Goal: Task Accomplishment & Management: Use online tool/utility

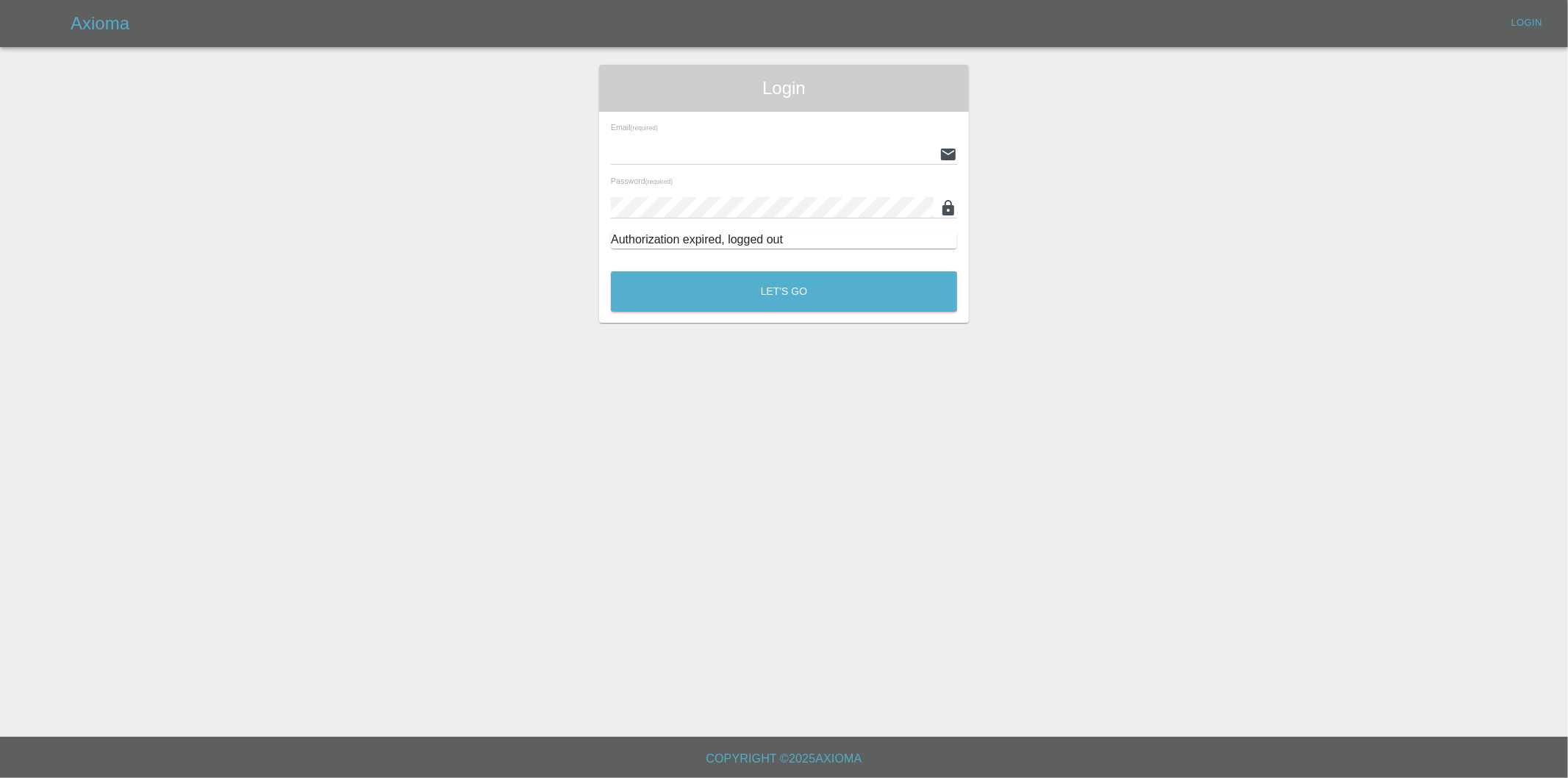
type input "[PERSON_NAME][EMAIL_ADDRESS][DOMAIN_NAME]"
click at [775, 263] on div "Let's Go" at bounding box center [784, 288] width 347 height 55
click at [772, 285] on button "Let's Go" at bounding box center [784, 292] width 346 height 41
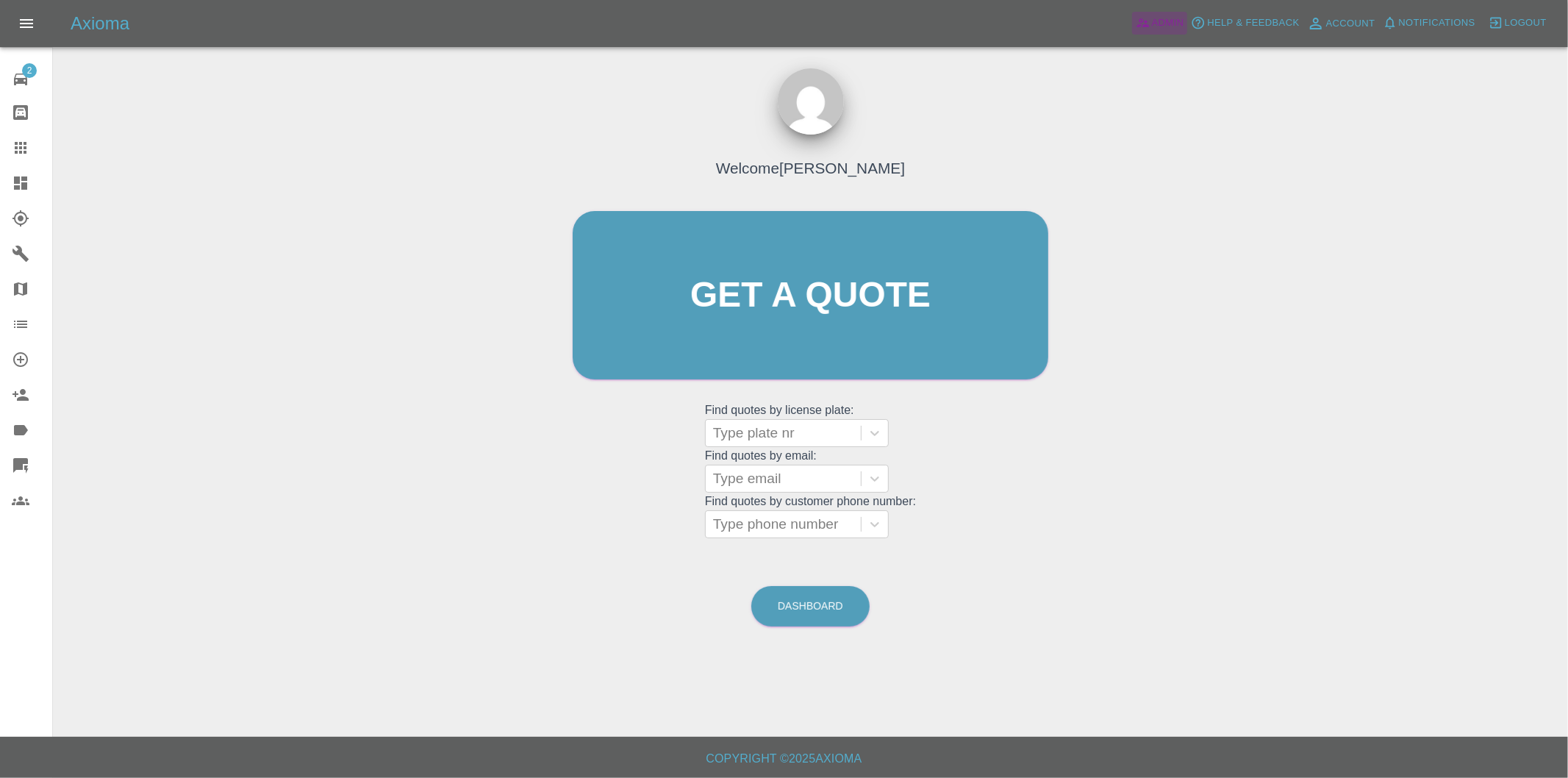
click at [1164, 20] on span "Admin" at bounding box center [1168, 23] width 32 height 17
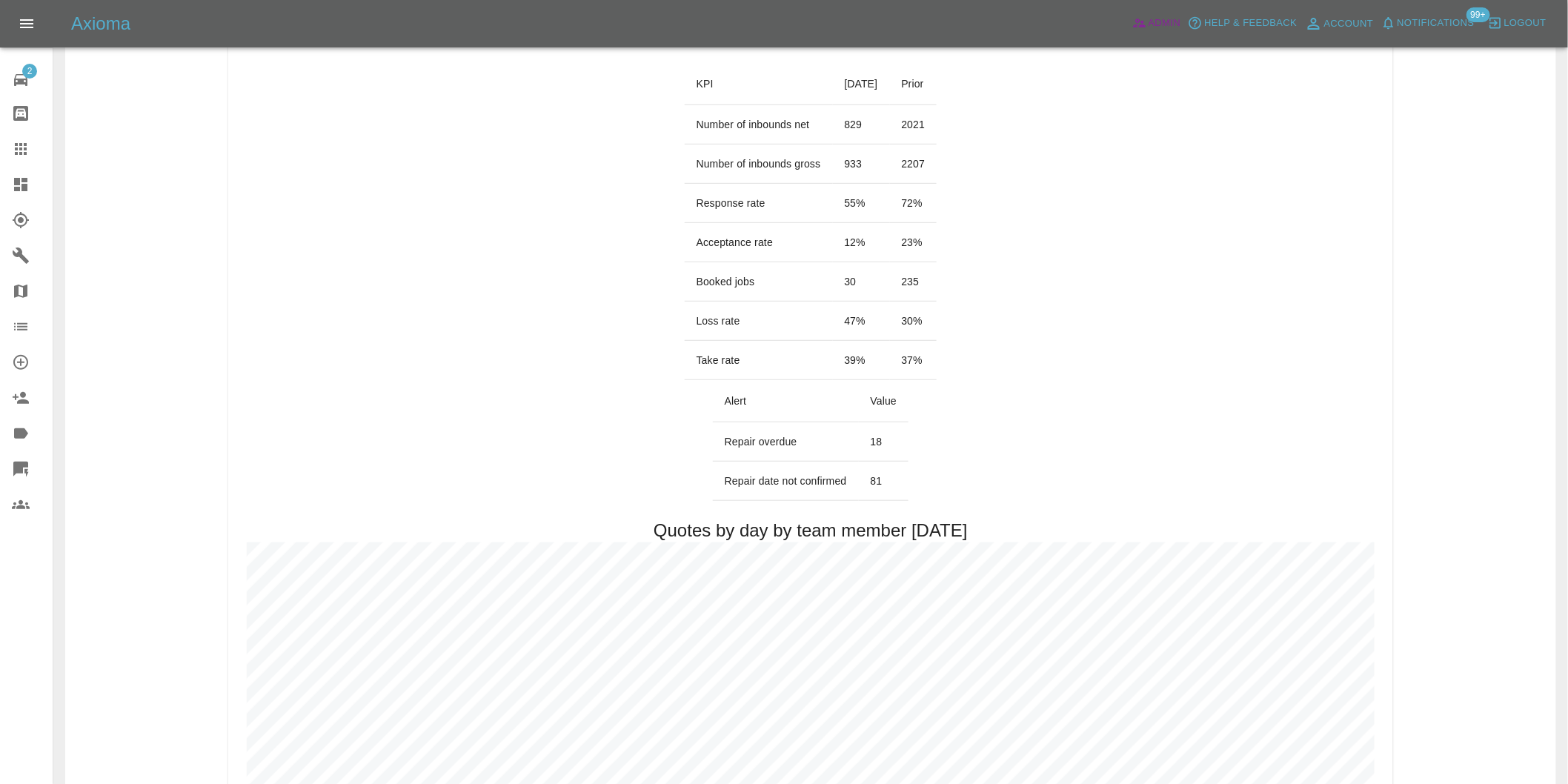
scroll to position [82, 0]
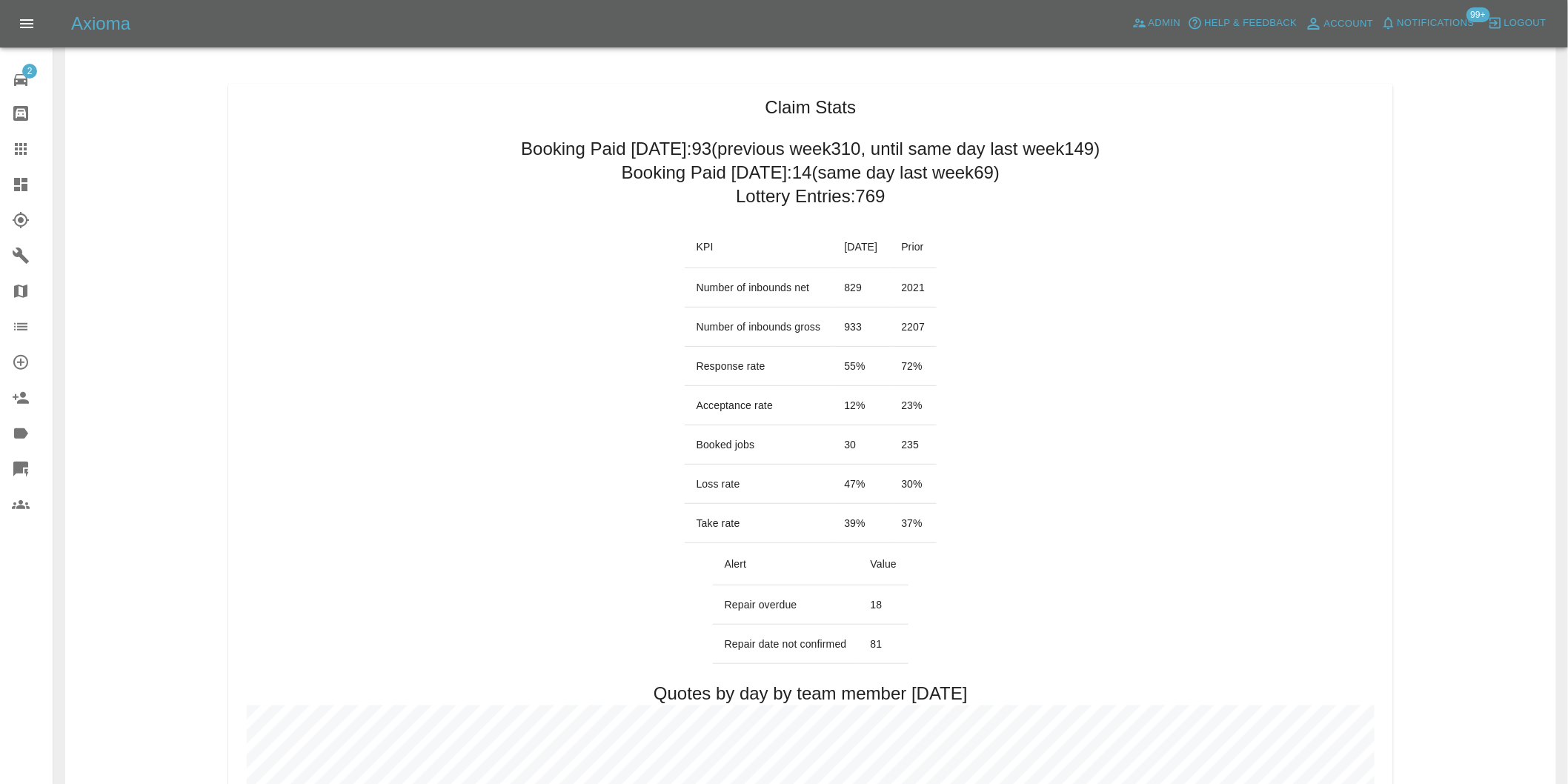
click at [16, 183] on icon at bounding box center [21, 185] width 14 height 14
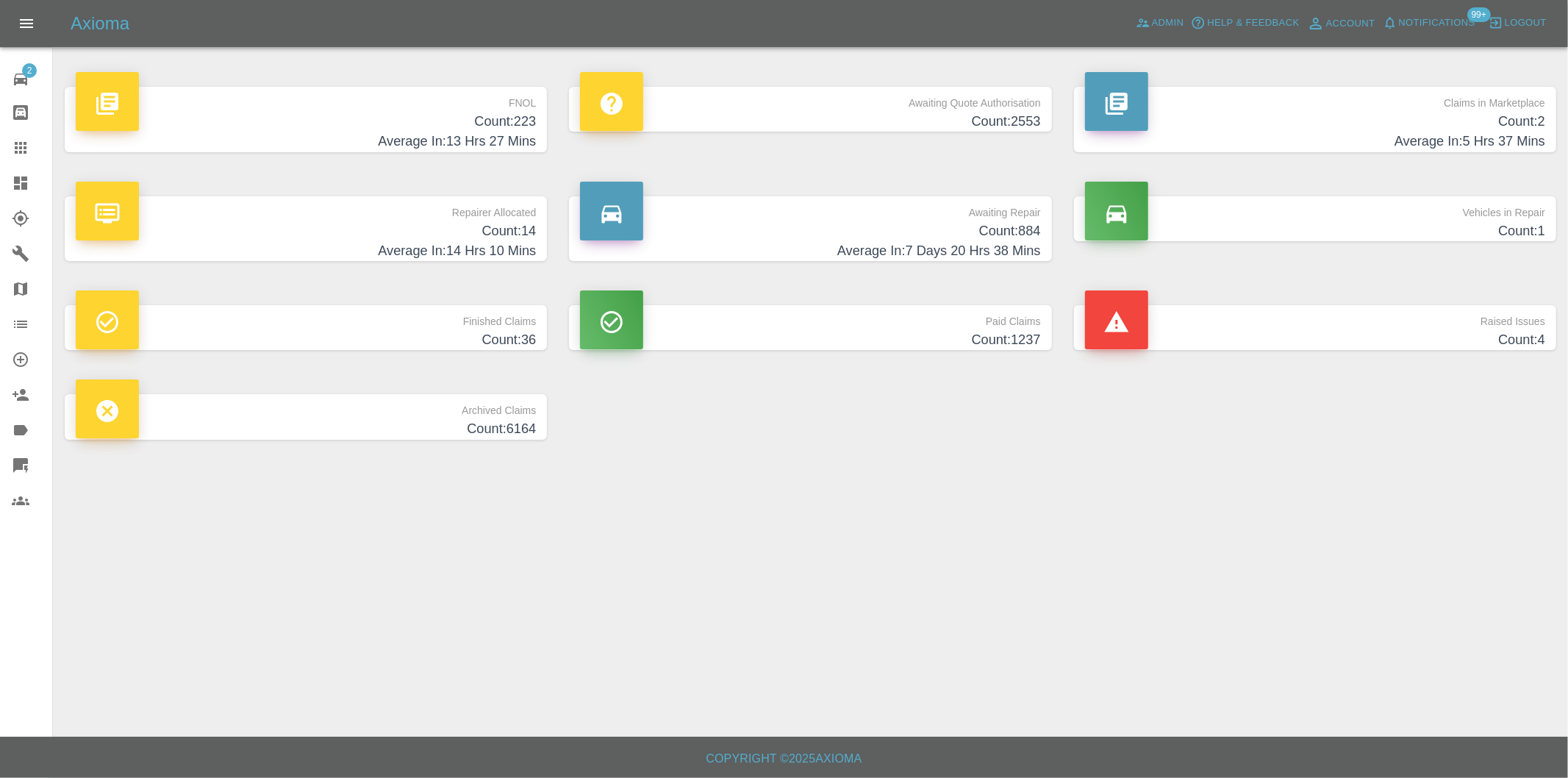
click at [506, 128] on h4 "Count: 223" at bounding box center [305, 122] width 460 height 20
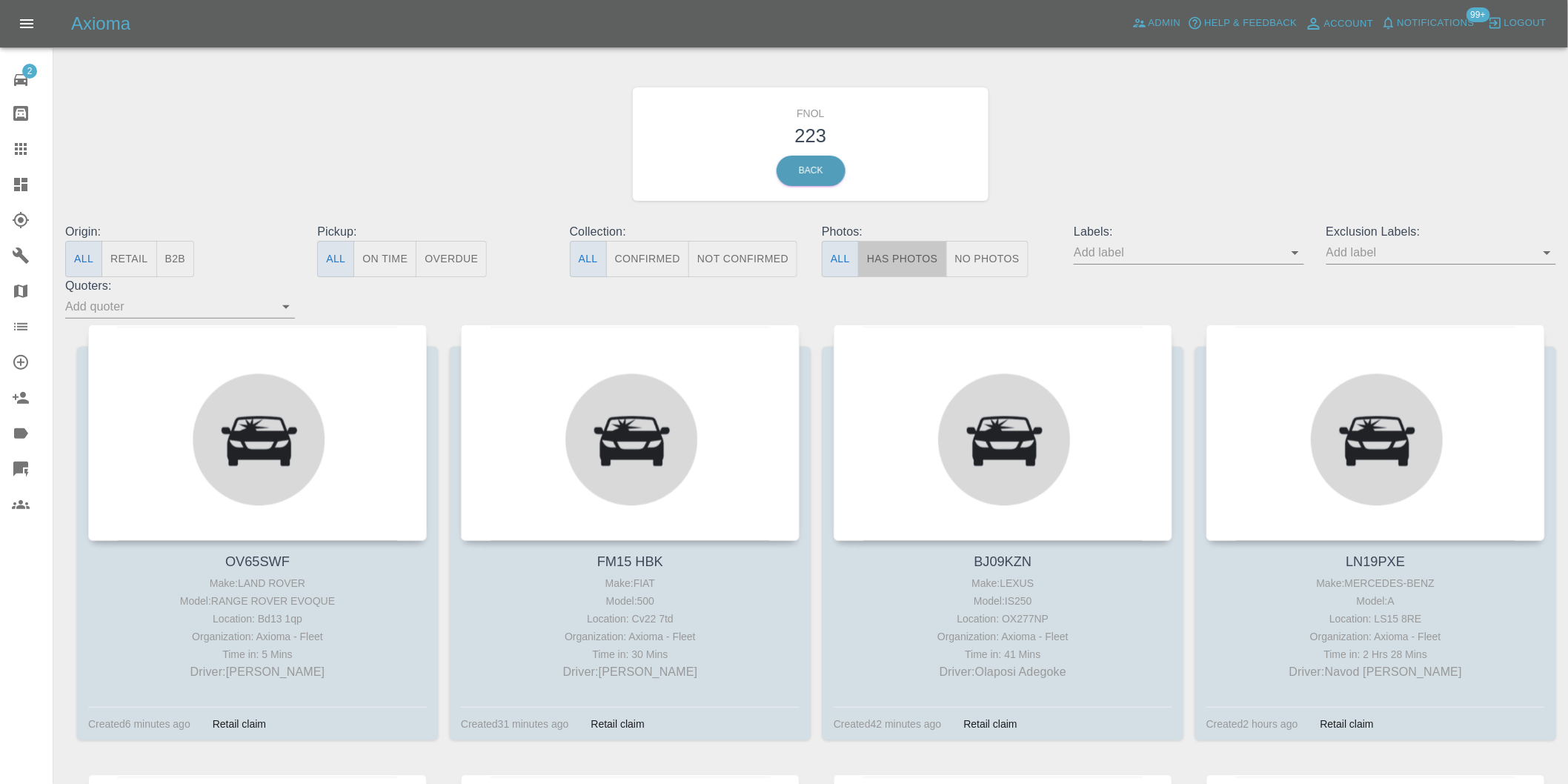
click at [902, 257] on button "Has Photos" at bounding box center [902, 259] width 89 height 37
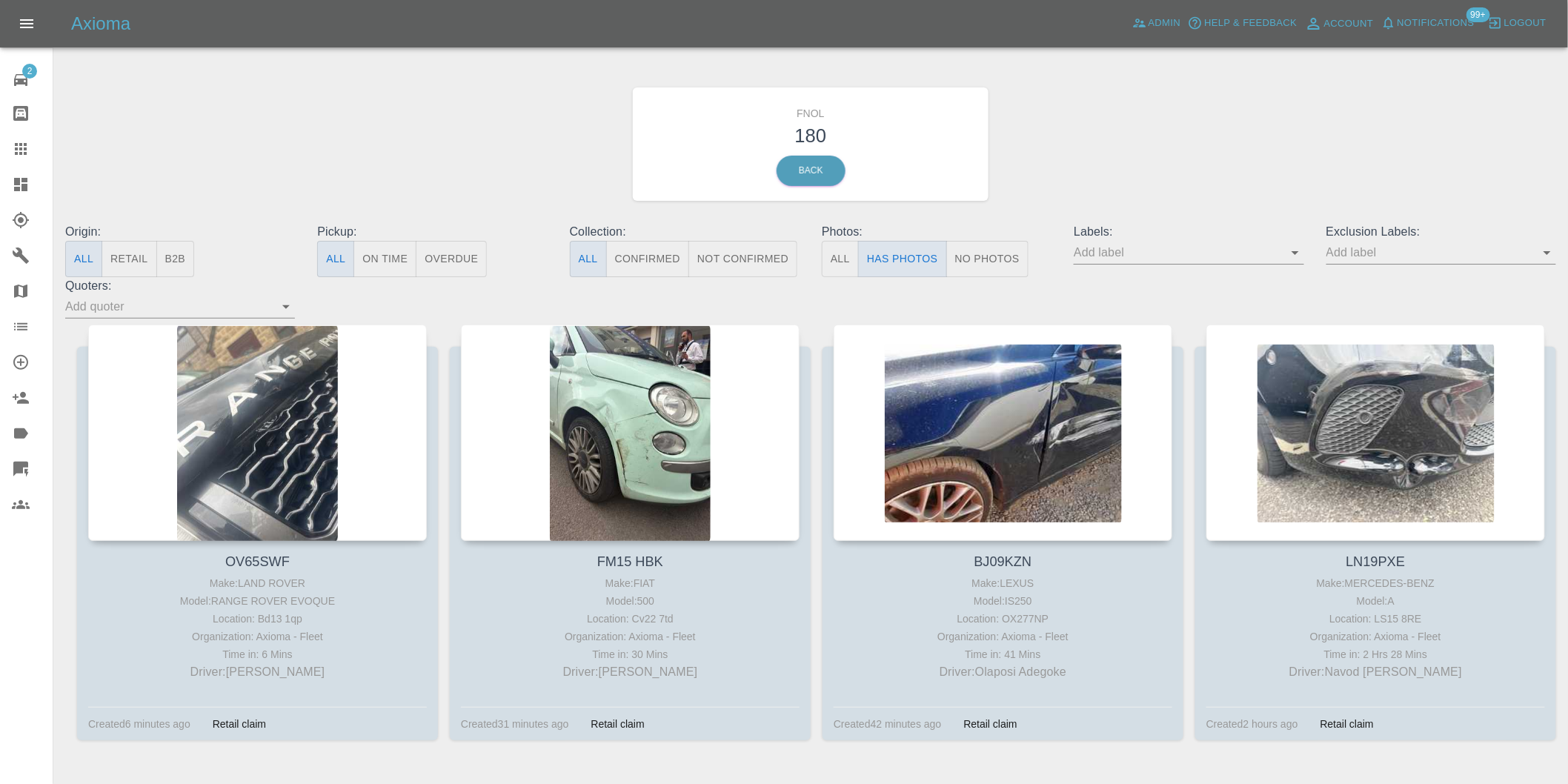
click at [1423, 253] on icon "Open" at bounding box center [1547, 252] width 18 height 18
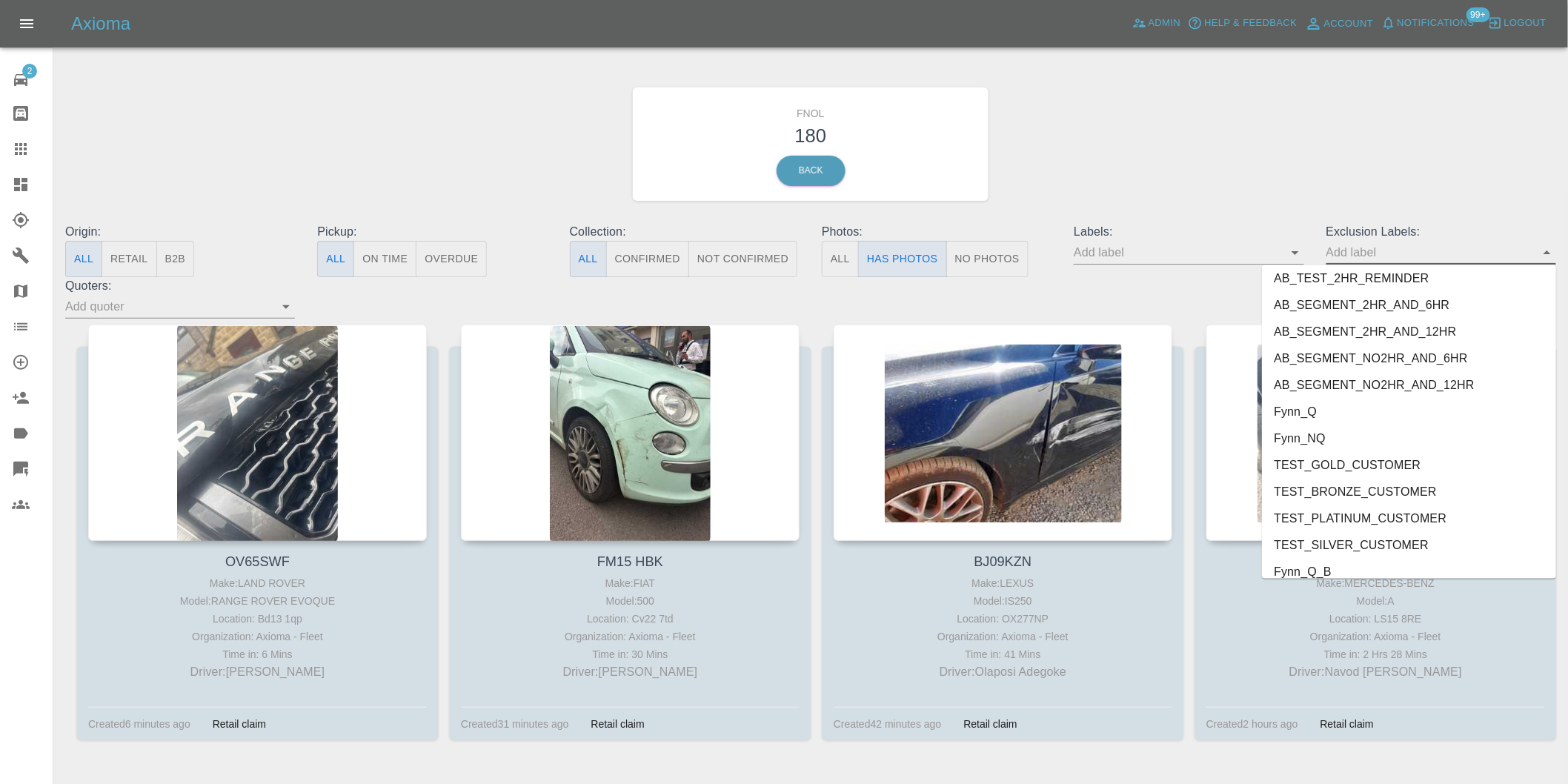
scroll to position [3164, 0]
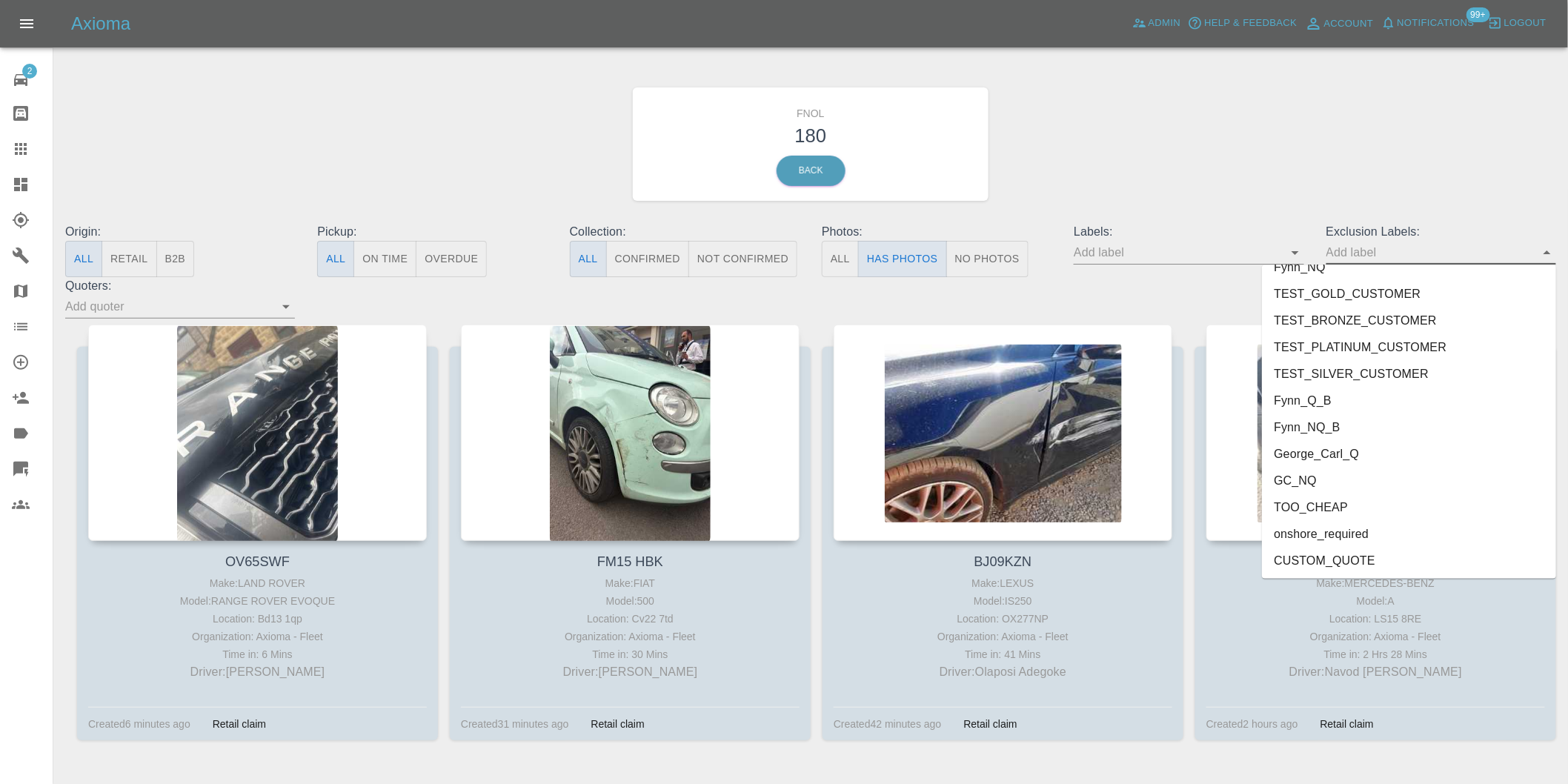
click at [1343, 536] on li "onshore_required" at bounding box center [1410, 534] width 294 height 27
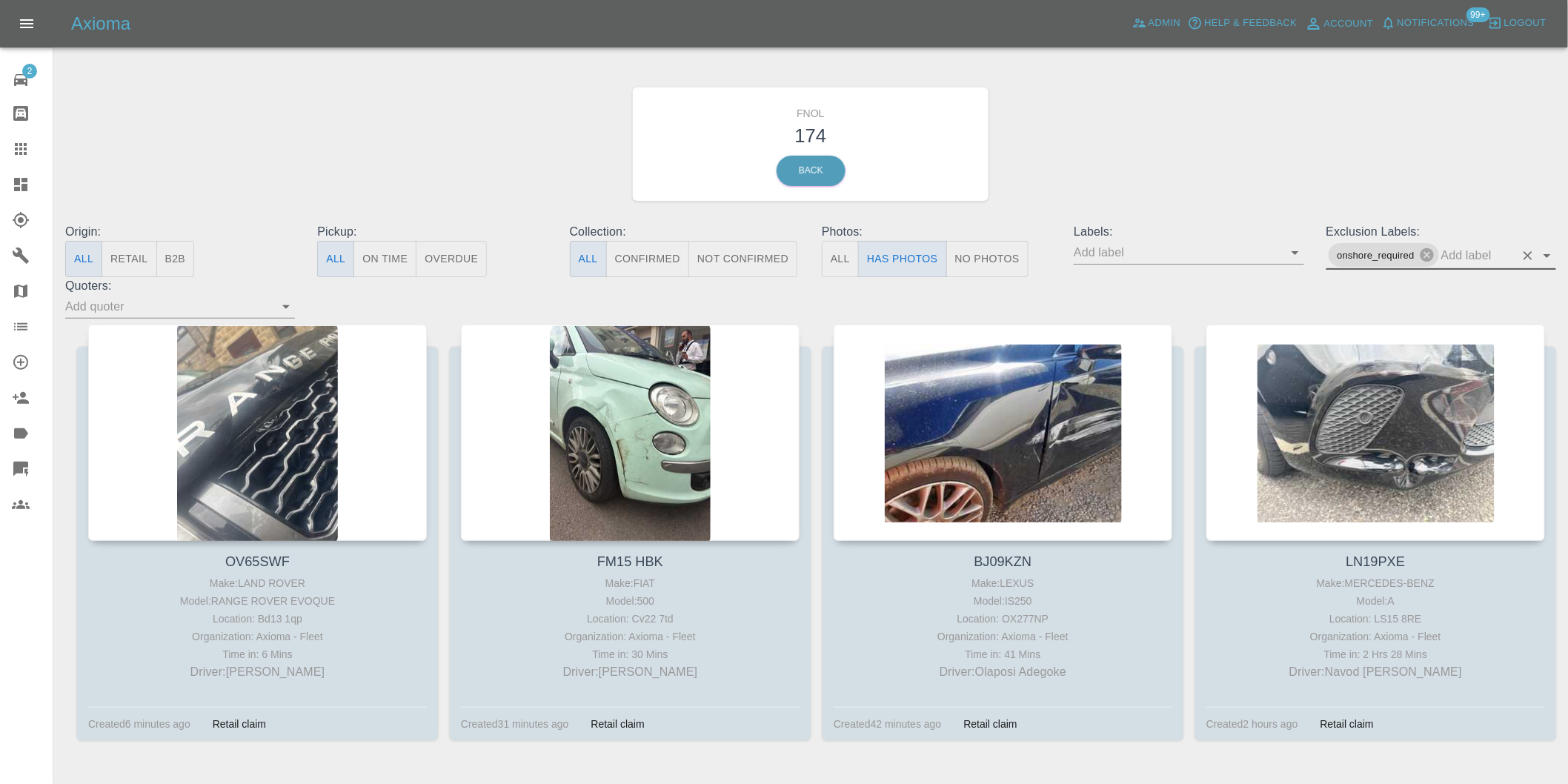
click at [1423, 258] on icon "Open" at bounding box center [1547, 255] width 18 height 18
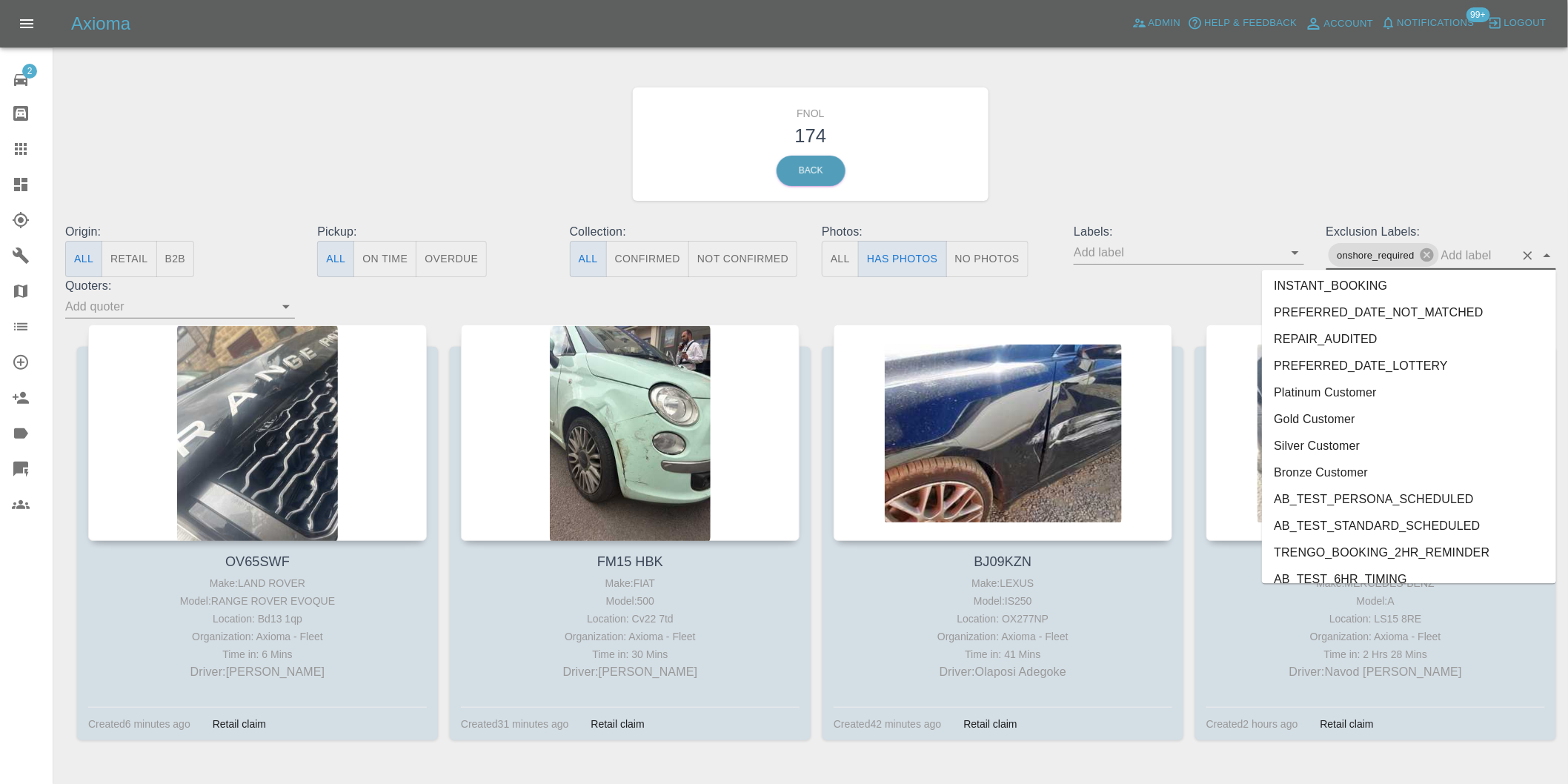
scroll to position [3138, 0]
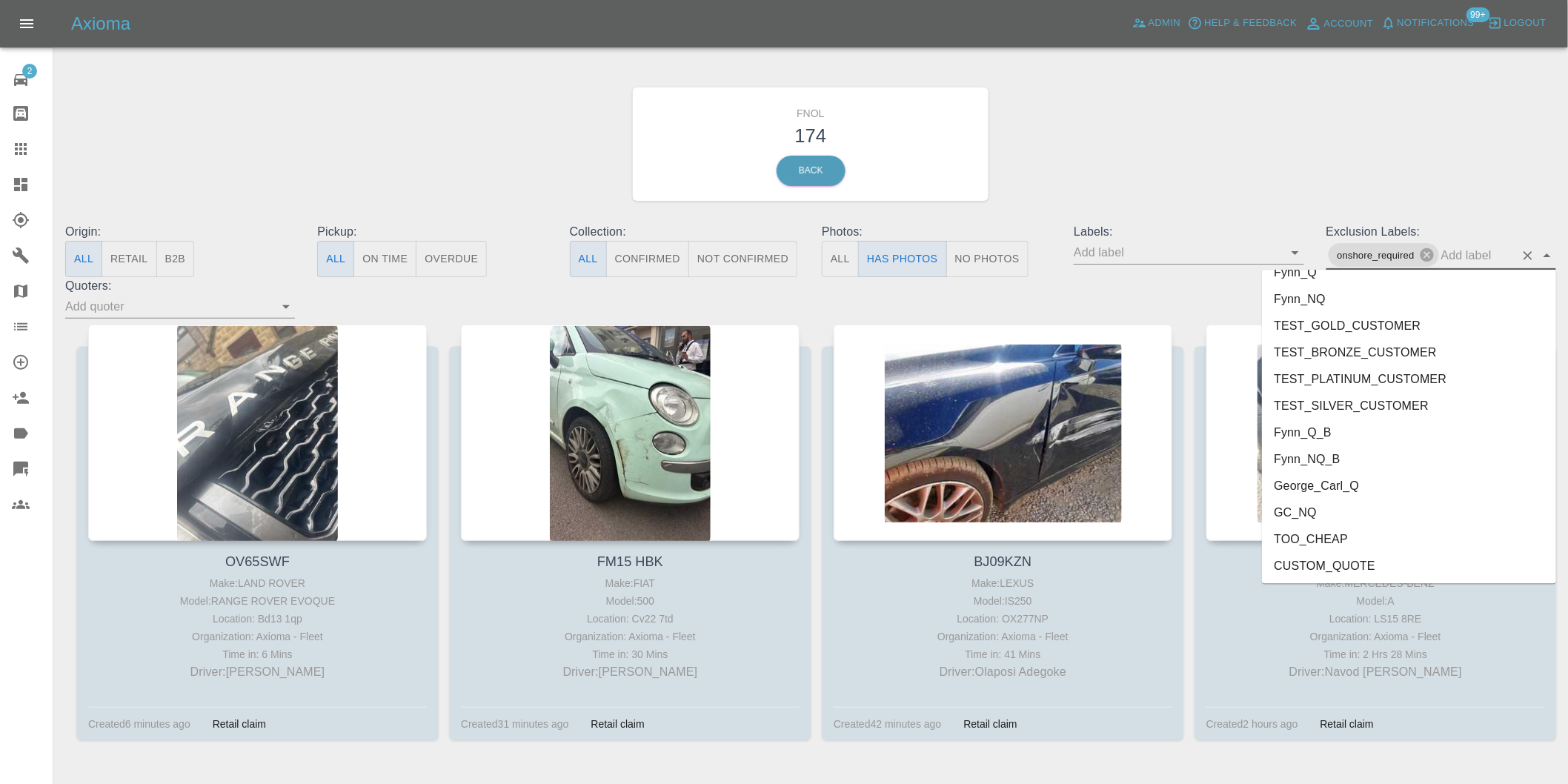
click at [1343, 486] on li "George_Carl_Q" at bounding box center [1410, 485] width 294 height 27
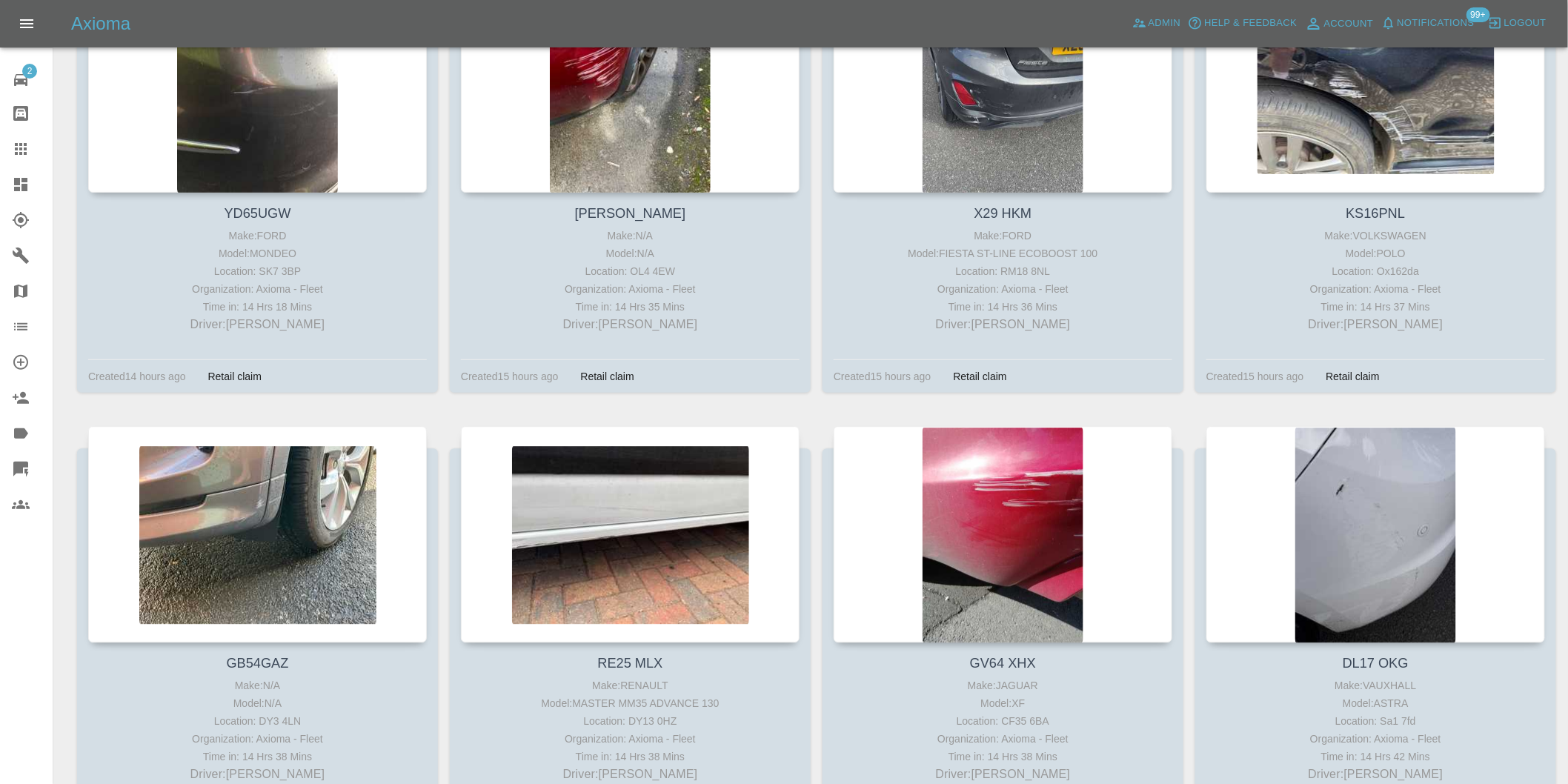
scroll to position [10783, 0]
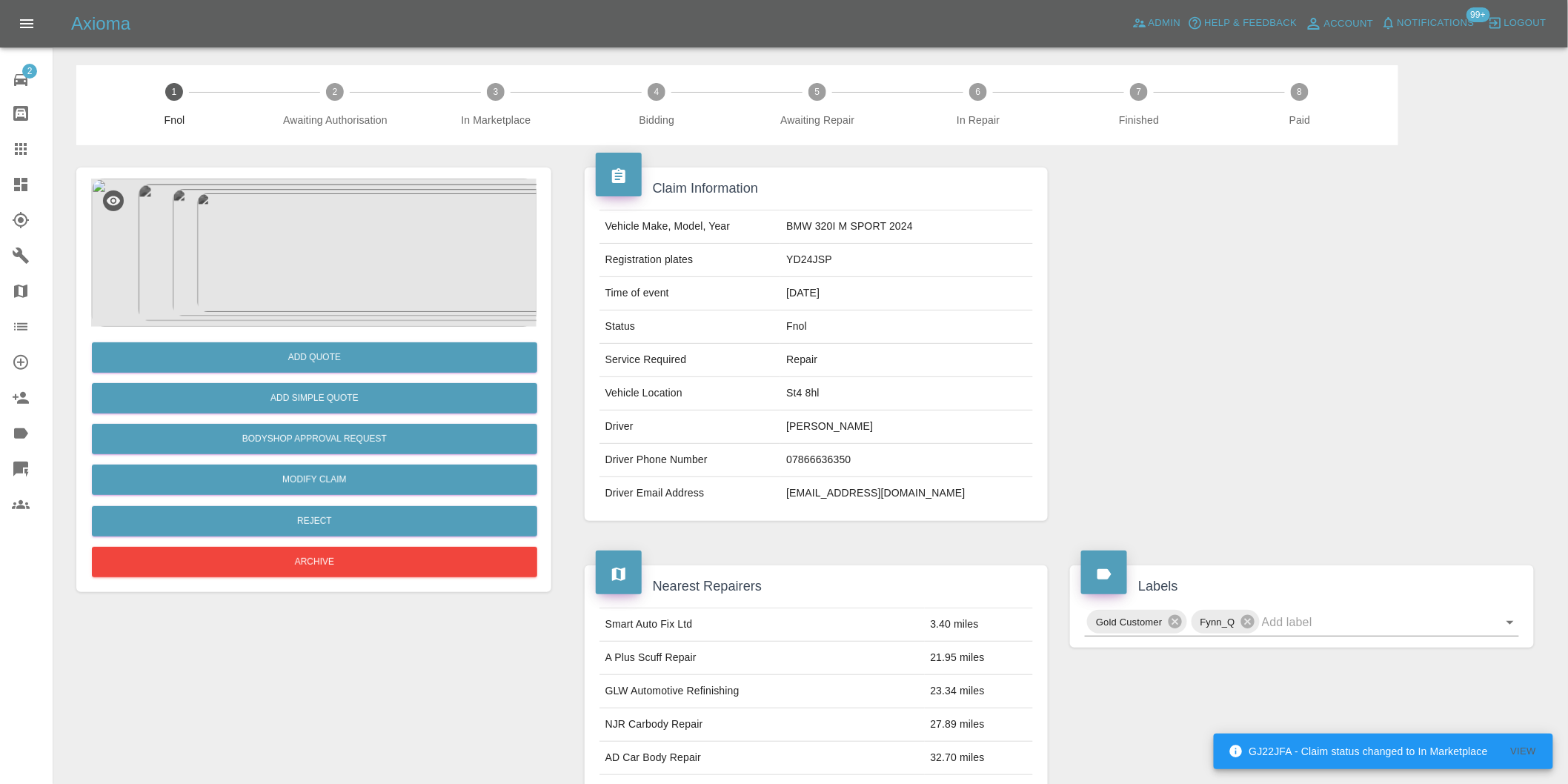
click at [304, 247] on img at bounding box center [314, 253] width 445 height 148
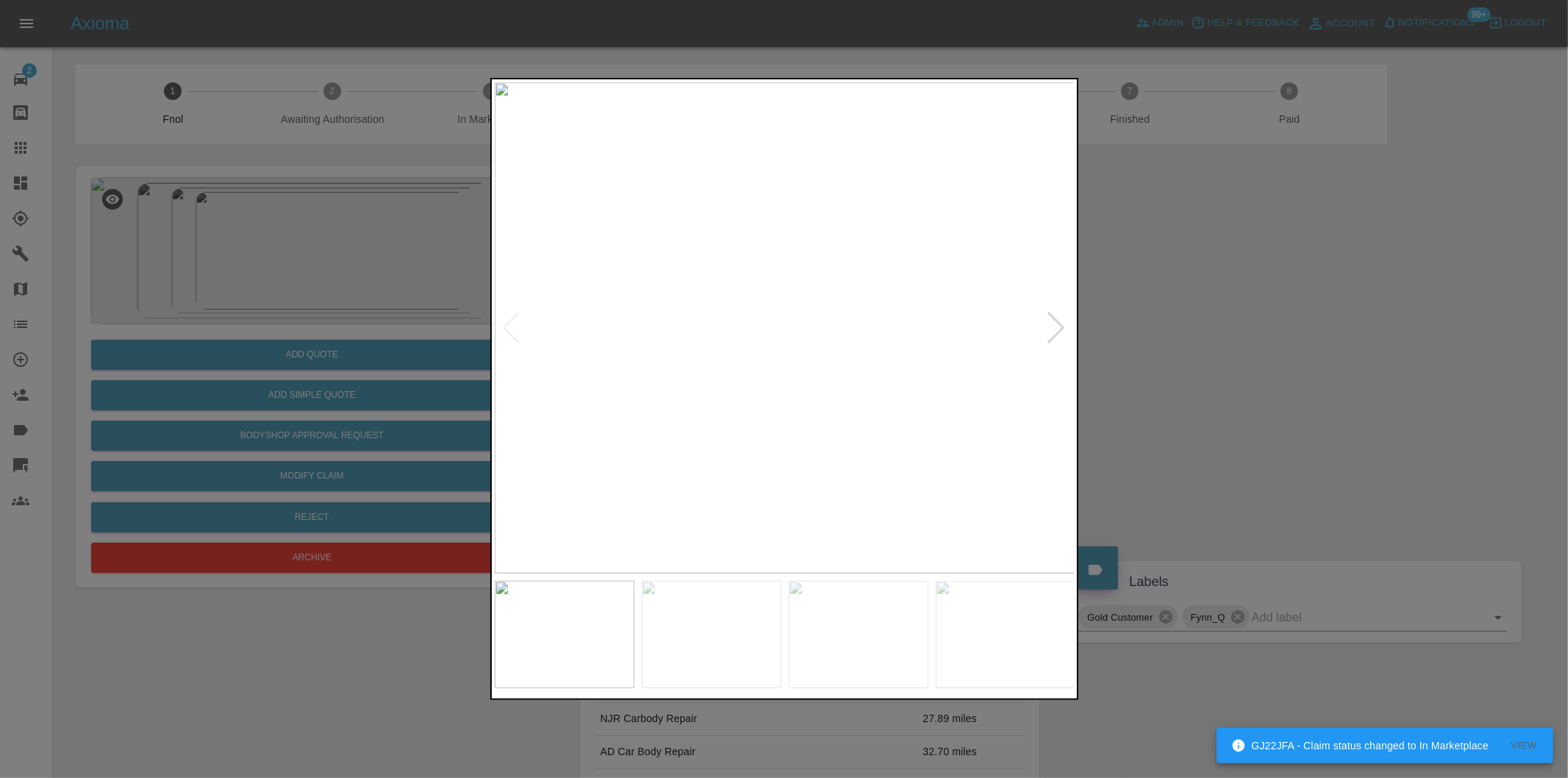
click at [1056, 326] on div at bounding box center [1057, 328] width 20 height 32
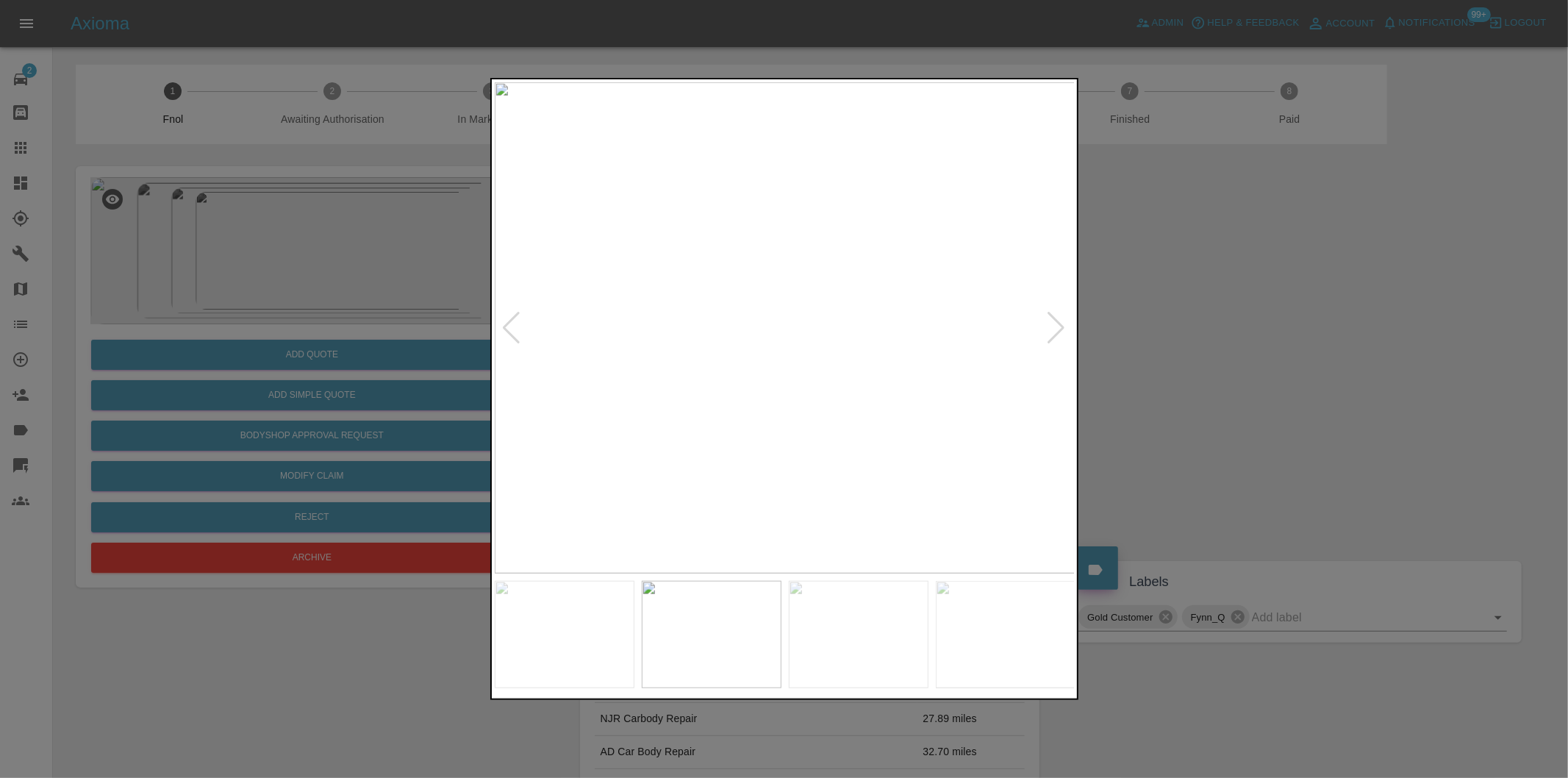
click at [1056, 326] on div at bounding box center [1057, 328] width 20 height 32
click at [1056, 326] on img at bounding box center [785, 328] width 581 height 491
drag, startPoint x: 1216, startPoint y: 322, endPoint x: 465, endPoint y: 115, distance: 779.0
click at [1214, 322] on div at bounding box center [784, 389] width 1568 height 778
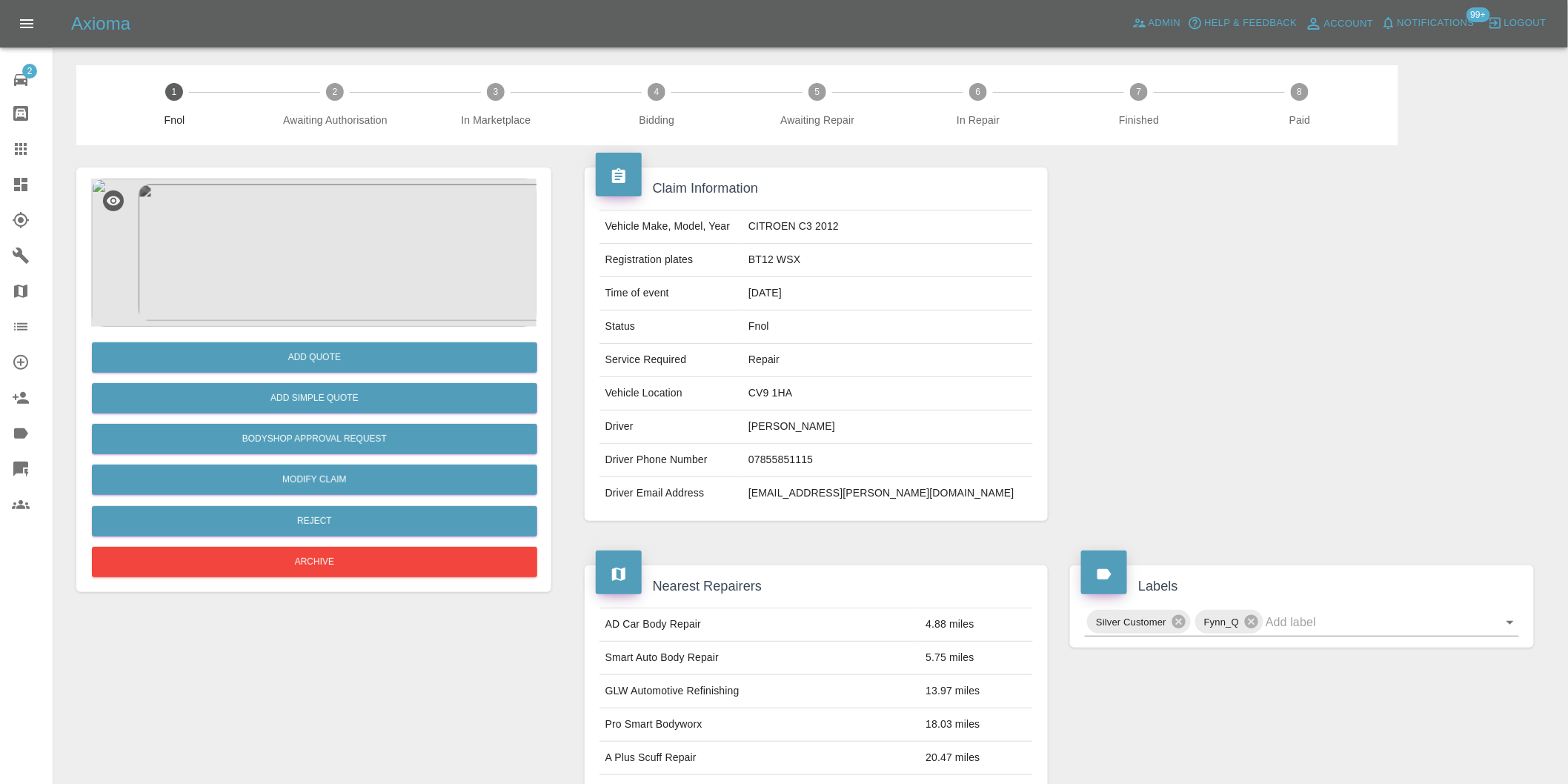
click at [309, 237] on img at bounding box center [314, 253] width 445 height 148
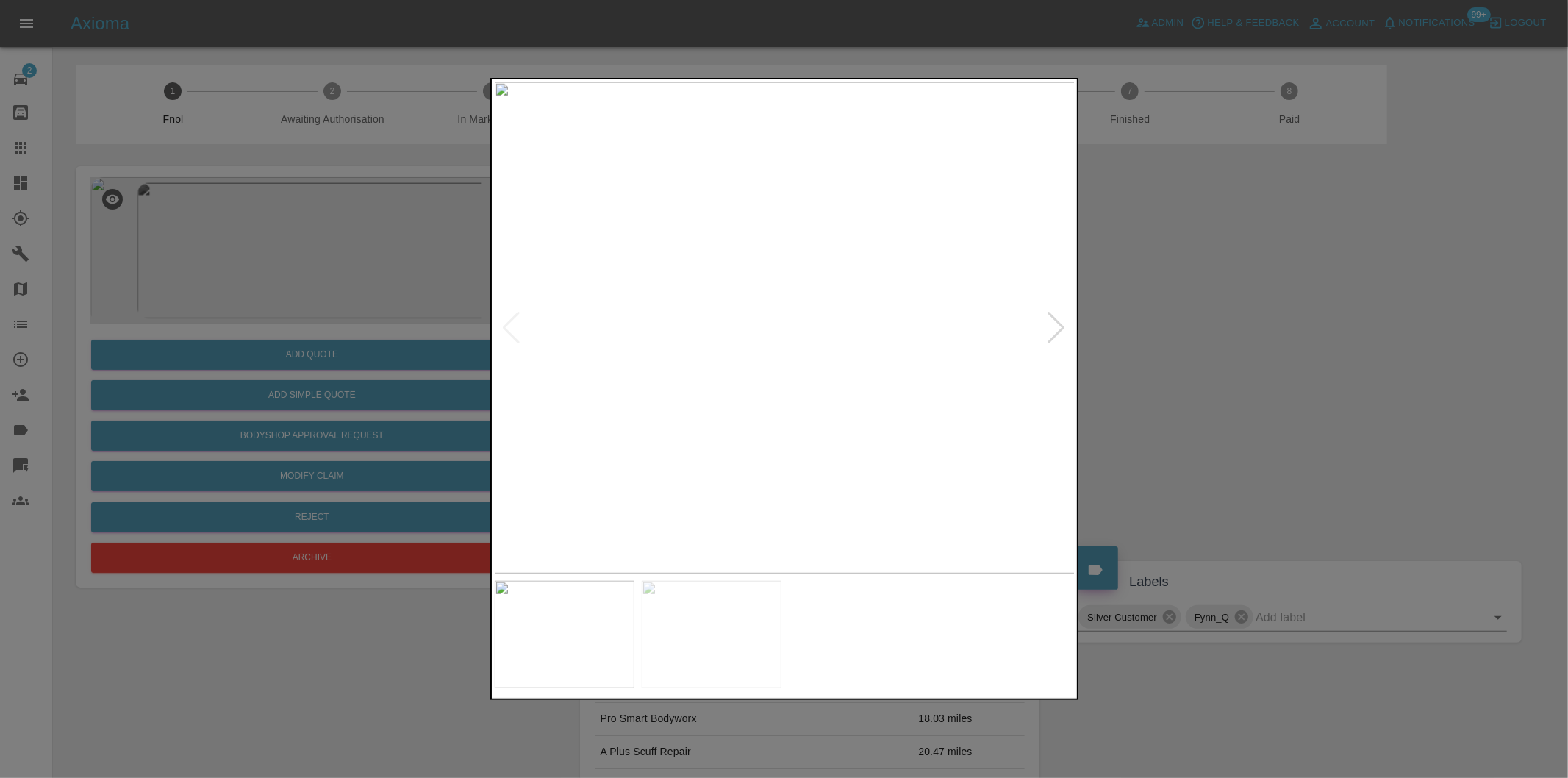
click at [1056, 324] on div at bounding box center [1057, 328] width 20 height 32
click at [860, 275] on img at bounding box center [785, 328] width 581 height 491
click at [860, 275] on img at bounding box center [557, 486] width 1742 height 1473
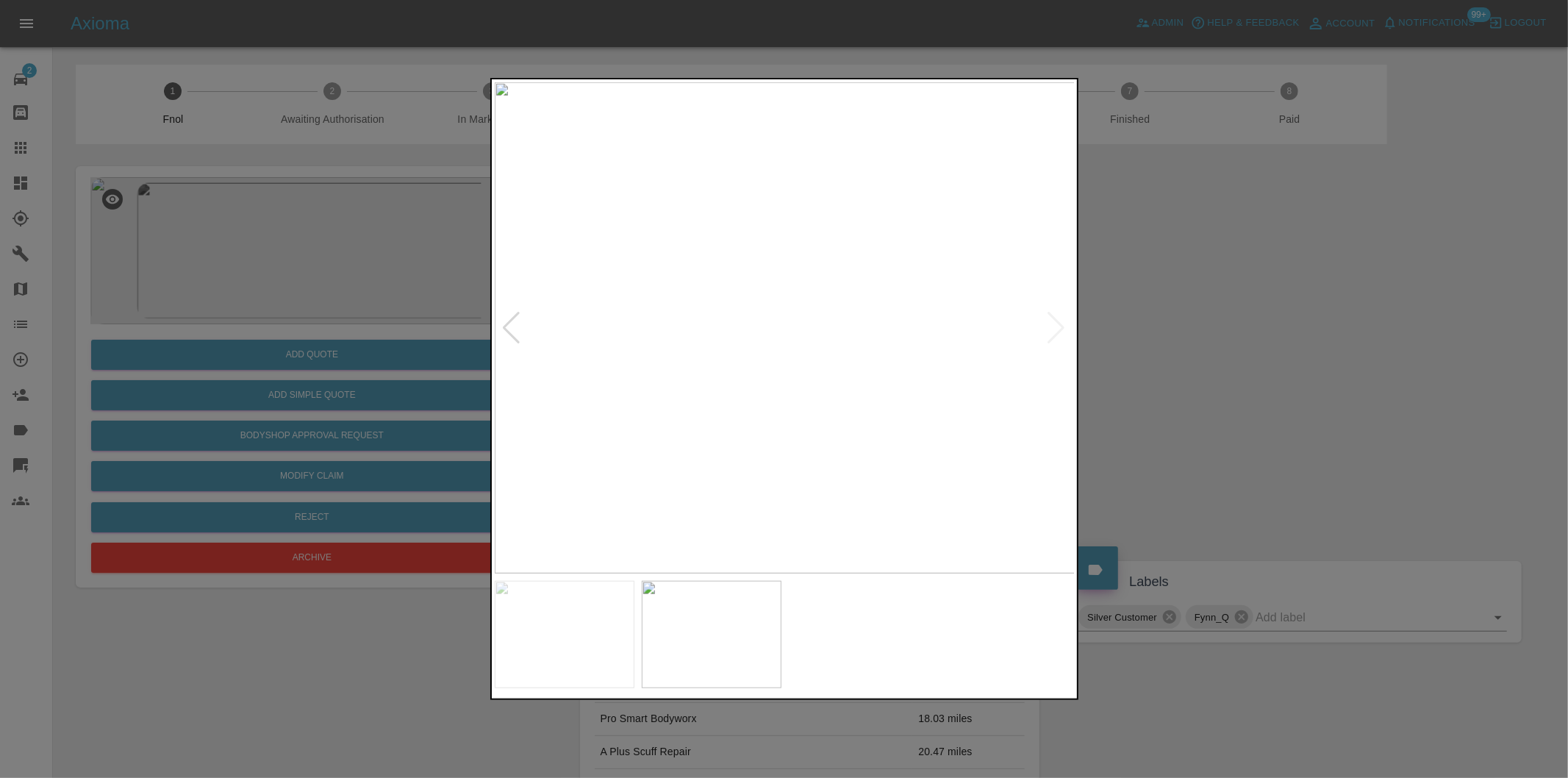
drag, startPoint x: 1191, startPoint y: 332, endPoint x: 958, endPoint y: 344, distance: 233.3
click at [1191, 333] on div at bounding box center [784, 389] width 1568 height 778
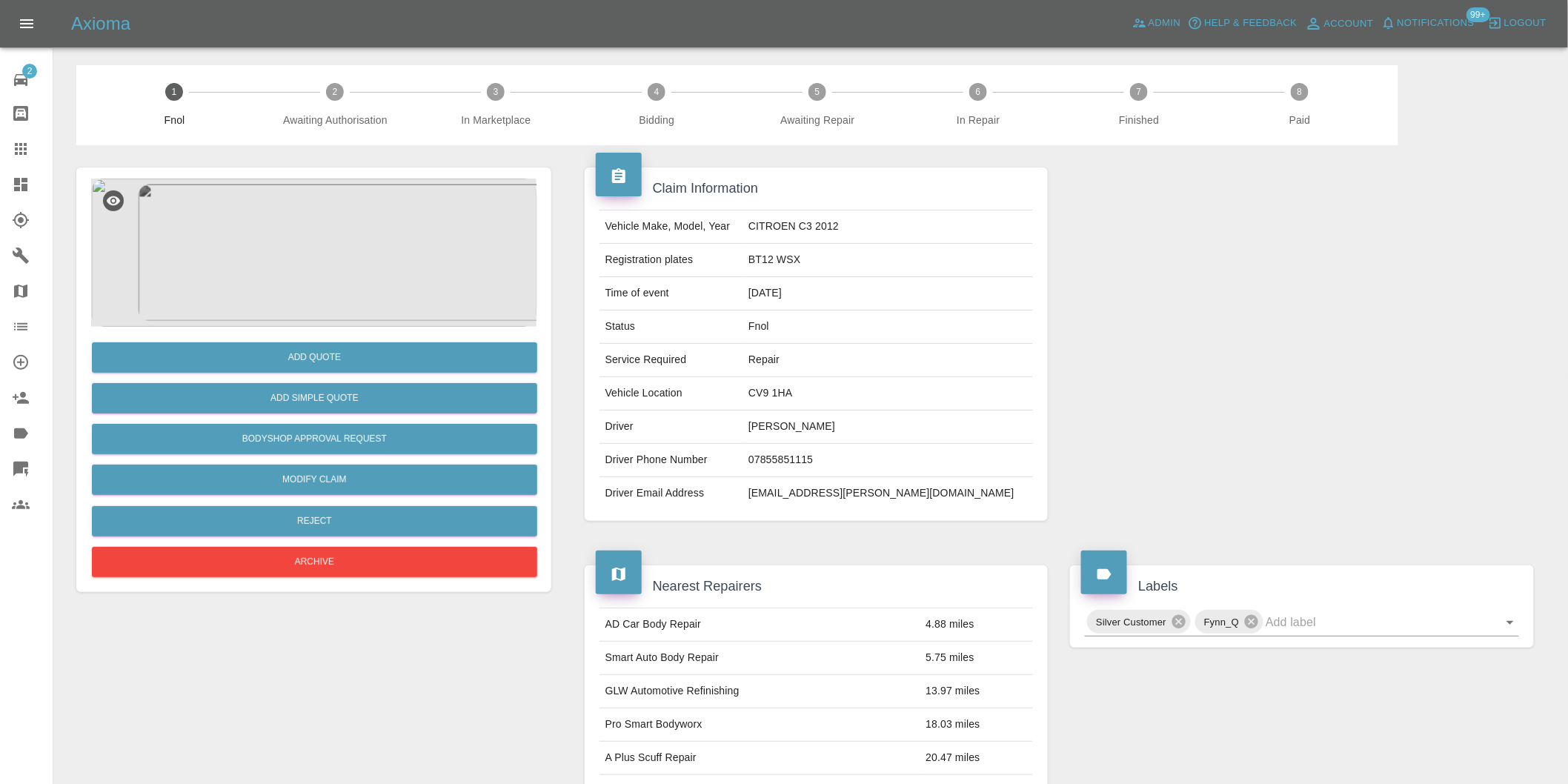
click at [340, 238] on img at bounding box center [314, 253] width 445 height 148
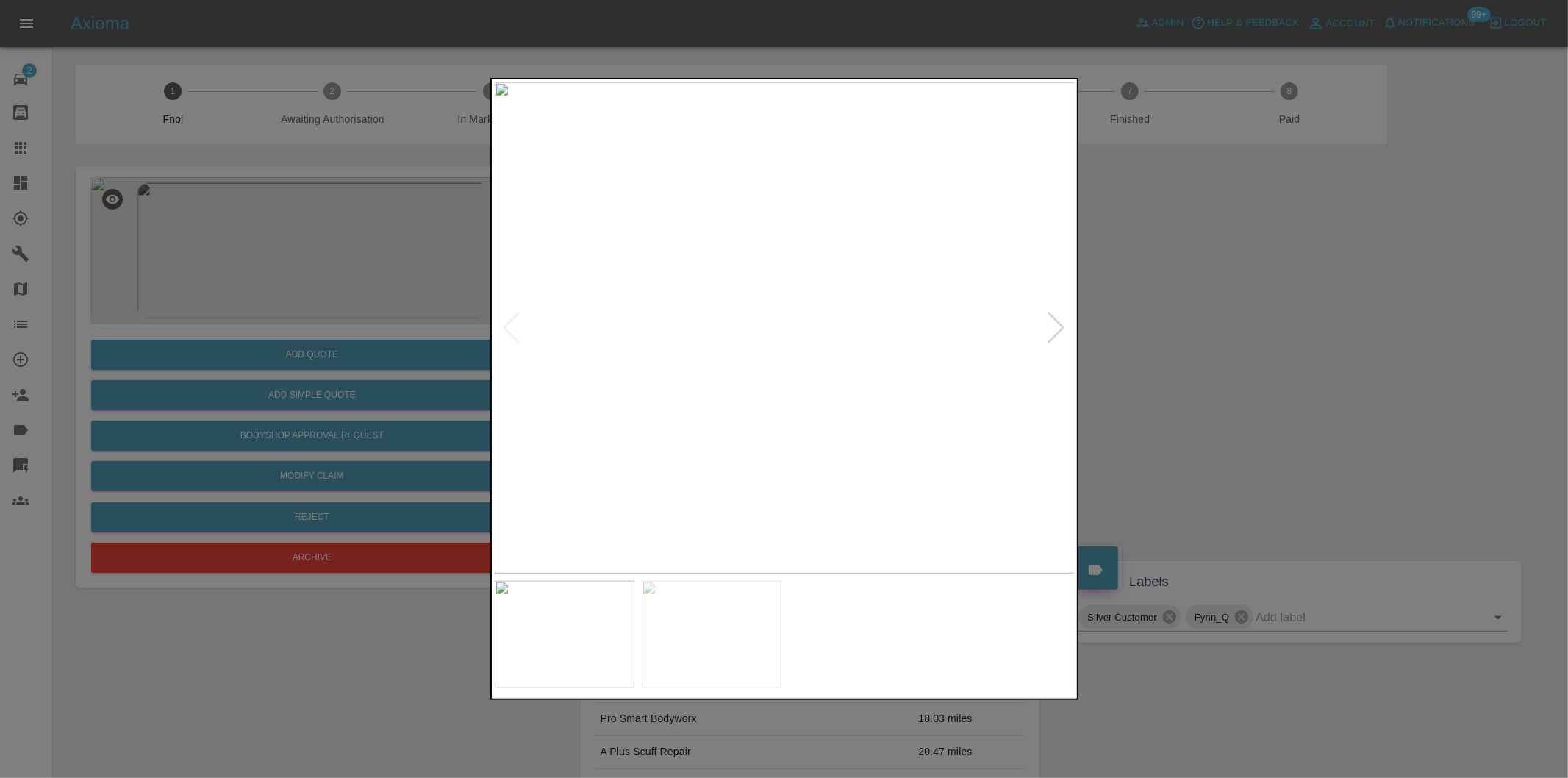
click at [1329, 388] on div at bounding box center [784, 389] width 1568 height 778
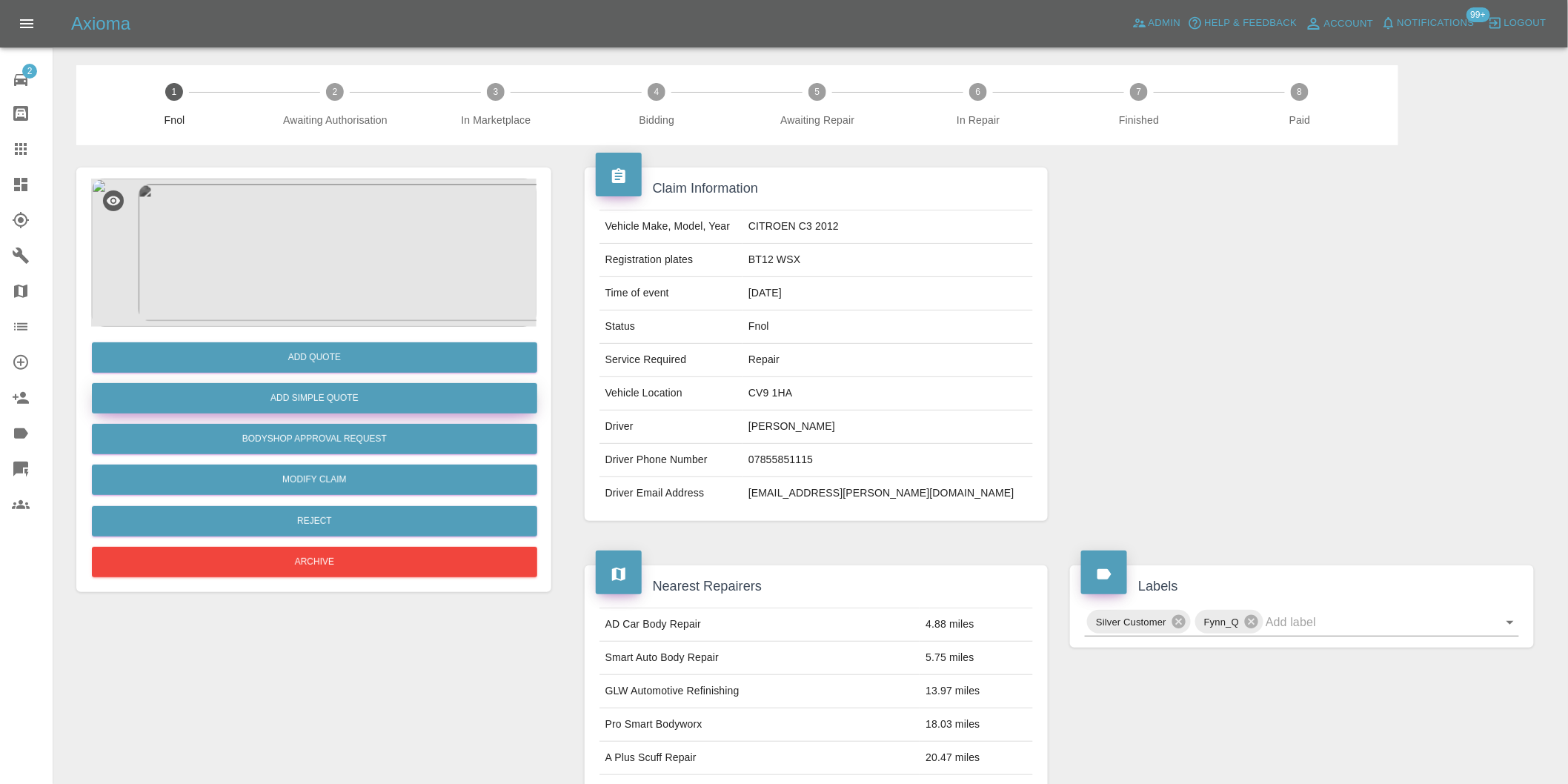
click at [321, 403] on button "Add Simple Quote" at bounding box center [315, 398] width 445 height 30
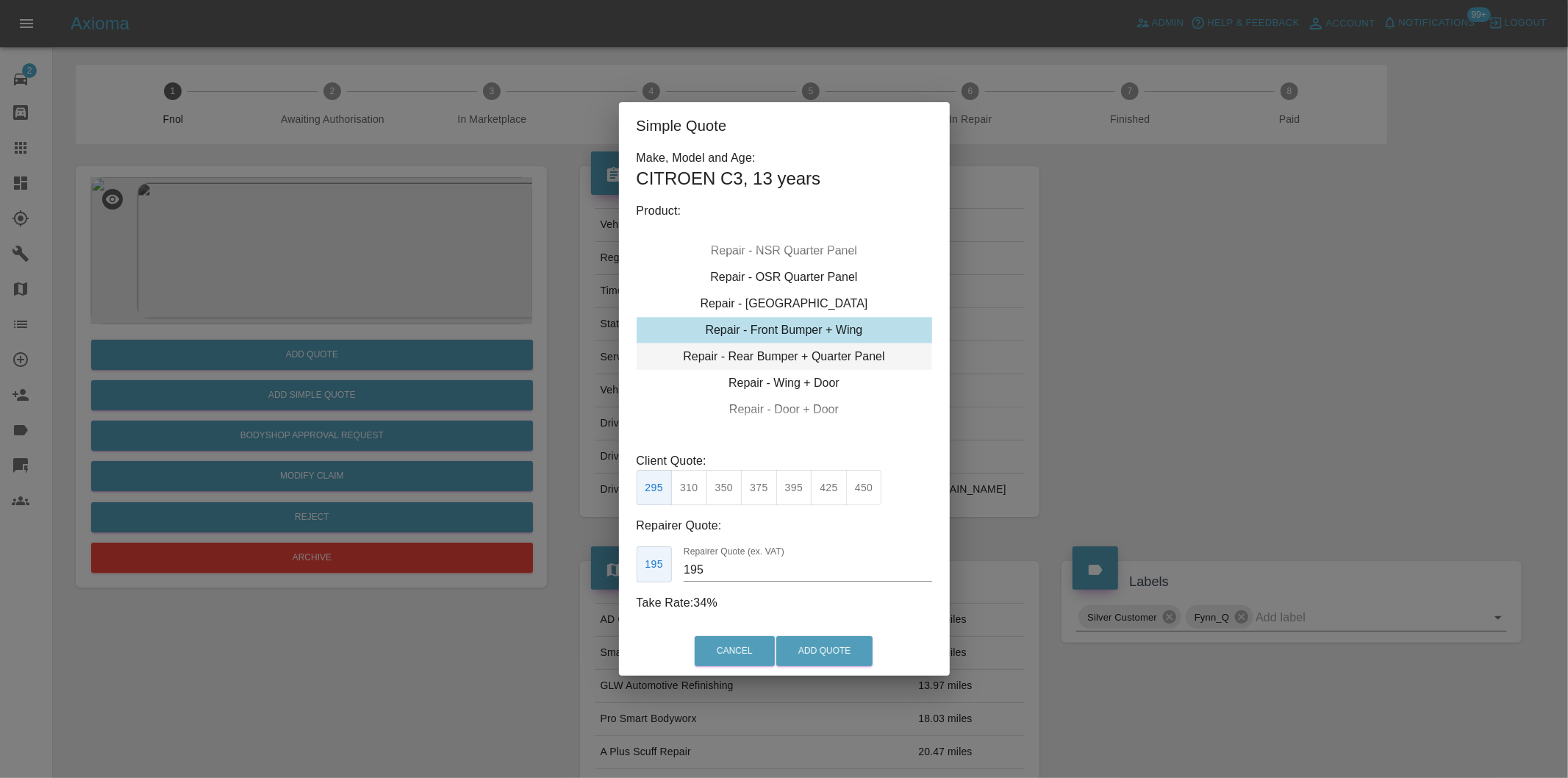
click at [860, 357] on div "Repair - Rear Bumper + Quarter Panel" at bounding box center [784, 357] width 295 height 26
click at [692, 493] on button "325" at bounding box center [690, 488] width 36 height 36
click at [719, 490] on button "350" at bounding box center [724, 488] width 36 height 36
type input "210"
click at [813, 649] on button "Add Quote" at bounding box center [825, 651] width 97 height 30
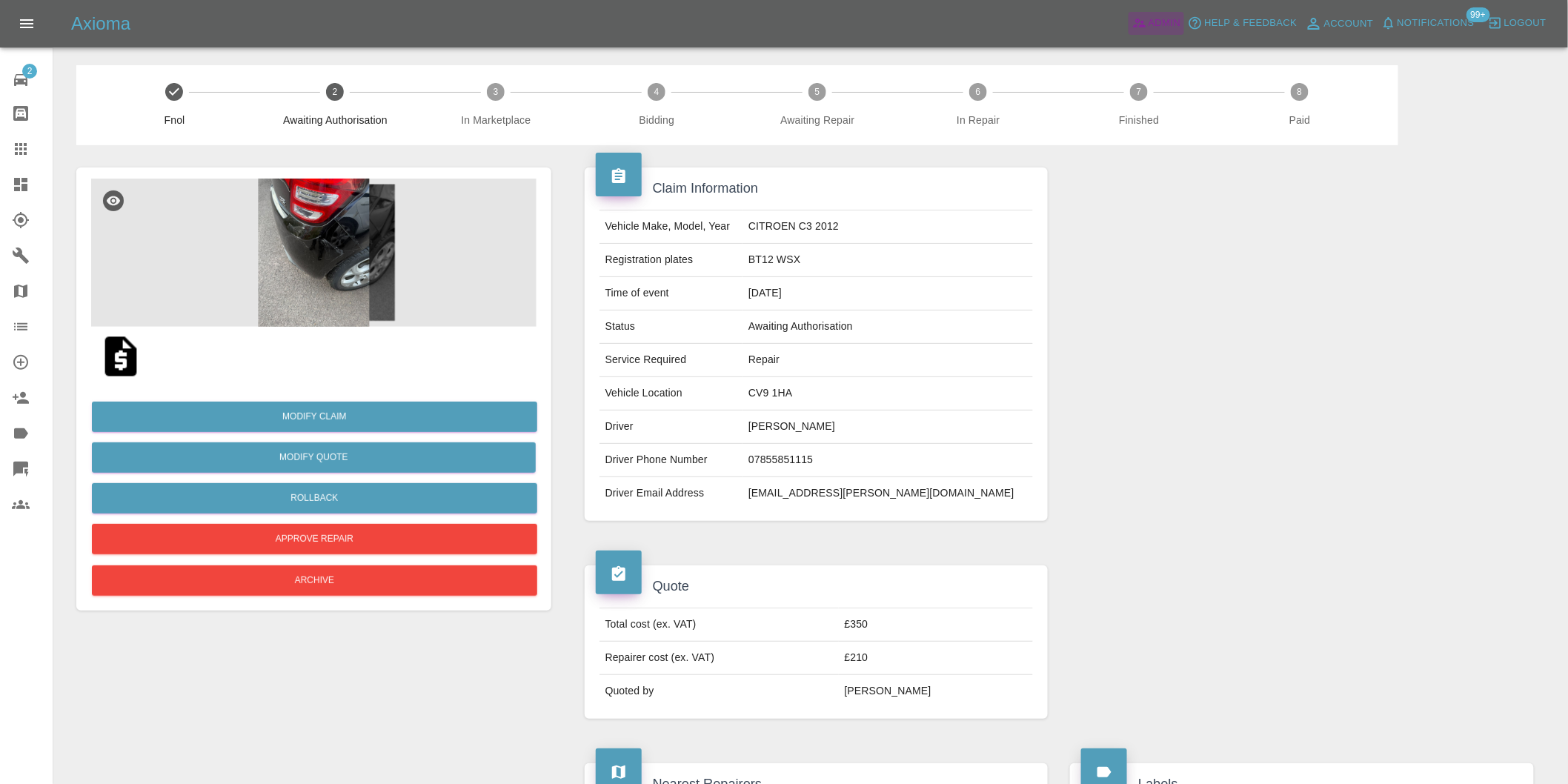
drag, startPoint x: 1165, startPoint y: 20, endPoint x: 1068, endPoint y: 1, distance: 98.8
click at [1165, 19] on span "Admin" at bounding box center [1165, 23] width 33 height 17
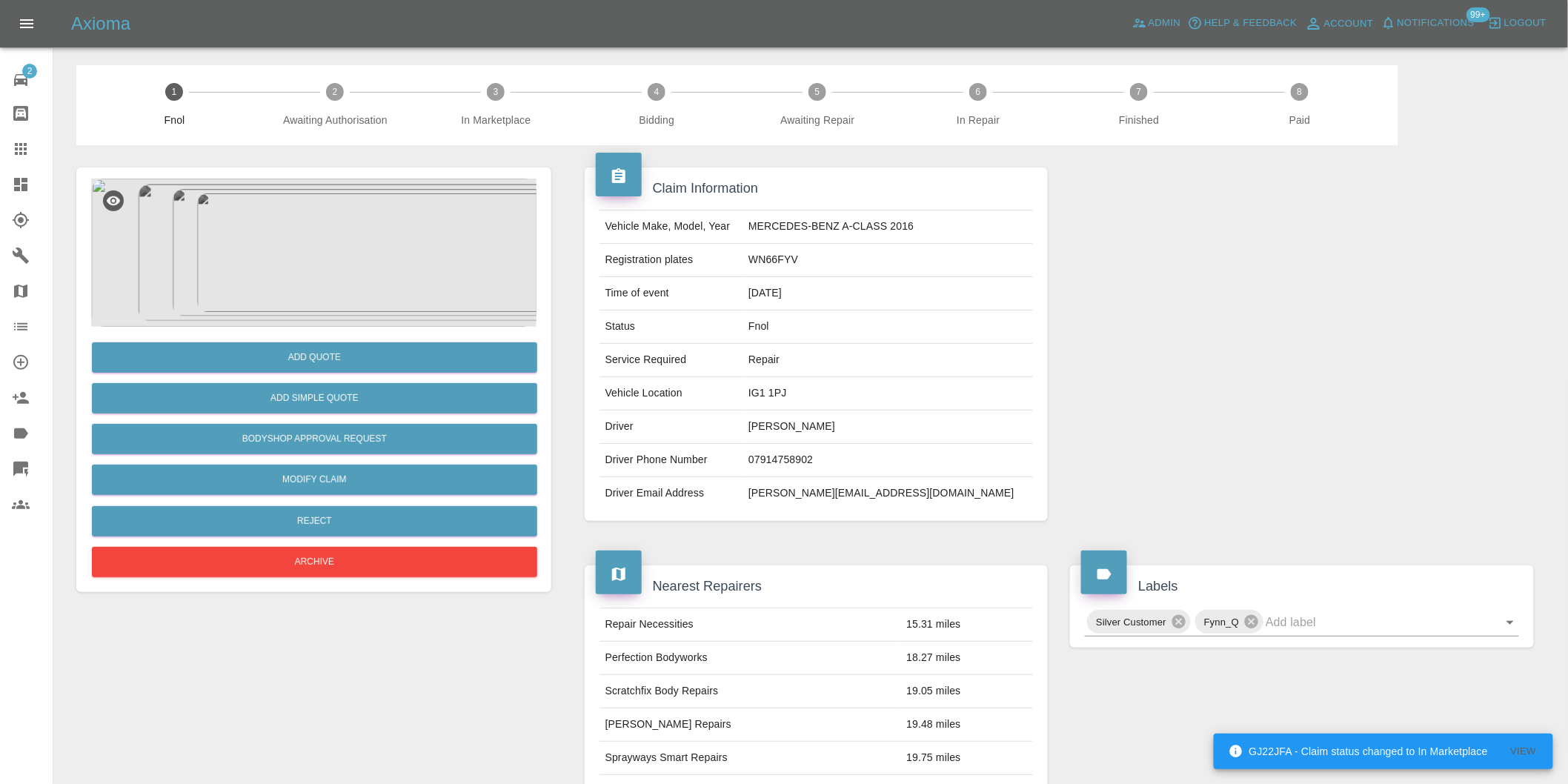
click at [335, 217] on img at bounding box center [314, 253] width 445 height 148
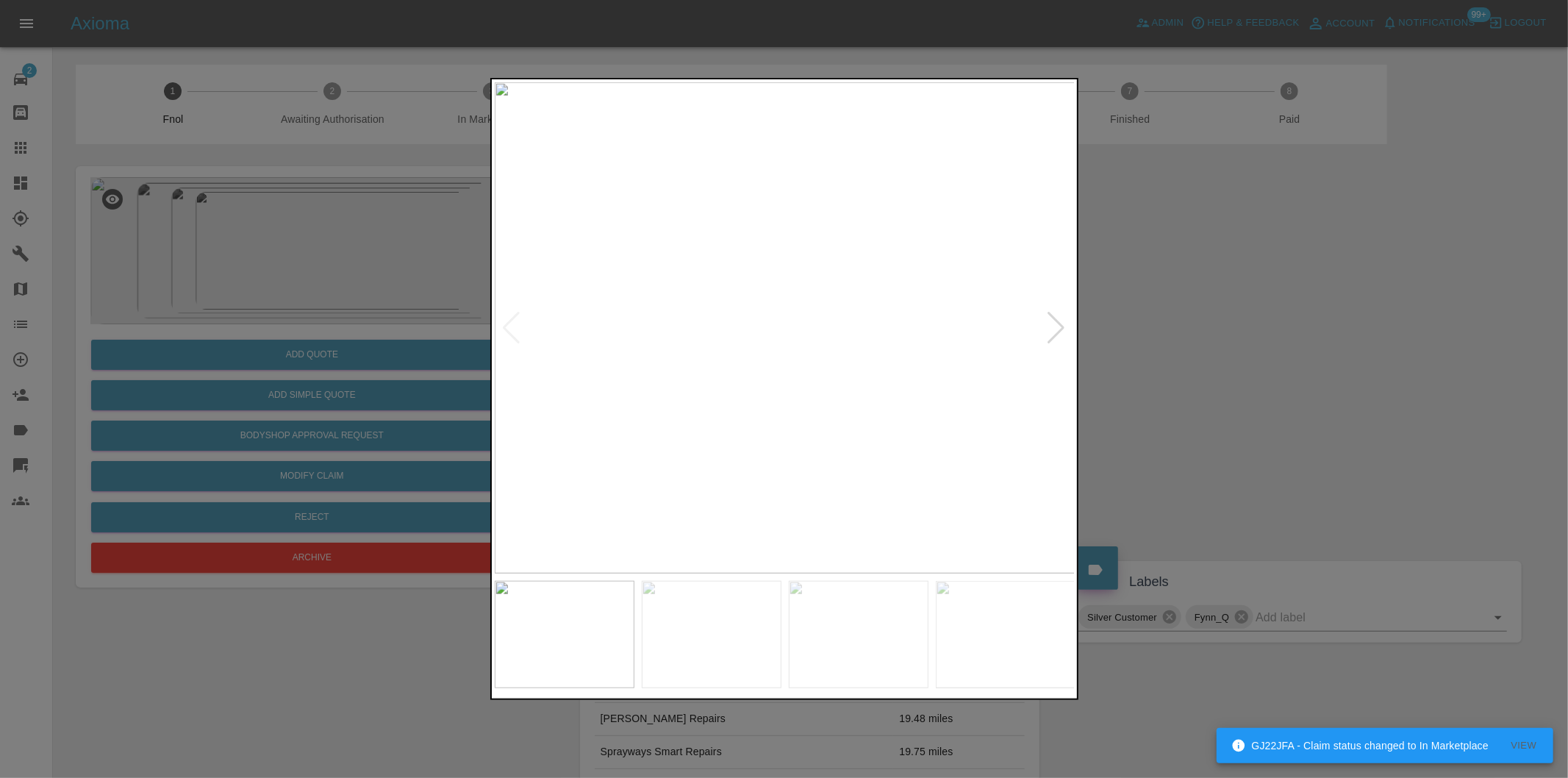
click at [1049, 329] on div at bounding box center [1057, 328] width 20 height 32
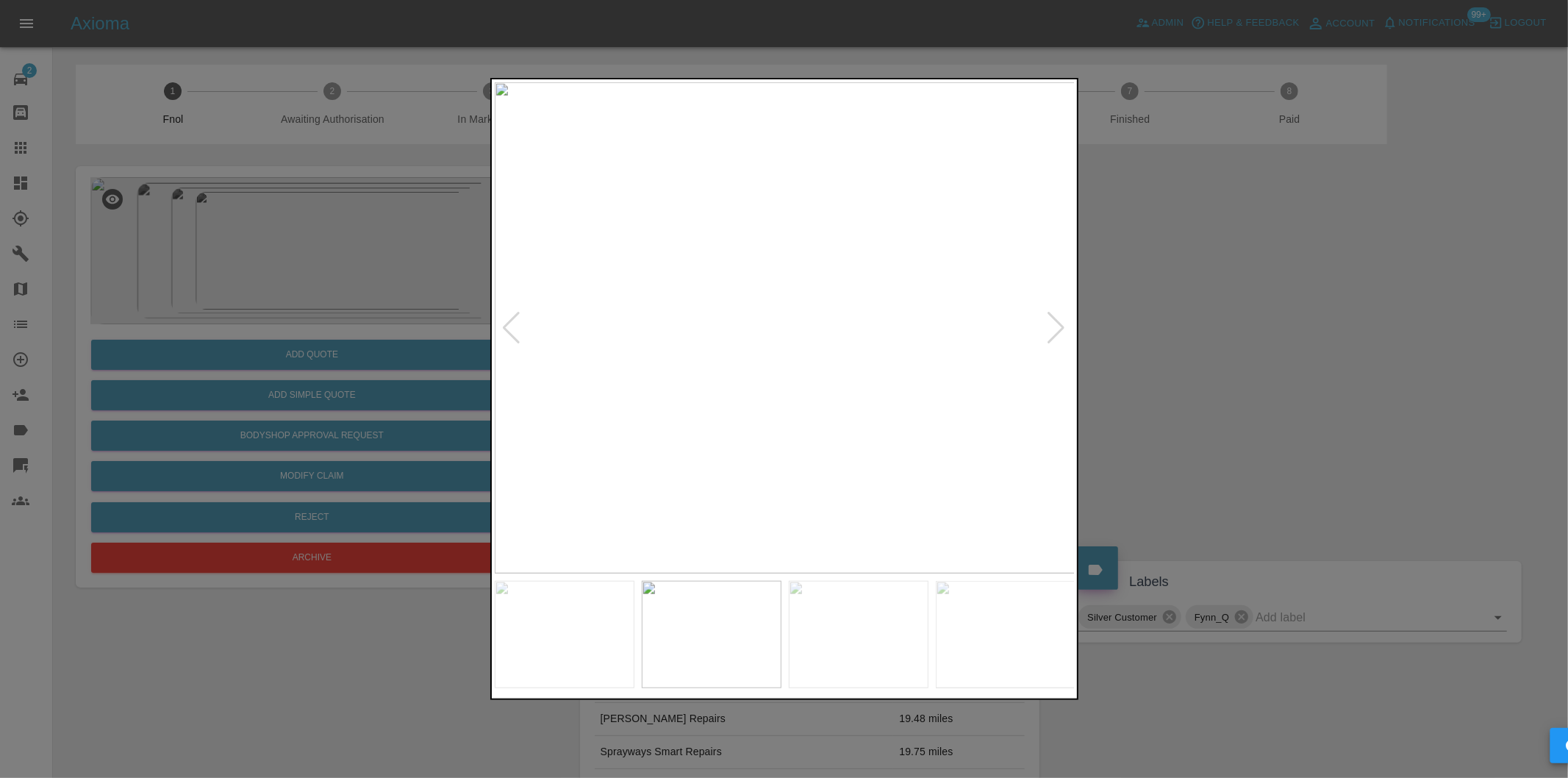
click at [1049, 329] on div at bounding box center [1057, 328] width 20 height 32
click at [1049, 329] on img at bounding box center [785, 328] width 581 height 491
click at [1260, 364] on div at bounding box center [784, 389] width 1568 height 778
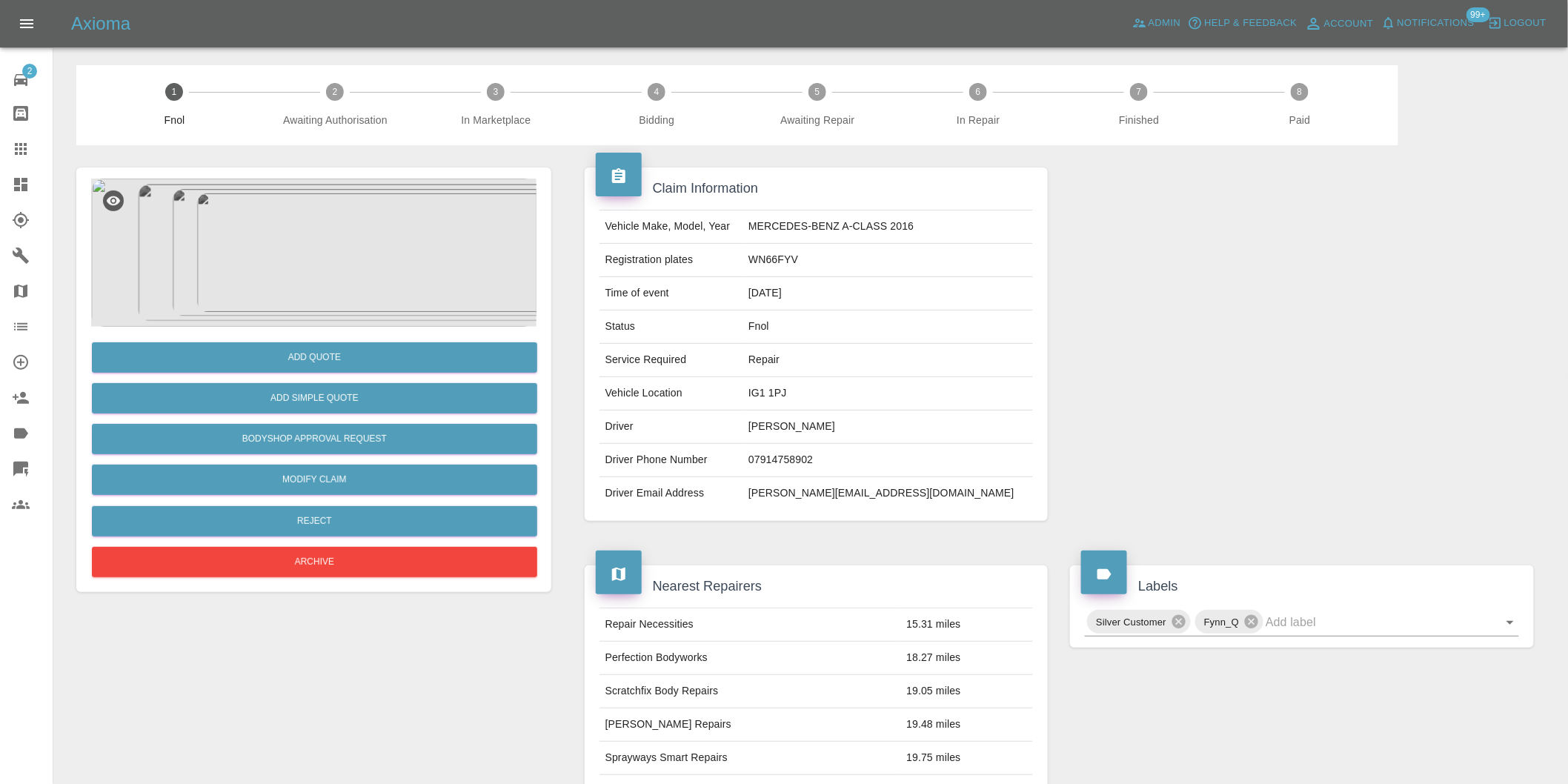
click at [321, 242] on img at bounding box center [314, 253] width 445 height 148
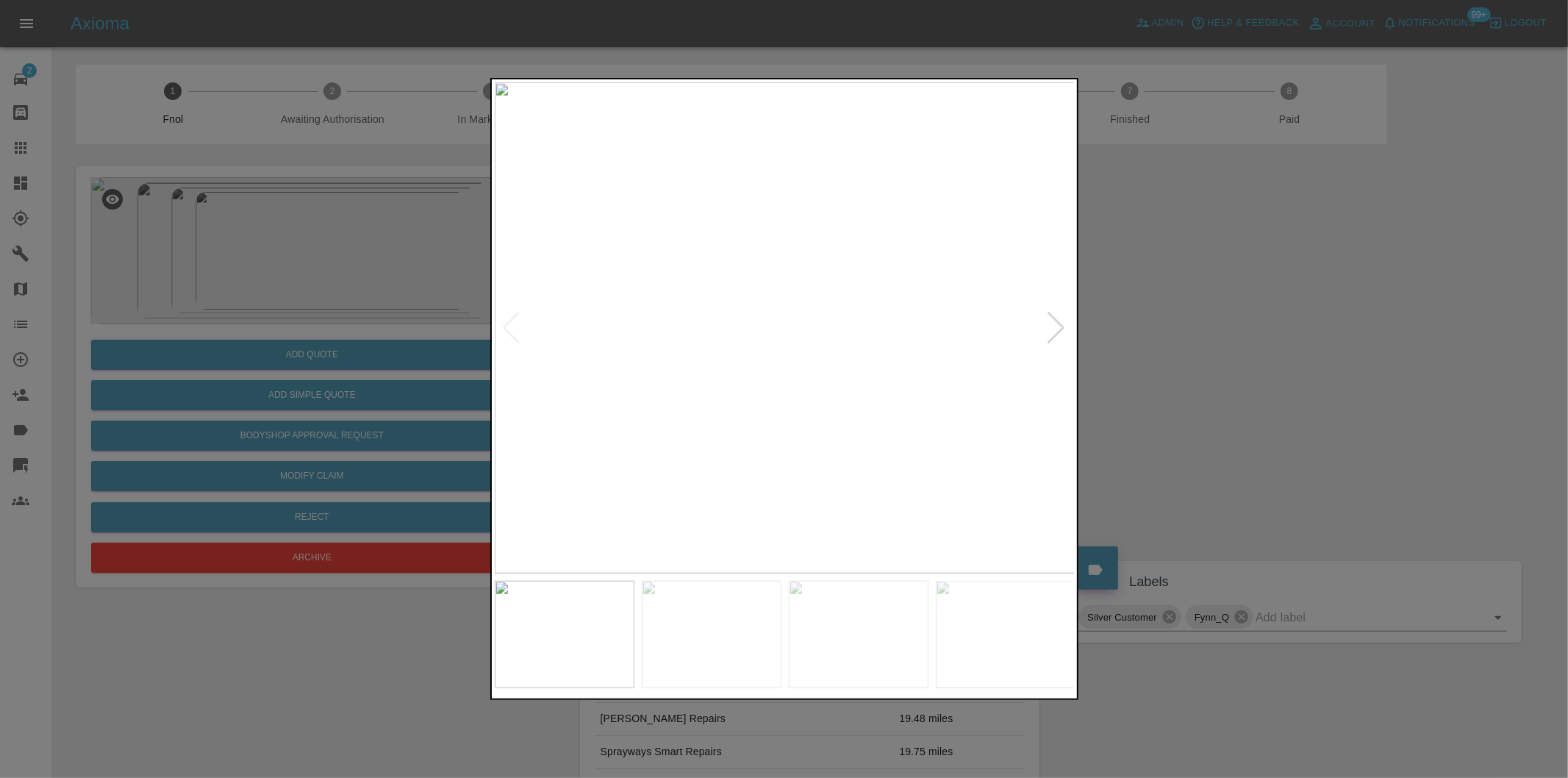
click at [1060, 326] on div at bounding box center [1057, 328] width 20 height 32
click at [1060, 326] on img at bounding box center [785, 328] width 581 height 491
drag, startPoint x: 1201, startPoint y: 332, endPoint x: 759, endPoint y: 365, distance: 443.2
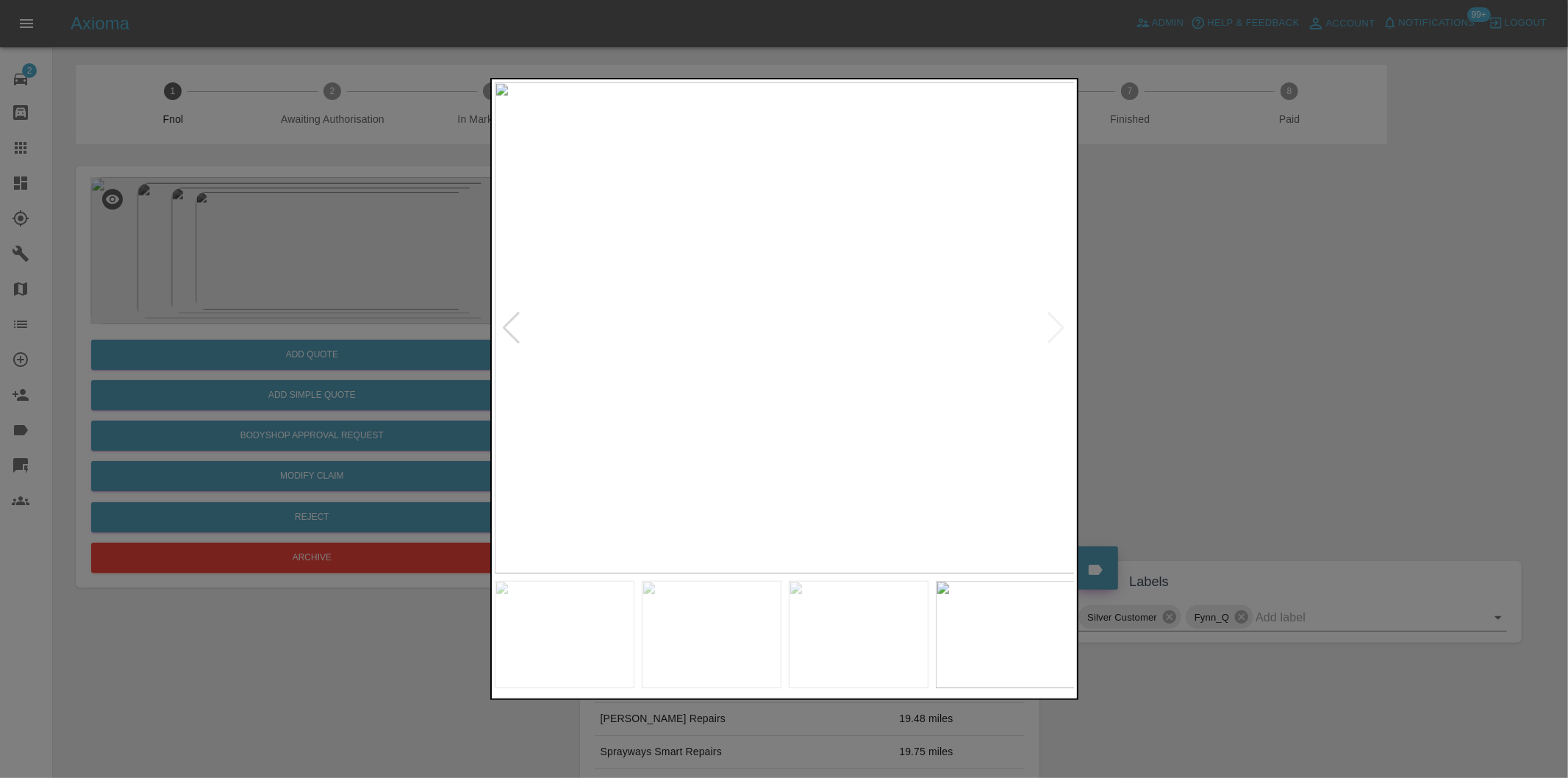
click at [1188, 335] on div at bounding box center [784, 389] width 1568 height 778
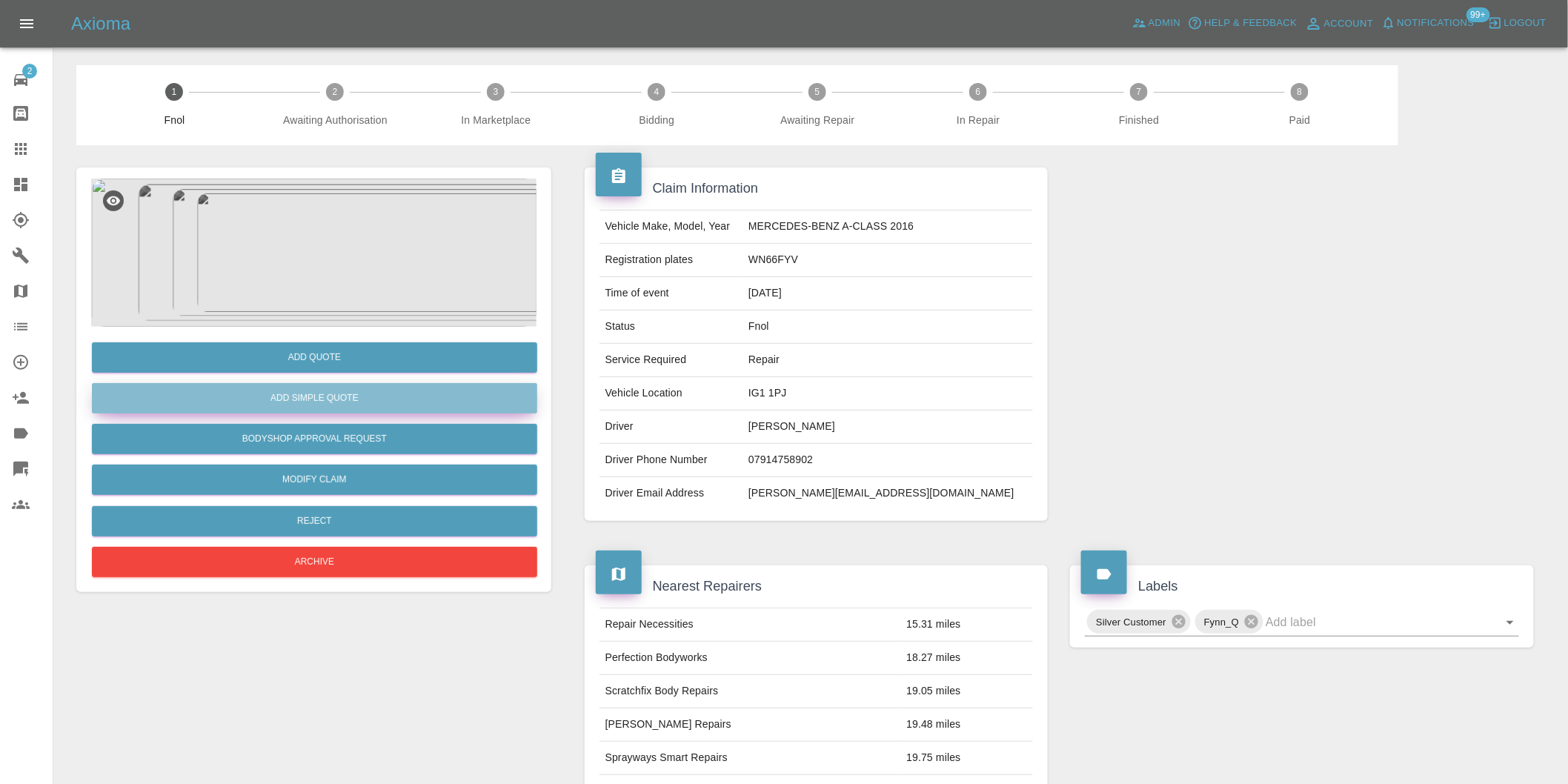
click at [361, 387] on button "Add Simple Quote" at bounding box center [315, 398] width 445 height 30
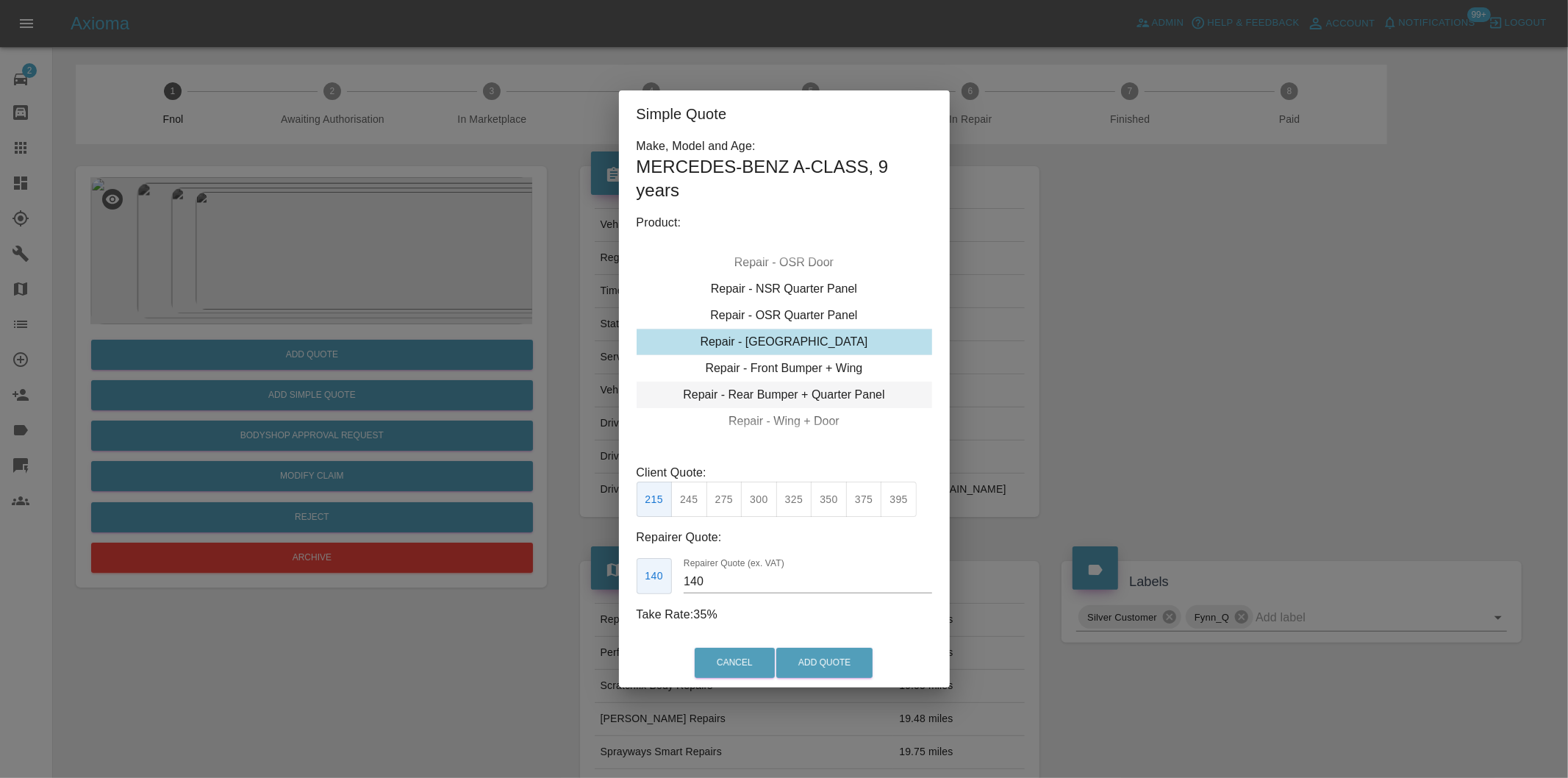
click at [814, 395] on div "Repair - Rear Bumper + Quarter Panel" at bounding box center [784, 394] width 295 height 26
click at [813, 396] on div "Repair - Rear Bumper + Quarter Panel" at bounding box center [784, 394] width 295 height 26
click at [724, 498] on button "350" at bounding box center [724, 500] width 36 height 36
type input "210"
click at [832, 667] on button "Add Quote" at bounding box center [825, 662] width 97 height 30
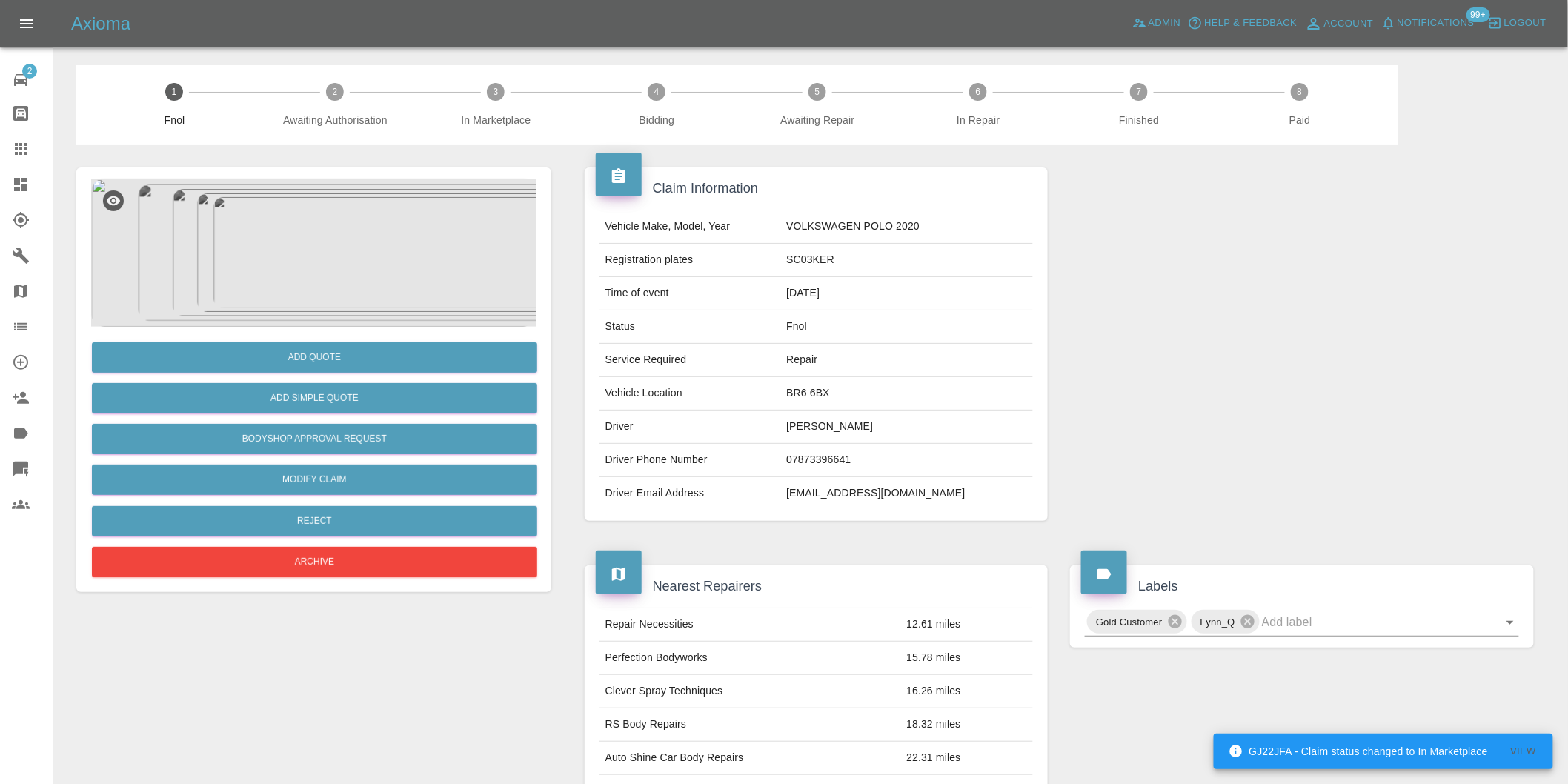
click at [327, 224] on img at bounding box center [314, 253] width 445 height 148
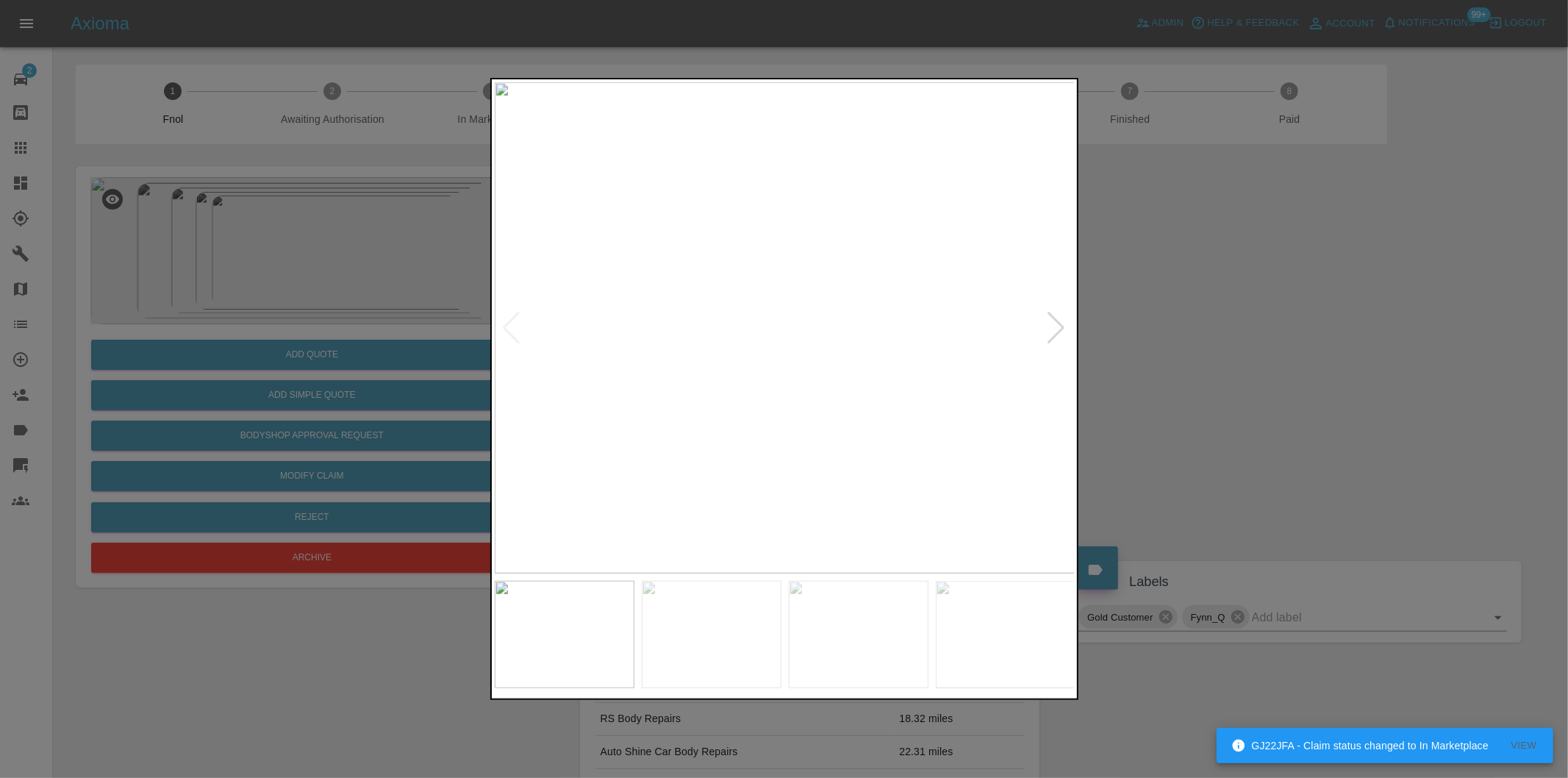
click at [1059, 323] on div at bounding box center [1057, 328] width 20 height 32
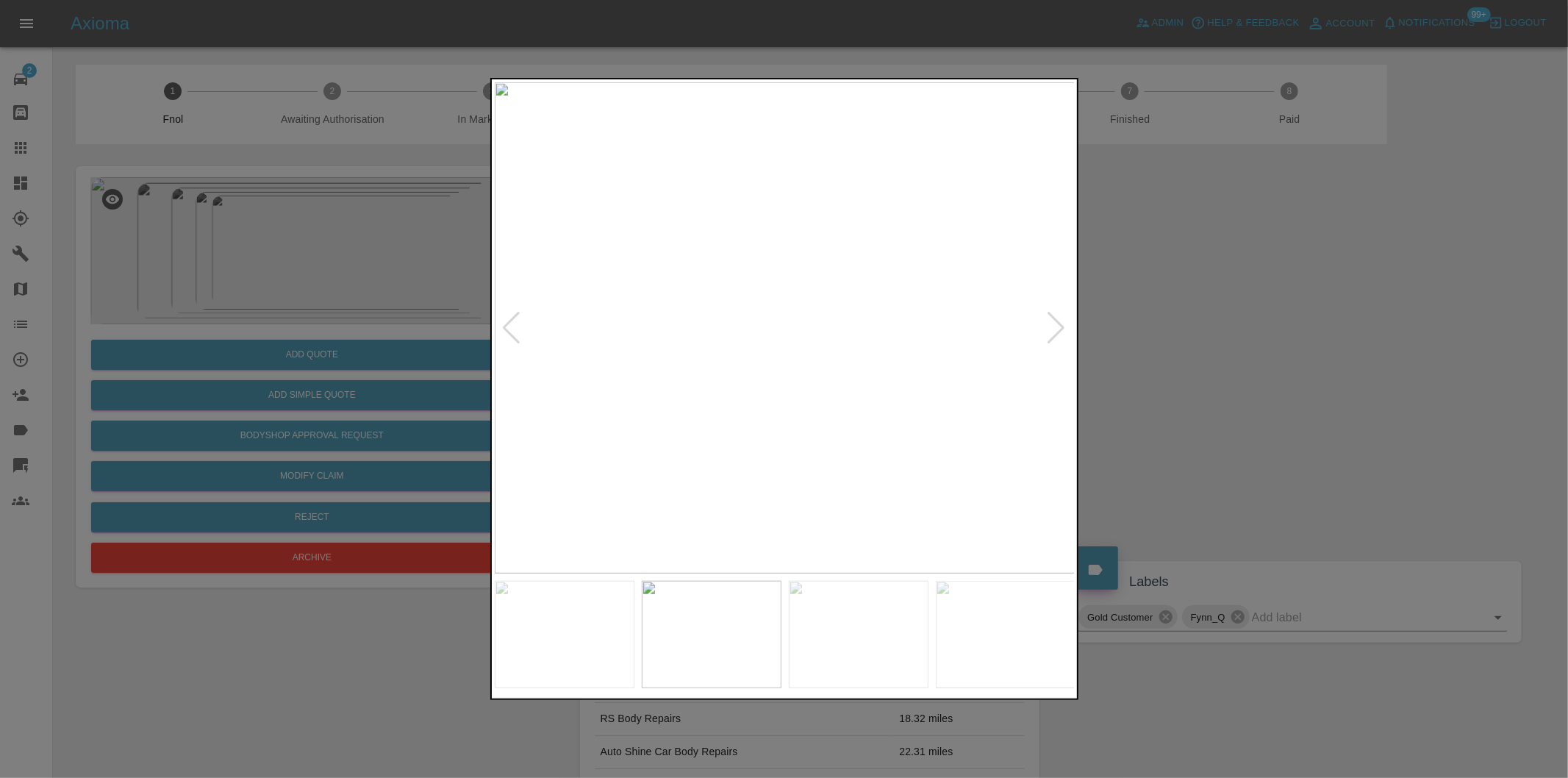
click at [1059, 323] on div at bounding box center [1057, 328] width 20 height 32
click at [1059, 323] on img at bounding box center [785, 328] width 581 height 491
drag, startPoint x: 1177, startPoint y: 344, endPoint x: 702, endPoint y: 482, distance: 494.6
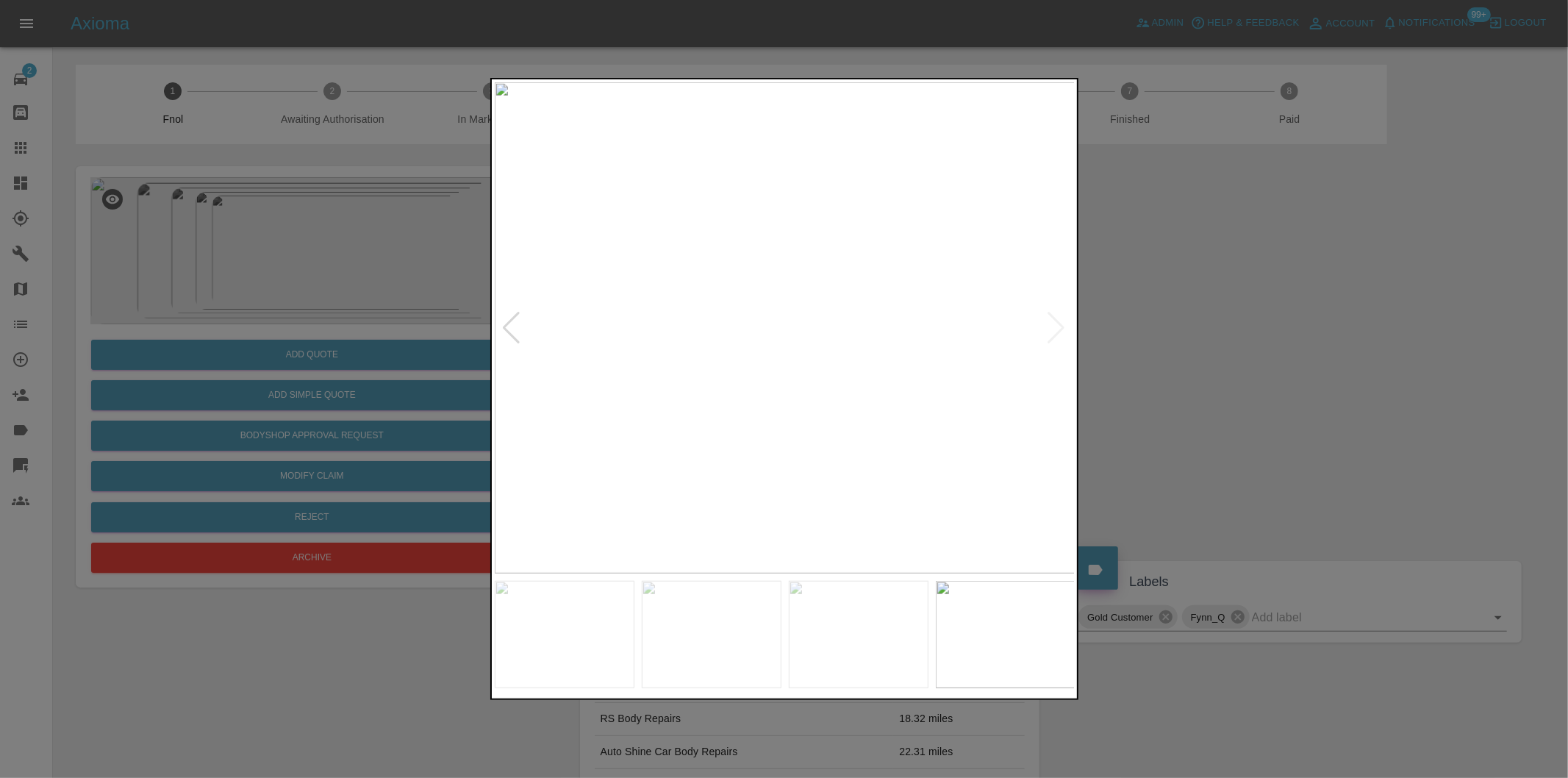
click at [1177, 344] on div at bounding box center [784, 389] width 1568 height 778
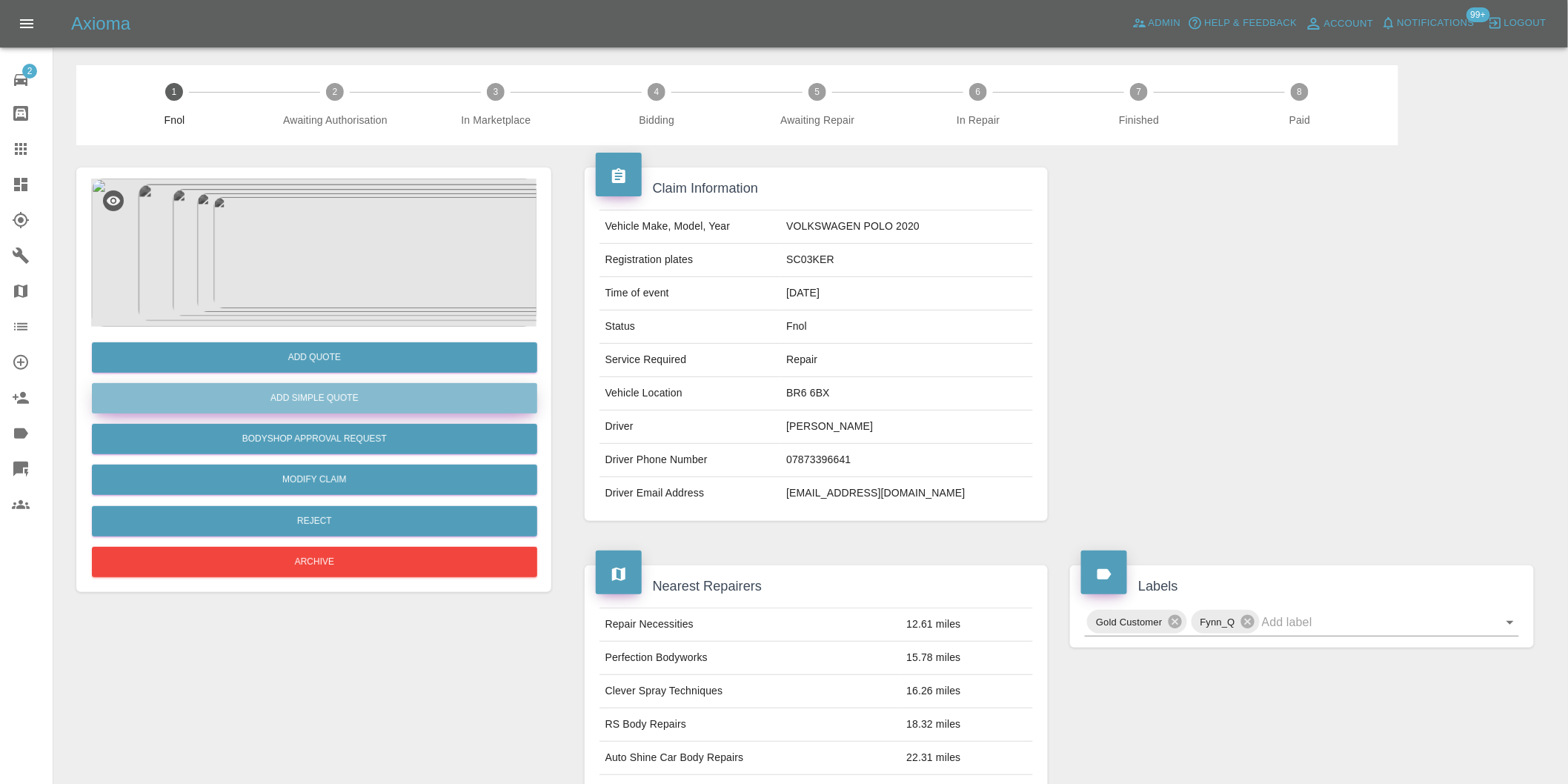
click at [371, 405] on button "Add Simple Quote" at bounding box center [315, 398] width 445 height 30
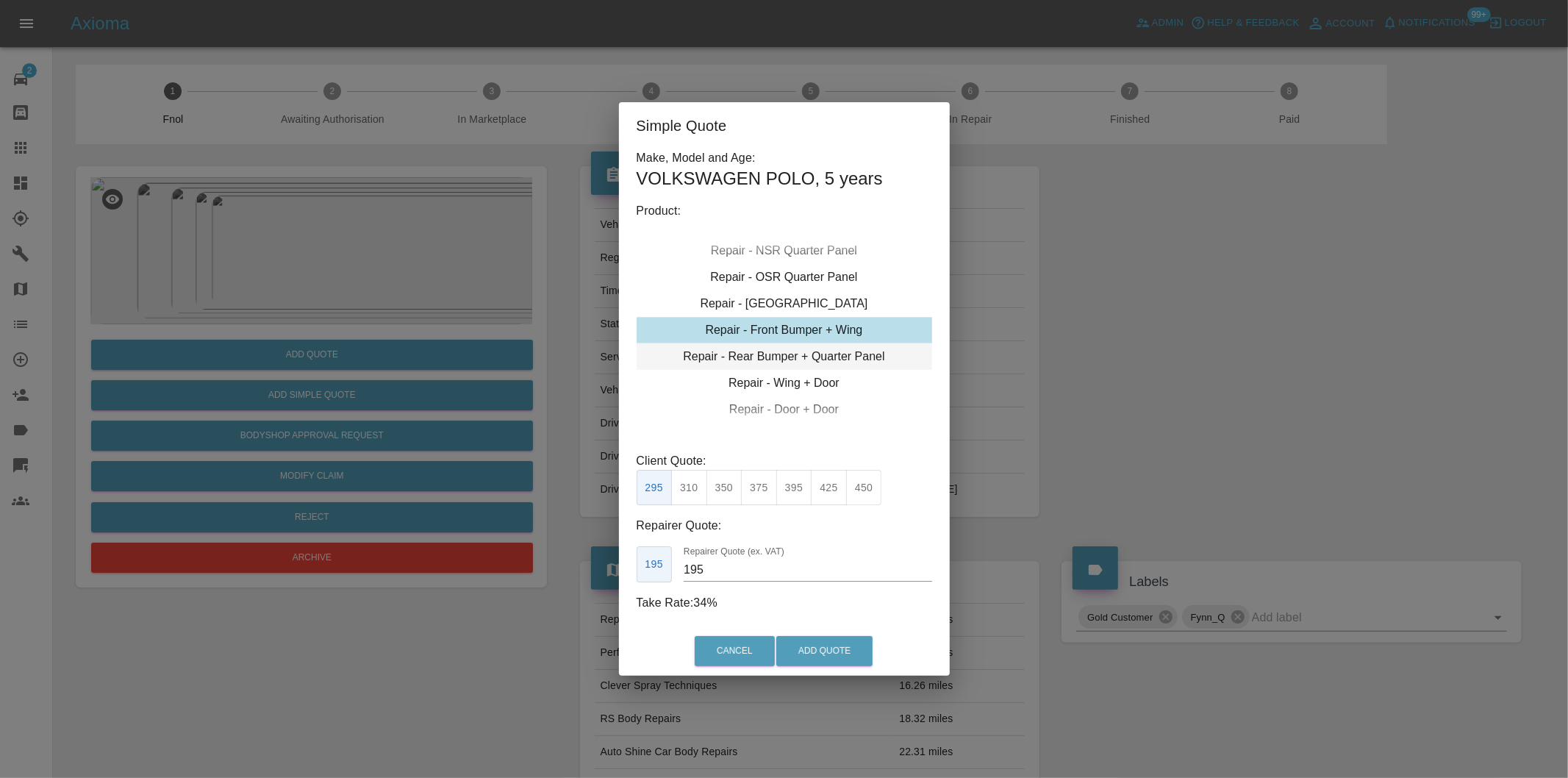
click at [826, 358] on div "Repair - Rear Bumper + Quarter Panel" at bounding box center [784, 357] width 295 height 26
click at [768, 480] on button "375" at bounding box center [759, 488] width 36 height 36
type input "230"
drag, startPoint x: 842, startPoint y: 656, endPoint x: 848, endPoint y: 650, distance: 8.5
click at [844, 656] on button "Add Quote" at bounding box center [825, 651] width 97 height 30
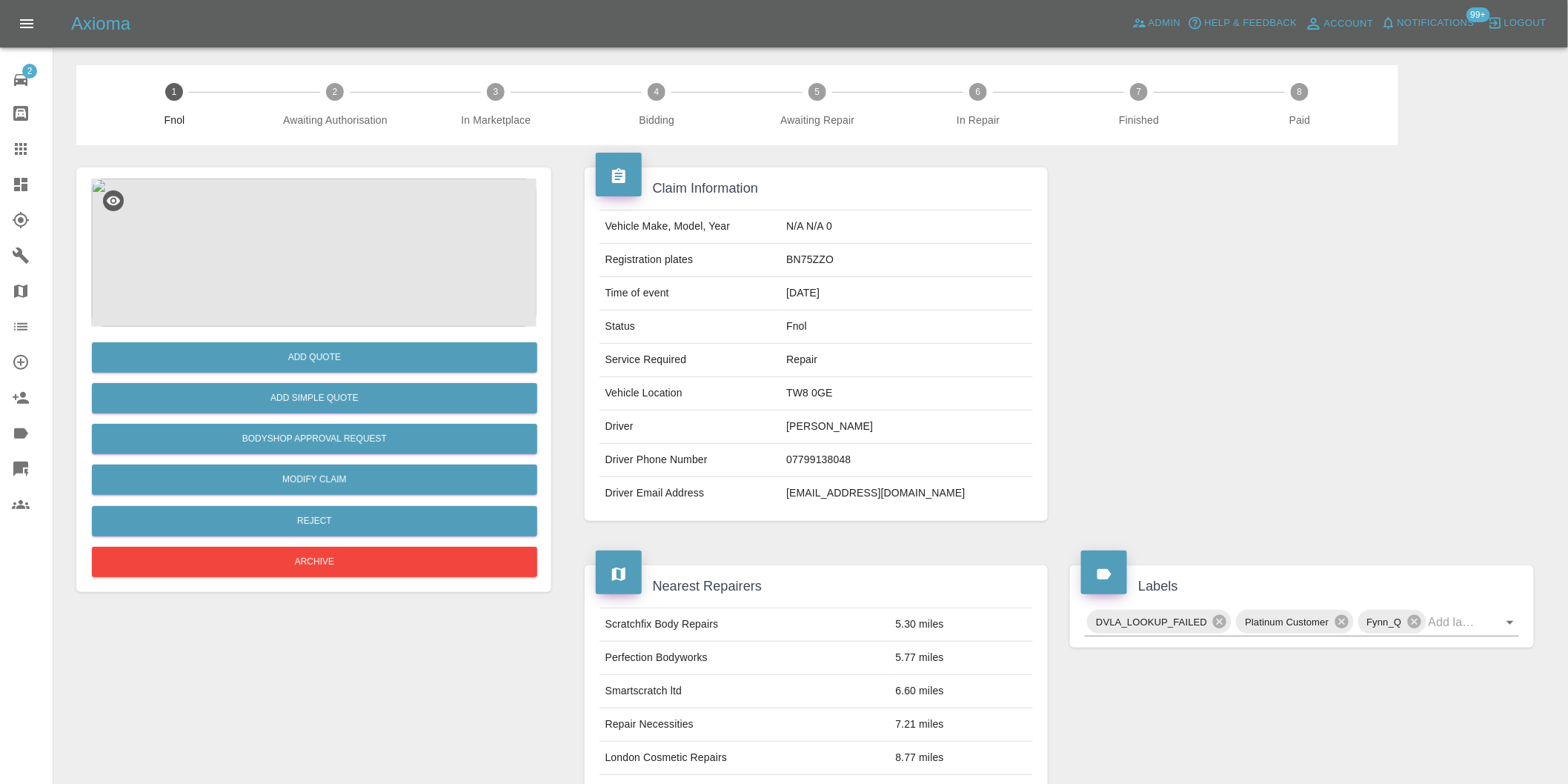
click at [309, 245] on img at bounding box center [314, 253] width 445 height 148
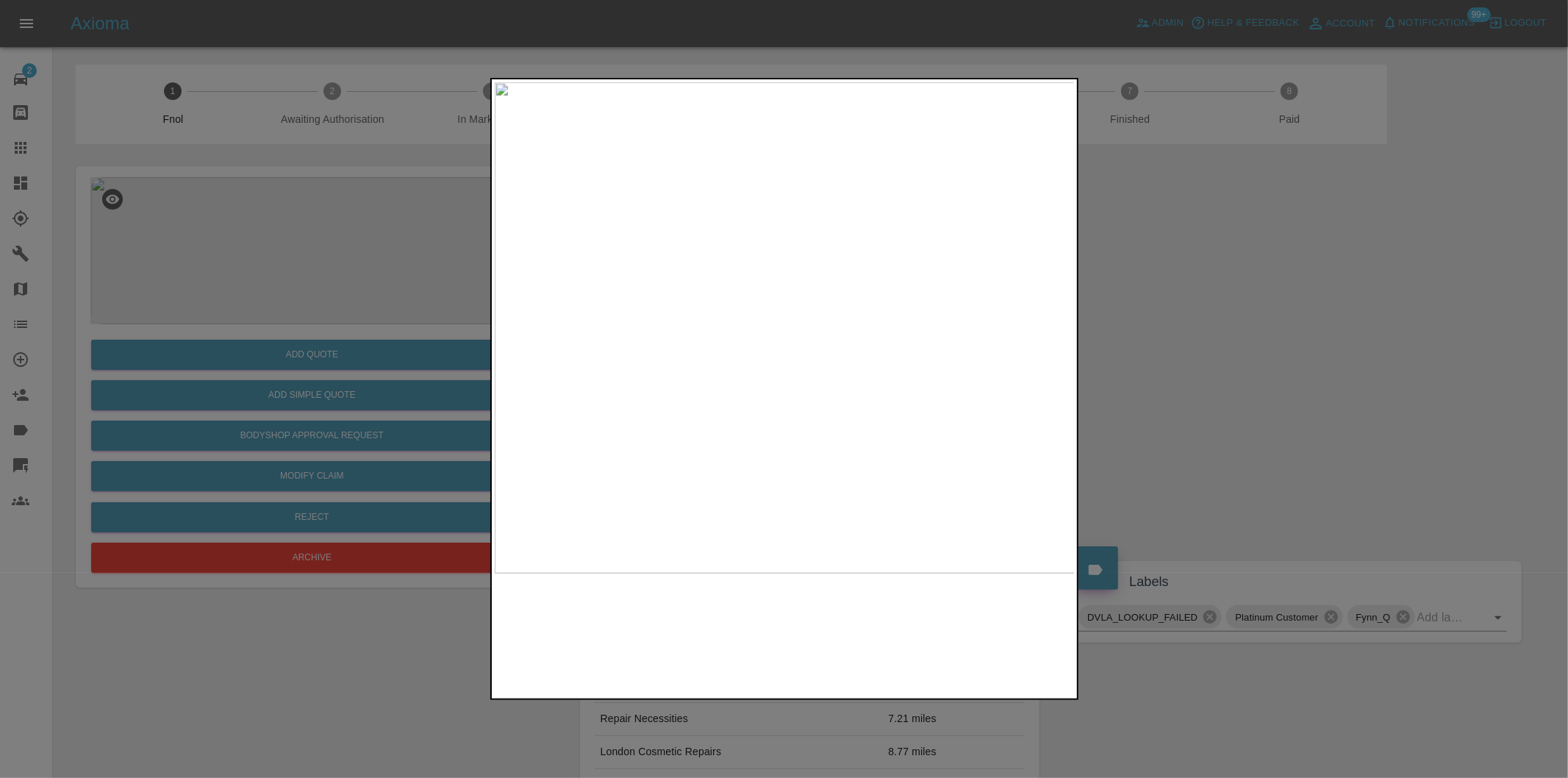
click at [783, 353] on img at bounding box center [785, 328] width 581 height 491
click at [783, 353] on img at bounding box center [787, 253] width 1742 height 1473
click at [1229, 364] on div at bounding box center [784, 389] width 1568 height 778
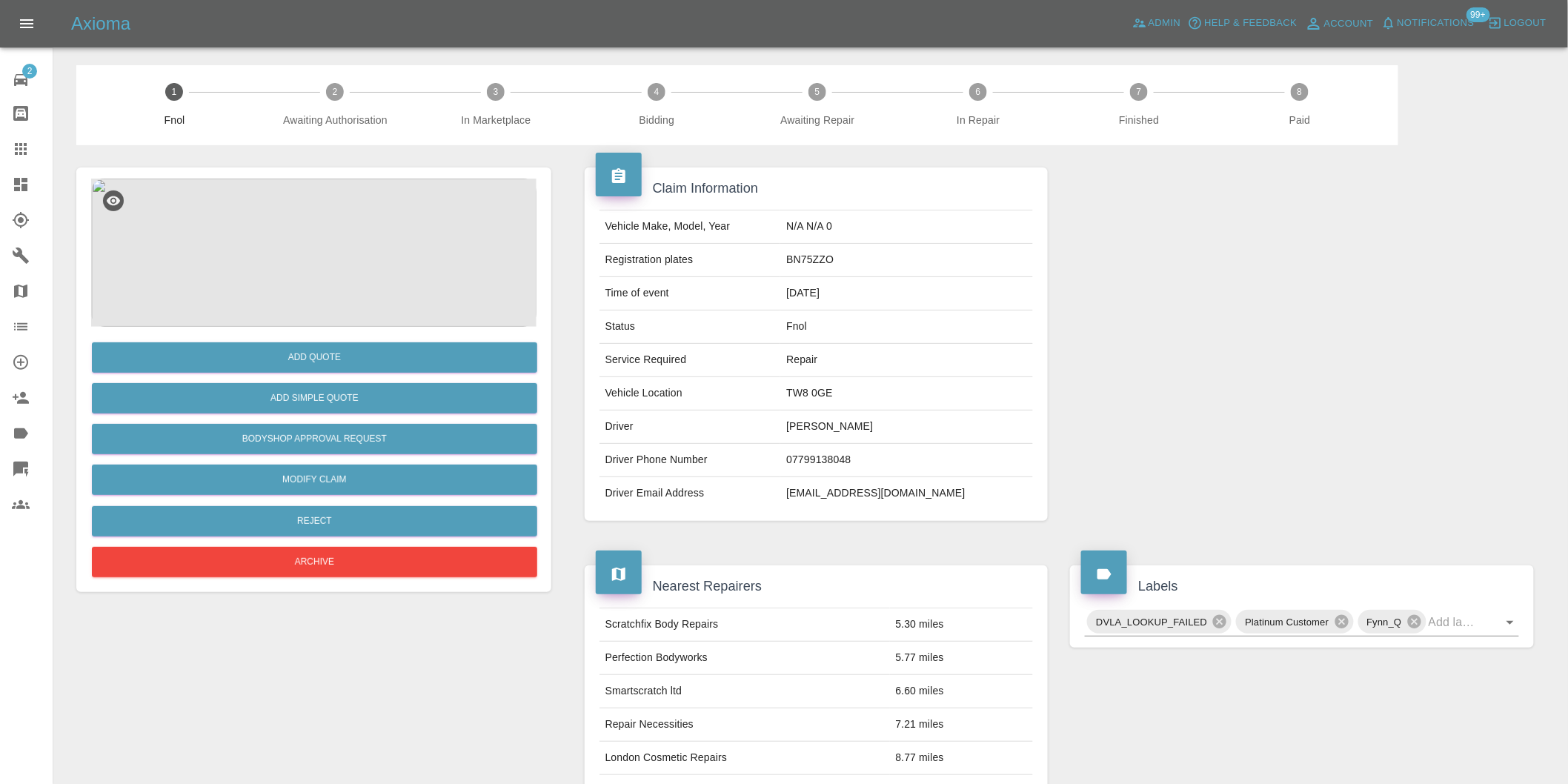
click at [308, 211] on img at bounding box center [314, 253] width 445 height 148
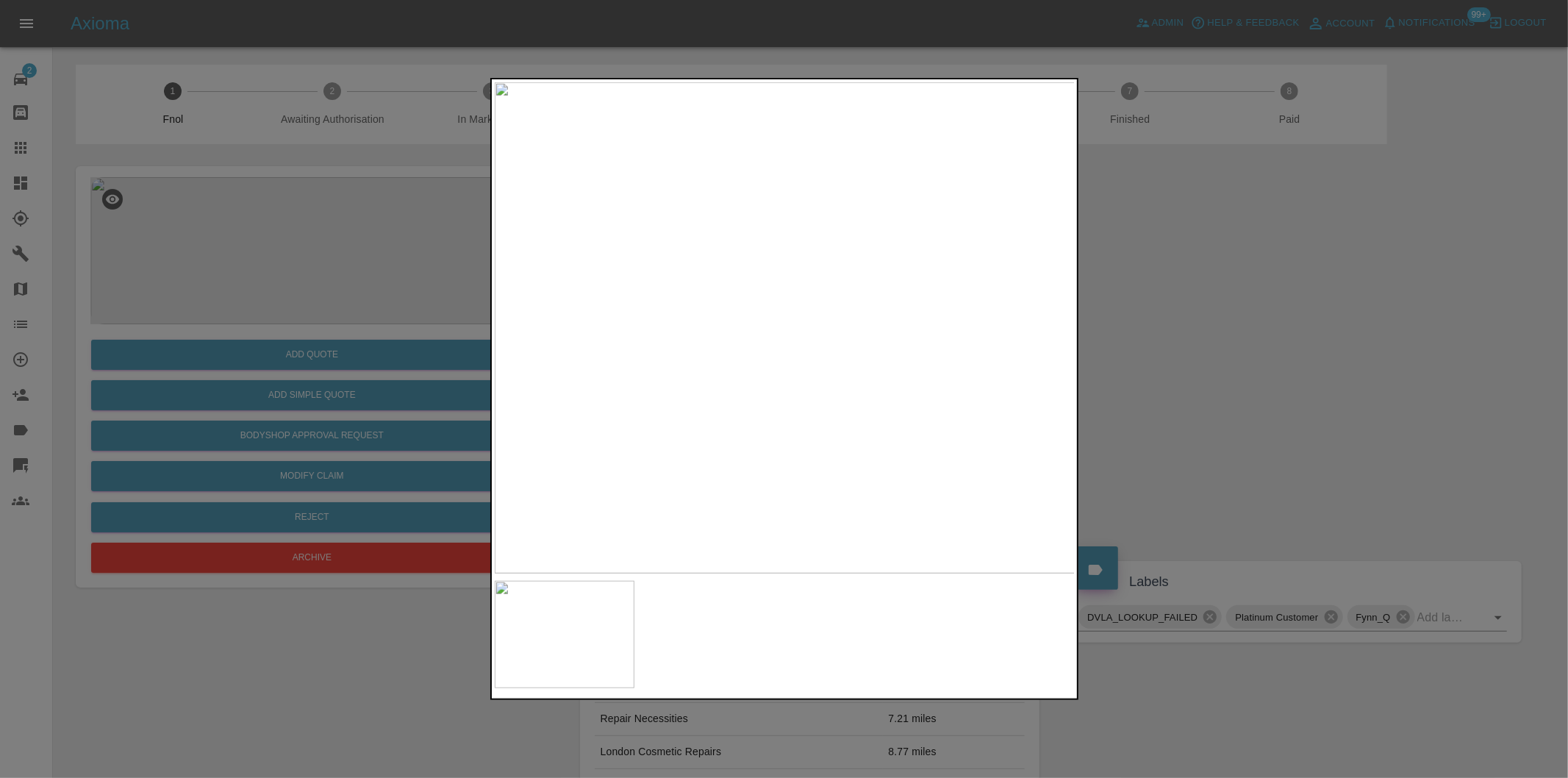
click at [739, 291] on img at bounding box center [785, 328] width 581 height 491
click at [739, 291] on img at bounding box center [917, 437] width 1742 height 1473
click at [741, 291] on img at bounding box center [917, 437] width 1742 height 1473
click at [1223, 313] on div at bounding box center [784, 389] width 1568 height 778
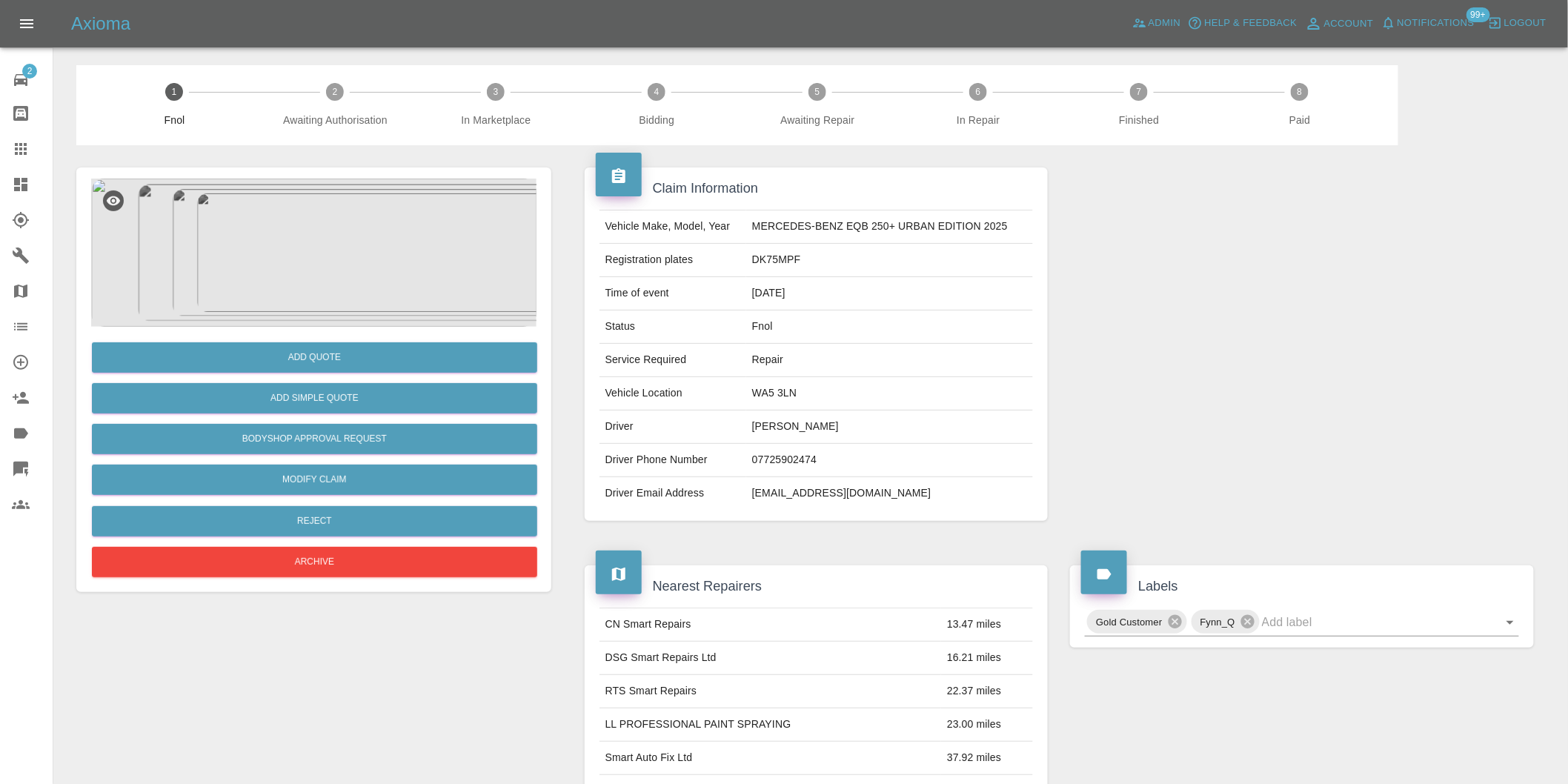
click at [334, 221] on img at bounding box center [314, 253] width 445 height 148
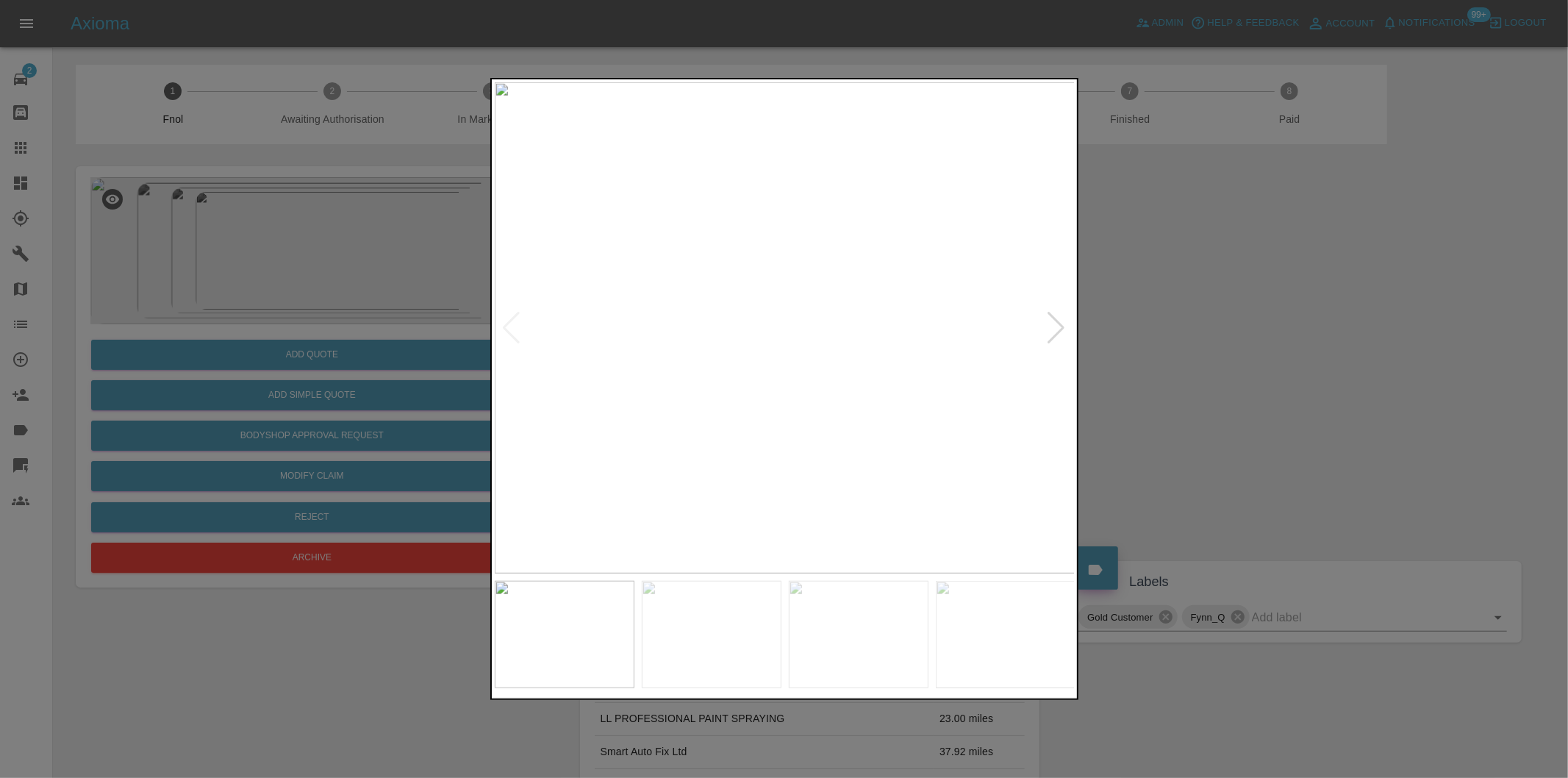
click div
click img
click div
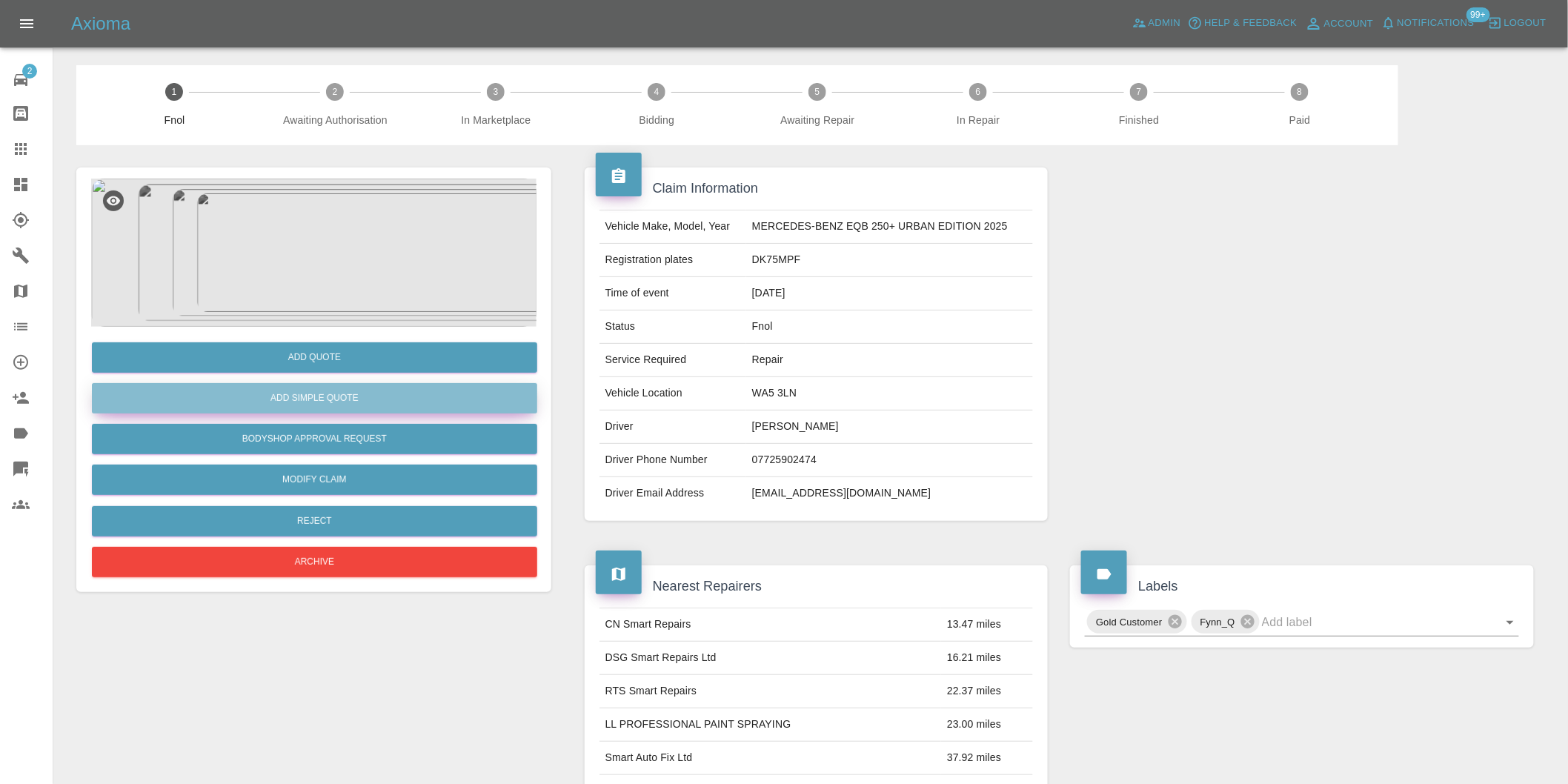
click button "Add Simple Quote"
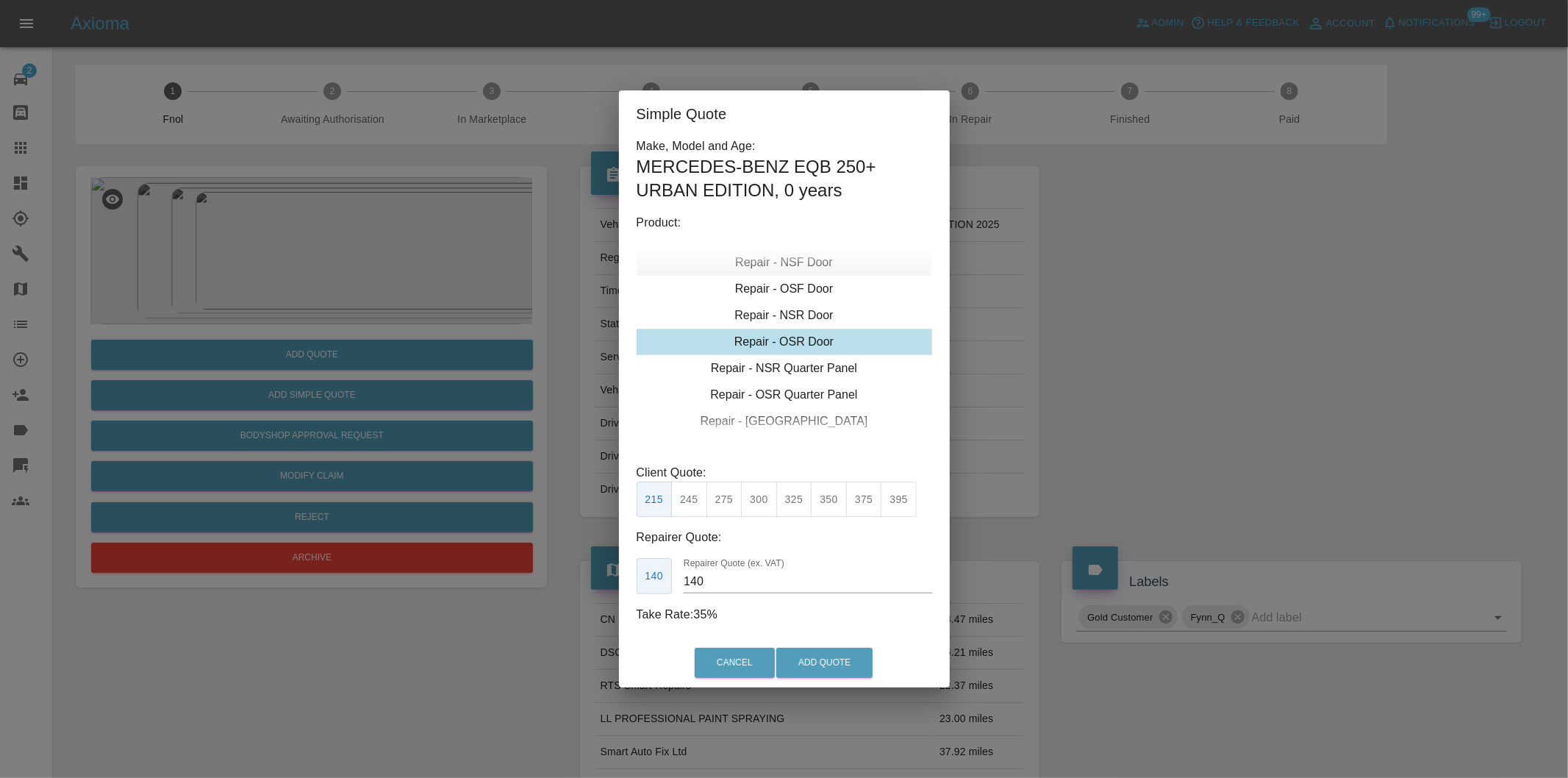
click div "Repair - NSF Door"
click button "300"
type input "190"
click button "Add Quote"
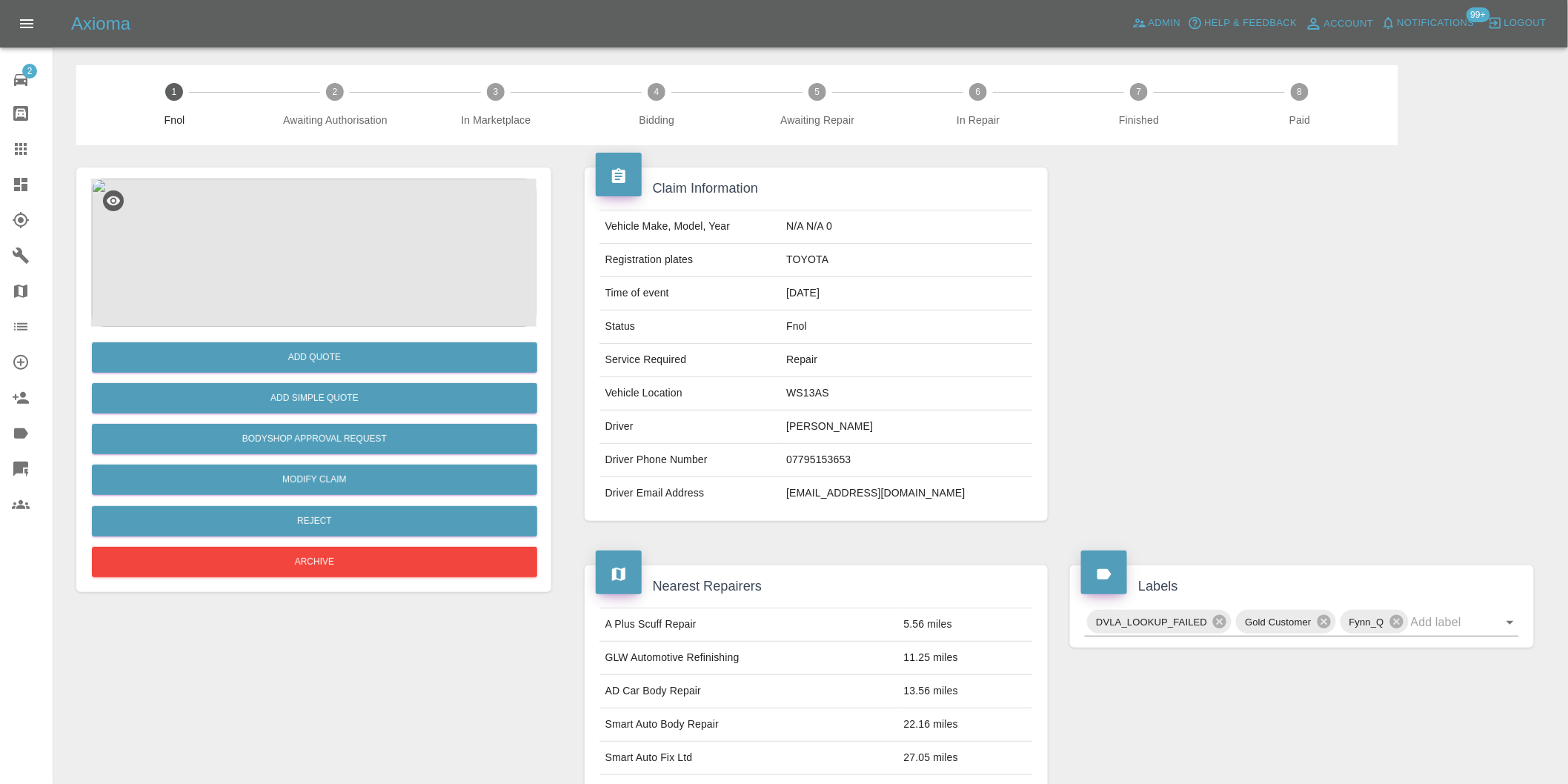
click at [340, 234] on img at bounding box center [314, 253] width 445 height 148
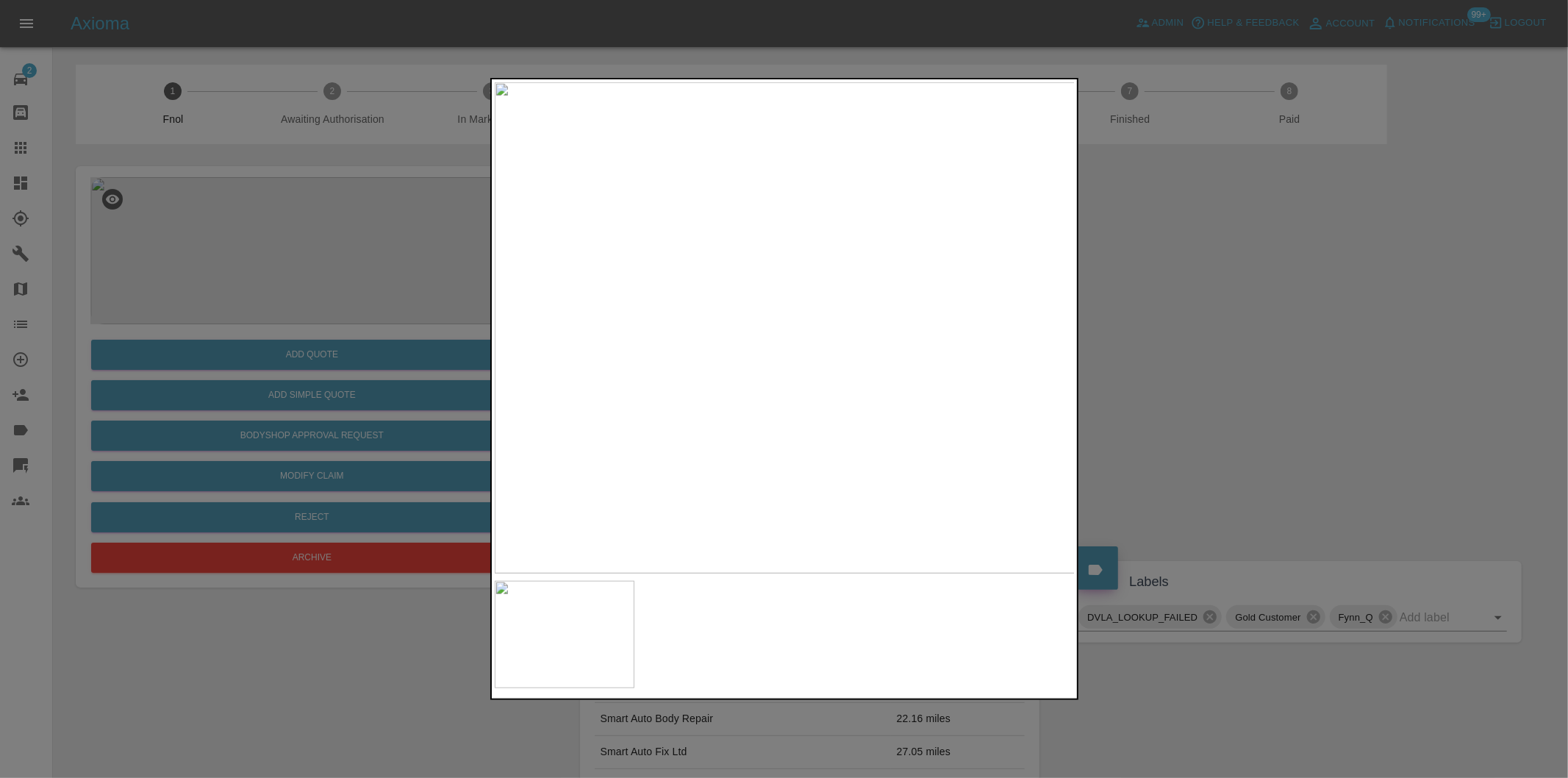
click at [1301, 400] on div at bounding box center [784, 389] width 1568 height 778
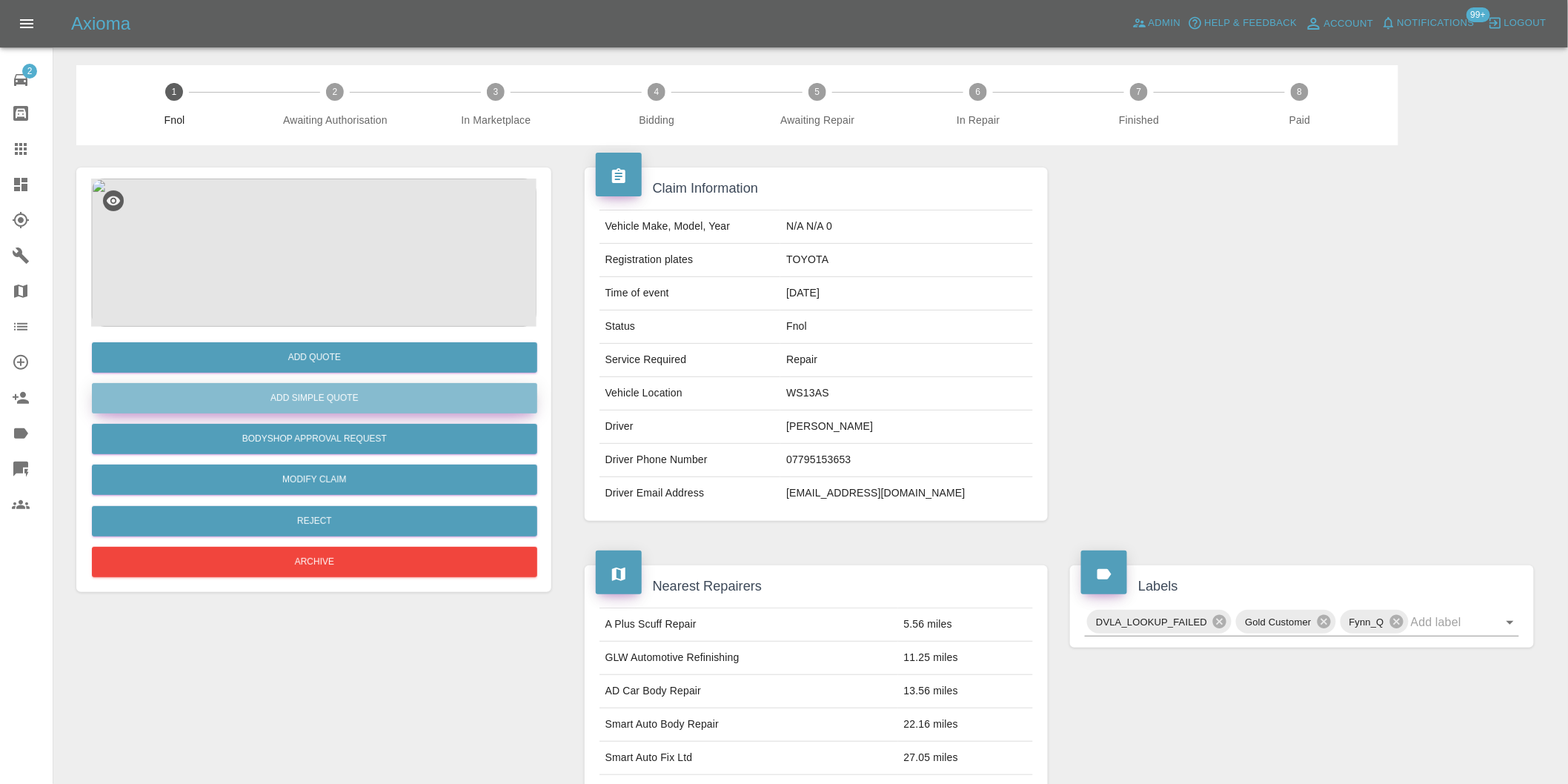
click at [332, 390] on button "Add Simple Quote" at bounding box center [315, 398] width 445 height 30
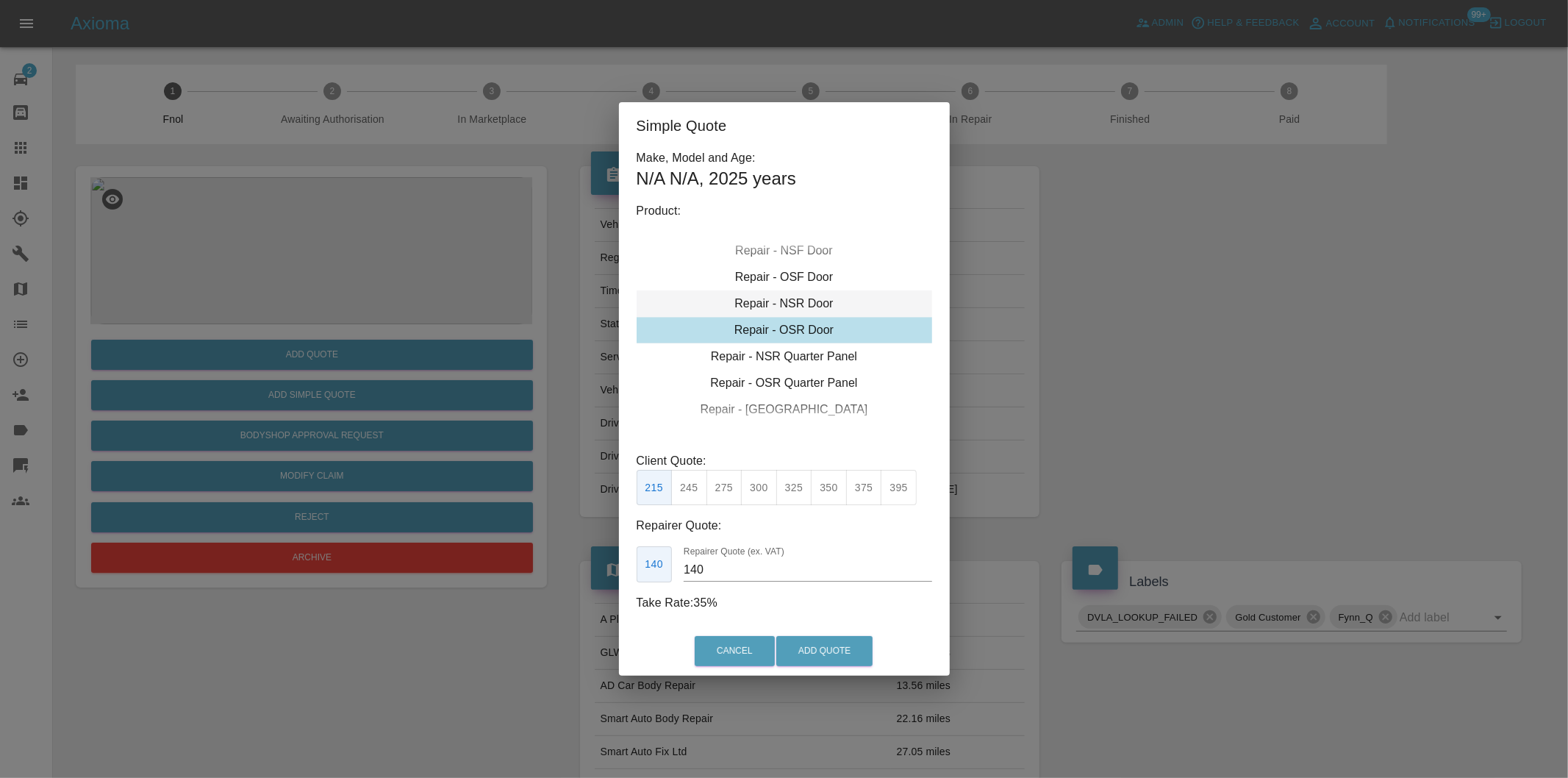
click at [804, 303] on div "Repair - NSR Door" at bounding box center [784, 303] width 295 height 26
click at [730, 489] on button "270" at bounding box center [724, 488] width 36 height 36
type input "180"
click at [826, 650] on button "Add Quote" at bounding box center [825, 651] width 97 height 30
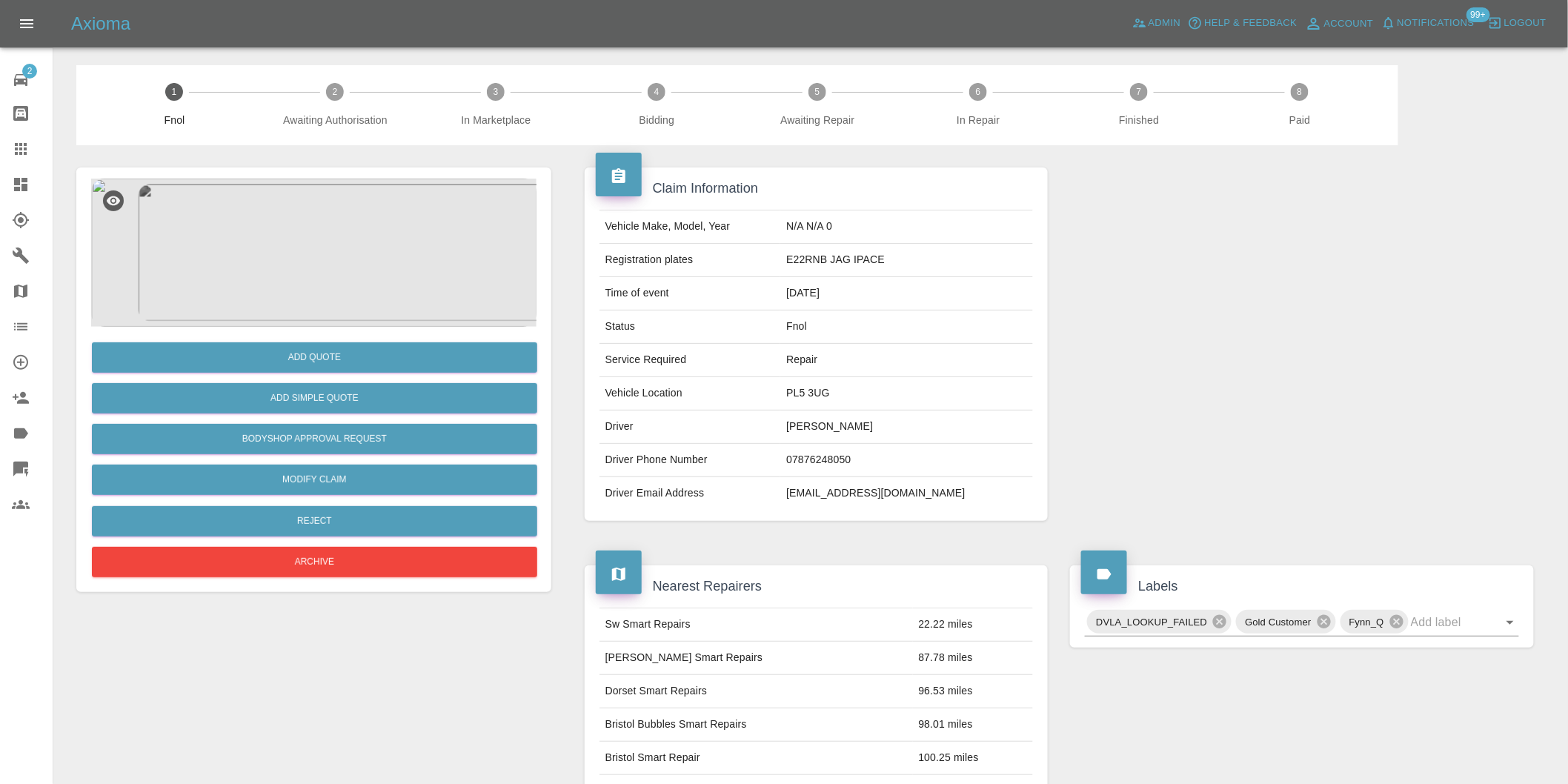
click at [283, 280] on img at bounding box center [314, 253] width 445 height 148
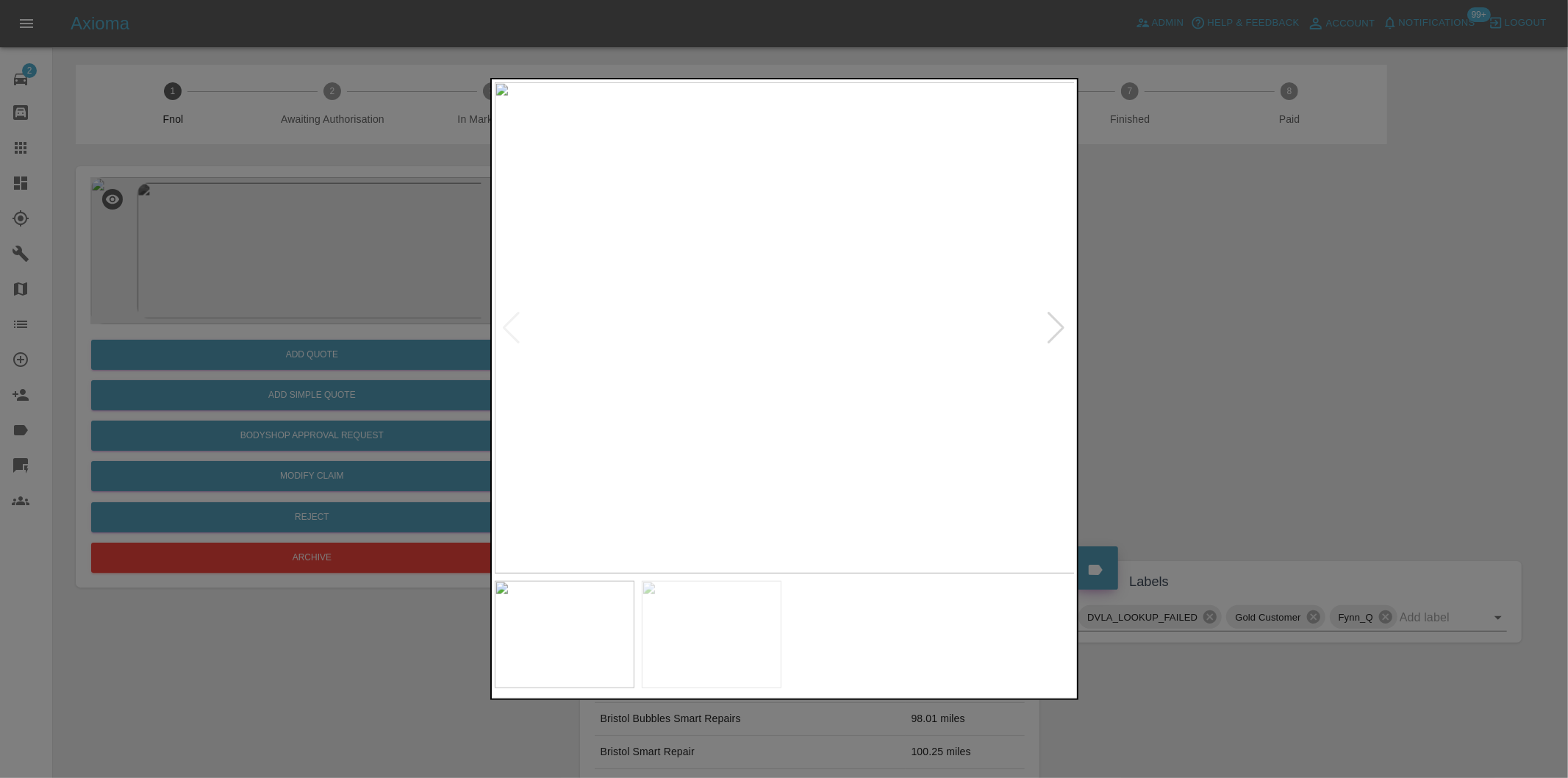
click at [1052, 321] on div at bounding box center [1057, 328] width 20 height 32
click at [1052, 321] on img at bounding box center [785, 328] width 581 height 491
click at [1228, 358] on div at bounding box center [784, 389] width 1568 height 778
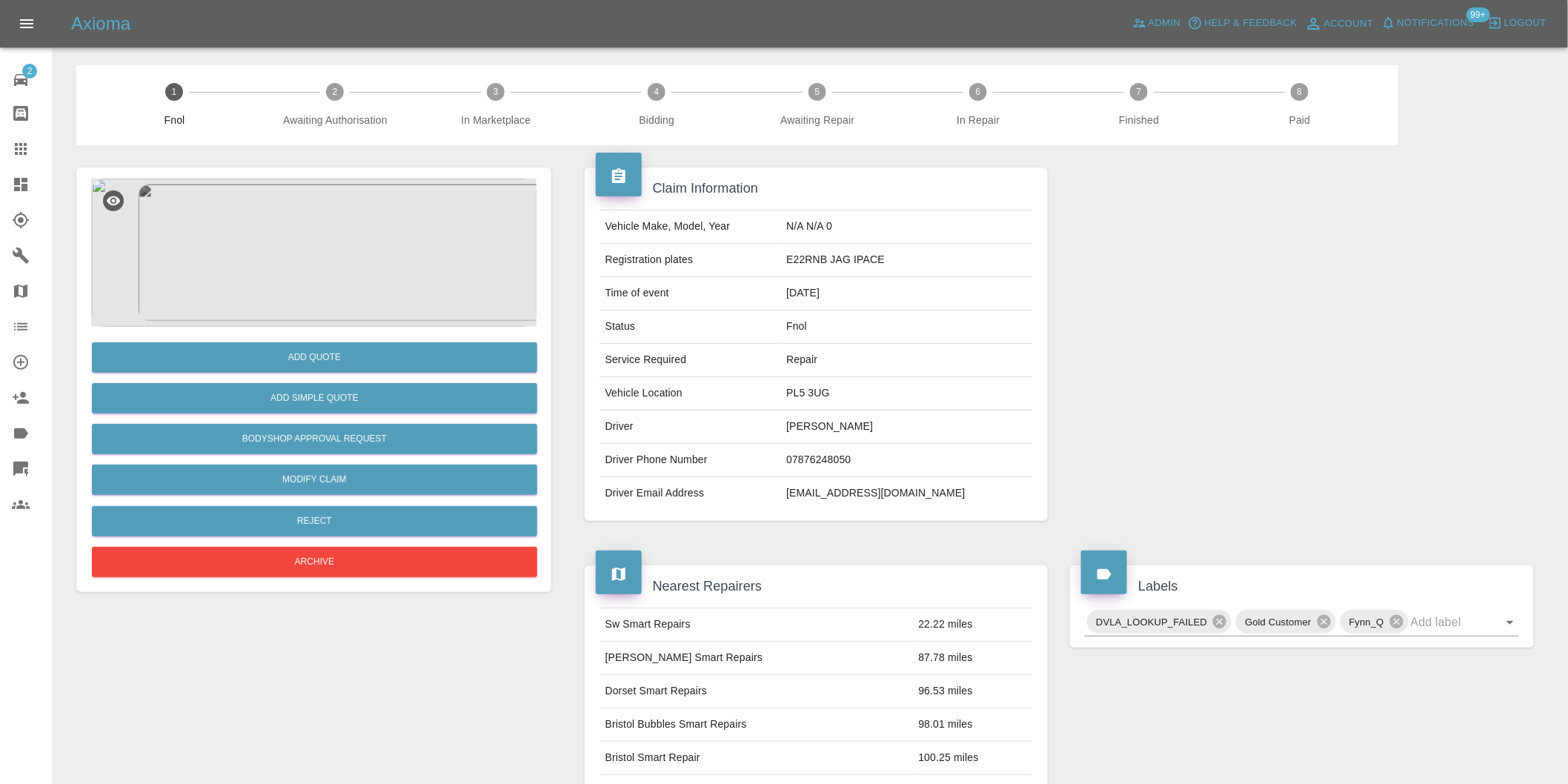
click at [295, 271] on img at bounding box center [314, 253] width 445 height 148
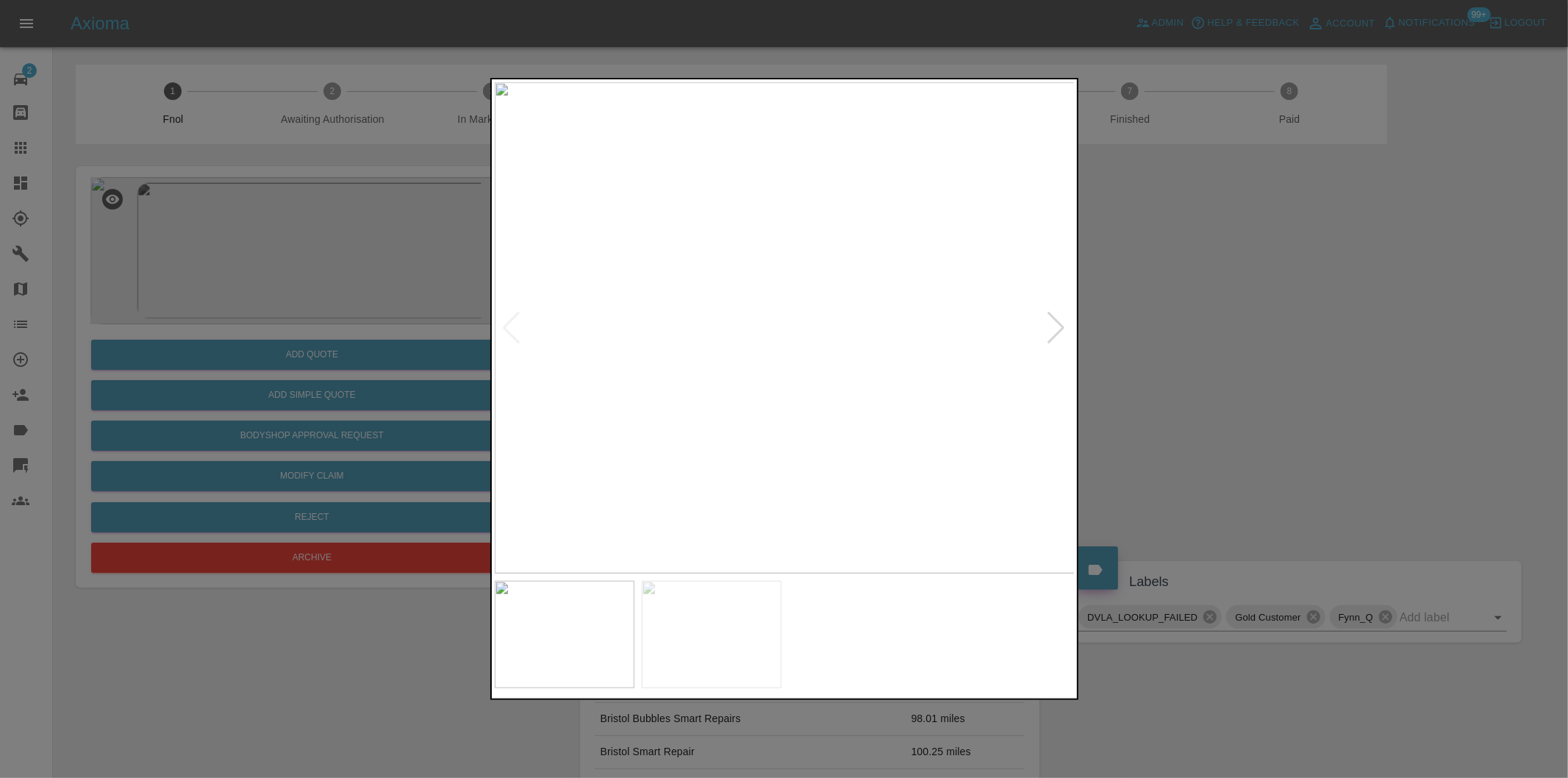
click at [710, 314] on img at bounding box center [785, 328] width 581 height 491
click at [710, 314] on img at bounding box center [1005, 368] width 1742 height 1473
click at [1277, 378] on div at bounding box center [784, 389] width 1568 height 778
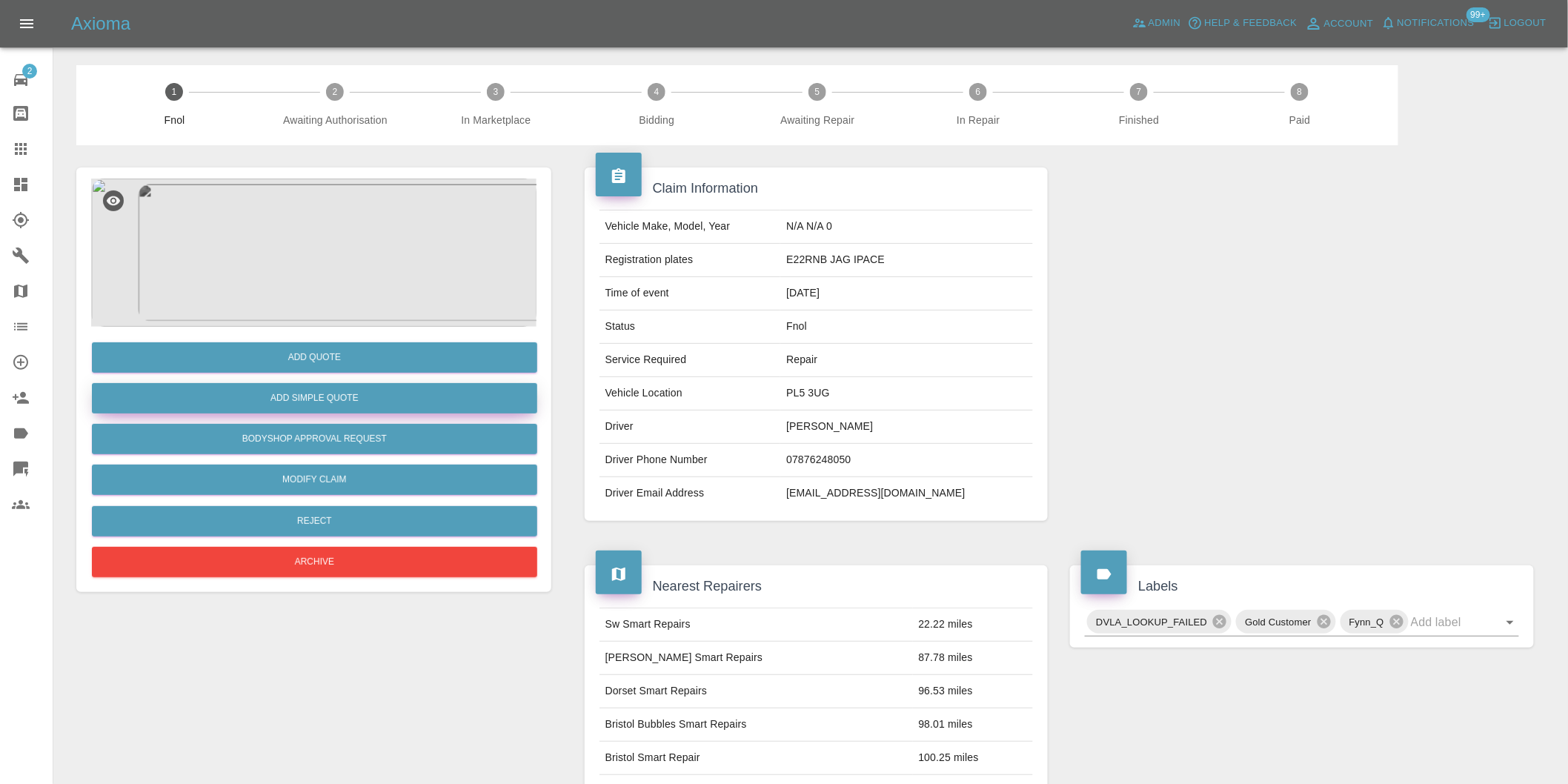
click at [346, 407] on button "Add Simple Quote" at bounding box center [315, 398] width 445 height 30
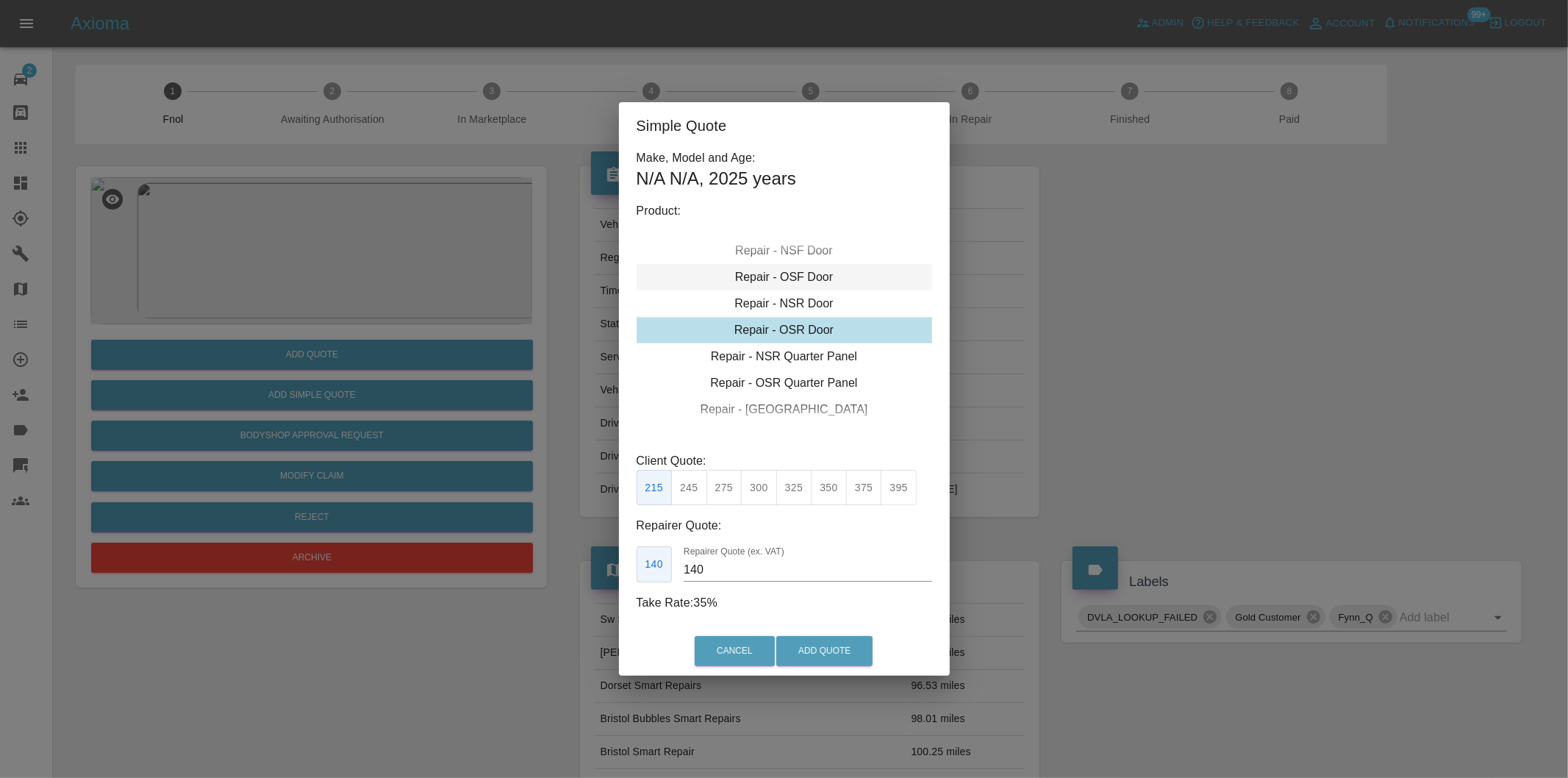
drag, startPoint x: 802, startPoint y: 255, endPoint x: 816, endPoint y: 275, distance: 24.4
click at [803, 254] on div "Repair - NSF Door" at bounding box center [784, 250] width 295 height 26
click at [816, 253] on div "Repair - NSF Door" at bounding box center [784, 250] width 295 height 26
click at [696, 491] on button "245" at bounding box center [690, 488] width 36 height 36
type input "160"
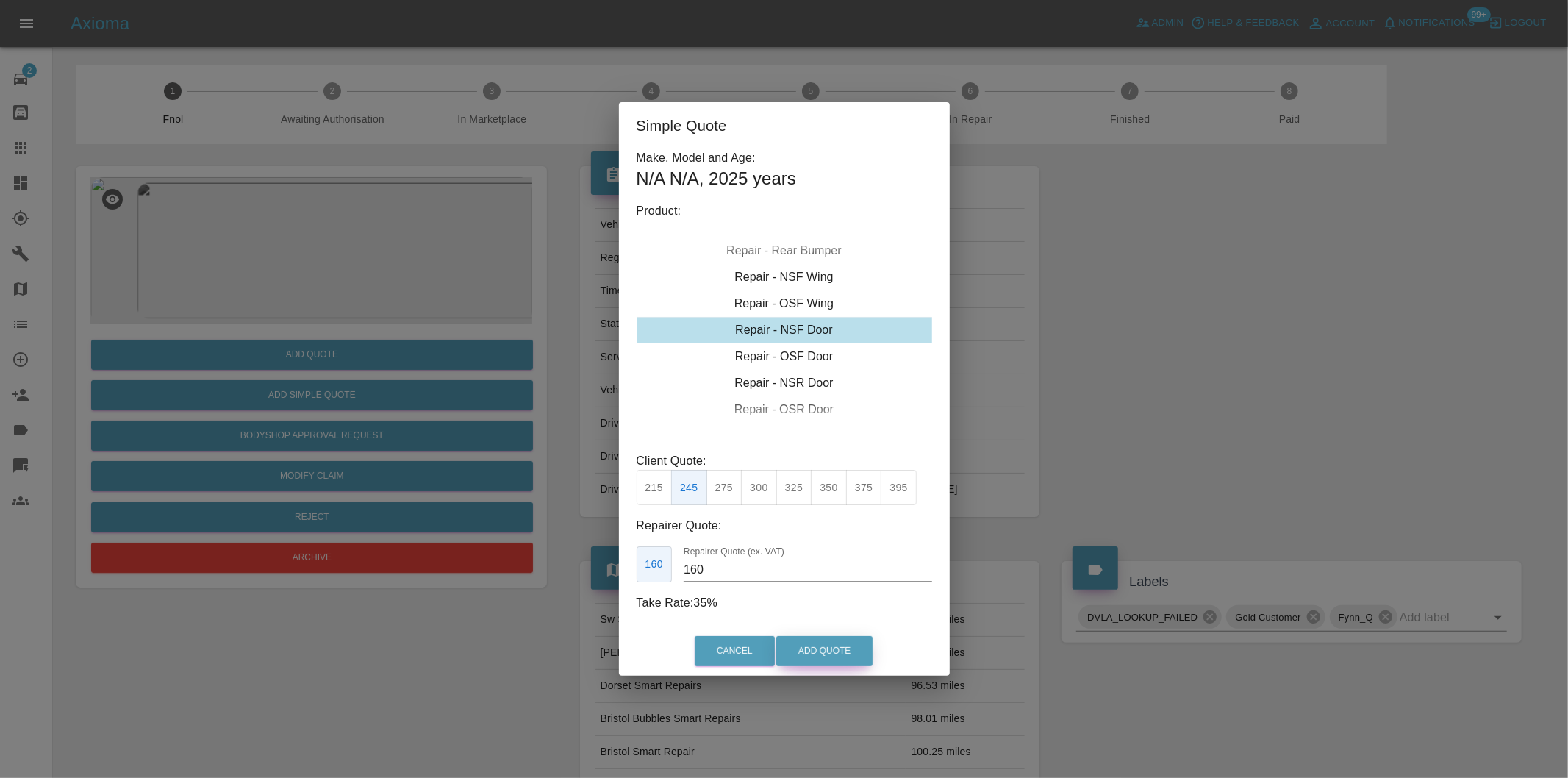
click at [835, 647] on button "Add Quote" at bounding box center [825, 651] width 97 height 30
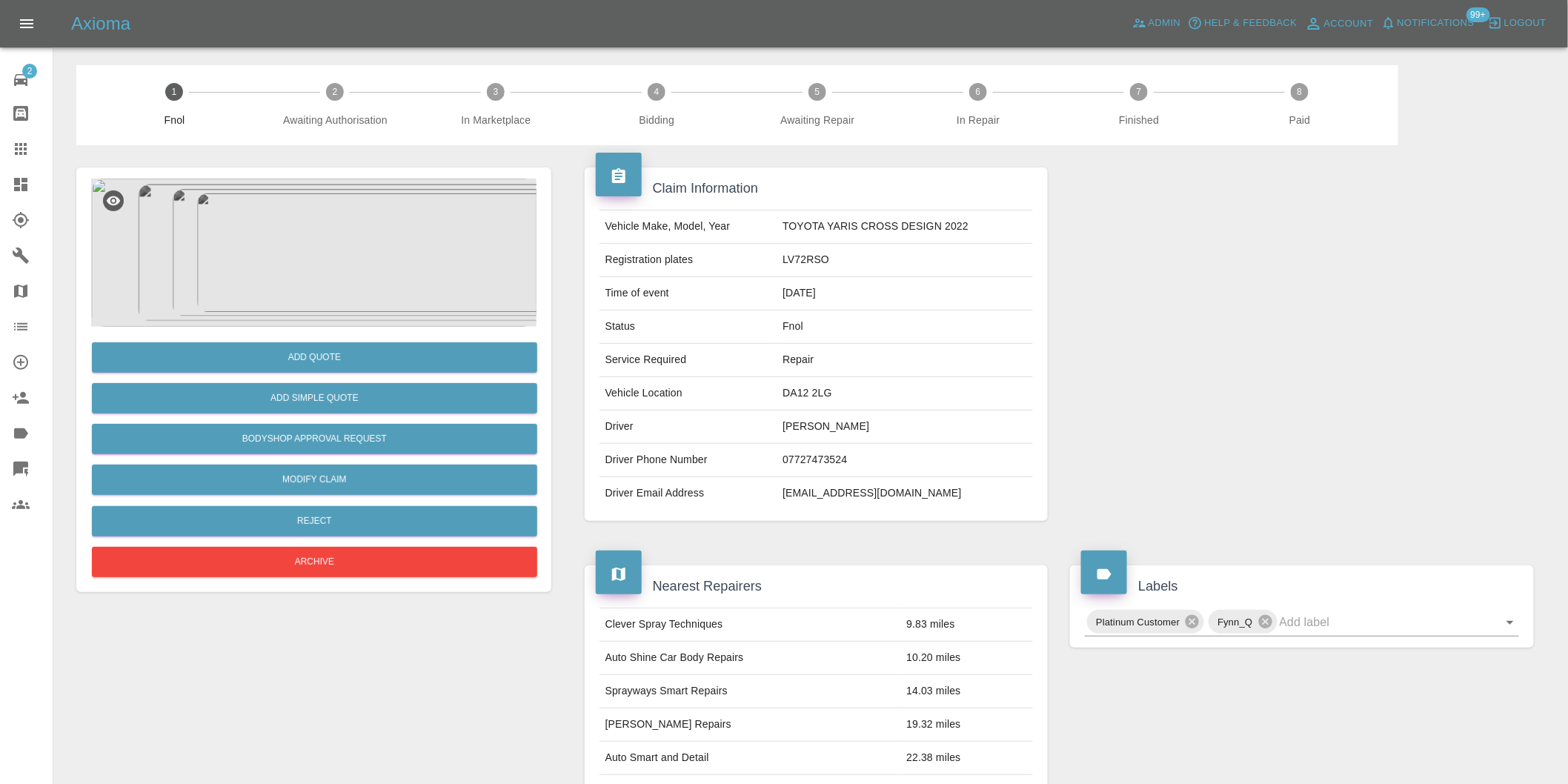
click at [295, 267] on img at bounding box center [314, 253] width 445 height 148
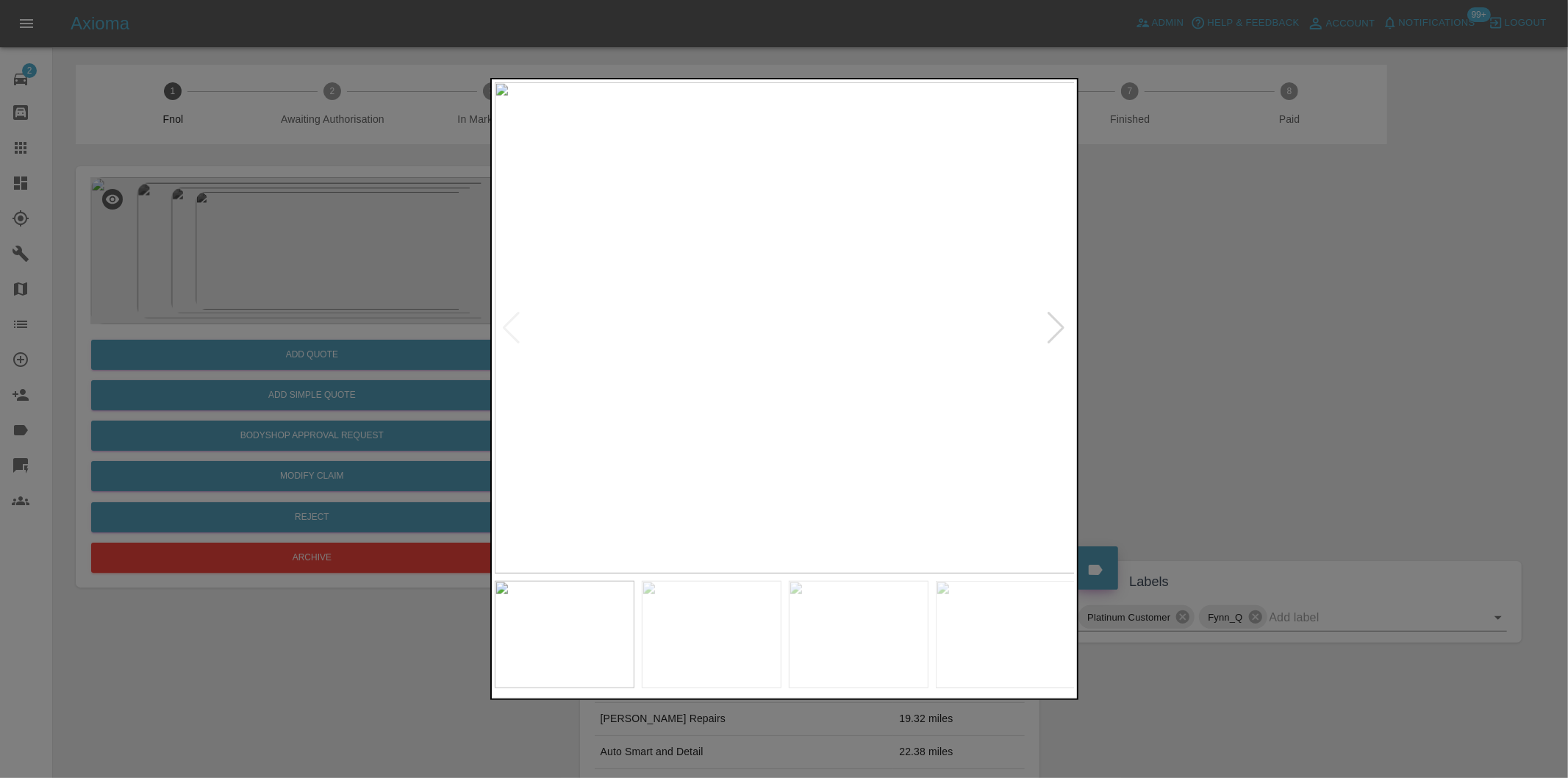
click at [1059, 333] on div at bounding box center [1057, 328] width 20 height 32
click at [1057, 332] on div at bounding box center [1057, 328] width 20 height 32
click at [1057, 332] on img at bounding box center [785, 328] width 581 height 491
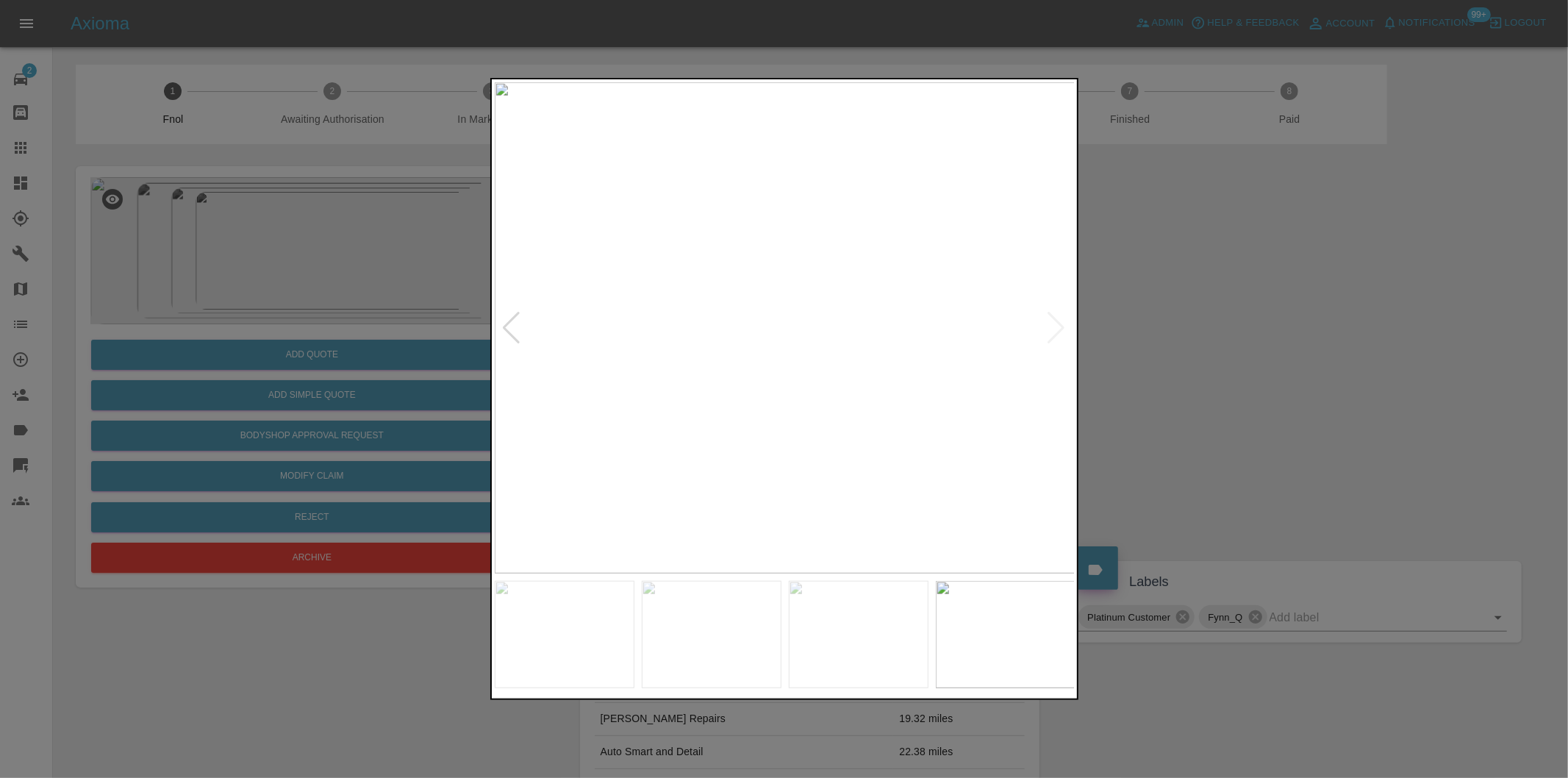
drag, startPoint x: 1207, startPoint y: 354, endPoint x: 949, endPoint y: 357, distance: 258.0
click at [1208, 354] on div at bounding box center [784, 389] width 1568 height 778
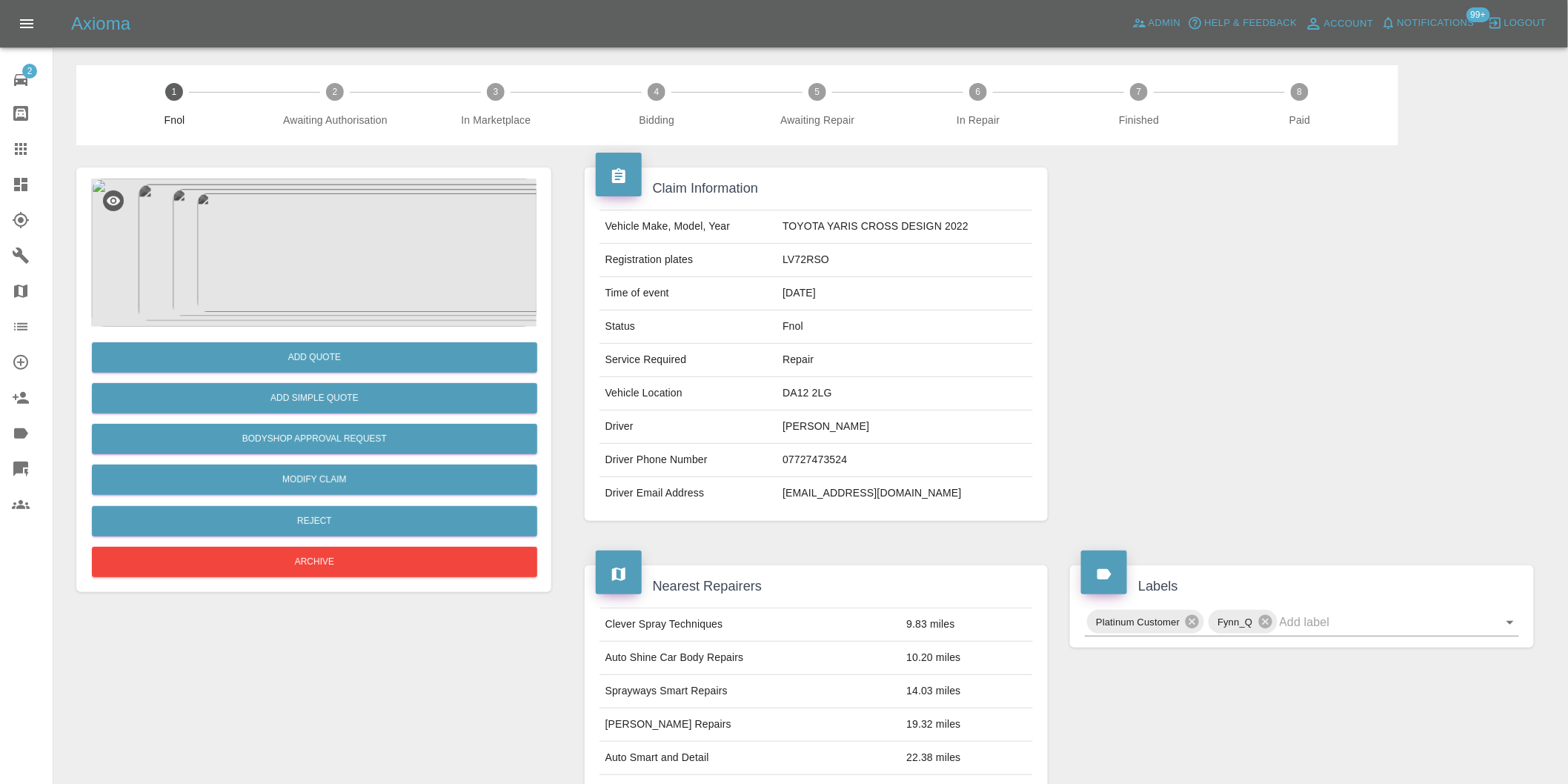
click at [296, 270] on img at bounding box center [314, 253] width 445 height 148
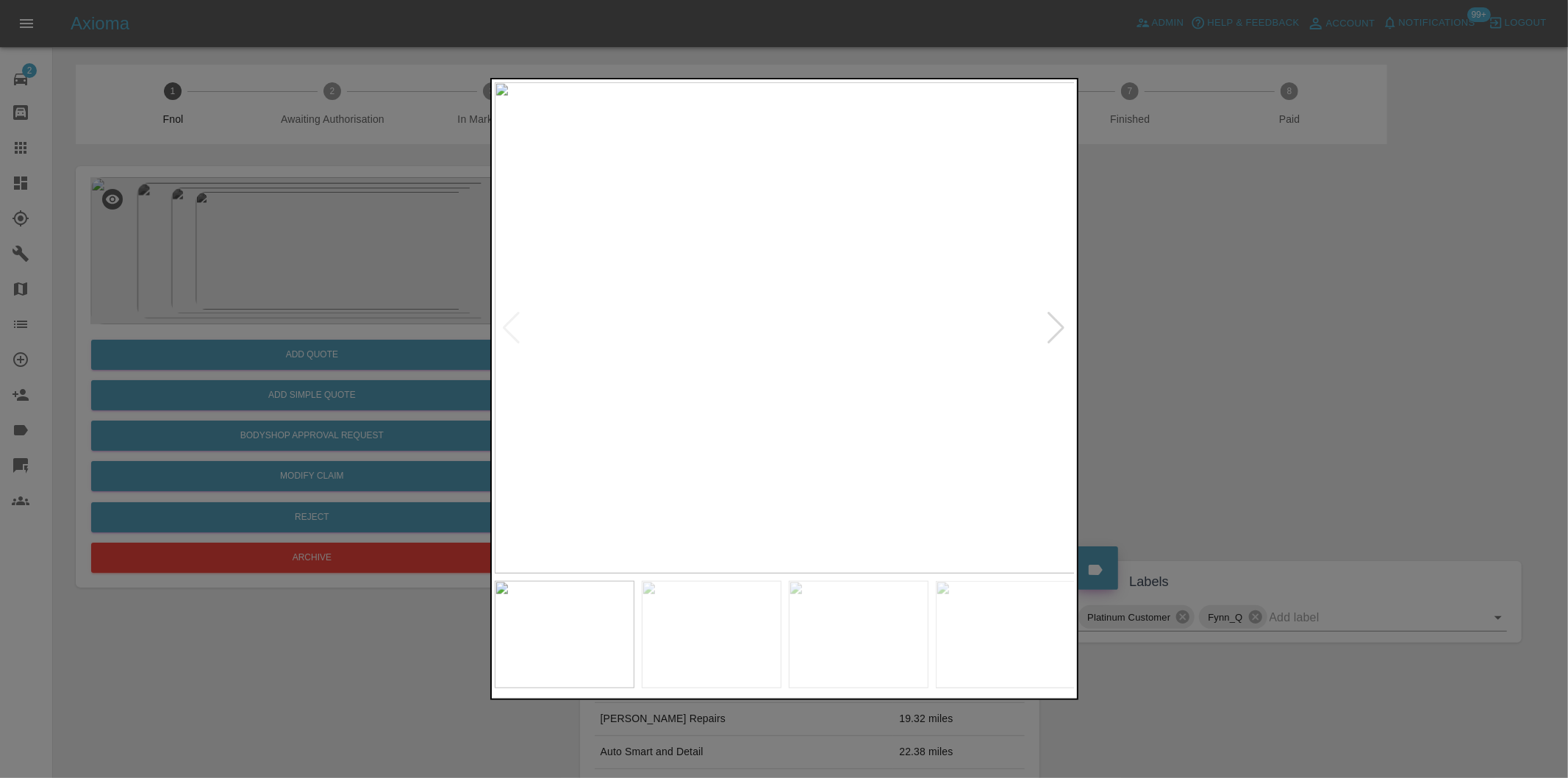
click at [1061, 332] on div at bounding box center [1057, 328] width 20 height 32
click at [1061, 332] on img at bounding box center [785, 328] width 581 height 491
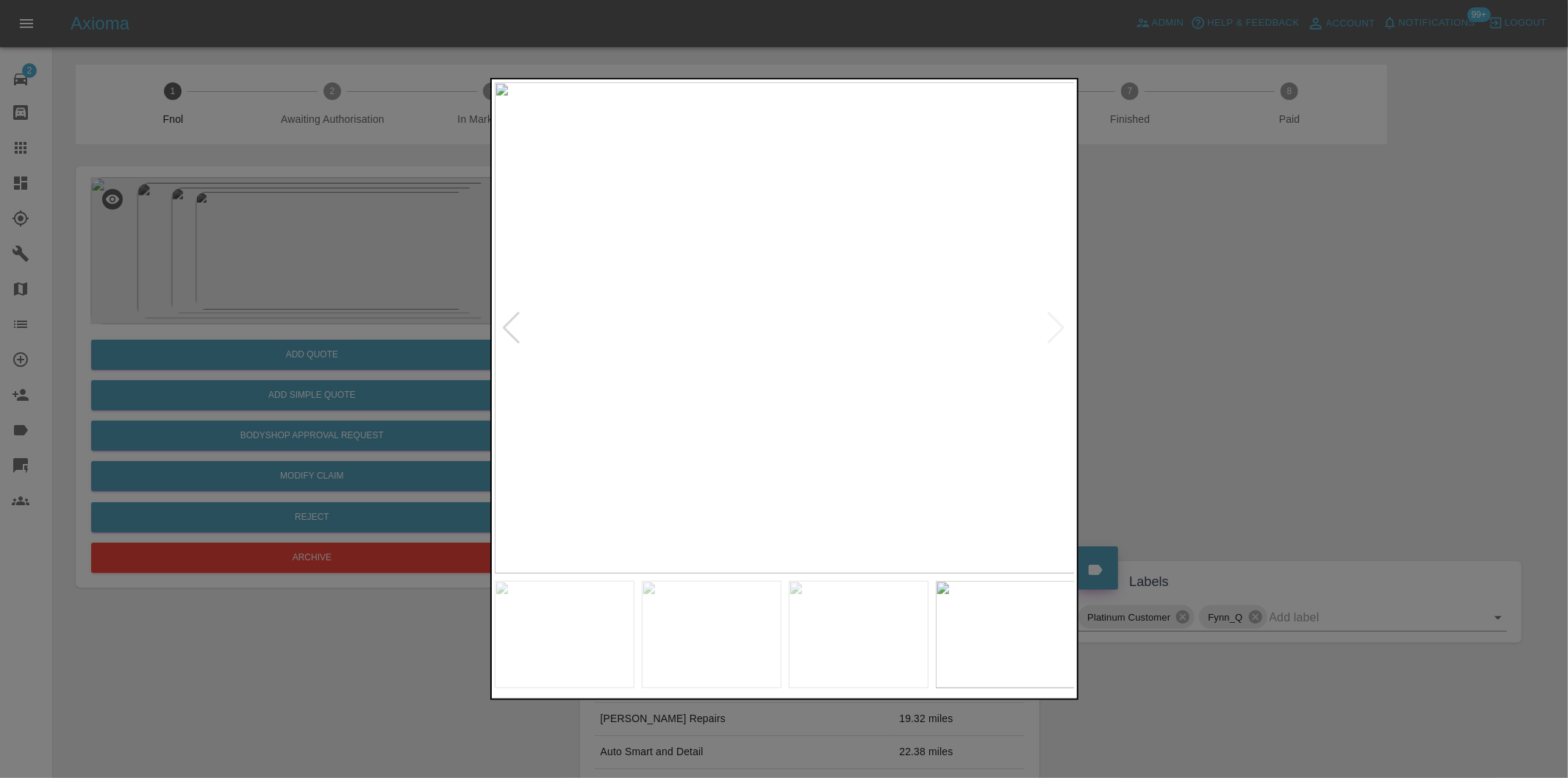
drag, startPoint x: 1207, startPoint y: 331, endPoint x: 1192, endPoint y: 327, distance: 15.5
click at [1204, 329] on div at bounding box center [784, 389] width 1568 height 778
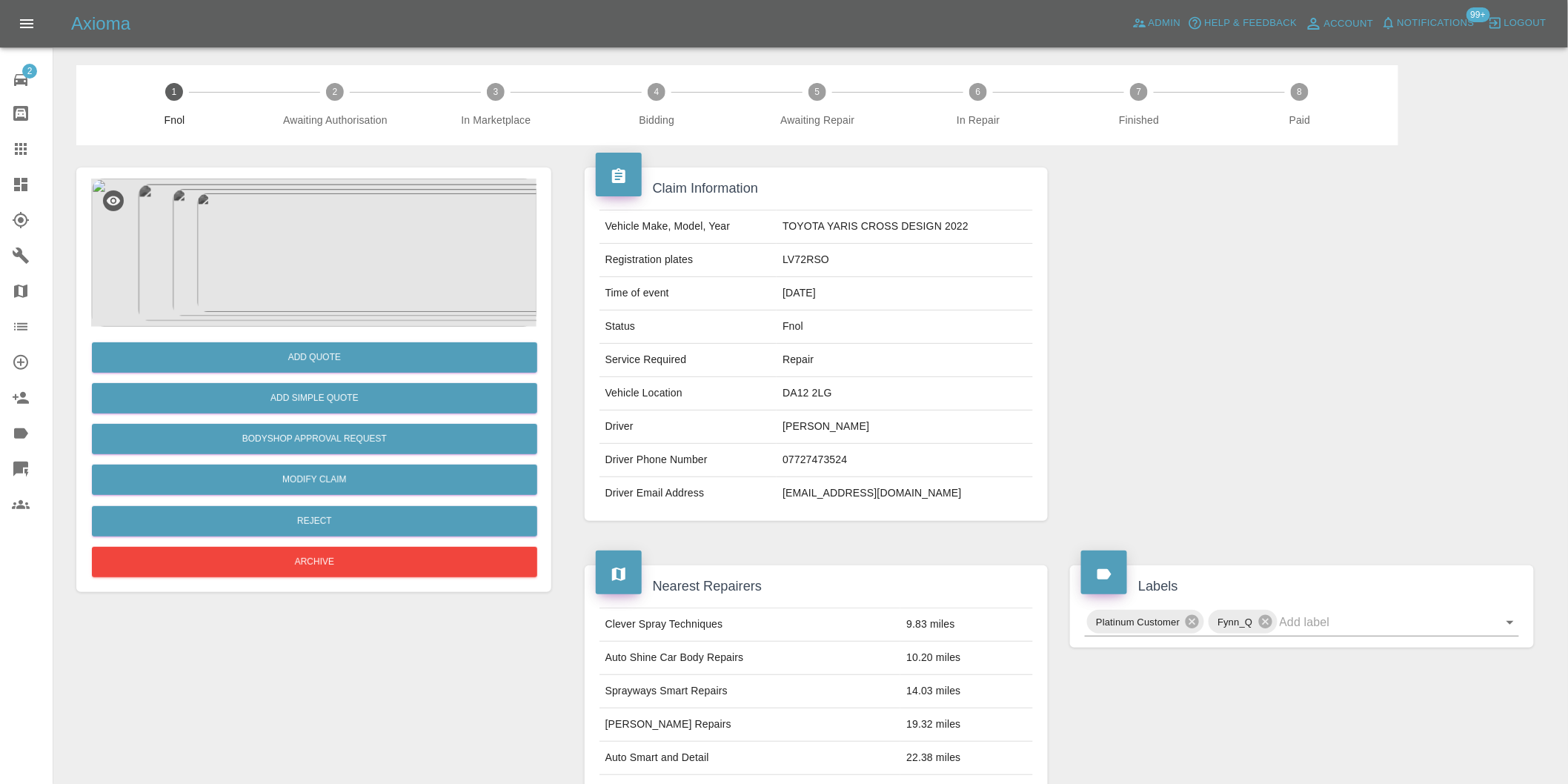
click at [299, 257] on img at bounding box center [314, 253] width 445 height 148
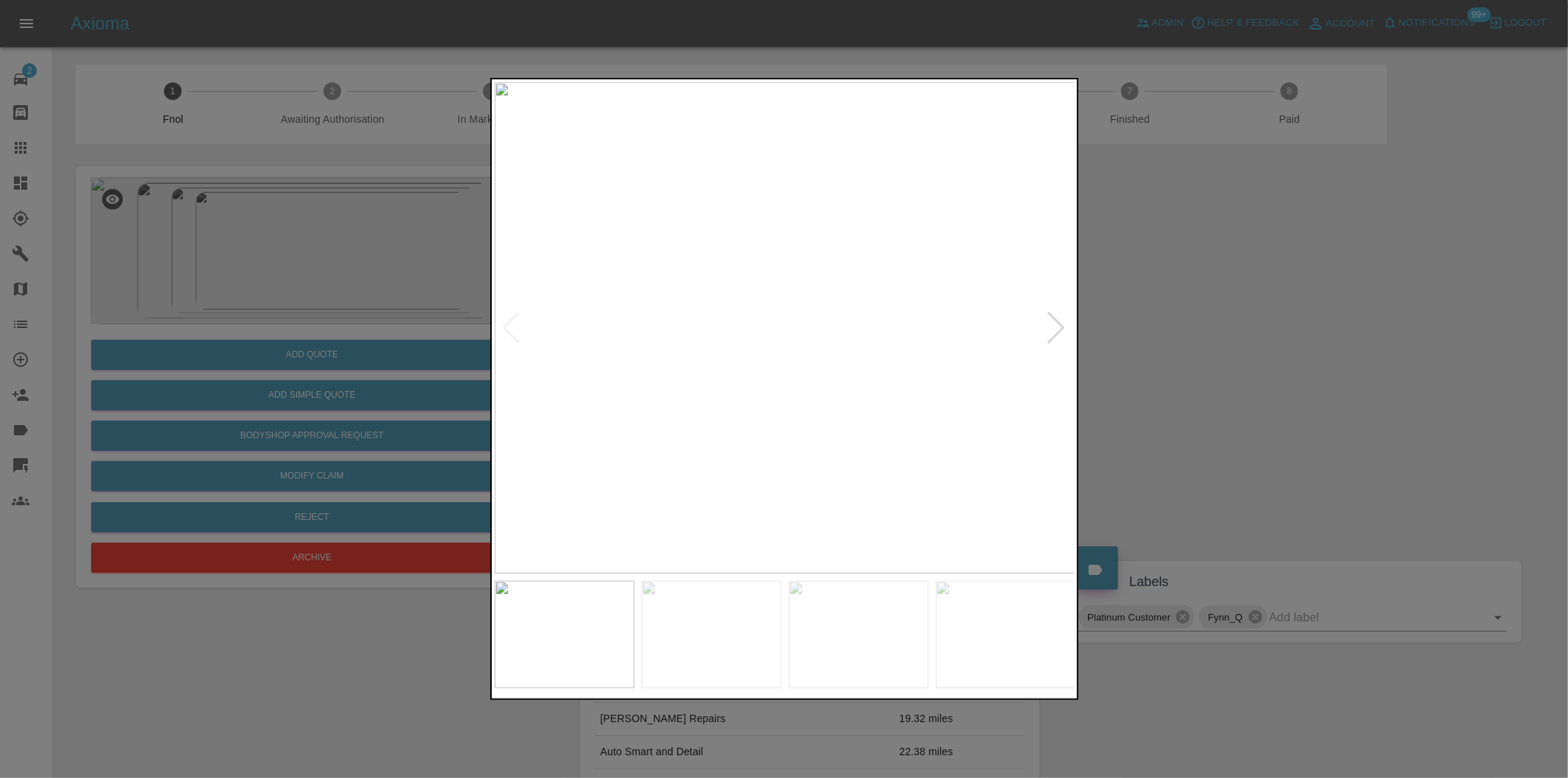
click at [1055, 323] on div at bounding box center [1057, 328] width 20 height 32
click at [1055, 323] on img at bounding box center [785, 328] width 581 height 491
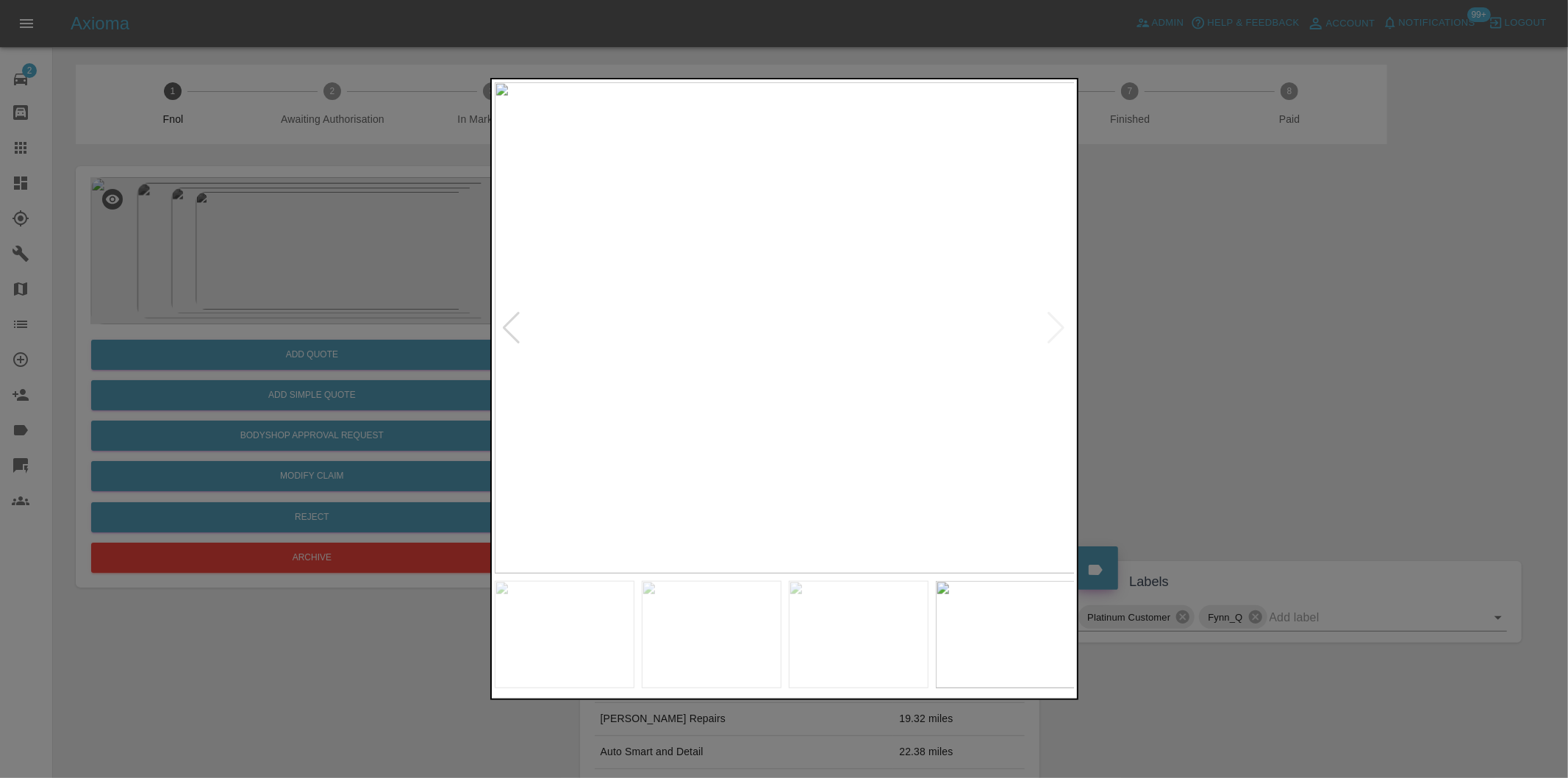
click at [508, 326] on div at bounding box center [512, 328] width 20 height 32
click at [510, 326] on div at bounding box center [512, 328] width 20 height 32
click at [510, 326] on img at bounding box center [785, 328] width 581 height 491
click at [1469, 344] on div at bounding box center [784, 389] width 1568 height 778
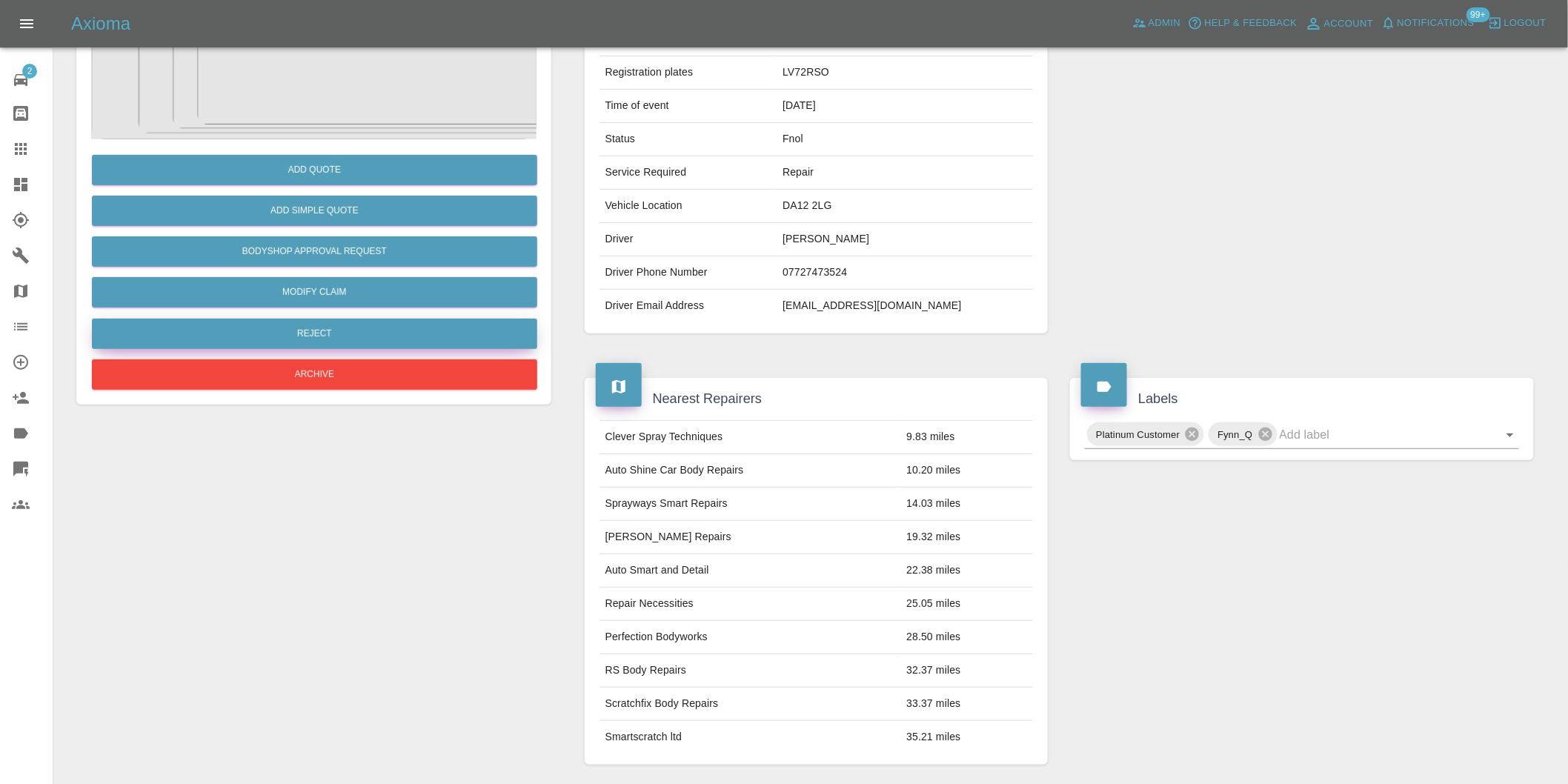
scroll to position [36, 0]
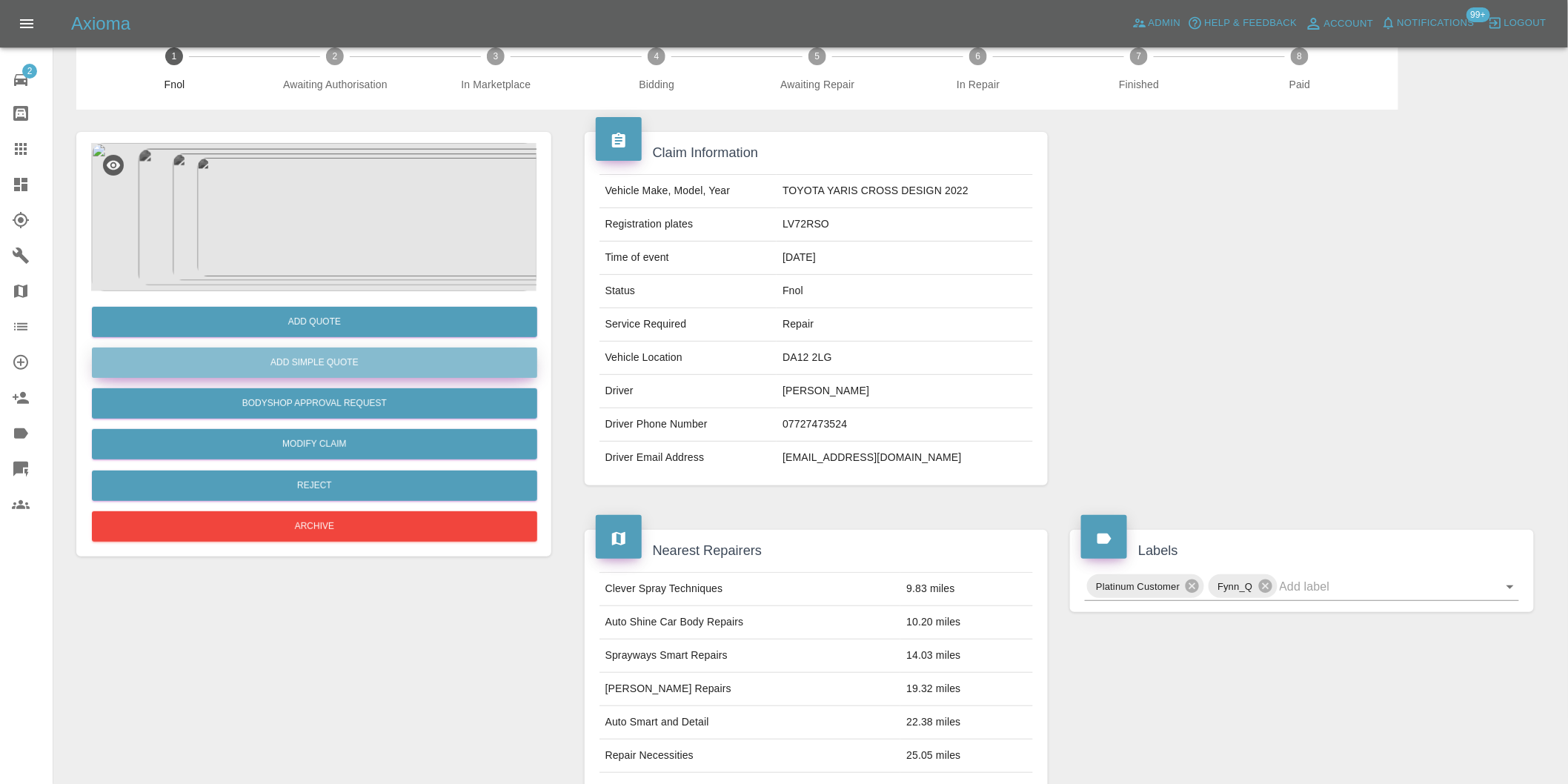
click at [337, 367] on button "Add Simple Quote" at bounding box center [315, 362] width 445 height 30
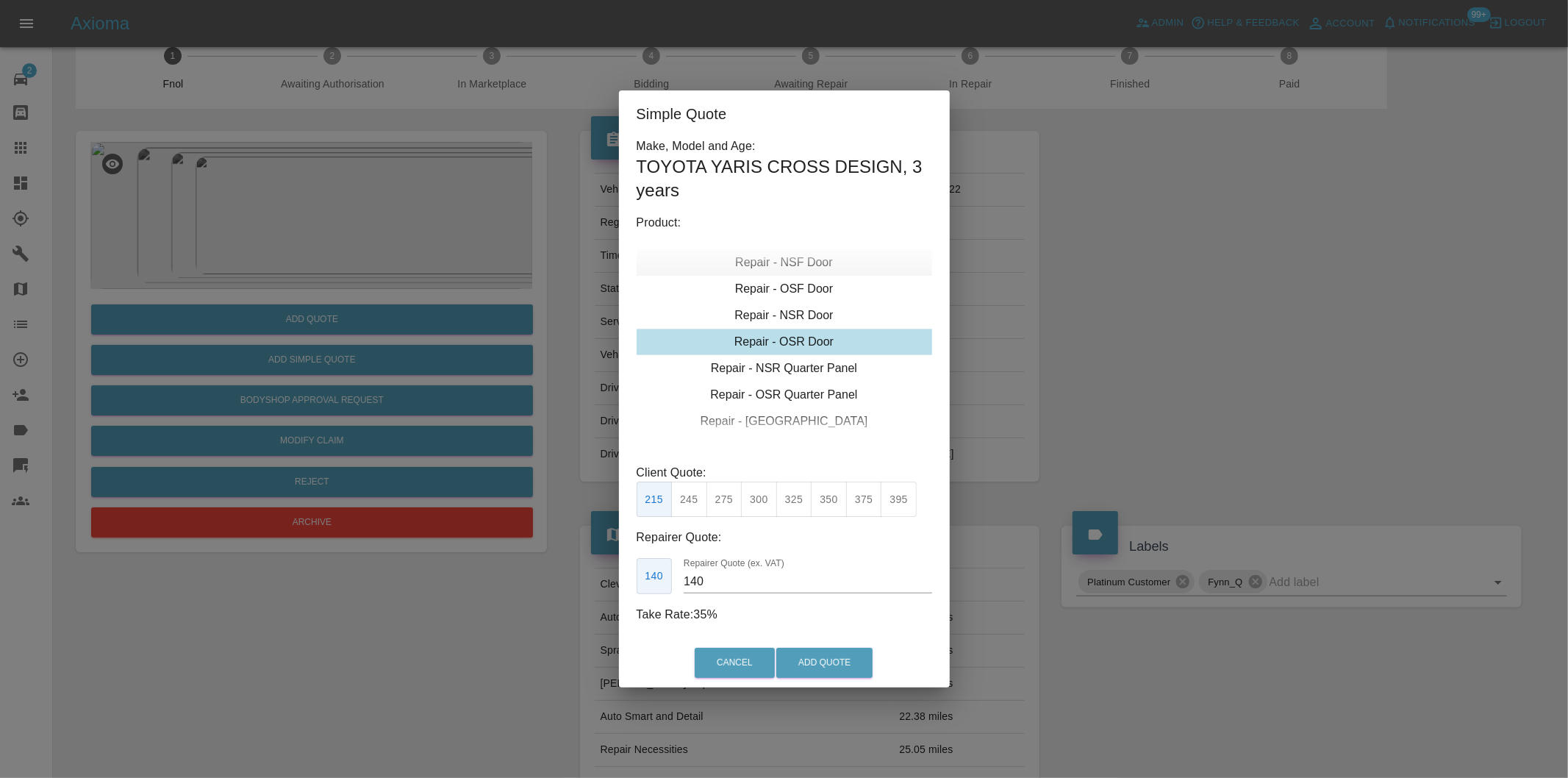
click at [810, 262] on div "Repair - NSF Door" at bounding box center [784, 262] width 295 height 26
click at [811, 400] on div "Repair - NSR Door" at bounding box center [784, 394] width 295 height 26
click at [693, 505] on button "245" at bounding box center [690, 500] width 36 height 36
type input "160"
click at [835, 658] on button "Add Quote" at bounding box center [825, 662] width 97 height 30
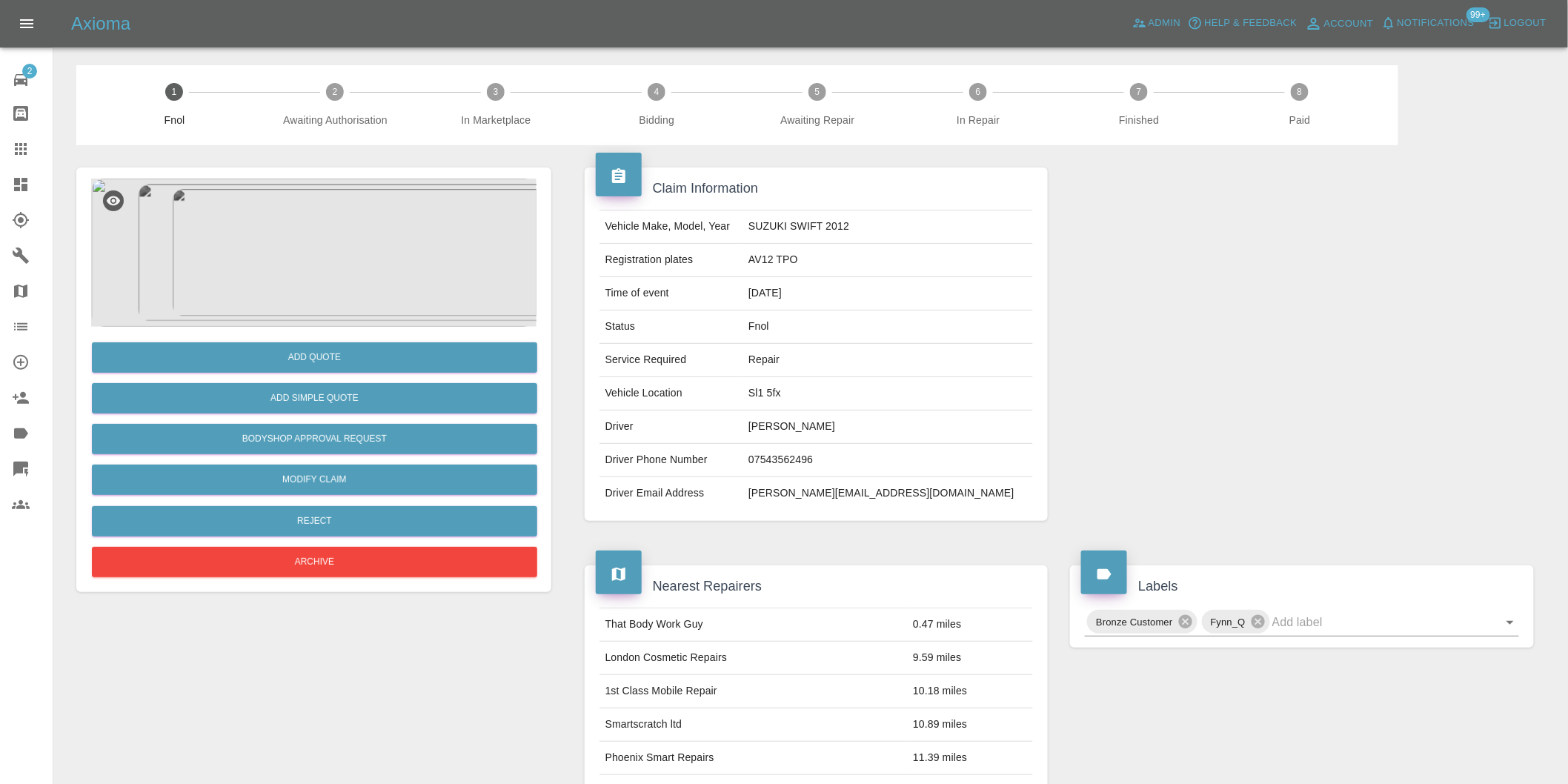
click at [279, 282] on img at bounding box center [314, 253] width 445 height 148
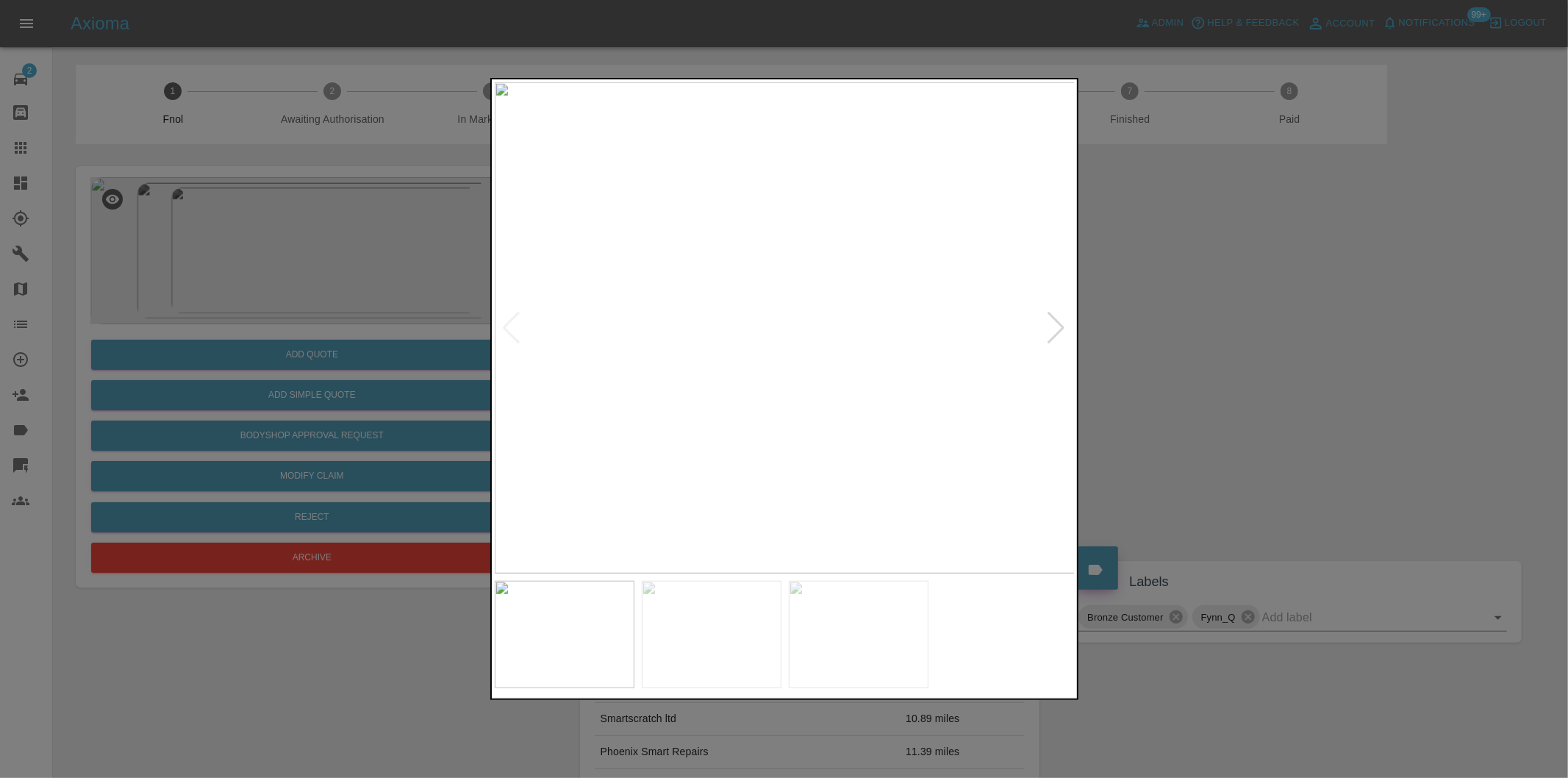
click at [1060, 331] on div at bounding box center [1057, 328] width 20 height 32
click at [1060, 331] on img at bounding box center [785, 328] width 581 height 491
click at [511, 326] on div at bounding box center [512, 328] width 20 height 32
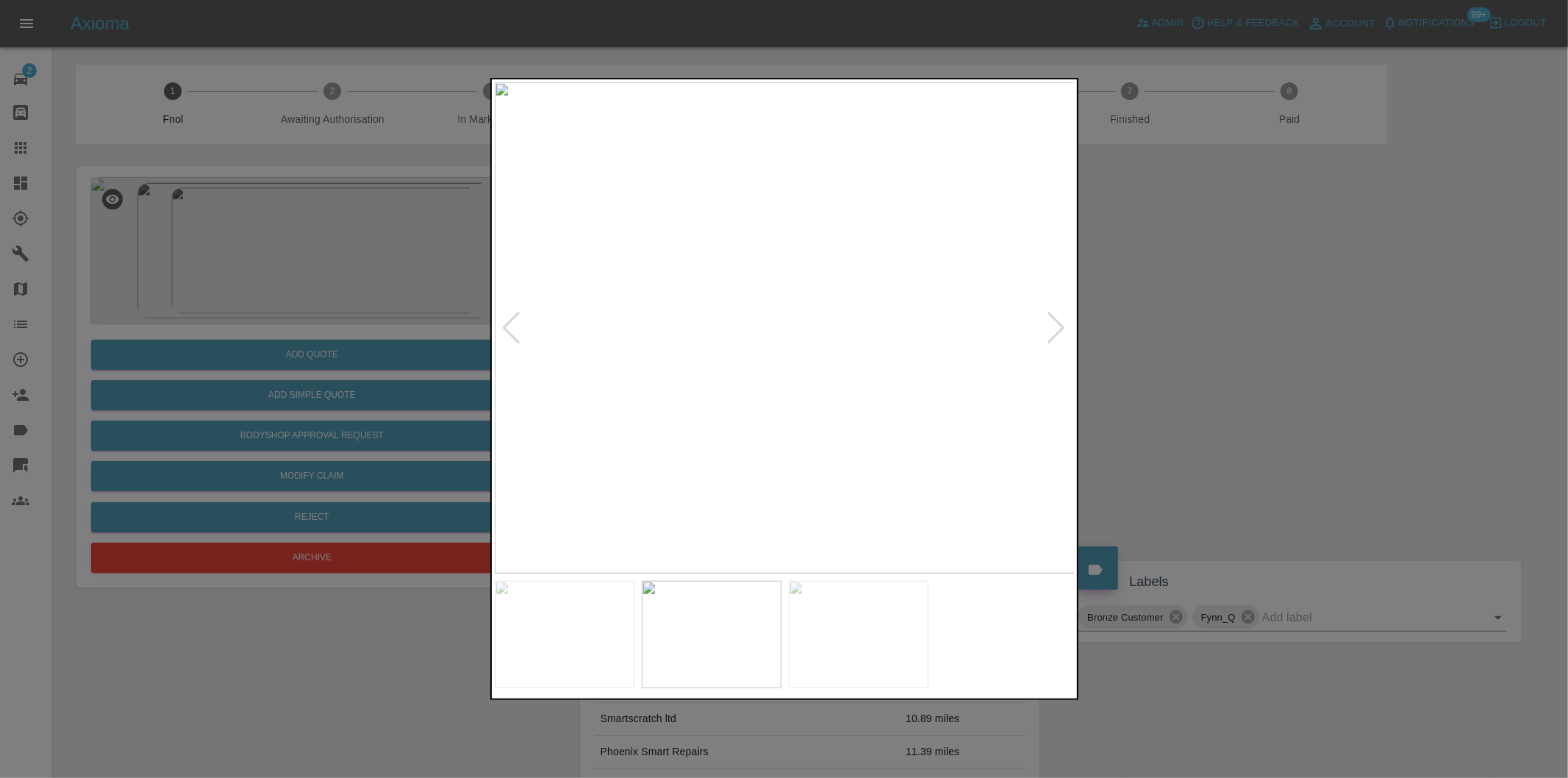
drag, startPoint x: 1203, startPoint y: 343, endPoint x: 1197, endPoint y: 333, distance: 11.7
click at [1203, 341] on div at bounding box center [784, 389] width 1568 height 778
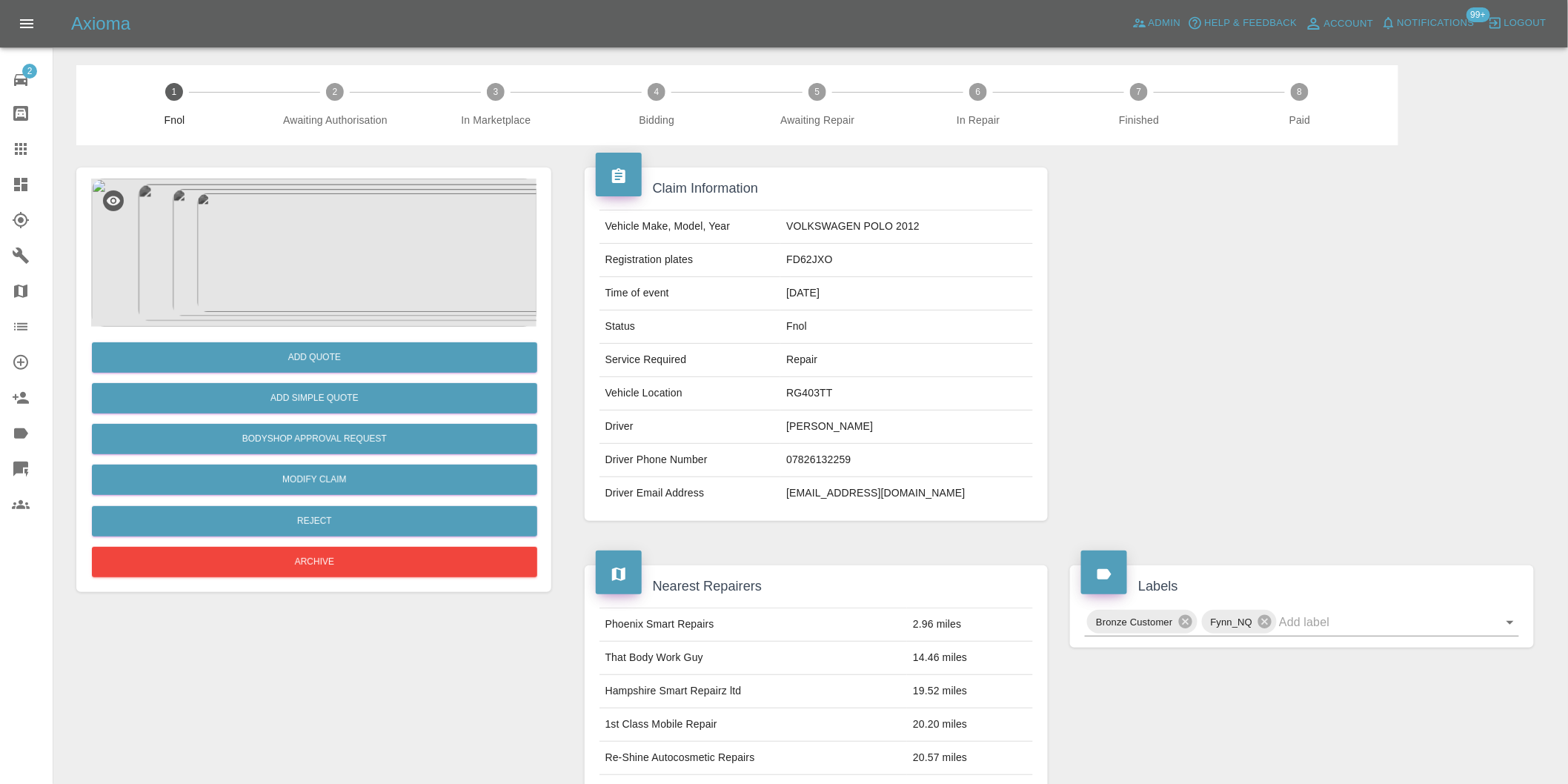
click at [340, 240] on img at bounding box center [314, 253] width 445 height 148
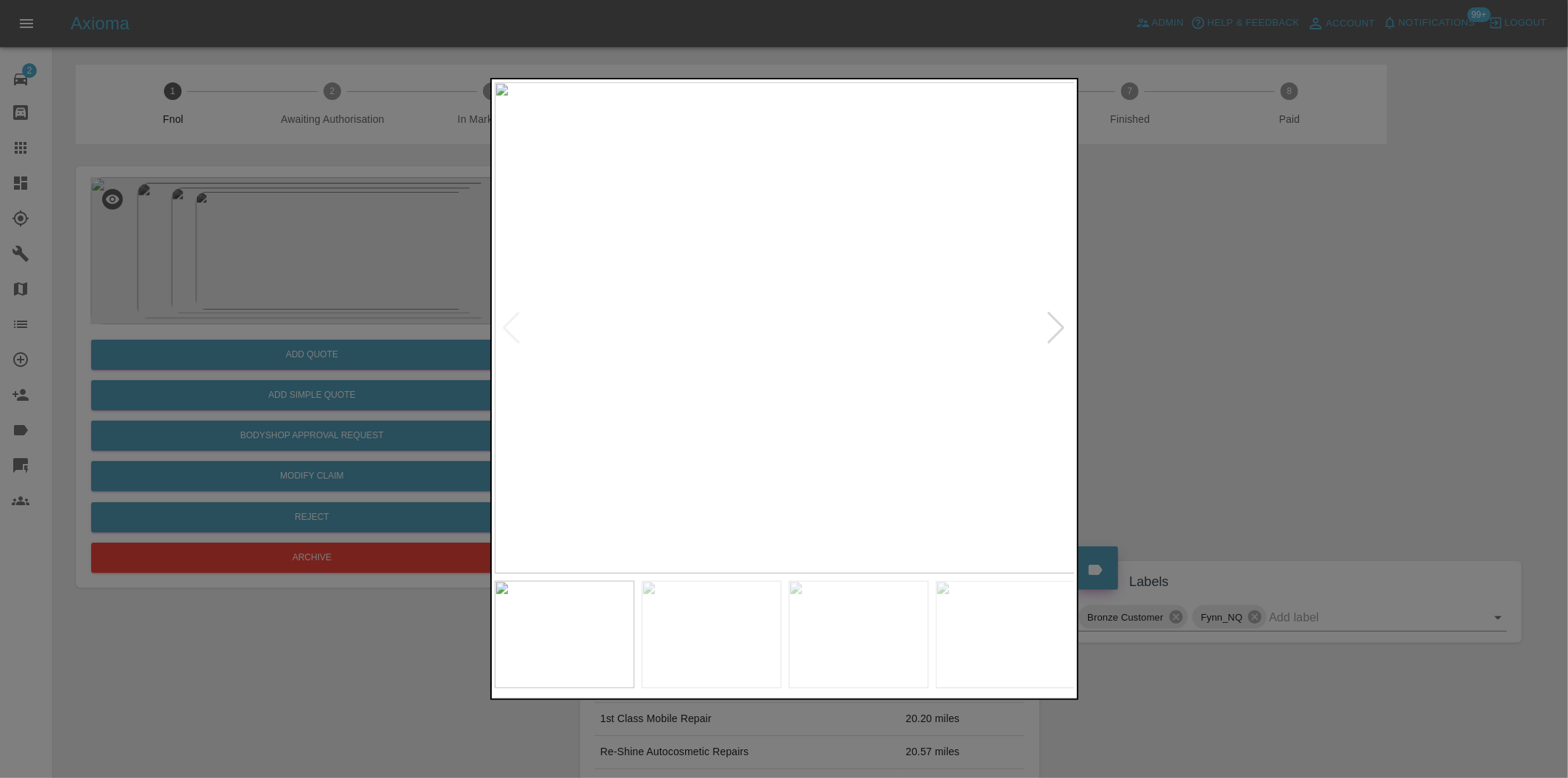
click at [1057, 338] on div at bounding box center [1057, 328] width 20 height 32
drag, startPoint x: 1196, startPoint y: 366, endPoint x: 1174, endPoint y: 119, distance: 248.0
click at [1199, 355] on div at bounding box center [784, 389] width 1568 height 778
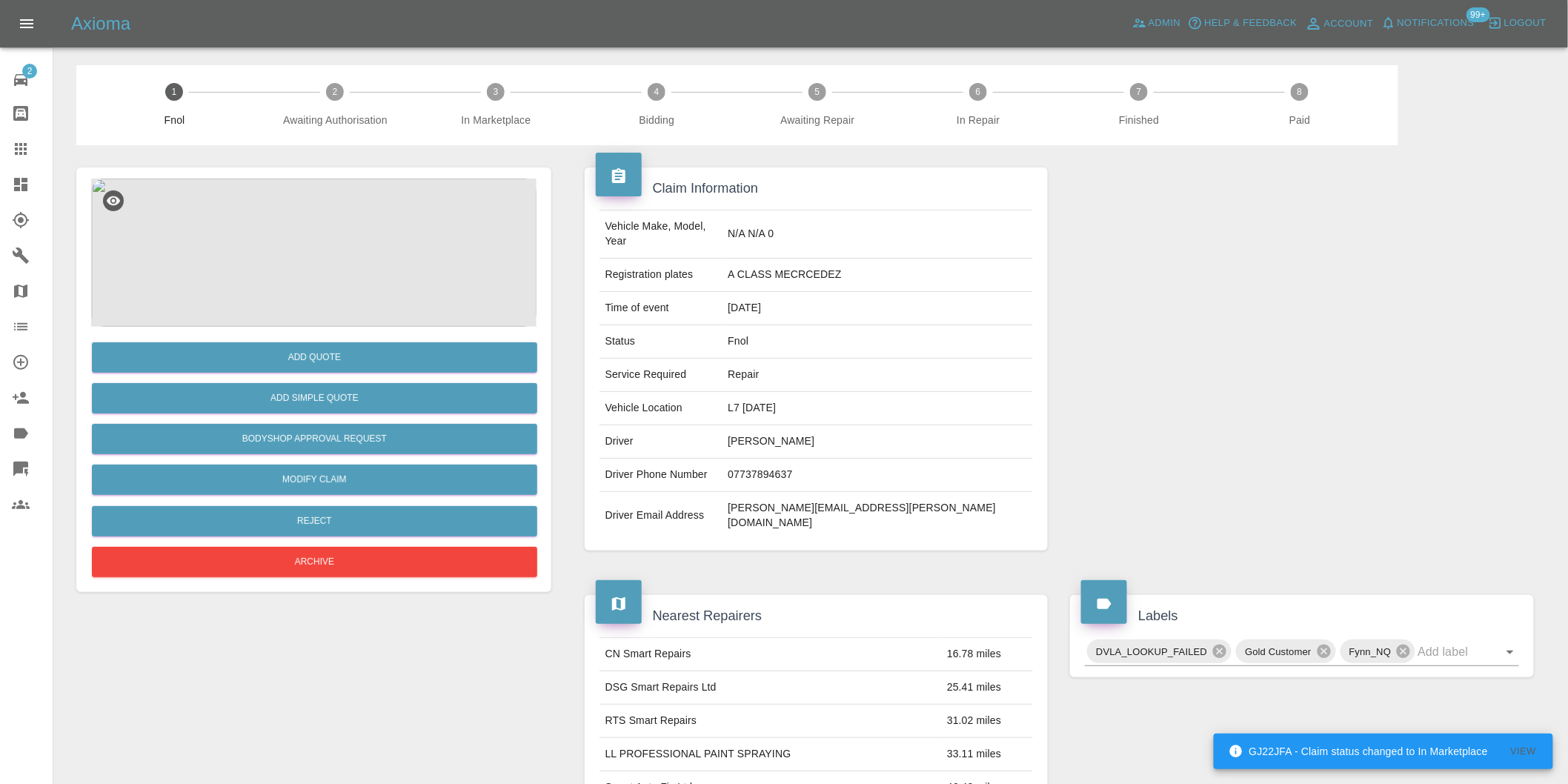
click at [292, 245] on img at bounding box center [314, 253] width 445 height 148
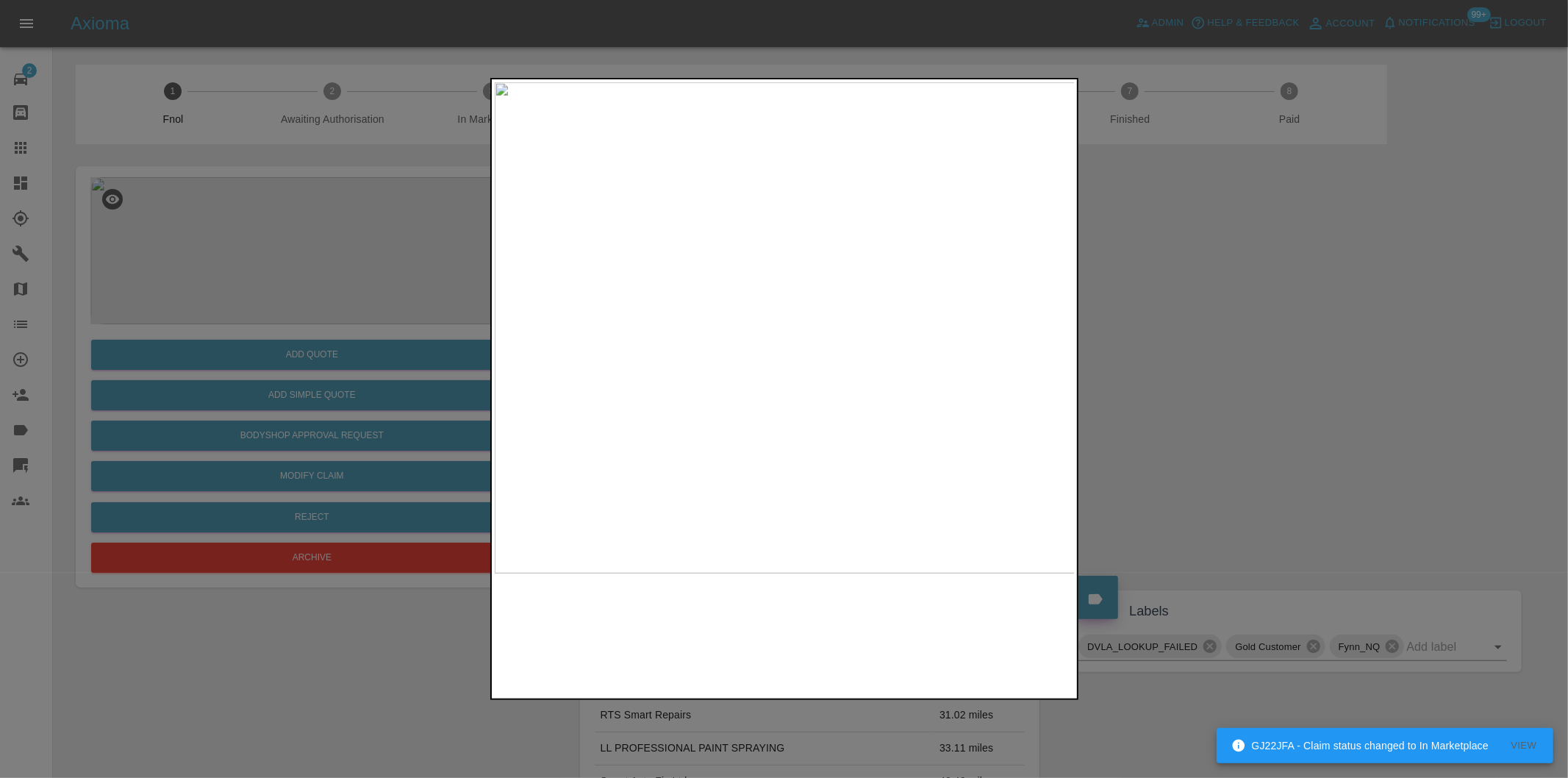
click at [805, 322] on img at bounding box center [785, 328] width 581 height 491
click at [805, 322] on img at bounding box center [721, 344] width 1742 height 1473
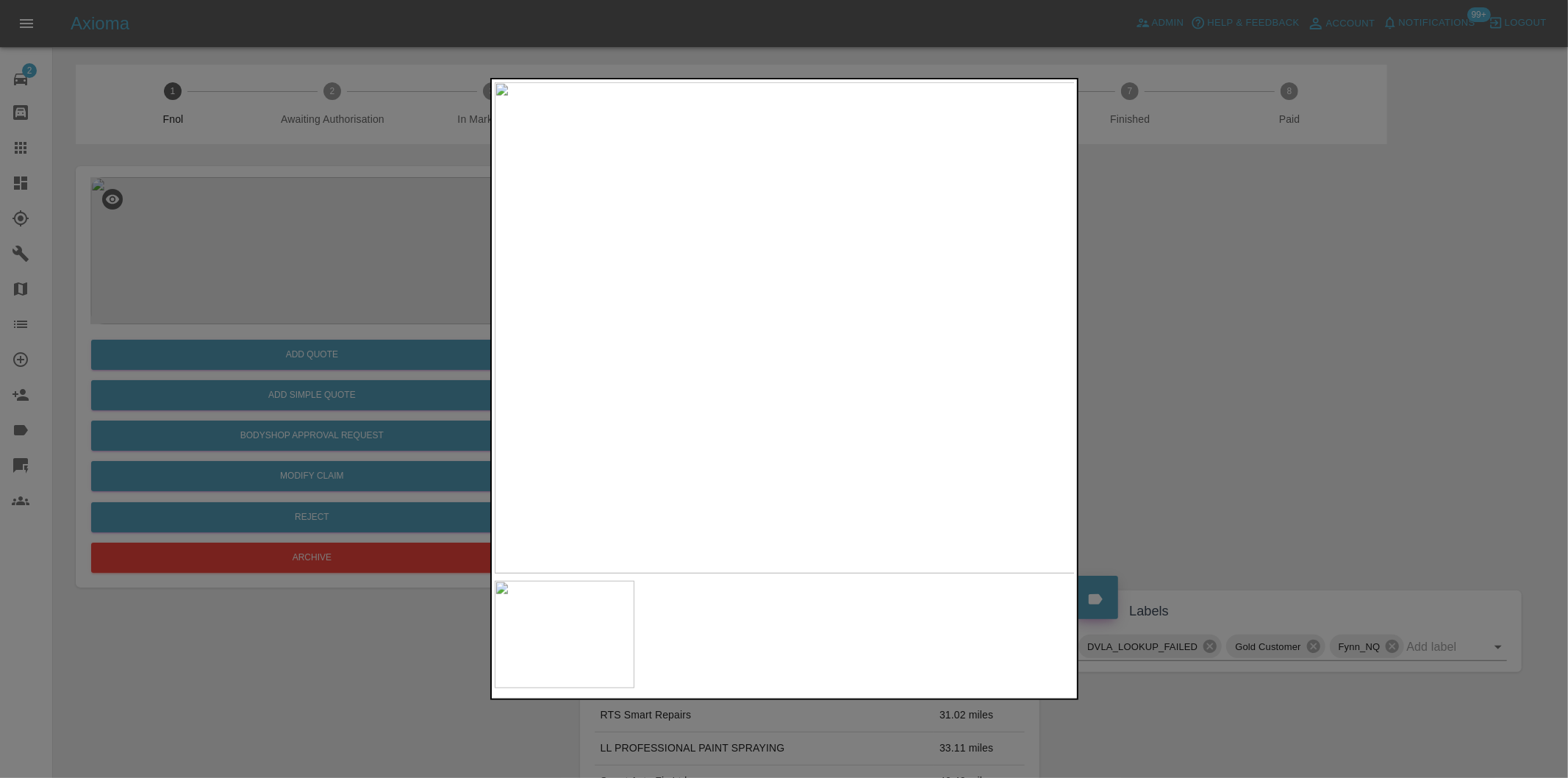
click at [1282, 373] on div at bounding box center [784, 389] width 1568 height 778
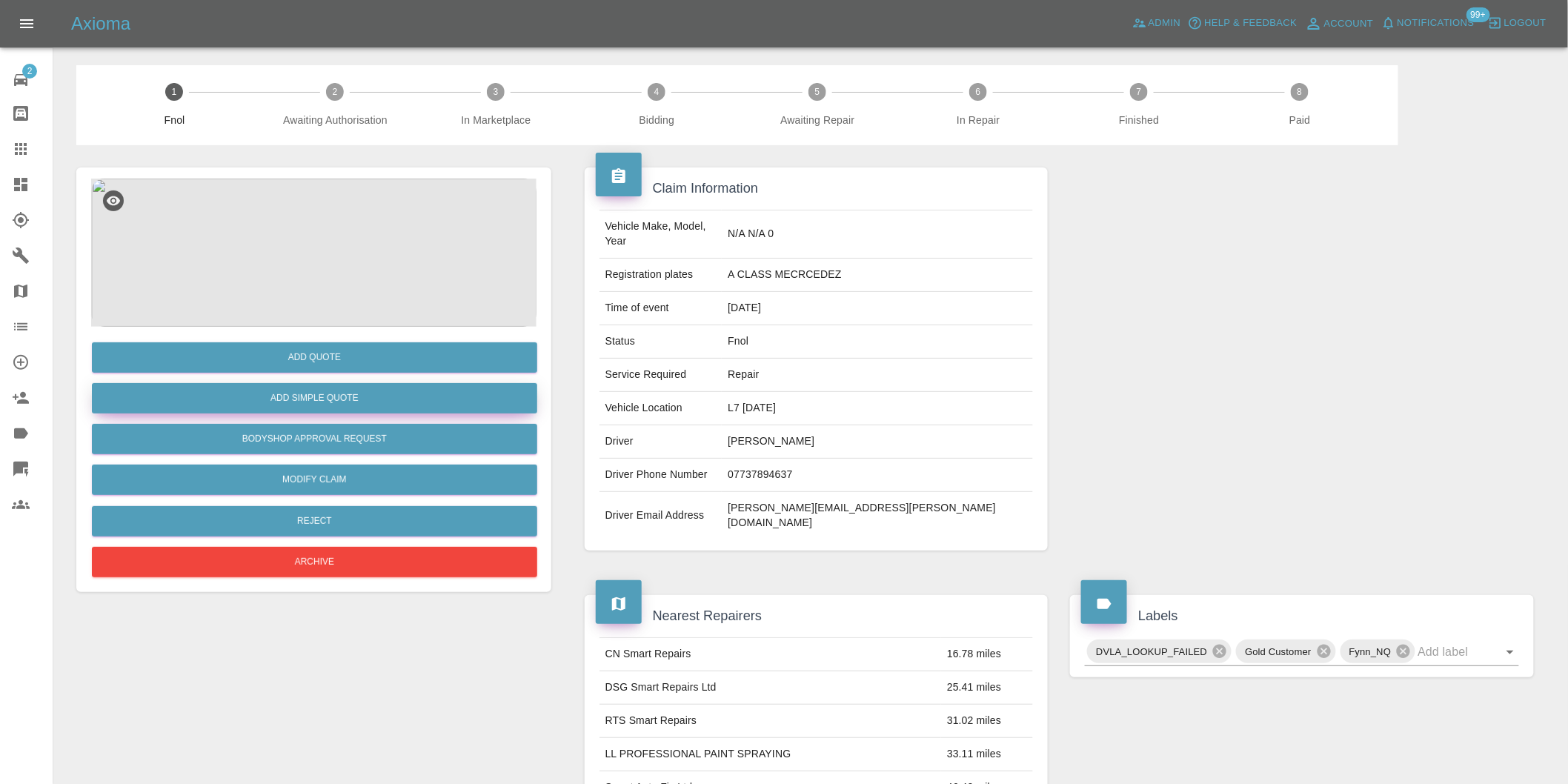
click at [381, 408] on button "Add Simple Quote" at bounding box center [315, 398] width 445 height 30
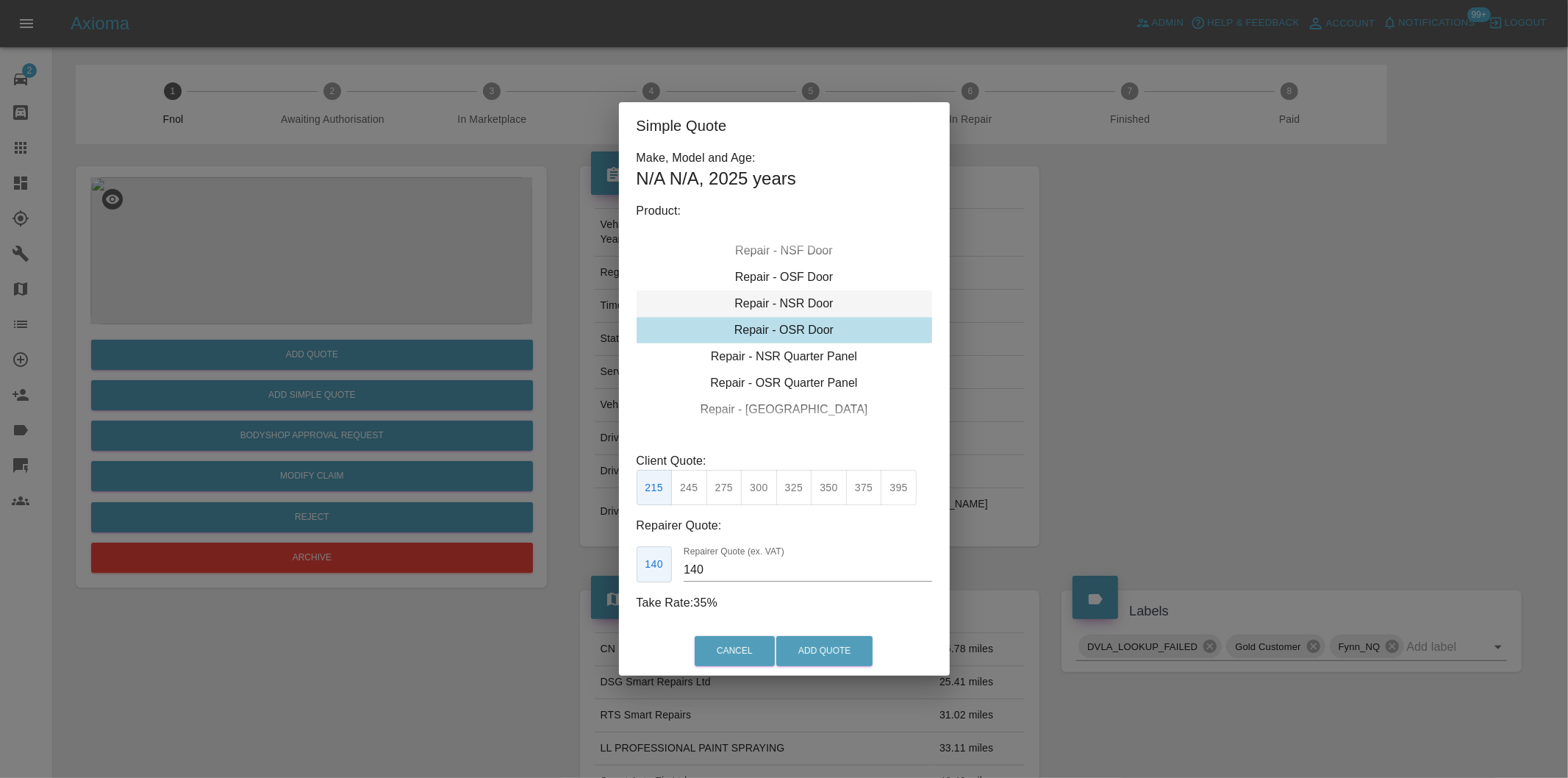
click at [816, 307] on div "Repair - NSR Door" at bounding box center [784, 303] width 295 height 26
click at [797, 488] on button "325" at bounding box center [795, 488] width 36 height 36
type input "210"
click at [840, 653] on button "Add Quote" at bounding box center [825, 651] width 97 height 30
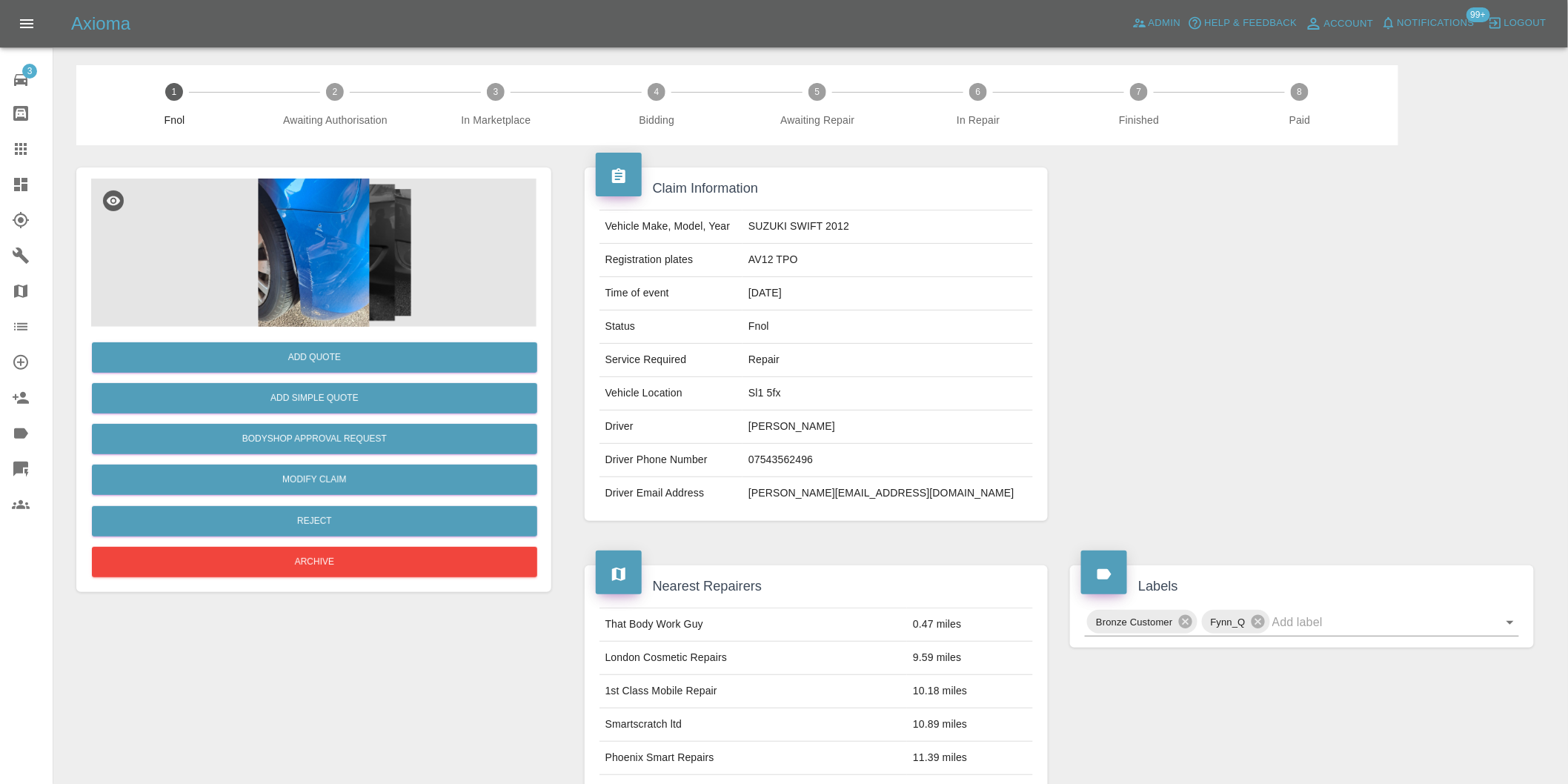
click at [322, 238] on img at bounding box center [314, 253] width 445 height 148
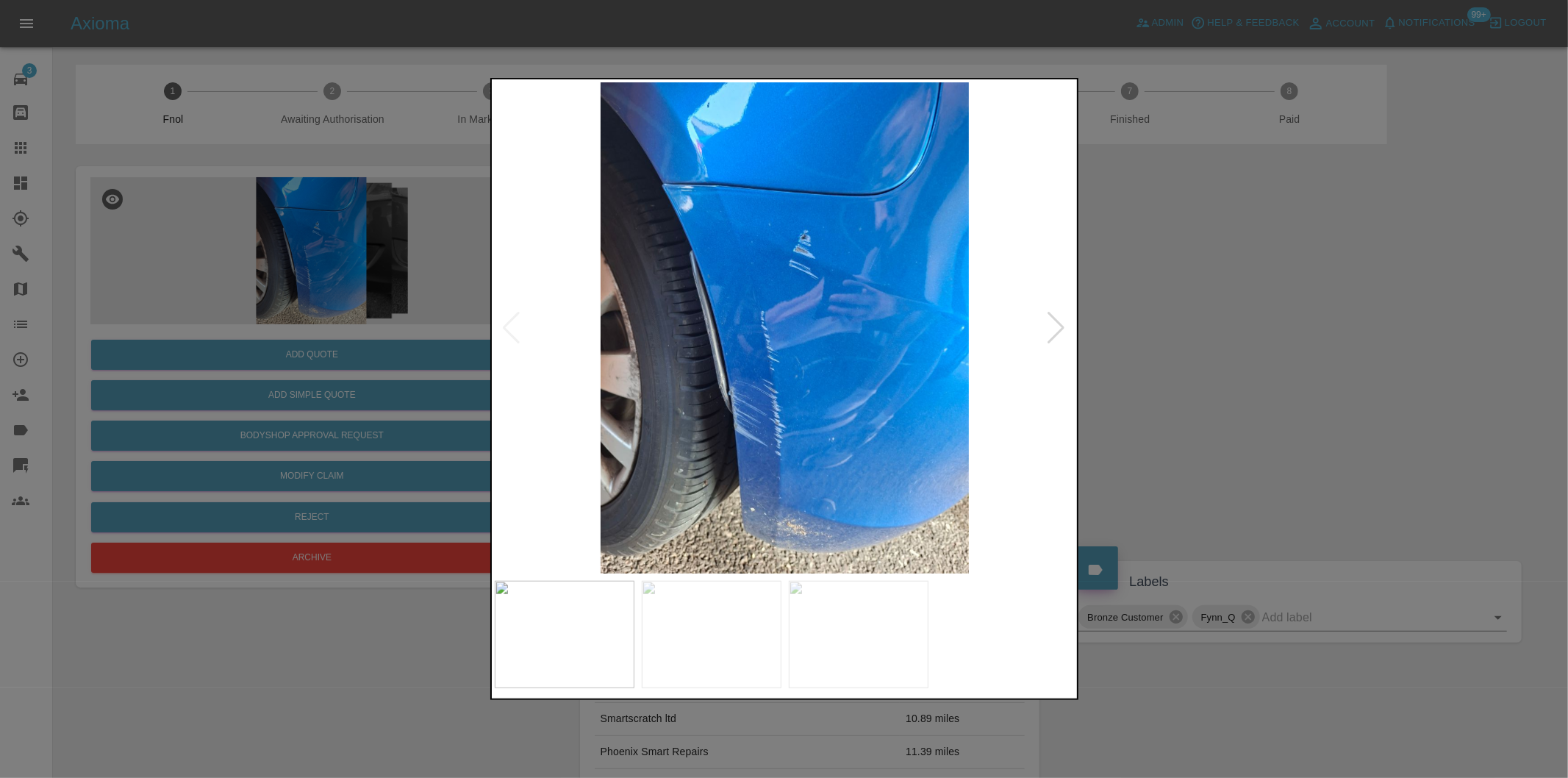
click at [1049, 326] on div at bounding box center [1057, 328] width 20 height 32
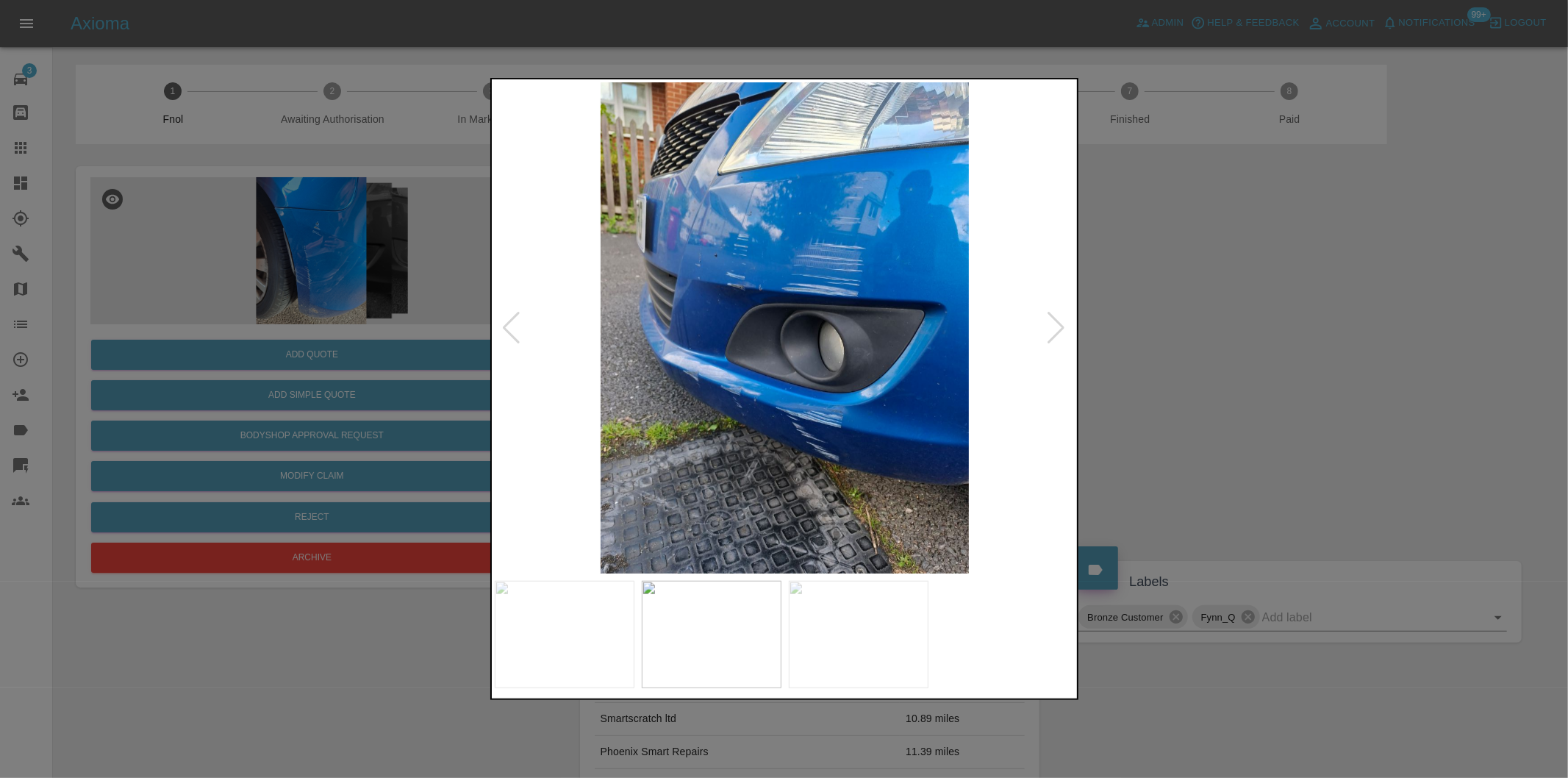
click at [1050, 326] on div at bounding box center [1057, 328] width 20 height 32
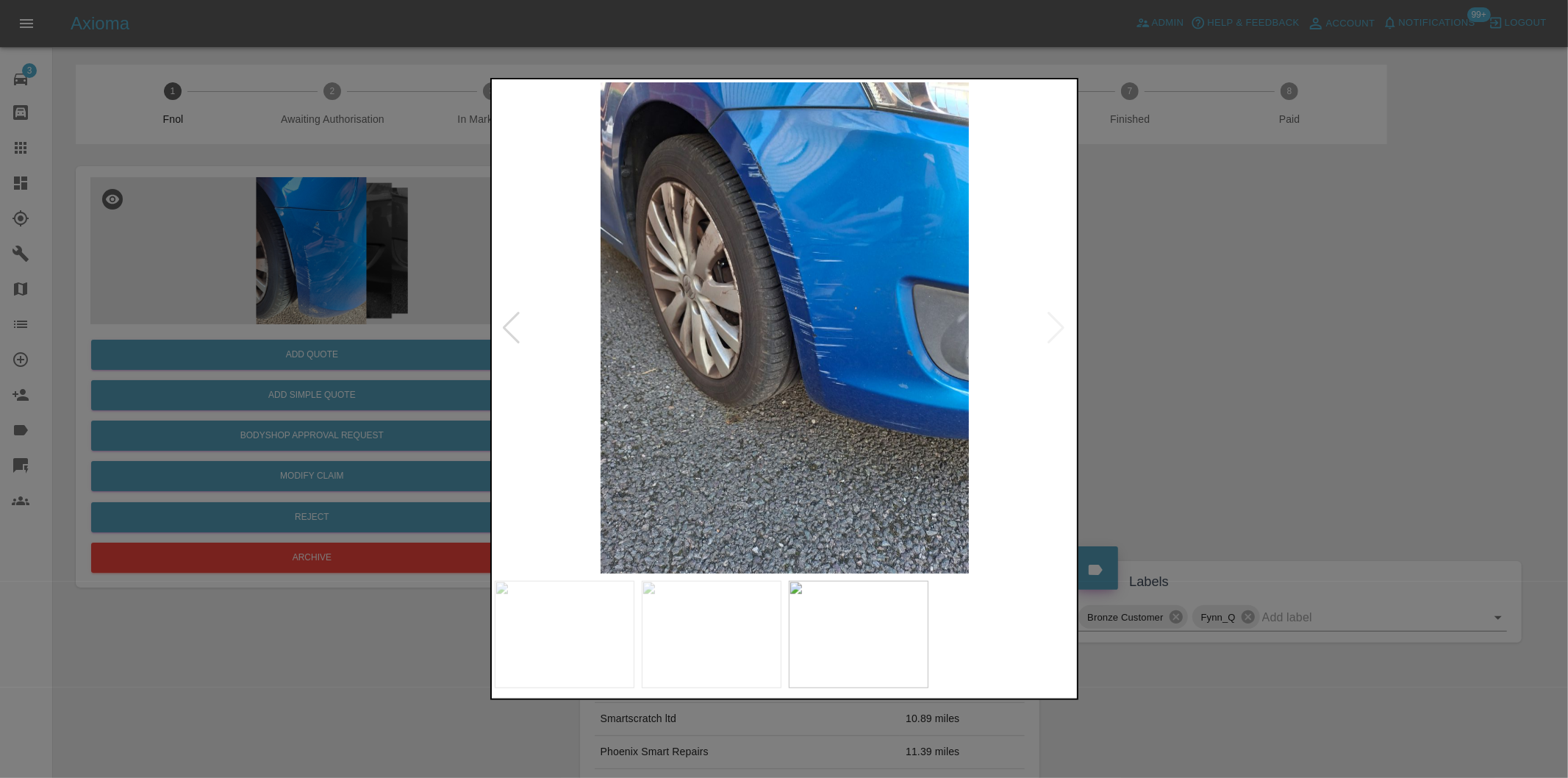
click at [1052, 326] on img at bounding box center [785, 328] width 581 height 491
drag, startPoint x: 1269, startPoint y: 307, endPoint x: 1258, endPoint y: 118, distance: 189.3
click at [1270, 305] on div at bounding box center [784, 389] width 1568 height 778
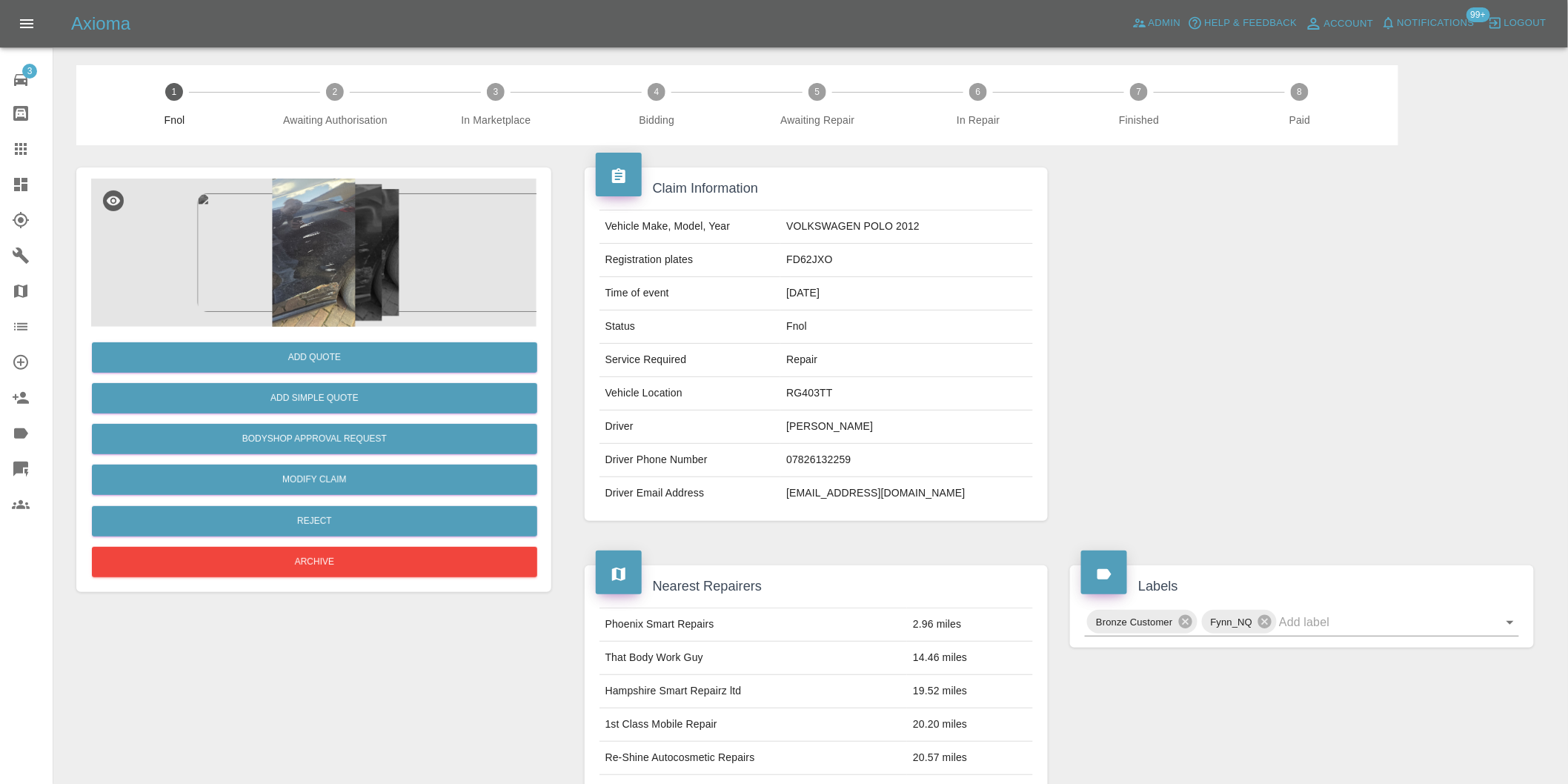
click at [343, 255] on img at bounding box center [314, 253] width 445 height 148
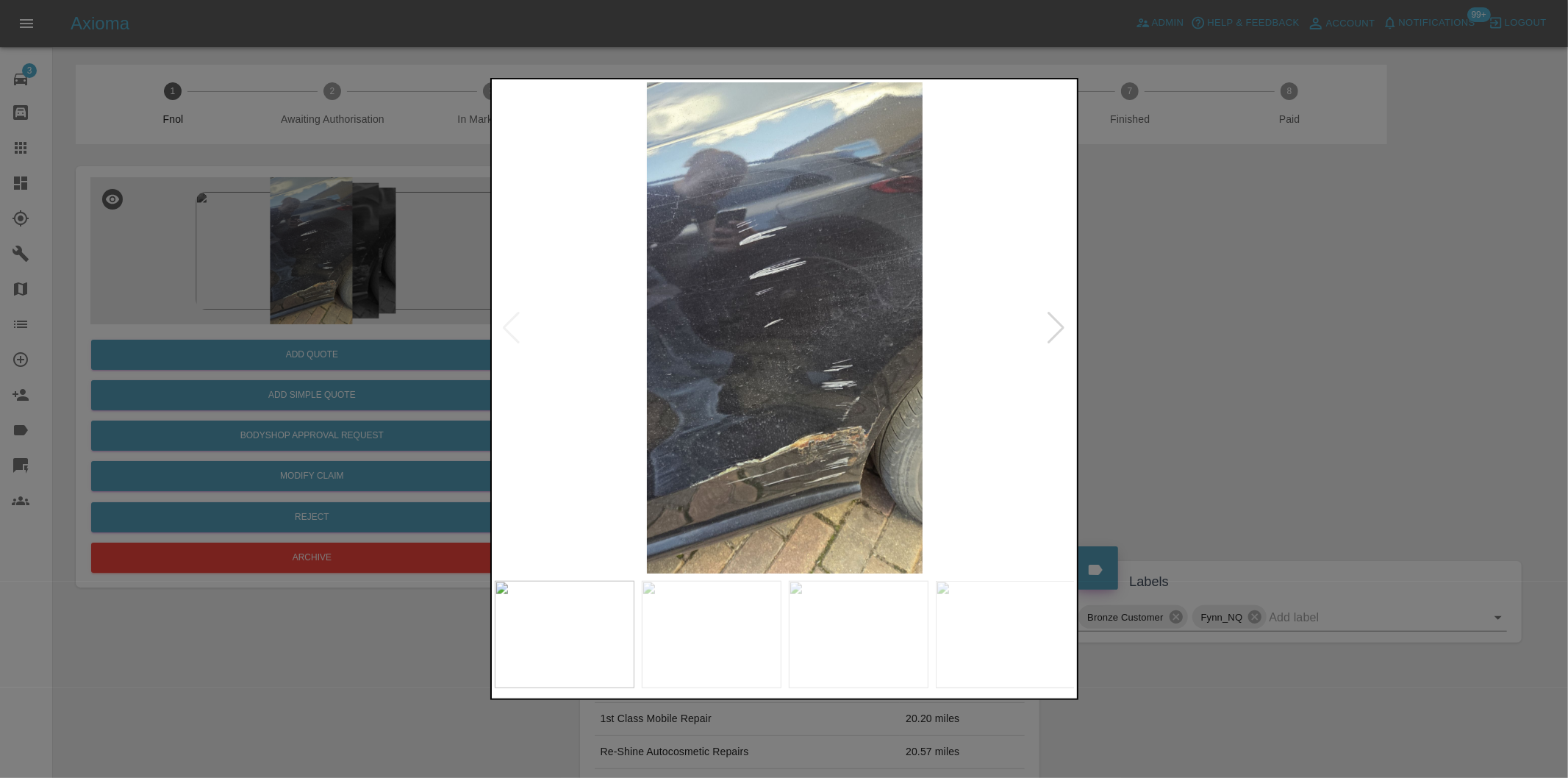
click at [1180, 372] on div at bounding box center [784, 389] width 1568 height 778
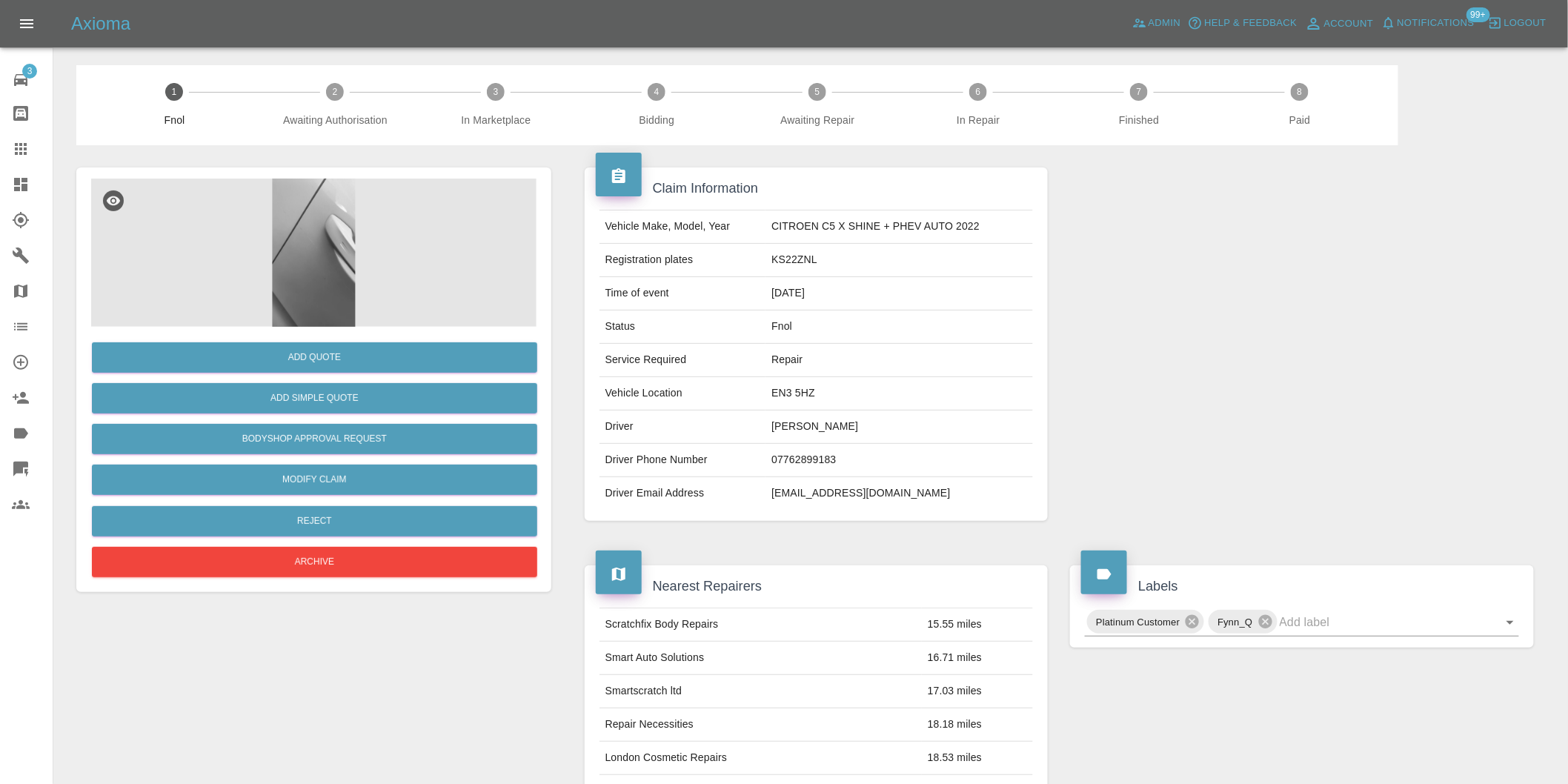
click at [313, 253] on img at bounding box center [314, 253] width 445 height 148
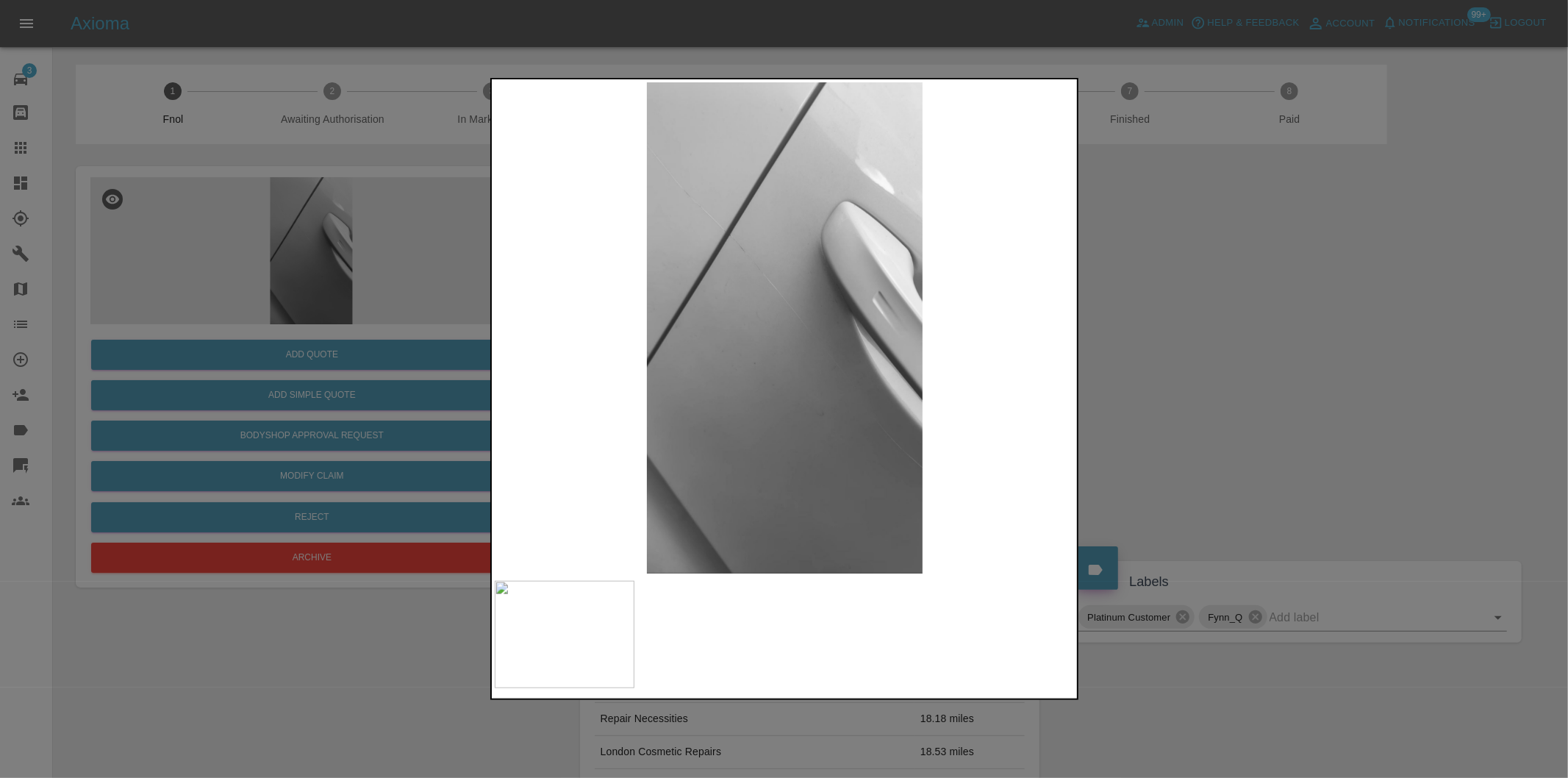
click at [721, 272] on img at bounding box center [785, 328] width 581 height 491
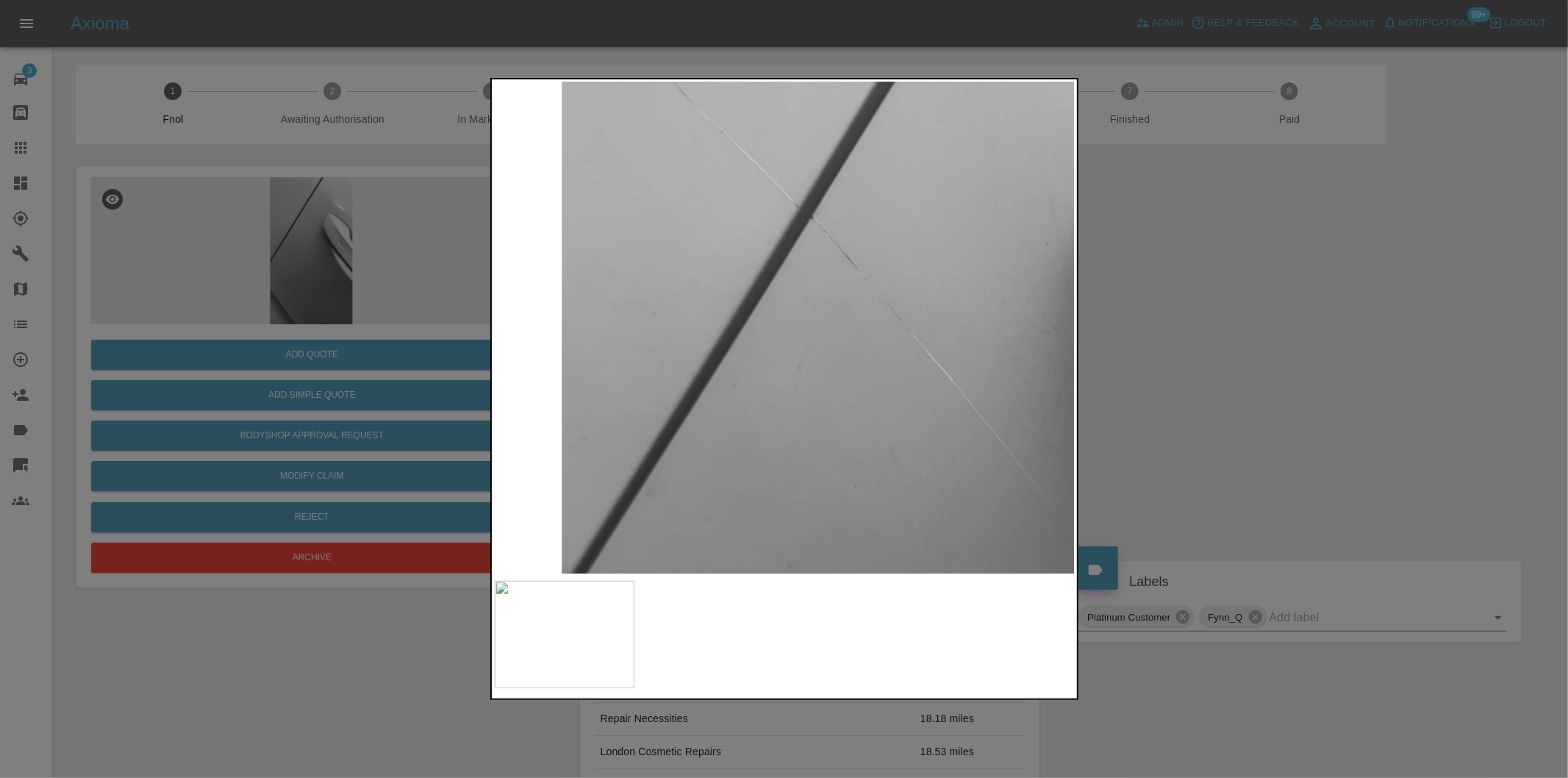
click at [721, 270] on img at bounding box center [976, 496] width 1742 height 1473
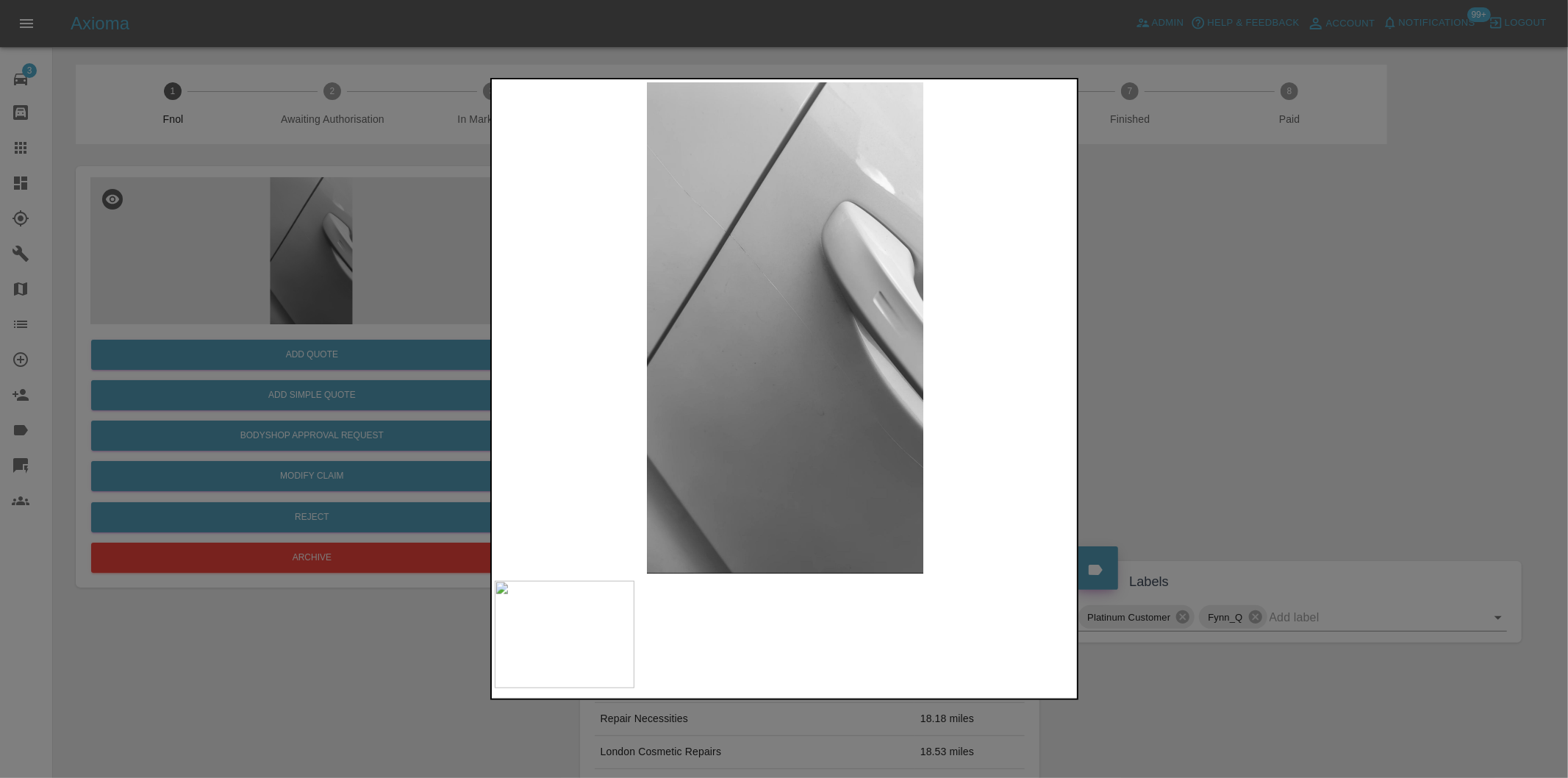
click at [1170, 349] on div at bounding box center [784, 389] width 1568 height 778
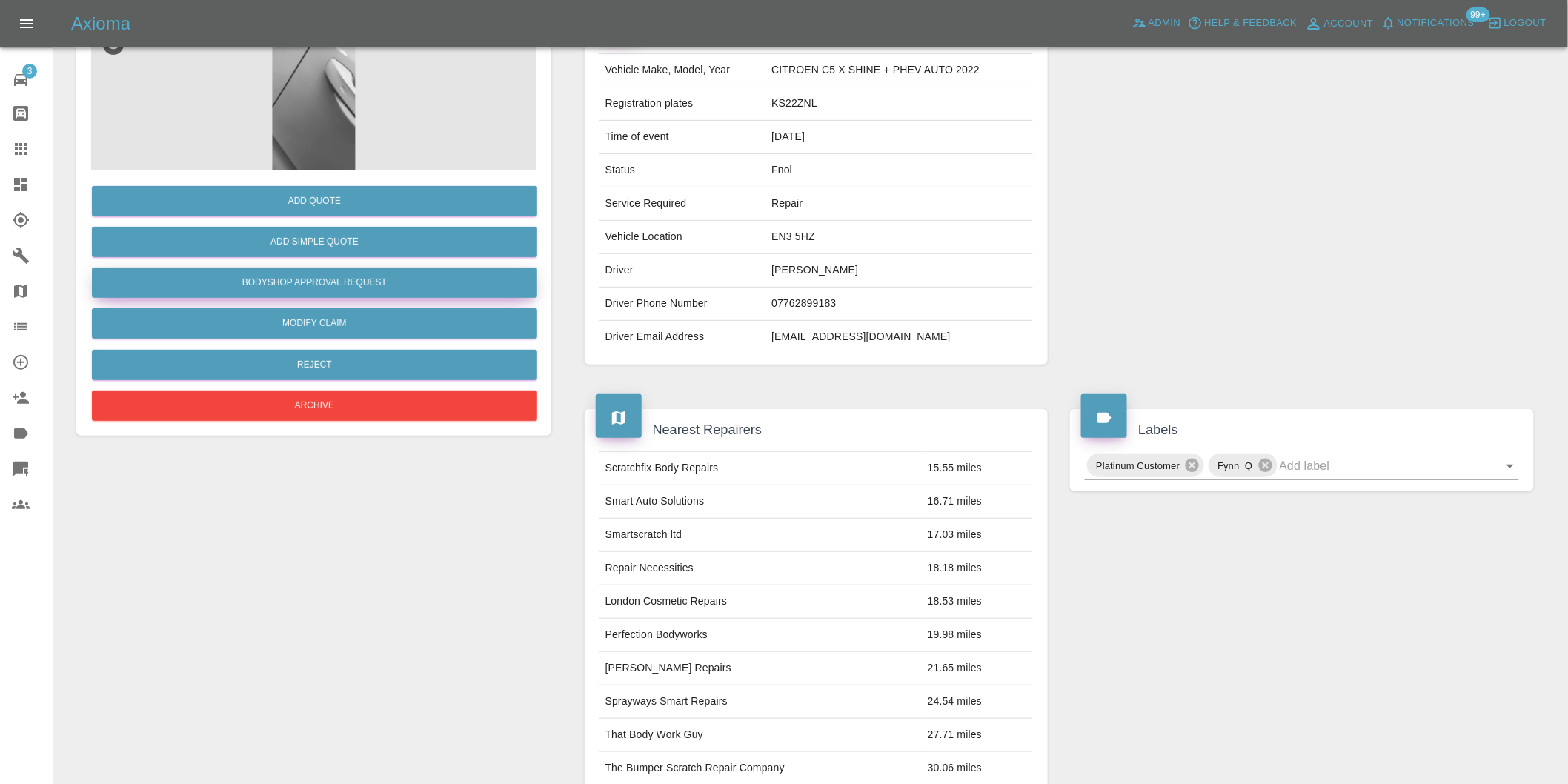
scroll to position [36, 0]
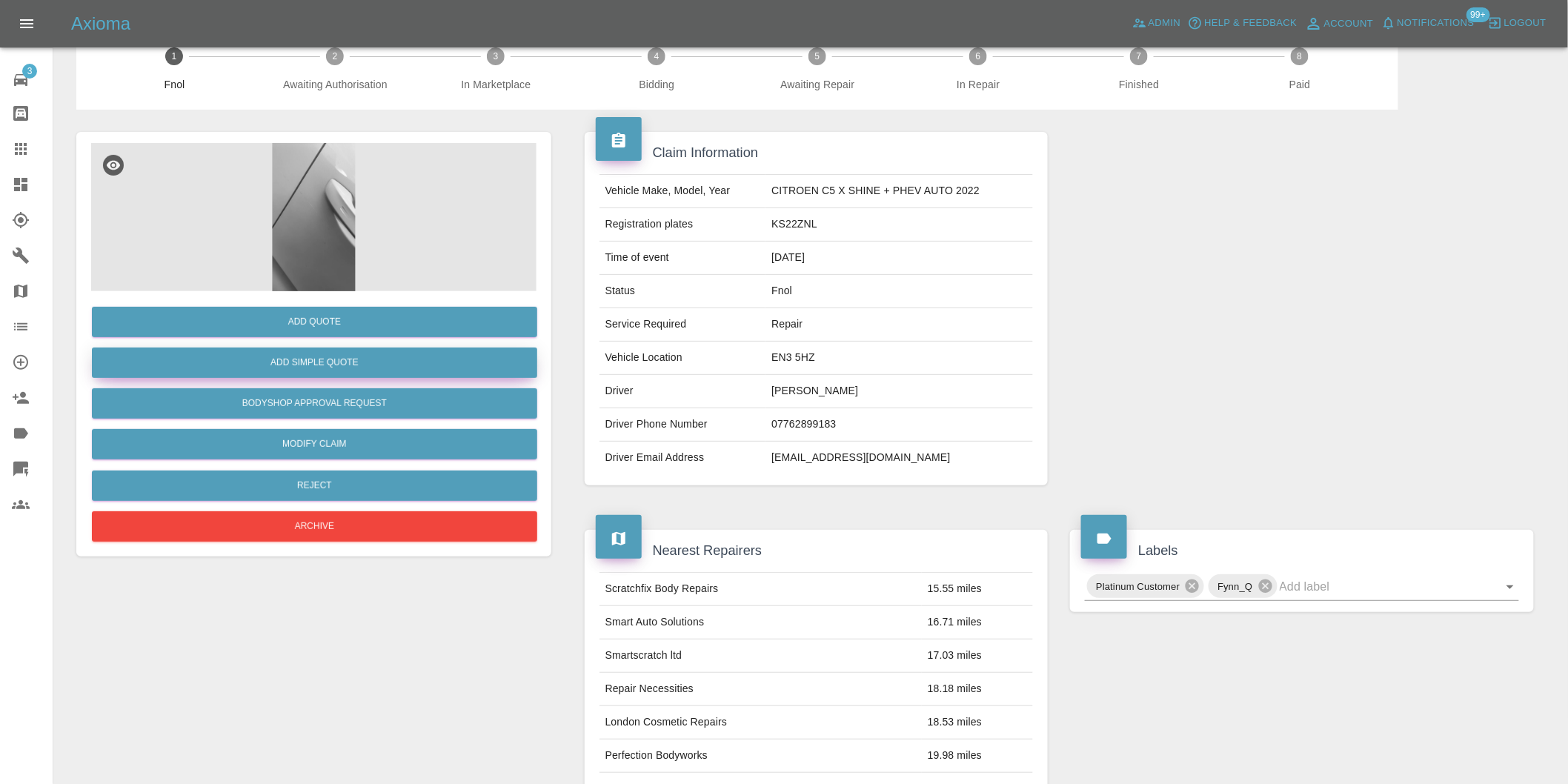
click at [340, 359] on button "Add Simple Quote" at bounding box center [315, 362] width 445 height 30
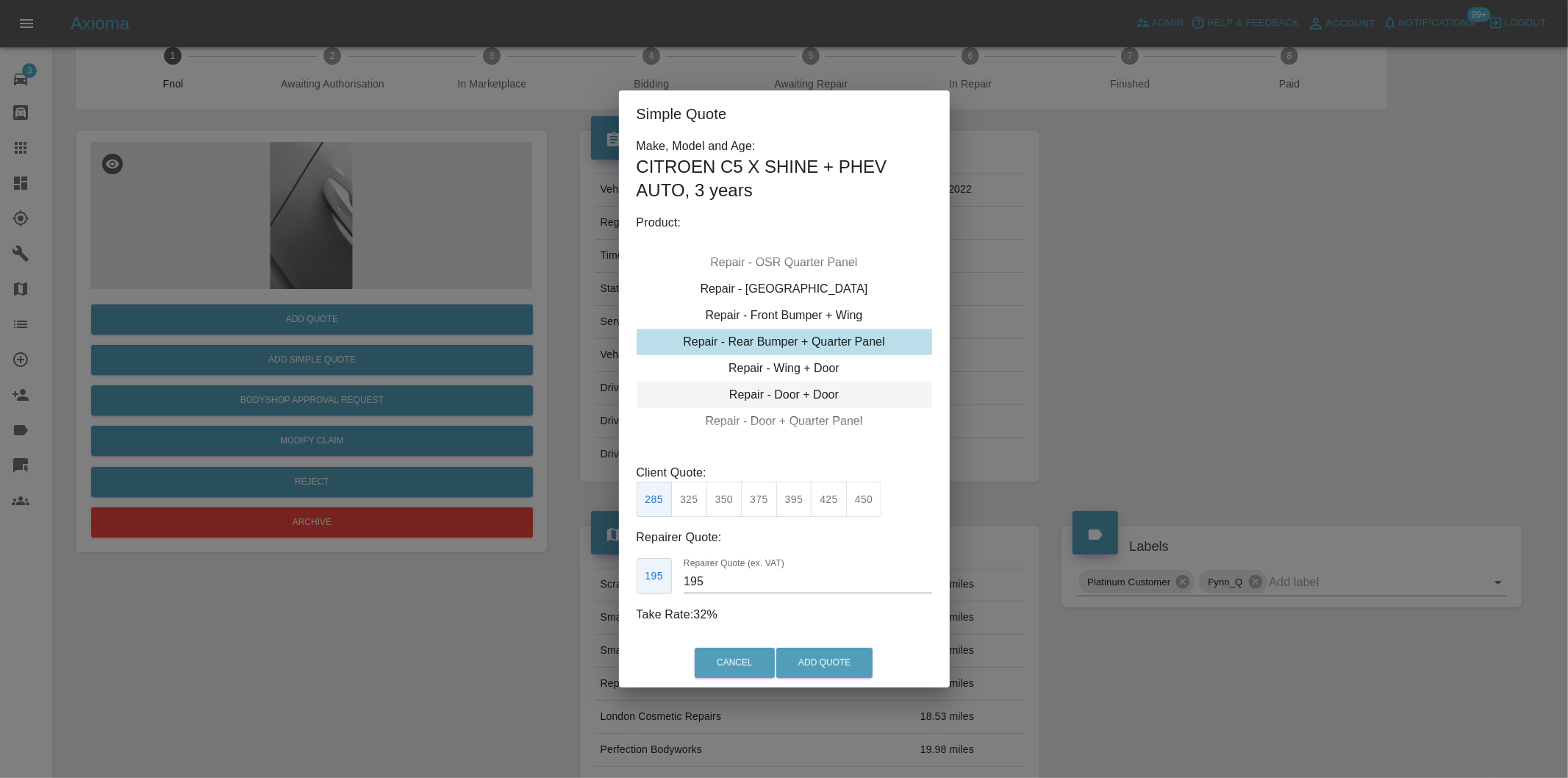
click at [816, 394] on div "Repair - Door + Door" at bounding box center [784, 394] width 295 height 26
click at [691, 508] on button "350" at bounding box center [690, 500] width 36 height 36
type input "245"
click at [841, 662] on button "Add Quote" at bounding box center [825, 662] width 97 height 30
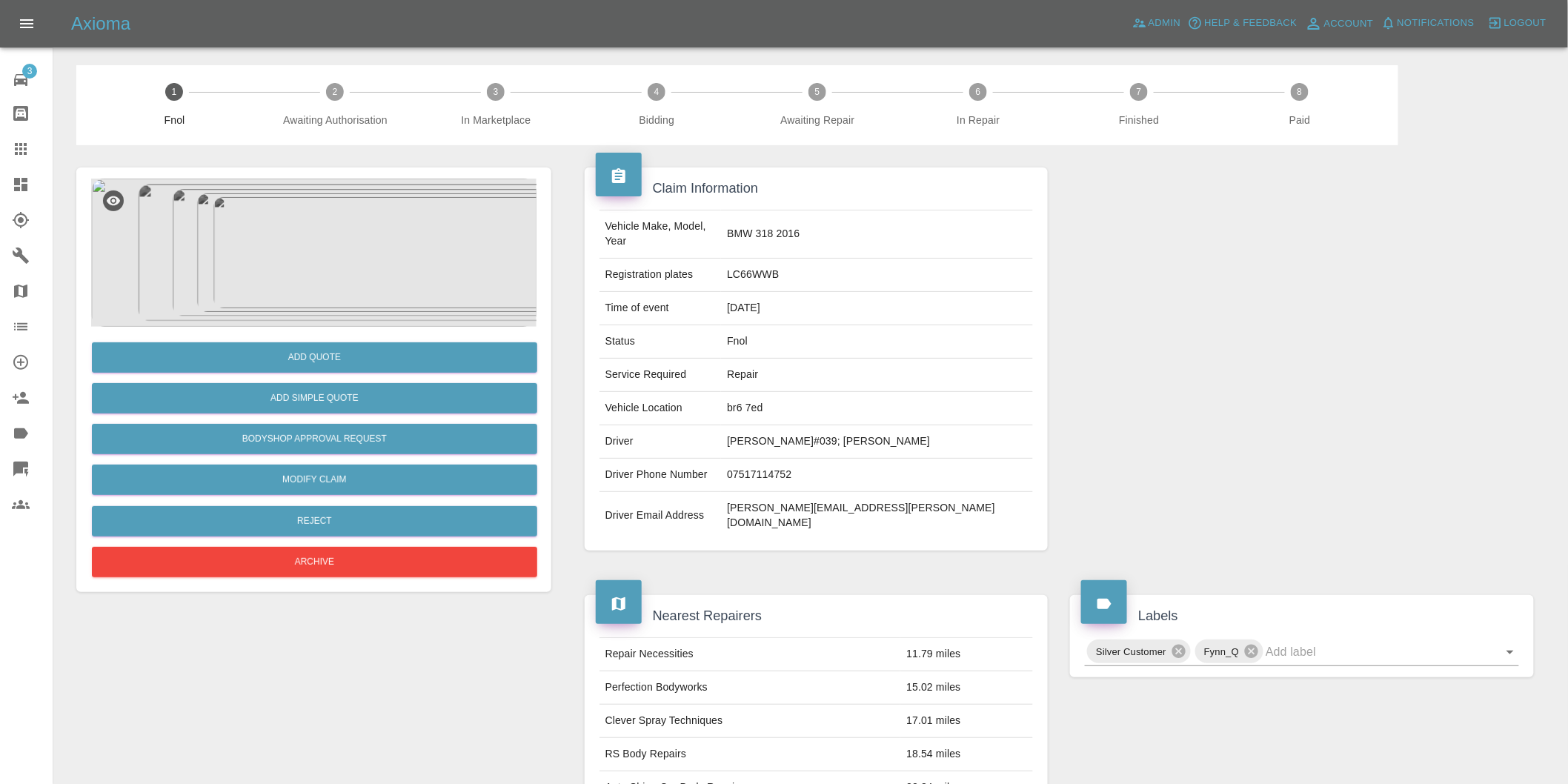
click at [304, 258] on img at bounding box center [314, 253] width 445 height 148
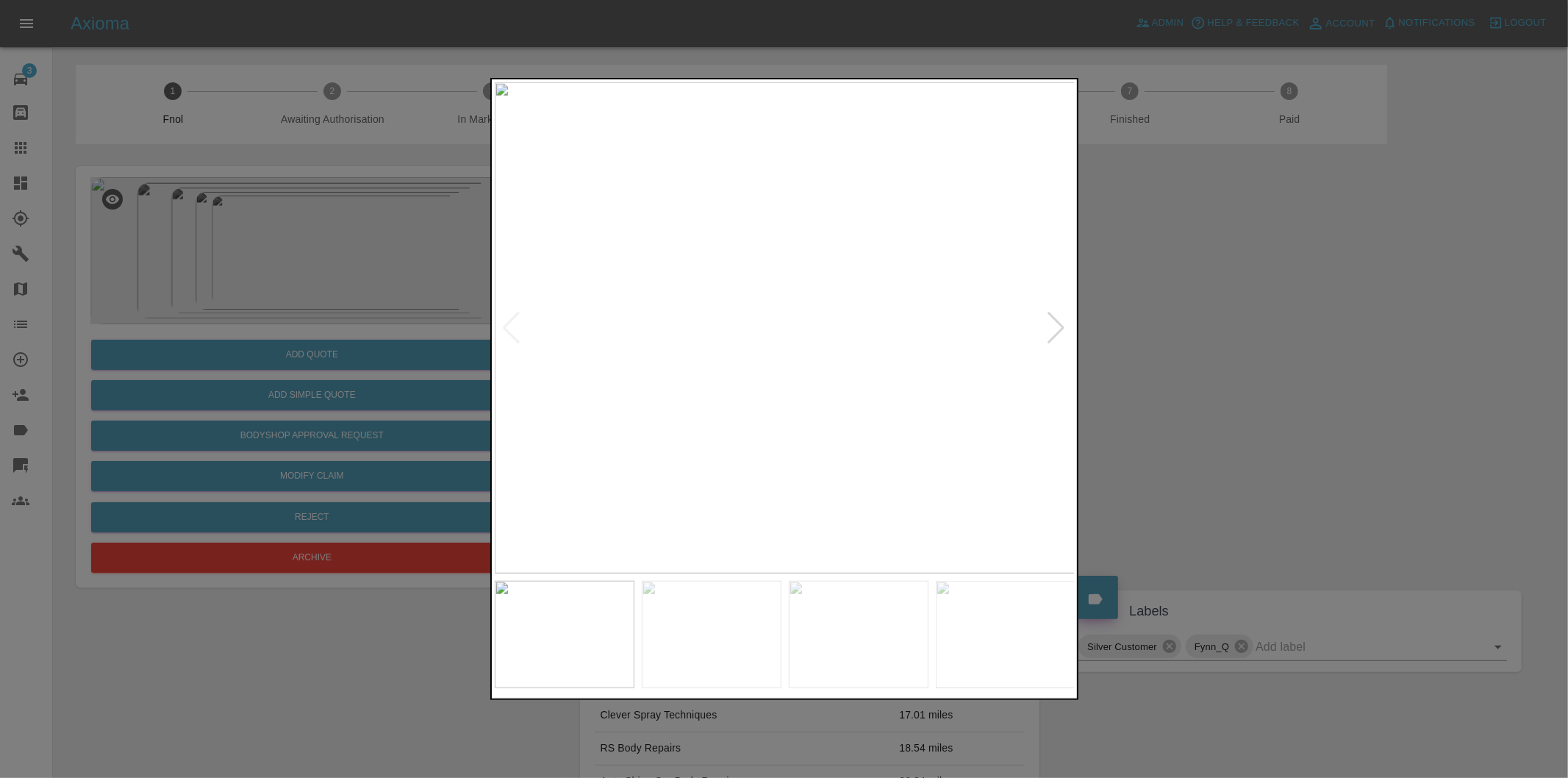
click at [1050, 327] on div at bounding box center [1057, 328] width 20 height 32
click at [1050, 327] on img at bounding box center [785, 328] width 581 height 491
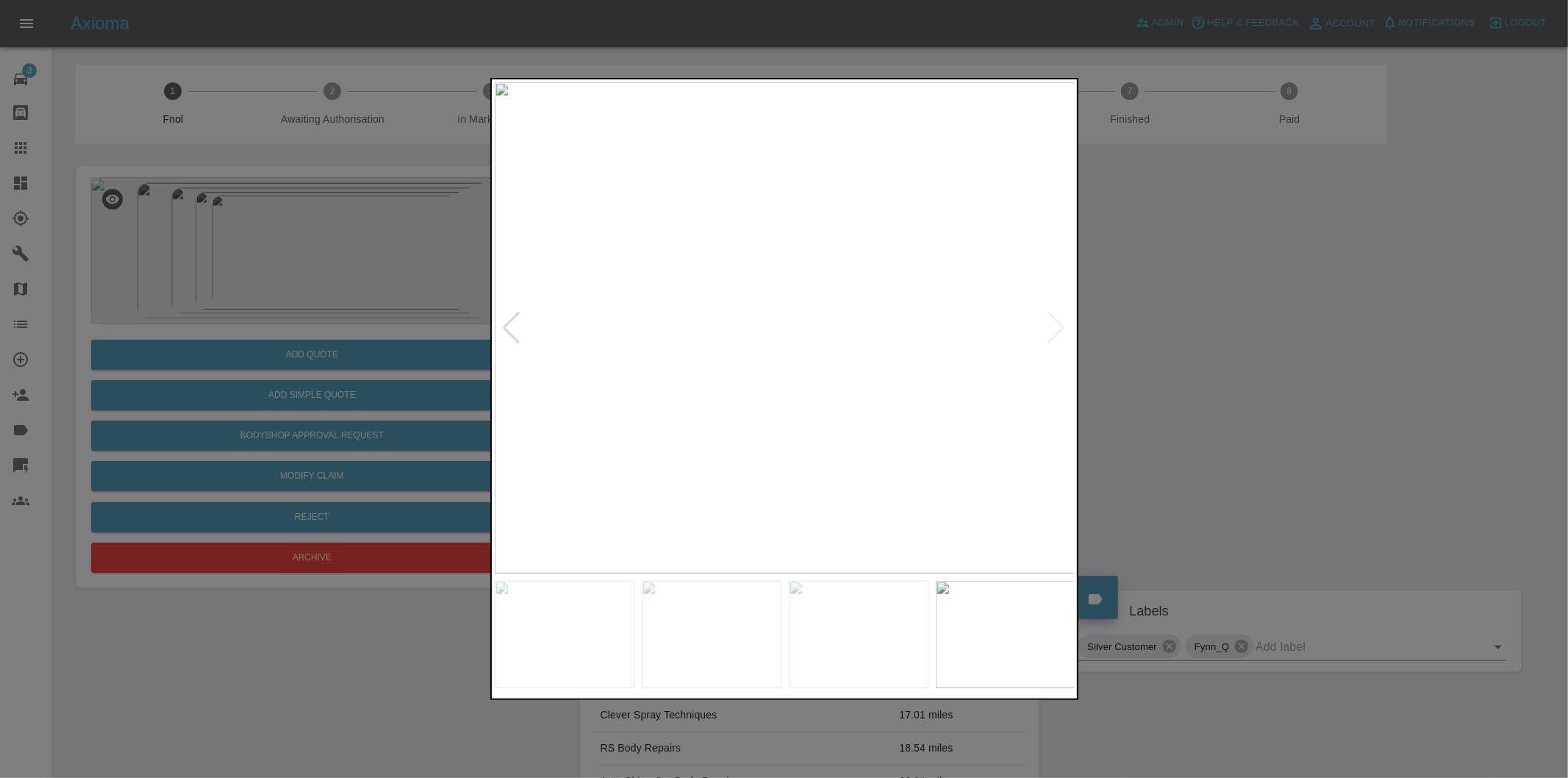
click at [1050, 327] on img at bounding box center [785, 328] width 581 height 491
drag, startPoint x: 1230, startPoint y: 335, endPoint x: 1119, endPoint y: 324, distance: 111.5
click at [1228, 334] on div at bounding box center [784, 389] width 1568 height 778
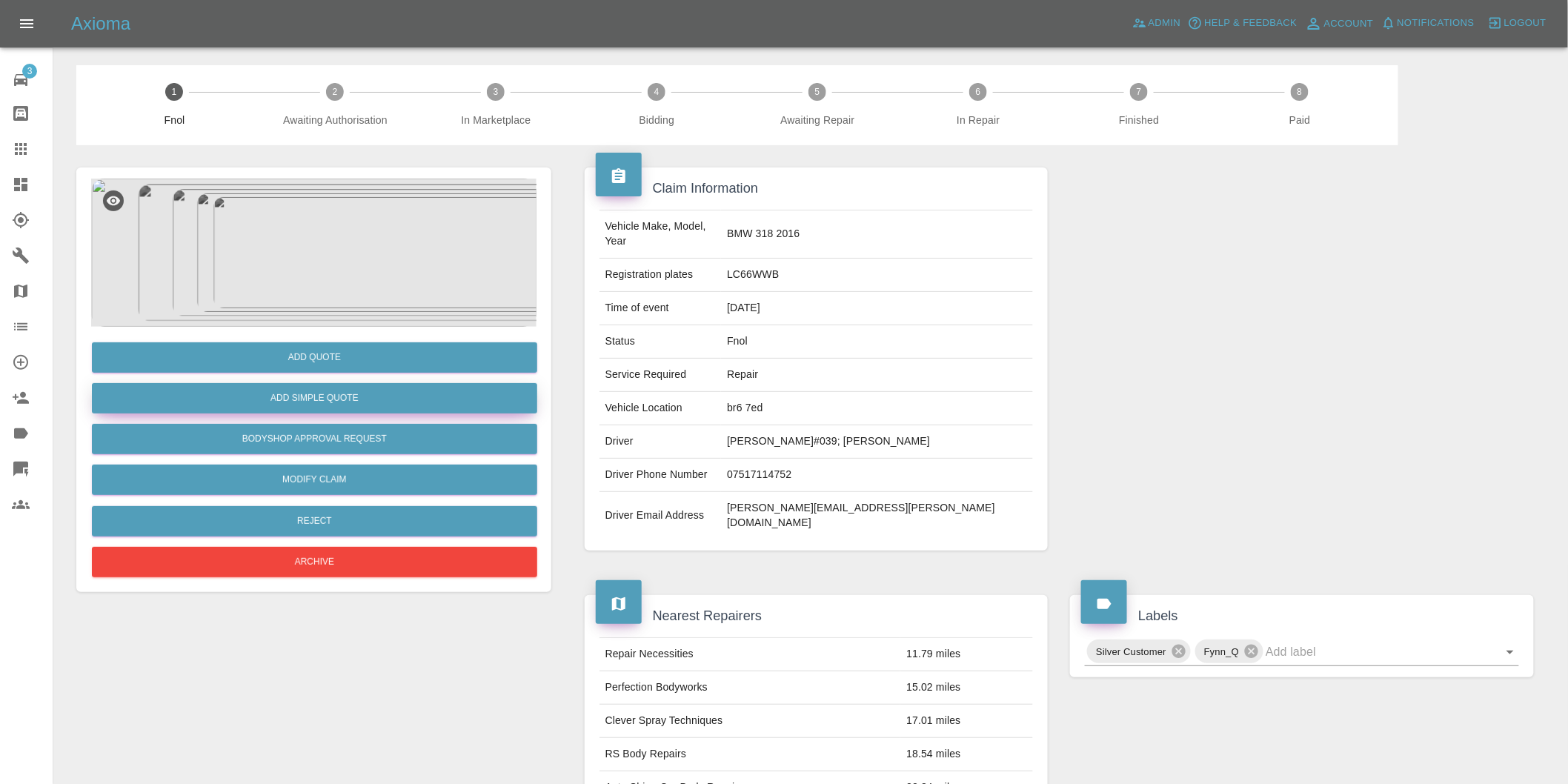
click at [421, 404] on button "Add Simple Quote" at bounding box center [315, 398] width 445 height 30
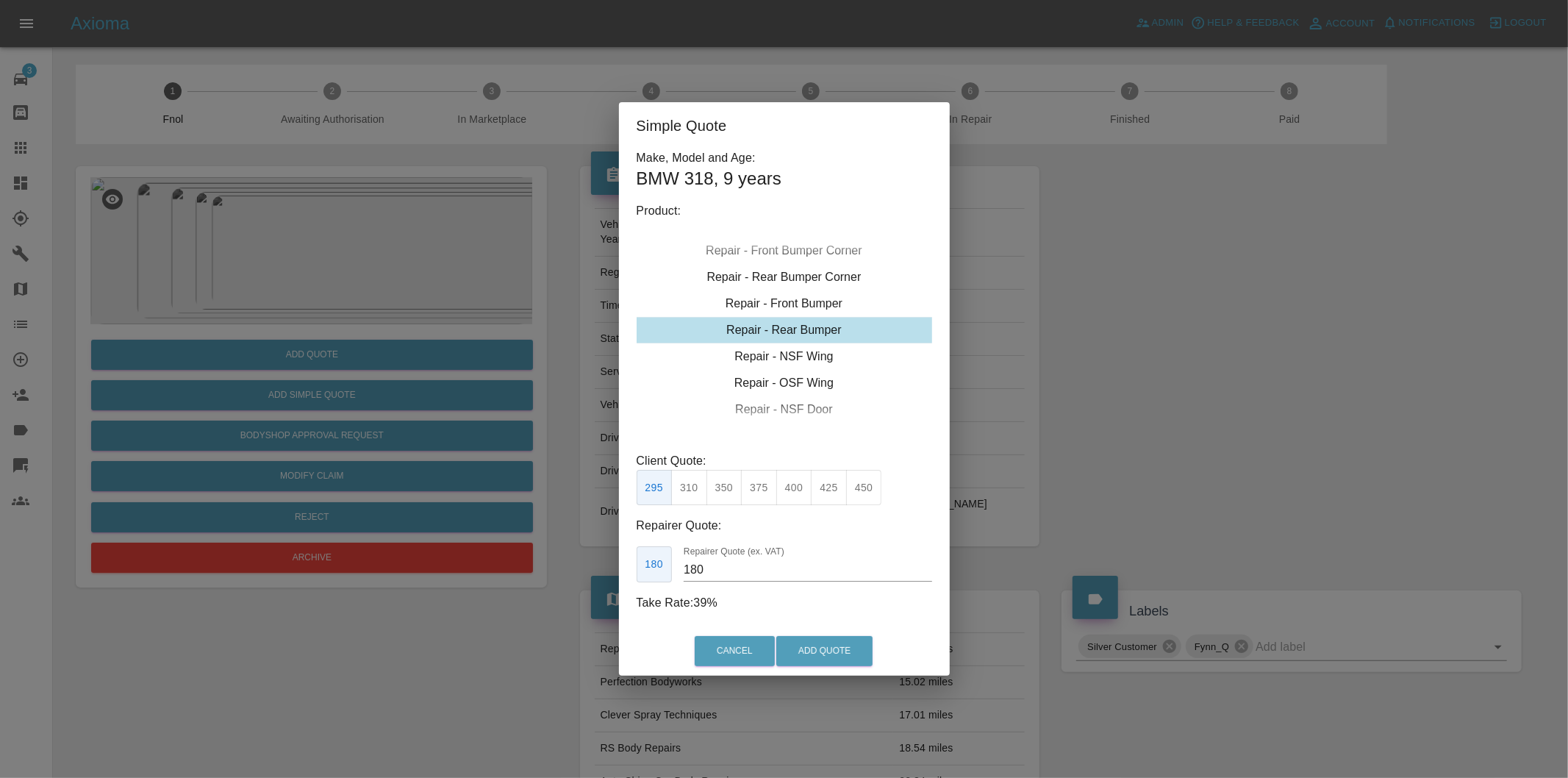
drag, startPoint x: 763, startPoint y: 487, endPoint x: 781, endPoint y: 508, distance: 27.7
click at [764, 488] on button "375" at bounding box center [759, 488] width 36 height 36
type input "220"
click at [813, 650] on button "Add Quote" at bounding box center [825, 651] width 97 height 30
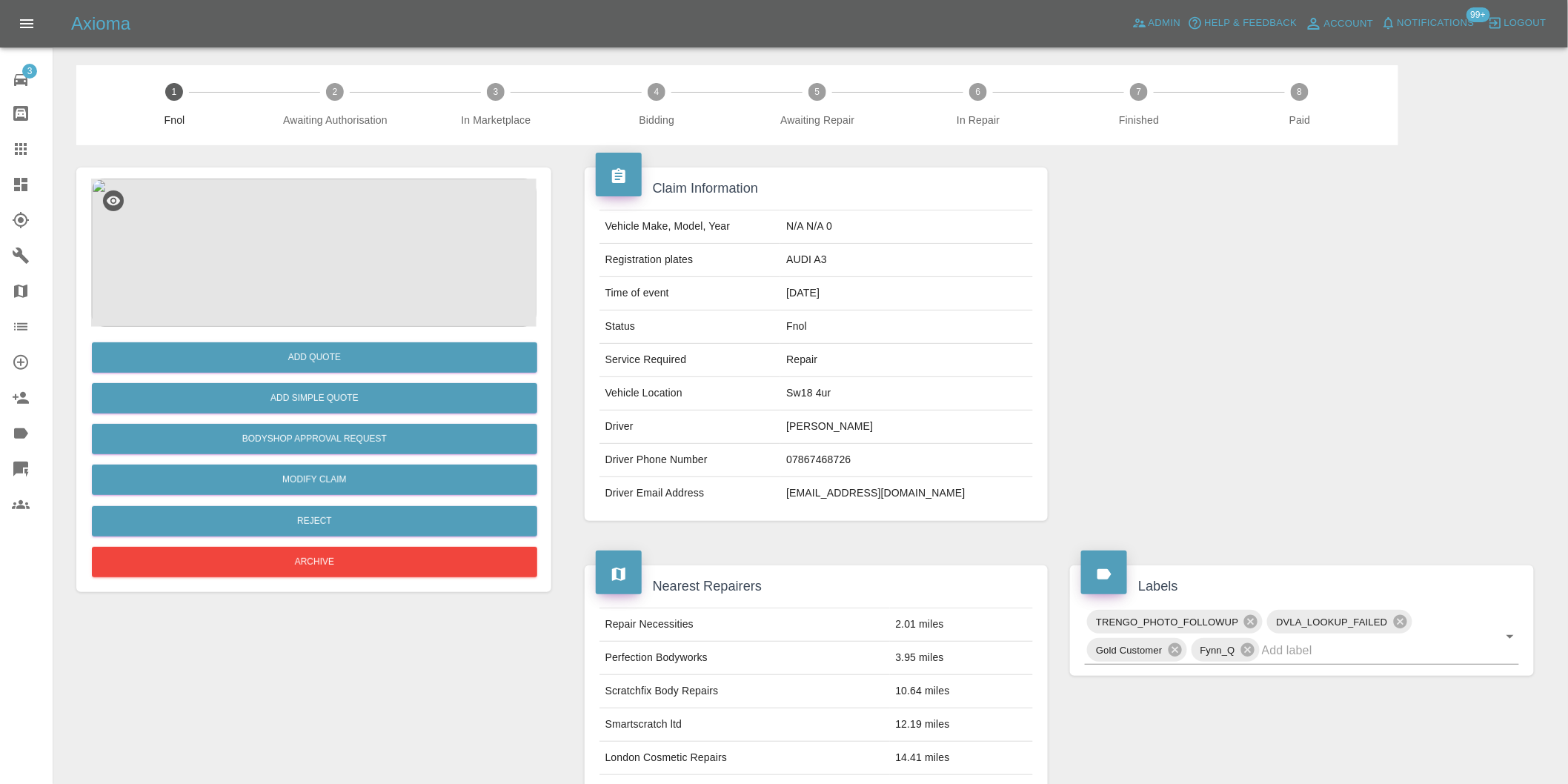
click at [289, 206] on img at bounding box center [314, 253] width 445 height 148
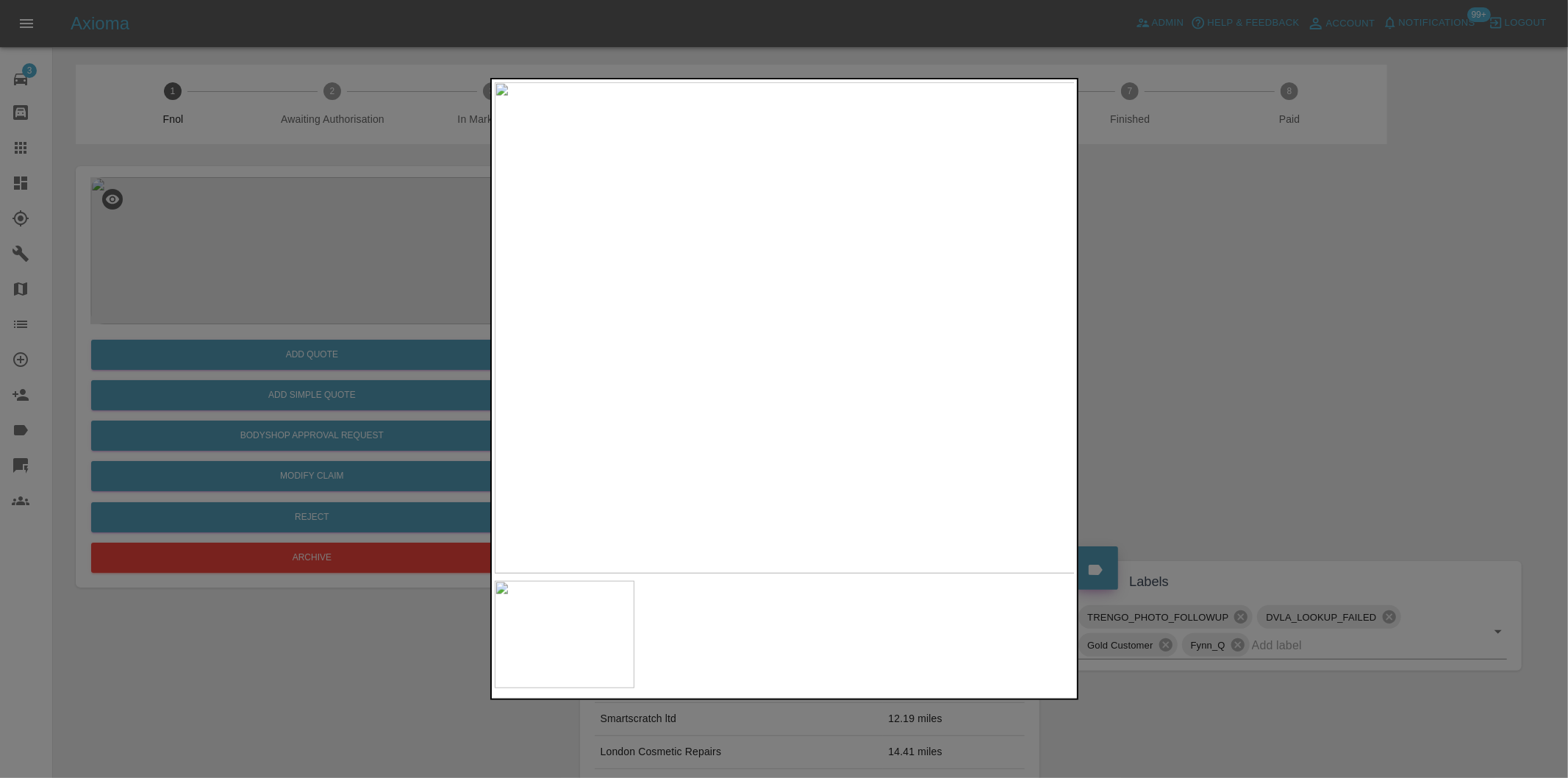
click at [912, 264] on img at bounding box center [785, 328] width 581 height 491
click at [912, 264] on img at bounding box center [400, 517] width 1742 height 1473
click at [1248, 312] on div at bounding box center [784, 389] width 1568 height 778
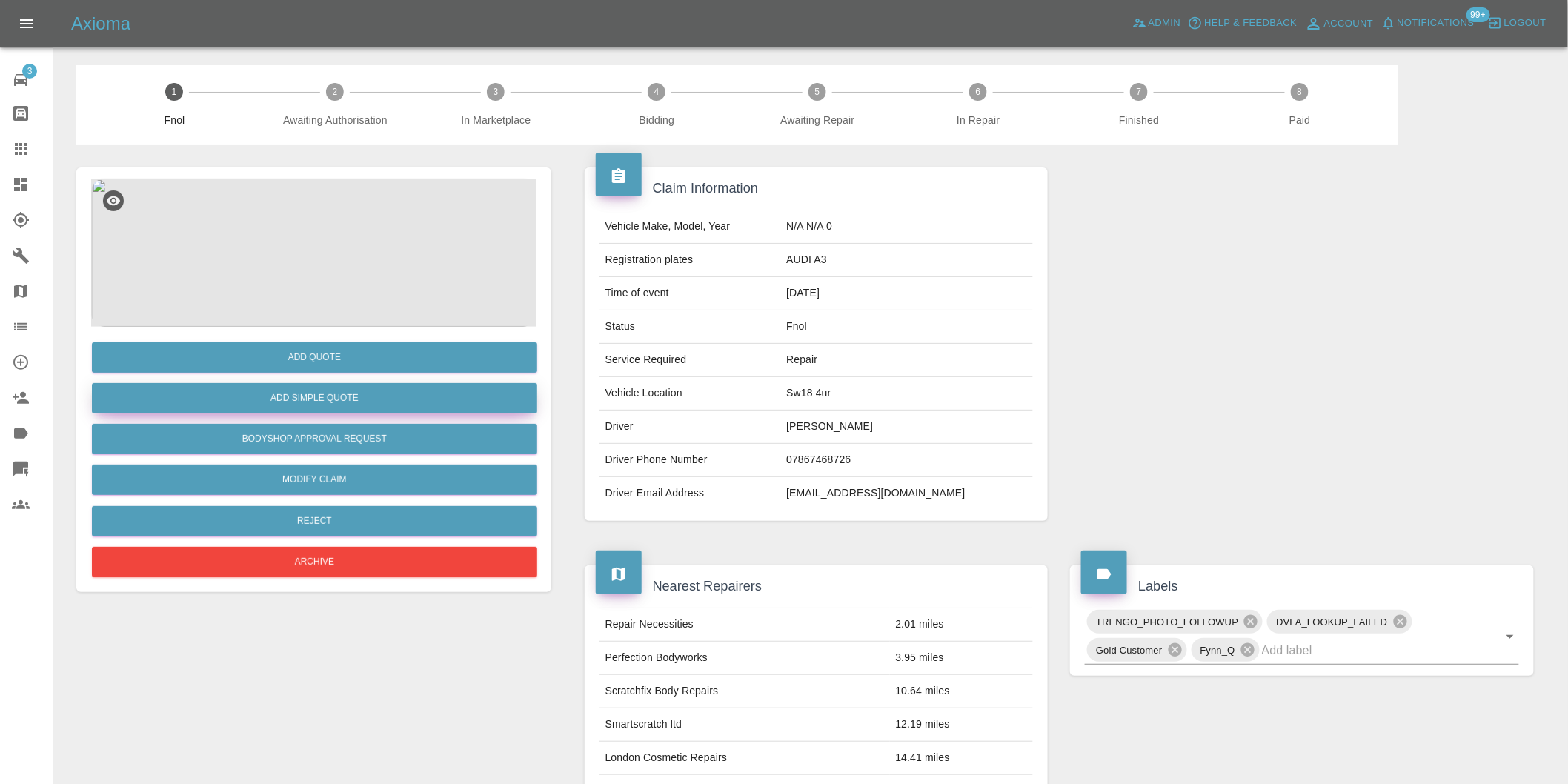
click at [407, 404] on button "Add Simple Quote" at bounding box center [315, 398] width 445 height 30
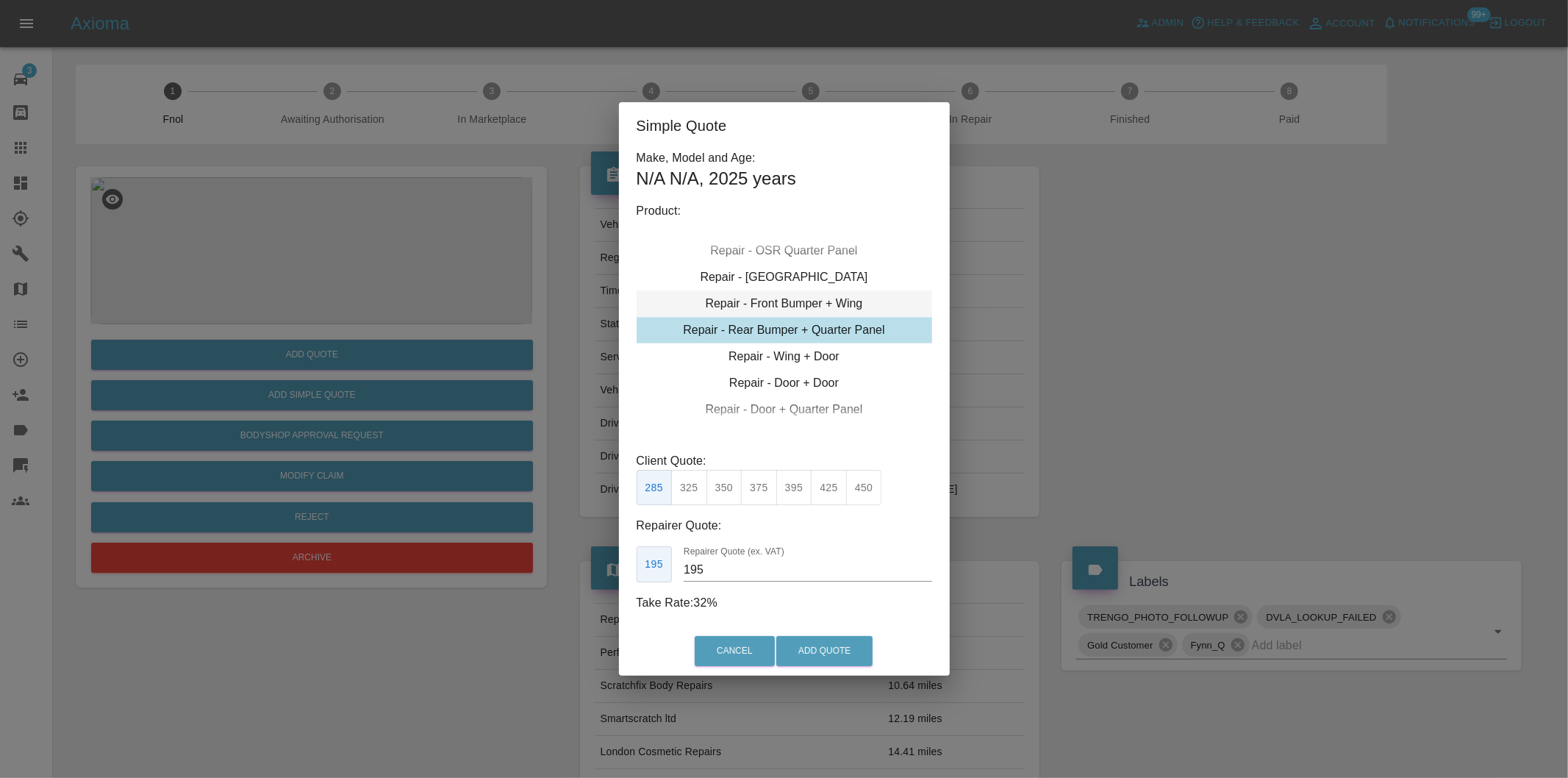
click at [833, 301] on div "Repair - Front Bumper + Wing" at bounding box center [784, 303] width 295 height 26
click at [721, 490] on button "350" at bounding box center [724, 488] width 36 height 36
type input "210"
click at [819, 646] on button "Add Quote" at bounding box center [825, 651] width 97 height 30
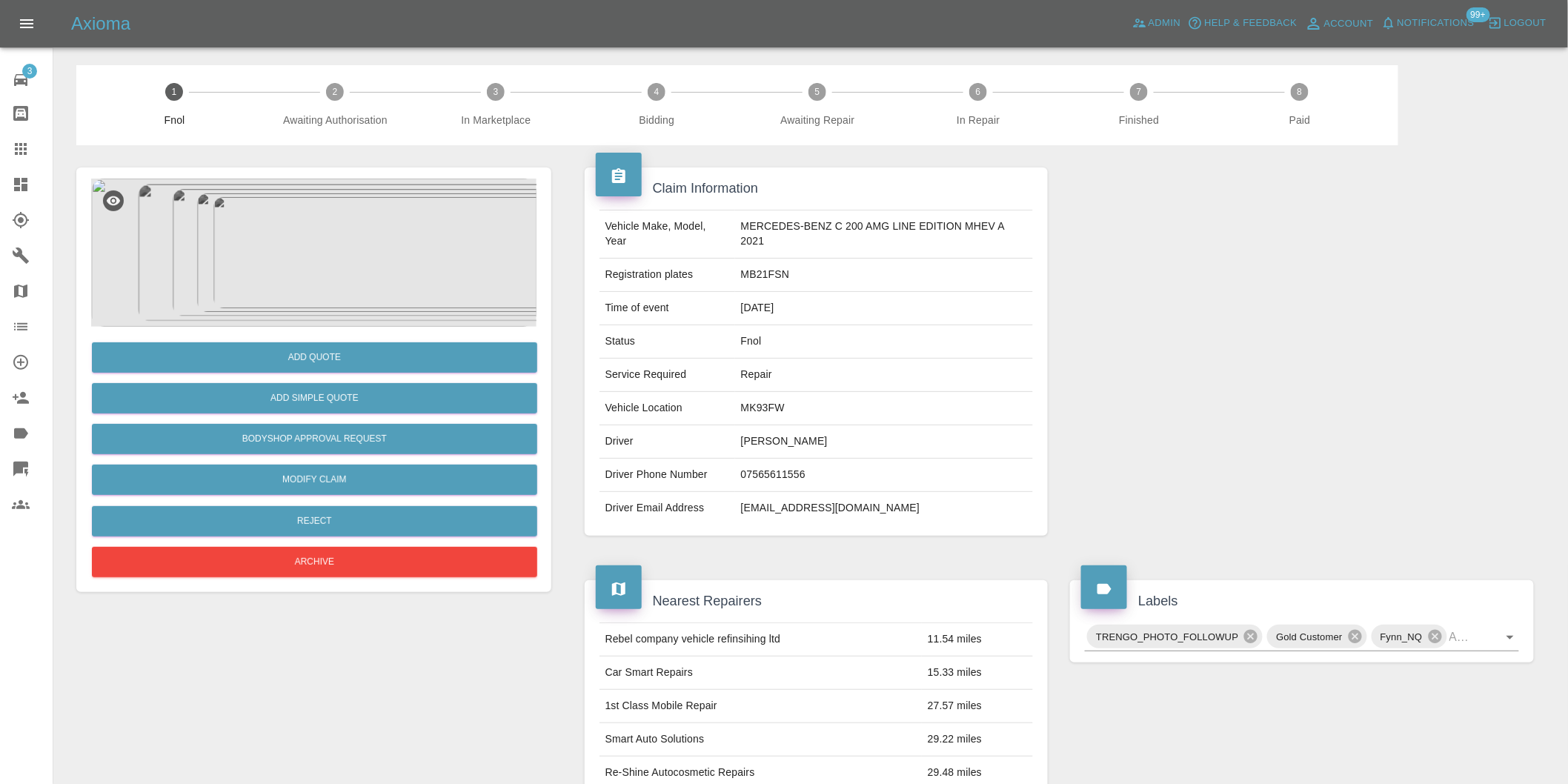
click at [310, 218] on img at bounding box center [314, 253] width 445 height 148
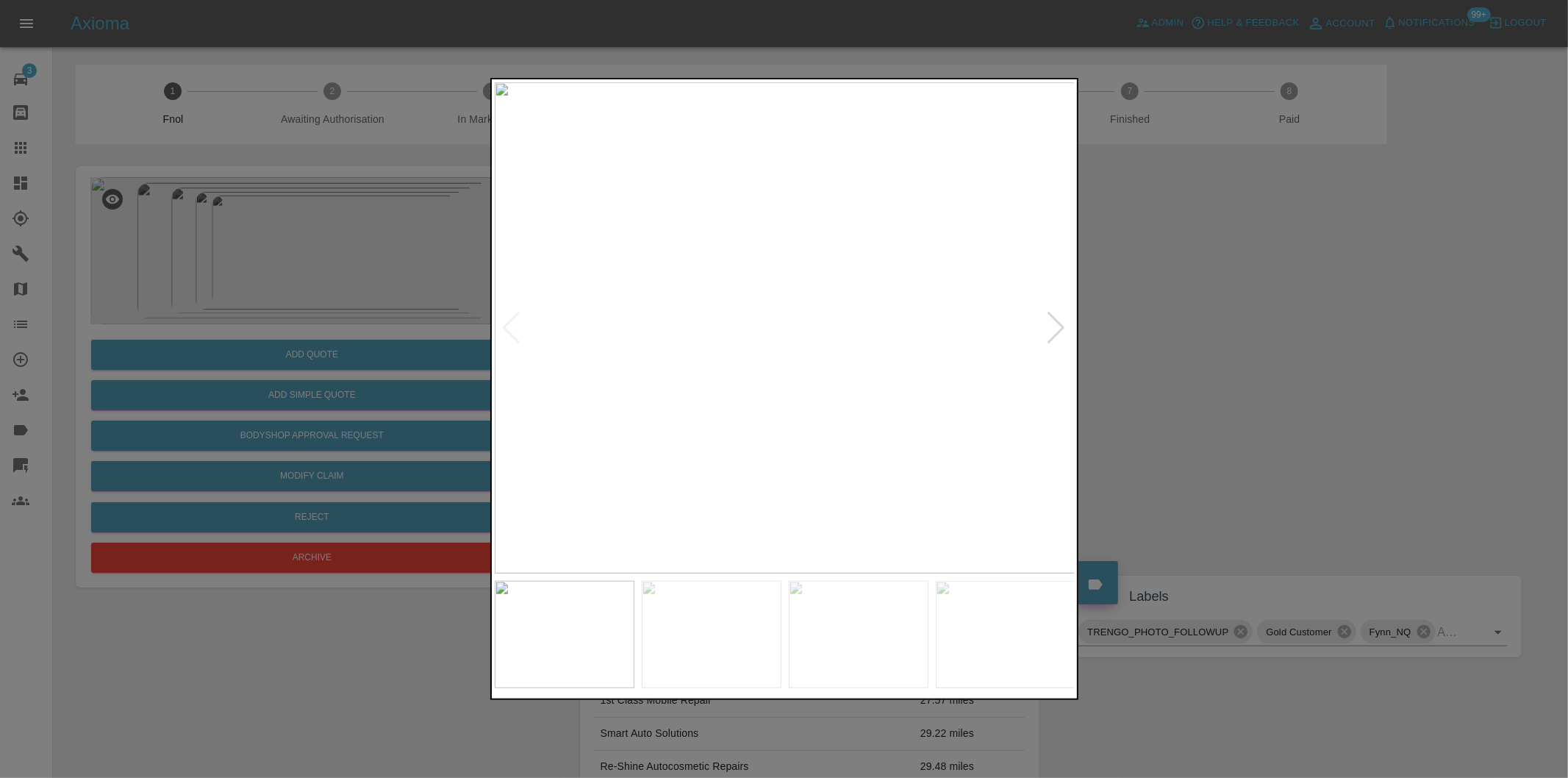
click at [1054, 328] on div at bounding box center [1057, 328] width 20 height 32
click at [1054, 328] on img at bounding box center [785, 328] width 581 height 491
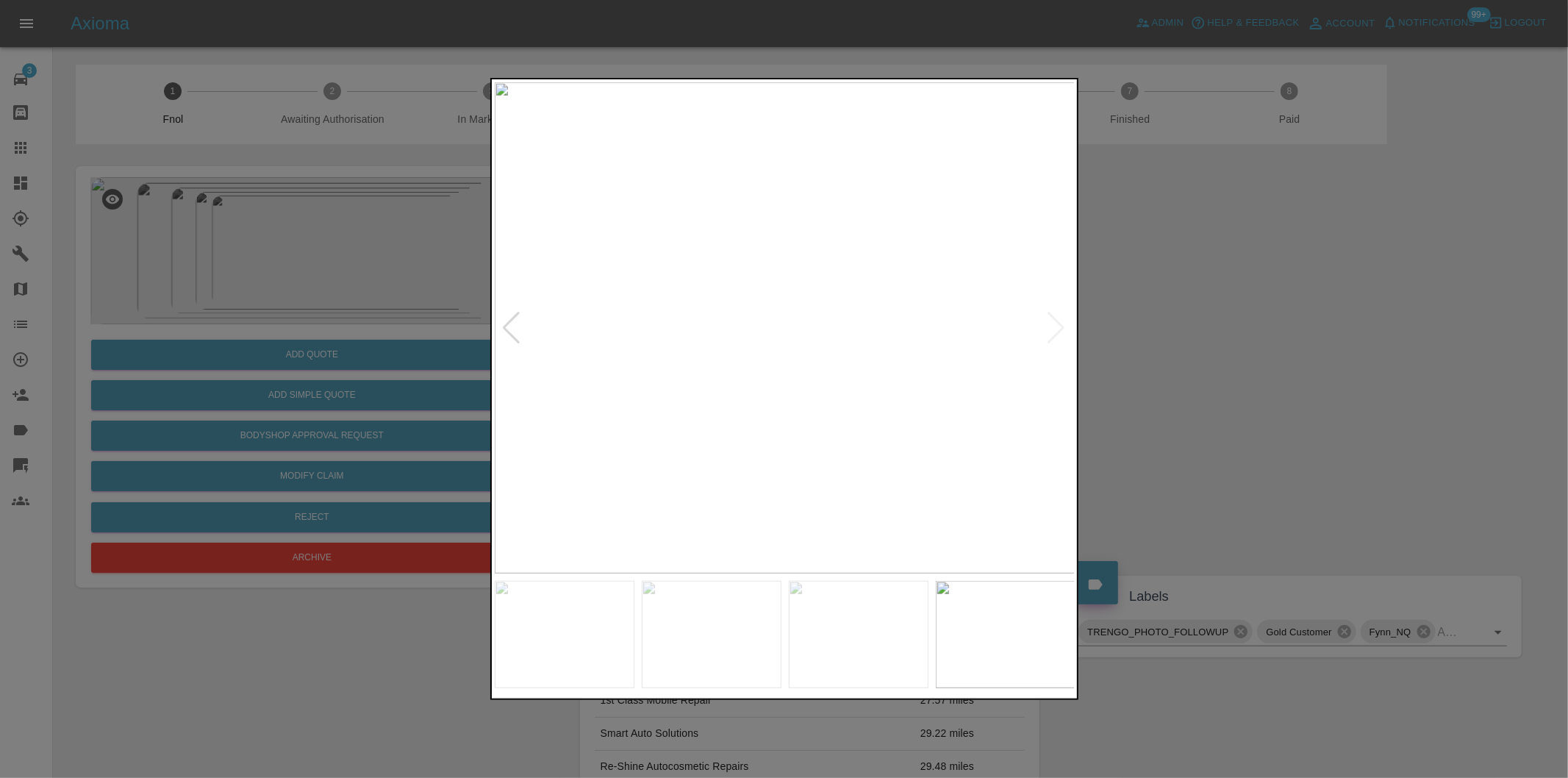
drag, startPoint x: 1310, startPoint y: 361, endPoint x: 1137, endPoint y: 273, distance: 194.1
click at [1307, 357] on div at bounding box center [784, 389] width 1568 height 778
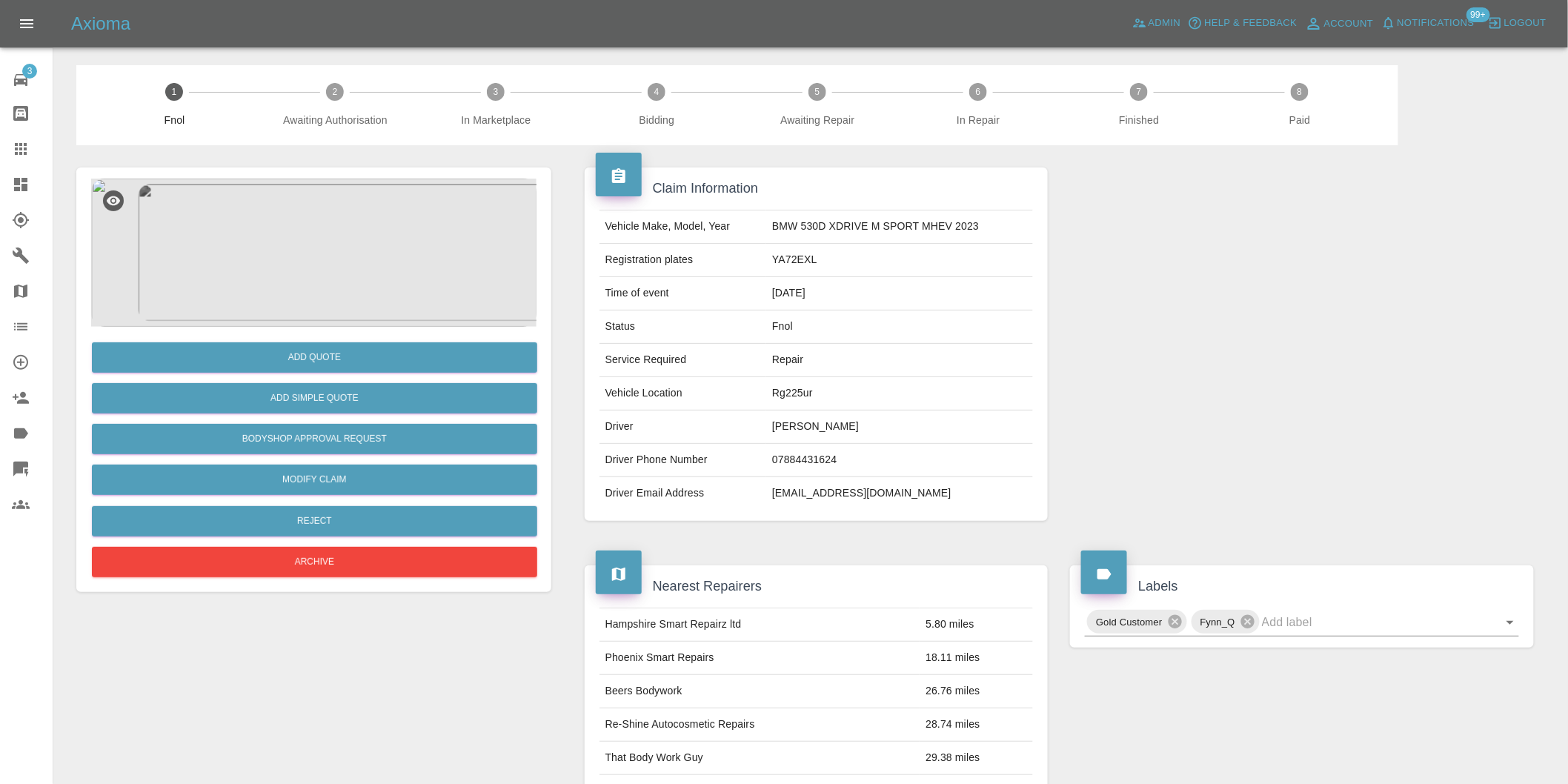
click at [308, 244] on img at bounding box center [314, 253] width 445 height 148
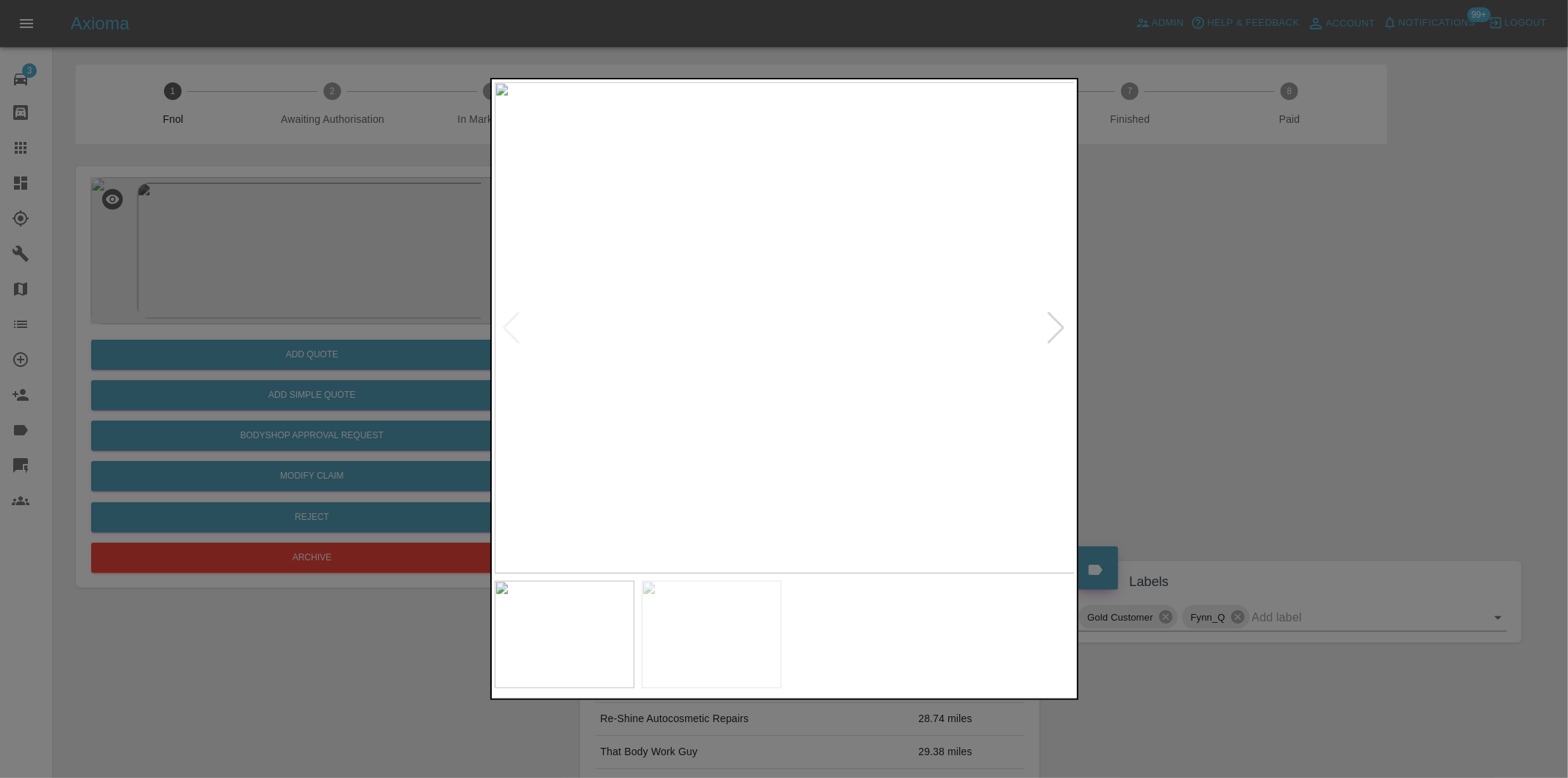
click at [1063, 322] on div at bounding box center [1057, 328] width 20 height 32
click at [1063, 322] on img at bounding box center [785, 328] width 581 height 491
click at [1229, 356] on div at bounding box center [784, 389] width 1568 height 778
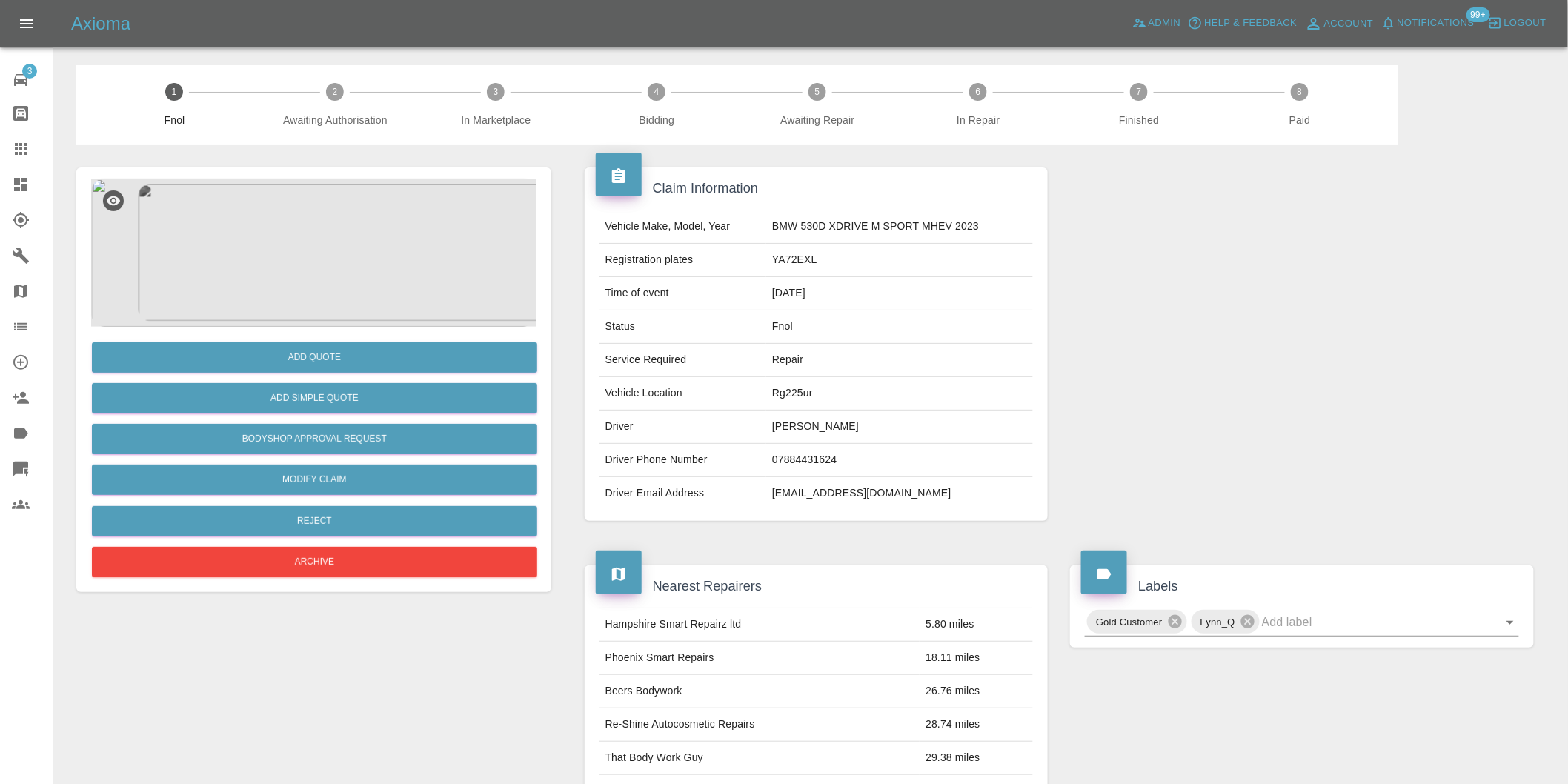
click at [270, 225] on img at bounding box center [314, 253] width 445 height 148
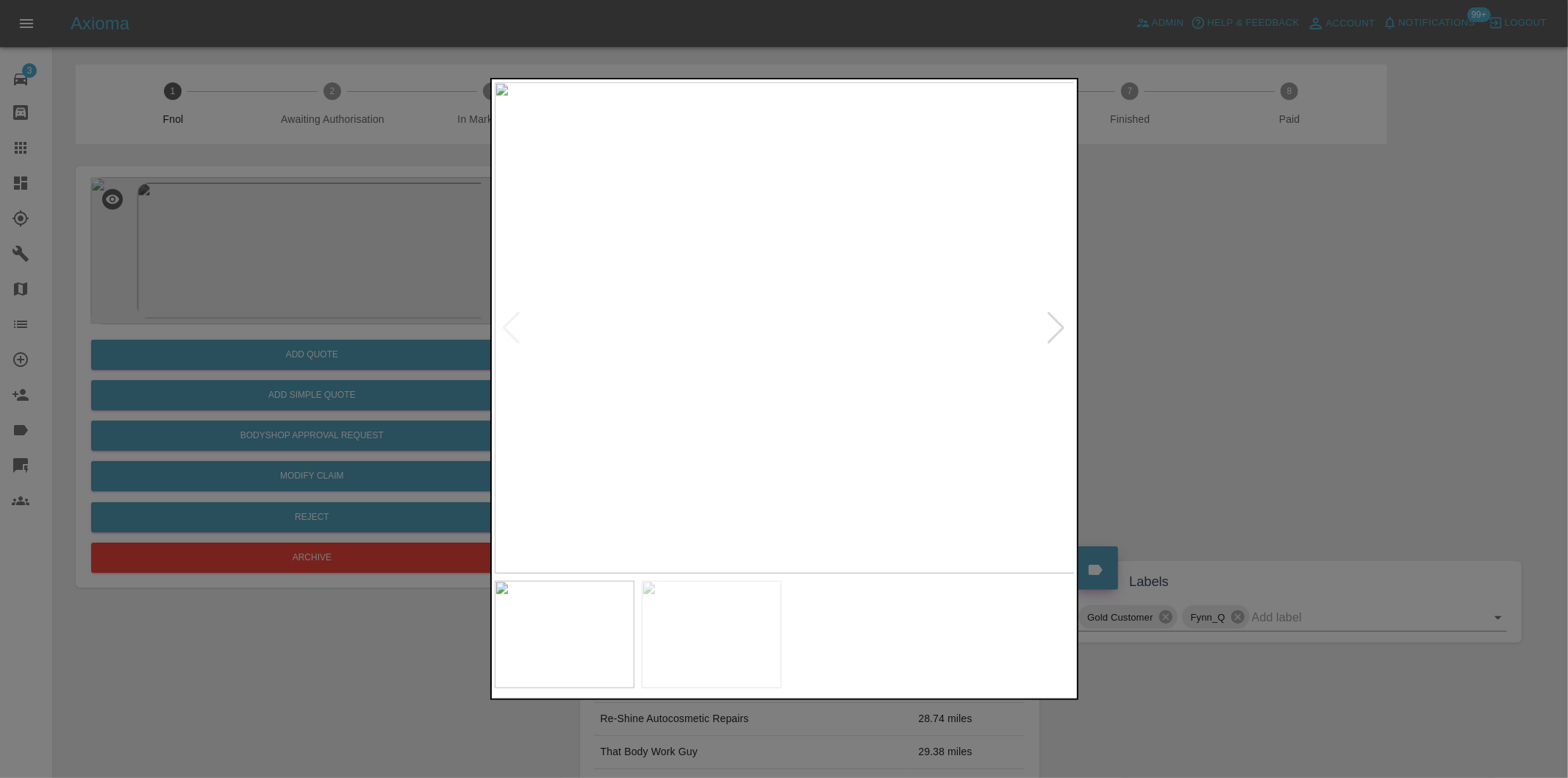
click at [1057, 332] on div at bounding box center [1057, 328] width 20 height 32
click at [1057, 332] on img at bounding box center [785, 328] width 581 height 491
drag, startPoint x: 1235, startPoint y: 357, endPoint x: 762, endPoint y: 393, distance: 474.4
click at [1217, 356] on div at bounding box center [784, 389] width 1568 height 778
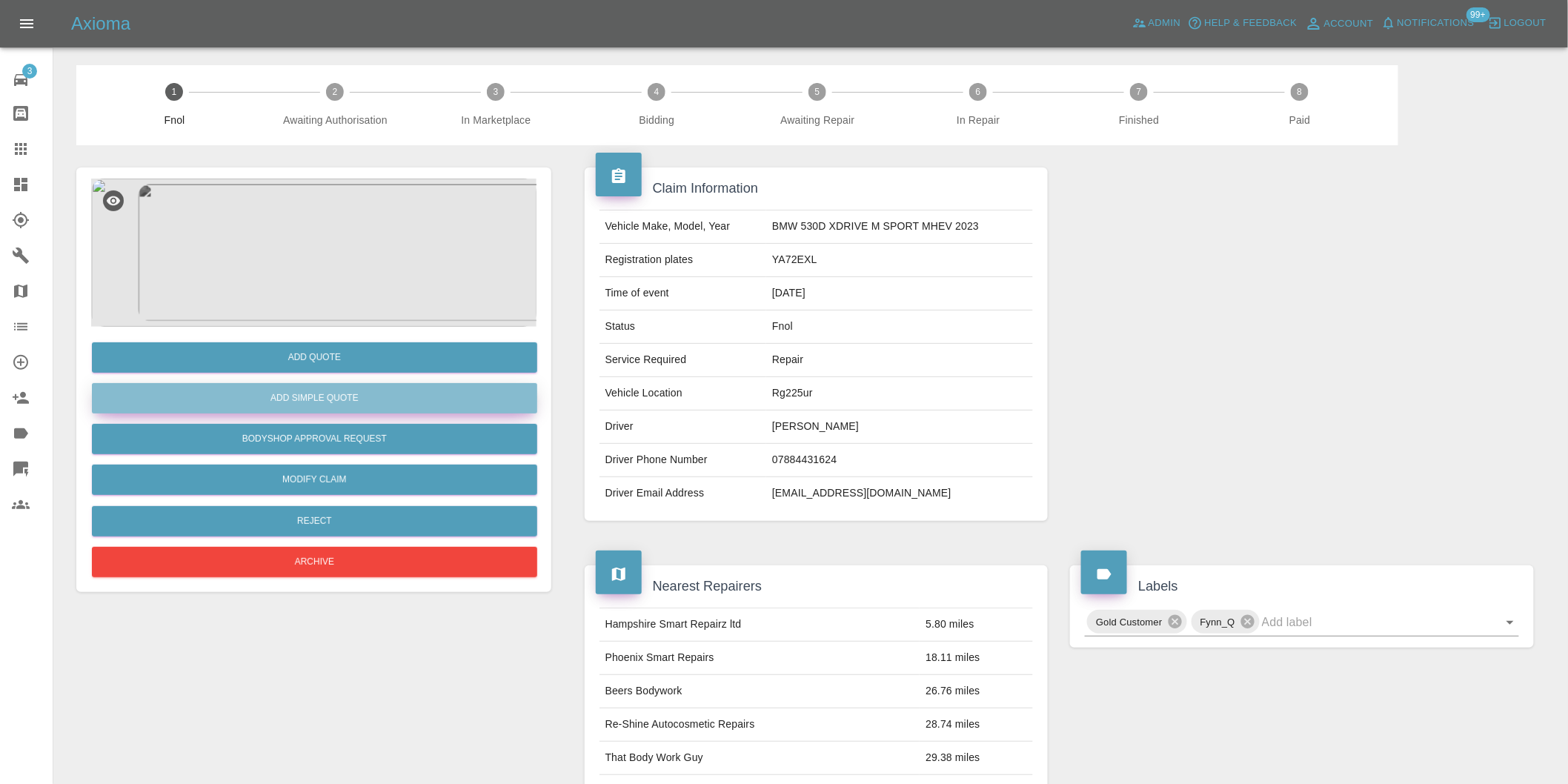
click at [397, 394] on button "Add Simple Quote" at bounding box center [315, 398] width 445 height 30
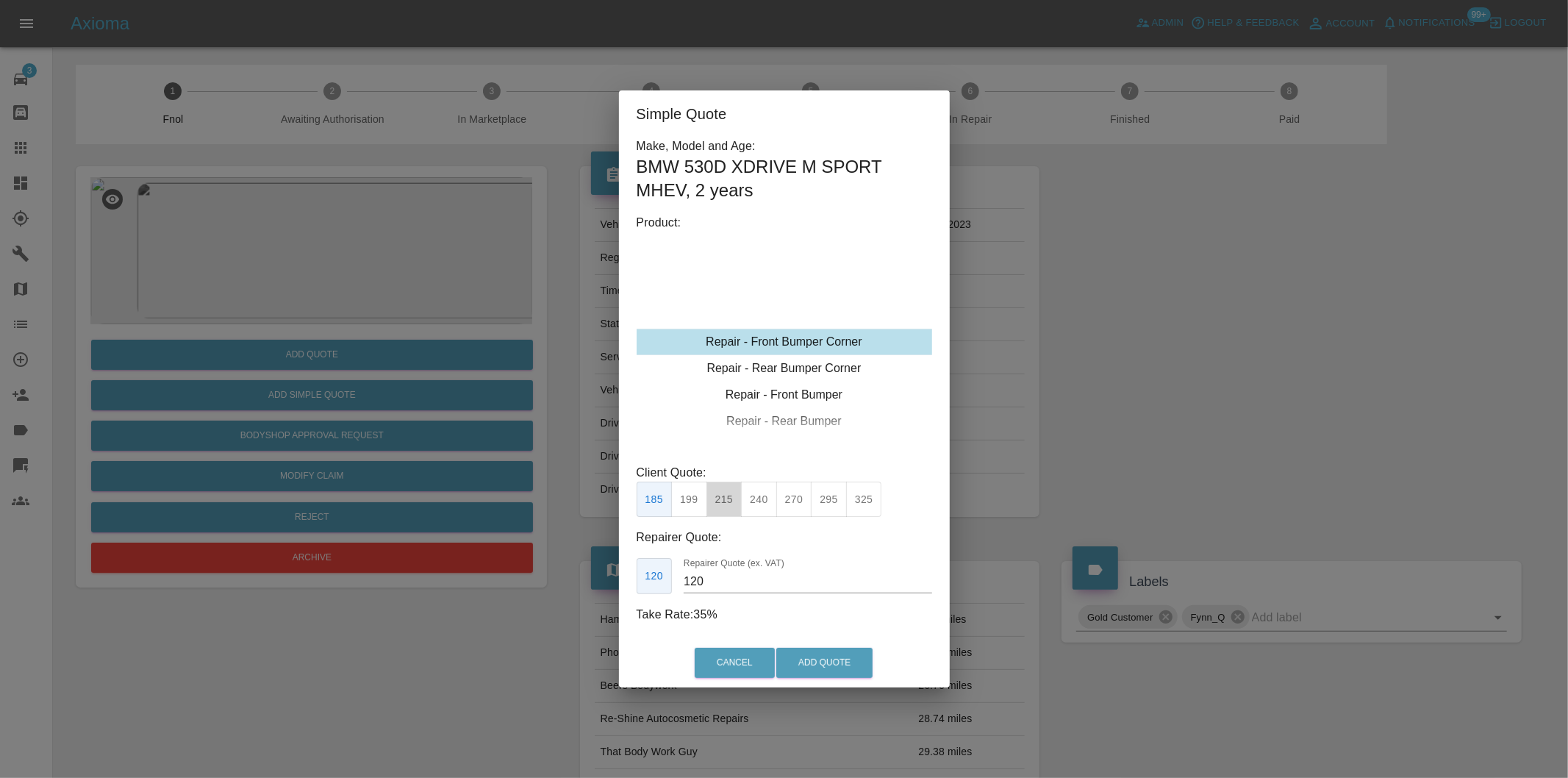
click at [717, 505] on button "215" at bounding box center [724, 500] width 36 height 36
type input "135"
click button "Add Quote"
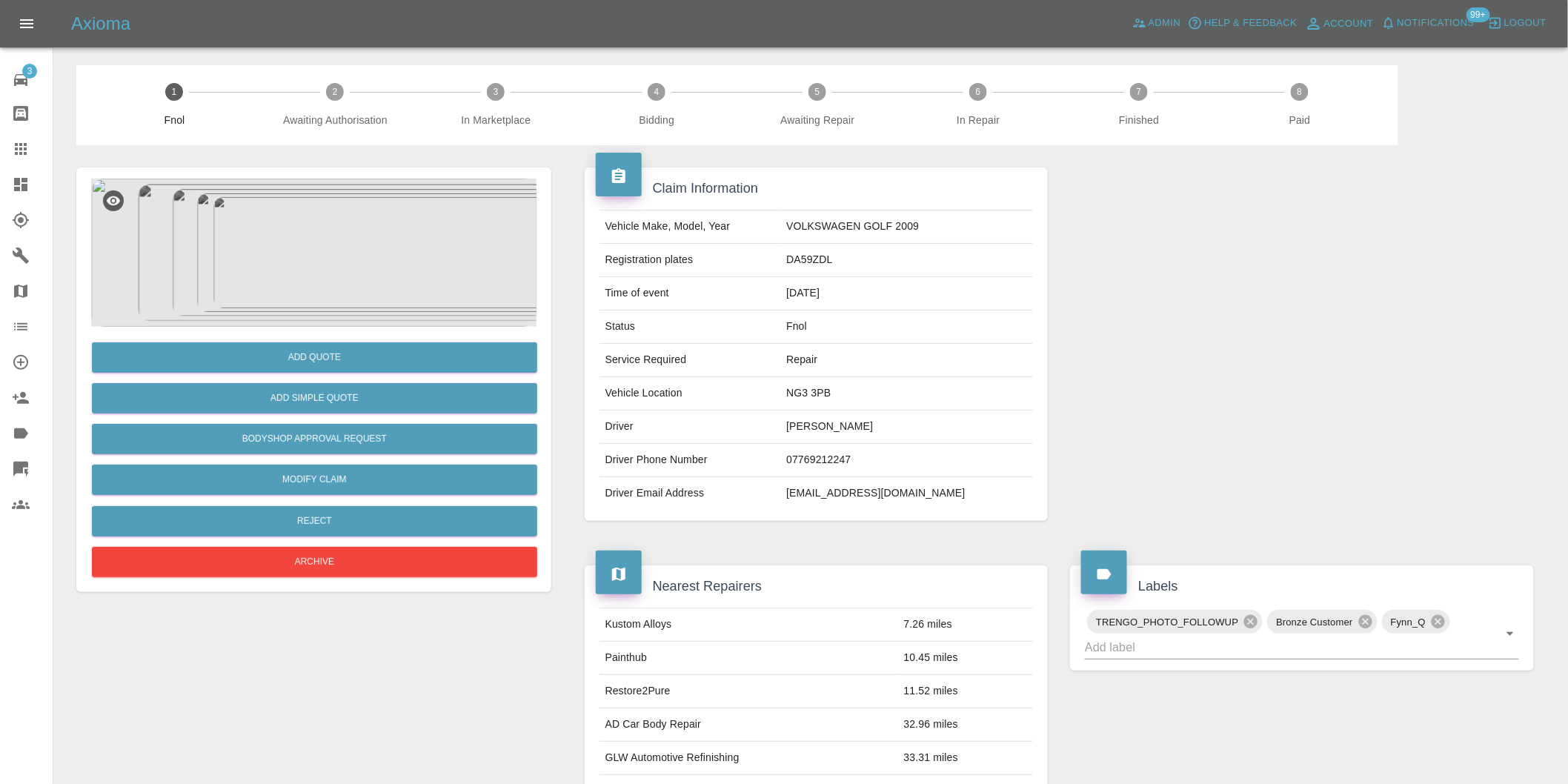
click at [322, 209] on img at bounding box center [314, 253] width 445 height 148
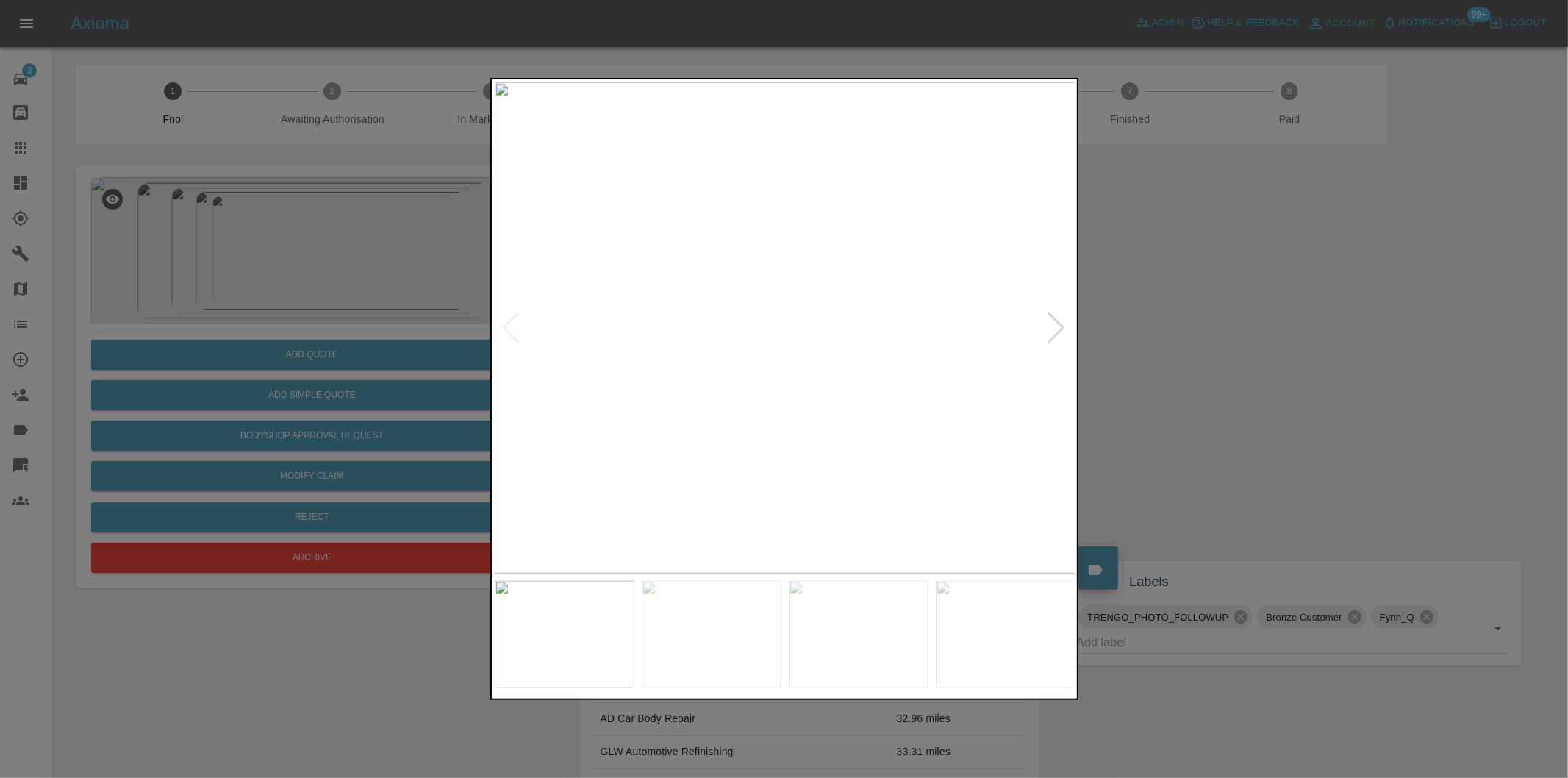
click at [1052, 319] on div at bounding box center [1057, 328] width 20 height 32
click at [1054, 319] on div at bounding box center [1057, 328] width 20 height 32
click at [1199, 322] on div at bounding box center [784, 389] width 1568 height 778
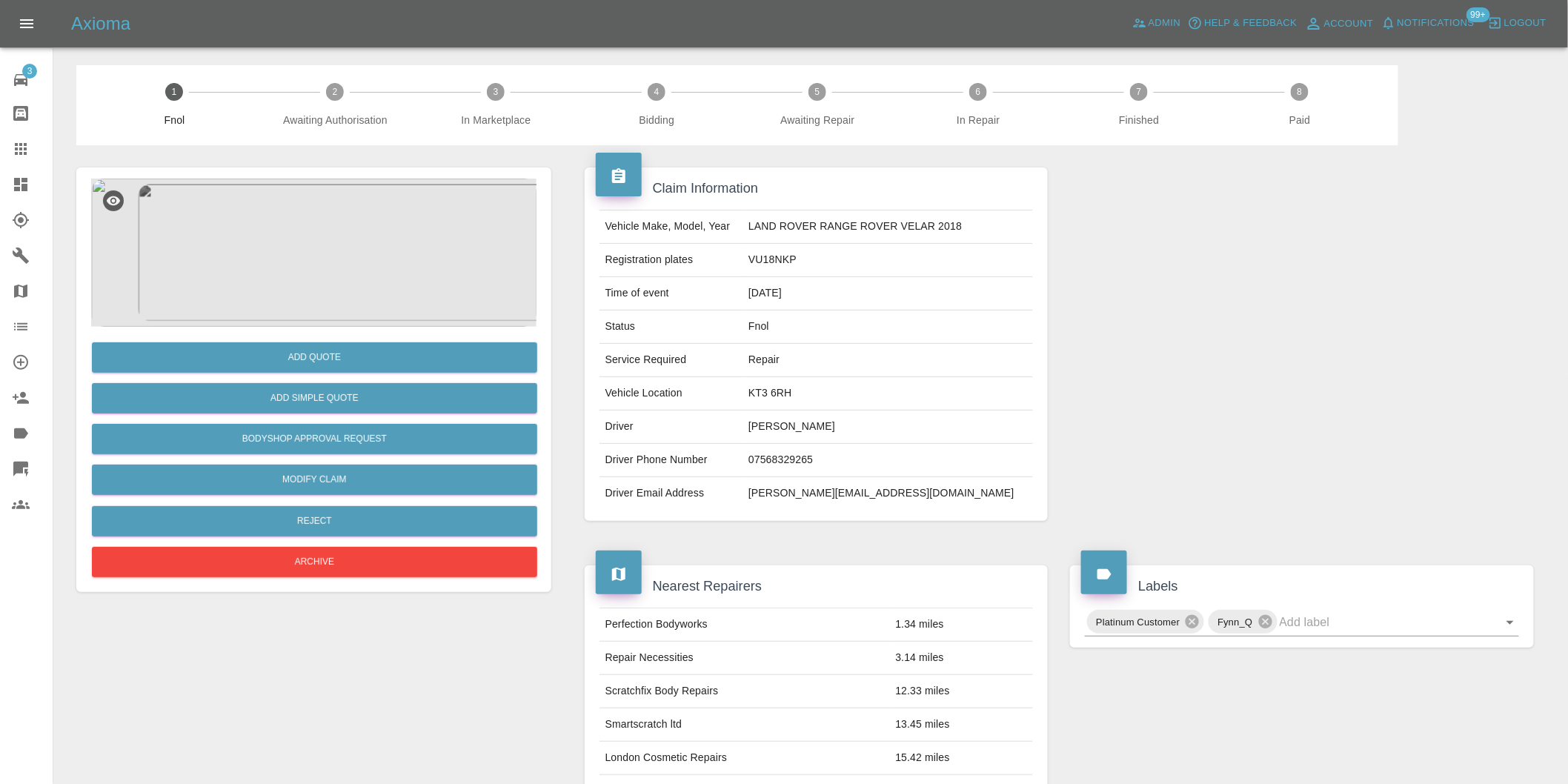
click at [334, 226] on img at bounding box center [314, 253] width 445 height 148
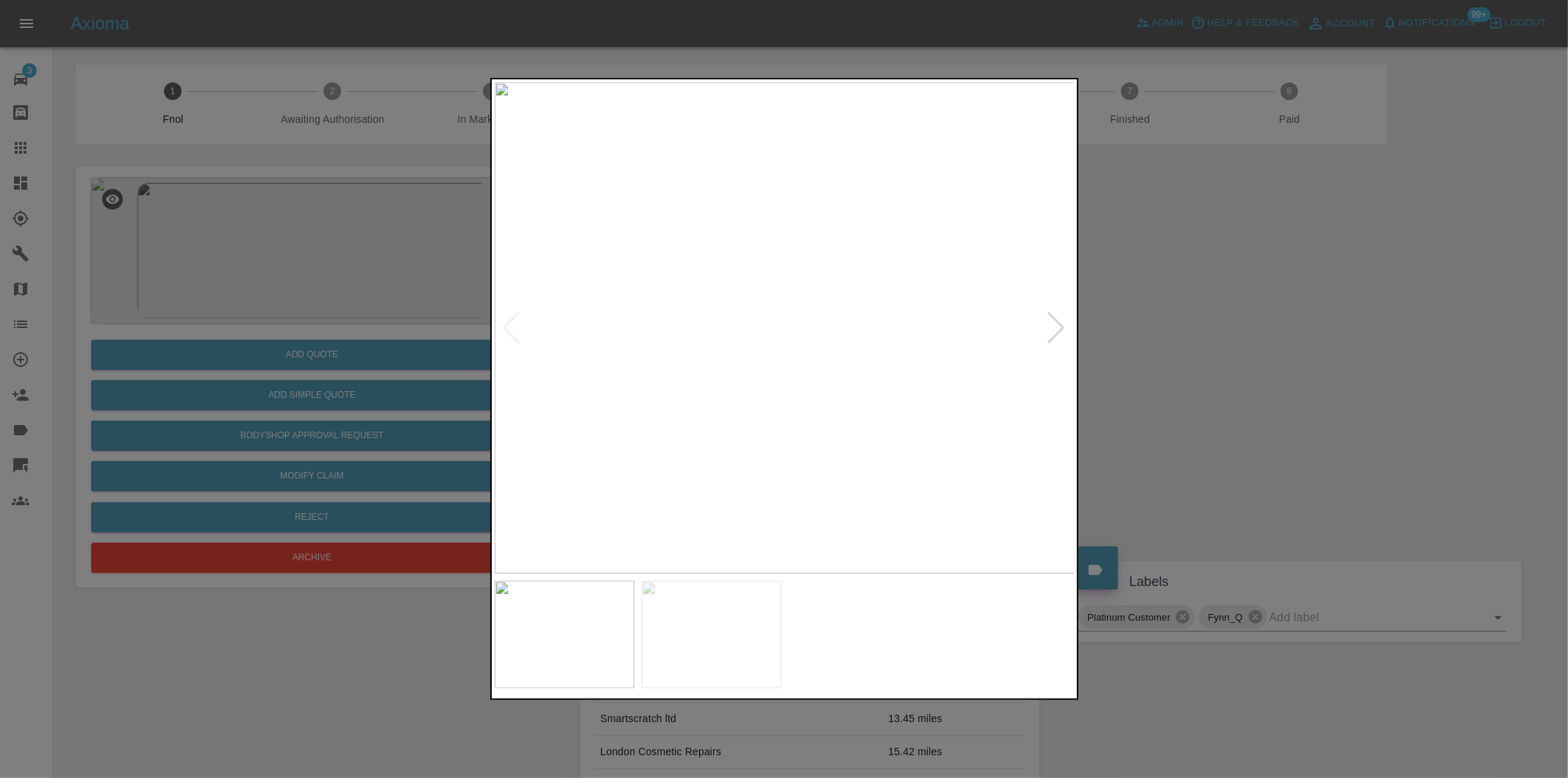
click at [1068, 326] on img at bounding box center [785, 328] width 581 height 491
click at [1053, 327] on div at bounding box center [1057, 328] width 20 height 32
click at [1053, 327] on img at bounding box center [785, 328] width 581 height 491
click at [1200, 354] on div at bounding box center [784, 389] width 1568 height 778
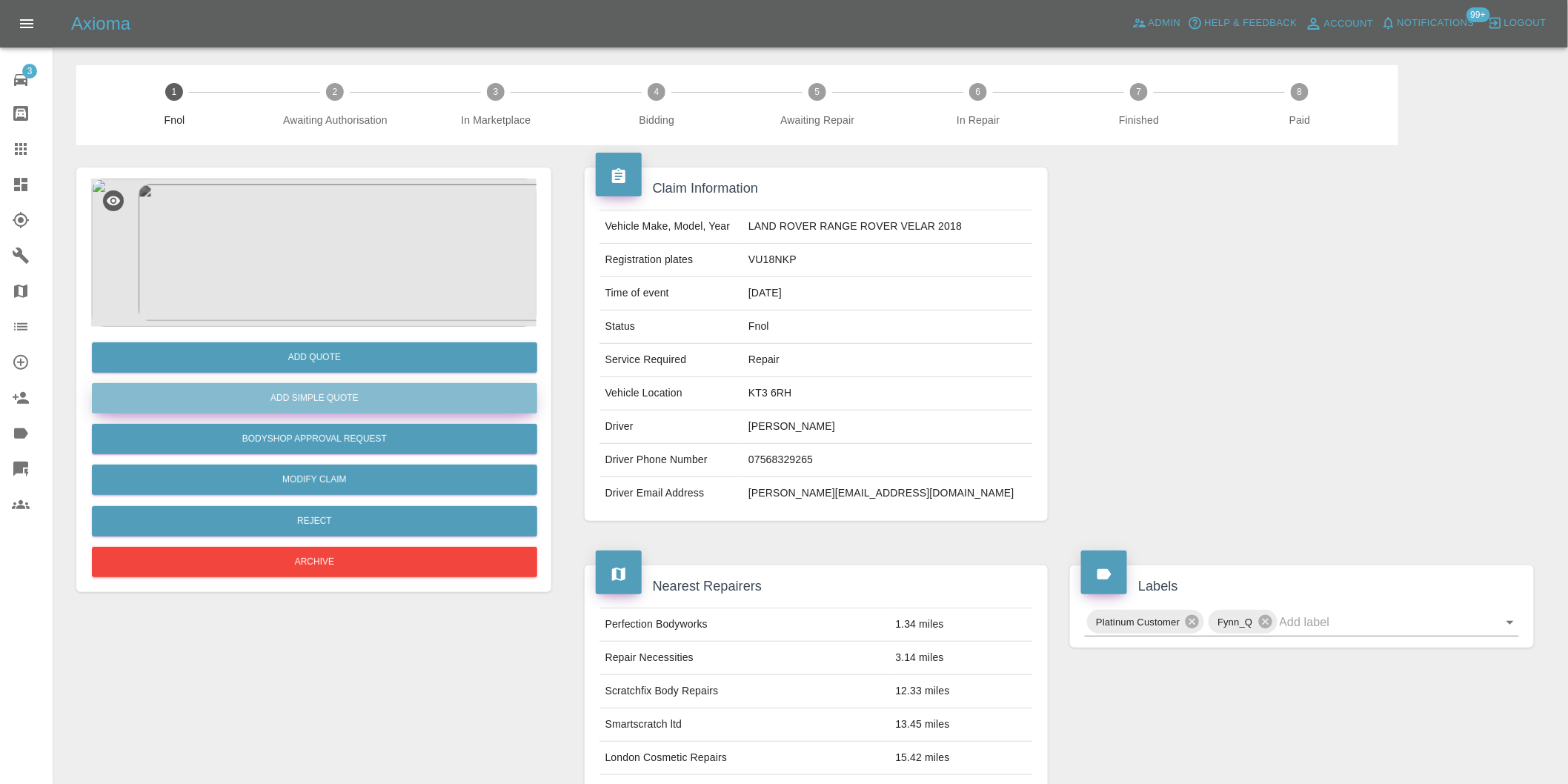
click at [350, 400] on button "Add Simple Quote" at bounding box center [315, 398] width 445 height 30
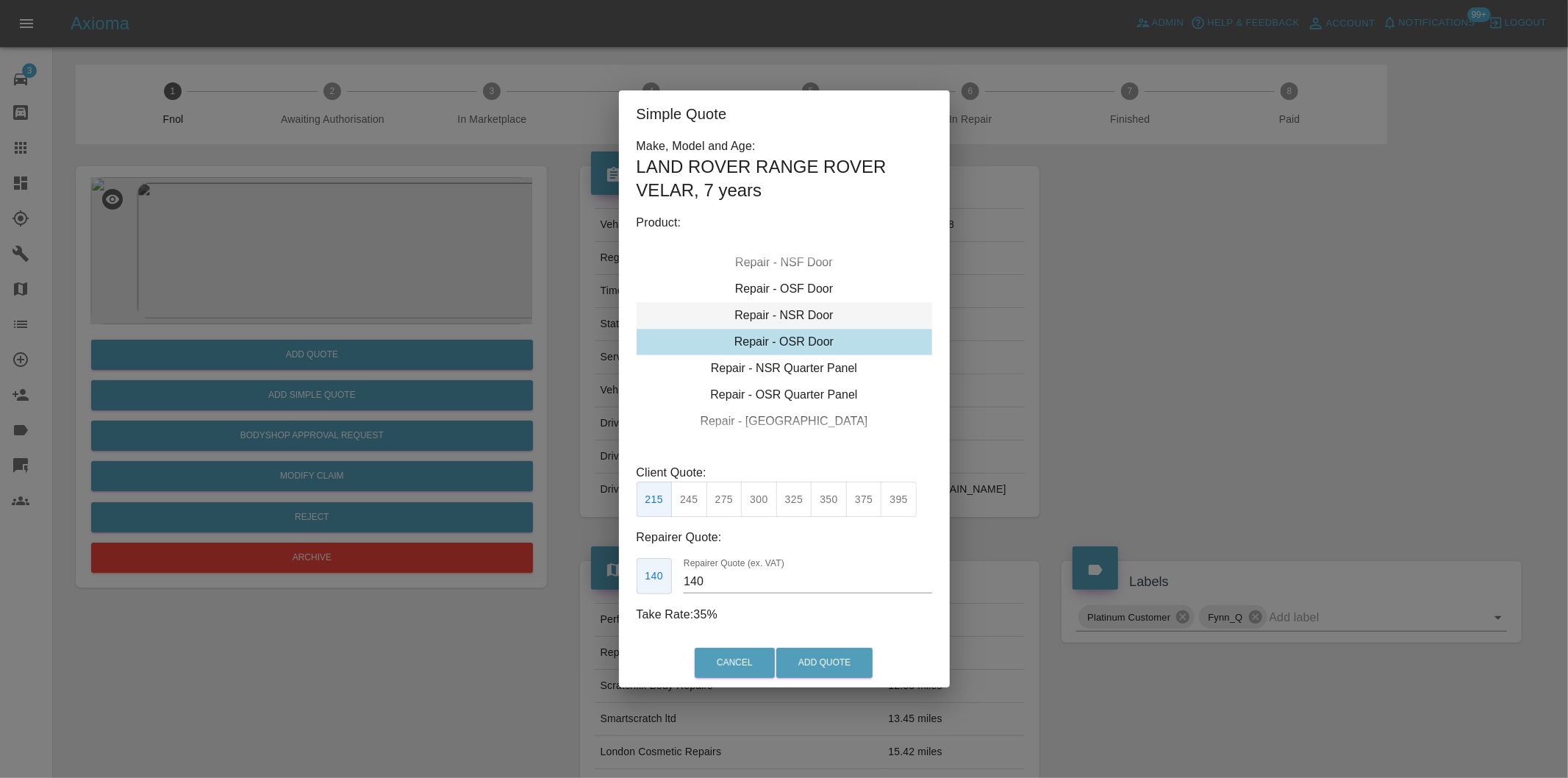
click at [818, 316] on div "Repair - NSR Door" at bounding box center [784, 315] width 295 height 26
click at [755, 503] on button "300" at bounding box center [759, 500] width 36 height 36
type input "190"
click at [823, 659] on button "Add Quote" at bounding box center [825, 662] width 97 height 30
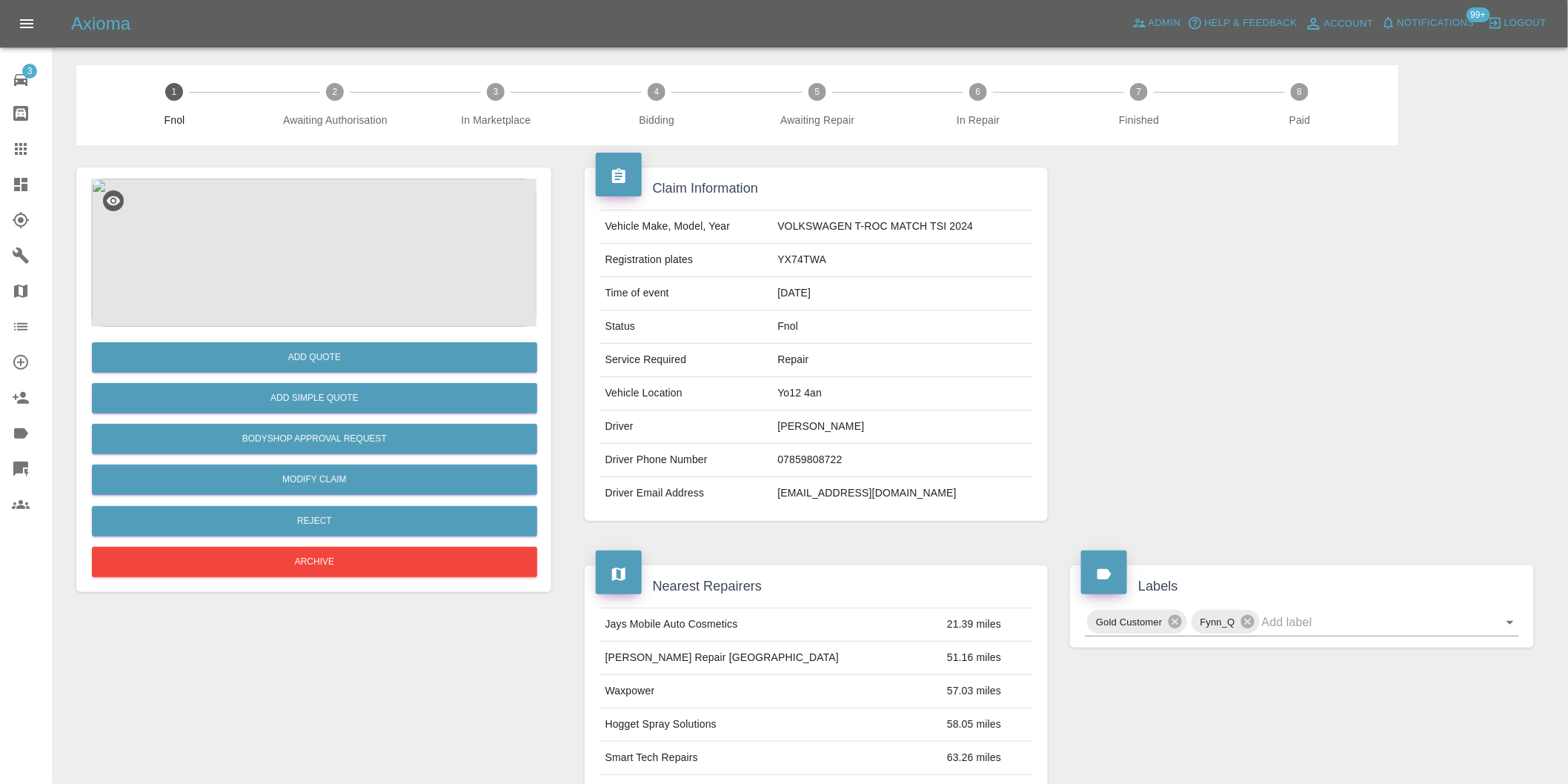
click at [315, 225] on img at bounding box center [314, 253] width 445 height 148
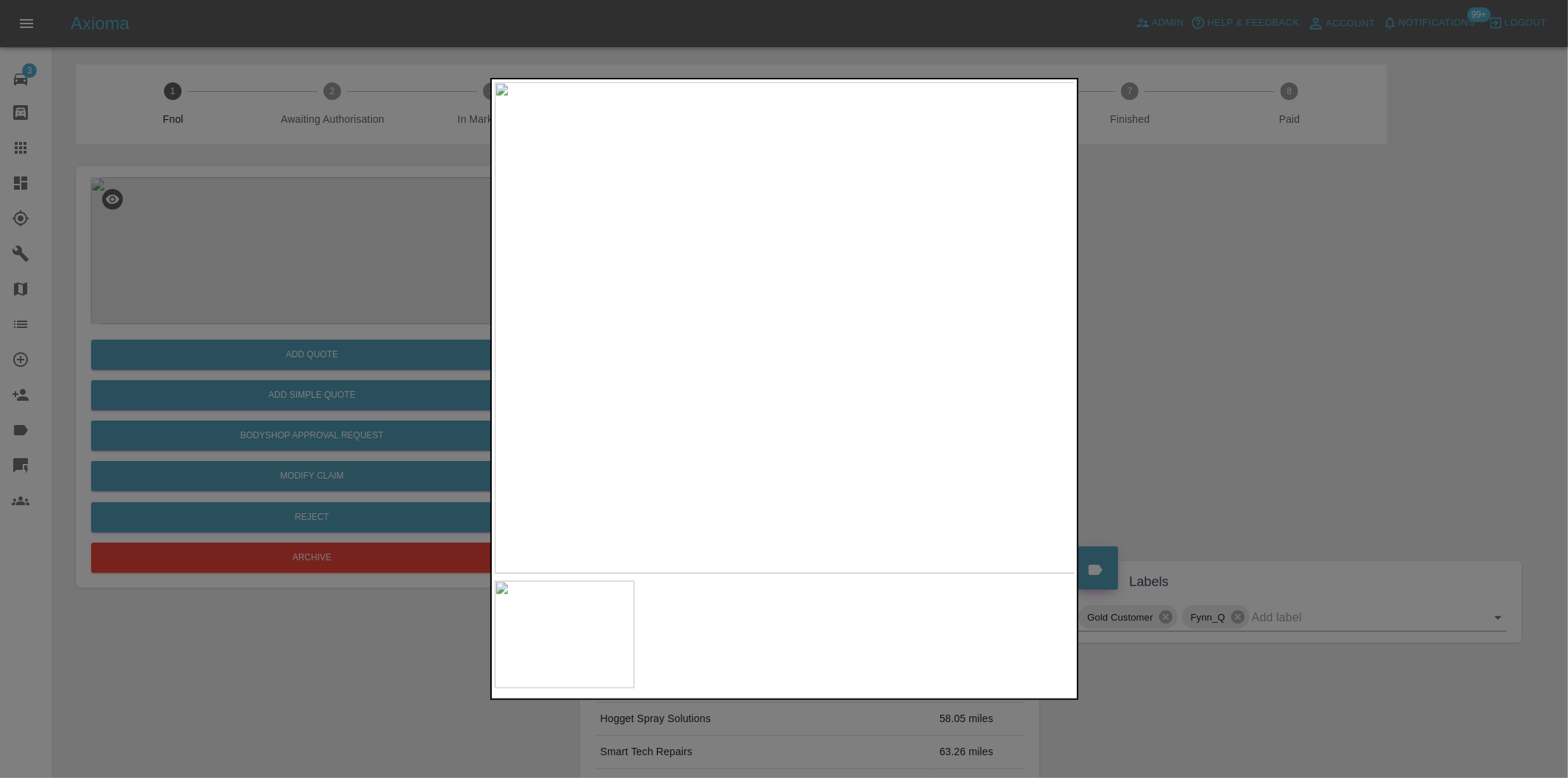
drag, startPoint x: 1243, startPoint y: 332, endPoint x: 1231, endPoint y: 327, distance: 13.0
click at [1241, 332] on div at bounding box center [784, 389] width 1568 height 778
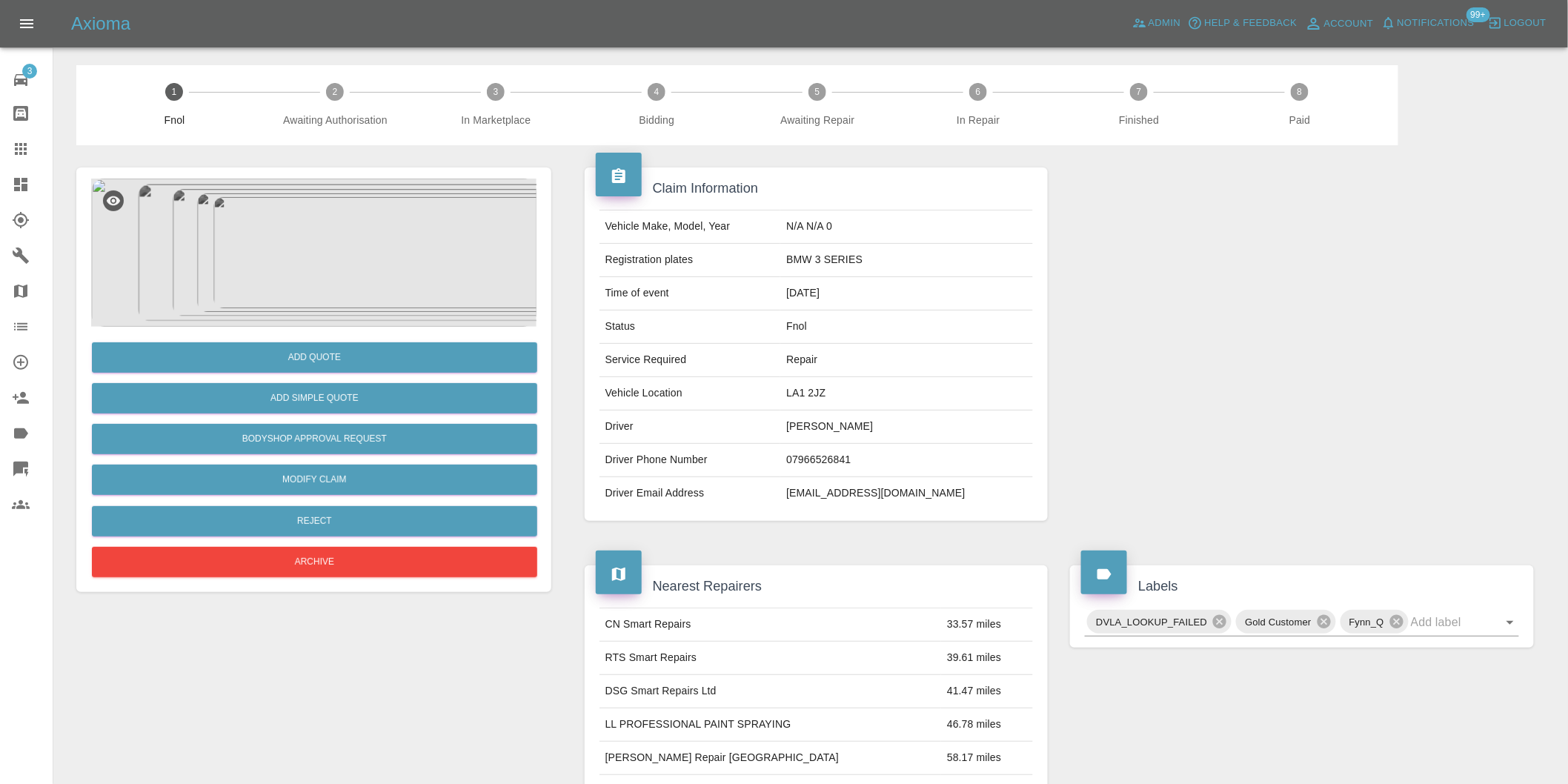
click at [318, 198] on img at bounding box center [314, 253] width 445 height 148
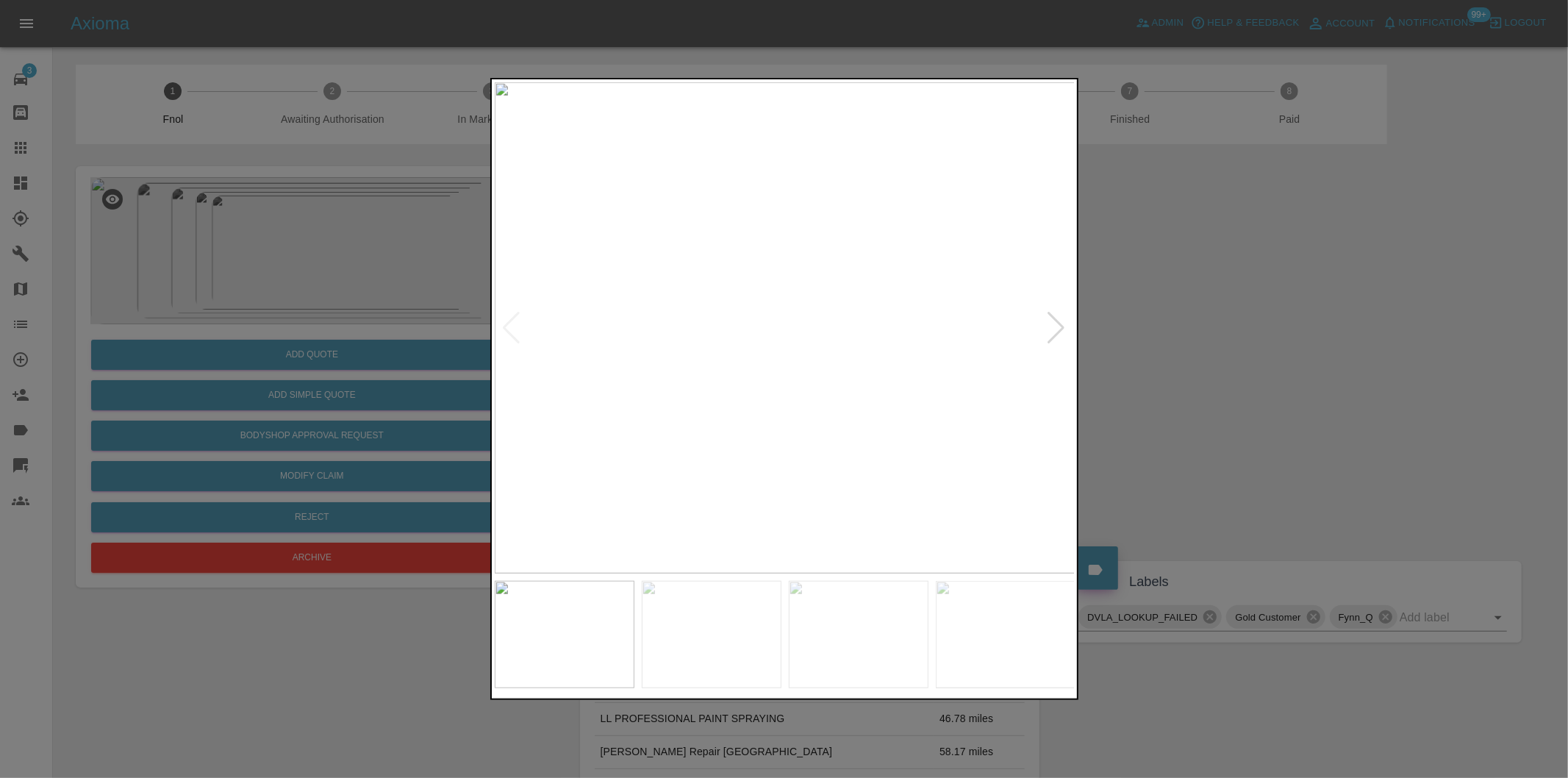
click at [1060, 322] on div at bounding box center [1057, 328] width 20 height 32
drag, startPoint x: 1267, startPoint y: 321, endPoint x: 915, endPoint y: 162, distance: 386.2
click at [1265, 320] on div at bounding box center [784, 389] width 1568 height 778
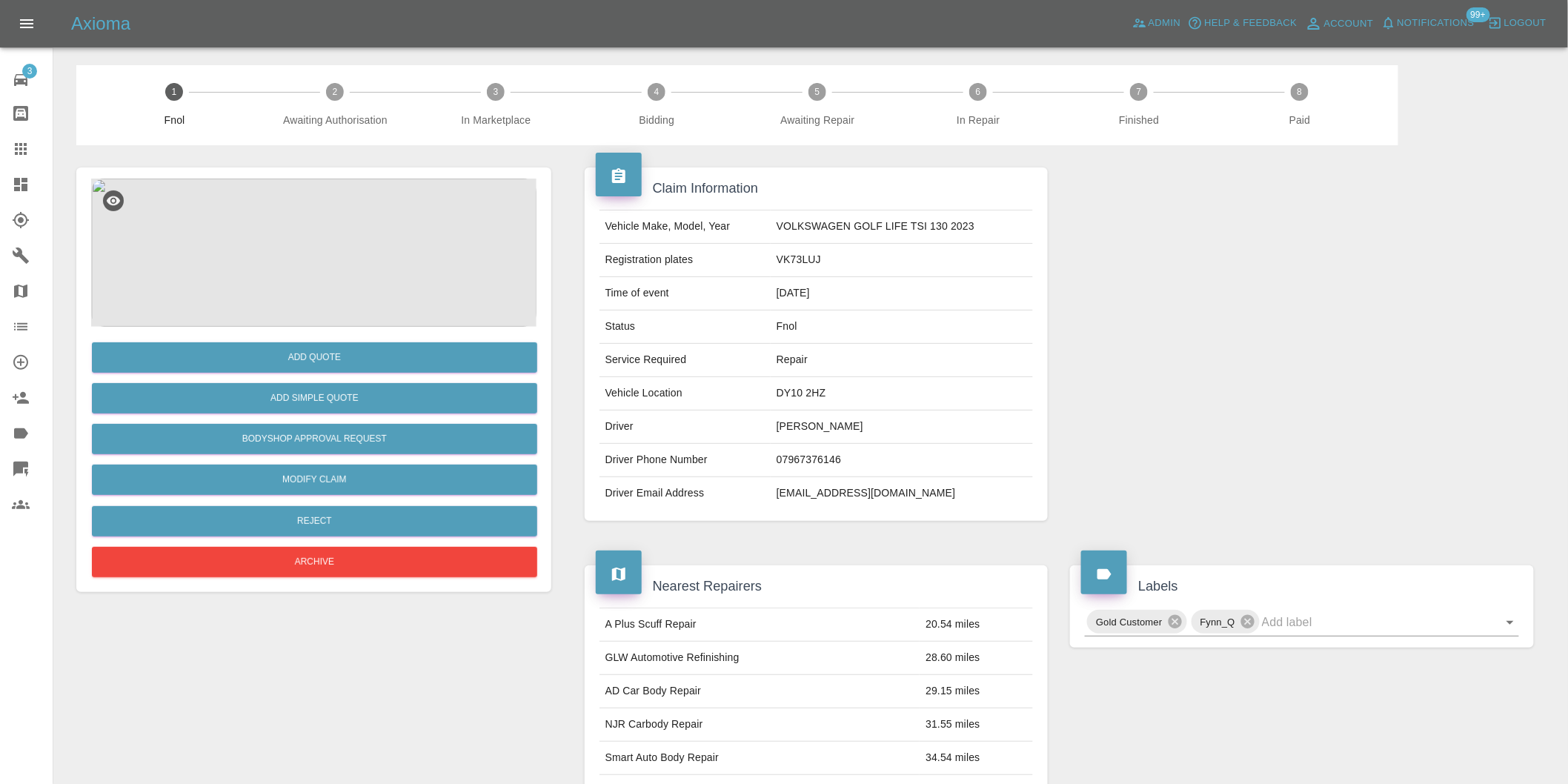
click at [305, 220] on img at bounding box center [314, 253] width 445 height 148
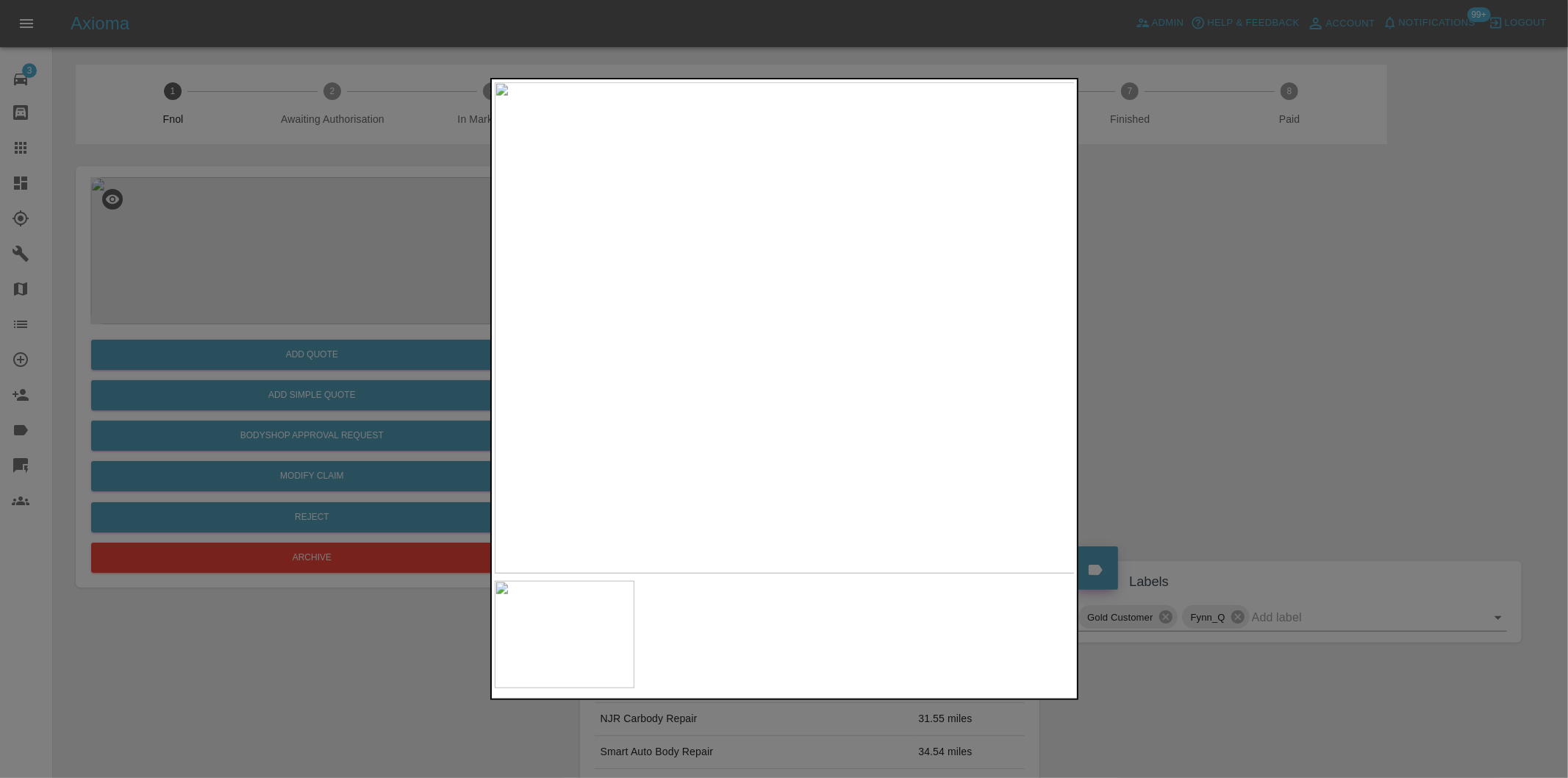
click at [836, 326] on img at bounding box center [785, 328] width 581 height 491
click at [753, 310] on img at bounding box center [628, 332] width 1742 height 1473
drag, startPoint x: 1153, startPoint y: 338, endPoint x: 1143, endPoint y: 338, distance: 10.0
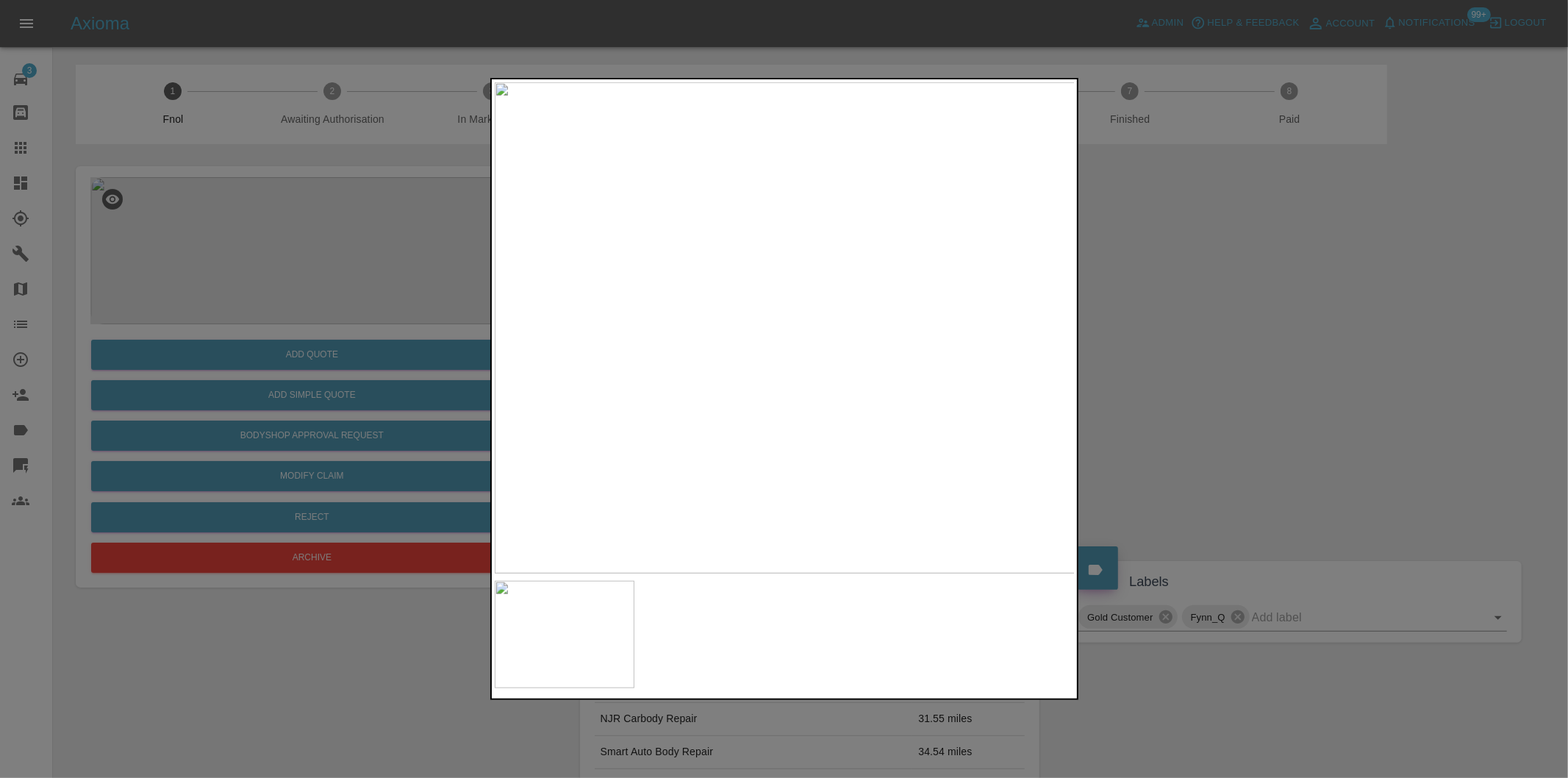
click at [1149, 338] on div at bounding box center [784, 389] width 1568 height 778
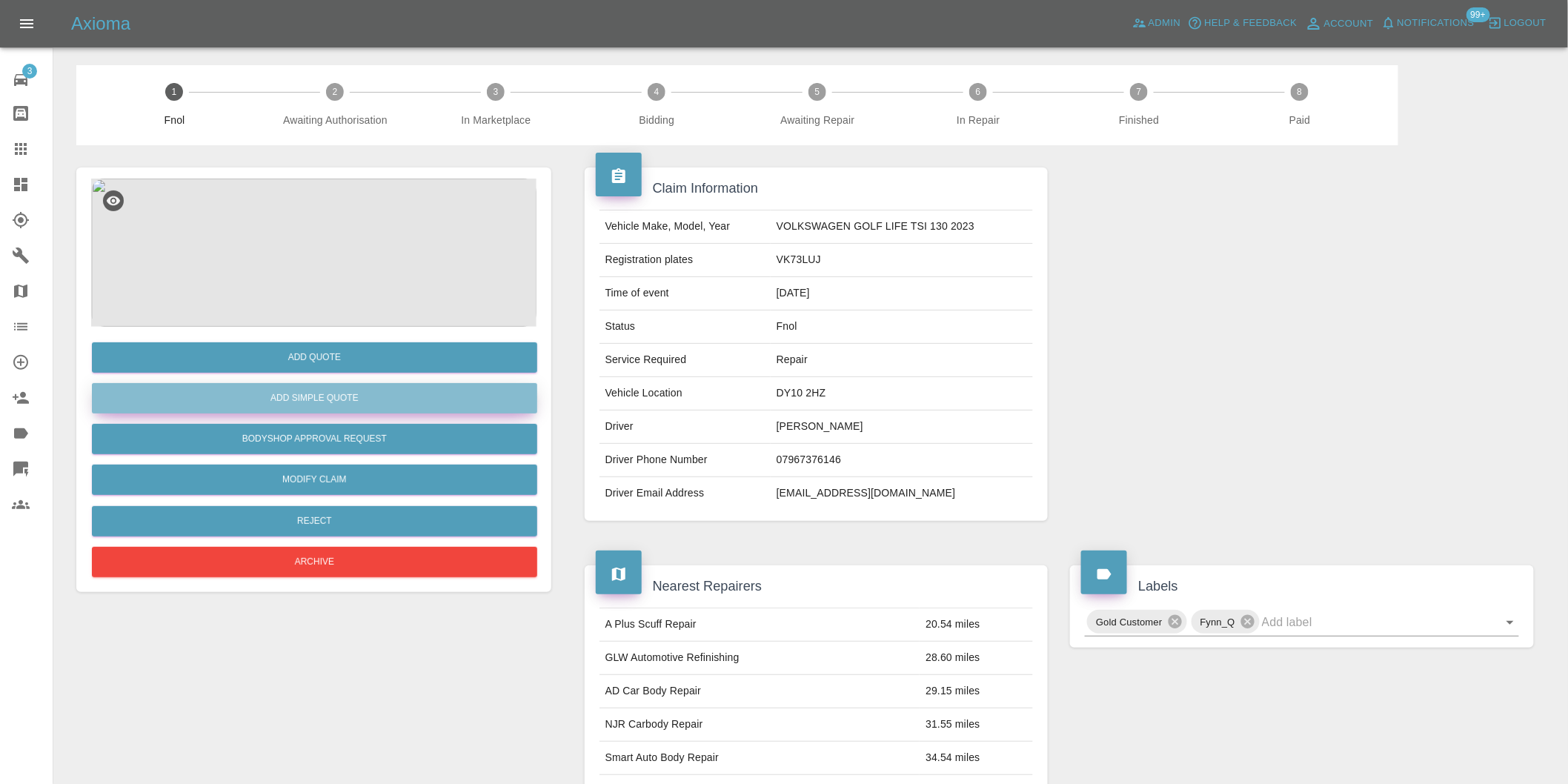
click at [367, 394] on button "Add Simple Quote" at bounding box center [315, 398] width 445 height 30
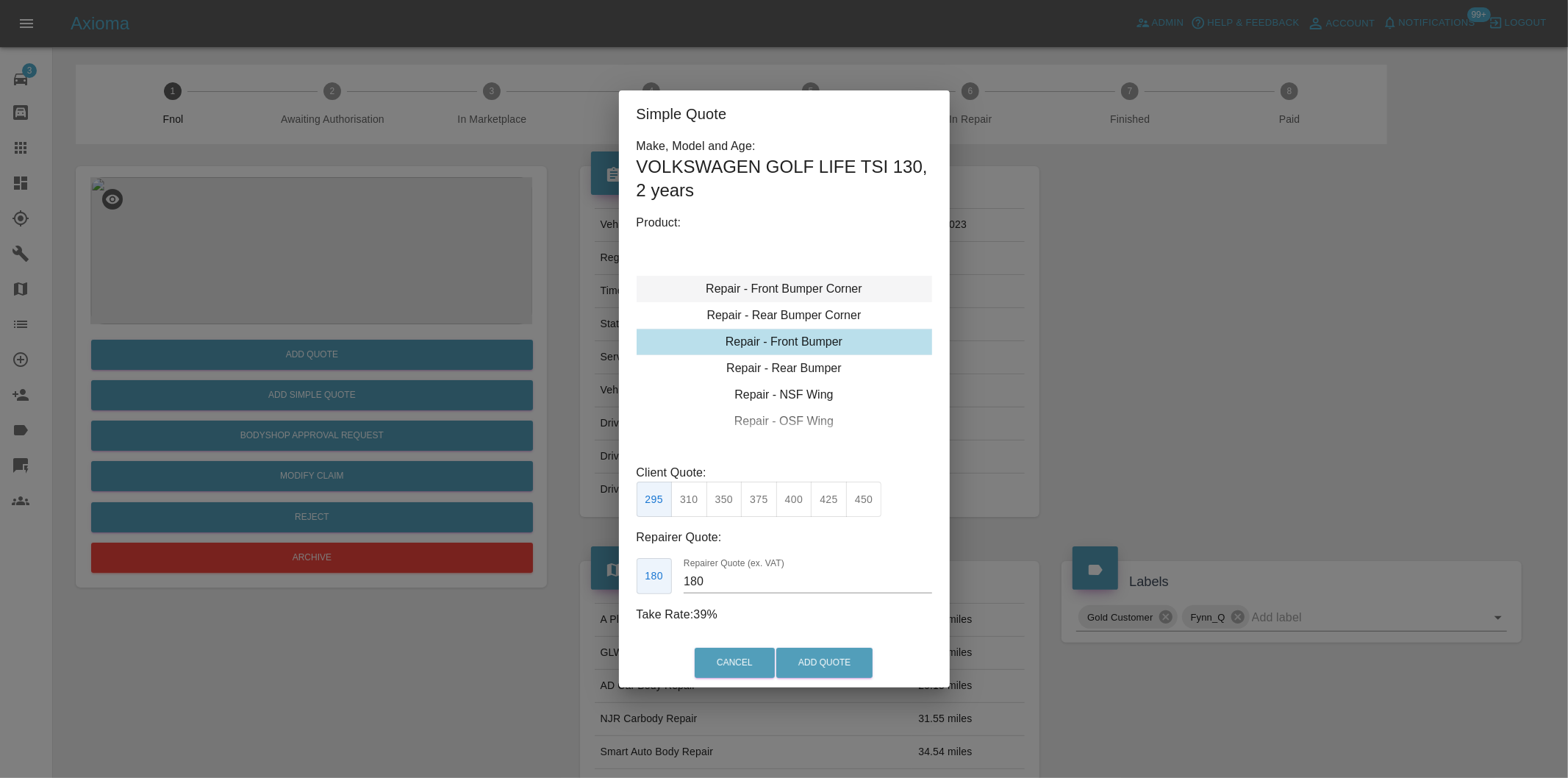
click at [814, 289] on div "Repair - Front Bumper Corner" at bounding box center [784, 289] width 295 height 26
click at [718, 506] on button "215" at bounding box center [724, 500] width 36 height 36
type input "135"
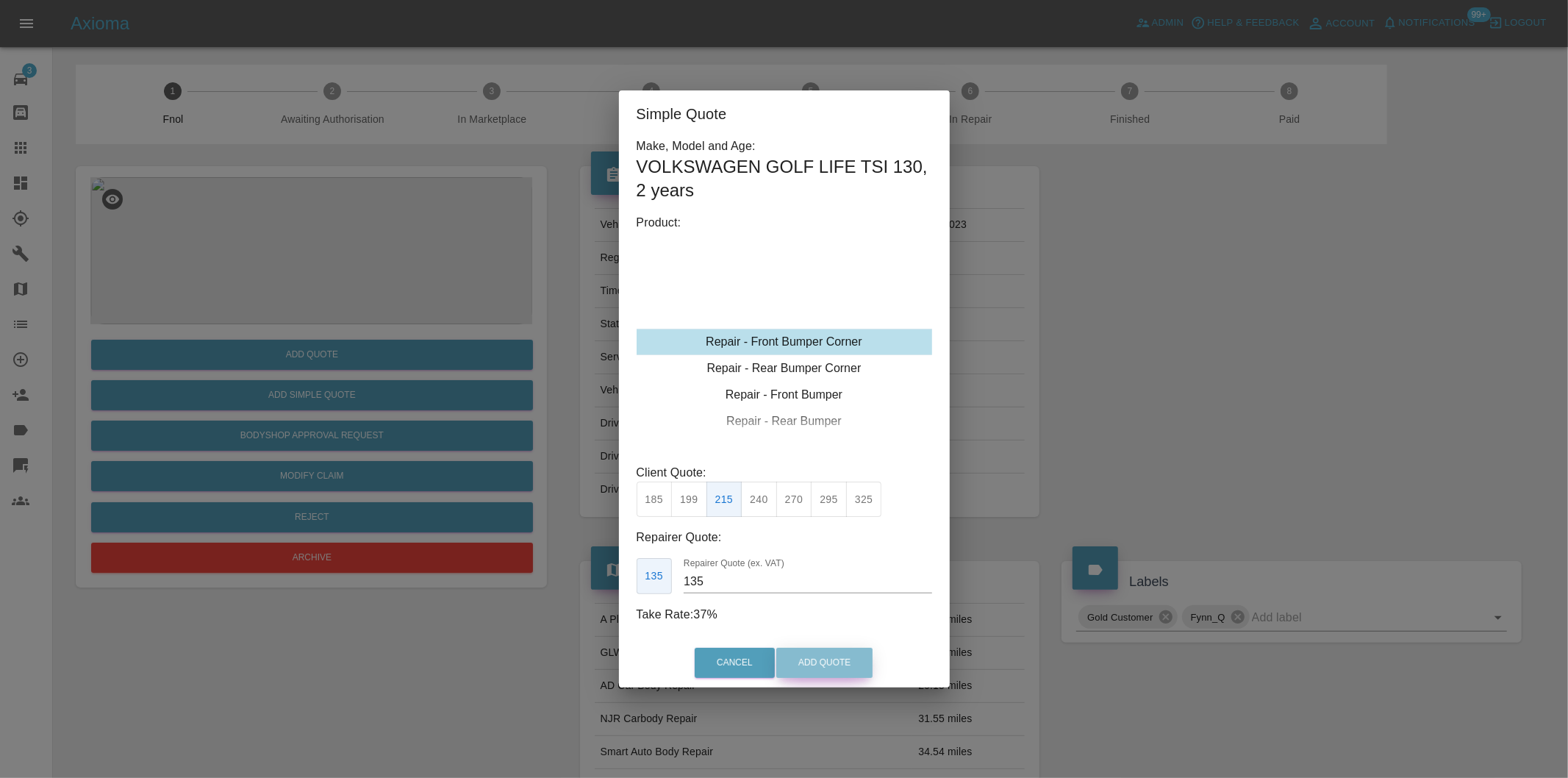
click at [842, 662] on button "Add Quote" at bounding box center [825, 662] width 97 height 30
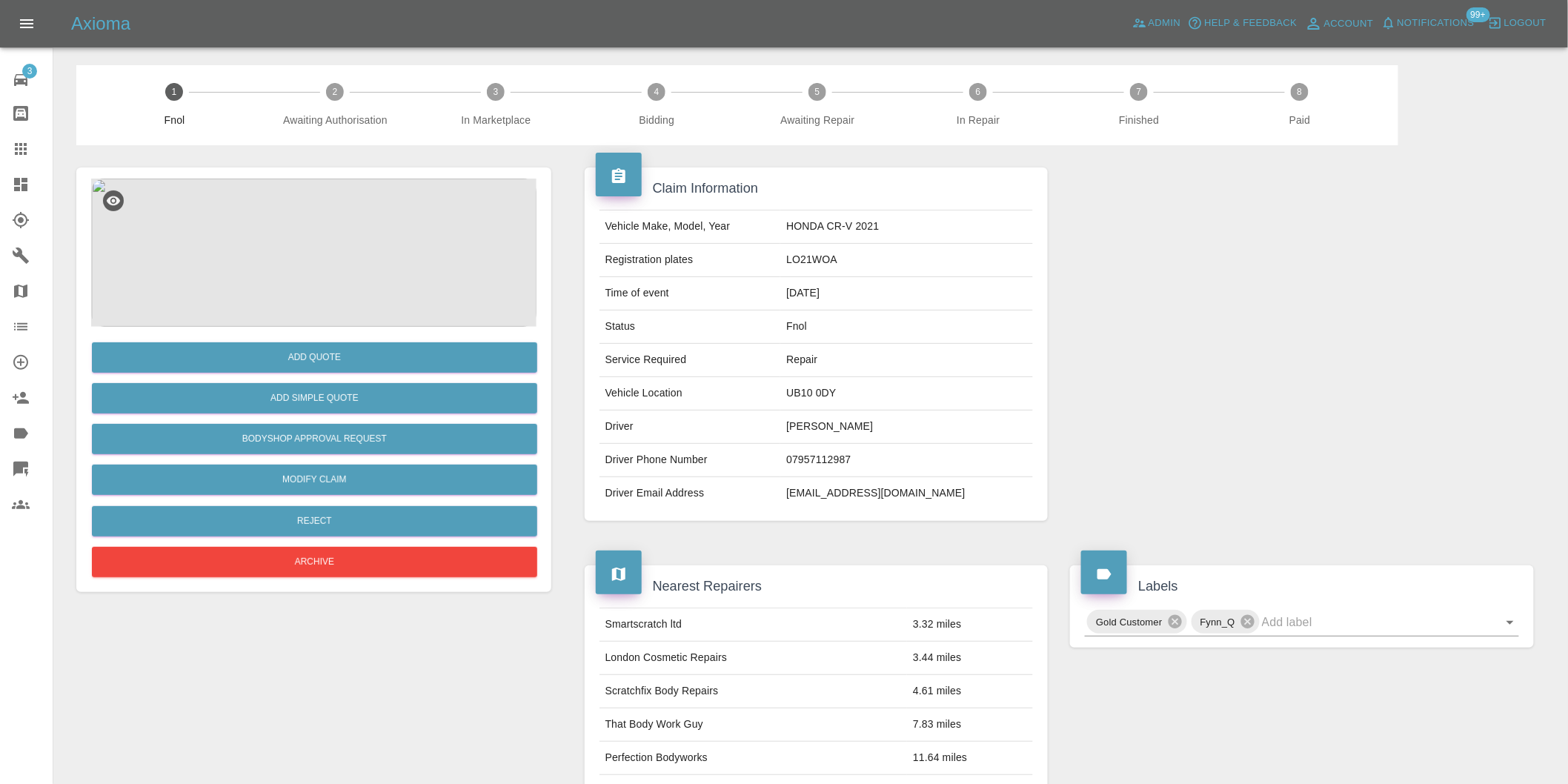
click at [299, 253] on img at bounding box center [314, 253] width 445 height 148
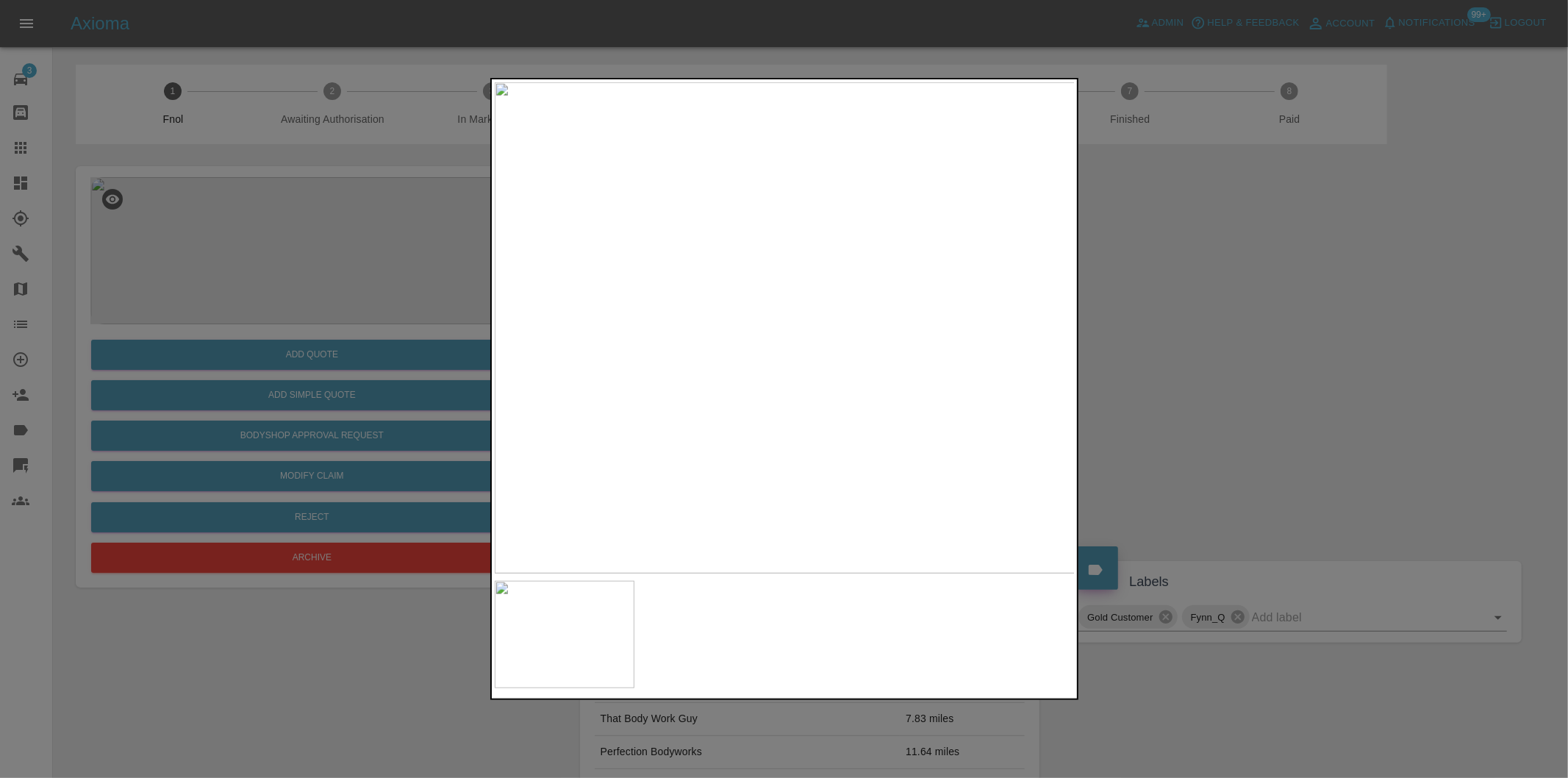
click at [727, 391] on img at bounding box center [785, 328] width 581 height 491
click at [897, 377] on img at bounding box center [956, 140] width 1742 height 1473
click at [1172, 394] on div at bounding box center [784, 389] width 1568 height 778
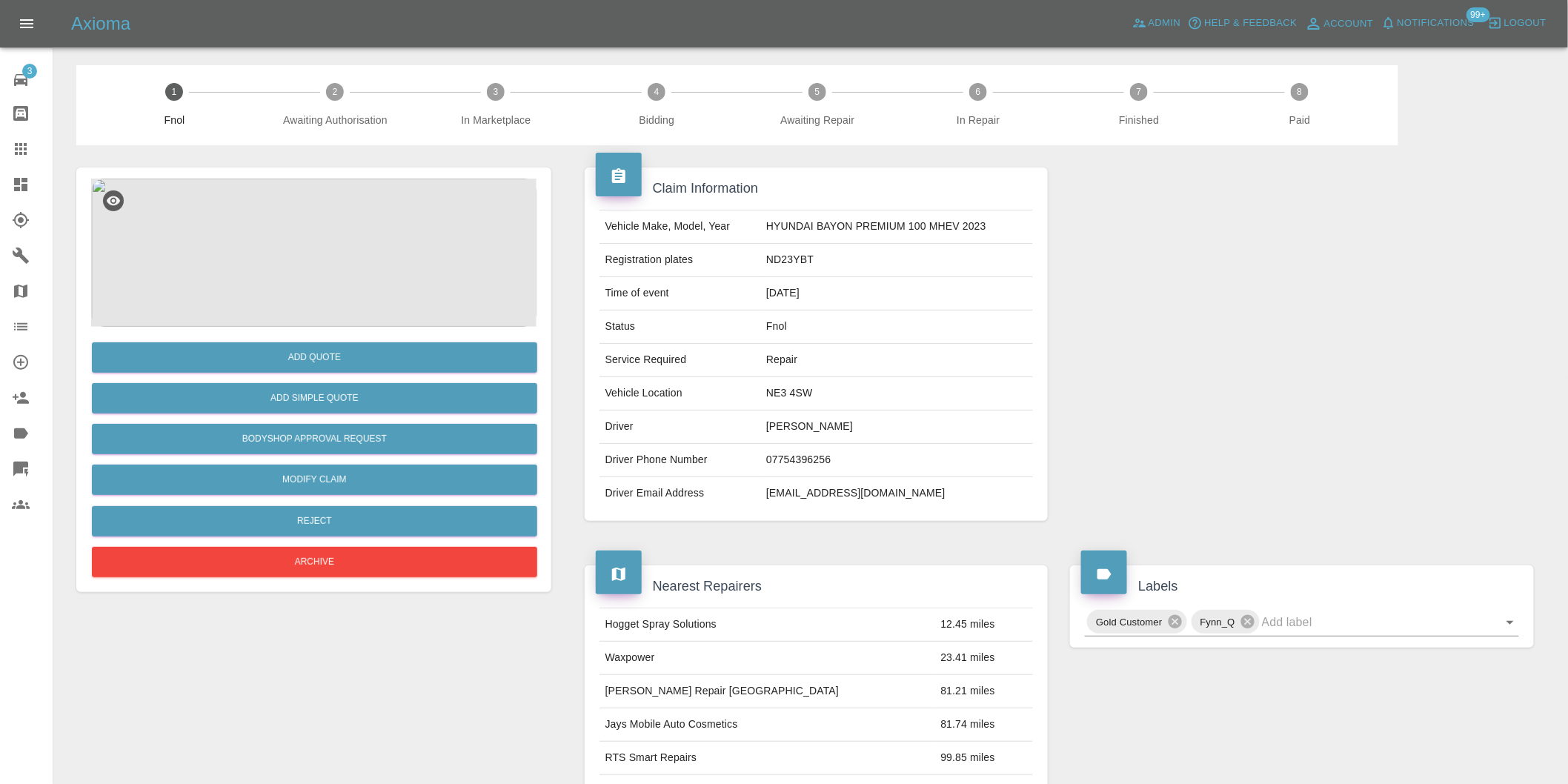
click at [317, 257] on img at bounding box center [314, 253] width 445 height 148
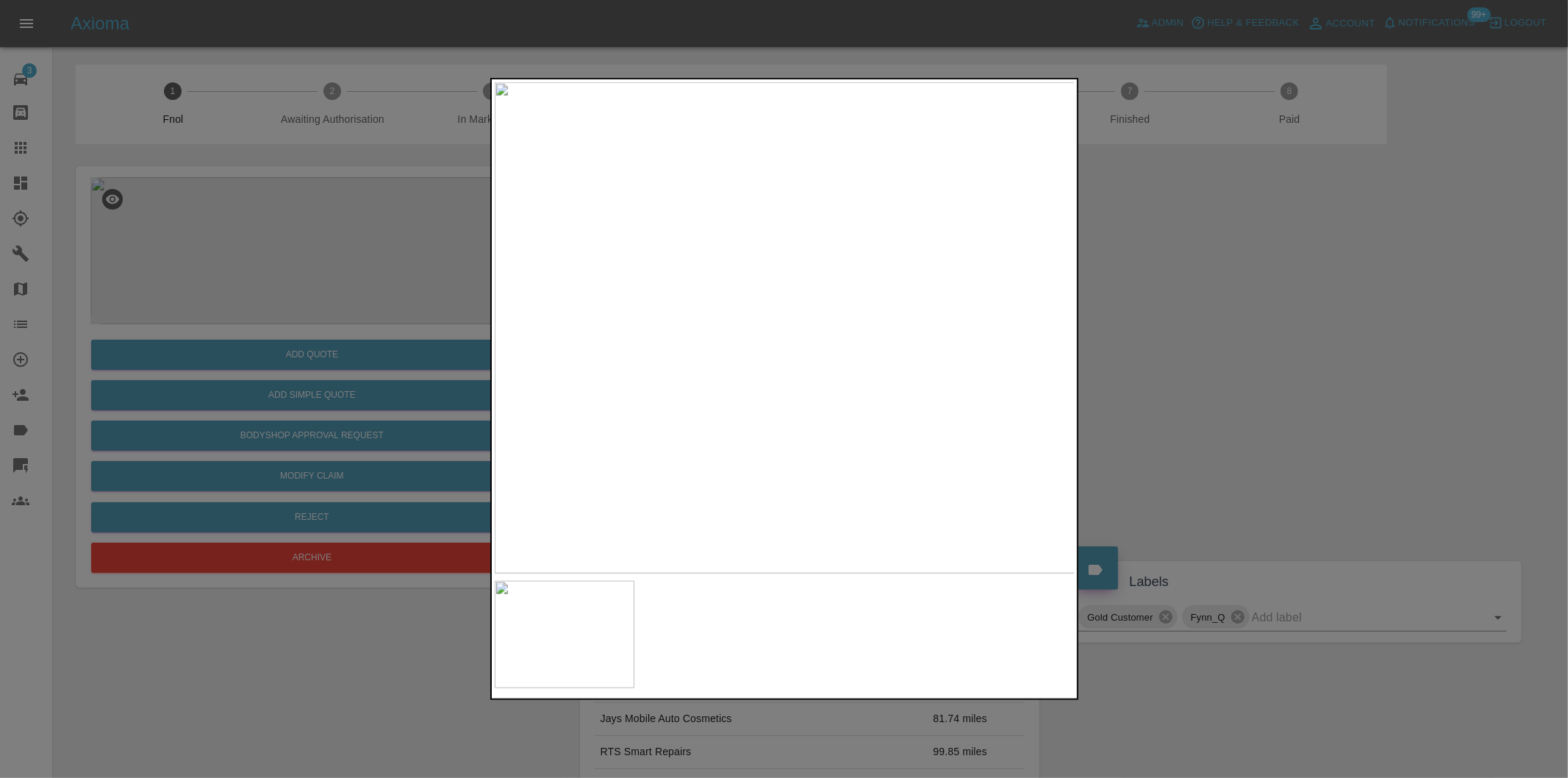
click at [1202, 387] on div at bounding box center [784, 389] width 1568 height 778
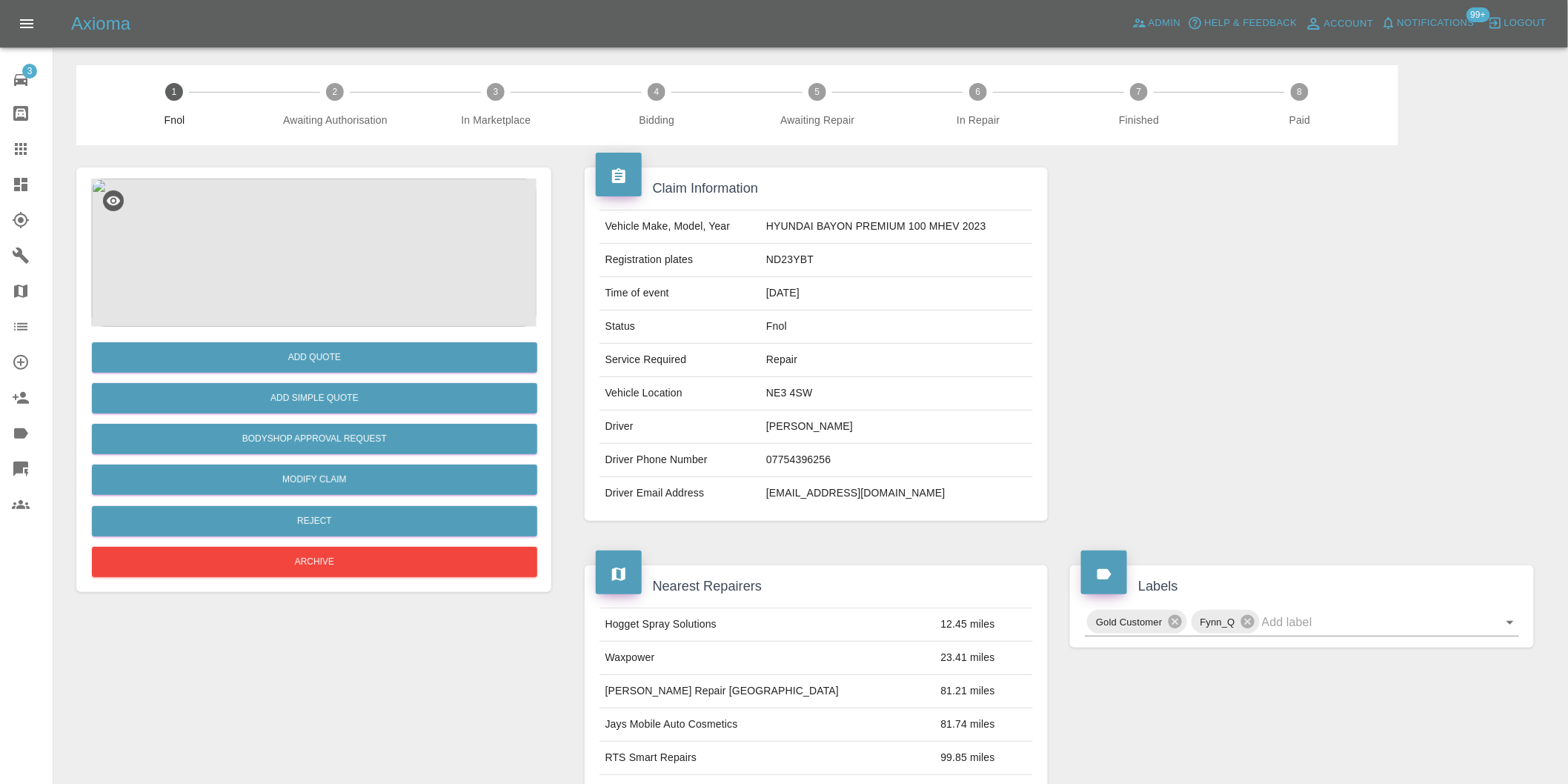
click at [337, 225] on img at bounding box center [314, 253] width 445 height 148
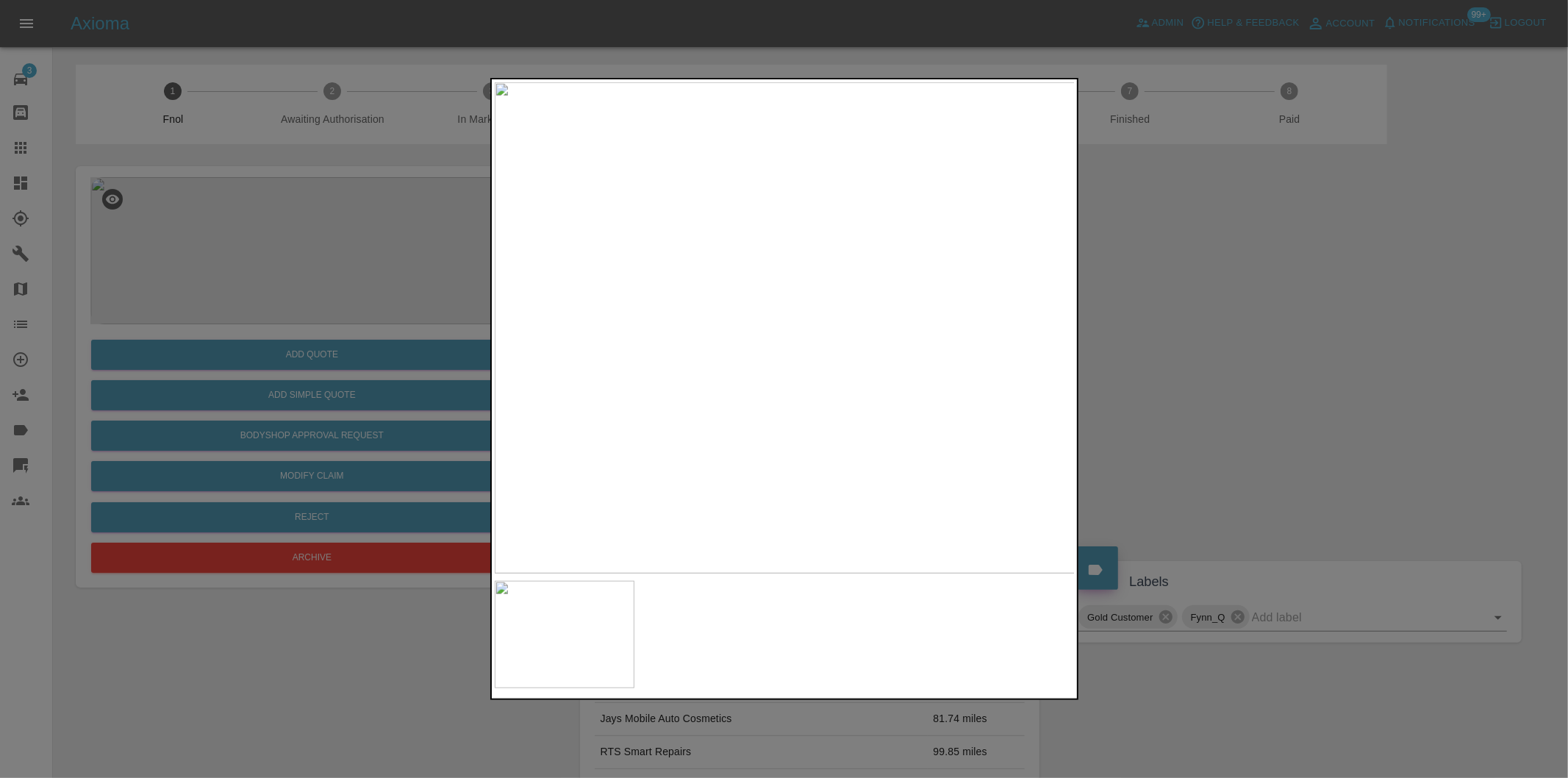
click at [1202, 281] on div at bounding box center [784, 389] width 1568 height 778
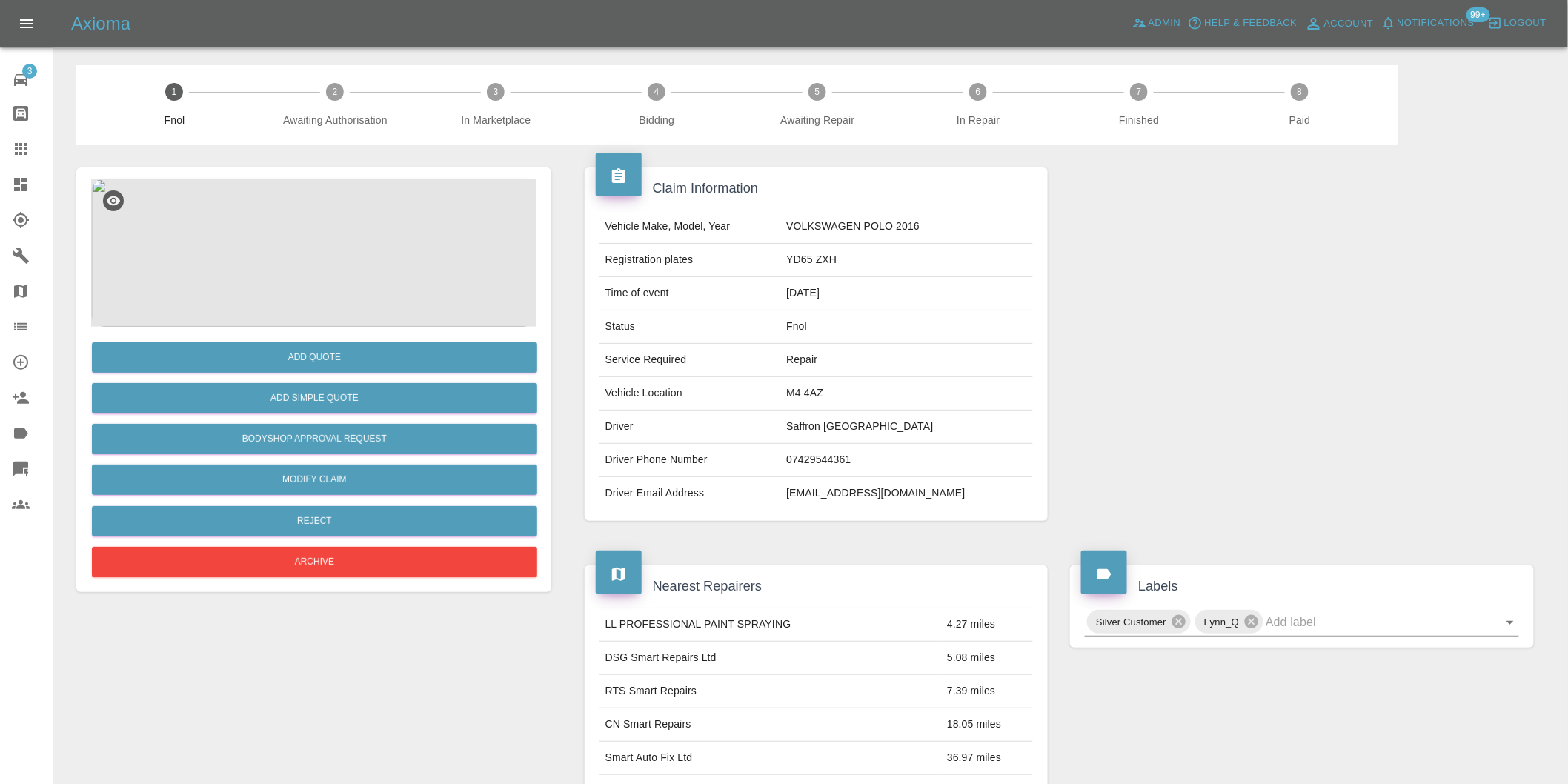
click at [291, 228] on img at bounding box center [314, 253] width 445 height 148
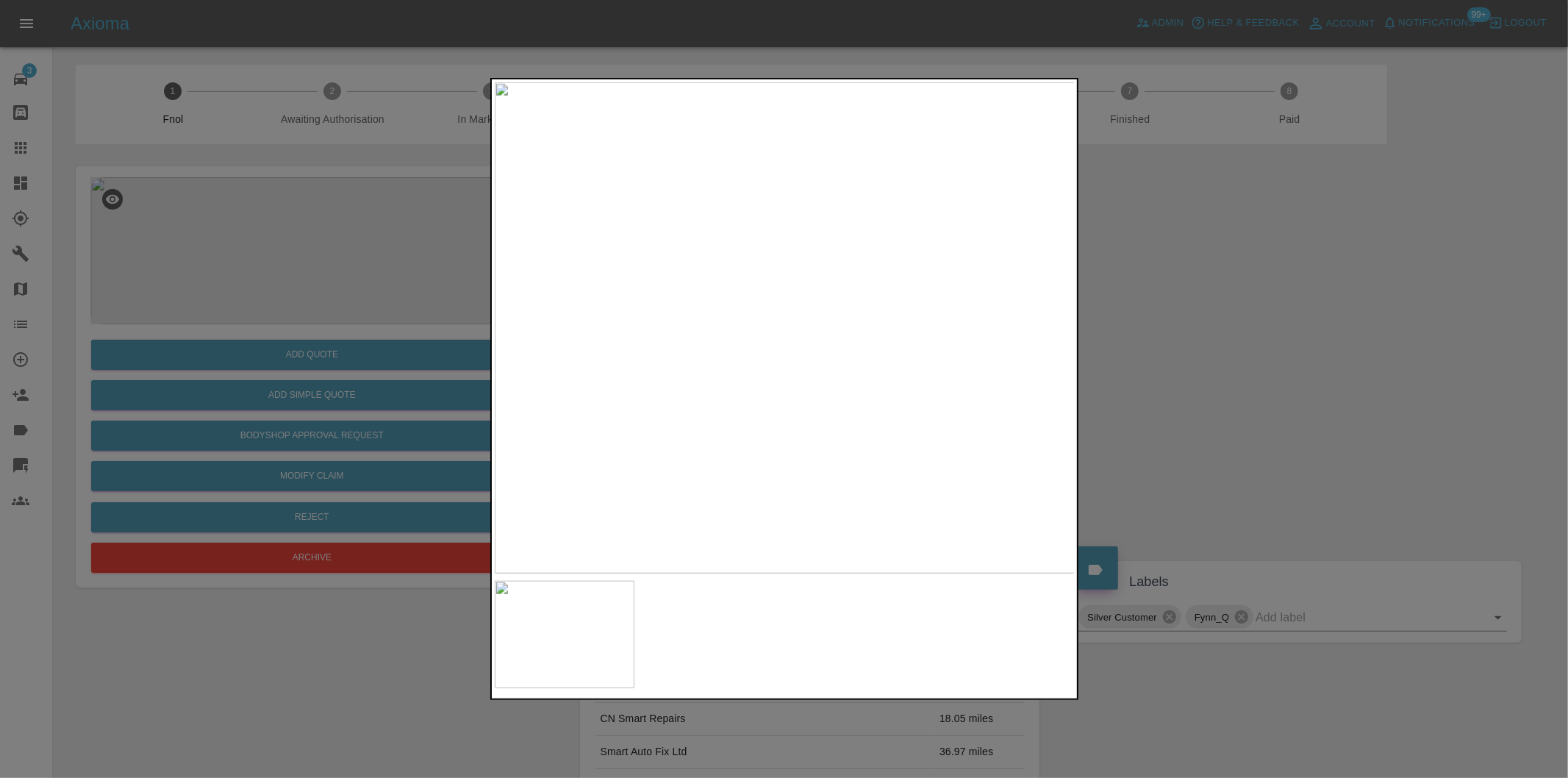
drag, startPoint x: 1211, startPoint y: 353, endPoint x: 1144, endPoint y: 383, distance: 73.4
click at [1207, 356] on div at bounding box center [784, 389] width 1568 height 778
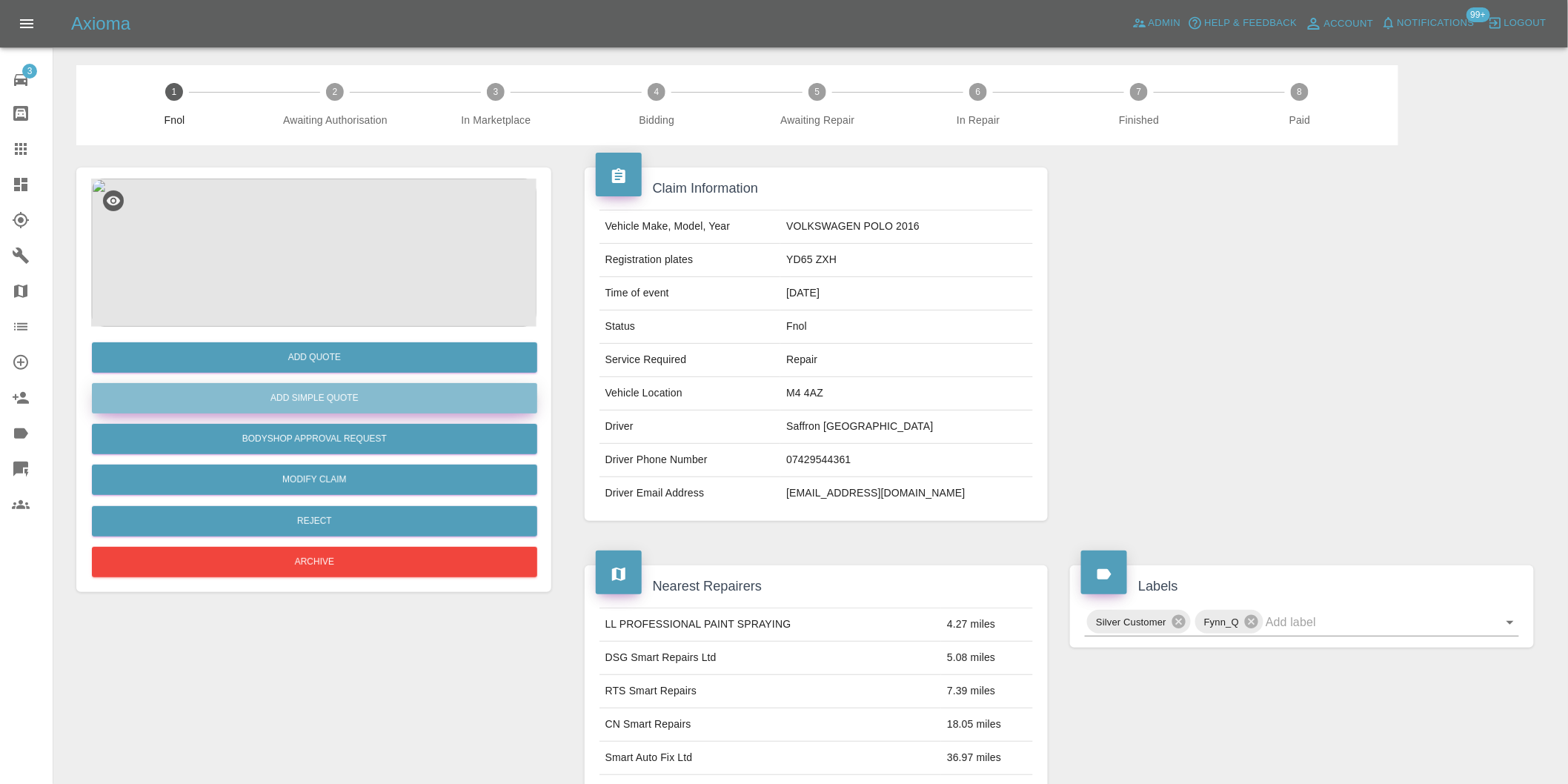
click at [324, 405] on button "Add Simple Quote" at bounding box center [315, 398] width 445 height 30
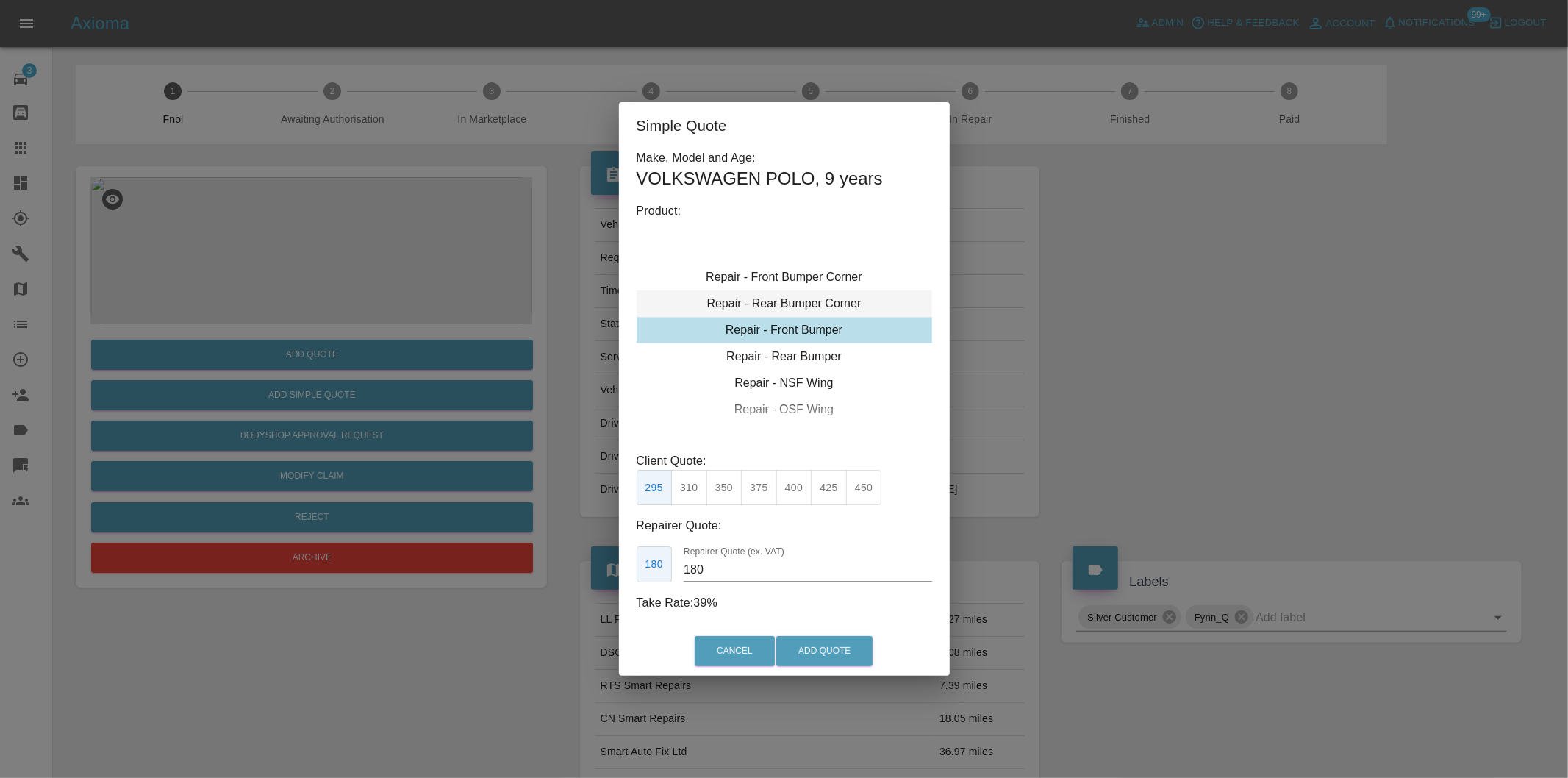
click at [833, 304] on div "Repair - Rear Bumper Corner" at bounding box center [784, 303] width 295 height 26
type input "120"
click at [813, 644] on button "Add Quote" at bounding box center [825, 651] width 97 height 30
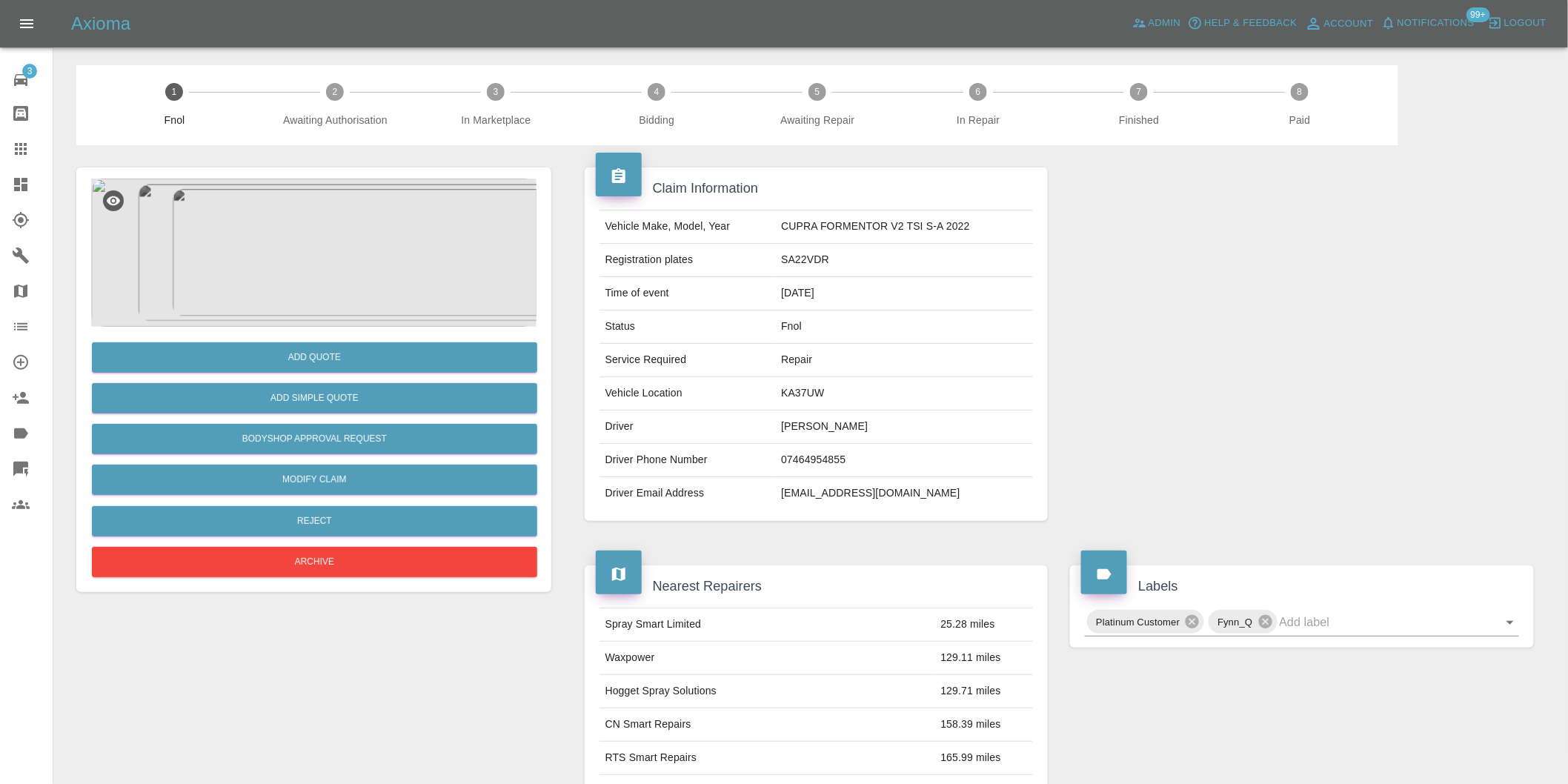
click at [335, 232] on img at bounding box center [314, 253] width 445 height 148
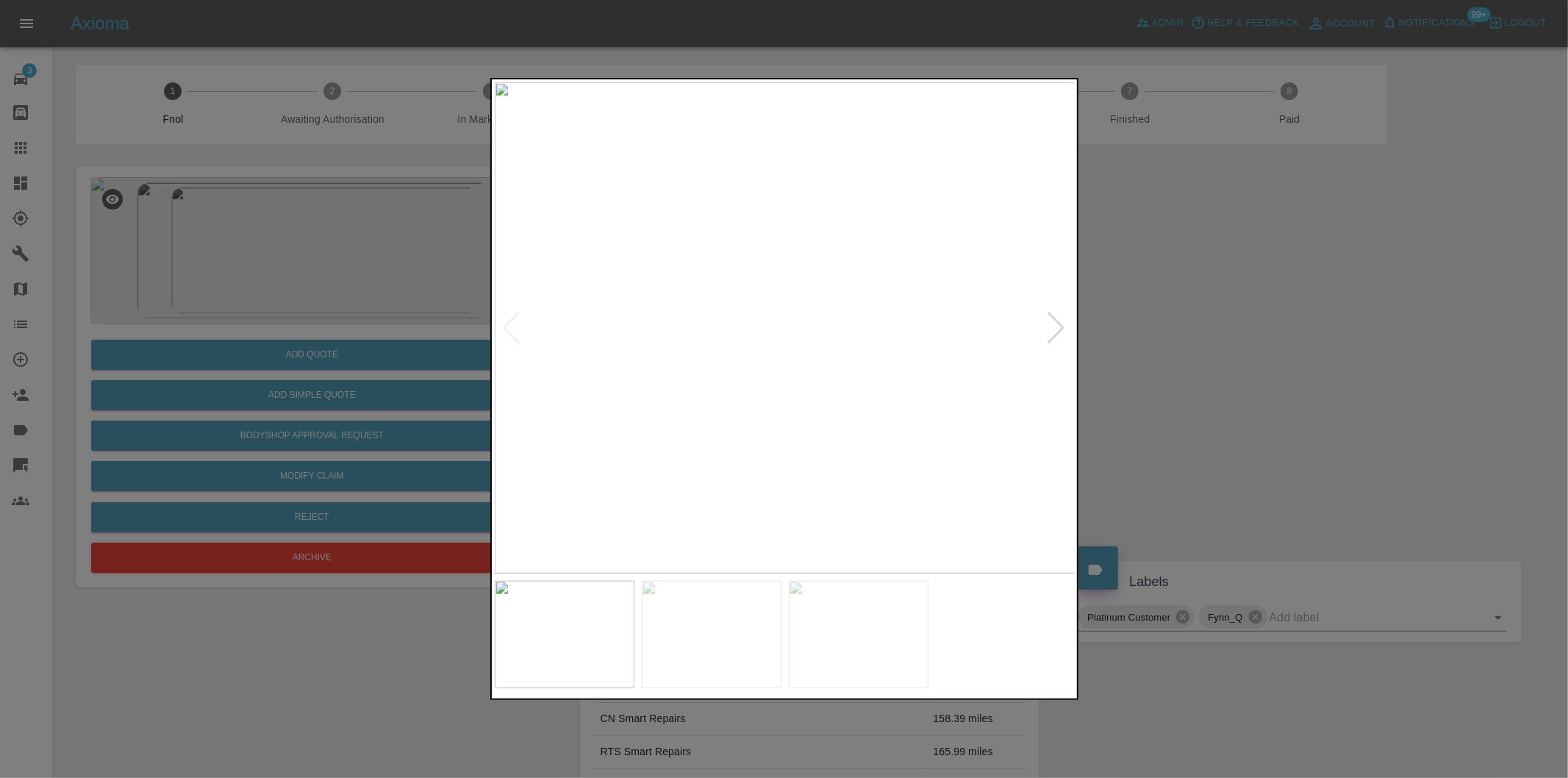
click at [1060, 332] on div at bounding box center [1057, 328] width 20 height 32
click at [1060, 332] on img at bounding box center [785, 328] width 581 height 491
drag, startPoint x: 1270, startPoint y: 368, endPoint x: 894, endPoint y: 447, distance: 384.2
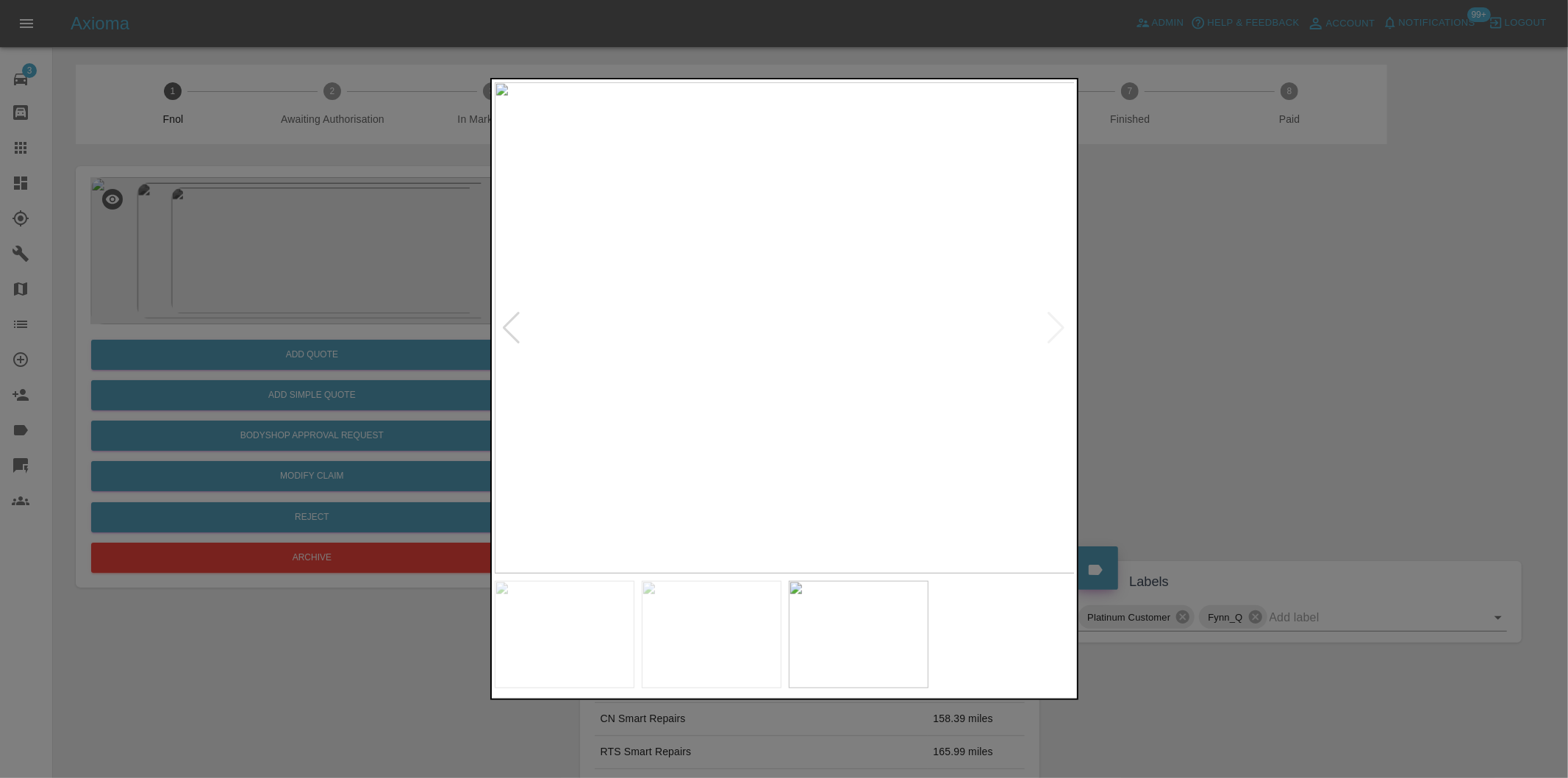
click at [1267, 368] on div at bounding box center [784, 389] width 1568 height 778
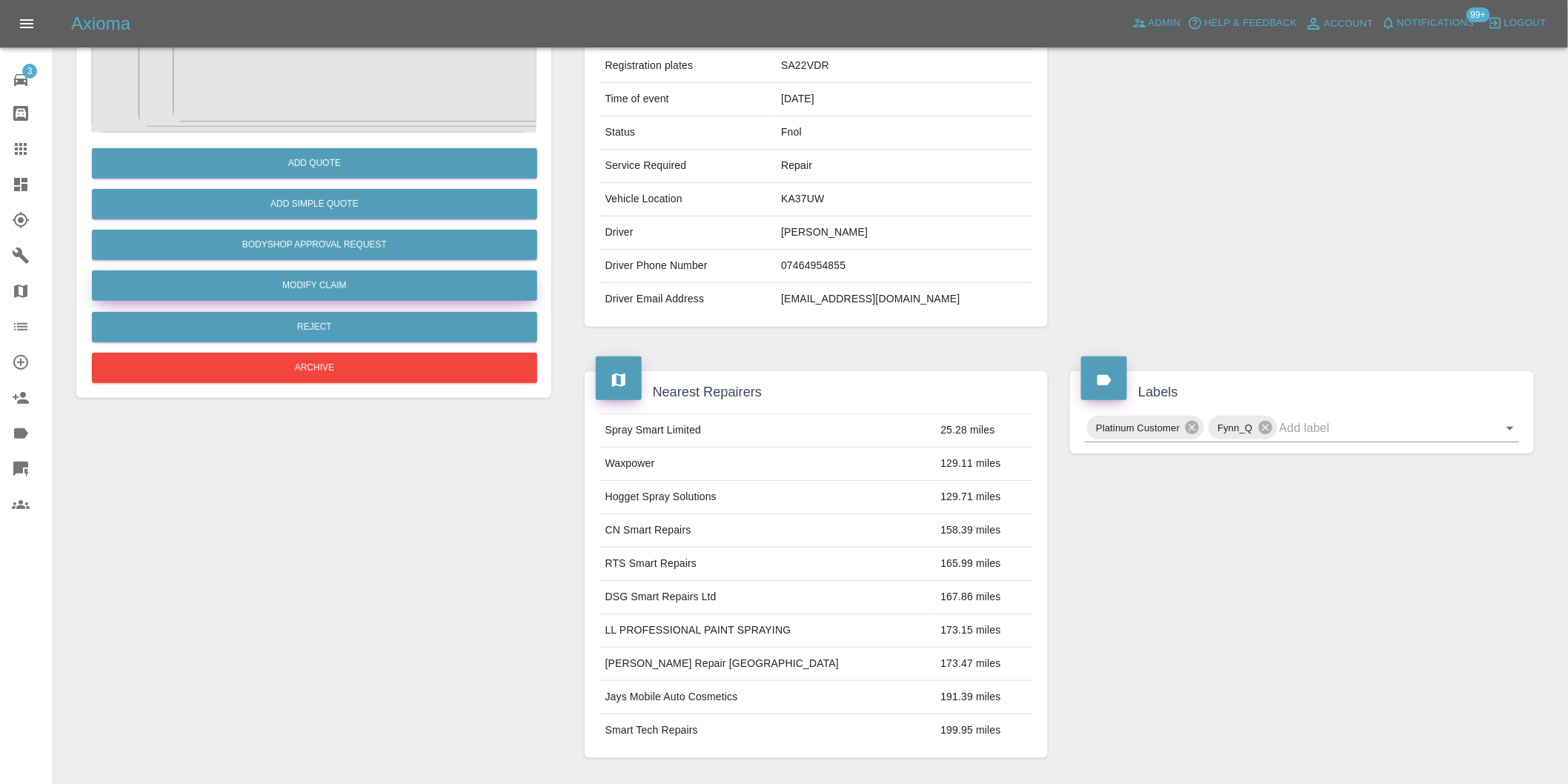
scroll to position [83, 0]
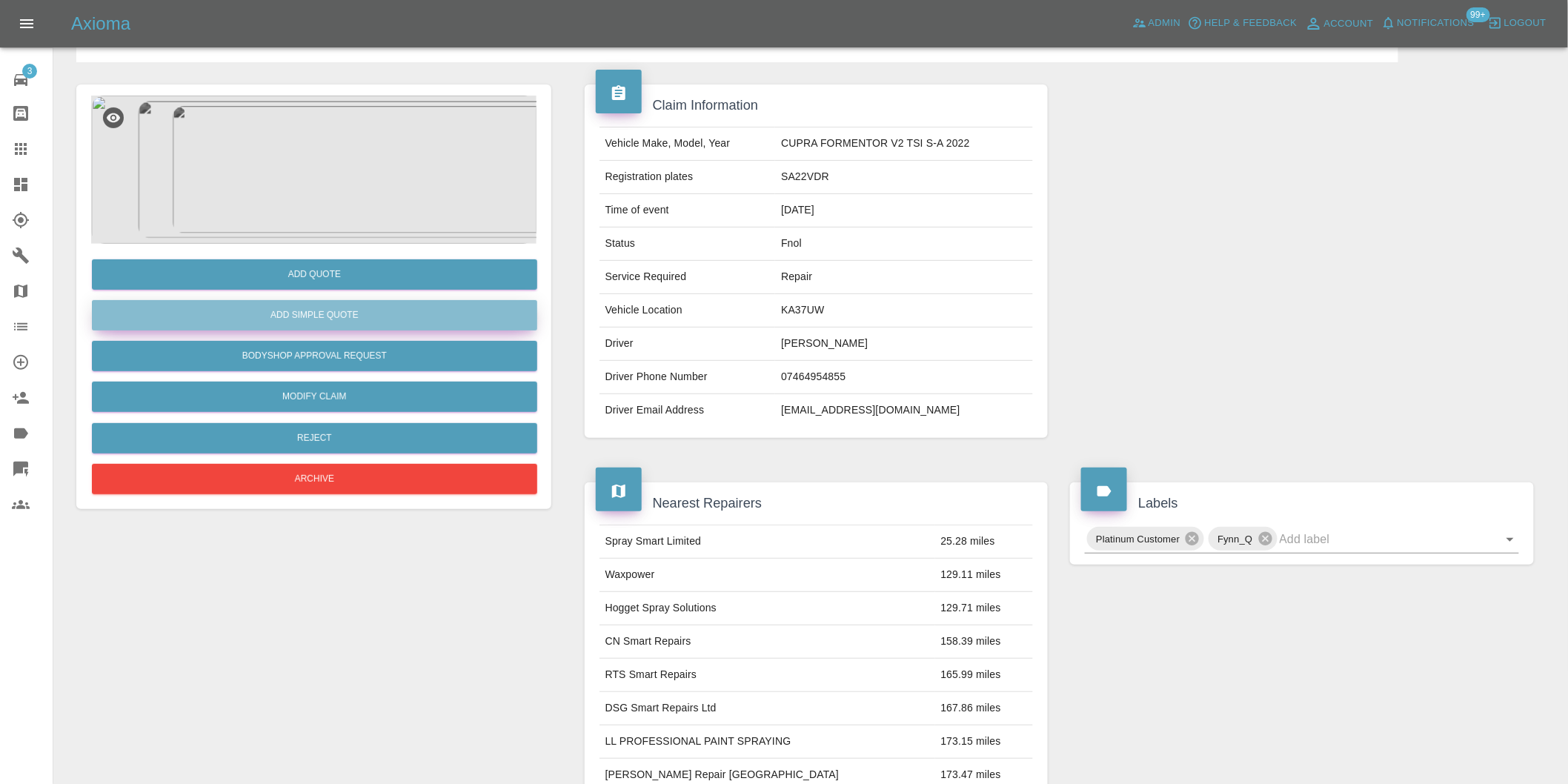
click at [346, 314] on button "Add Simple Quote" at bounding box center [315, 315] width 445 height 30
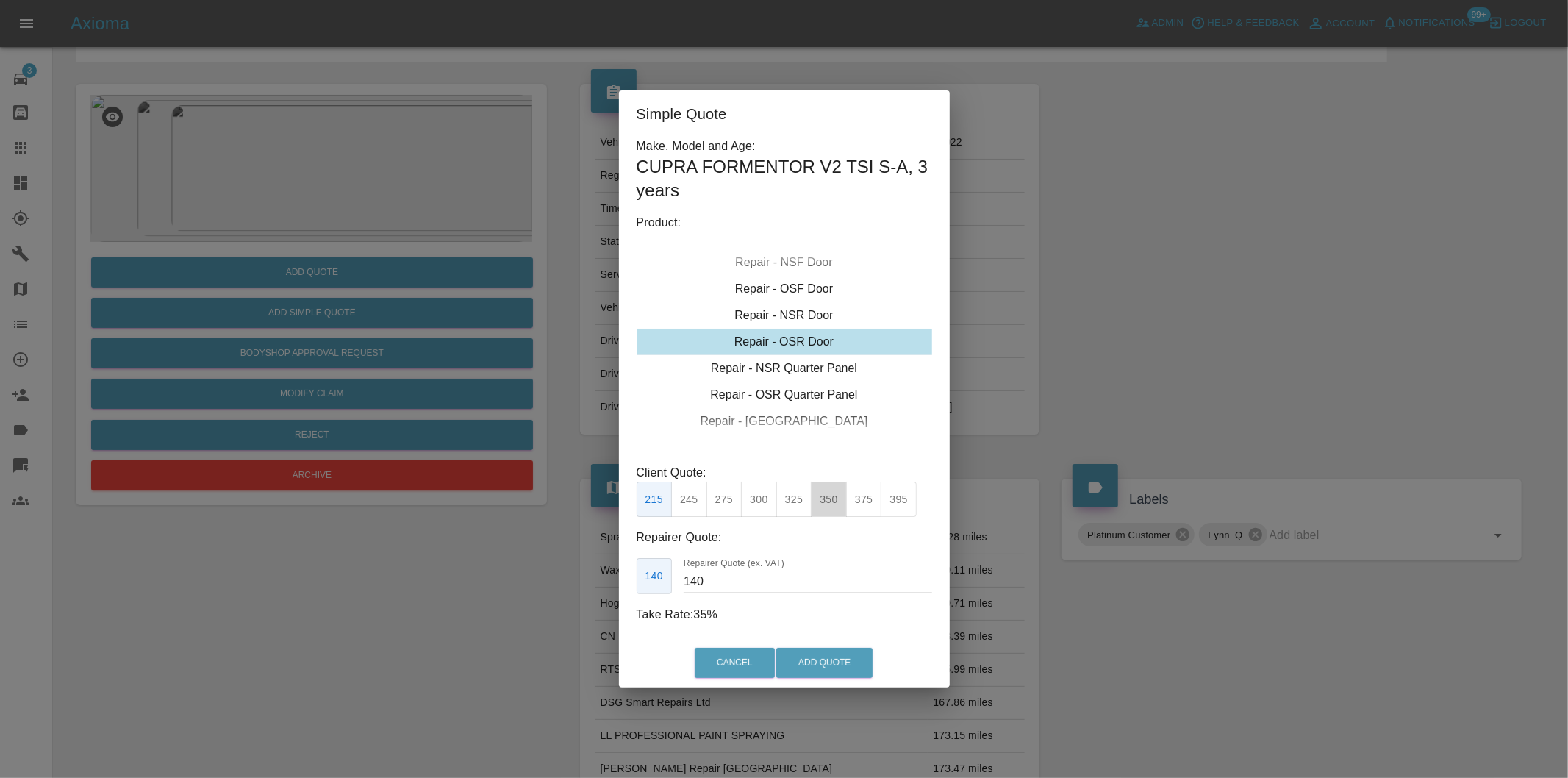
click at [822, 502] on button "350" at bounding box center [829, 500] width 36 height 36
type input "230"
click at [819, 658] on button "Add Quote" at bounding box center [825, 662] width 97 height 30
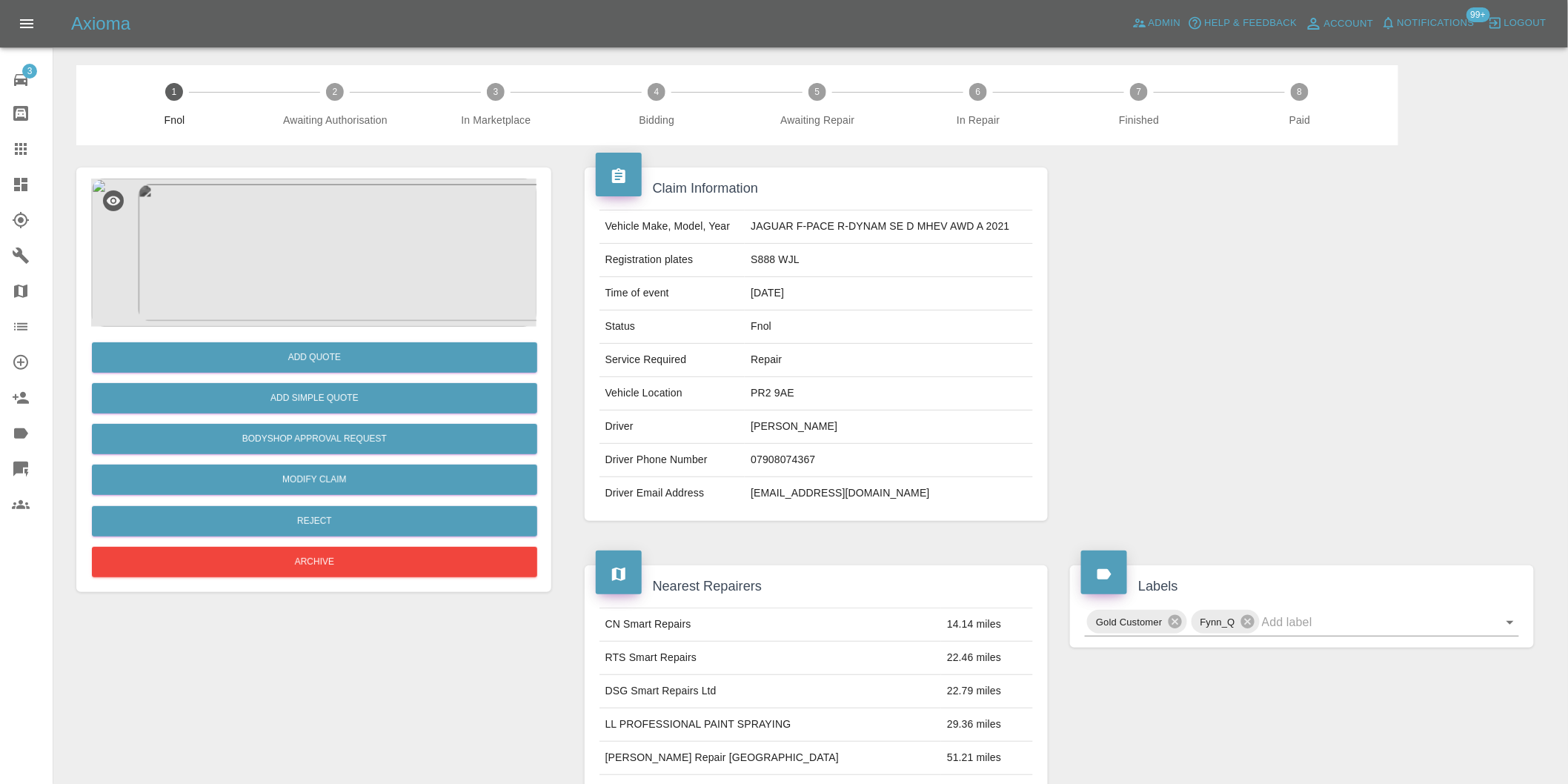
click at [322, 264] on img at bounding box center [314, 253] width 445 height 148
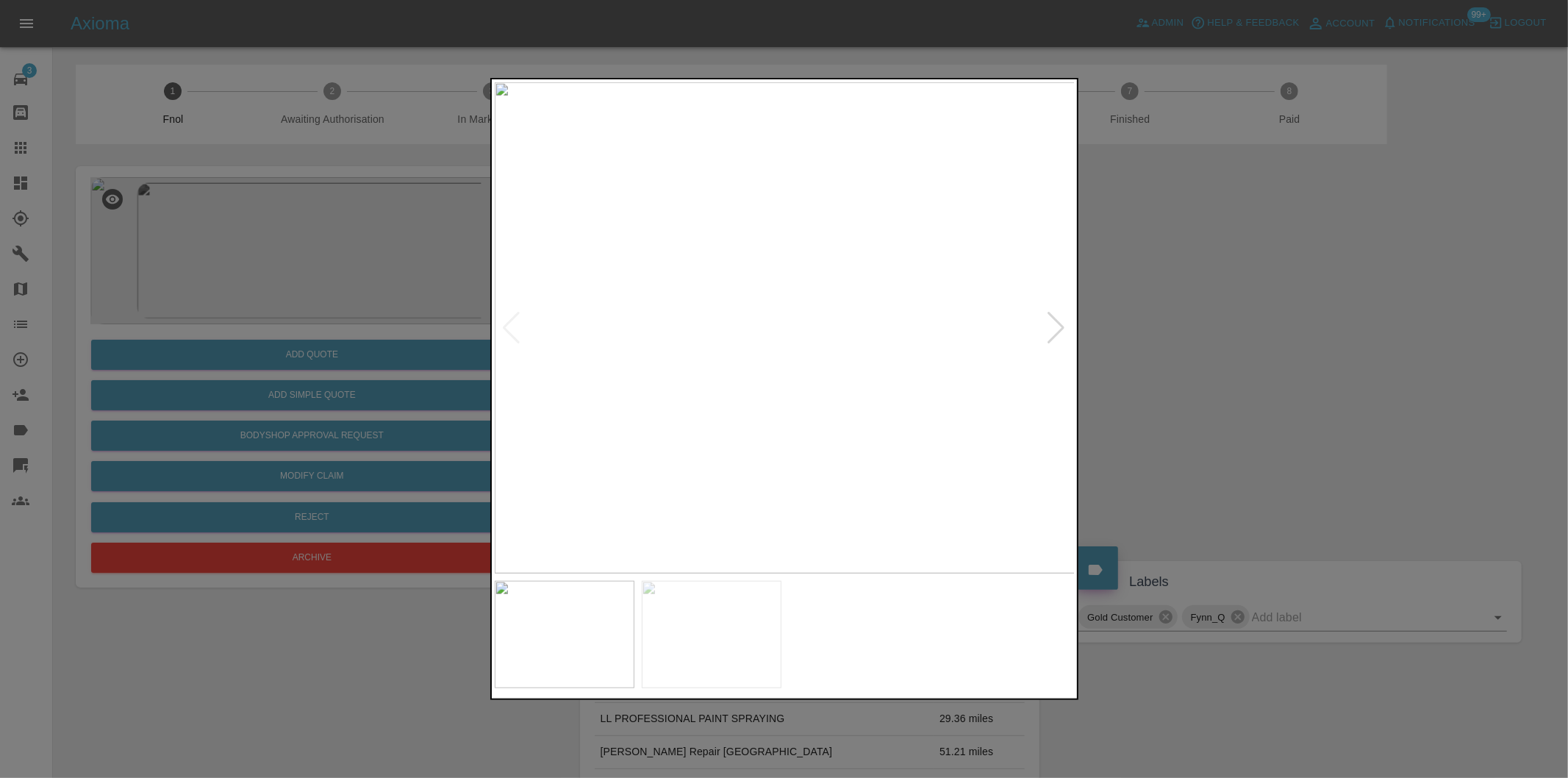
click at [1060, 335] on div at bounding box center [1057, 328] width 20 height 32
click at [1060, 335] on img at bounding box center [785, 328] width 581 height 491
click at [1280, 377] on div at bounding box center [784, 389] width 1568 height 778
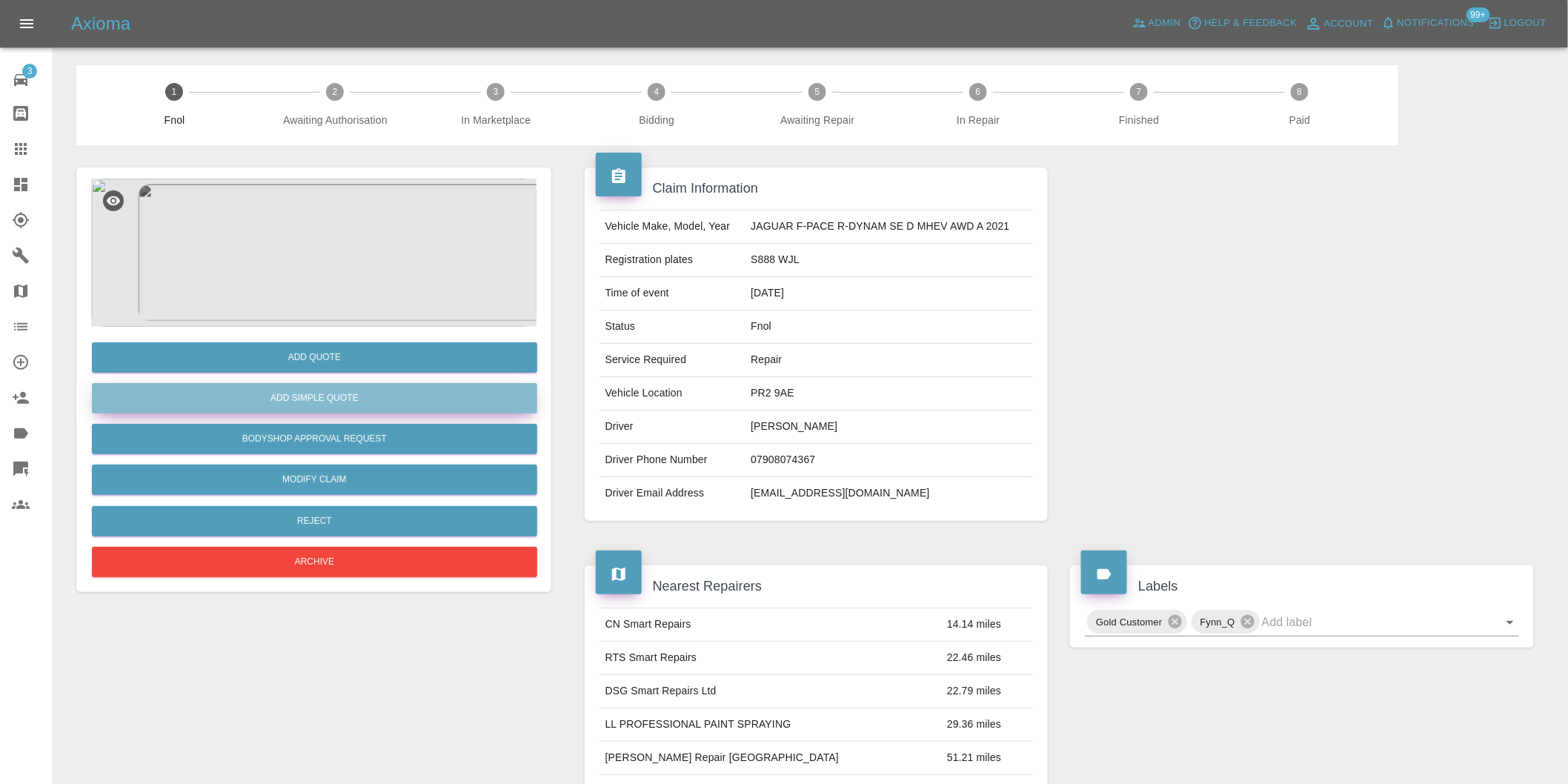
click at [347, 405] on button "Add Simple Quote" at bounding box center [315, 398] width 445 height 30
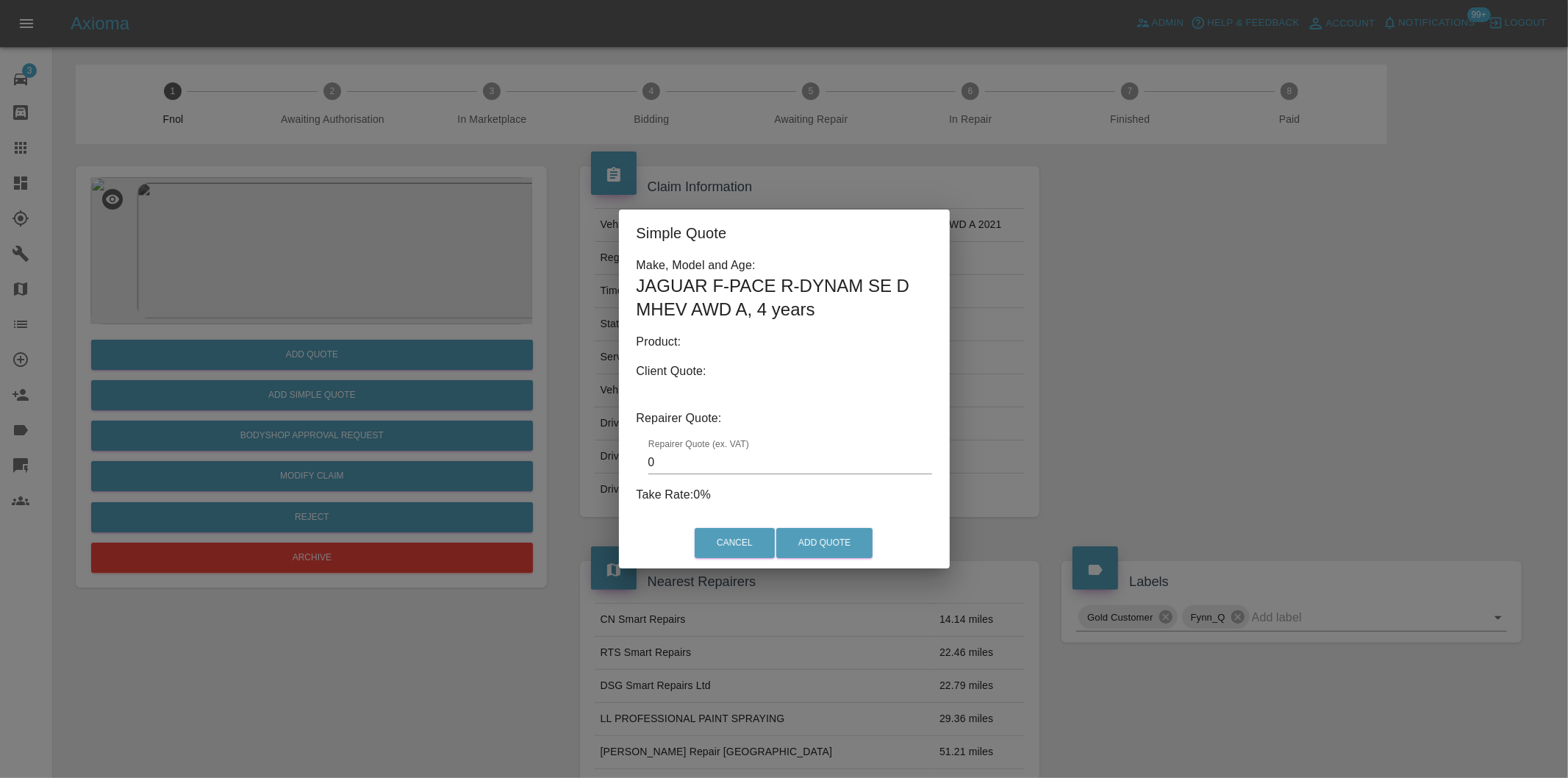
type input "140"
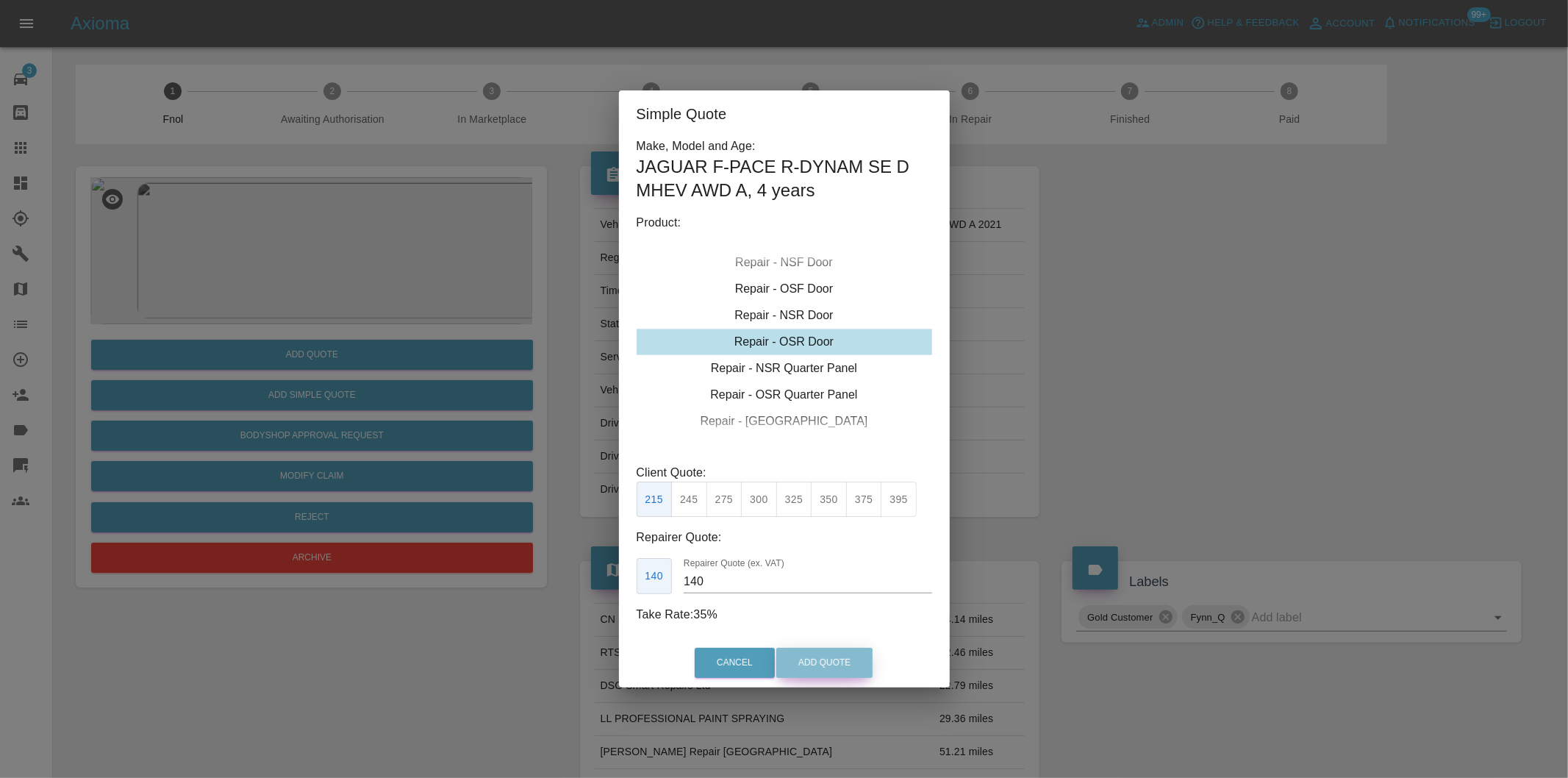
click at [816, 665] on button "Add Quote" at bounding box center [825, 662] width 97 height 30
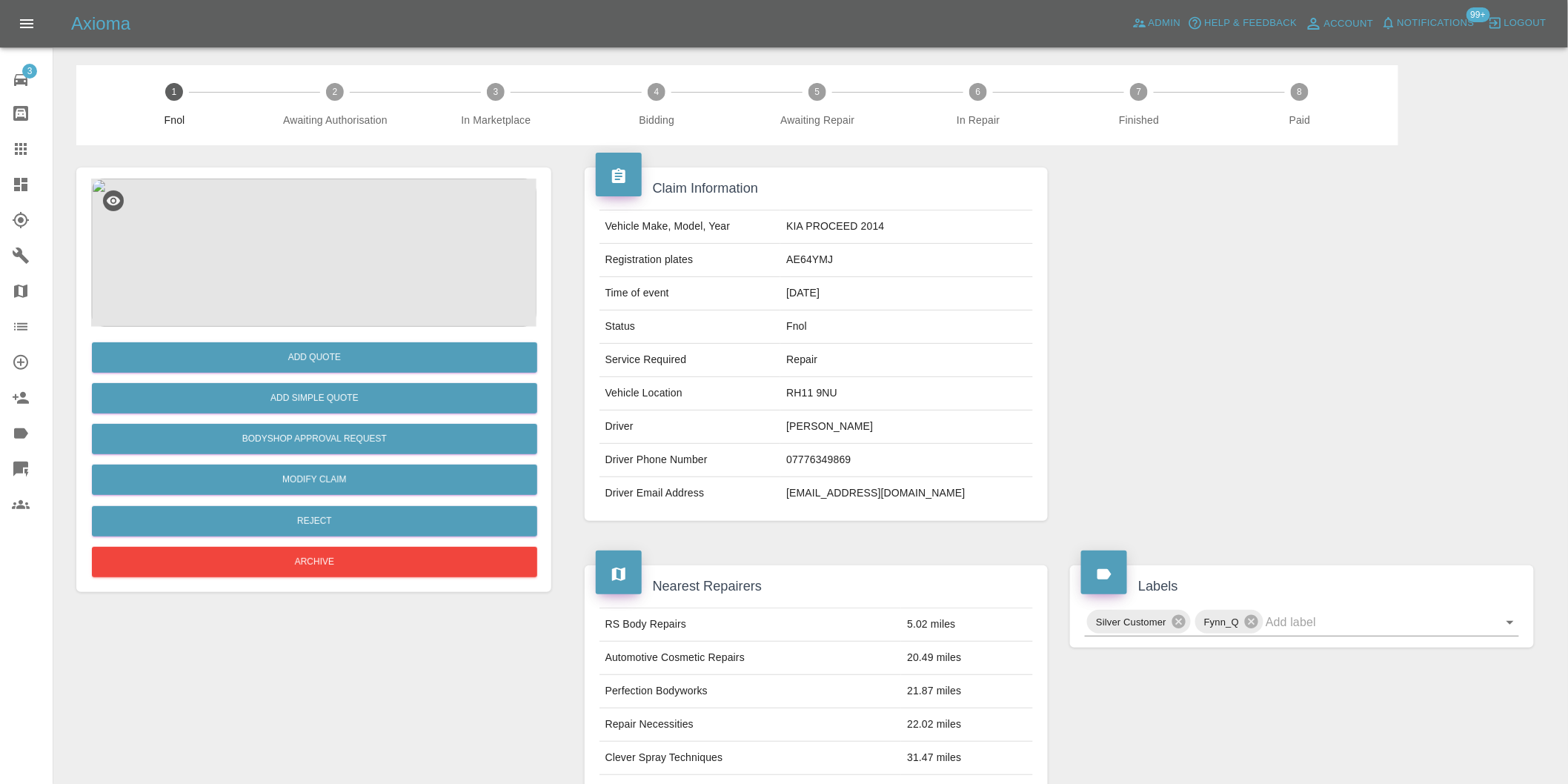
click at [315, 237] on img at bounding box center [314, 253] width 445 height 148
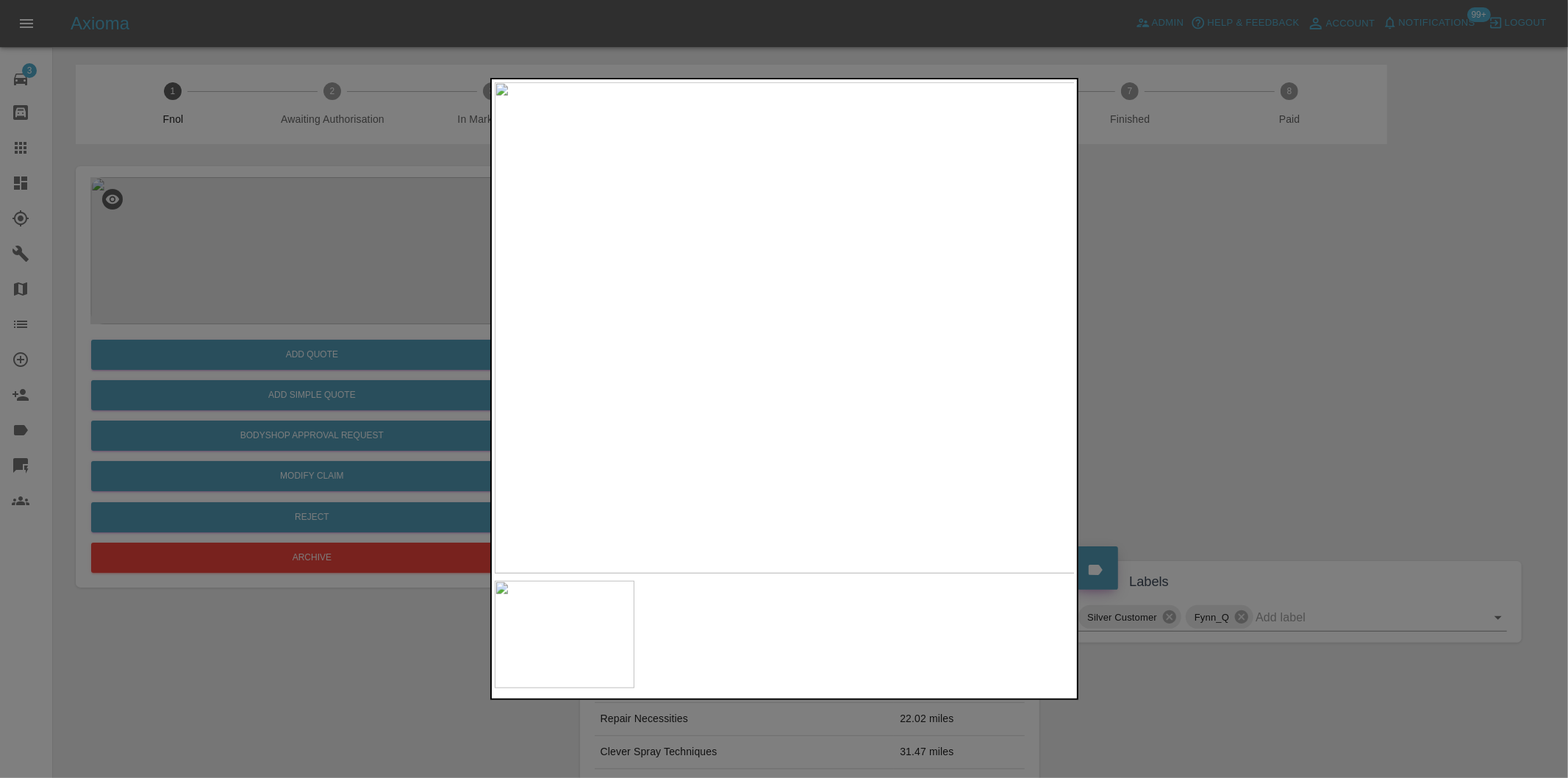
click at [1241, 332] on div at bounding box center [784, 389] width 1568 height 778
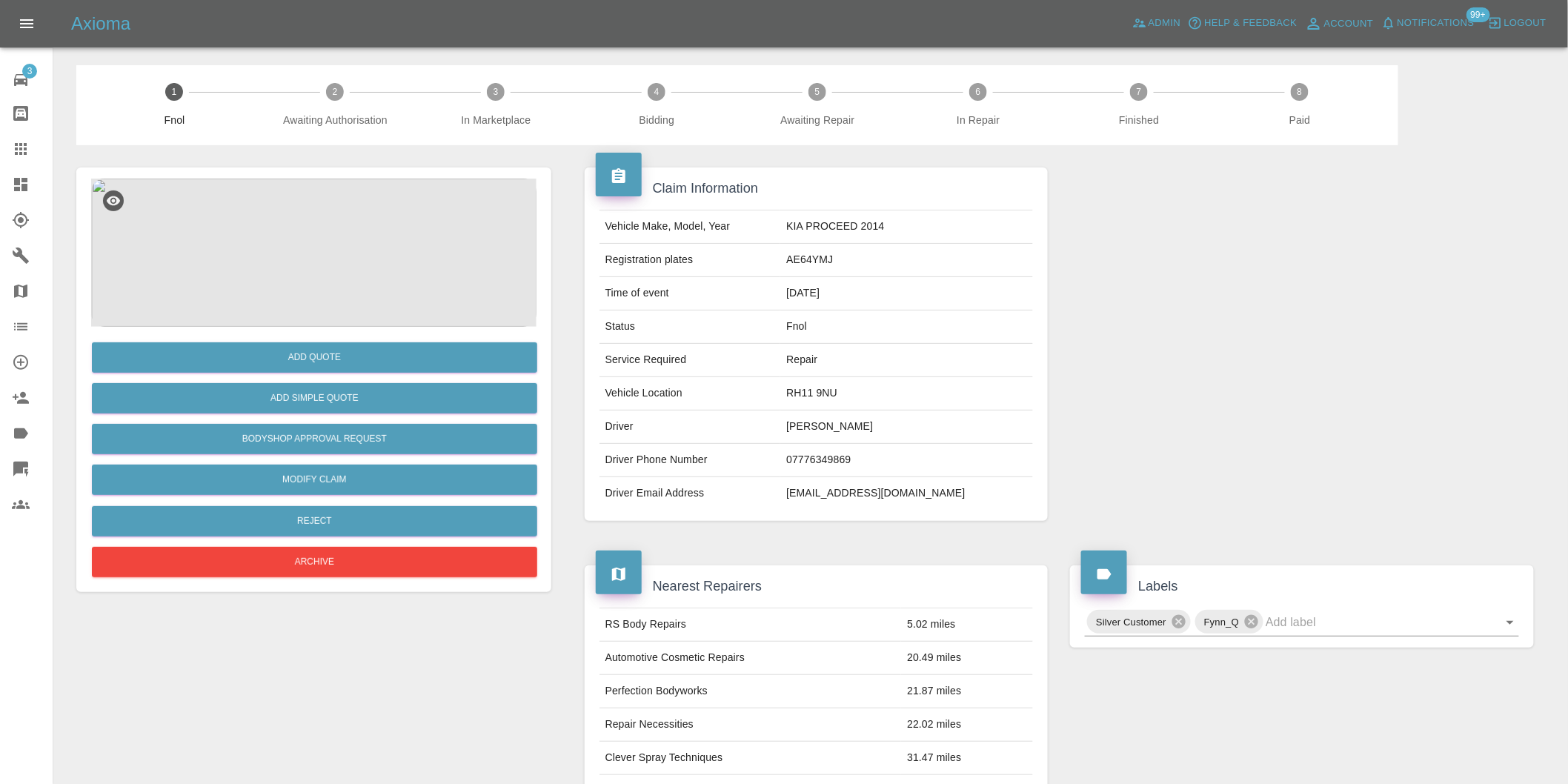
click at [310, 231] on img at bounding box center [314, 253] width 445 height 148
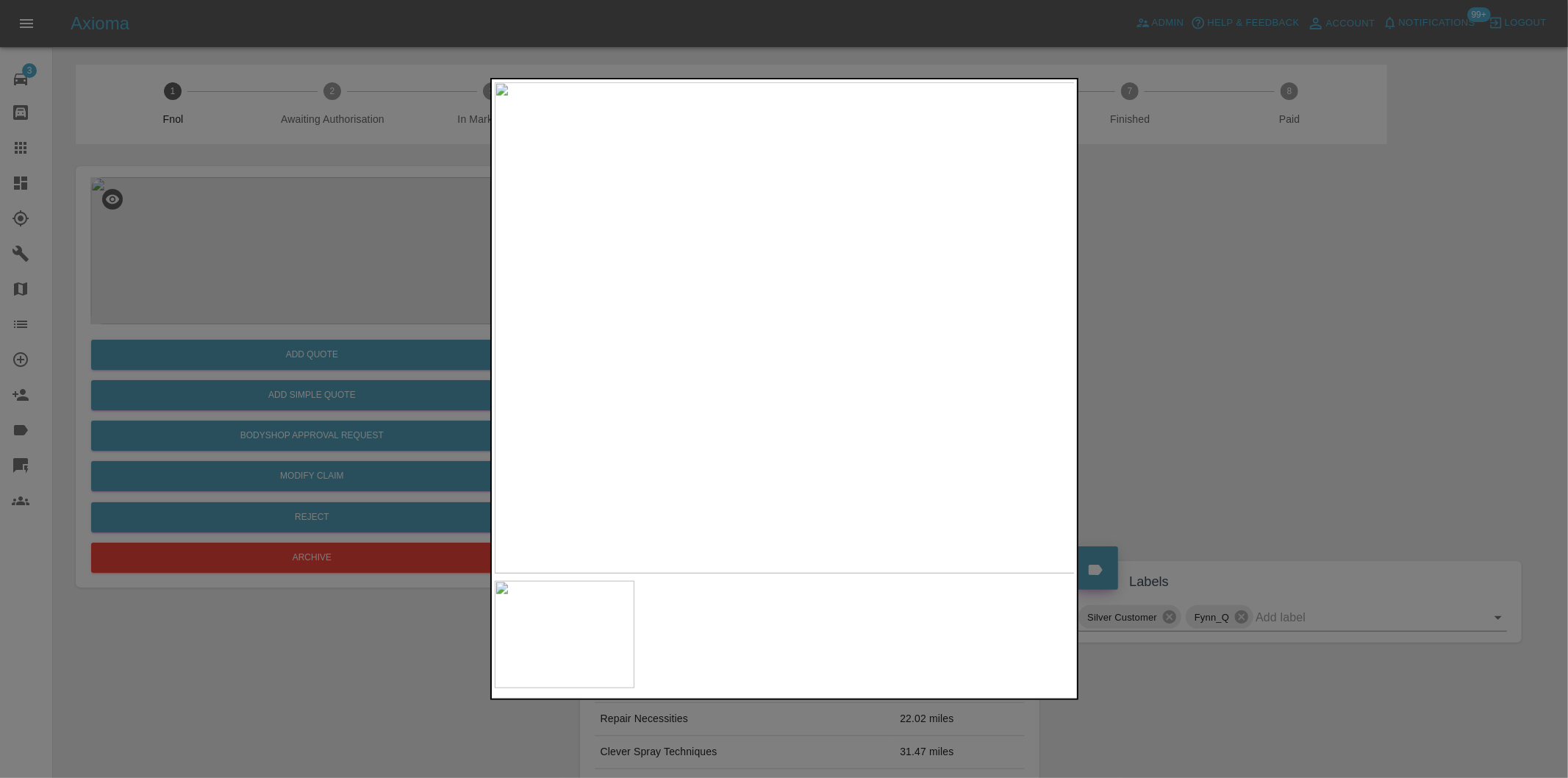
click at [1201, 313] on div at bounding box center [784, 389] width 1568 height 778
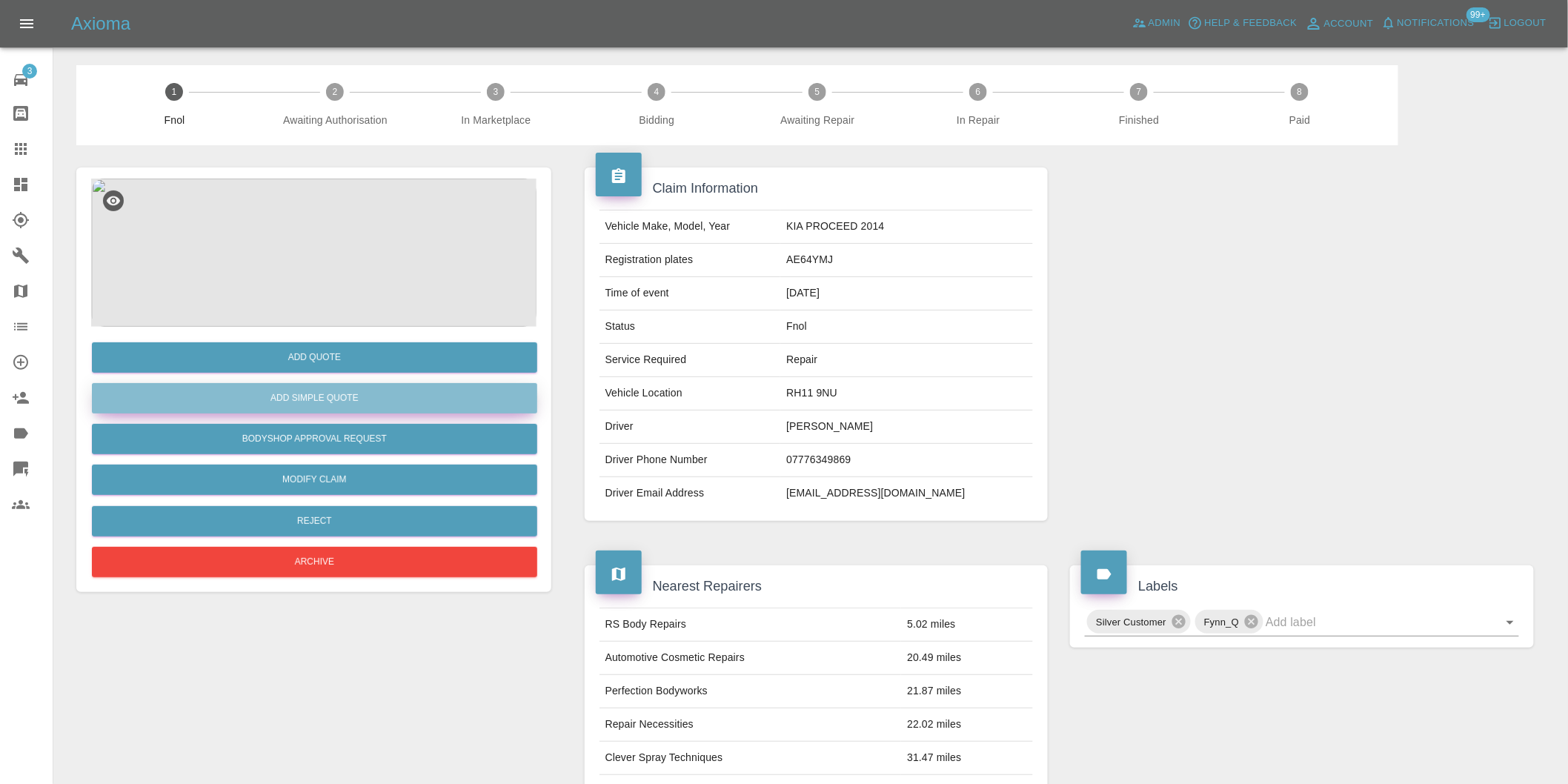
click at [375, 397] on button "Add Simple Quote" at bounding box center [315, 398] width 445 height 30
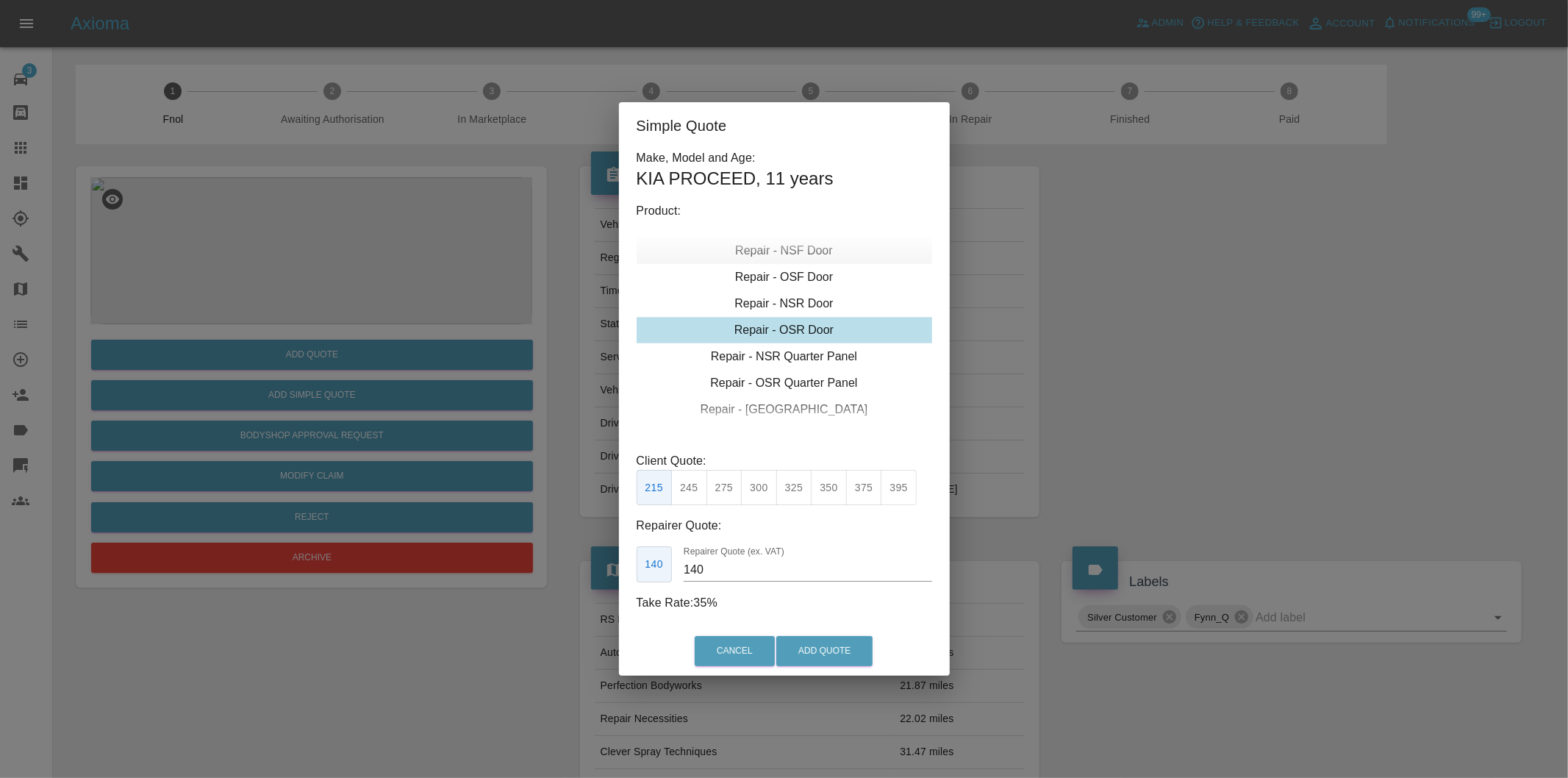
click at [814, 255] on div "Repair - NSF Door" at bounding box center [784, 250] width 295 height 26
click at [724, 497] on button "275" at bounding box center [724, 488] width 36 height 36
type input "185"
click at [832, 650] on button "Add Quote" at bounding box center [825, 651] width 97 height 30
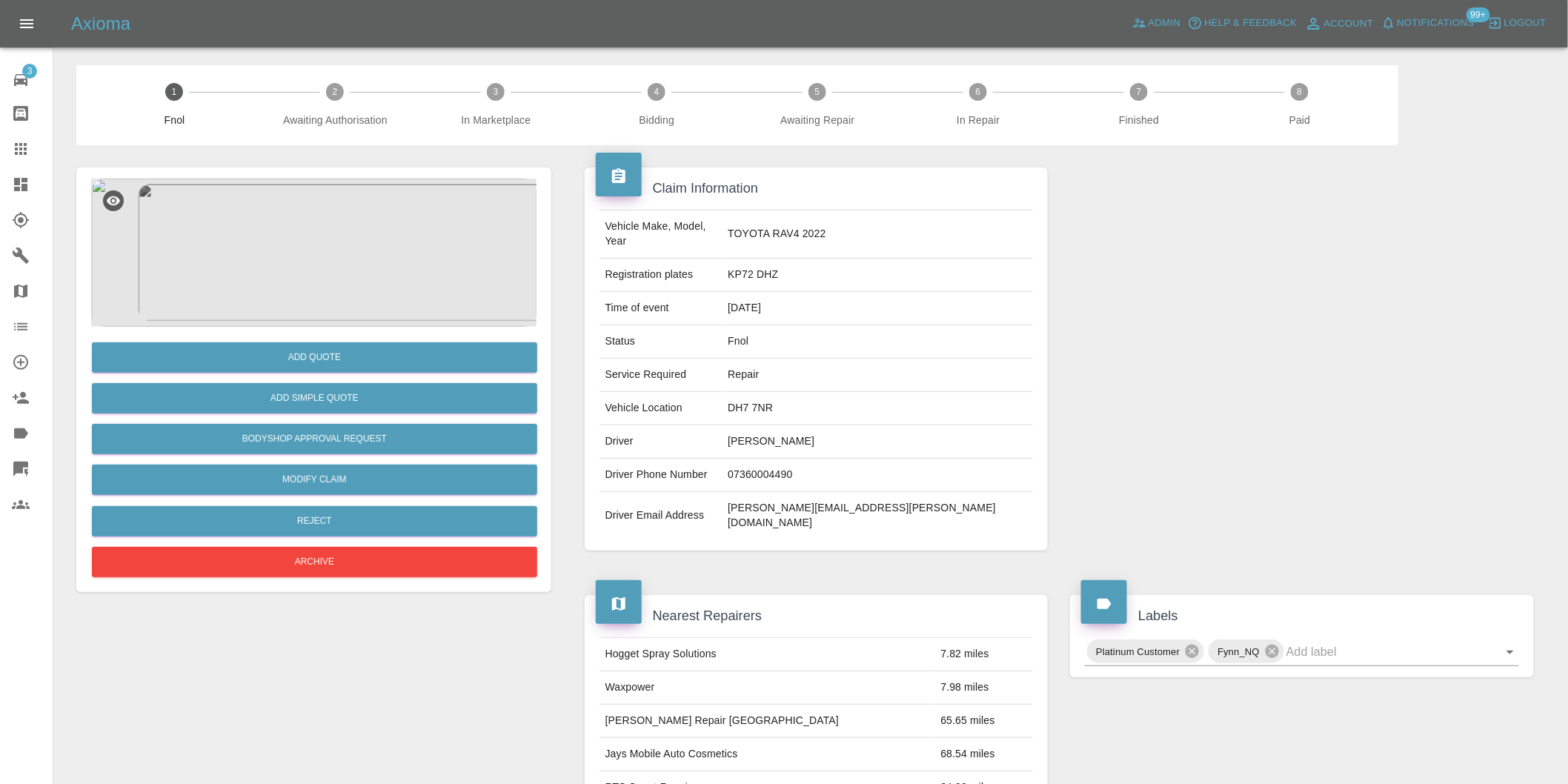
click at [308, 225] on img at bounding box center [314, 253] width 445 height 148
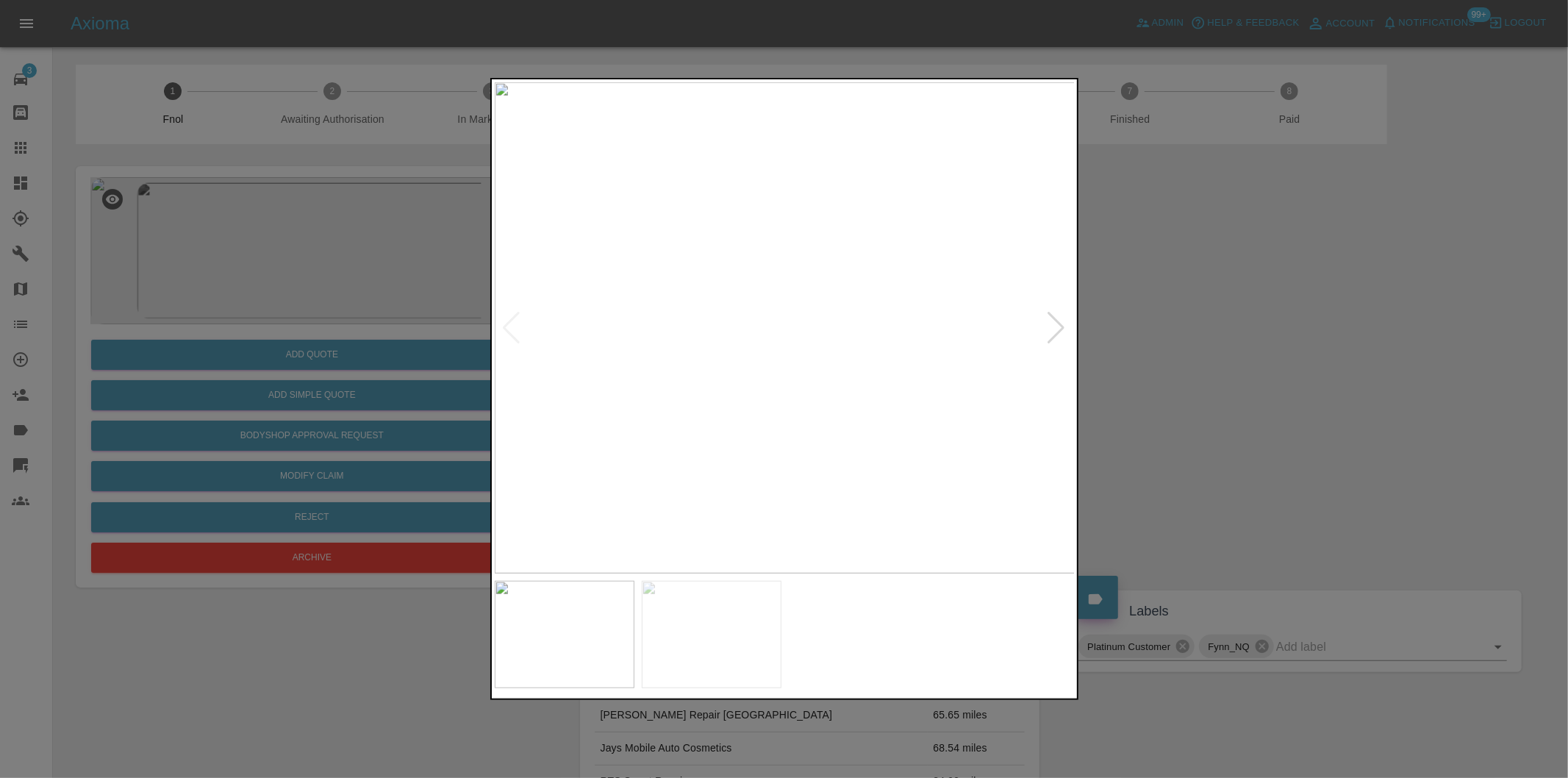
click at [1056, 326] on div at bounding box center [1057, 328] width 20 height 32
click at [1056, 326] on img at bounding box center [785, 328] width 581 height 491
click at [1214, 318] on div at bounding box center [784, 389] width 1568 height 778
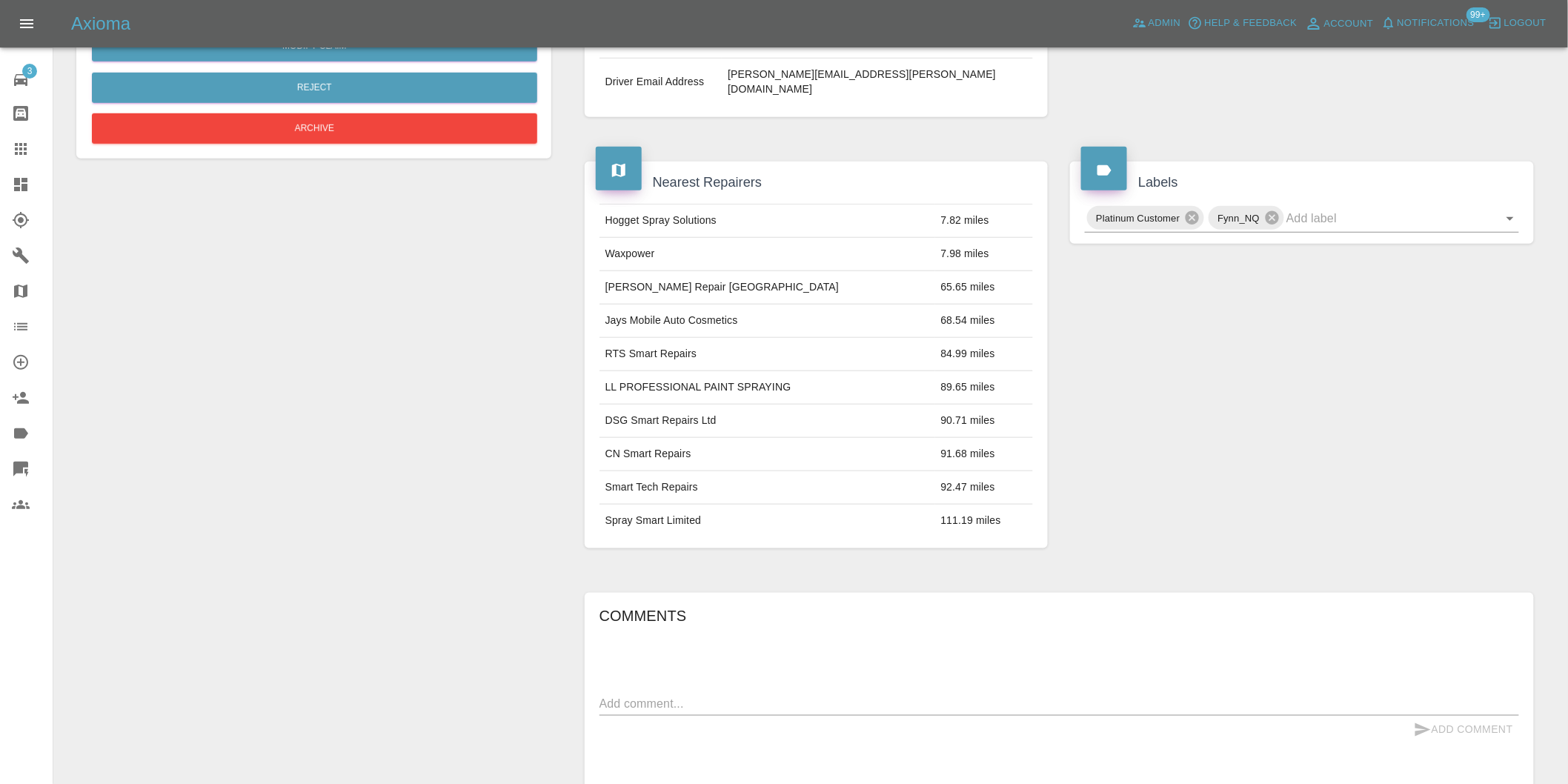
scroll to position [185, 0]
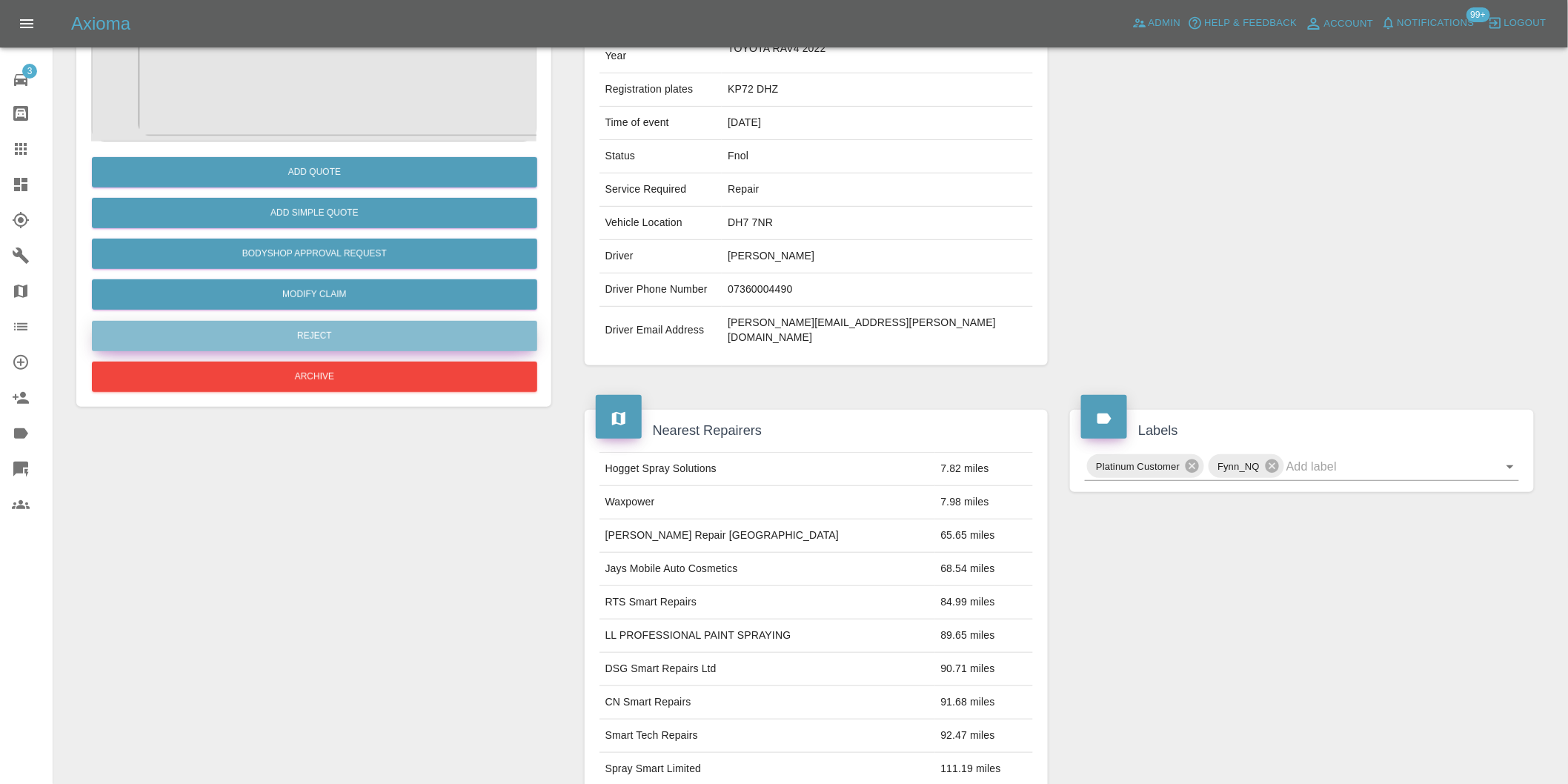
click at [321, 333] on button "Reject" at bounding box center [315, 336] width 445 height 30
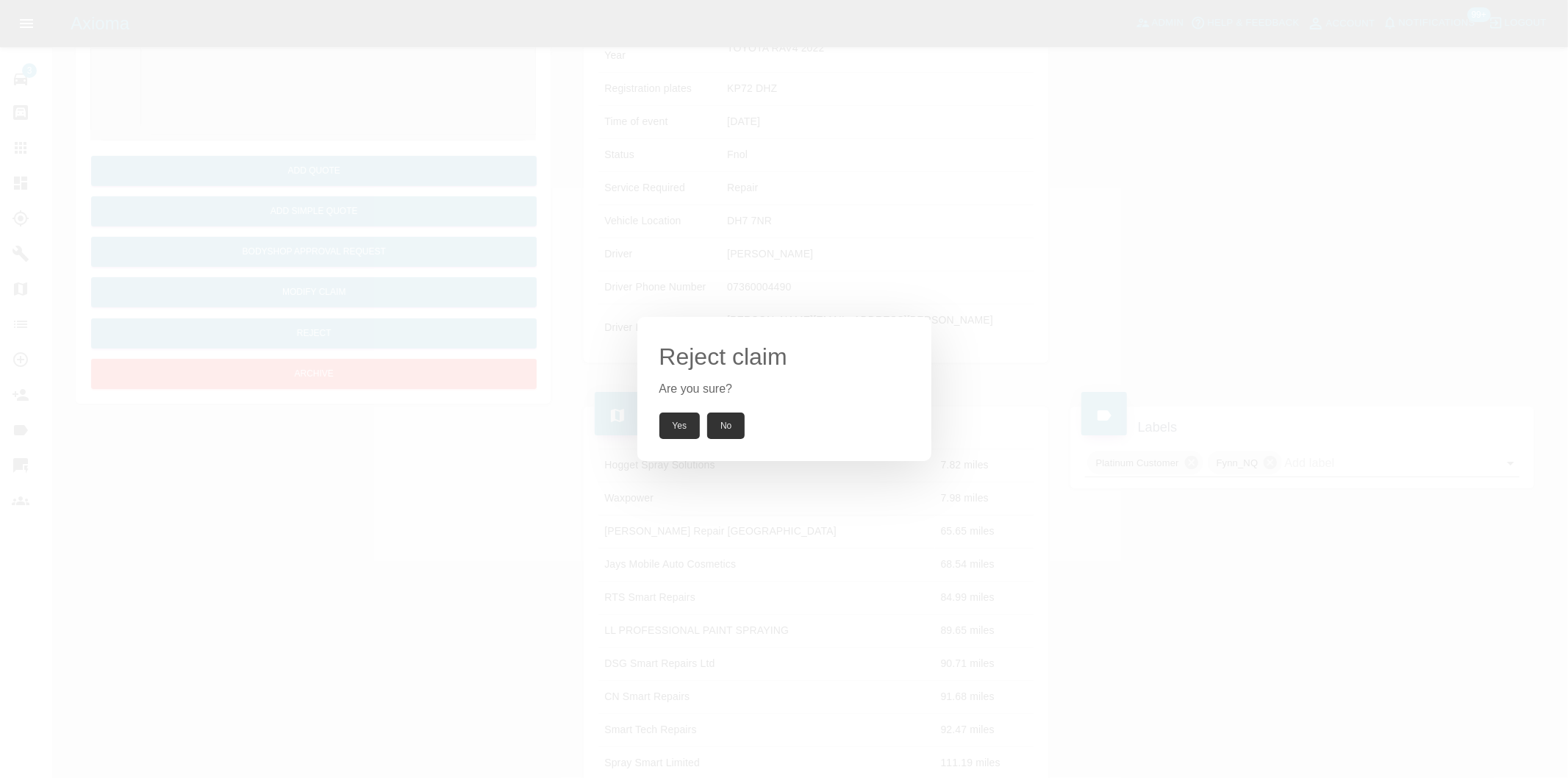
click at [665, 421] on button "Yes" at bounding box center [680, 425] width 42 height 26
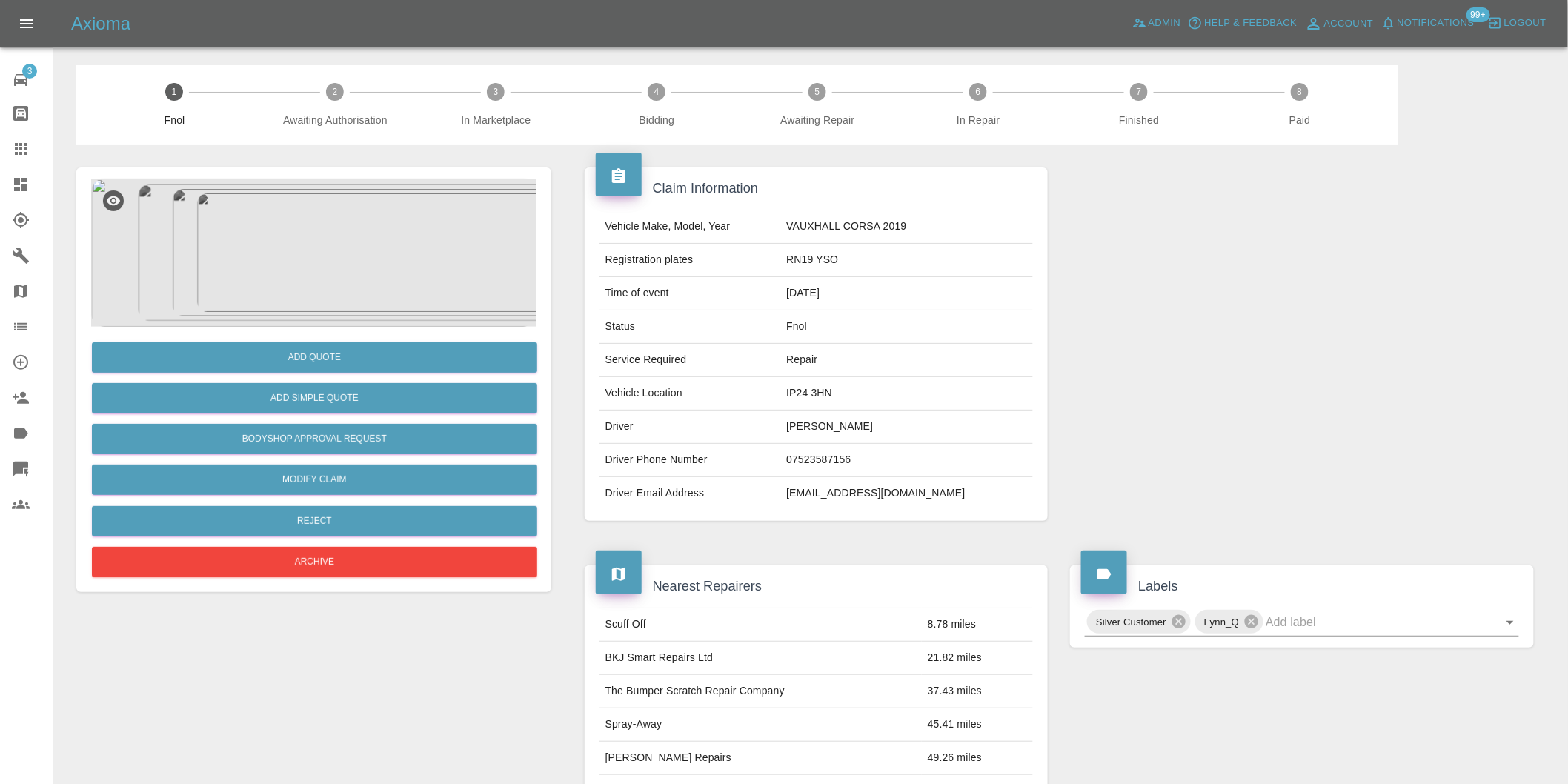
click at [292, 235] on img at bounding box center [314, 253] width 445 height 148
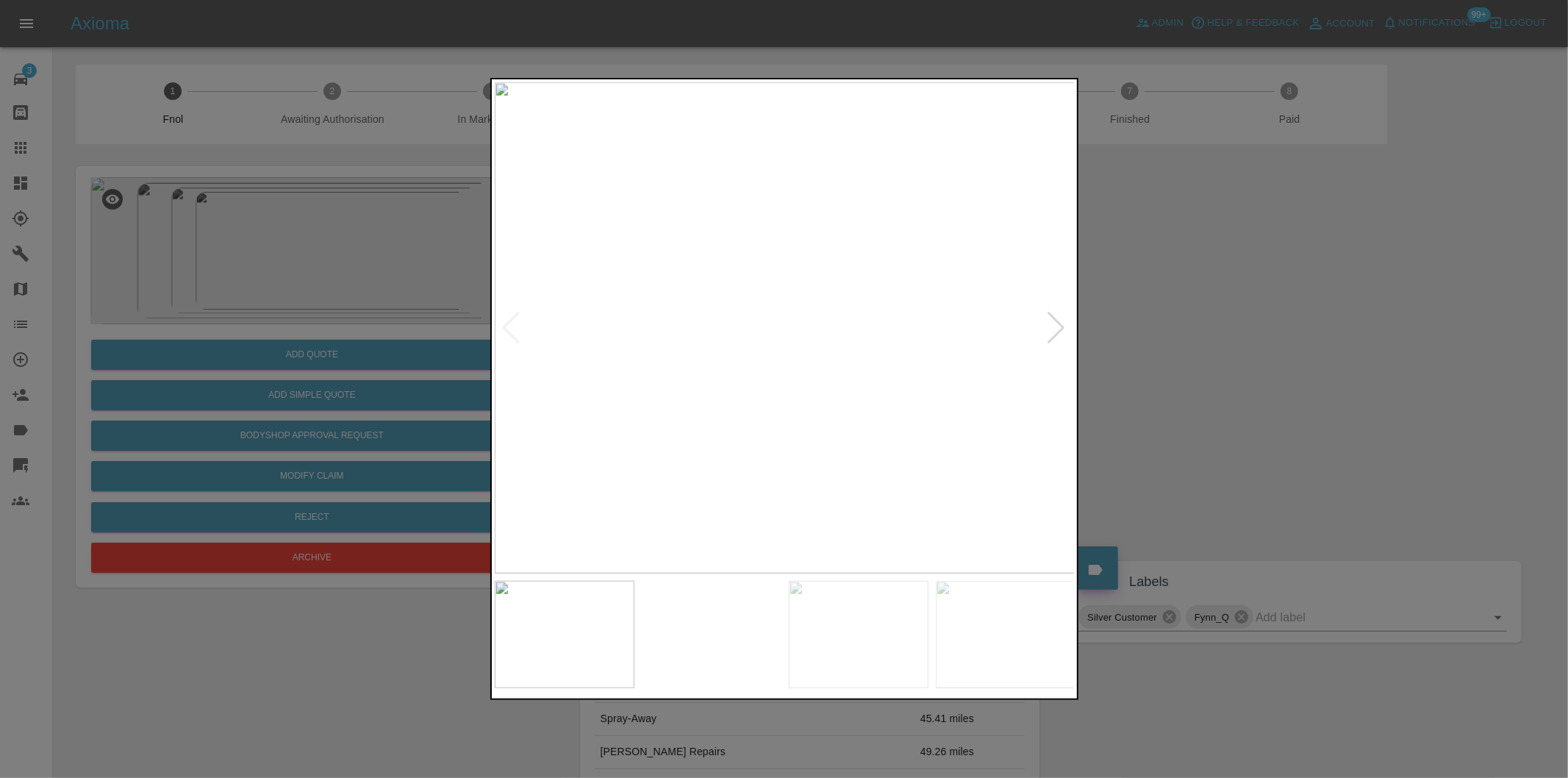
click at [702, 297] on img at bounding box center [785, 328] width 581 height 491
click at [702, 297] on img at bounding box center [1027, 420] width 1742 height 1473
click at [1060, 331] on div at bounding box center [1057, 328] width 20 height 32
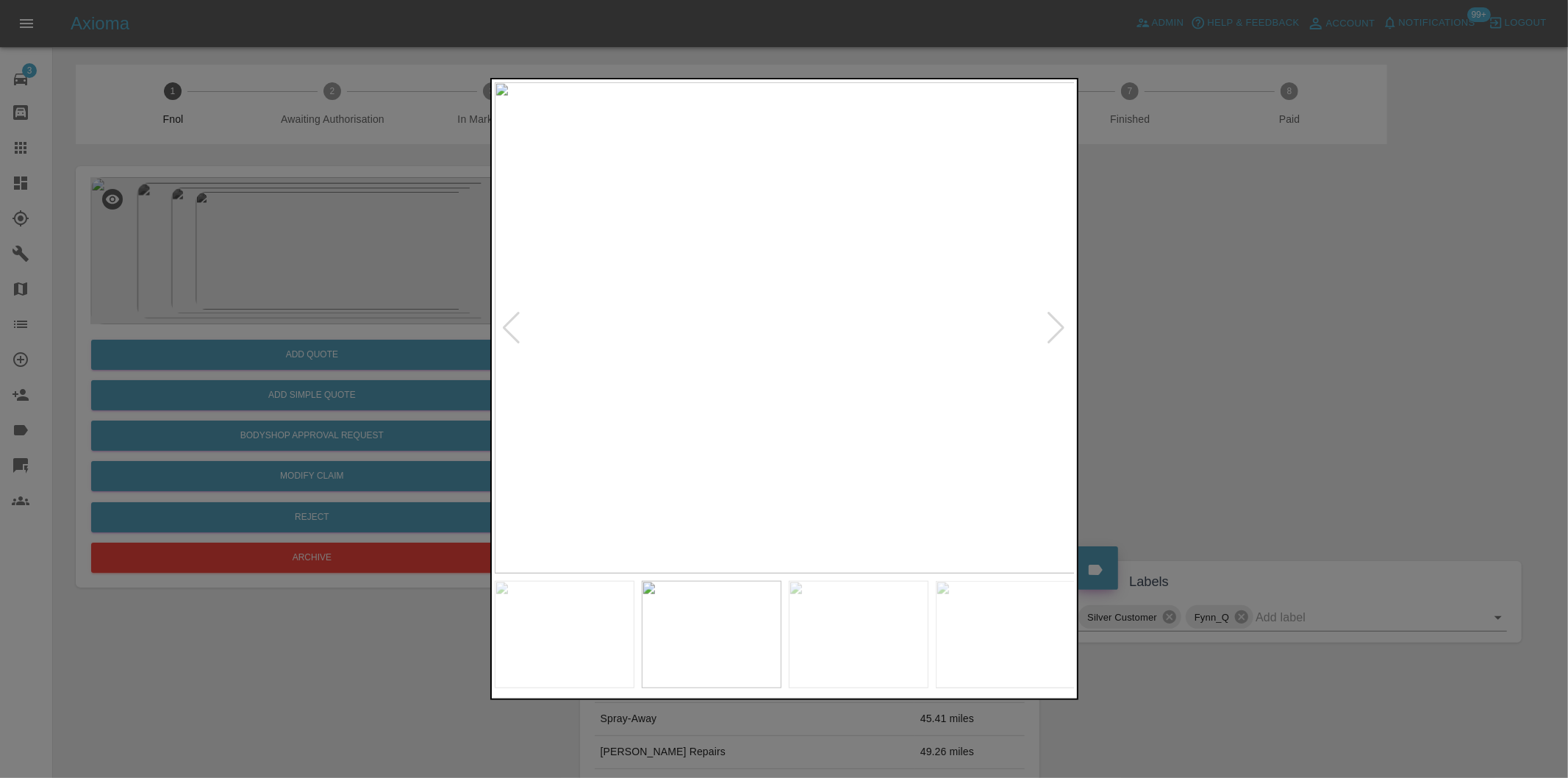
click at [1060, 331] on div at bounding box center [1057, 328] width 20 height 32
click at [1057, 331] on div at bounding box center [1057, 328] width 20 height 32
click at [1057, 331] on img at bounding box center [785, 328] width 581 height 491
click at [1184, 344] on div at bounding box center [784, 389] width 1568 height 778
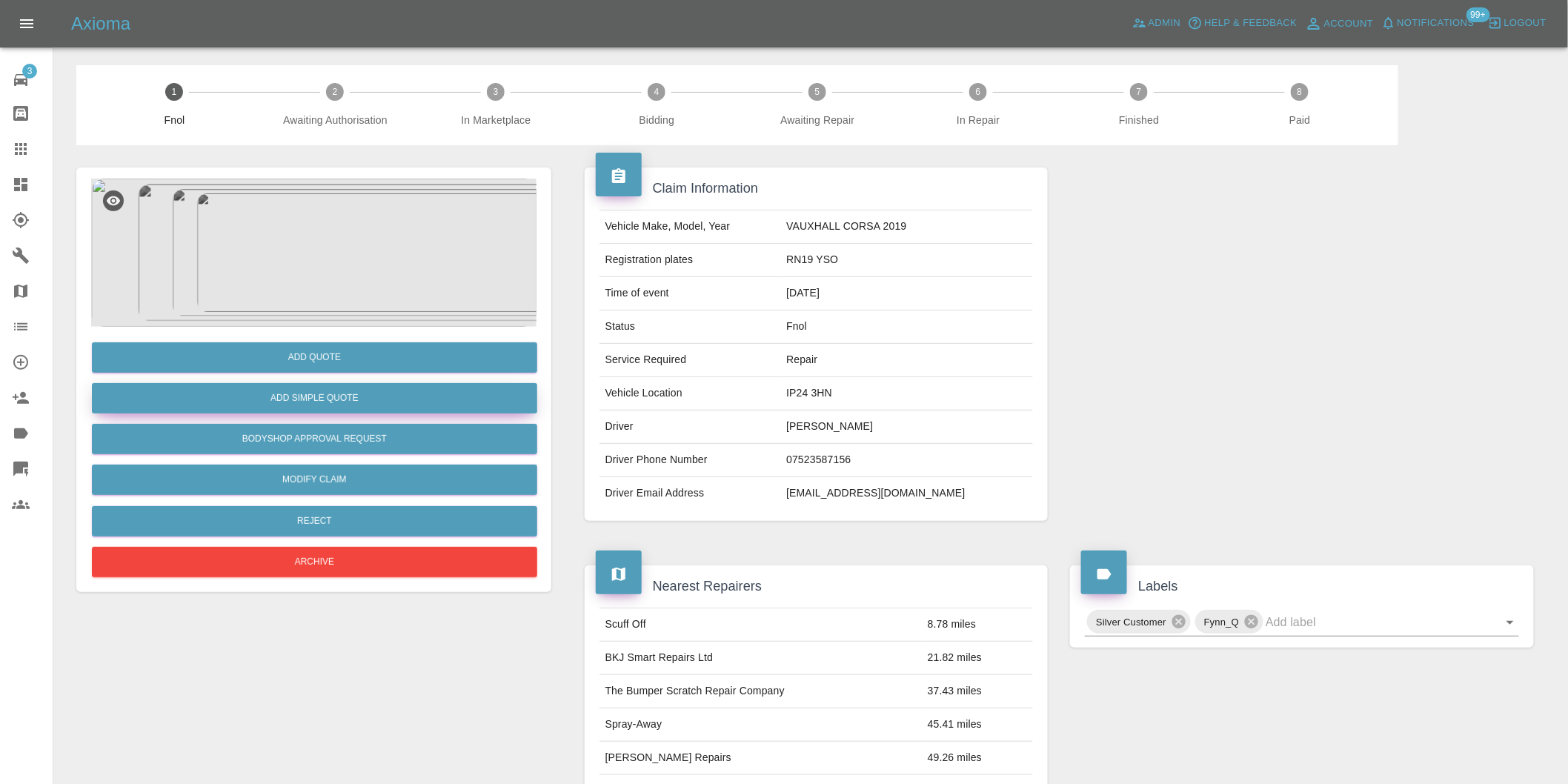
click at [359, 397] on button "Add Simple Quote" at bounding box center [315, 398] width 445 height 30
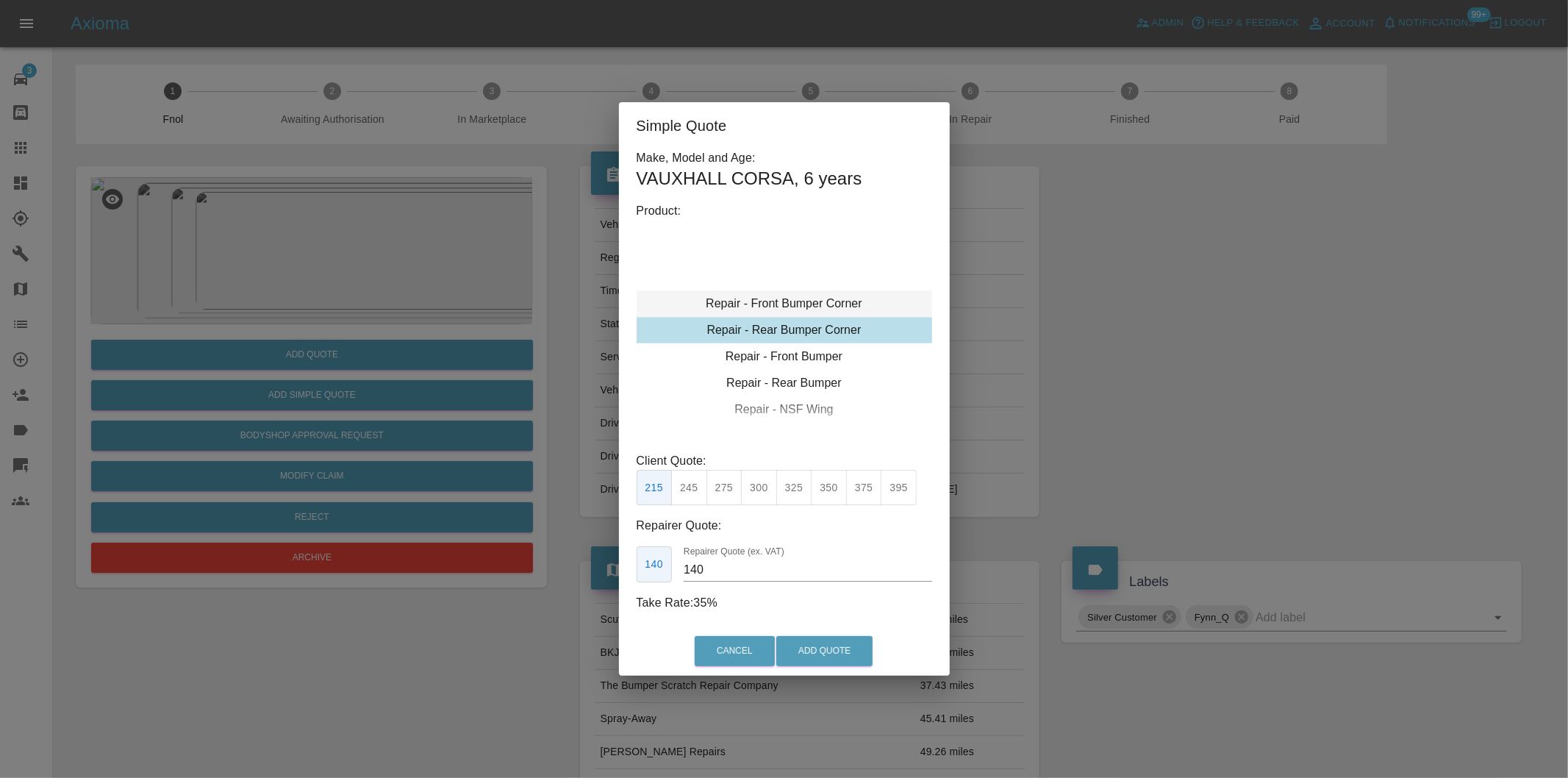
type input "120"
click at [848, 304] on div "Repair - Front Bumper Corner" at bounding box center [784, 303] width 295 height 26
click at [816, 653] on button "Add Quote" at bounding box center [825, 651] width 97 height 30
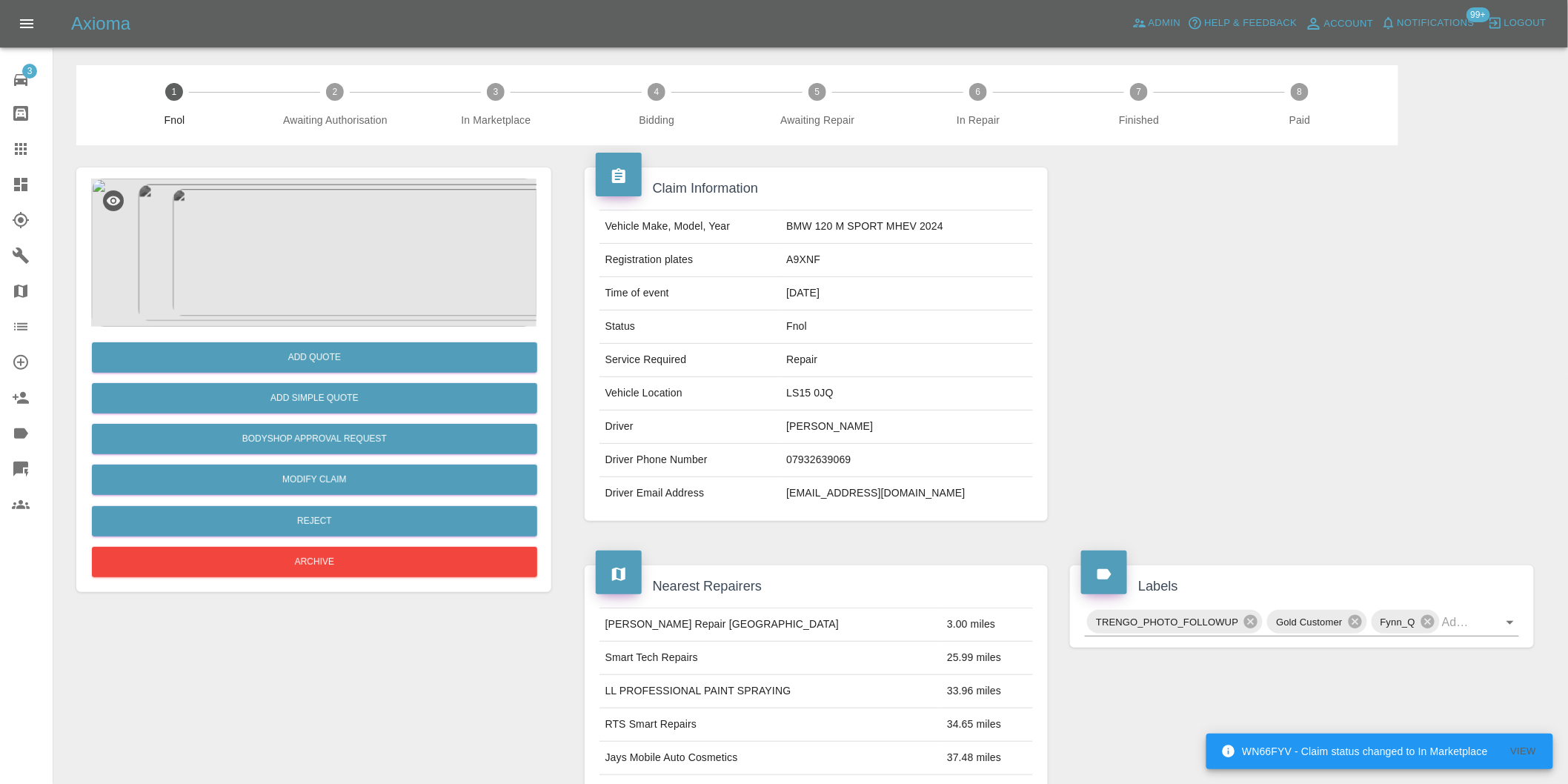
click at [324, 236] on img at bounding box center [314, 253] width 445 height 148
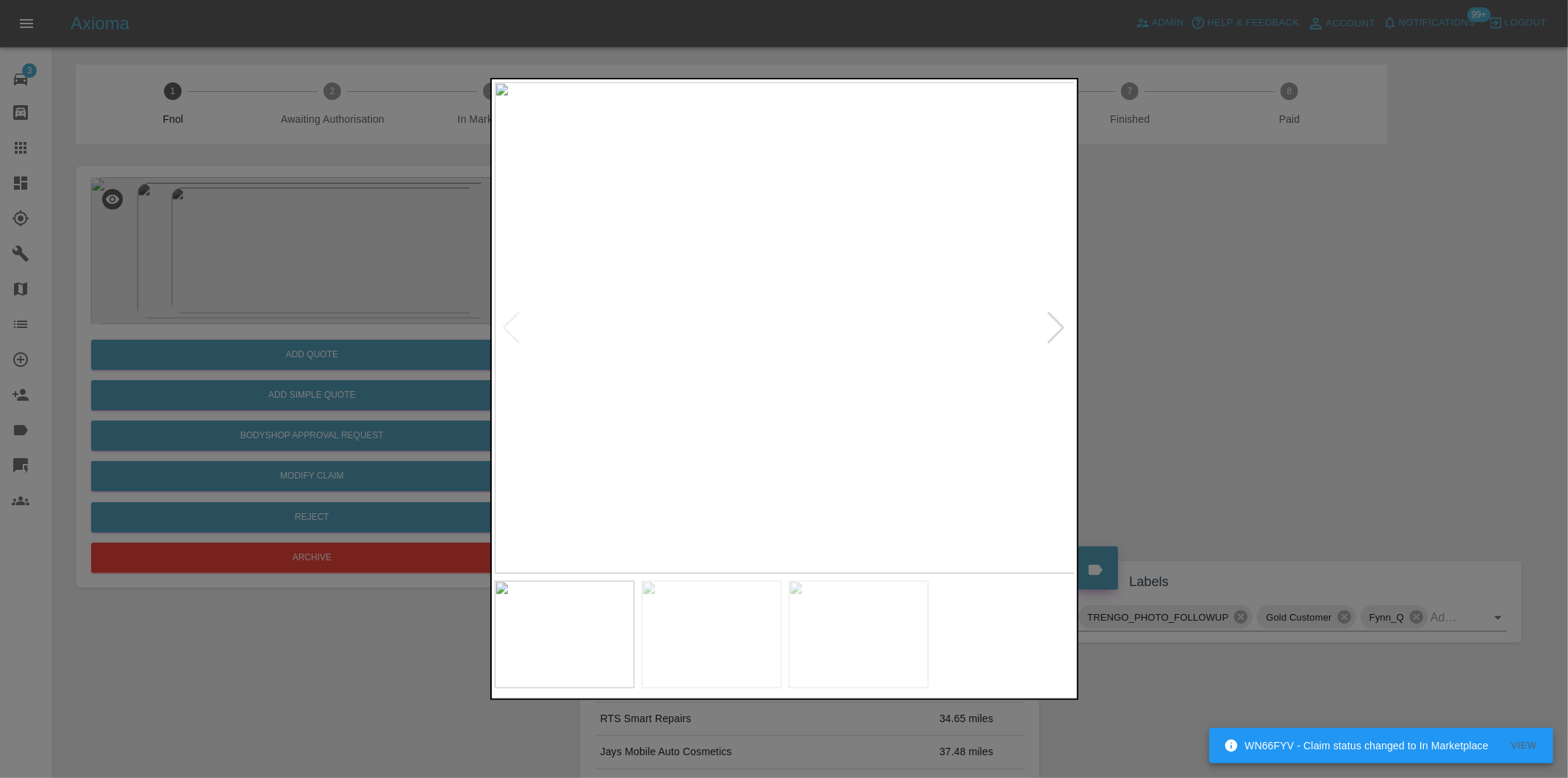
click at [1062, 326] on div at bounding box center [1057, 328] width 20 height 32
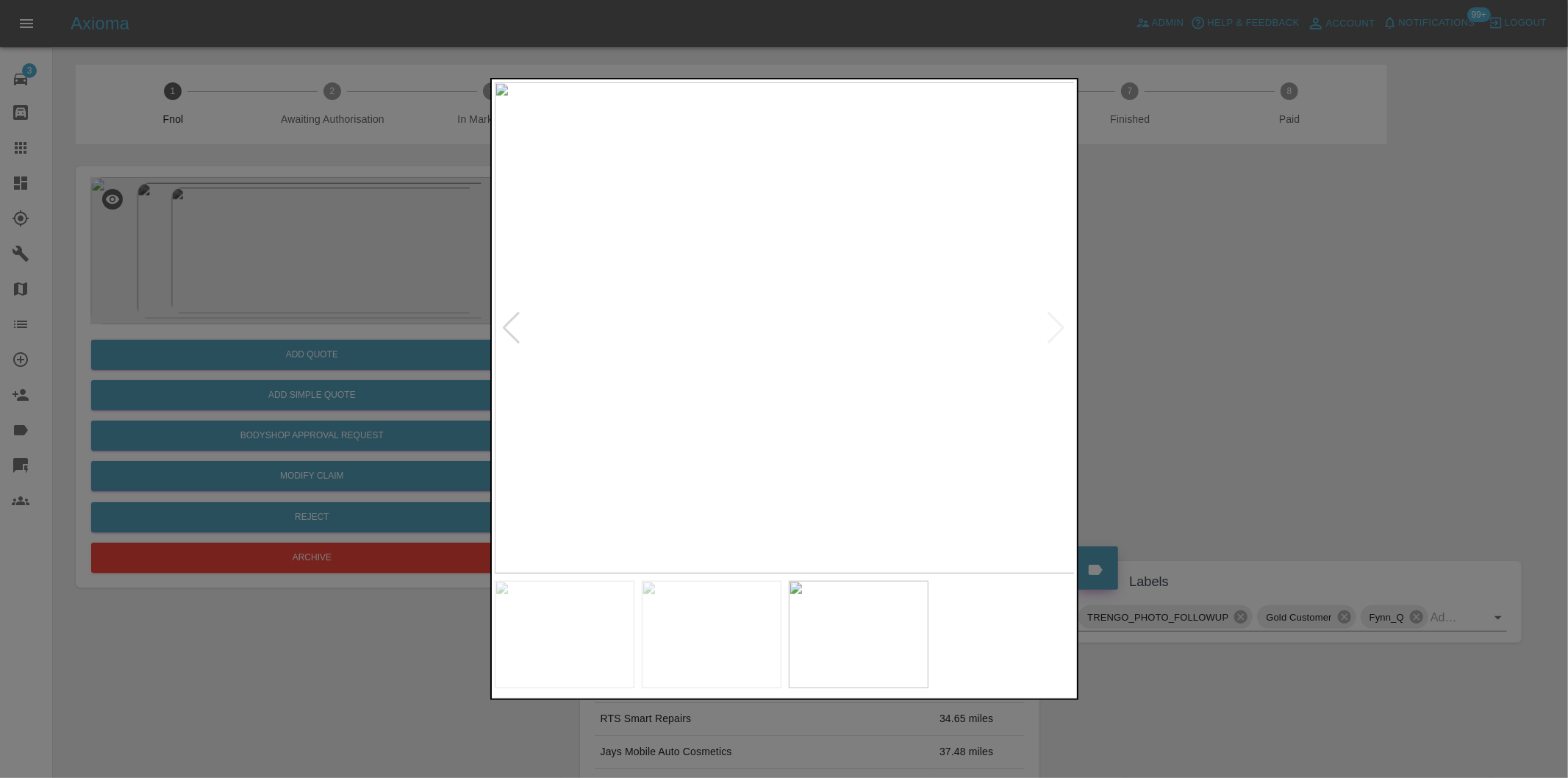
click at [1199, 340] on div at bounding box center [784, 389] width 1568 height 778
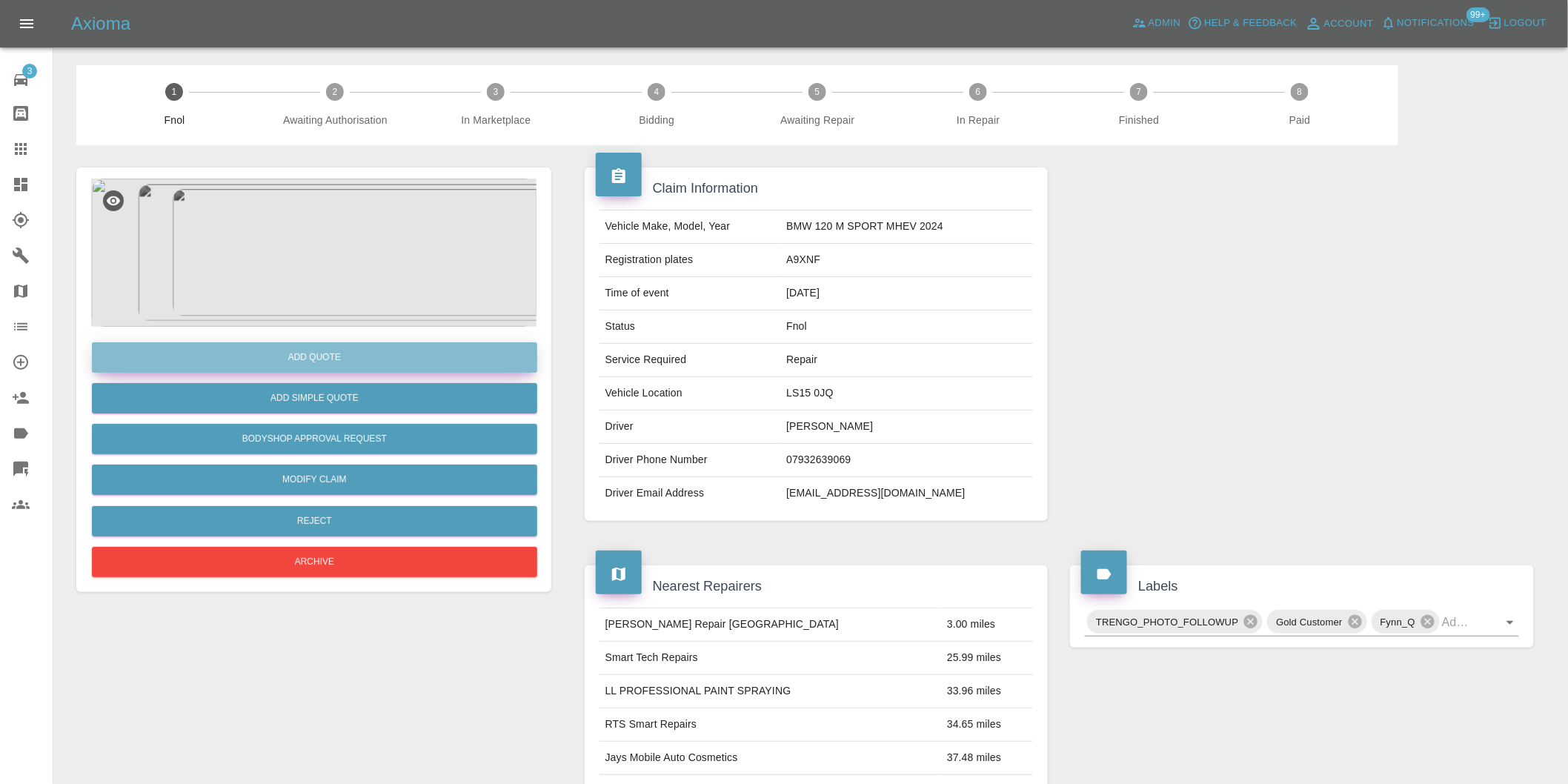
click at [324, 360] on button "Add Quote" at bounding box center [315, 358] width 445 height 30
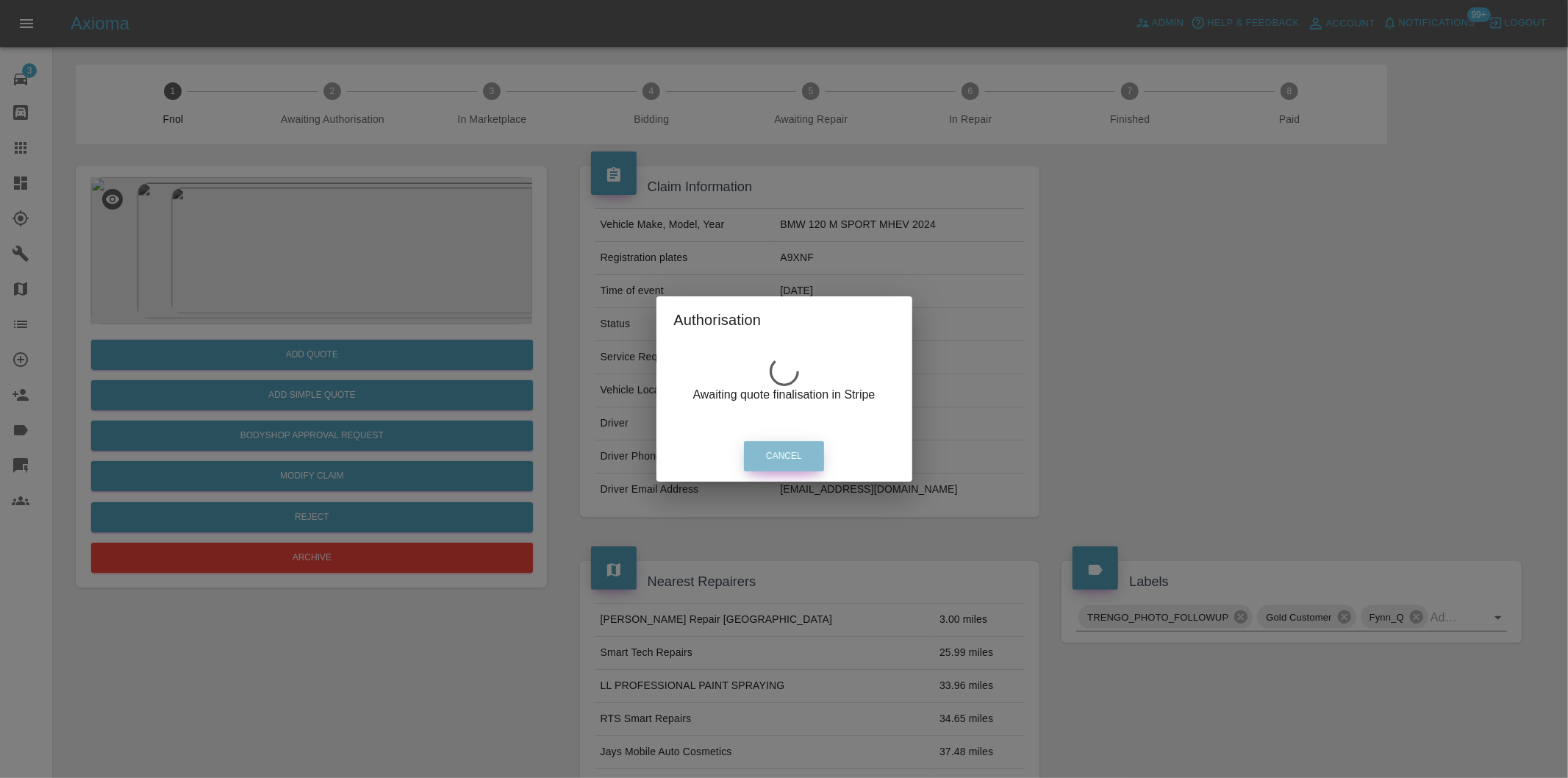
click at [807, 454] on button "Cancel" at bounding box center [784, 456] width 80 height 30
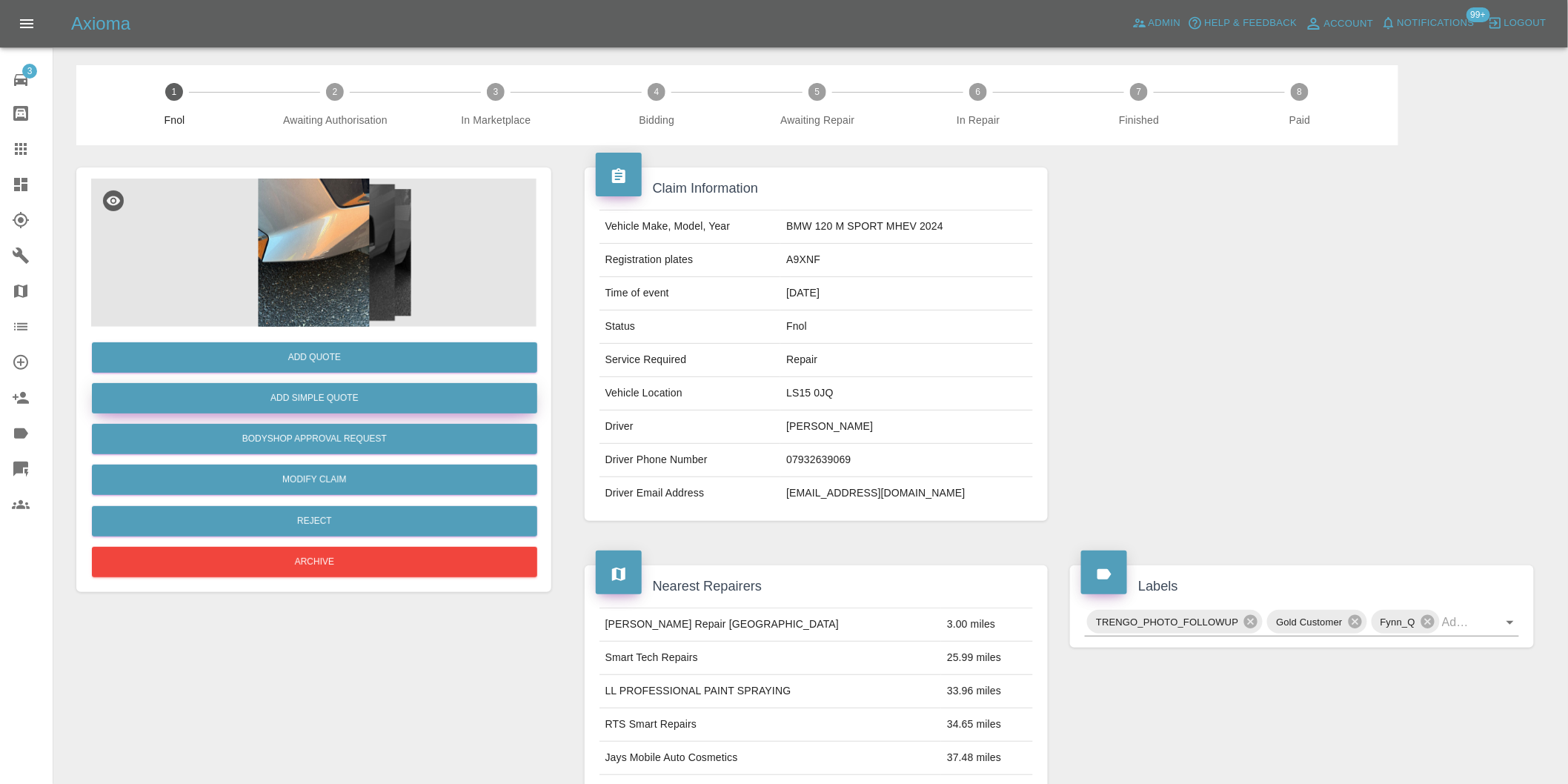
click at [336, 408] on button "Add Simple Quote" at bounding box center [315, 398] width 445 height 30
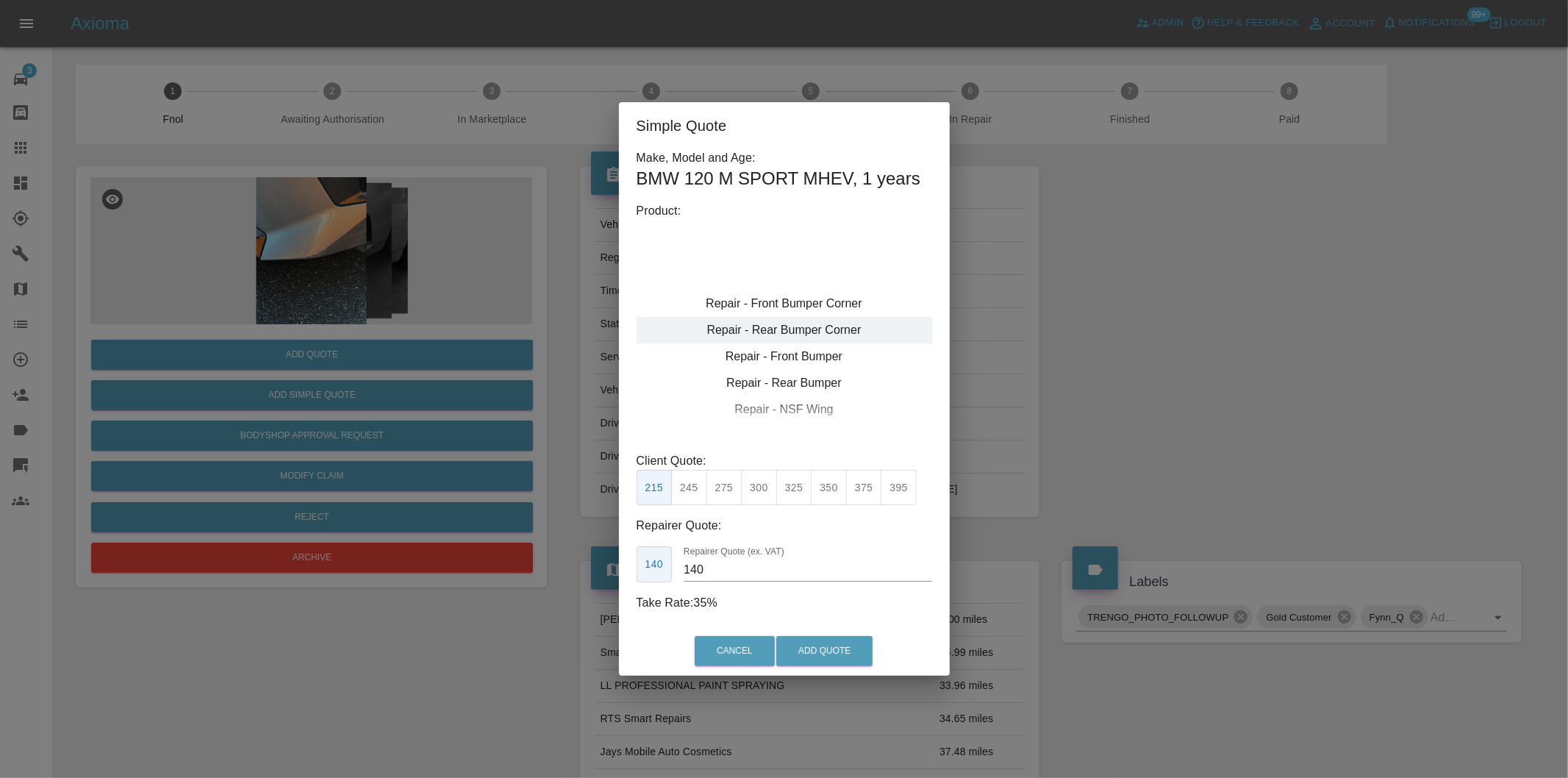
type input "120"
click at [826, 301] on div "Repair - Front Bumper Corner" at bounding box center [784, 303] width 295 height 26
click at [826, 295] on div "Repair - Front Bumper Corner" at bounding box center [784, 303] width 295 height 26
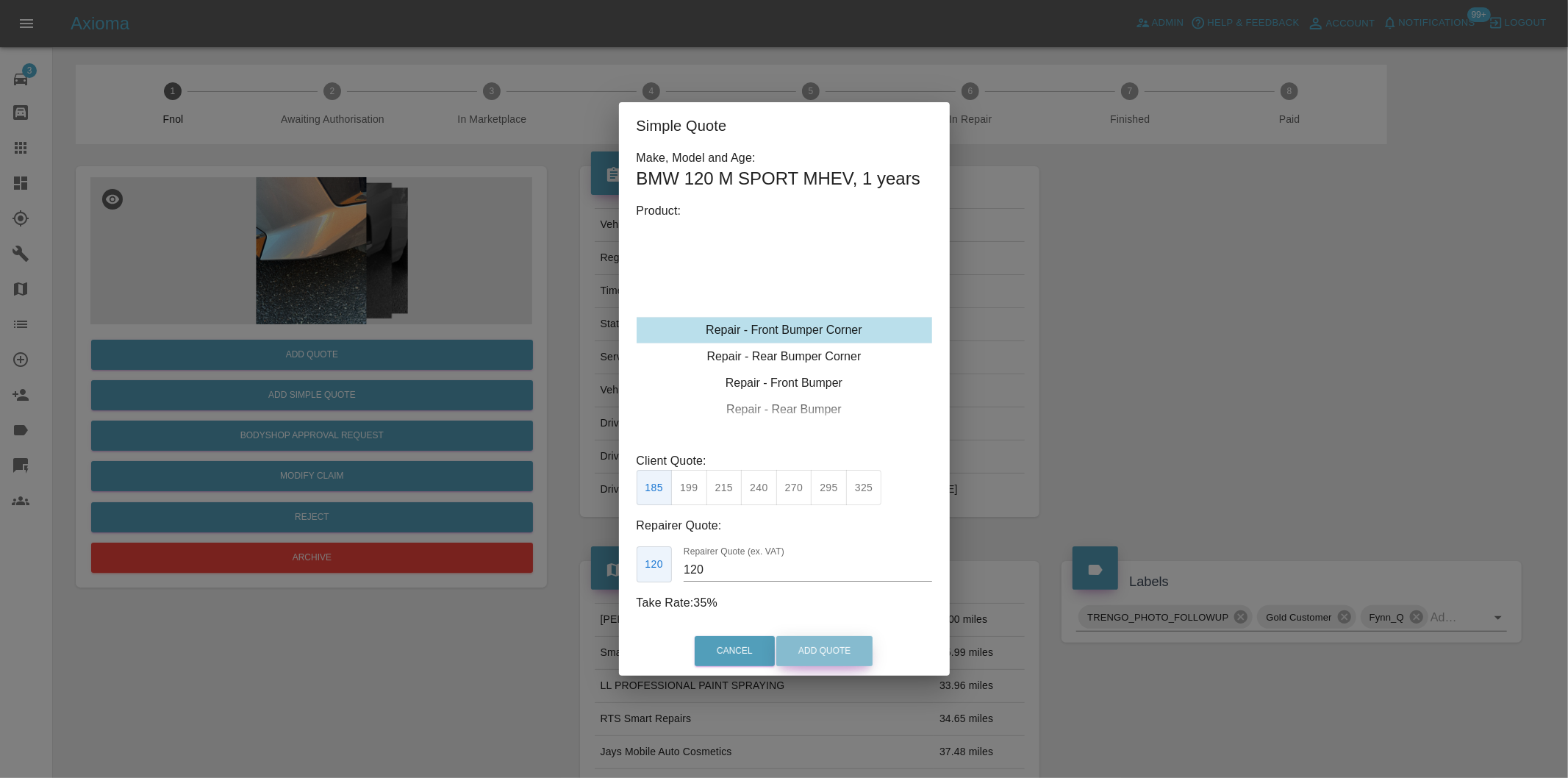
click at [814, 658] on button "Add Quote" at bounding box center [825, 651] width 97 height 30
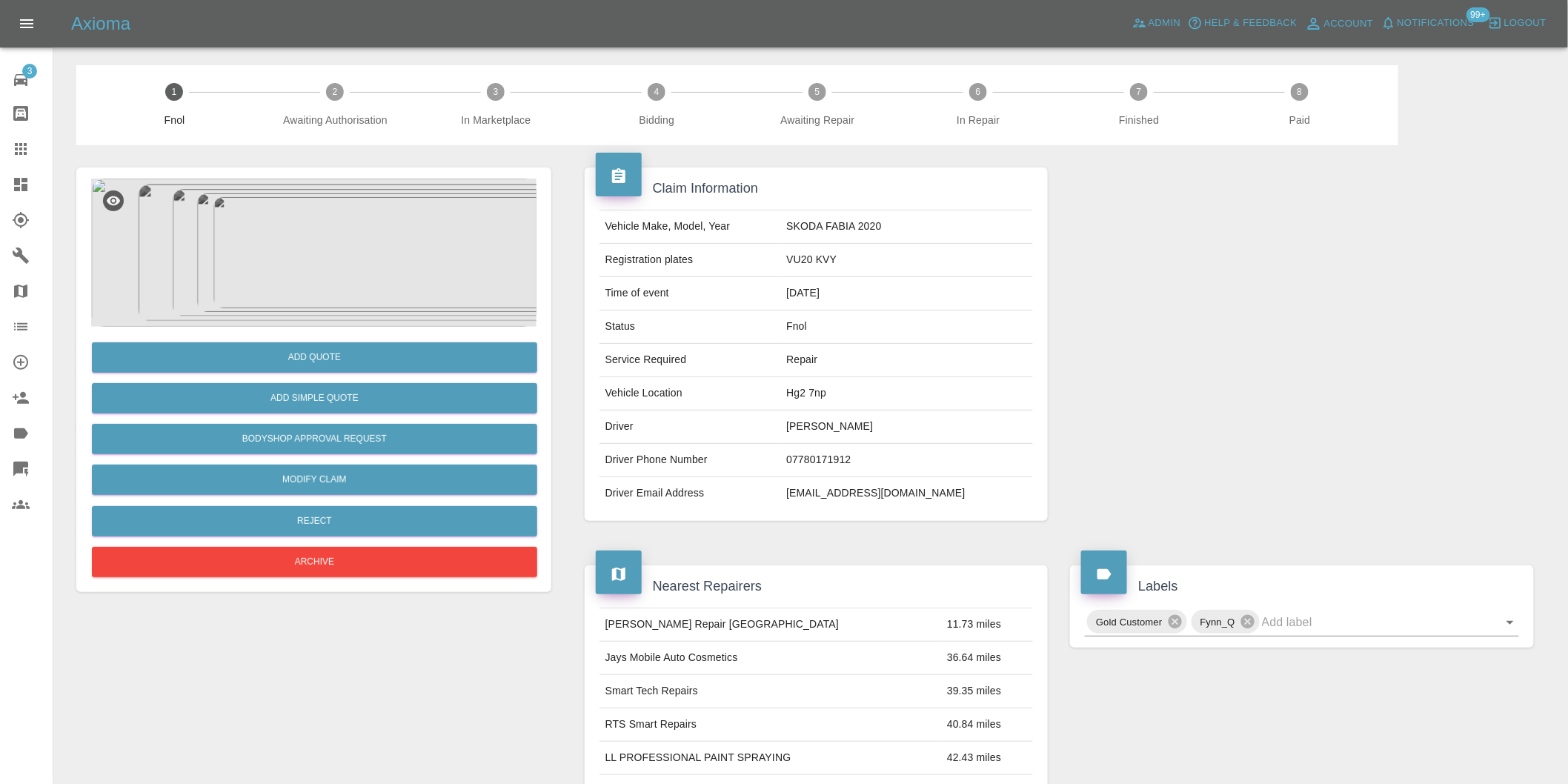
click at [382, 202] on img at bounding box center [314, 253] width 445 height 148
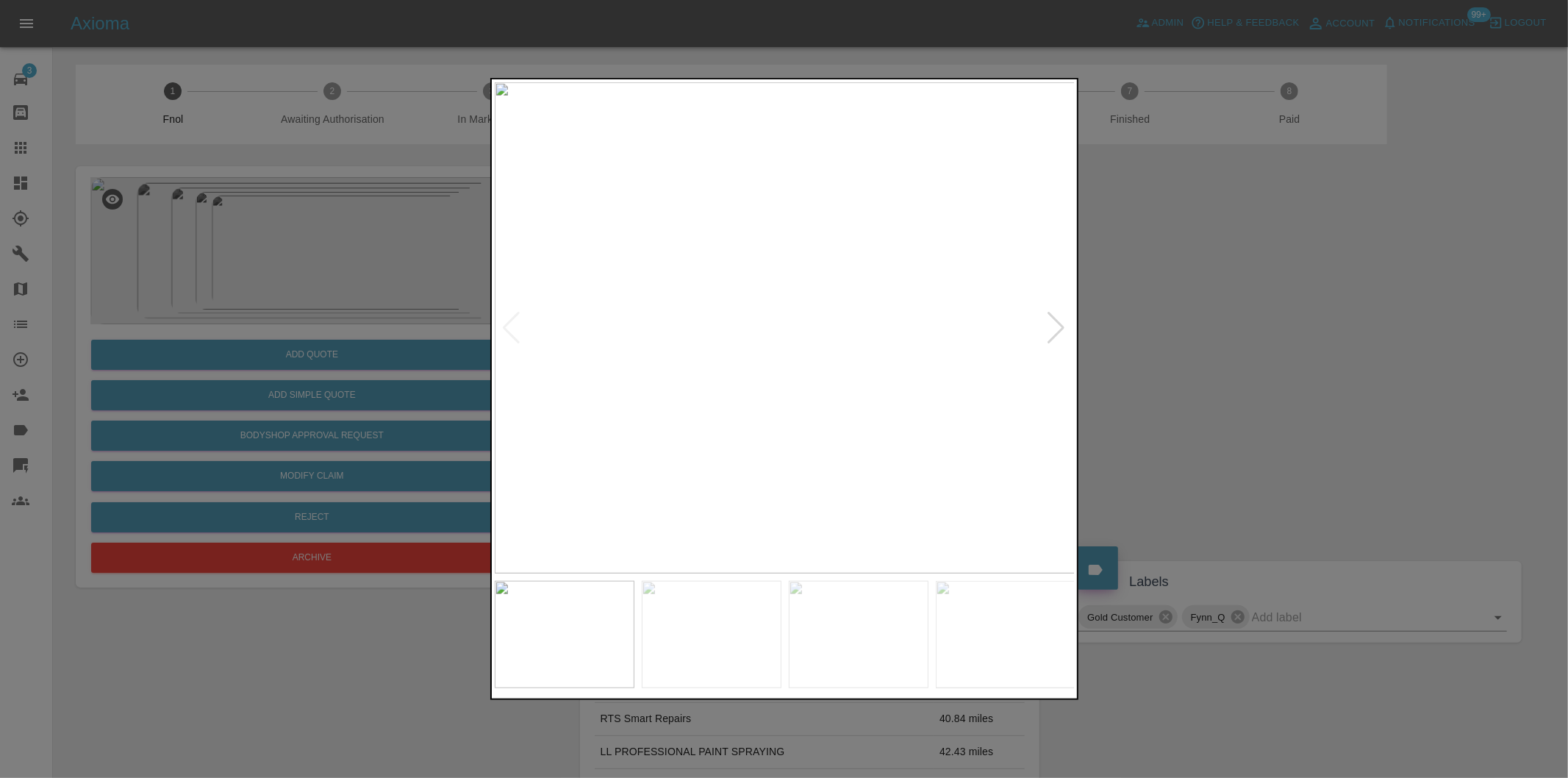
click at [1066, 323] on div at bounding box center [1057, 328] width 20 height 32
click at [1063, 322] on div at bounding box center [1057, 328] width 20 height 32
click at [1066, 320] on img at bounding box center [785, 328] width 581 height 491
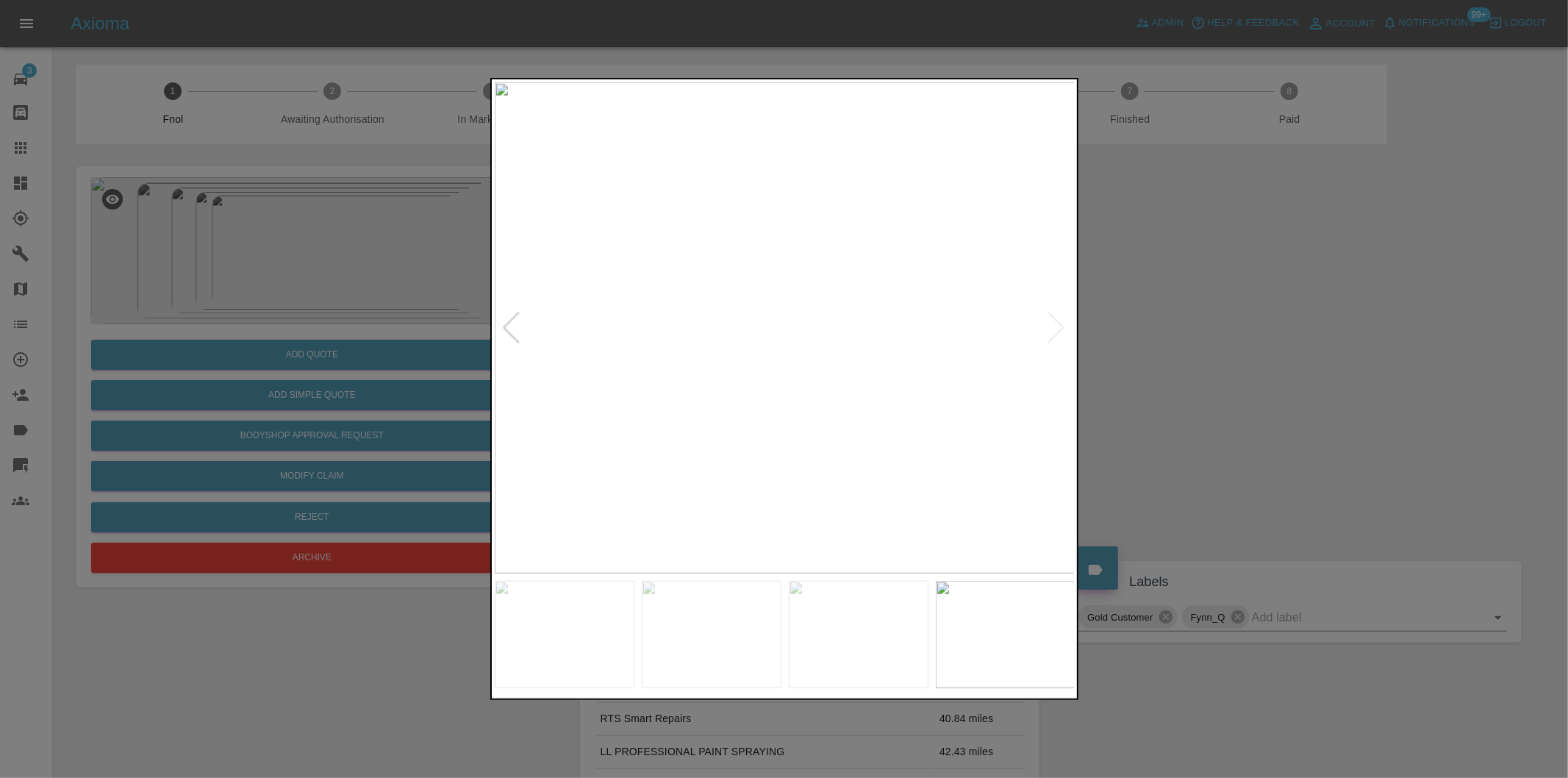
click at [1066, 320] on img at bounding box center [785, 328] width 581 height 491
click at [1201, 298] on div at bounding box center [784, 389] width 1568 height 778
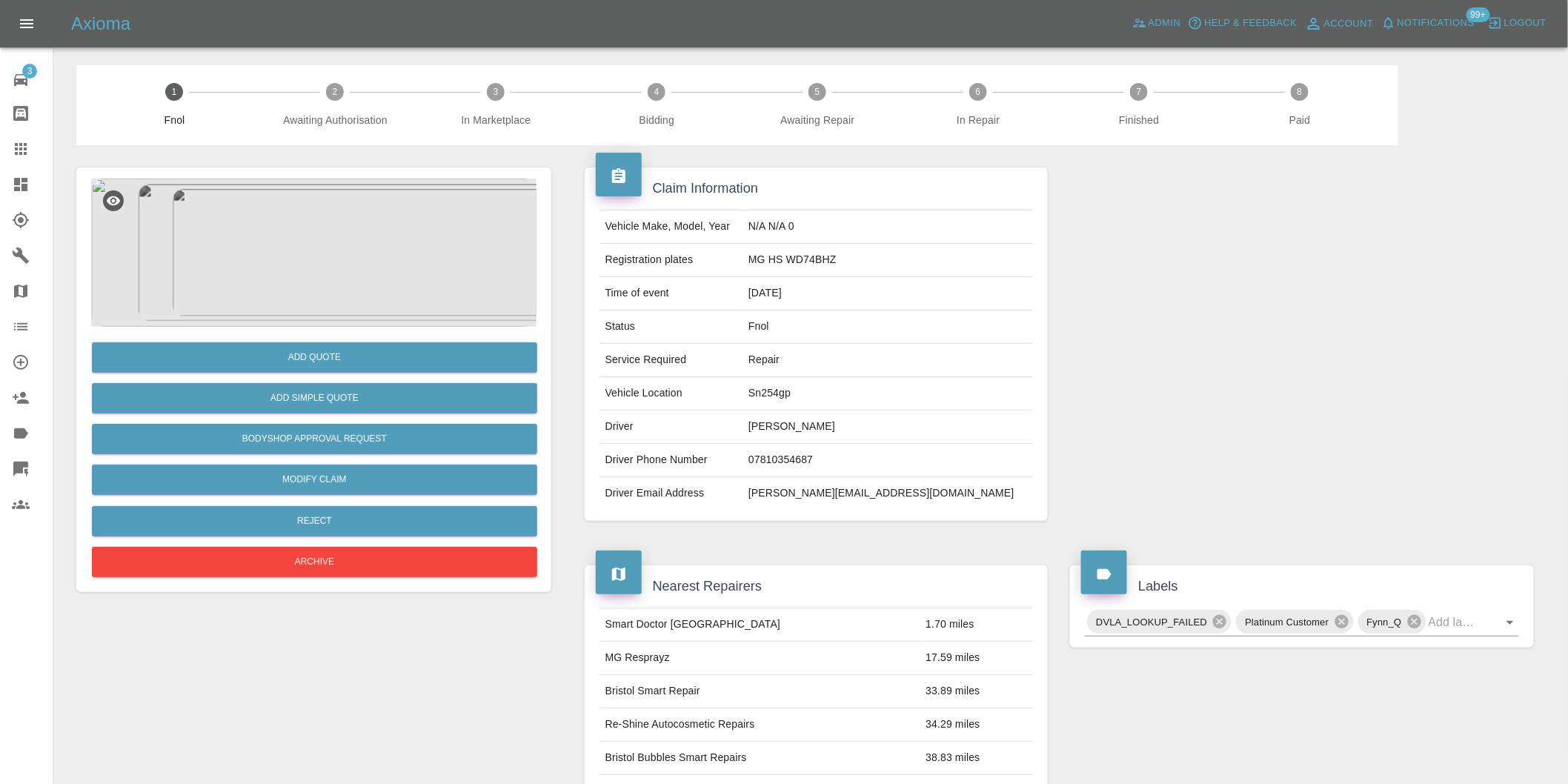
click at [298, 279] on img at bounding box center [314, 253] width 445 height 148
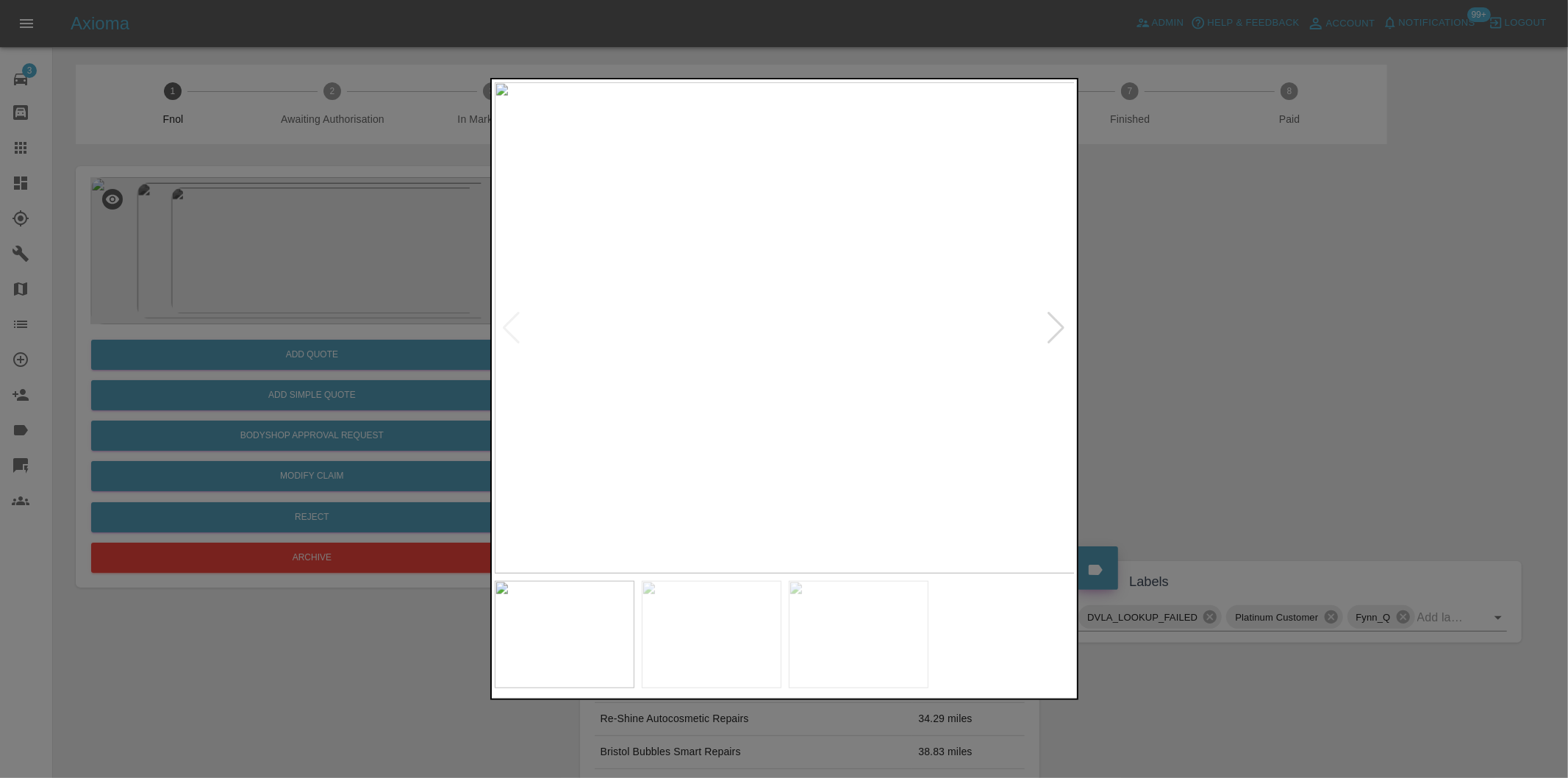
click at [1061, 329] on div at bounding box center [1057, 328] width 20 height 32
click at [1061, 329] on img at bounding box center [785, 328] width 581 height 491
drag, startPoint x: 1245, startPoint y: 351, endPoint x: 1231, endPoint y: 355, distance: 14.6
click at [1235, 355] on div at bounding box center [784, 389] width 1568 height 778
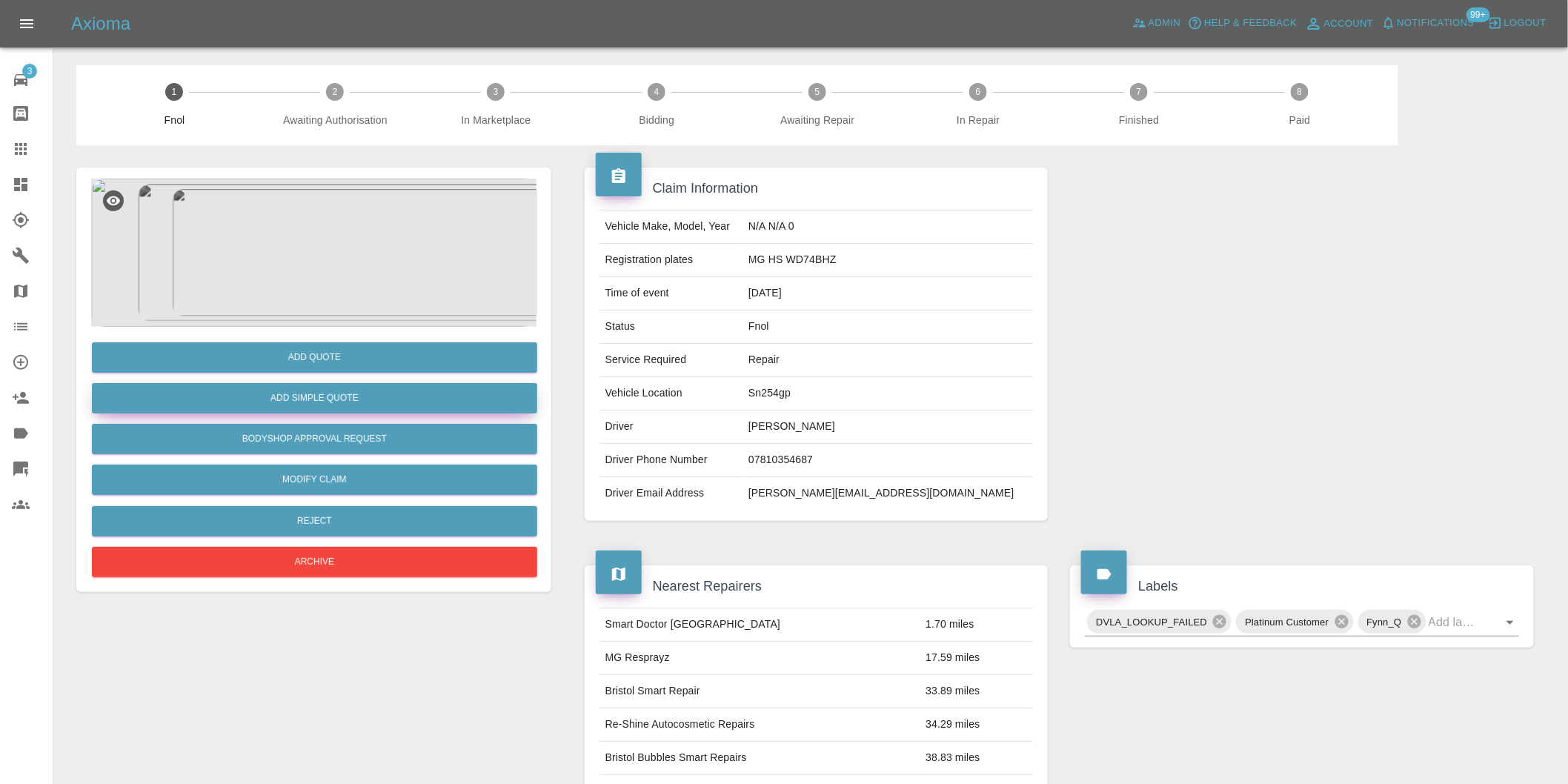
click at [399, 390] on button "Add Simple Quote" at bounding box center [315, 398] width 445 height 30
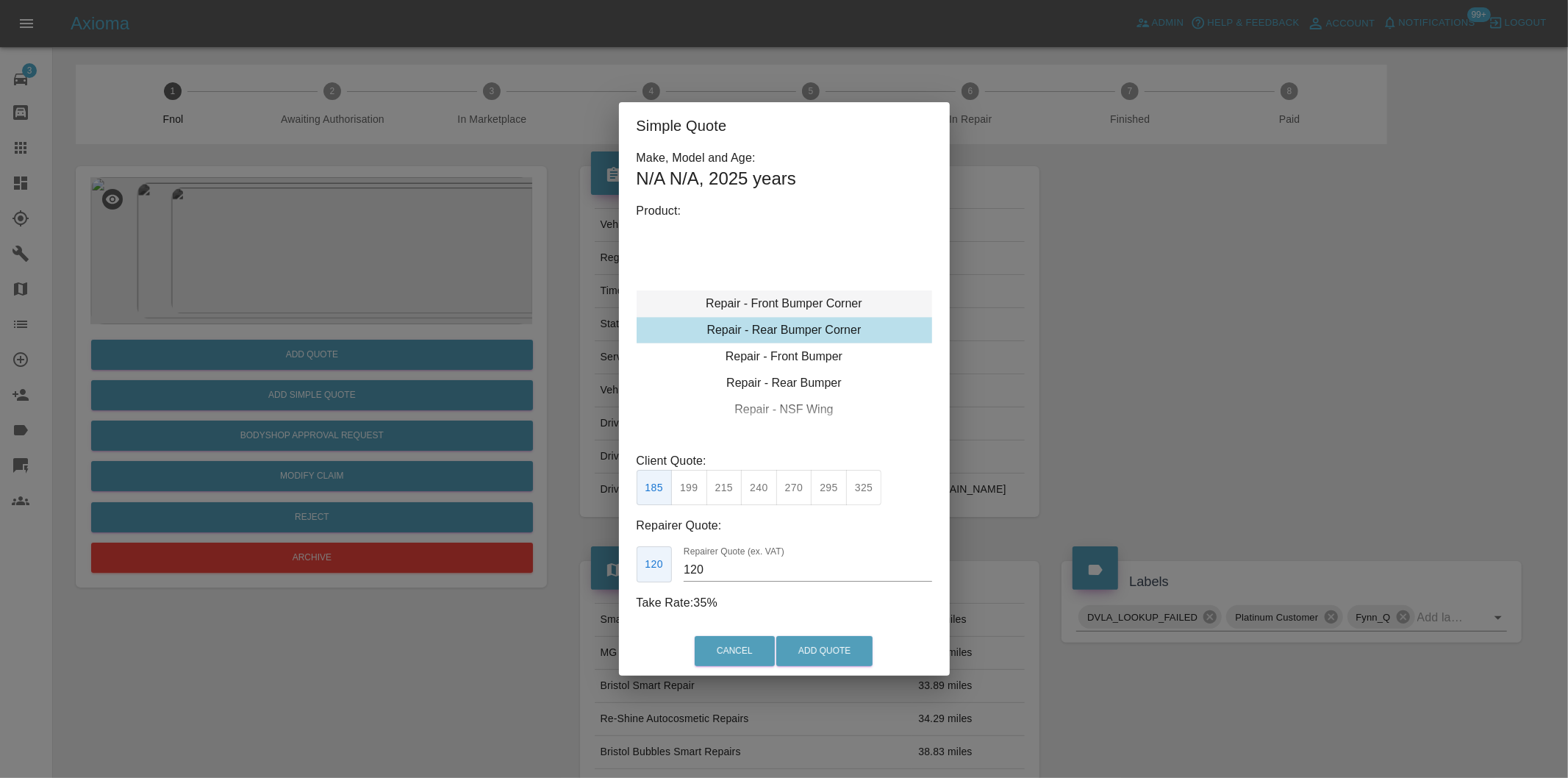
click at [829, 304] on div "Repair - Front Bumper Corner" at bounding box center [784, 303] width 295 height 26
click at [813, 489] on button "295" at bounding box center [829, 488] width 36 height 36
drag, startPoint x: 792, startPoint y: 493, endPoint x: 817, endPoint y: 552, distance: 64.1
click at [792, 494] on button "270" at bounding box center [795, 488] width 36 height 36
type input "165"
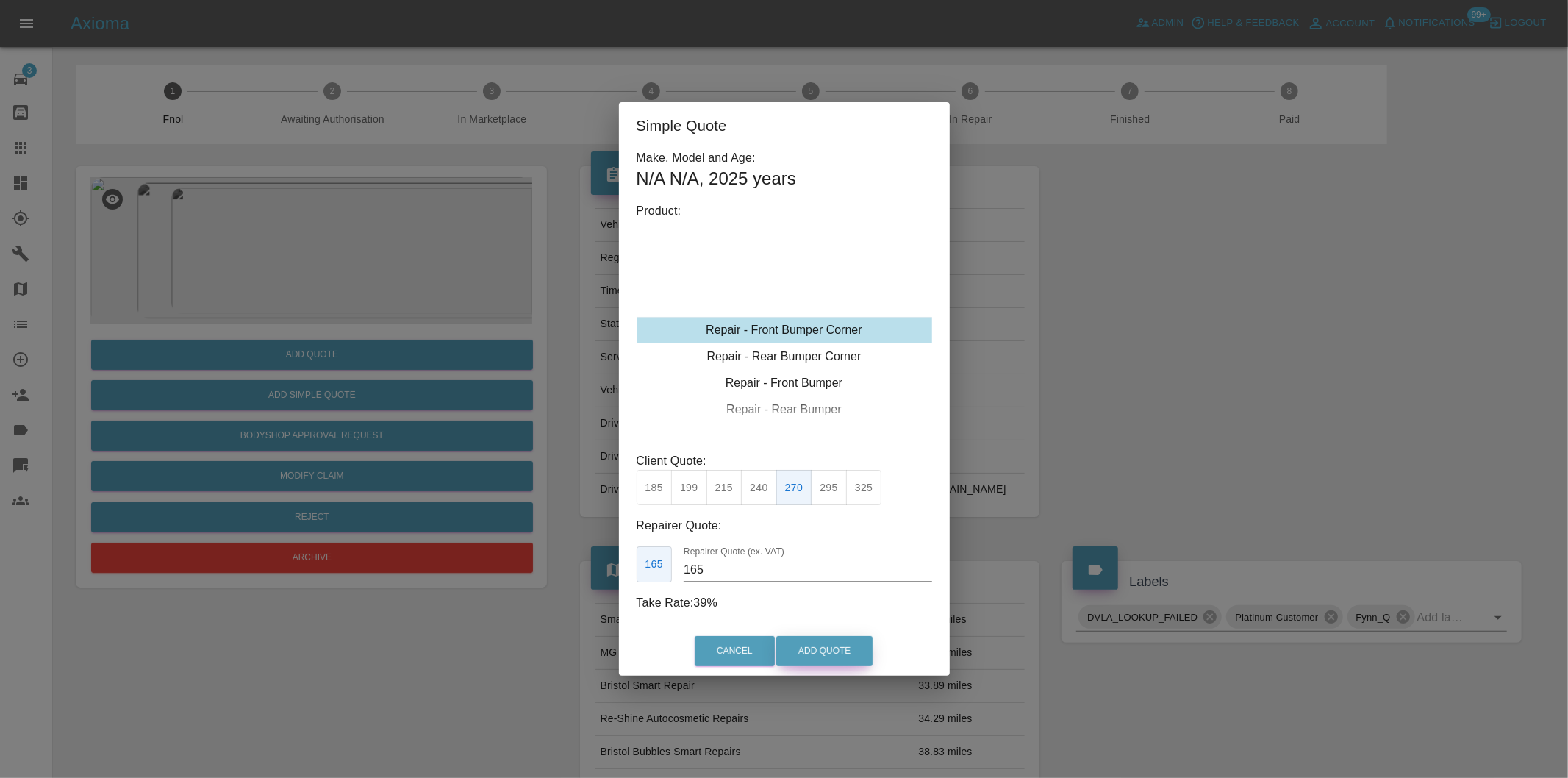
click at [823, 644] on button "Add Quote" at bounding box center [825, 651] width 97 height 30
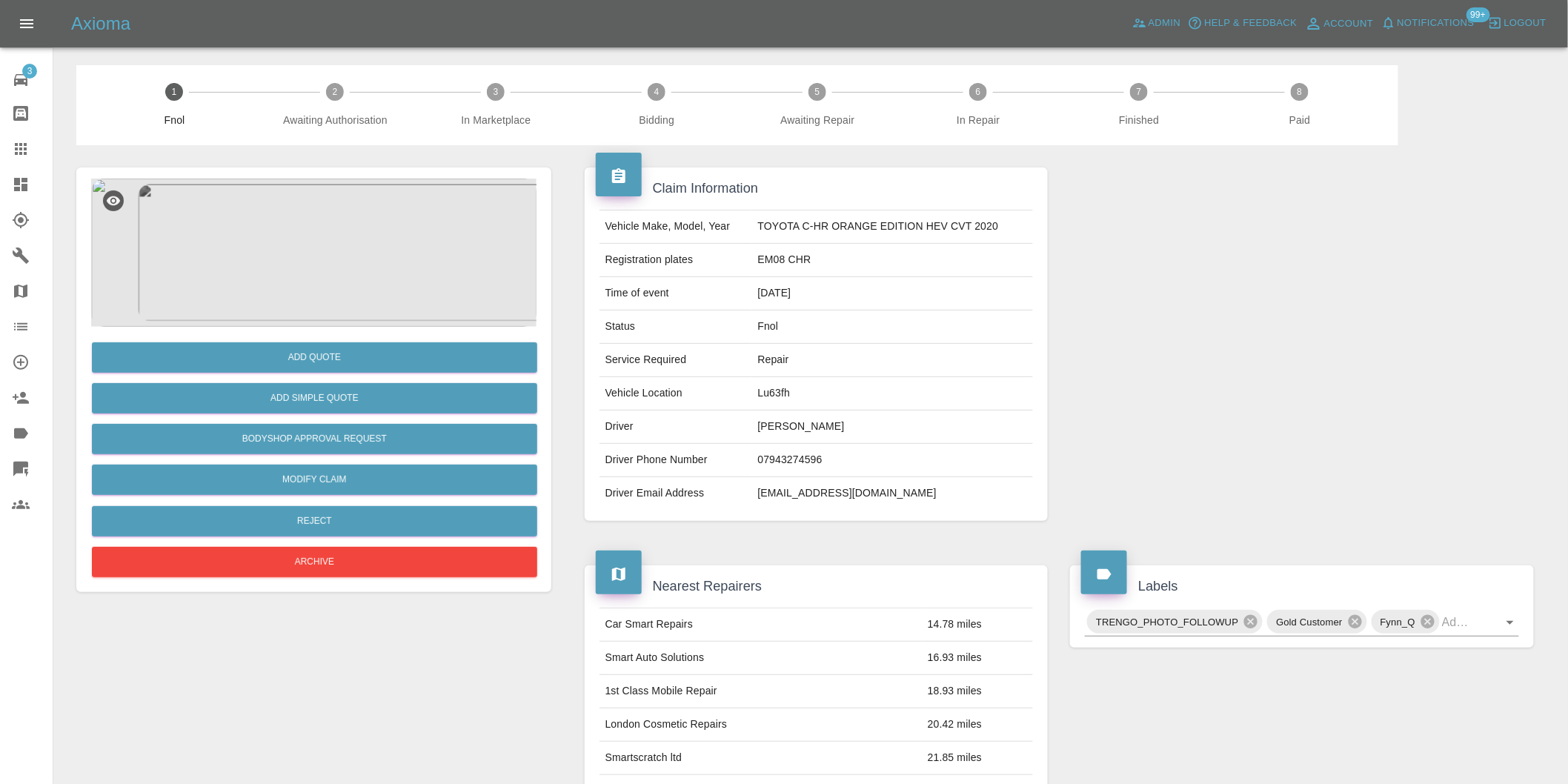
click at [295, 291] on img at bounding box center [314, 253] width 445 height 148
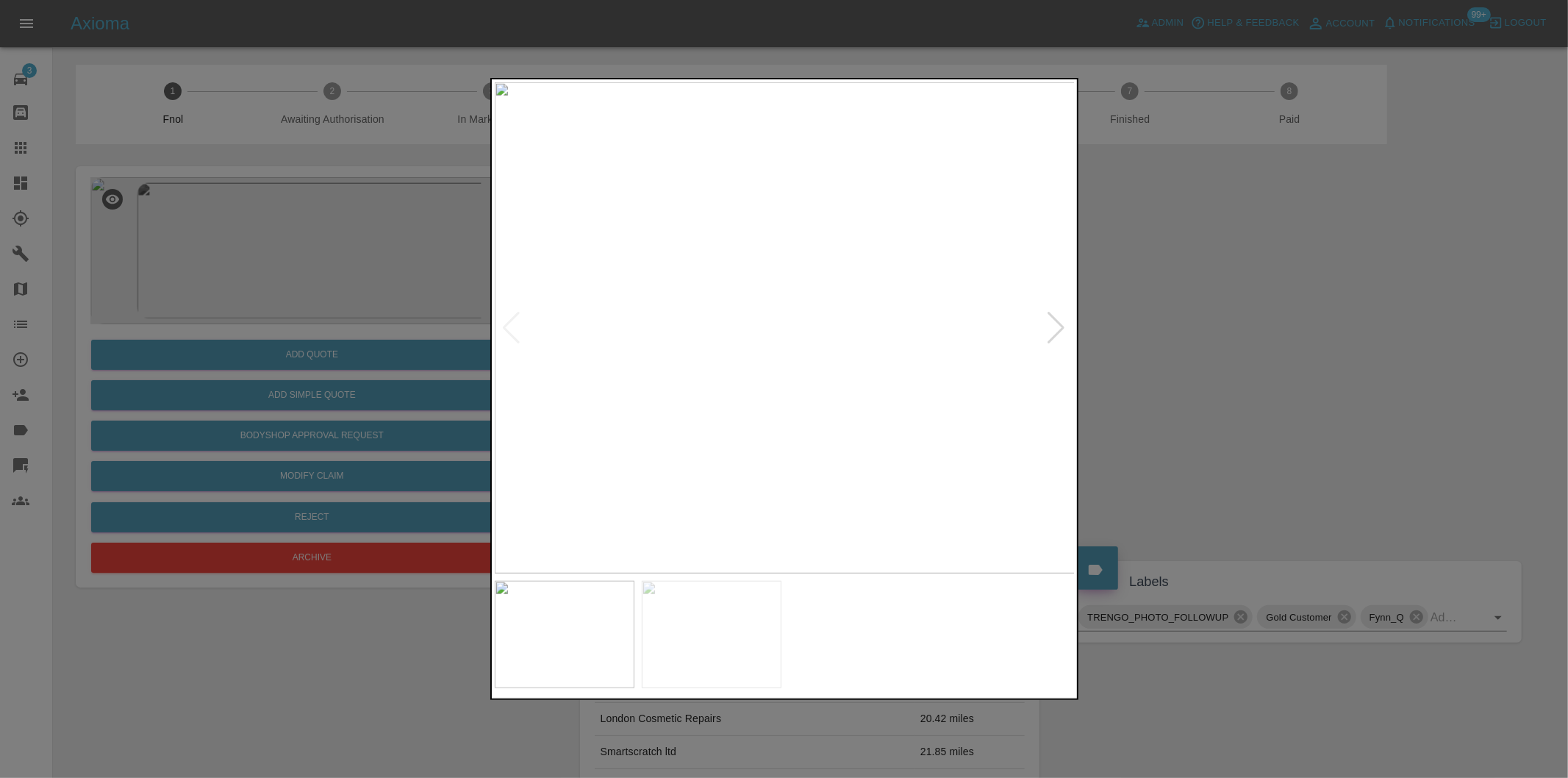
click at [1059, 323] on div at bounding box center [1057, 328] width 20 height 32
click at [1059, 323] on img at bounding box center [785, 328] width 581 height 491
click at [1246, 353] on div at bounding box center [784, 389] width 1568 height 778
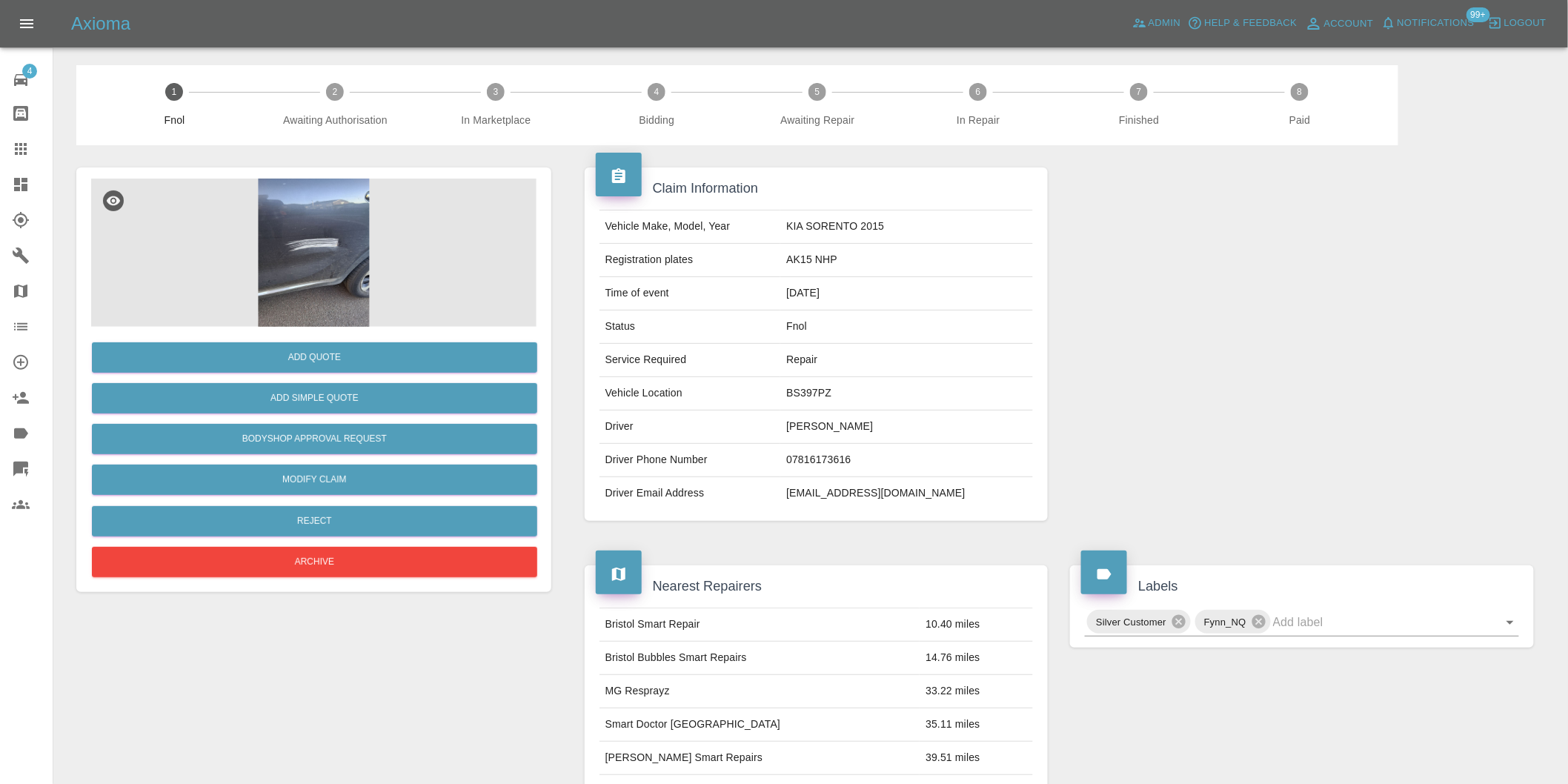
click at [307, 231] on img at bounding box center [314, 253] width 445 height 148
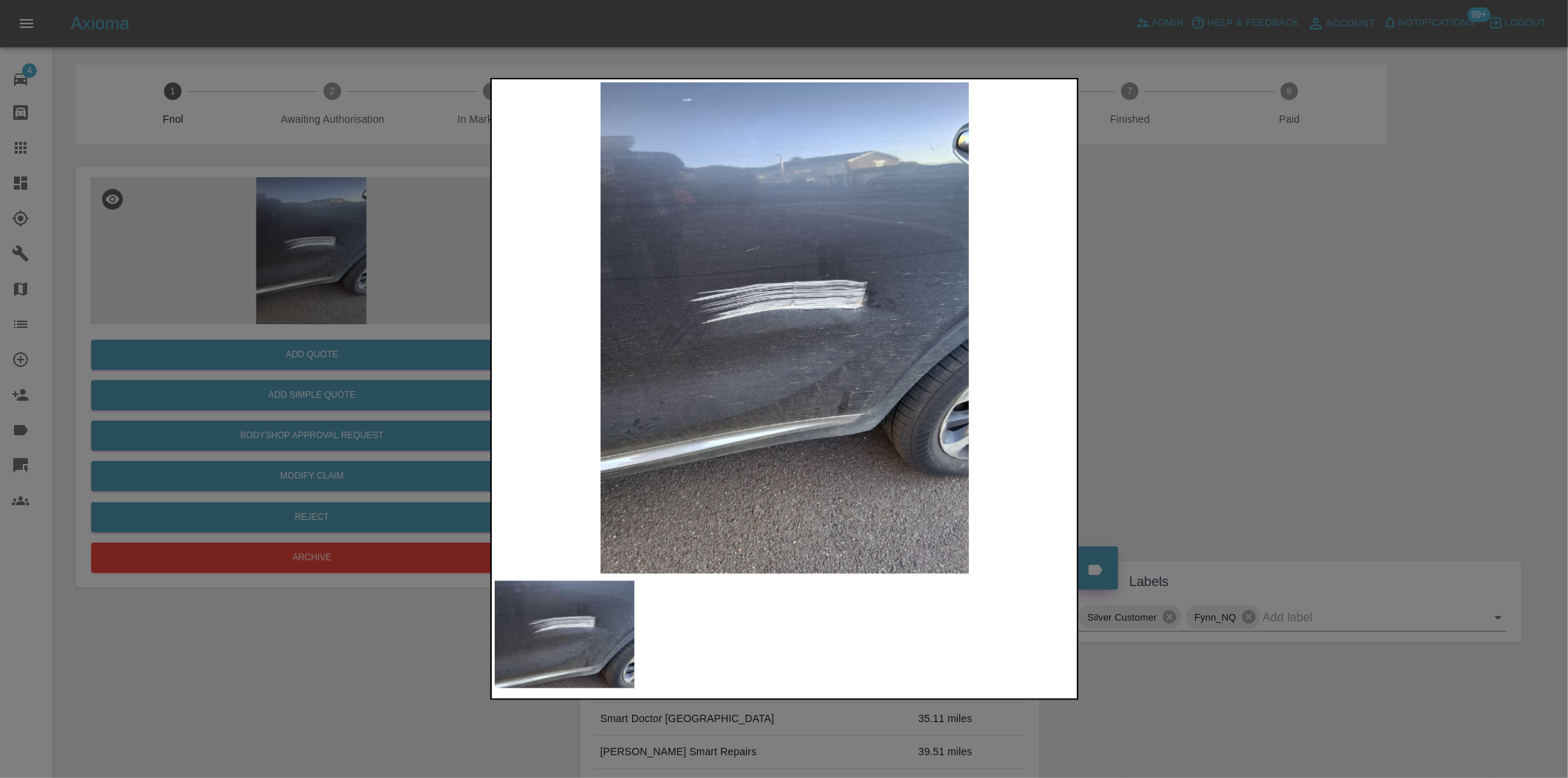
click at [1202, 363] on div at bounding box center [784, 389] width 1568 height 778
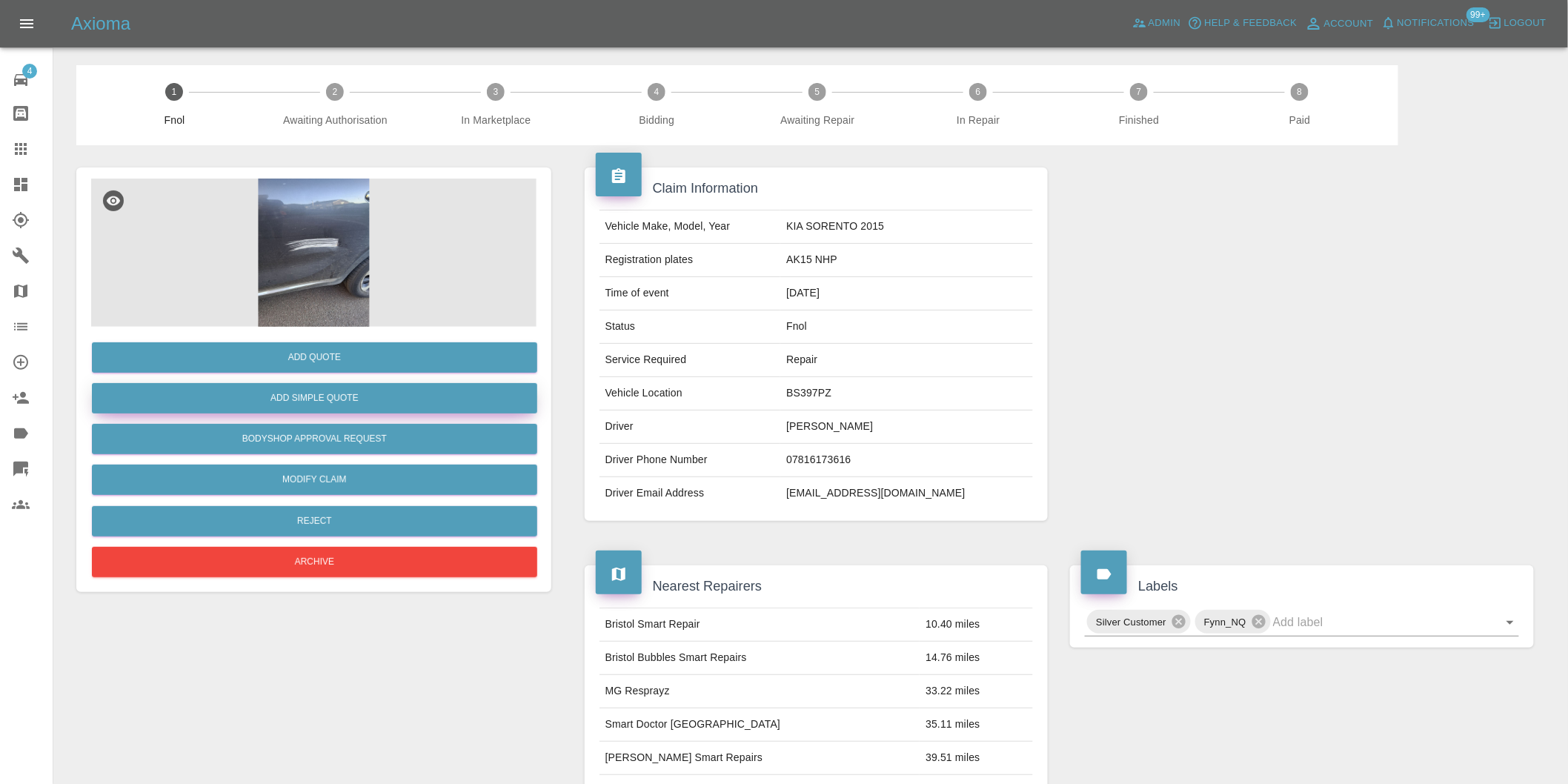
click at [375, 403] on button "Add Simple Quote" at bounding box center [315, 398] width 445 height 30
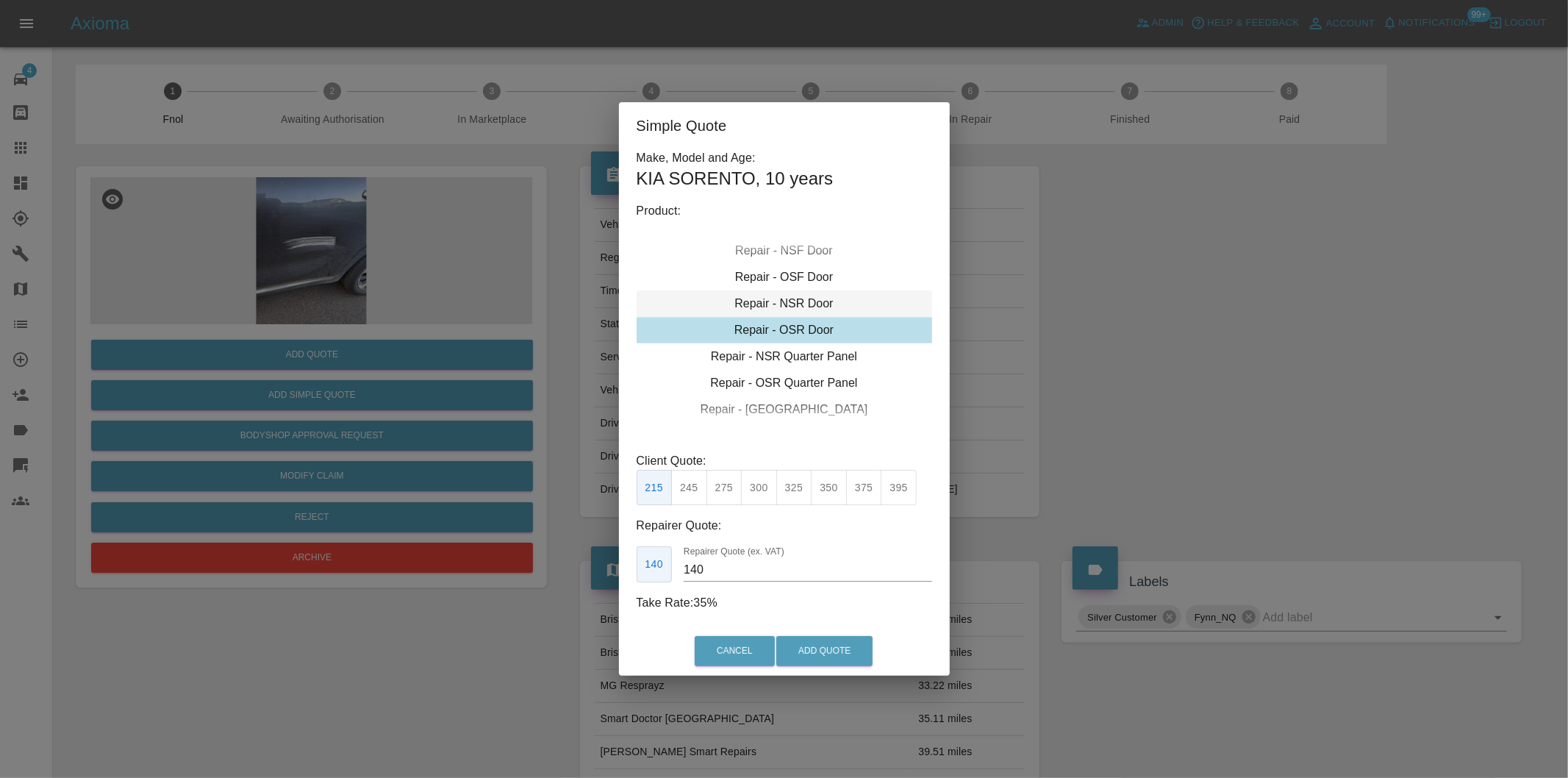
click at [805, 299] on div "Repair - NSR Door" at bounding box center [784, 303] width 295 height 26
click at [828, 487] on button "350" at bounding box center [829, 488] width 36 height 36
type input "230"
click at [835, 650] on button "Add Quote" at bounding box center [825, 651] width 97 height 30
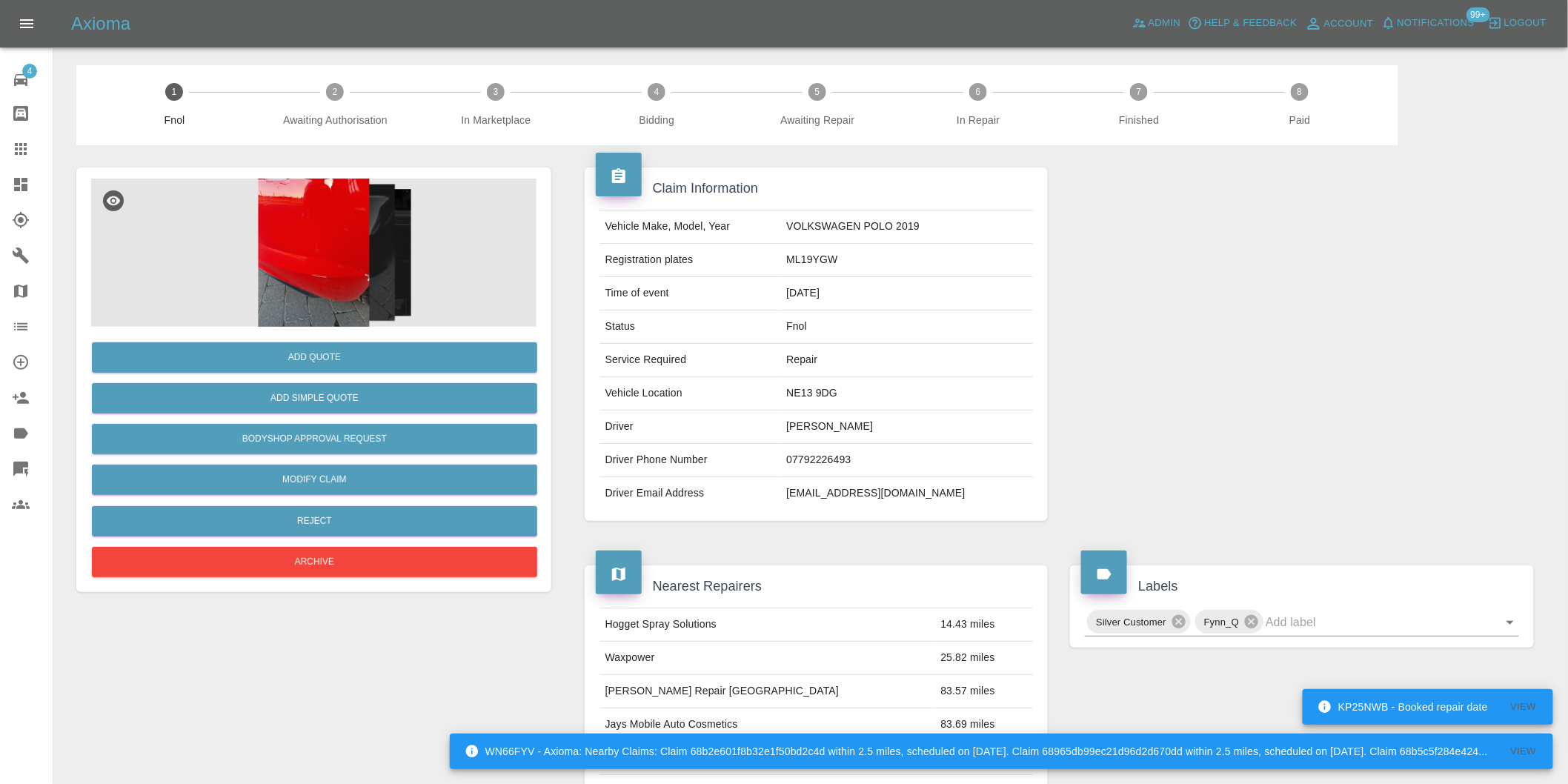
click at [324, 235] on img at bounding box center [314, 253] width 445 height 148
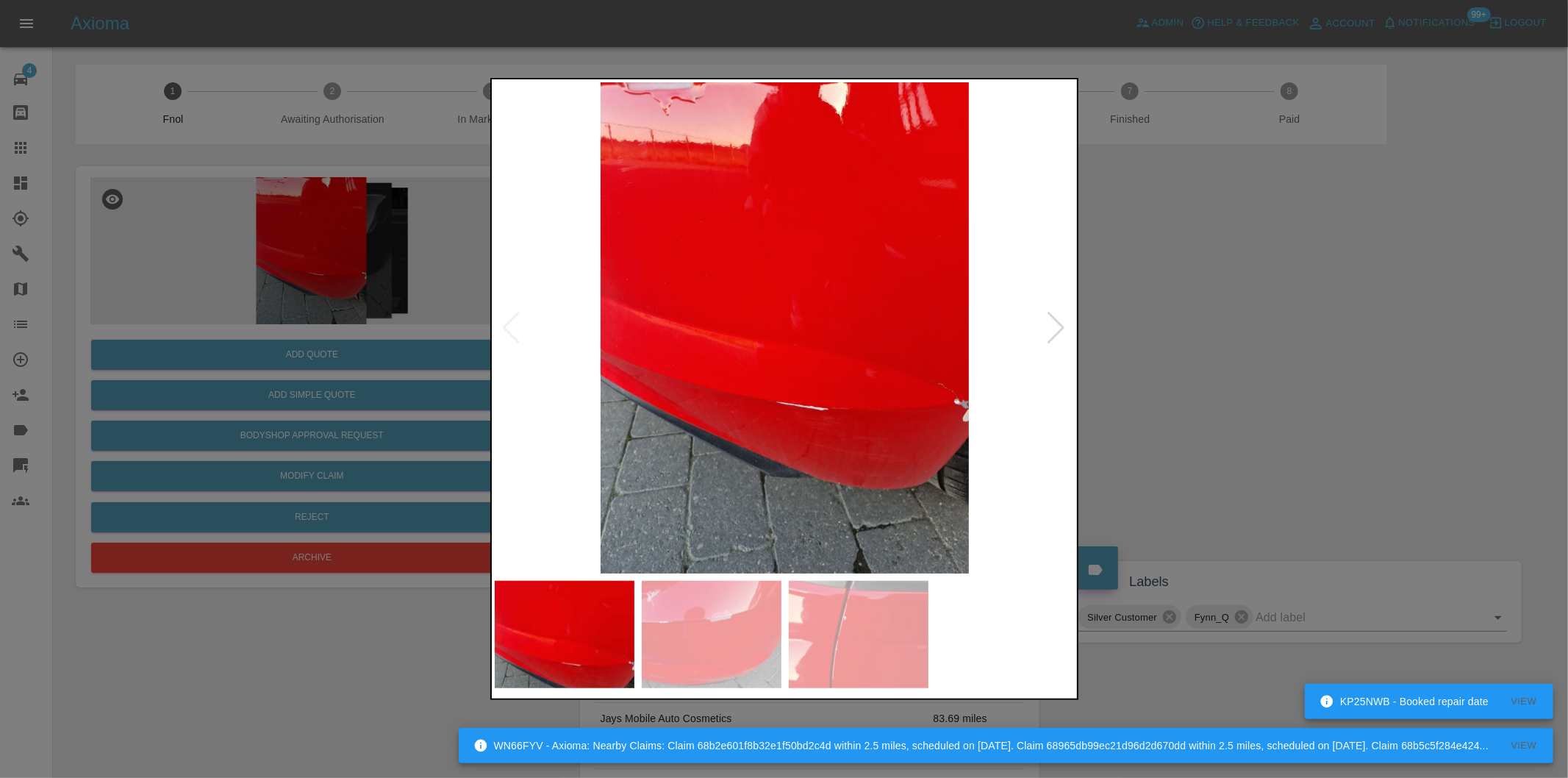
click at [1067, 322] on img at bounding box center [785, 328] width 581 height 491
click at [1059, 333] on div at bounding box center [1057, 328] width 20 height 32
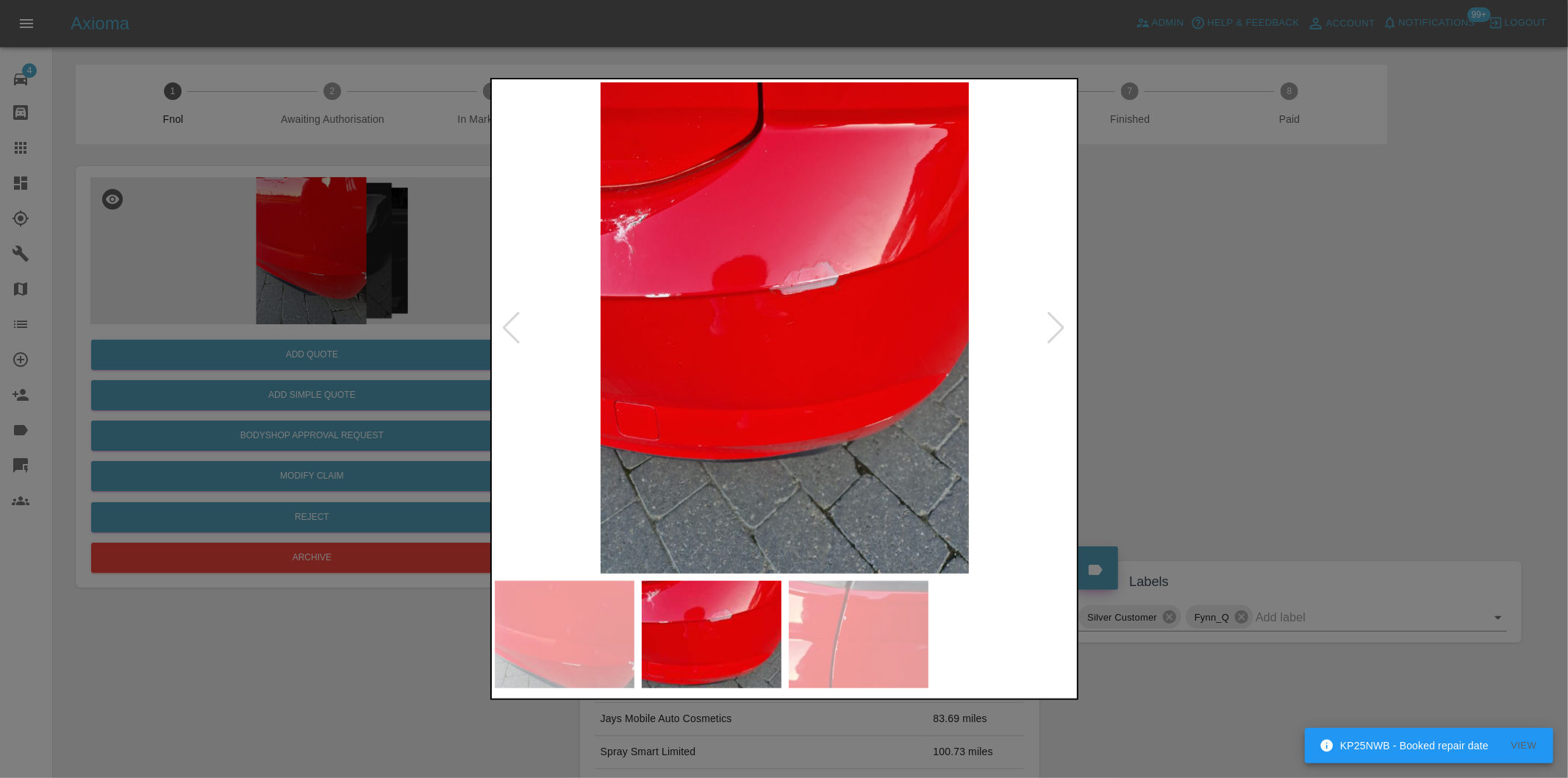
click at [1059, 333] on div at bounding box center [1057, 328] width 20 height 32
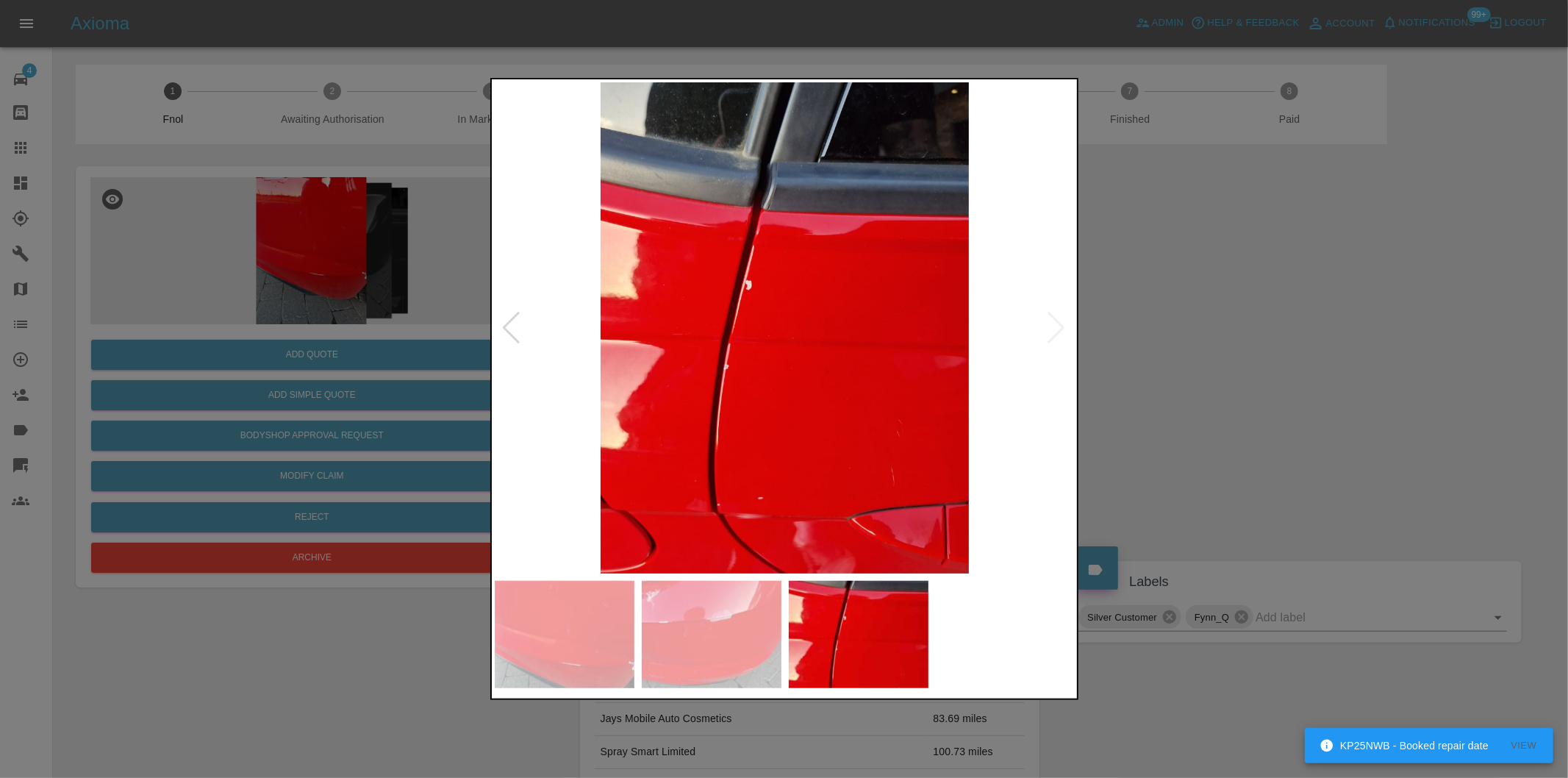
click at [1059, 333] on img at bounding box center [785, 328] width 581 height 491
drag, startPoint x: 1221, startPoint y: 365, endPoint x: 457, endPoint y: 32, distance: 833.4
click at [1208, 358] on div at bounding box center [784, 389] width 1568 height 778
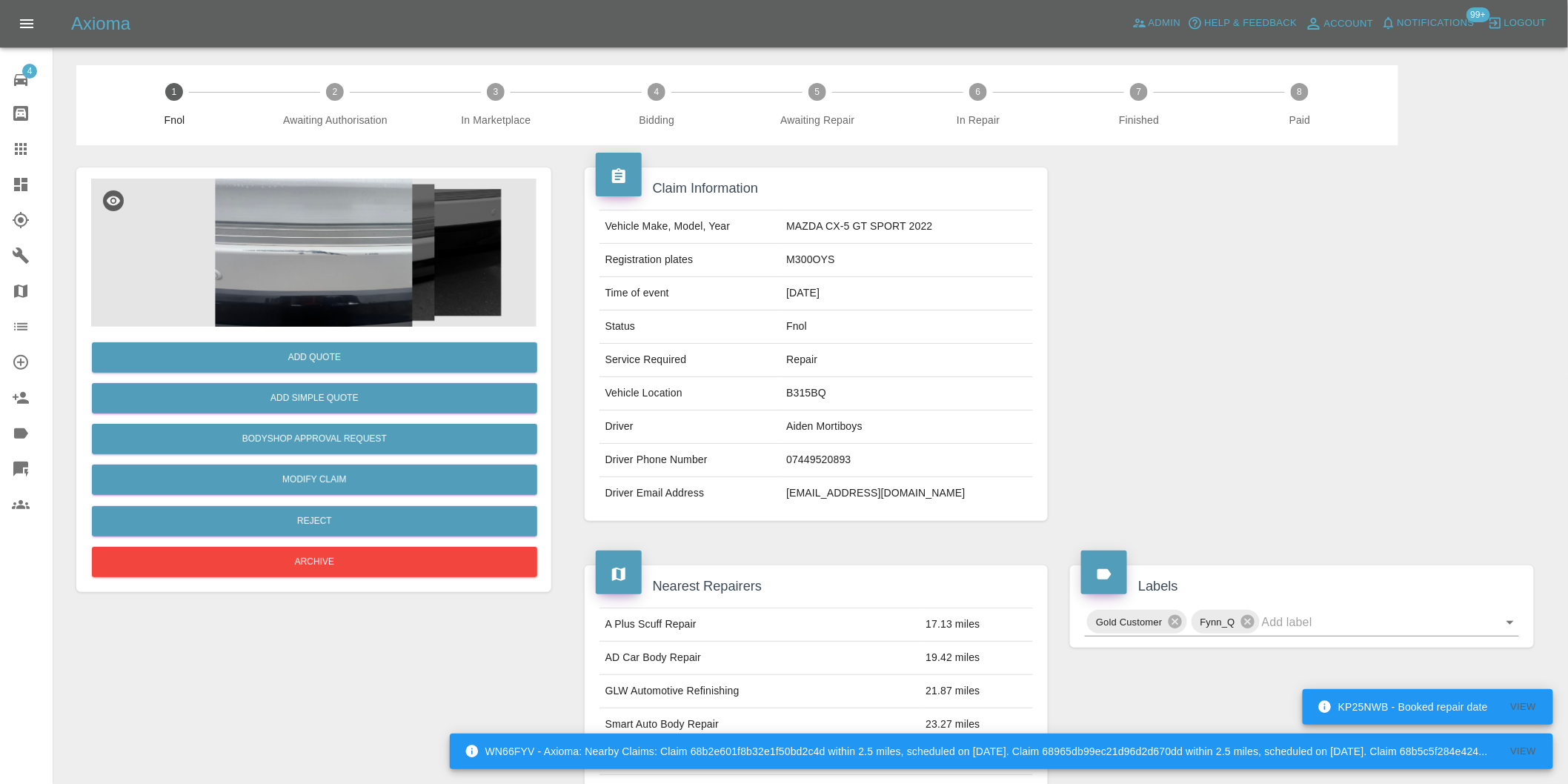
click at [306, 247] on img at bounding box center [314, 253] width 445 height 148
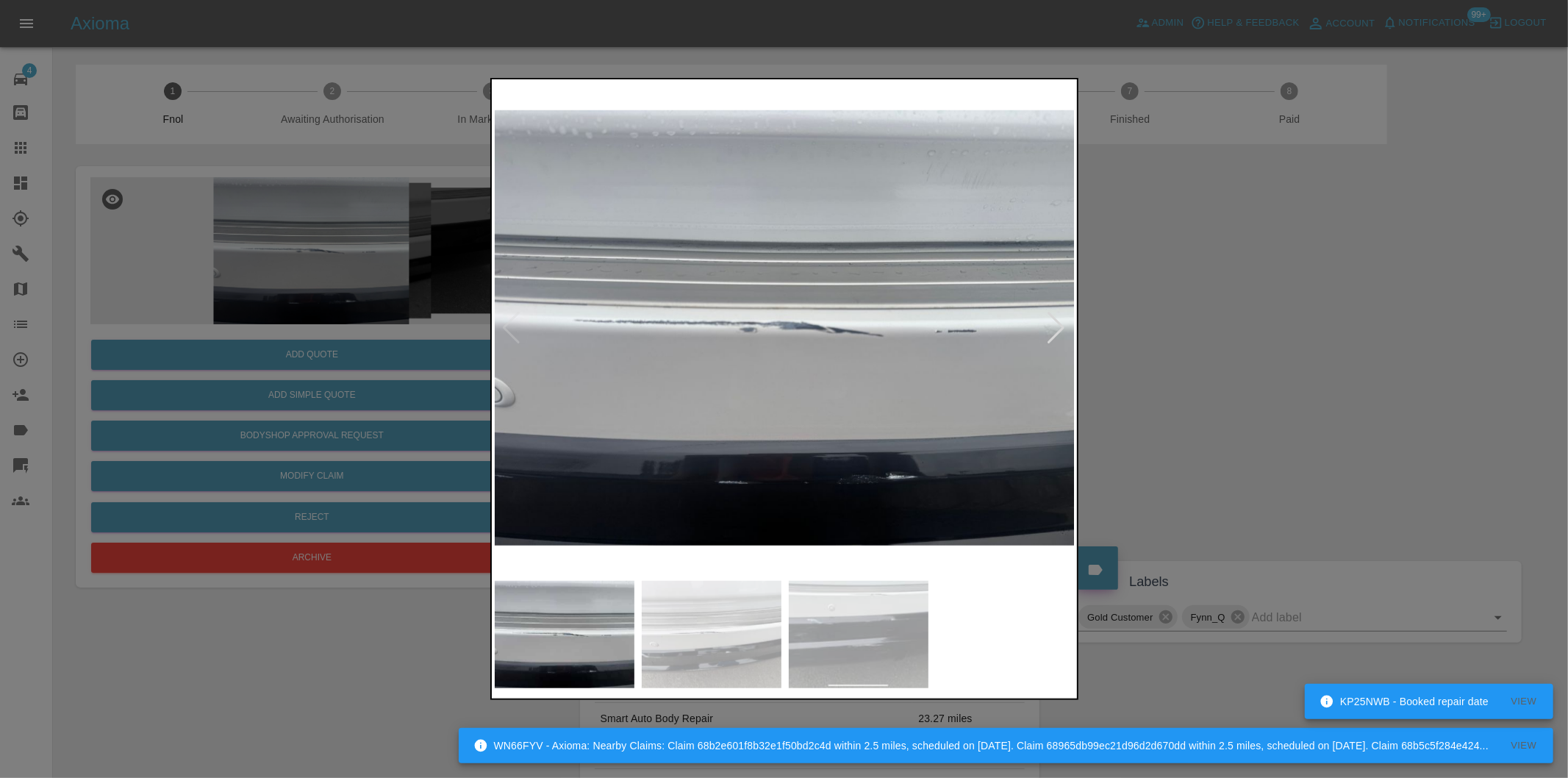
click at [1062, 326] on div at bounding box center [1057, 328] width 20 height 32
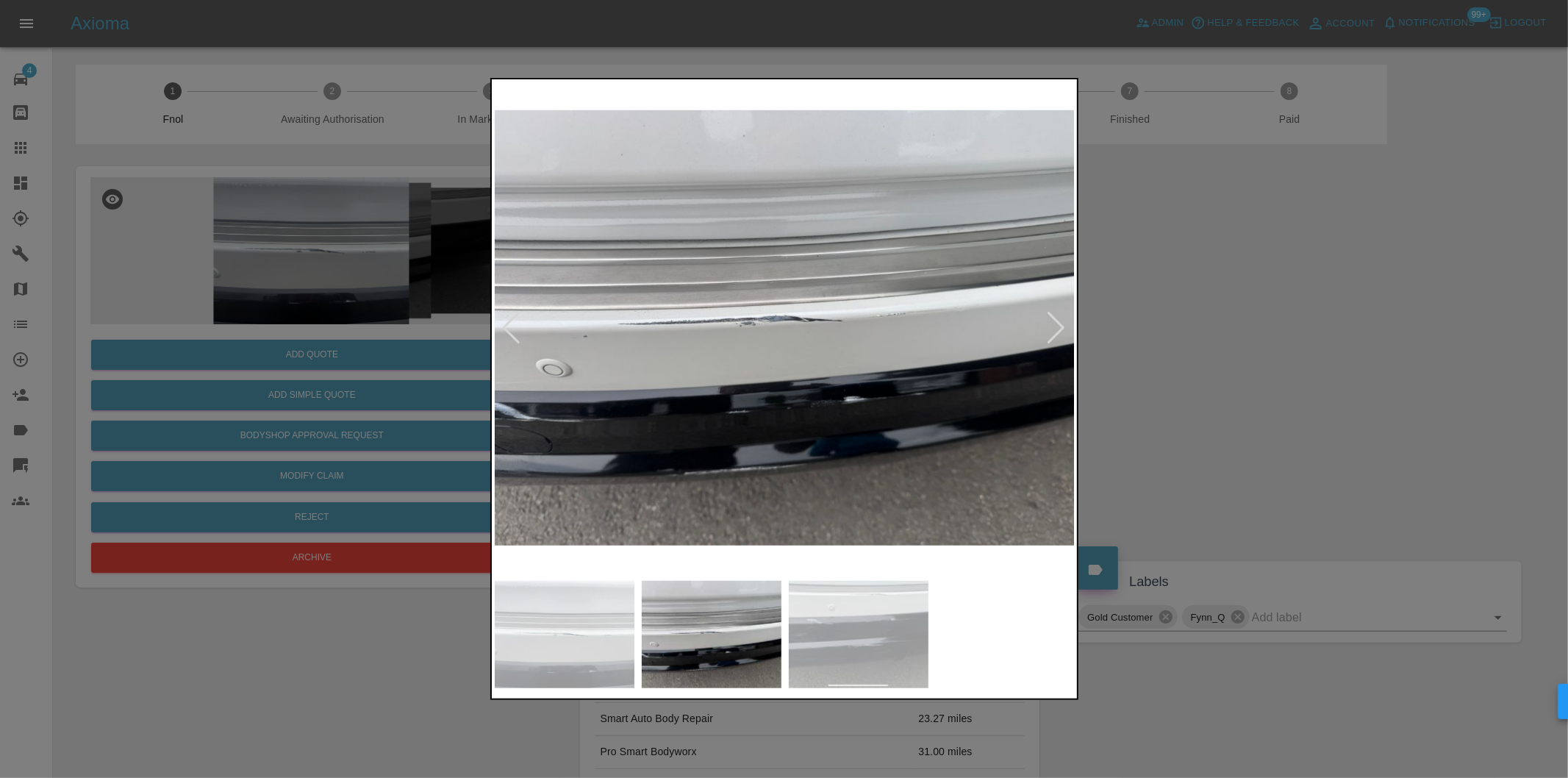
click at [1062, 326] on div at bounding box center [1057, 328] width 20 height 32
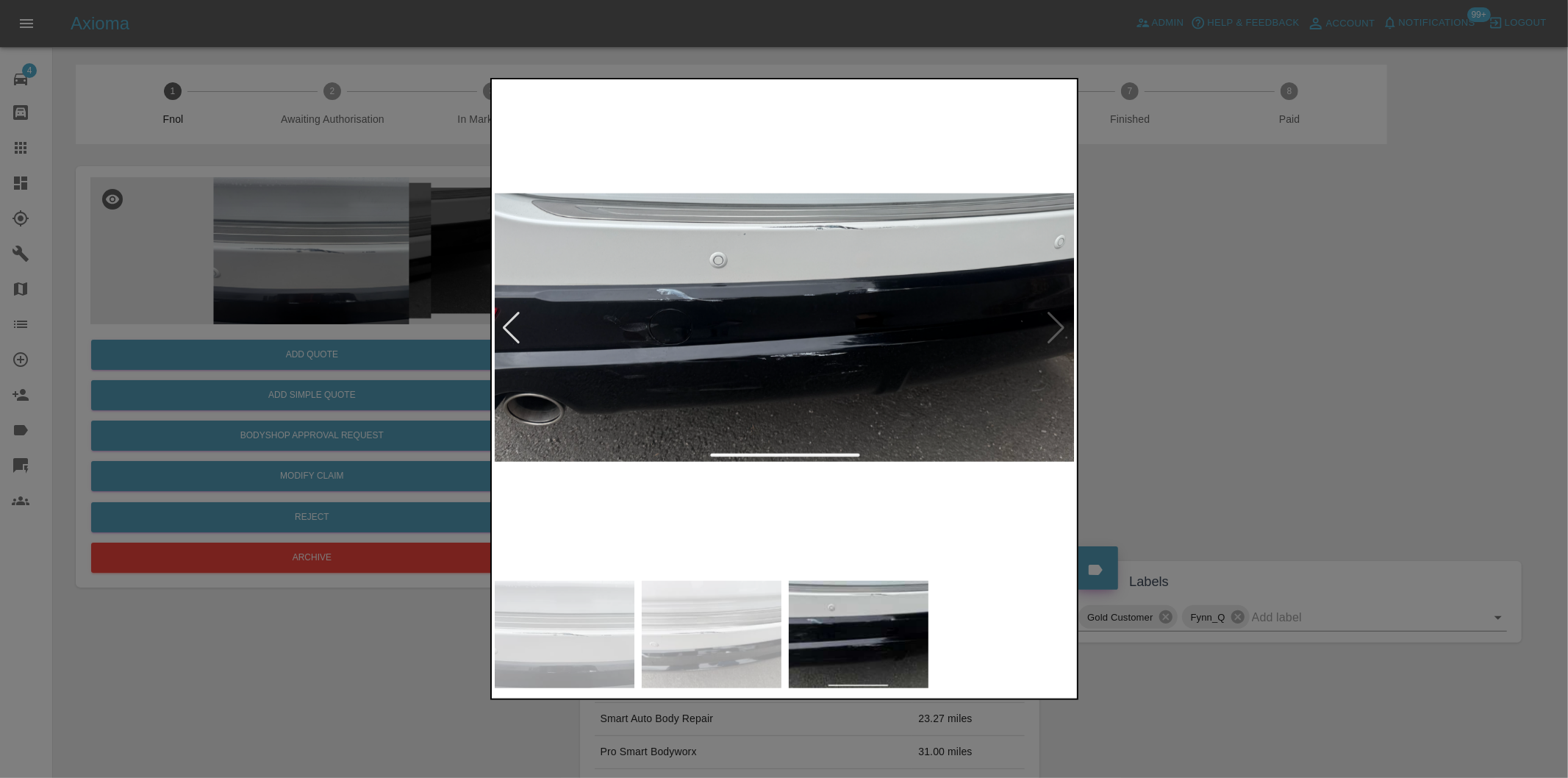
click at [1062, 326] on img at bounding box center [785, 328] width 581 height 491
click at [1232, 359] on div at bounding box center [784, 389] width 1568 height 778
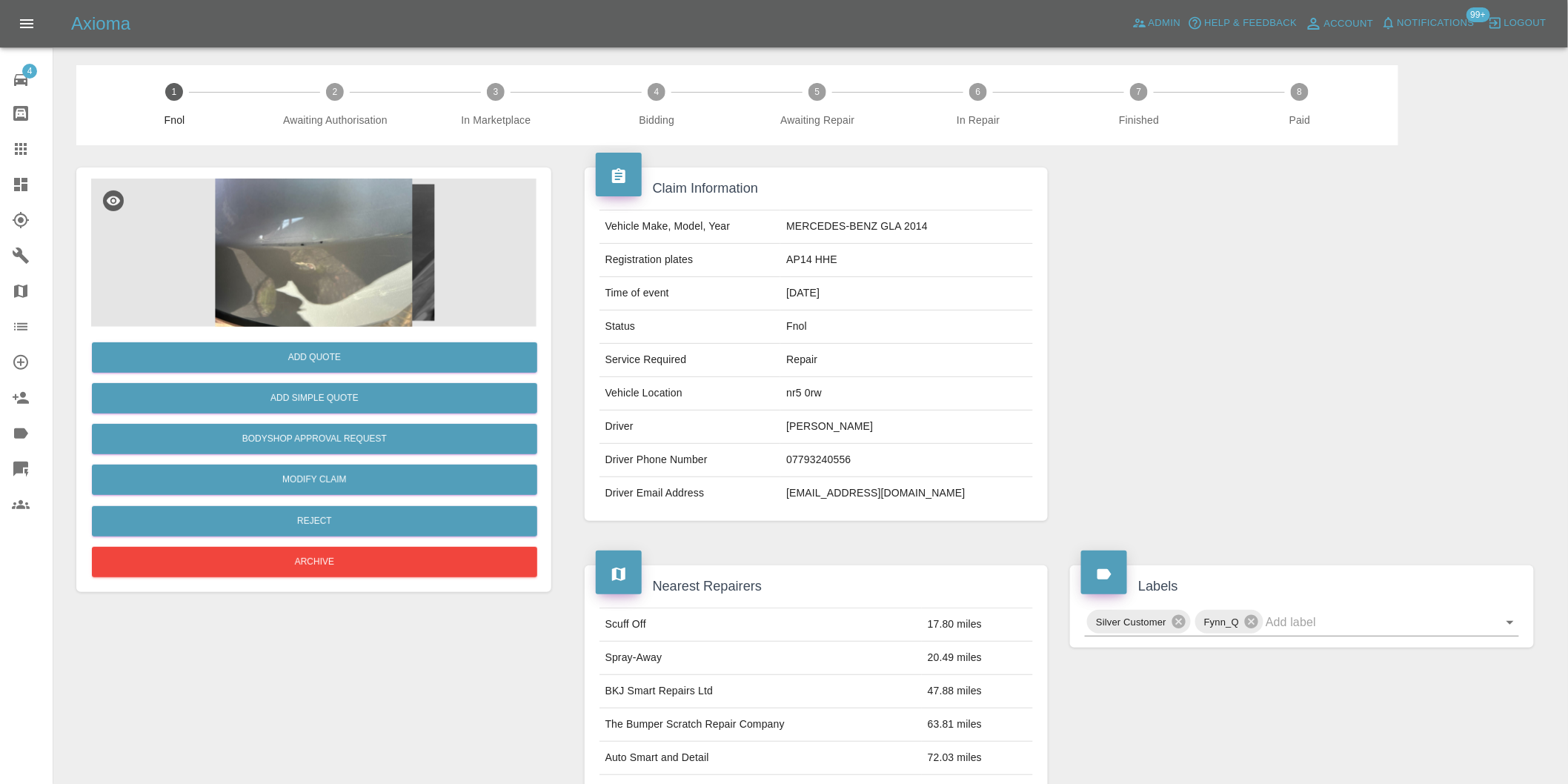
click at [322, 220] on img at bounding box center [314, 253] width 445 height 148
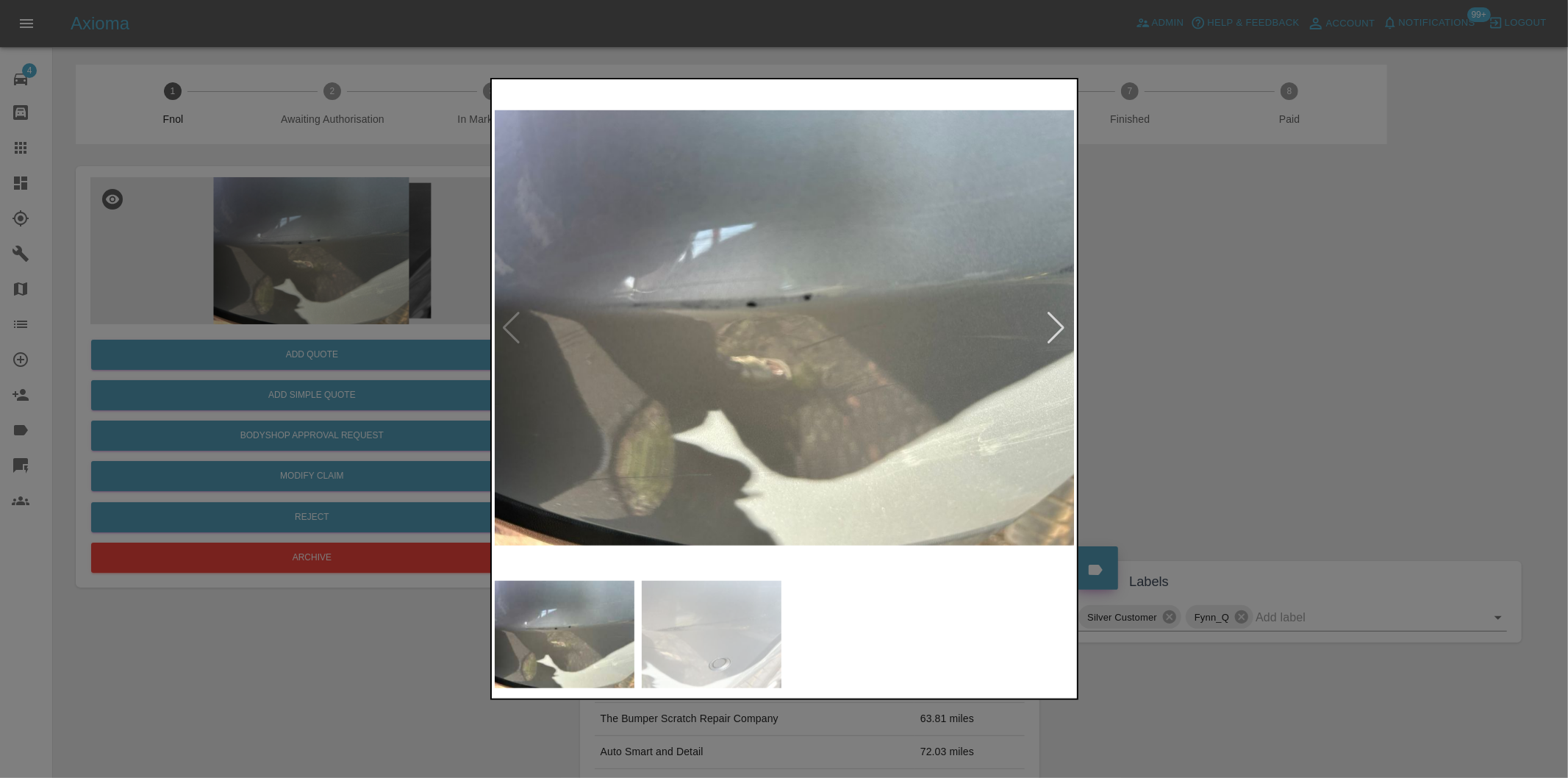
click at [1066, 335] on div at bounding box center [1057, 328] width 20 height 32
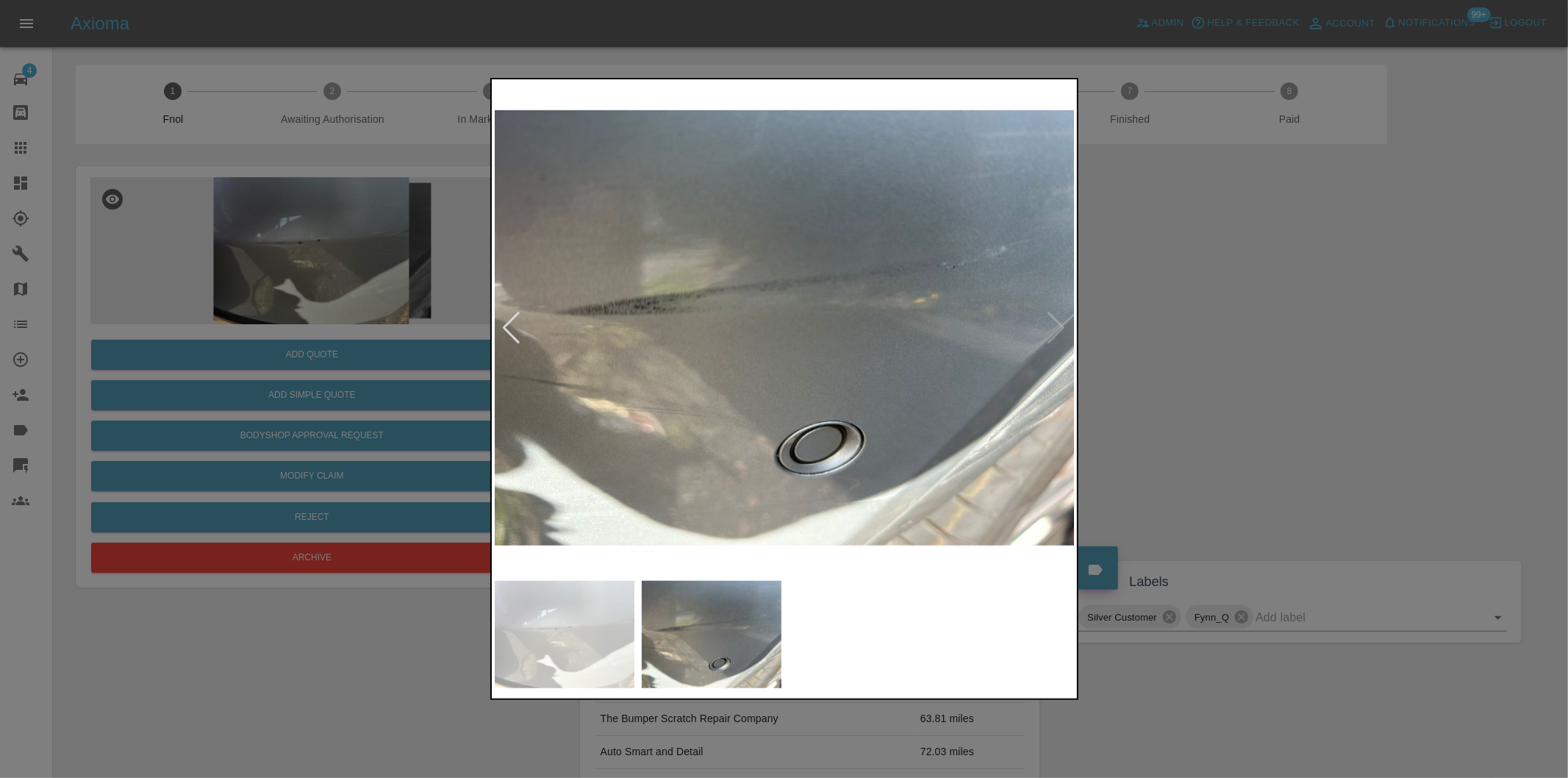
click at [1066, 335] on img at bounding box center [785, 328] width 581 height 491
drag, startPoint x: 1257, startPoint y: 370, endPoint x: 627, endPoint y: 431, distance: 632.9
click at [1229, 370] on div at bounding box center [784, 389] width 1568 height 778
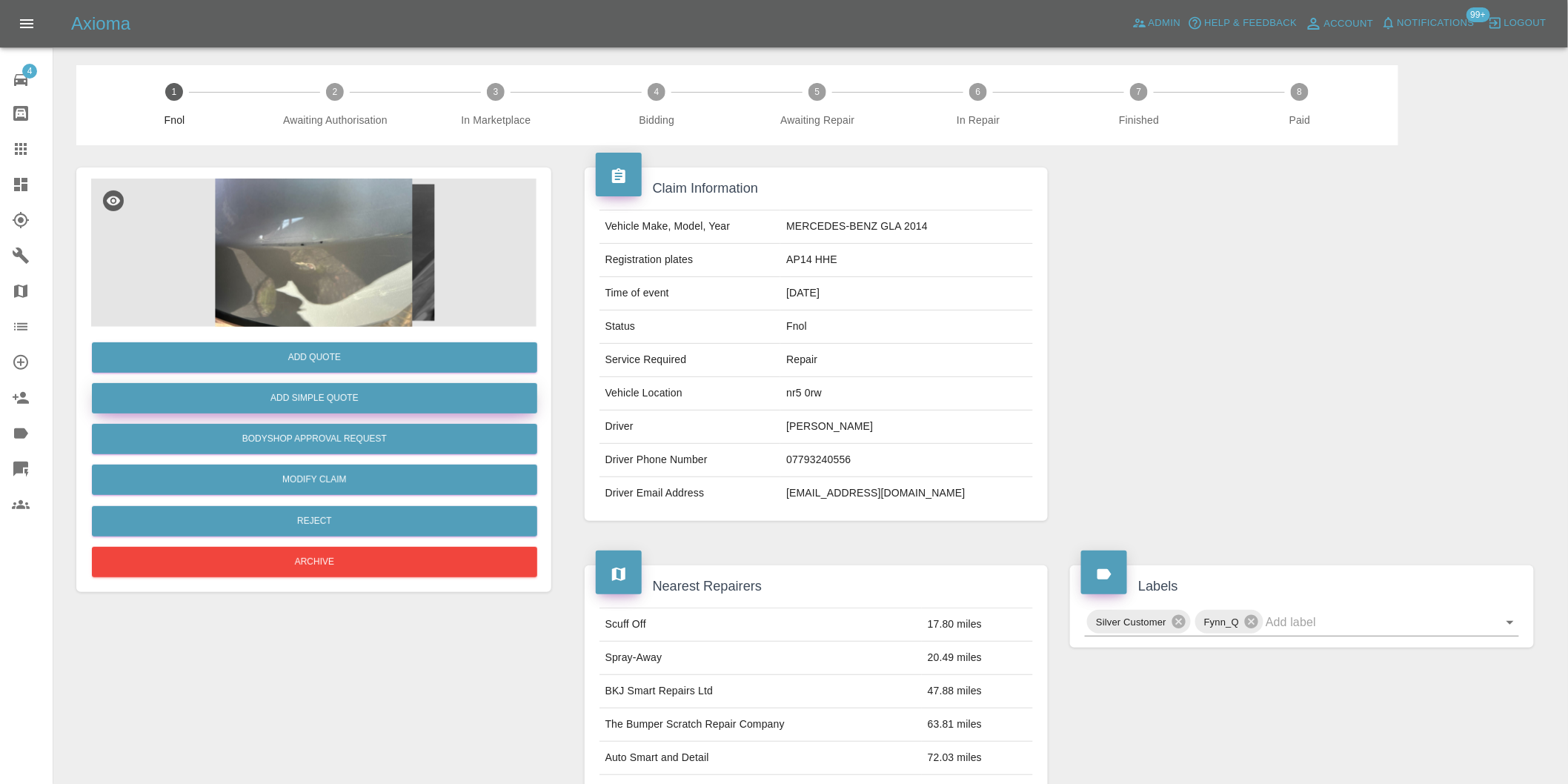
click at [350, 402] on button "Add Simple Quote" at bounding box center [315, 398] width 445 height 30
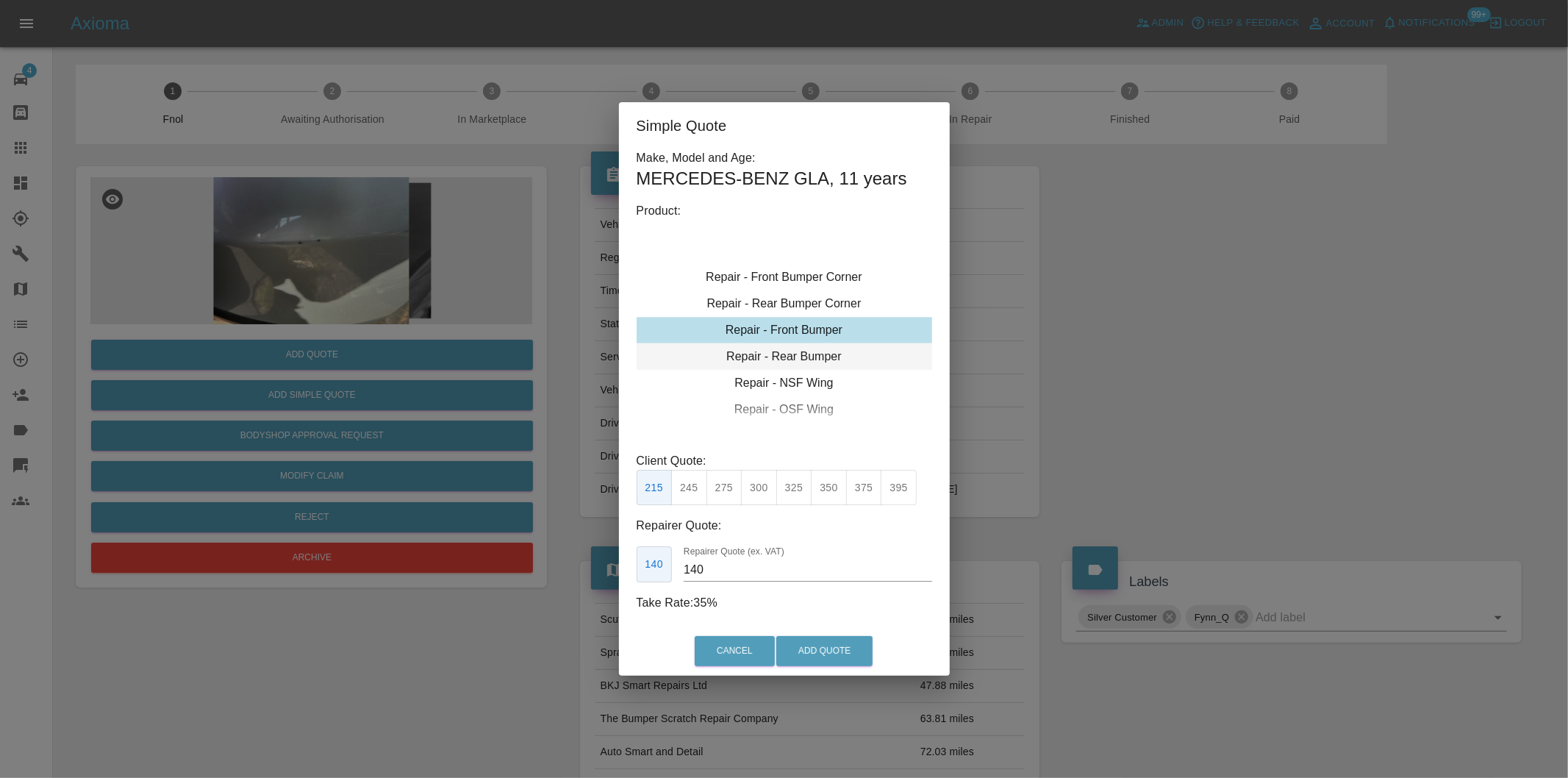
type input "120"
click at [825, 331] on div "Repair - Rear Bumper Corner" at bounding box center [784, 329] width 295 height 26
click at [819, 640] on button "Add Quote" at bounding box center [825, 651] width 97 height 30
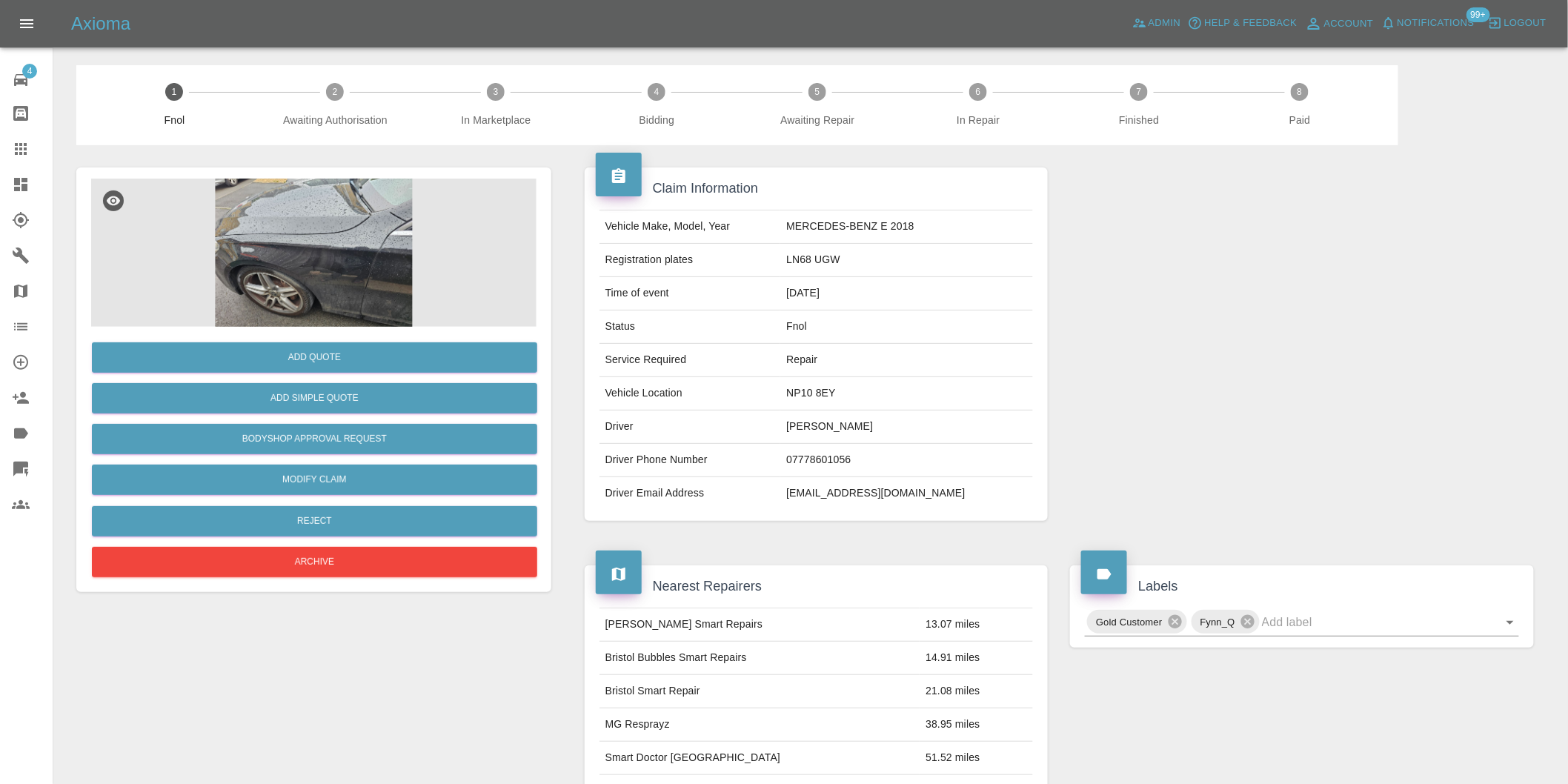
click at [335, 274] on img at bounding box center [314, 253] width 445 height 148
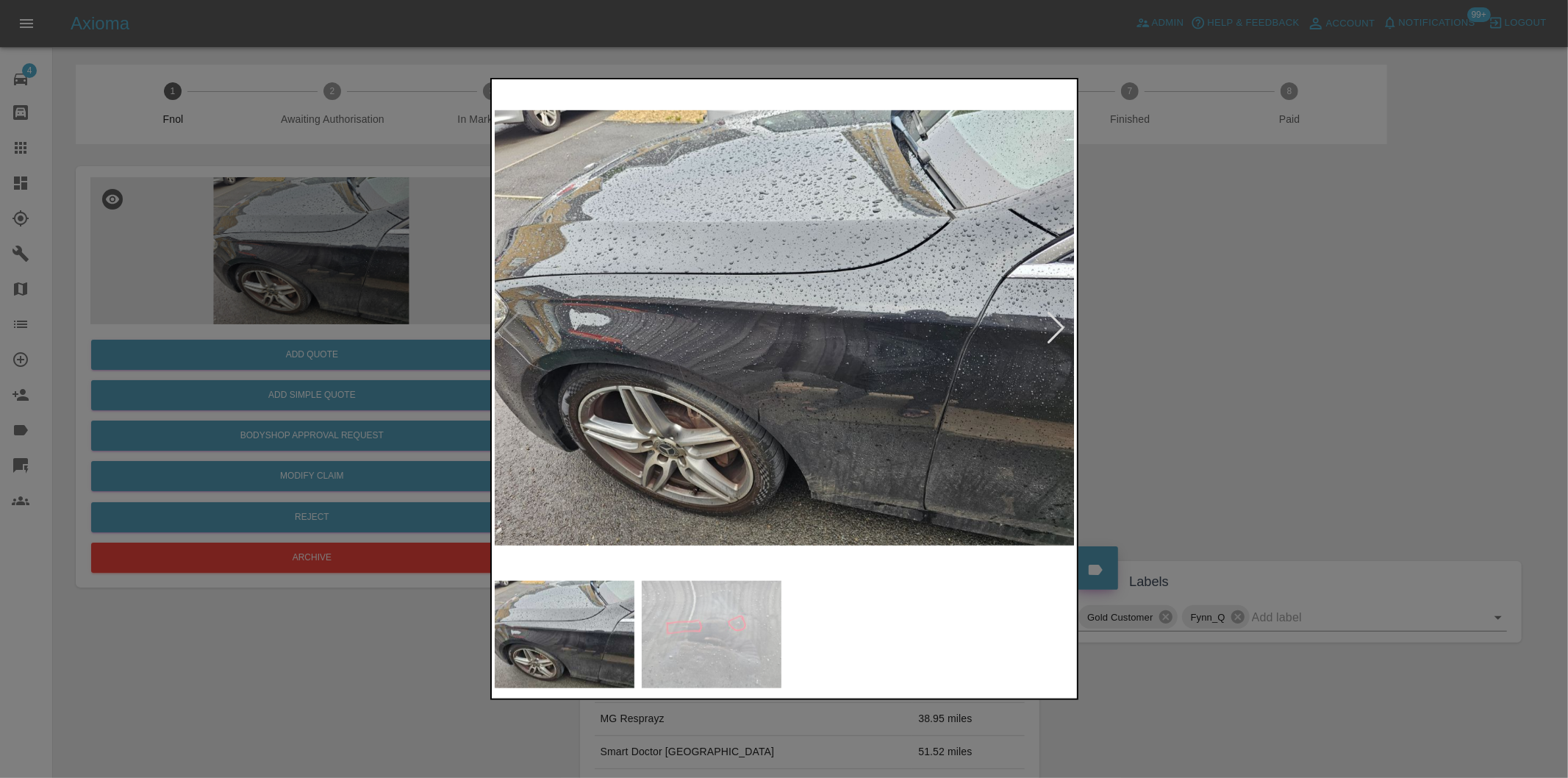
click at [1064, 329] on div at bounding box center [1057, 328] width 20 height 32
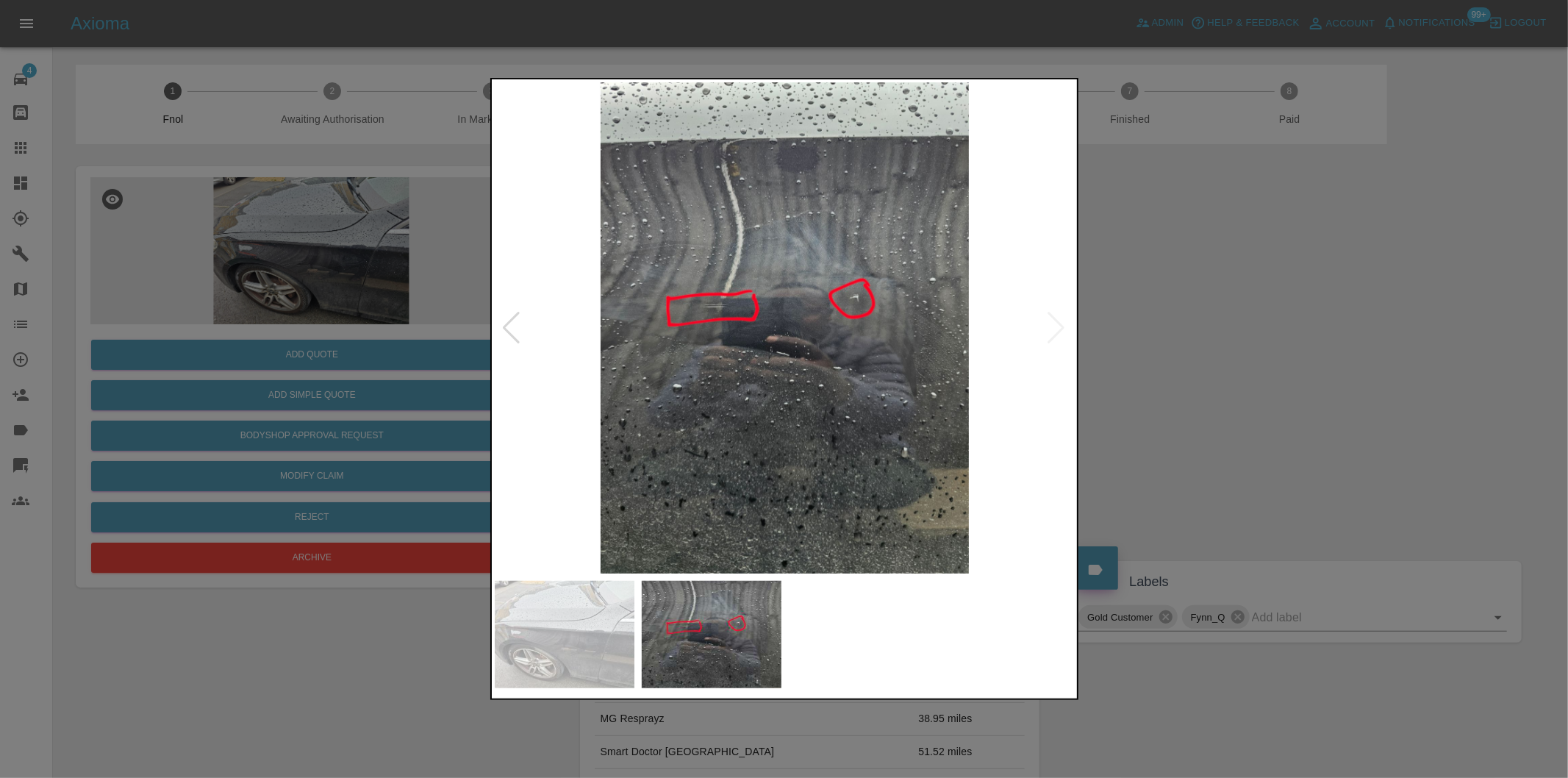
drag, startPoint x: 1169, startPoint y: 326, endPoint x: 1154, endPoint y: 323, distance: 15.3
click at [1168, 326] on div at bounding box center [784, 389] width 1568 height 778
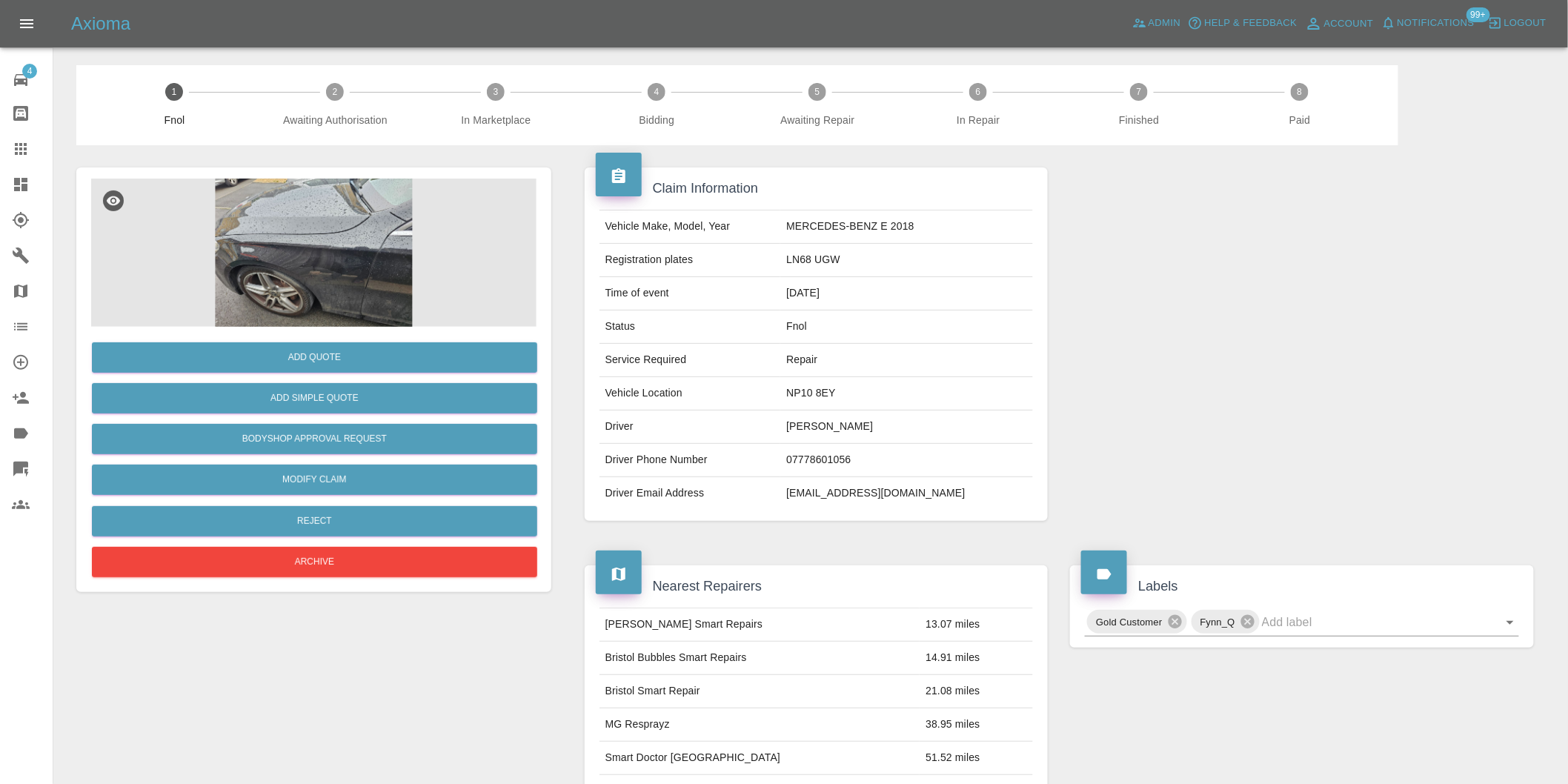
click at [339, 285] on img at bounding box center [314, 253] width 445 height 148
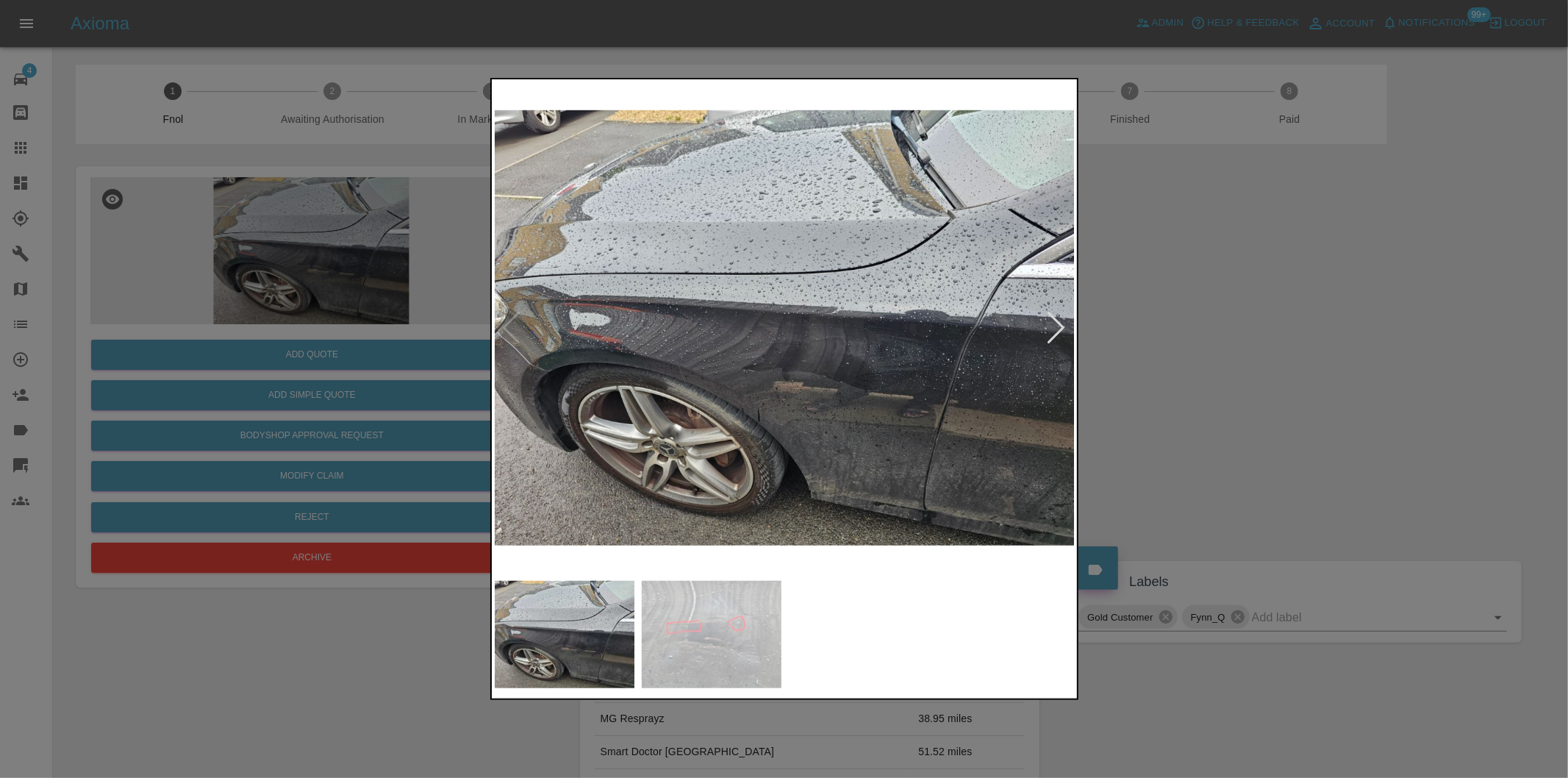
click at [1336, 366] on div at bounding box center [784, 389] width 1568 height 778
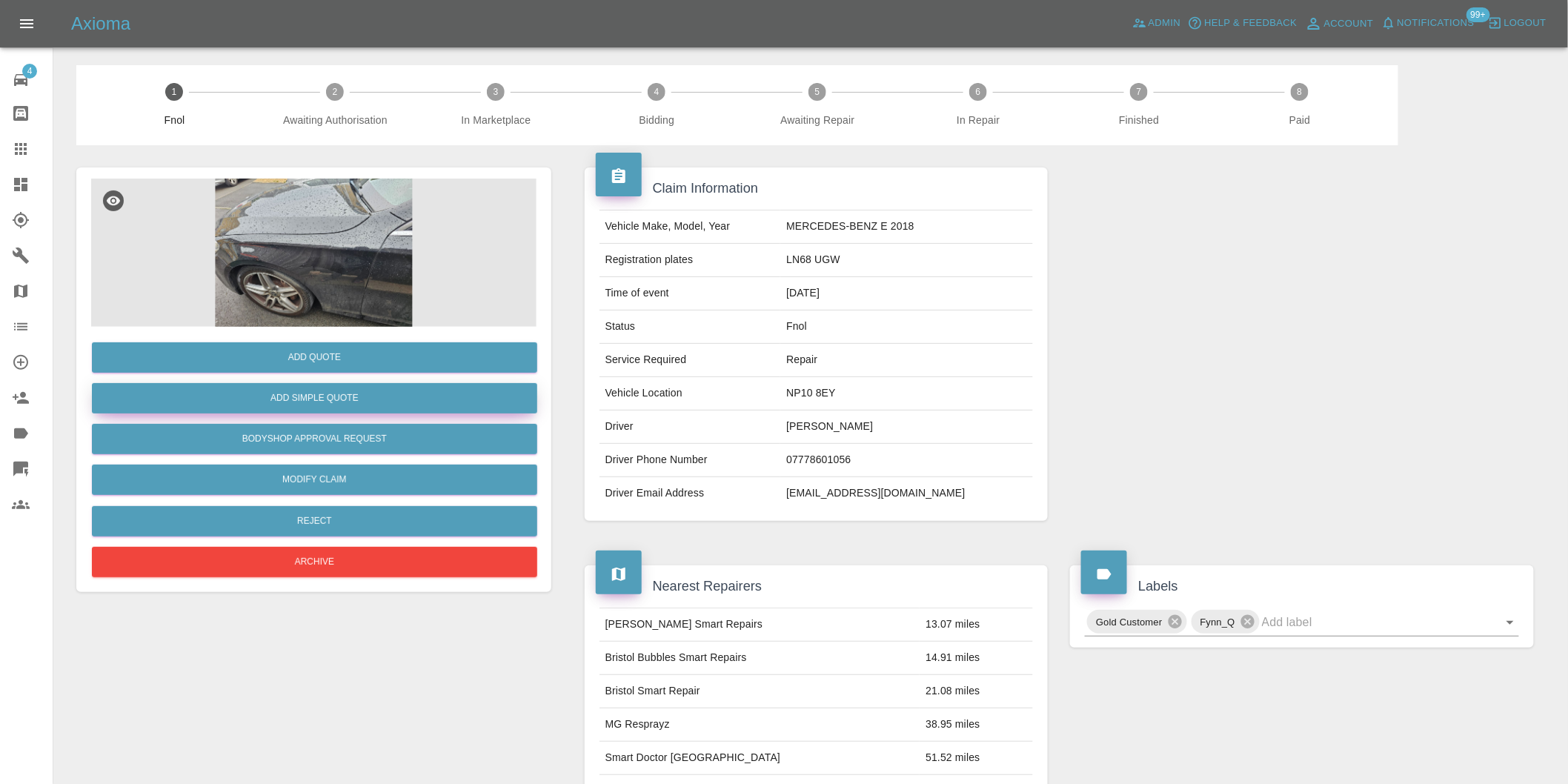
click at [378, 404] on button "Add Simple Quote" at bounding box center [315, 398] width 445 height 30
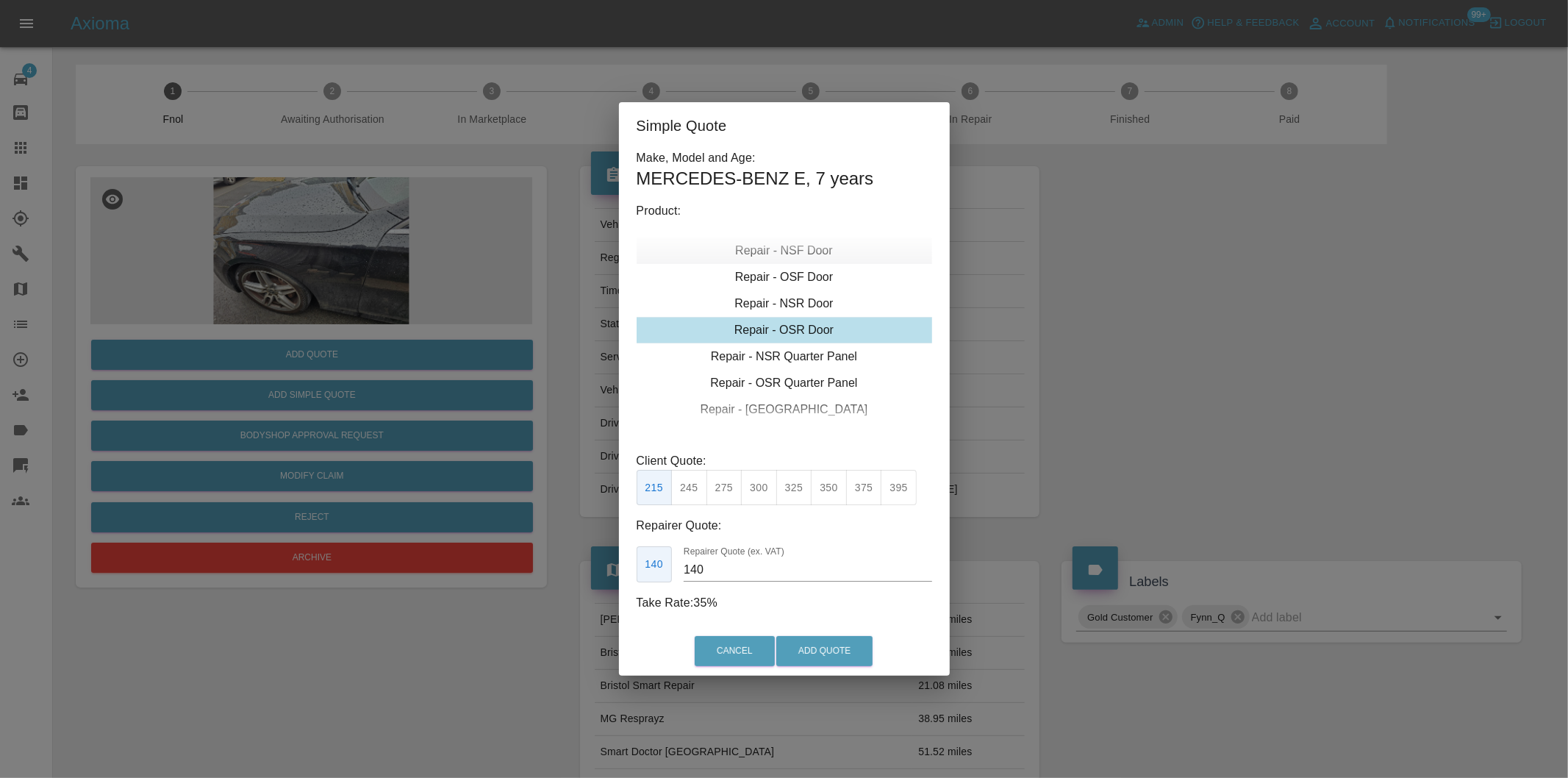
click at [810, 255] on div "Repair - NSF Door" at bounding box center [784, 250] width 295 height 26
click at [816, 278] on div "Repair - NSF Wing" at bounding box center [784, 276] width 295 height 26
click at [689, 483] on button "245" at bounding box center [690, 488] width 36 height 36
type input "160"
click at [851, 654] on button "Add Quote" at bounding box center [825, 651] width 97 height 30
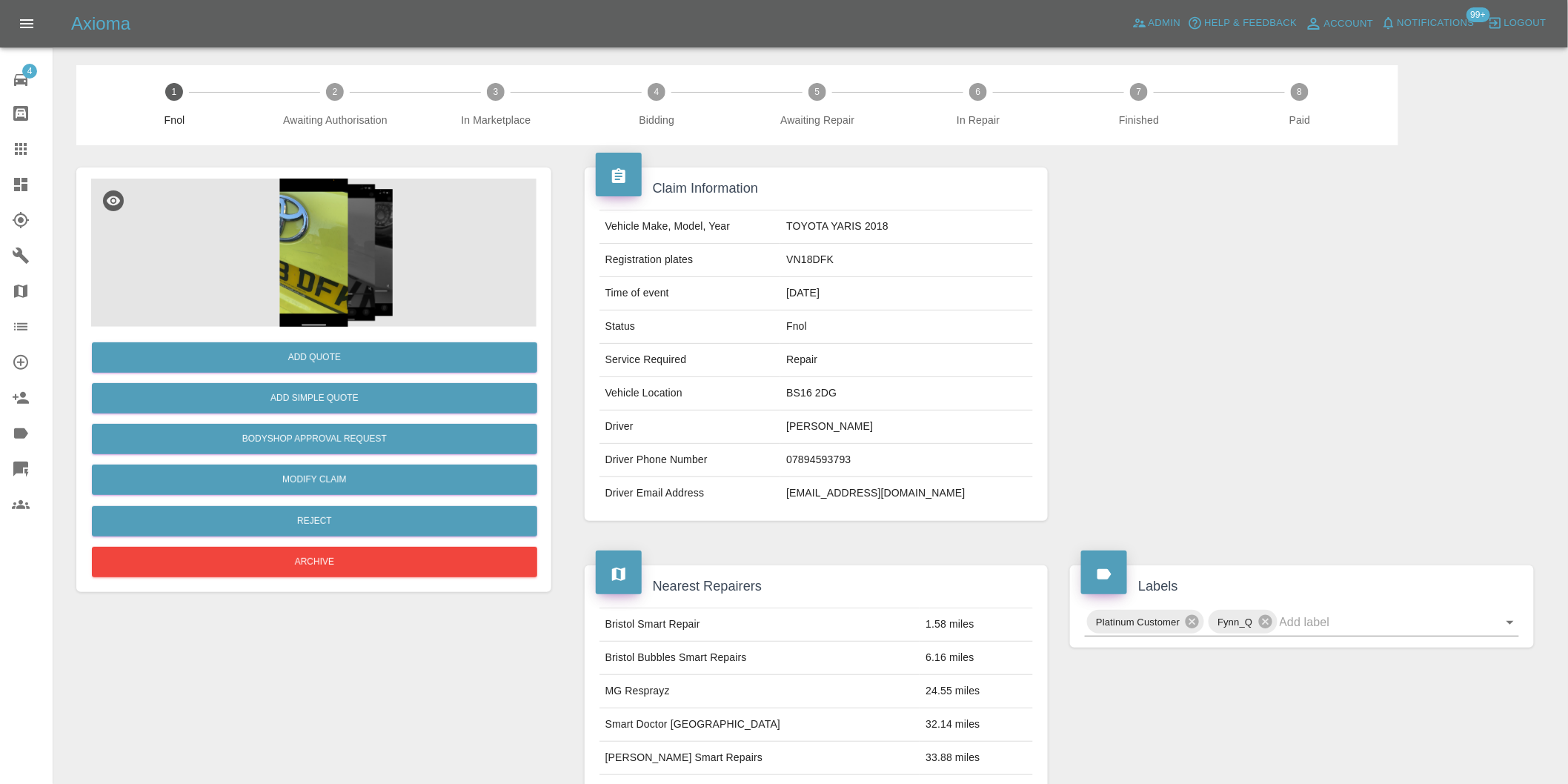
click at [311, 262] on img at bounding box center [314, 253] width 445 height 148
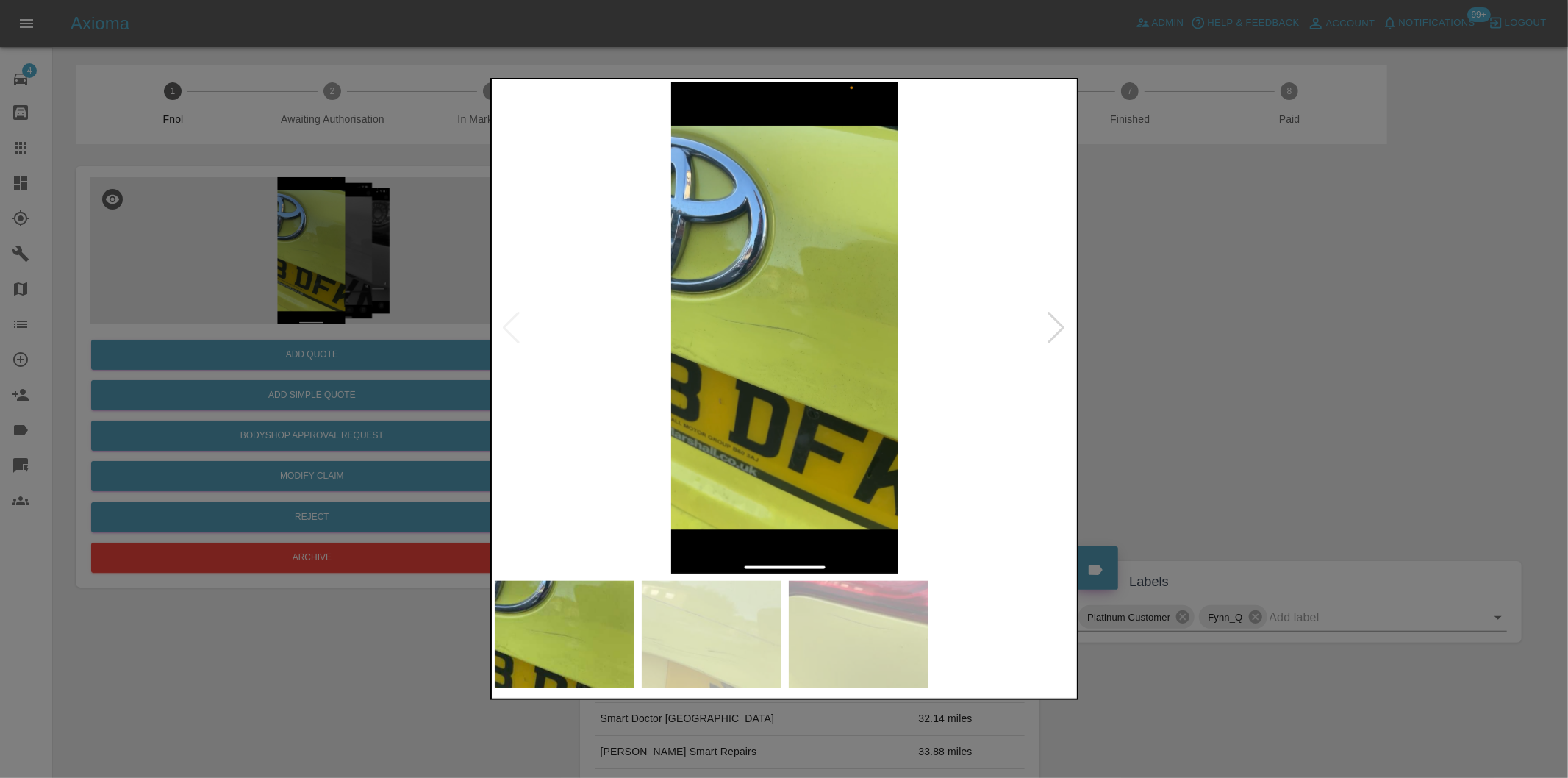
click at [1051, 326] on div at bounding box center [1057, 328] width 20 height 32
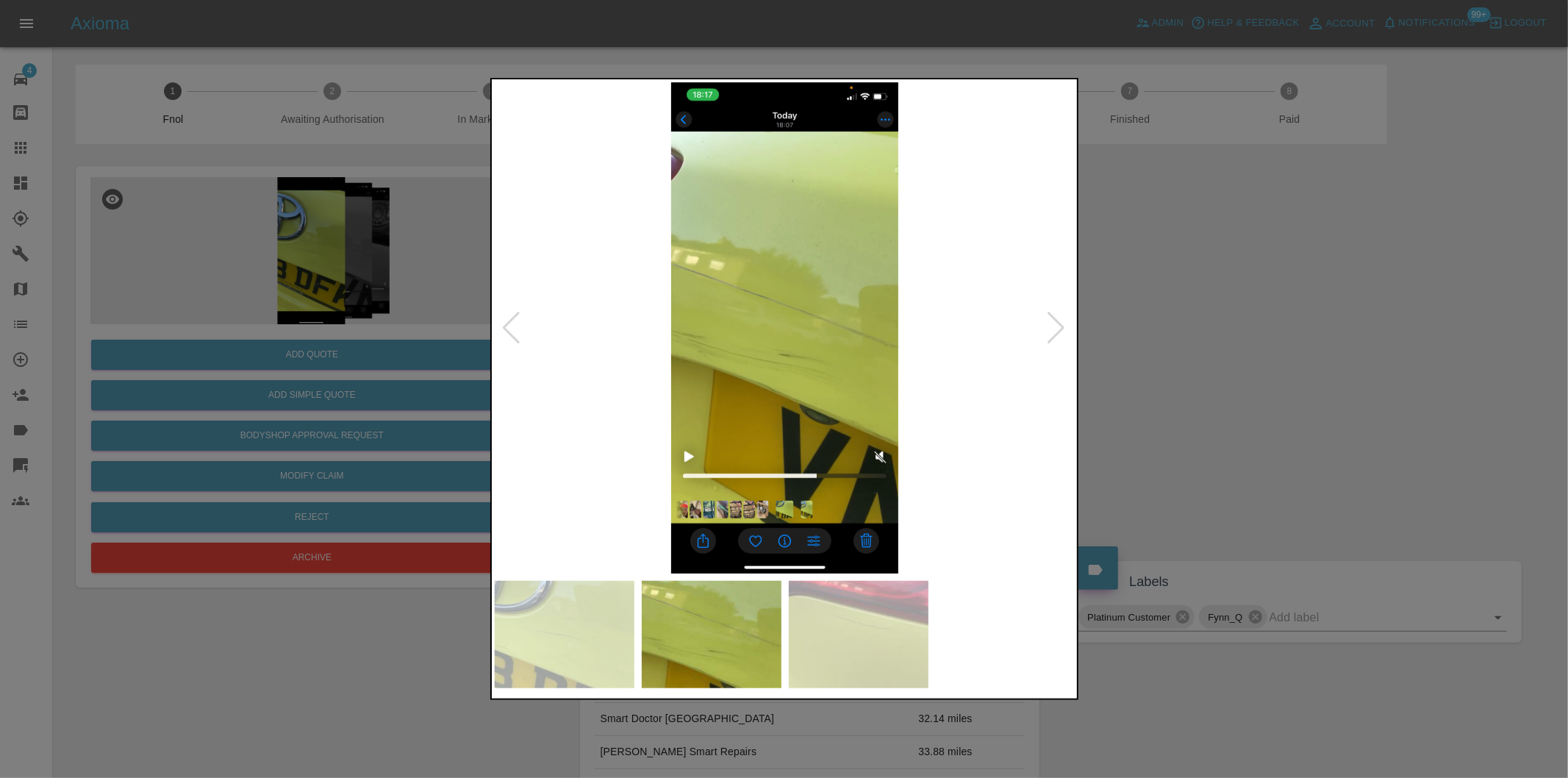
click at [1051, 326] on div at bounding box center [1057, 328] width 20 height 32
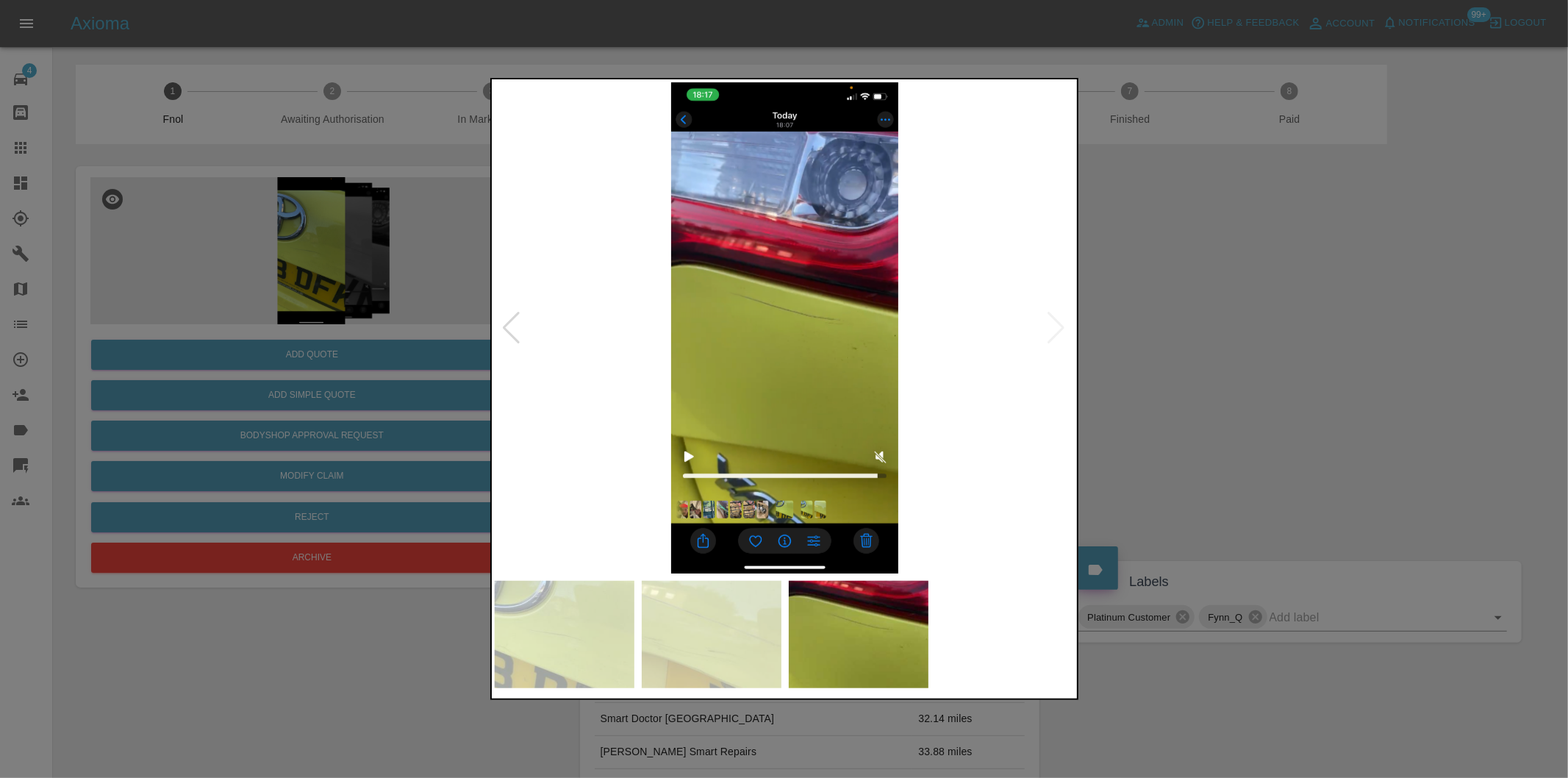
click at [1051, 326] on img at bounding box center [785, 328] width 581 height 491
drag, startPoint x: 1245, startPoint y: 355, endPoint x: 613, endPoint y: 459, distance: 640.5
click at [1239, 355] on div at bounding box center [784, 389] width 1568 height 778
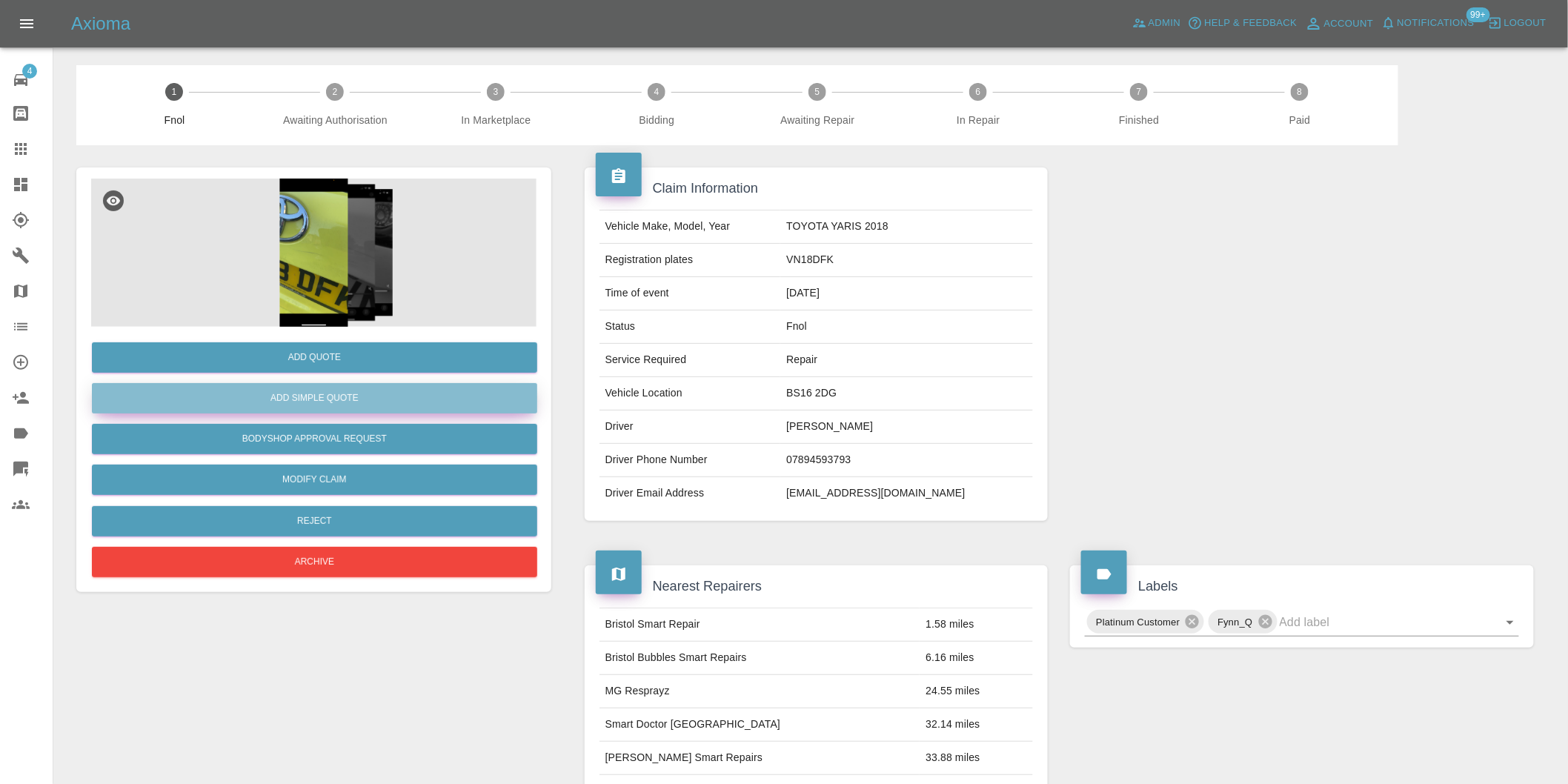
click at [414, 413] on button "Add Simple Quote" at bounding box center [315, 398] width 445 height 30
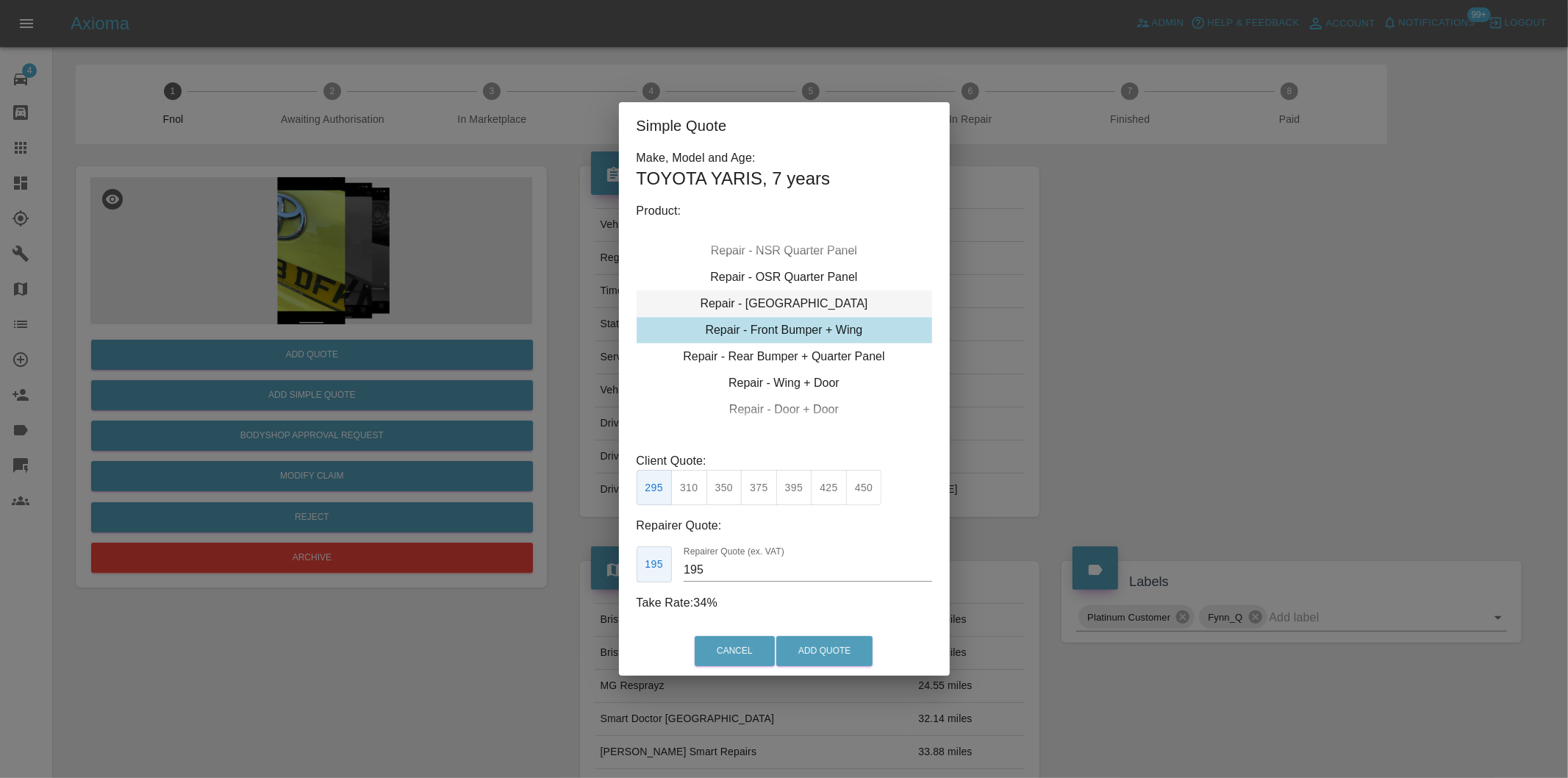
click at [813, 305] on div "Repair - [GEOGRAPHIC_DATA]" at bounding box center [784, 303] width 295 height 26
click at [753, 483] on button "300" at bounding box center [759, 488] width 36 height 36
type input "190"
drag, startPoint x: 841, startPoint y: 663, endPoint x: 834, endPoint y: 592, distance: 71.3
click at [842, 662] on button "Add Quote" at bounding box center [825, 651] width 97 height 30
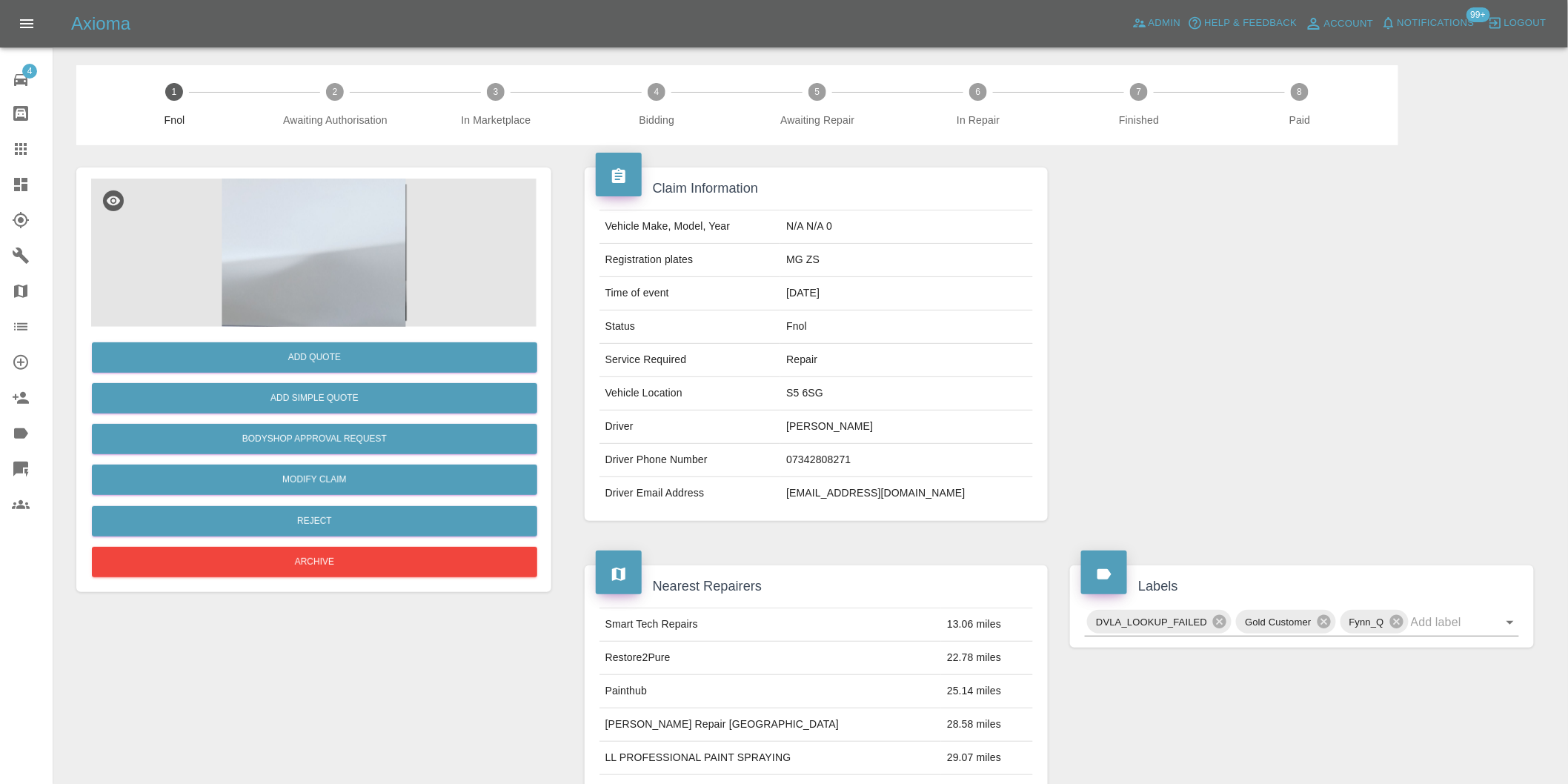
click at [341, 228] on img at bounding box center [314, 253] width 445 height 148
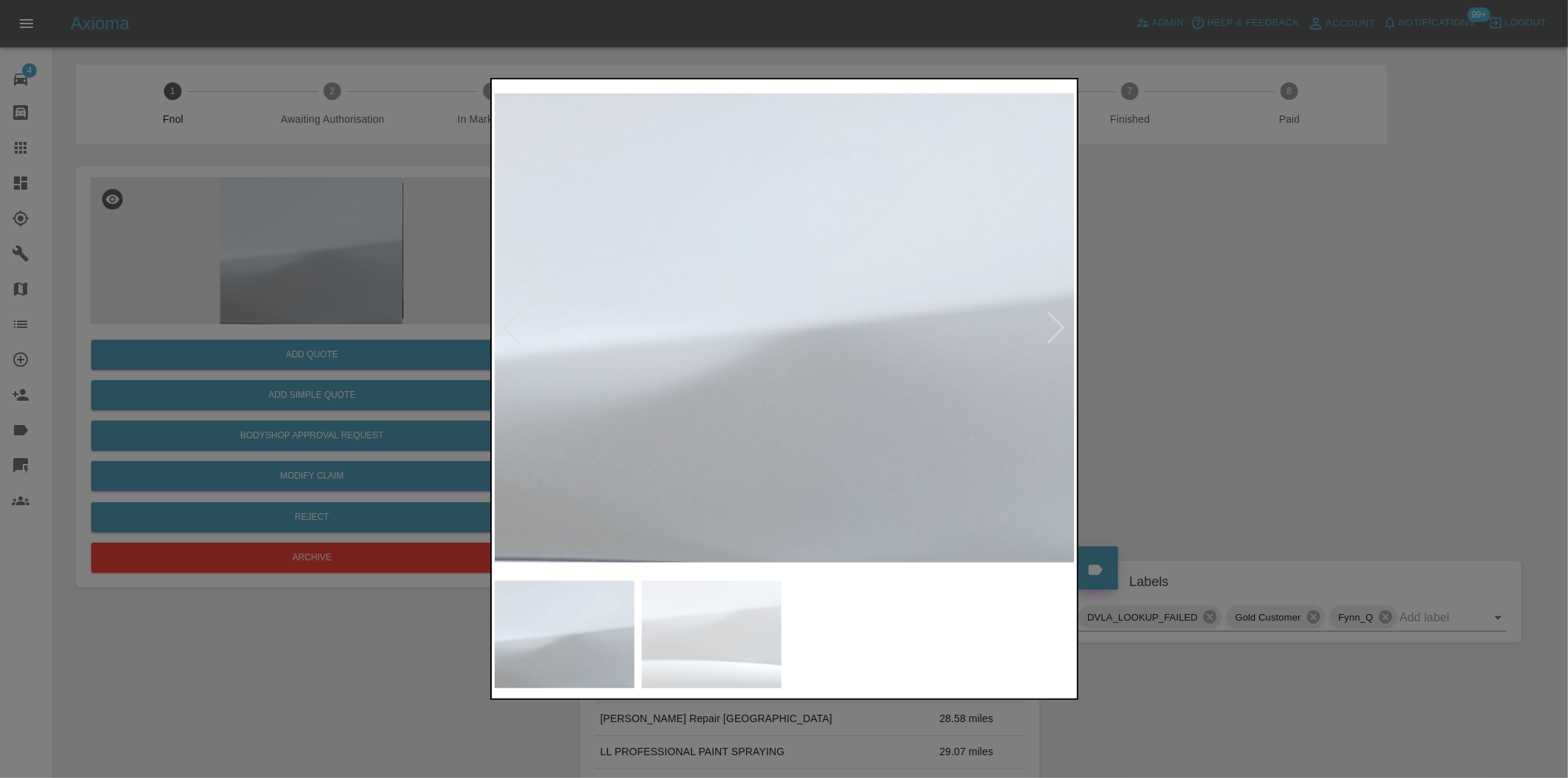
click at [1050, 322] on div at bounding box center [1057, 328] width 20 height 32
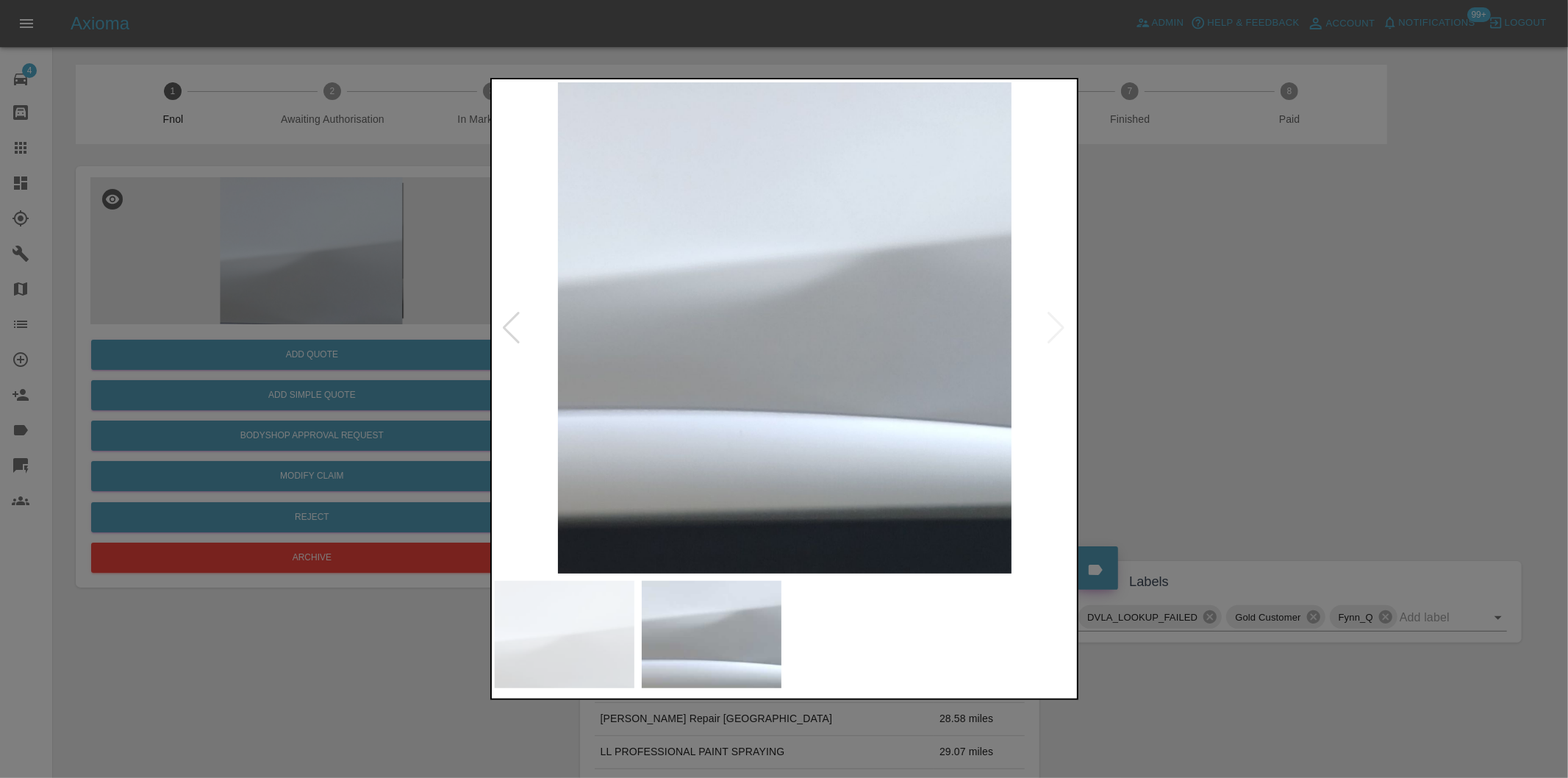
click at [1052, 323] on img at bounding box center [785, 328] width 581 height 491
click at [1225, 363] on div at bounding box center [784, 389] width 1568 height 778
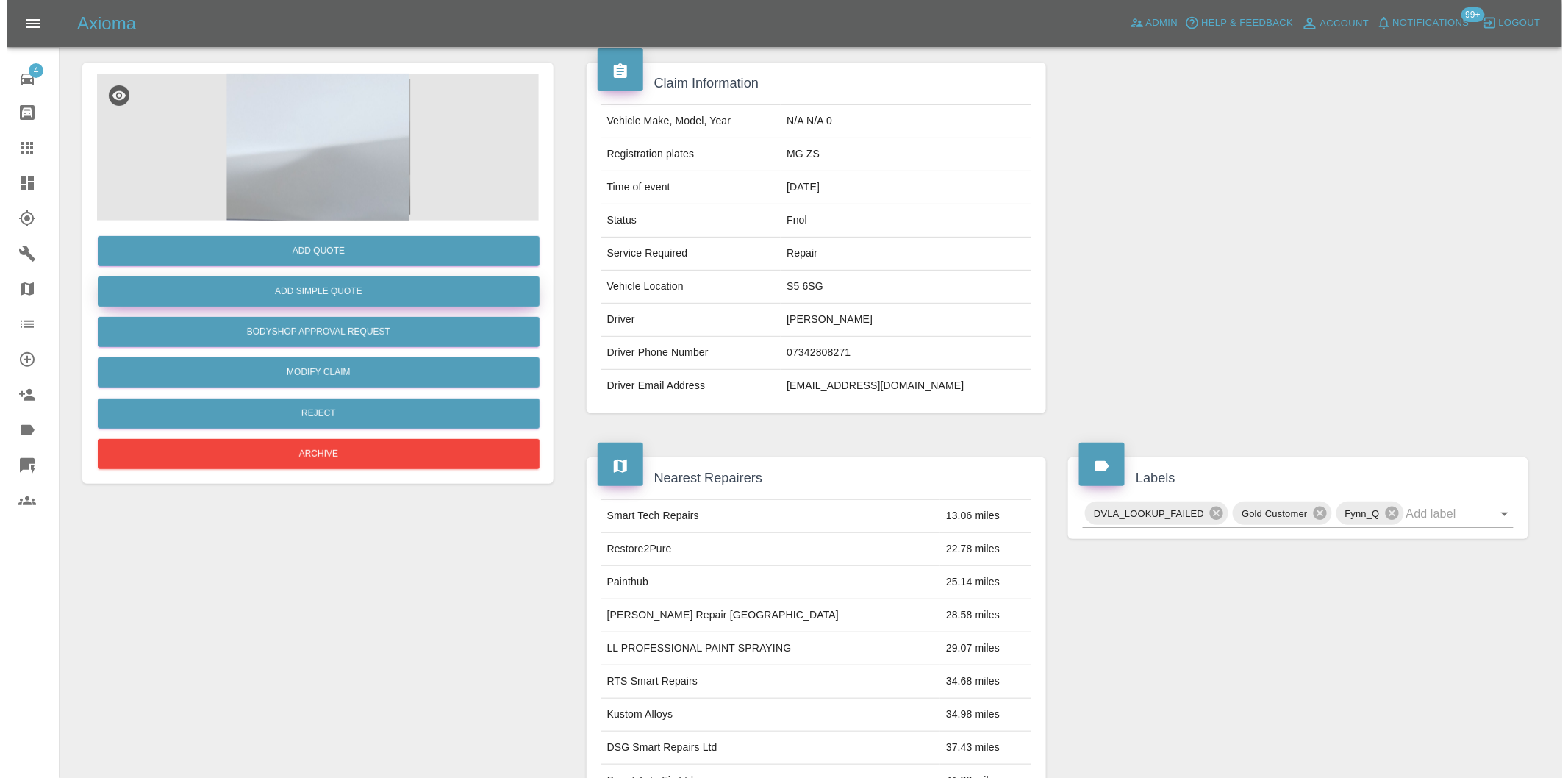
scroll to position [20, 0]
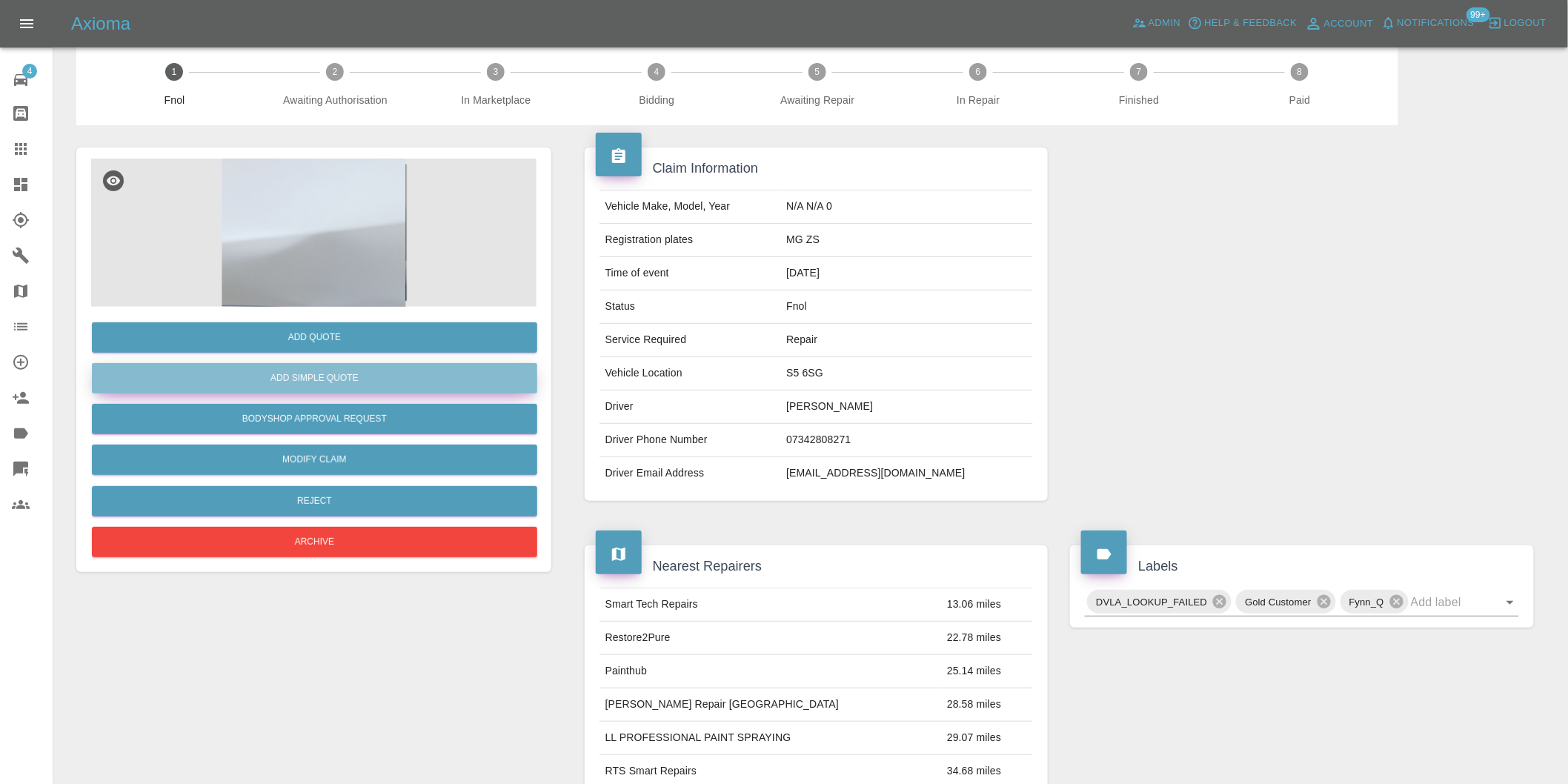
click at [358, 378] on button "Add Simple Quote" at bounding box center [315, 378] width 445 height 30
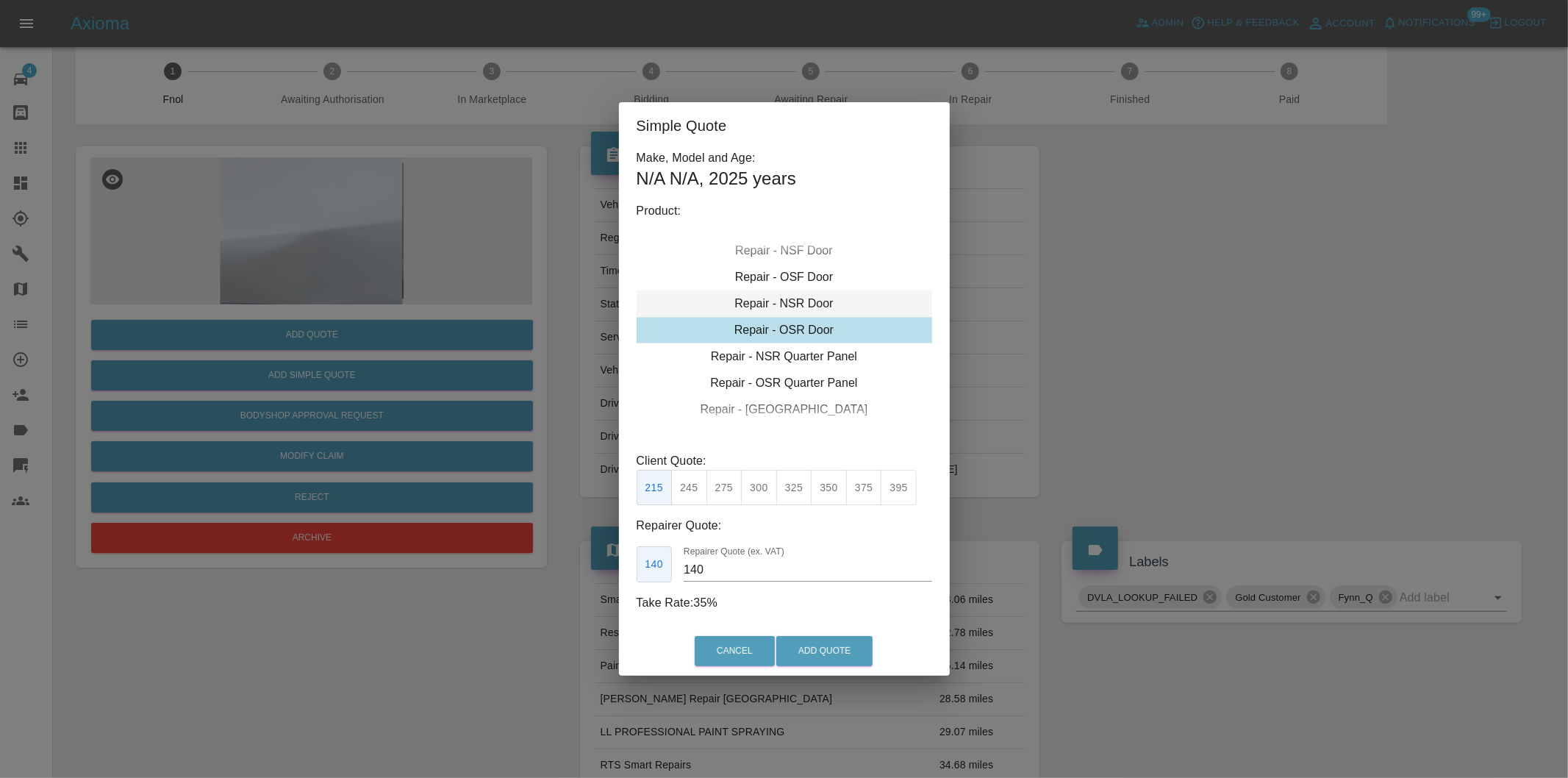
click at [812, 309] on div "Repair - NSR Door" at bounding box center [784, 303] width 295 height 26
drag, startPoint x: 763, startPoint y: 478, endPoint x: 788, endPoint y: 529, distance: 56.8
click at [761, 482] on button "300" at bounding box center [759, 488] width 36 height 36
type input "190"
click at [829, 648] on button "Add Quote" at bounding box center [825, 651] width 97 height 30
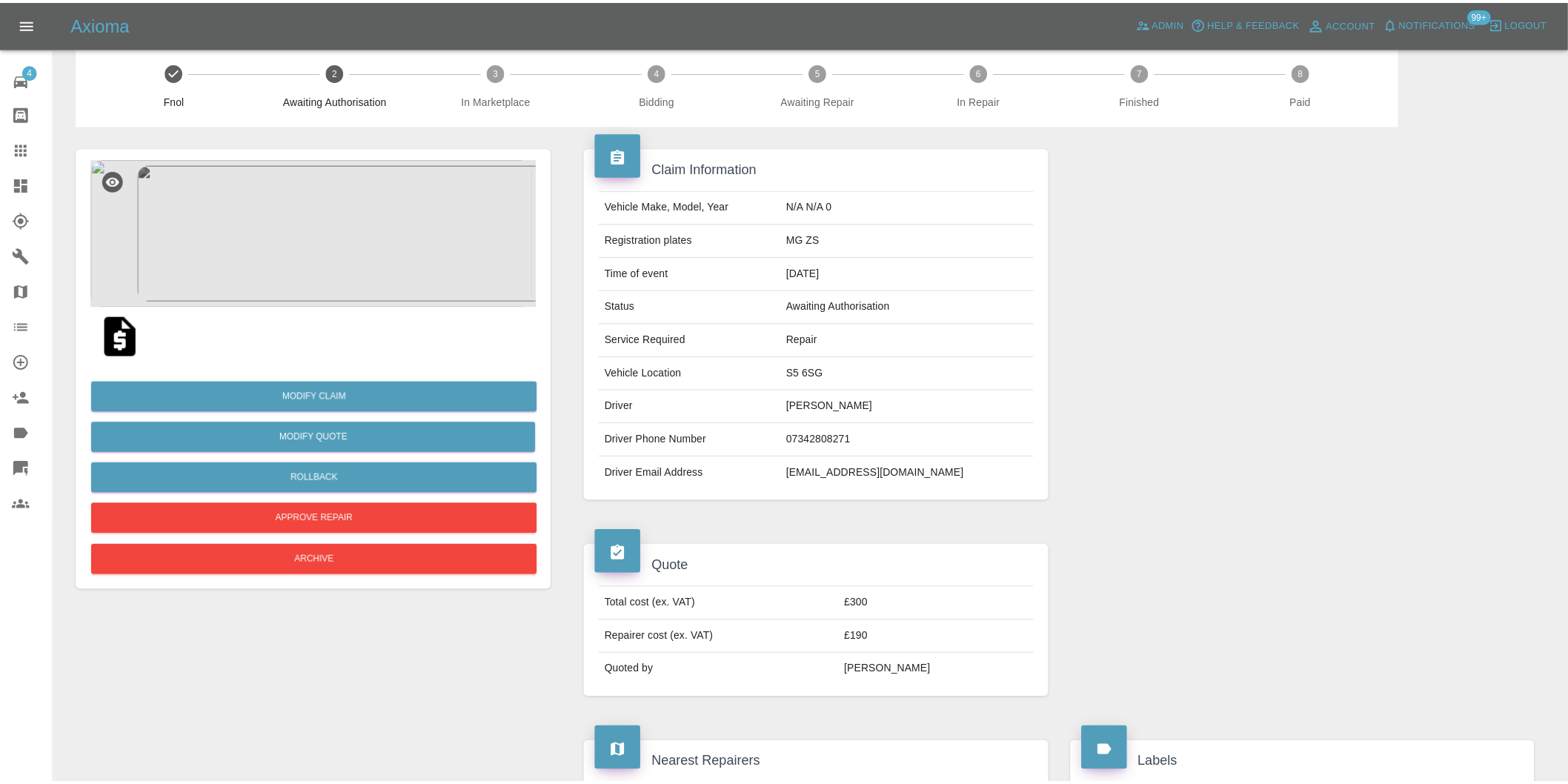
scroll to position [0, 0]
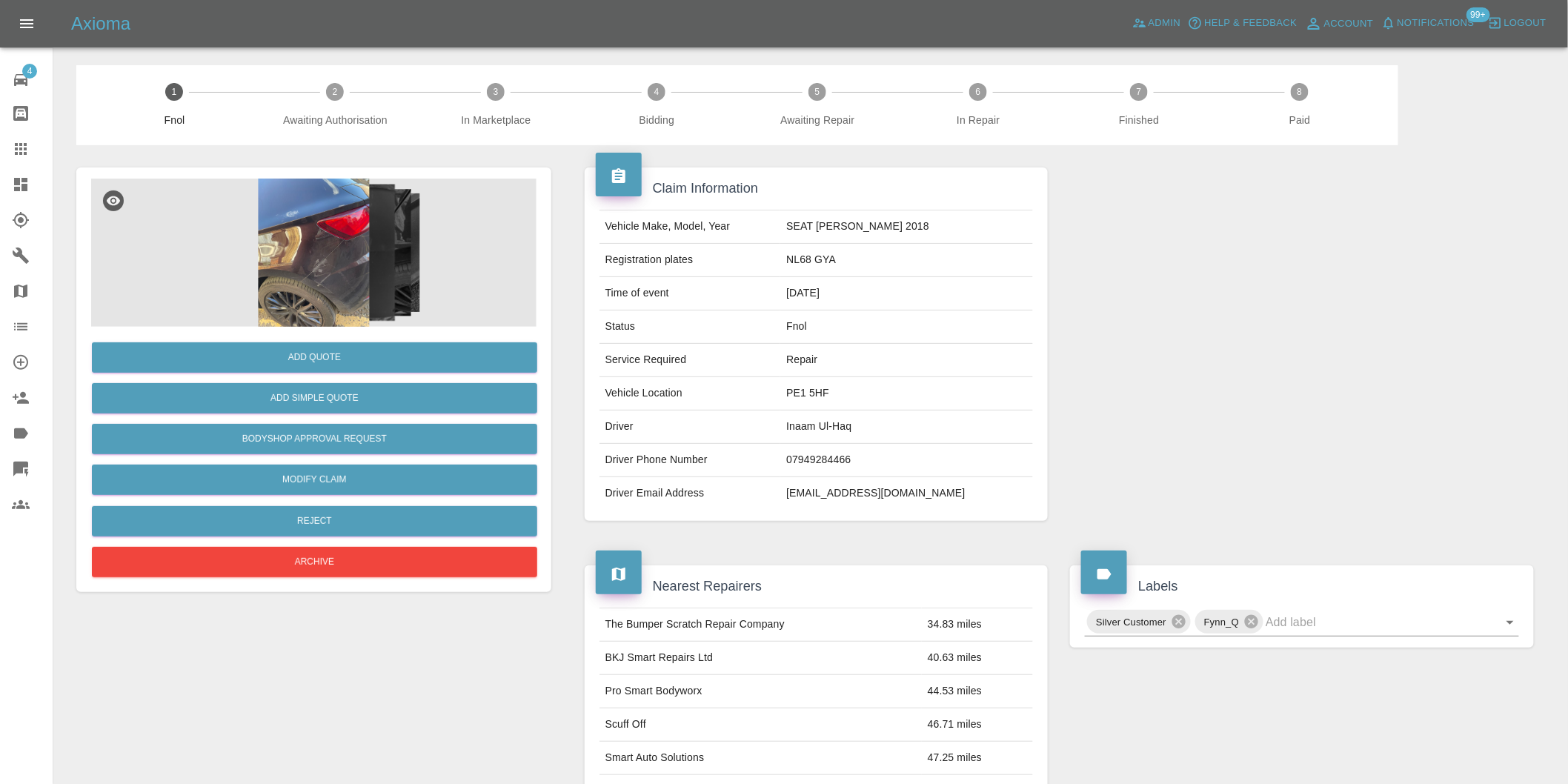
click at [350, 237] on img at bounding box center [314, 253] width 445 height 148
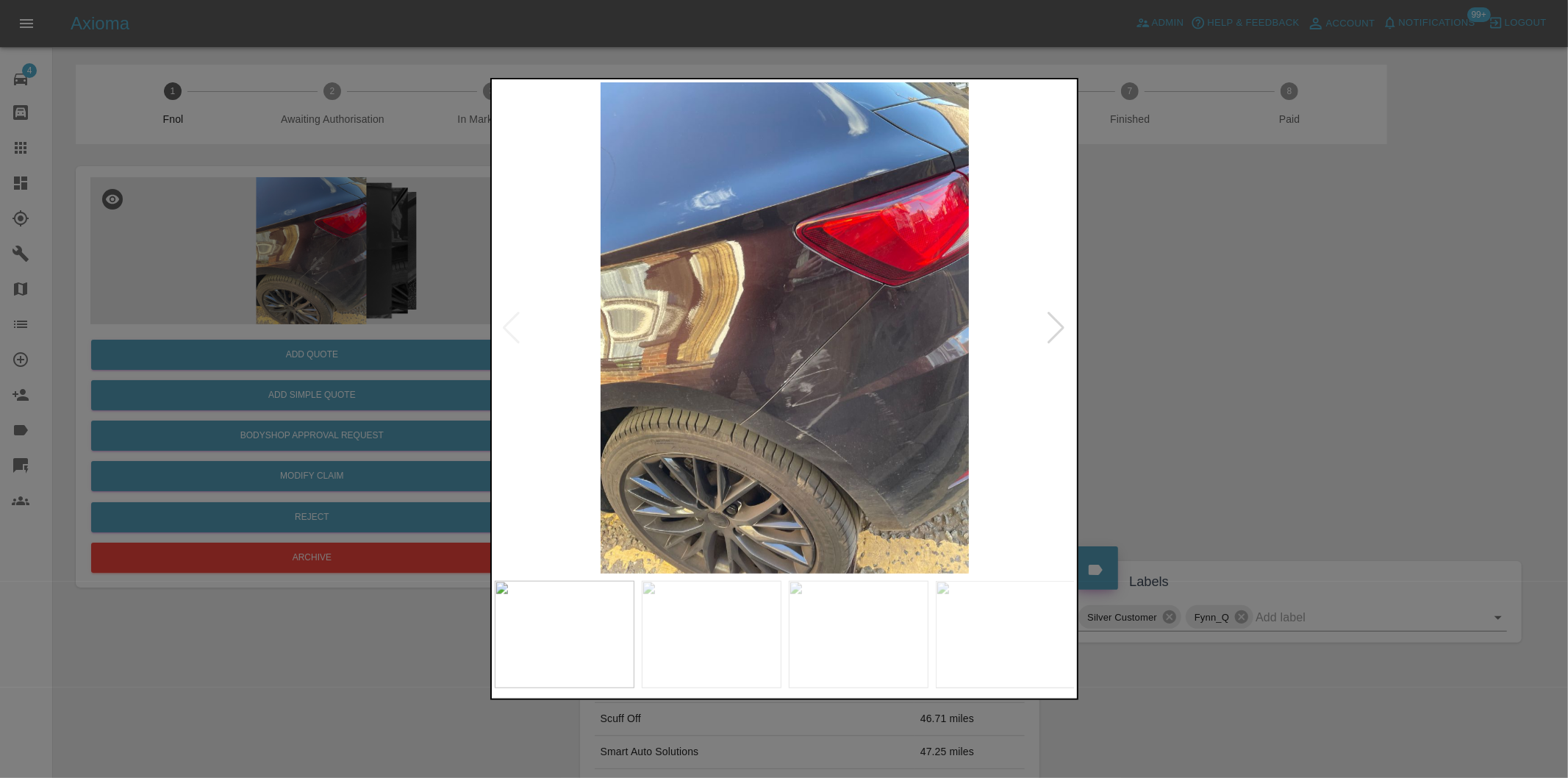
click at [1054, 331] on div at bounding box center [1057, 328] width 20 height 32
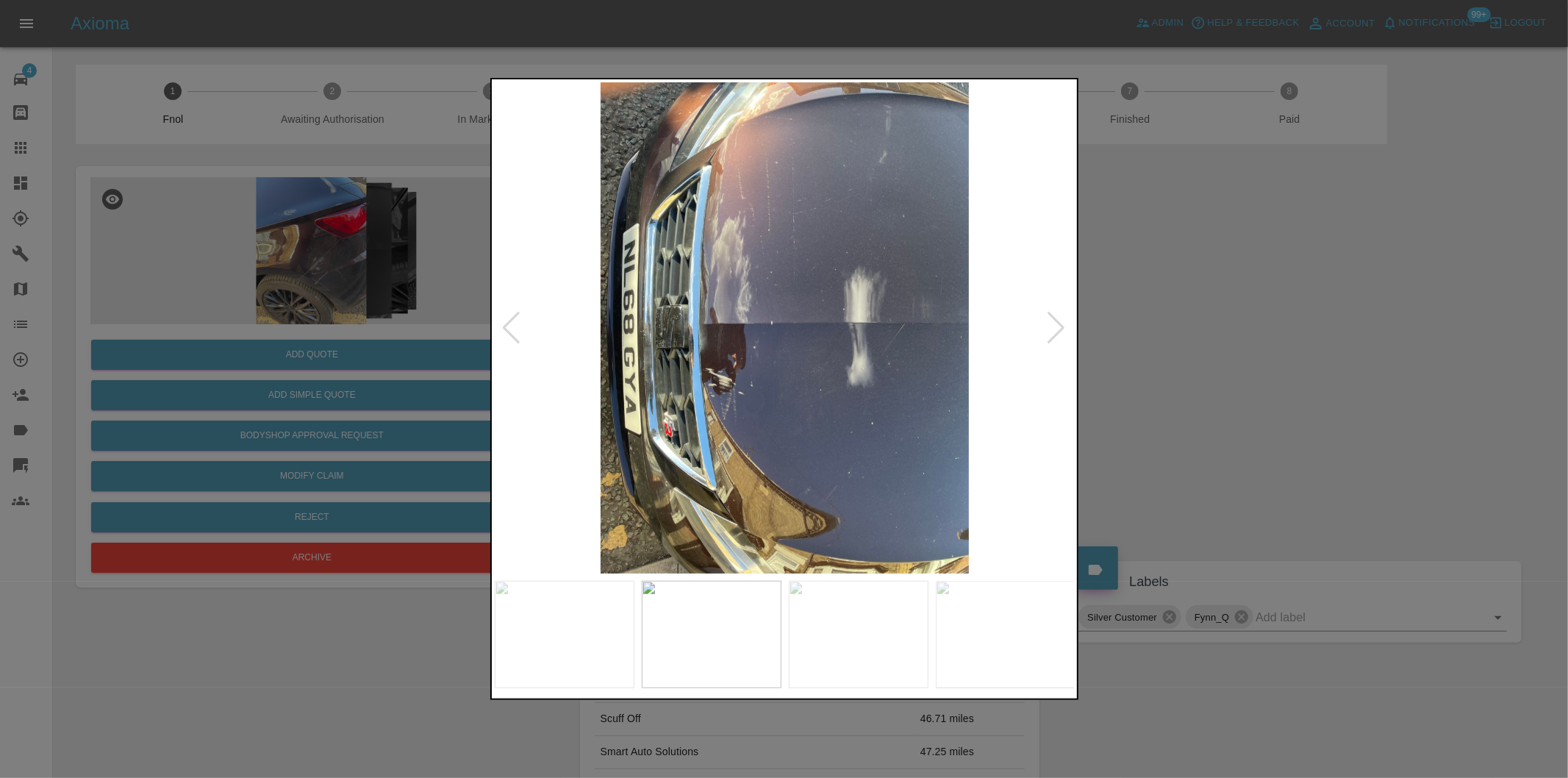
click at [1054, 331] on div at bounding box center [1057, 328] width 20 height 32
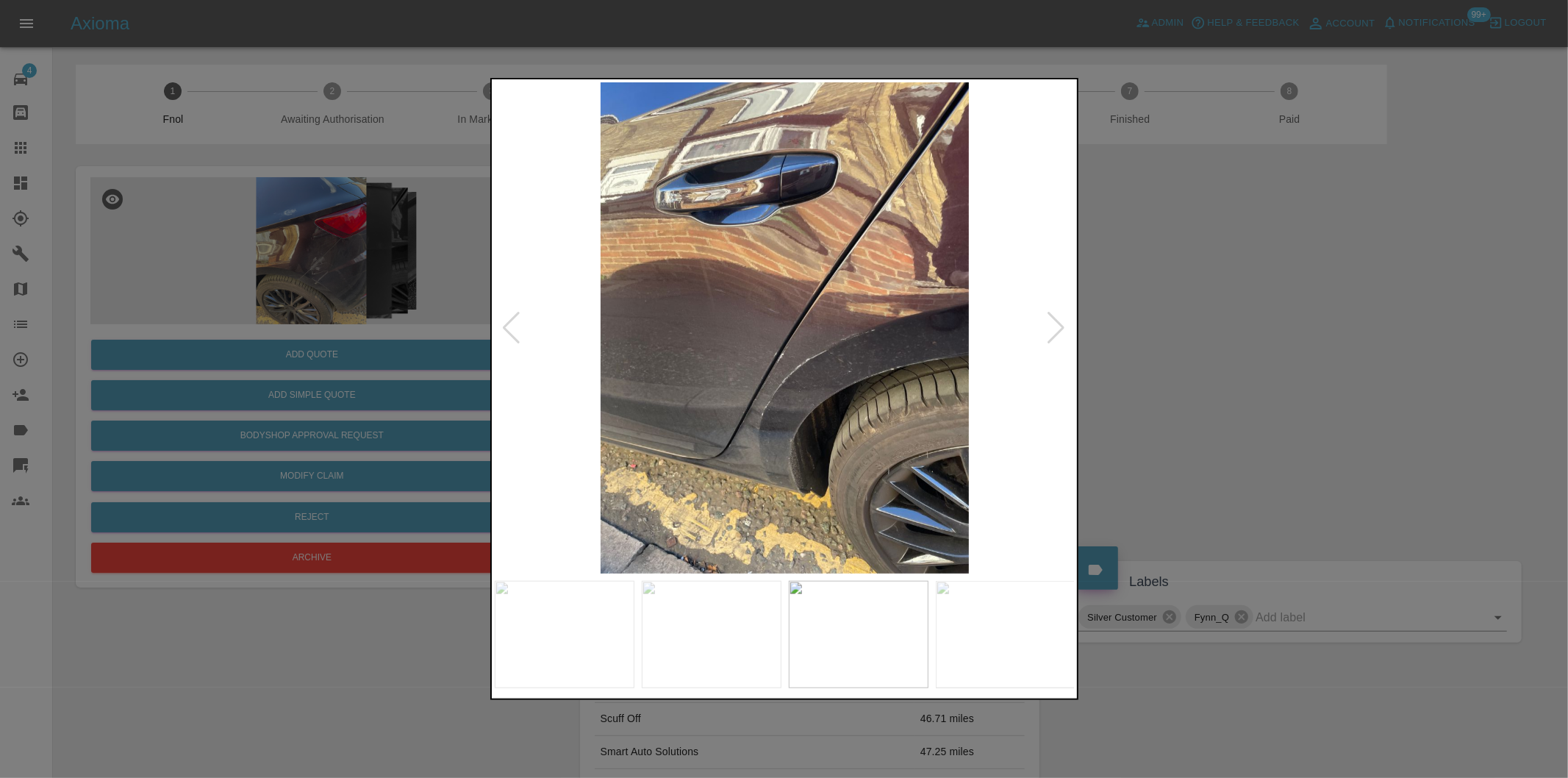
drag, startPoint x: 1239, startPoint y: 332, endPoint x: 884, endPoint y: 178, distance: 387.0
click at [1208, 326] on div at bounding box center [784, 389] width 1568 height 778
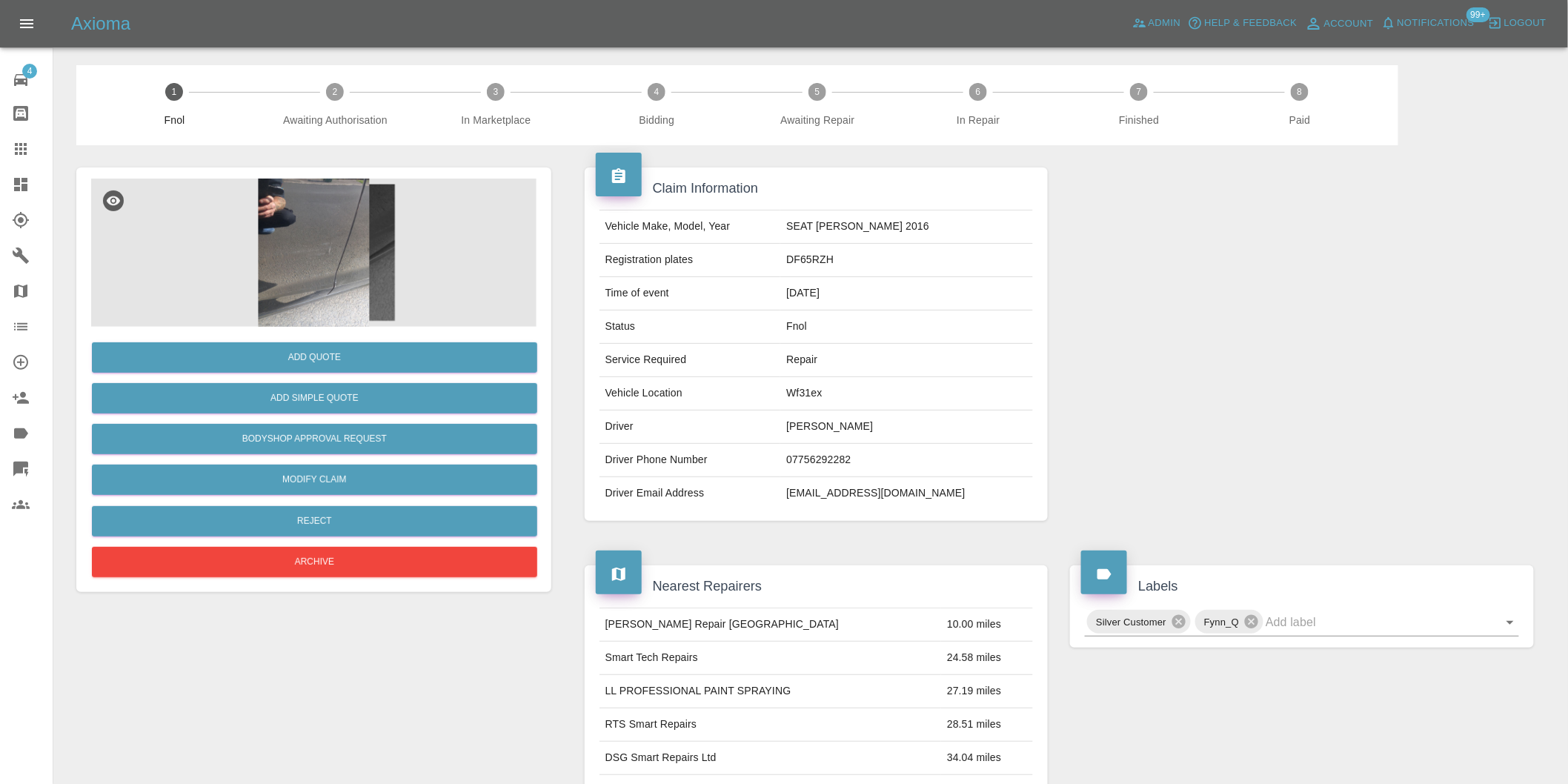
click at [338, 240] on img at bounding box center [314, 253] width 445 height 148
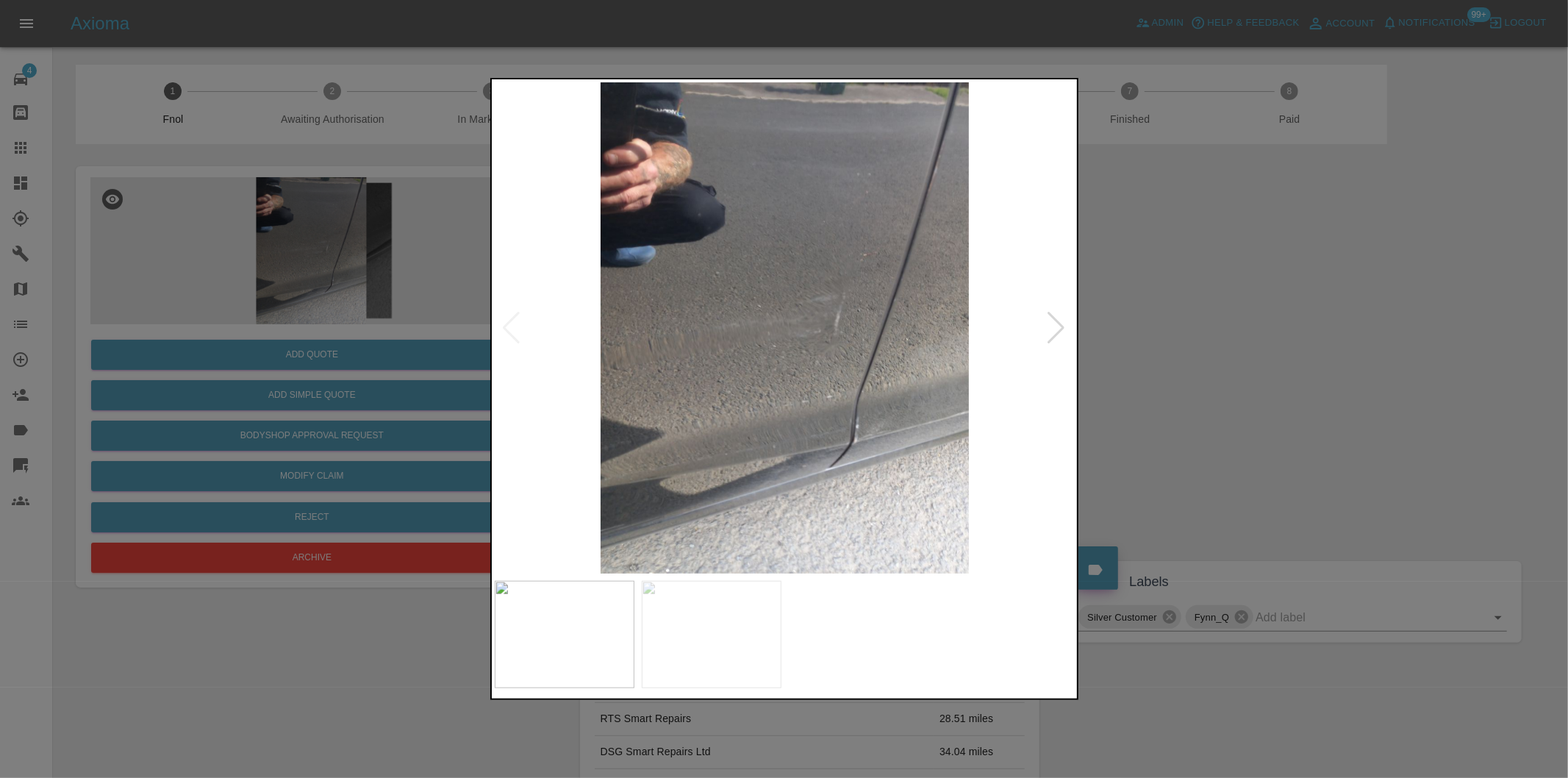
click at [1060, 324] on div at bounding box center [1057, 328] width 20 height 32
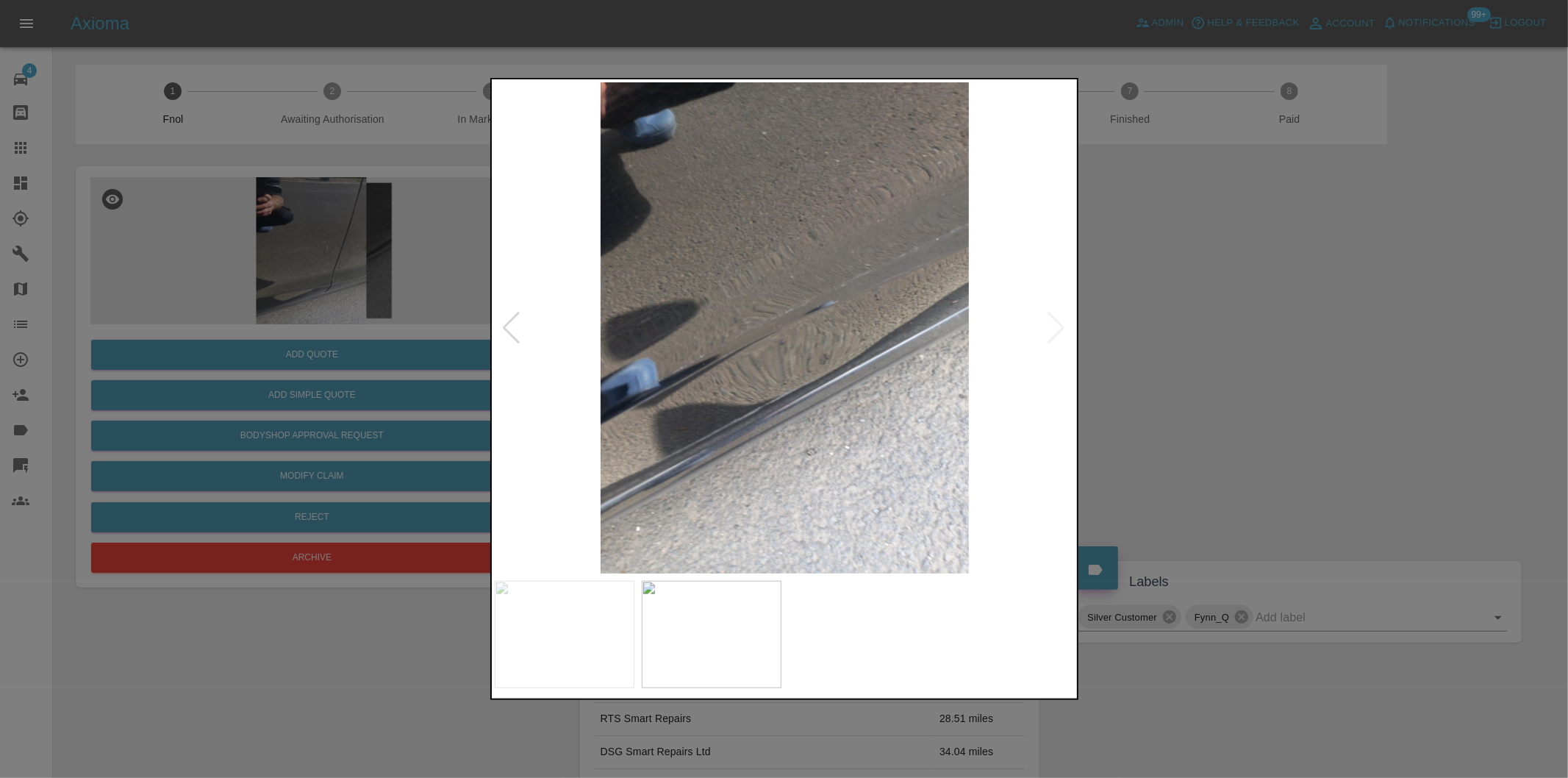
click at [1060, 324] on img at bounding box center [785, 328] width 581 height 491
click at [510, 321] on div at bounding box center [512, 328] width 20 height 32
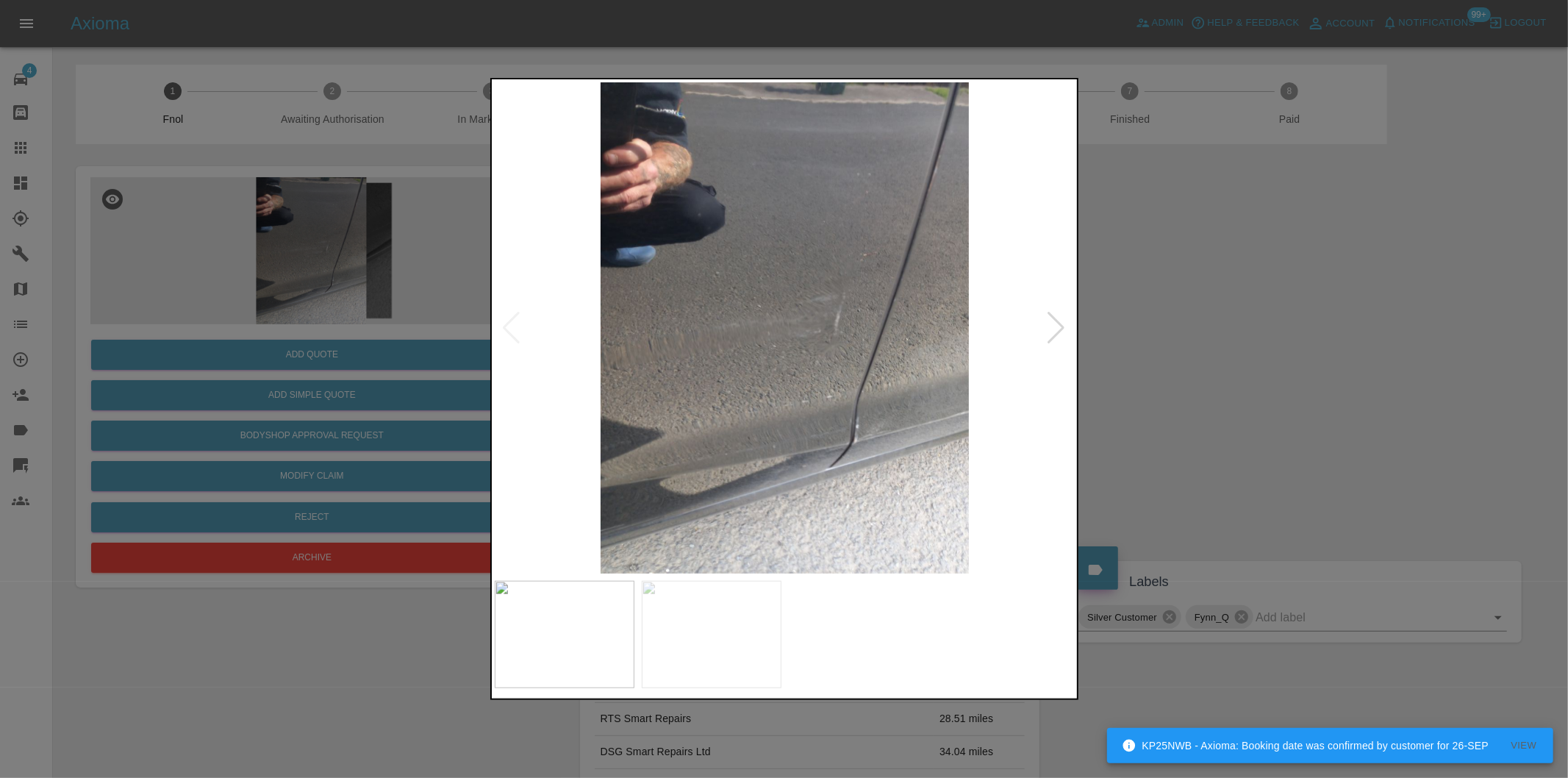
drag, startPoint x: 1165, startPoint y: 353, endPoint x: 1122, endPoint y: 351, distance: 43.0
click at [1163, 353] on div at bounding box center [784, 389] width 1568 height 778
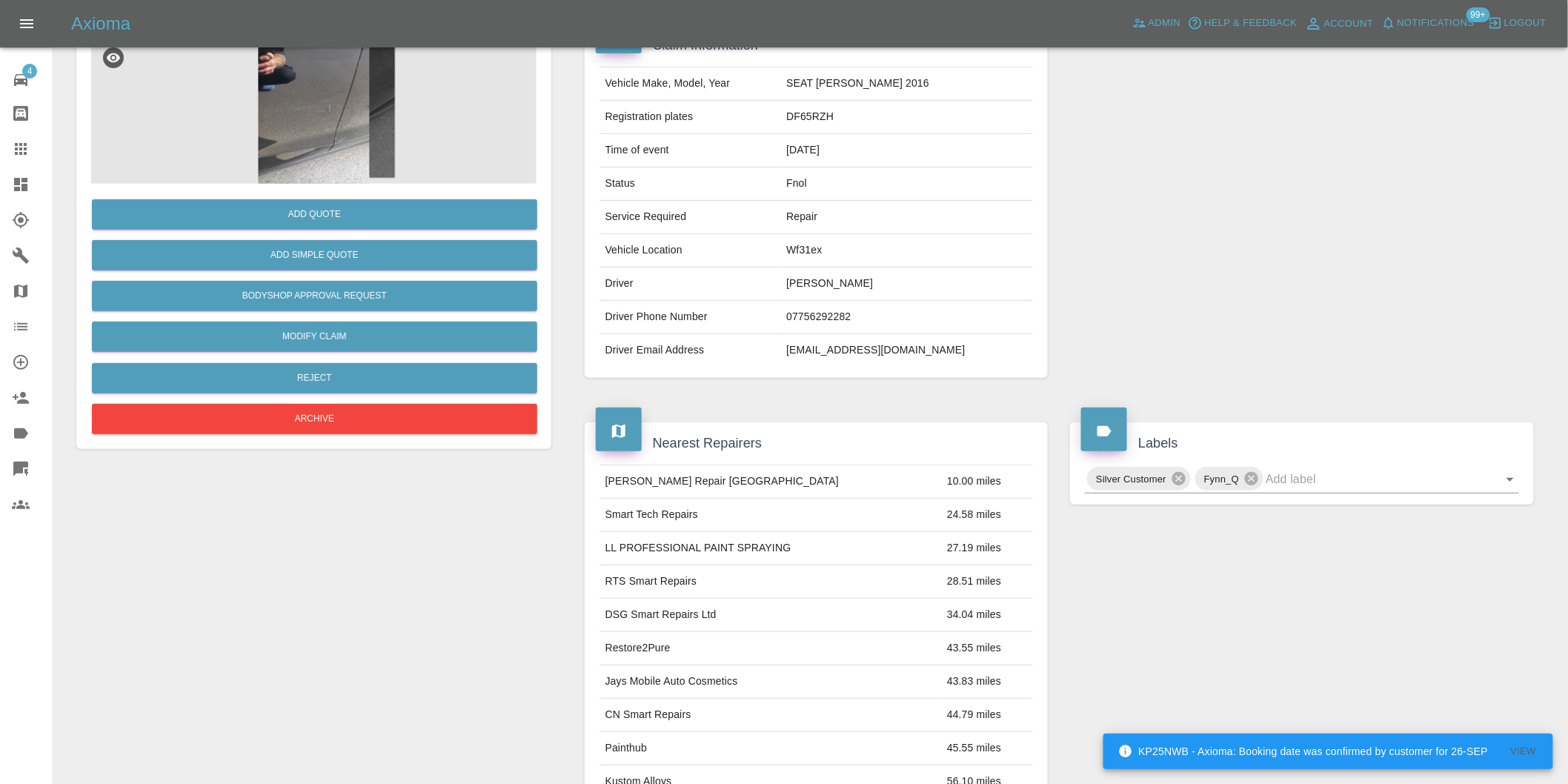
scroll to position [20, 0]
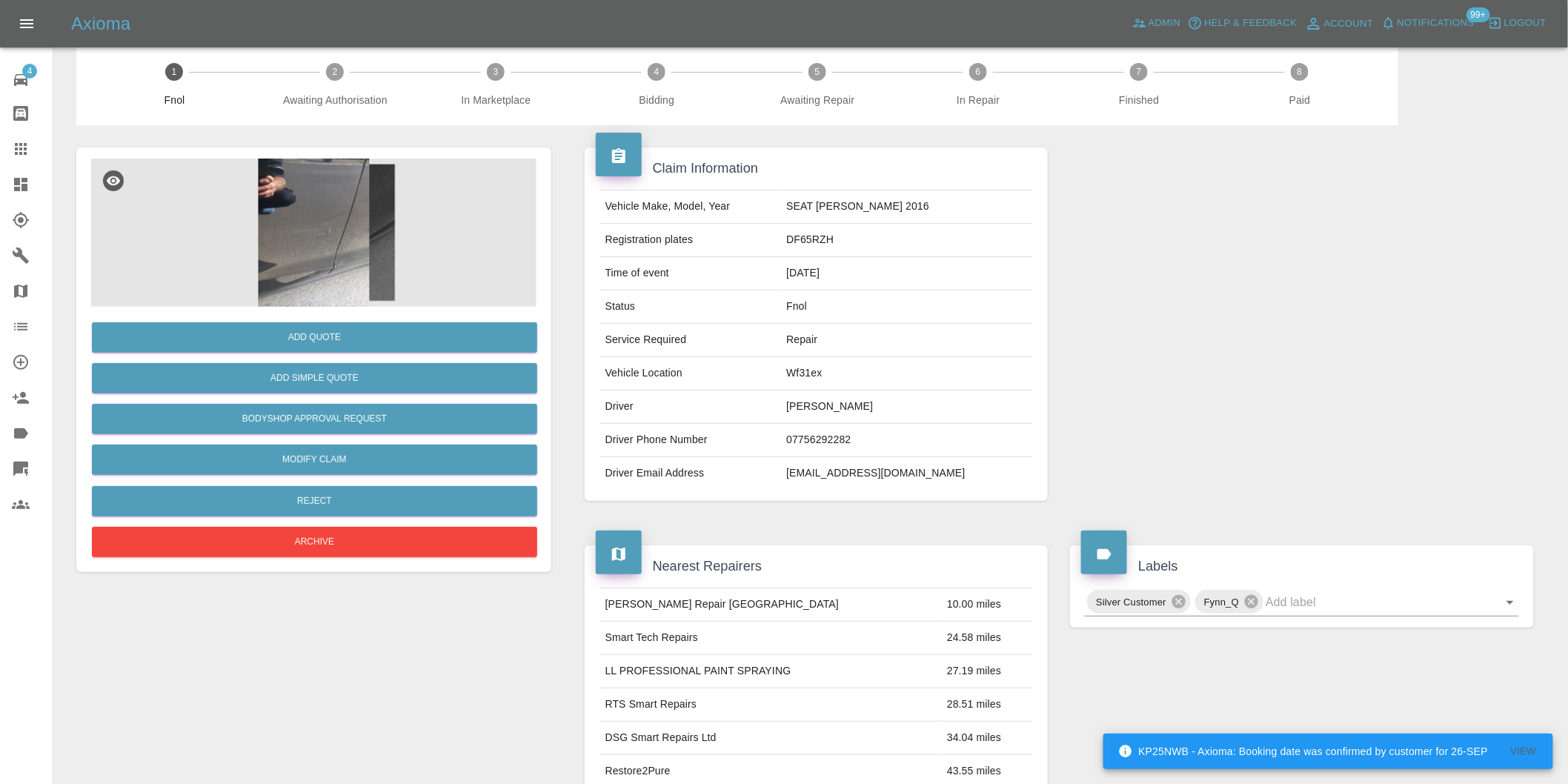
click at [347, 209] on img at bounding box center [314, 232] width 445 height 148
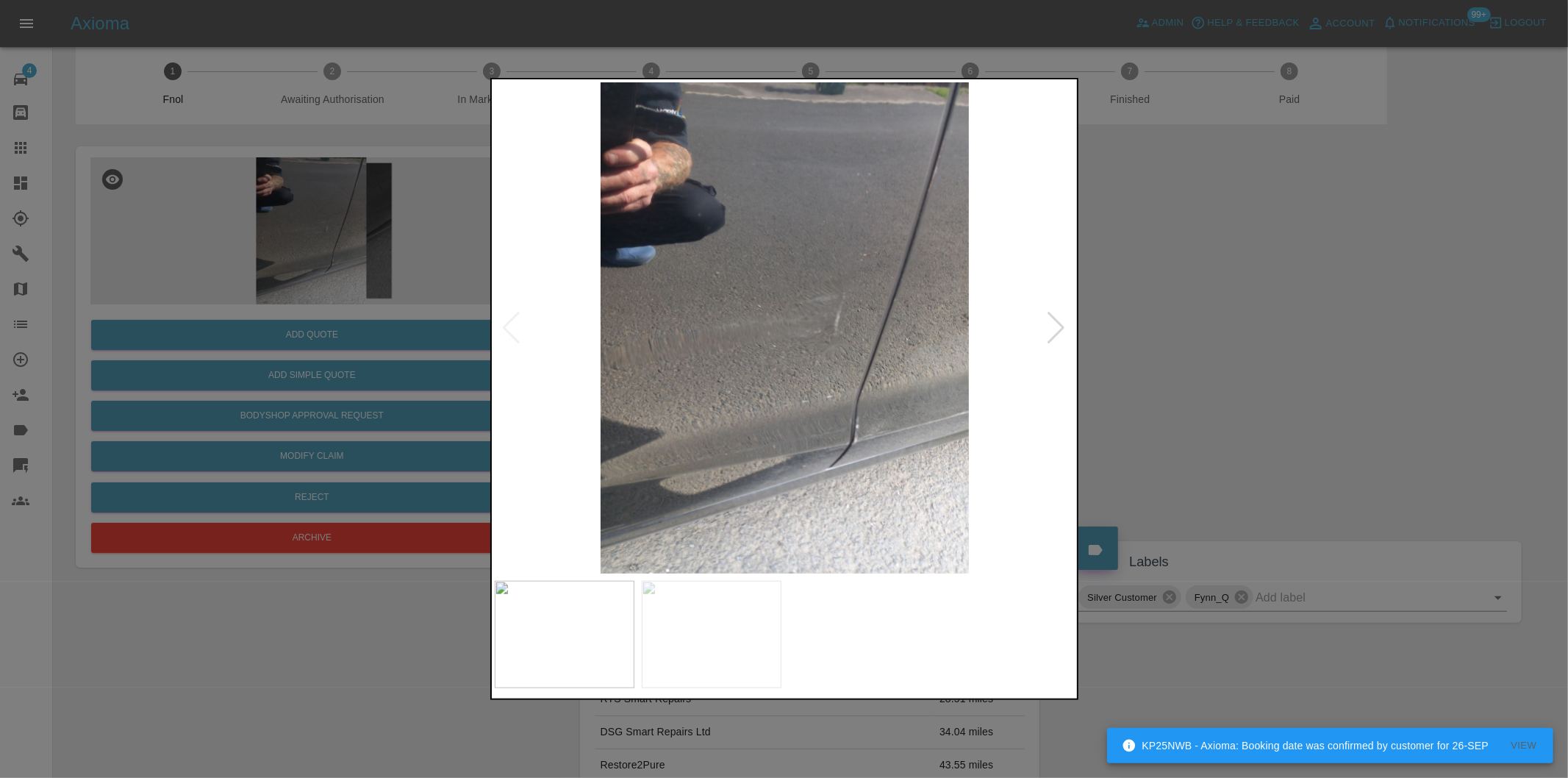
click at [1059, 325] on div at bounding box center [1057, 328] width 20 height 32
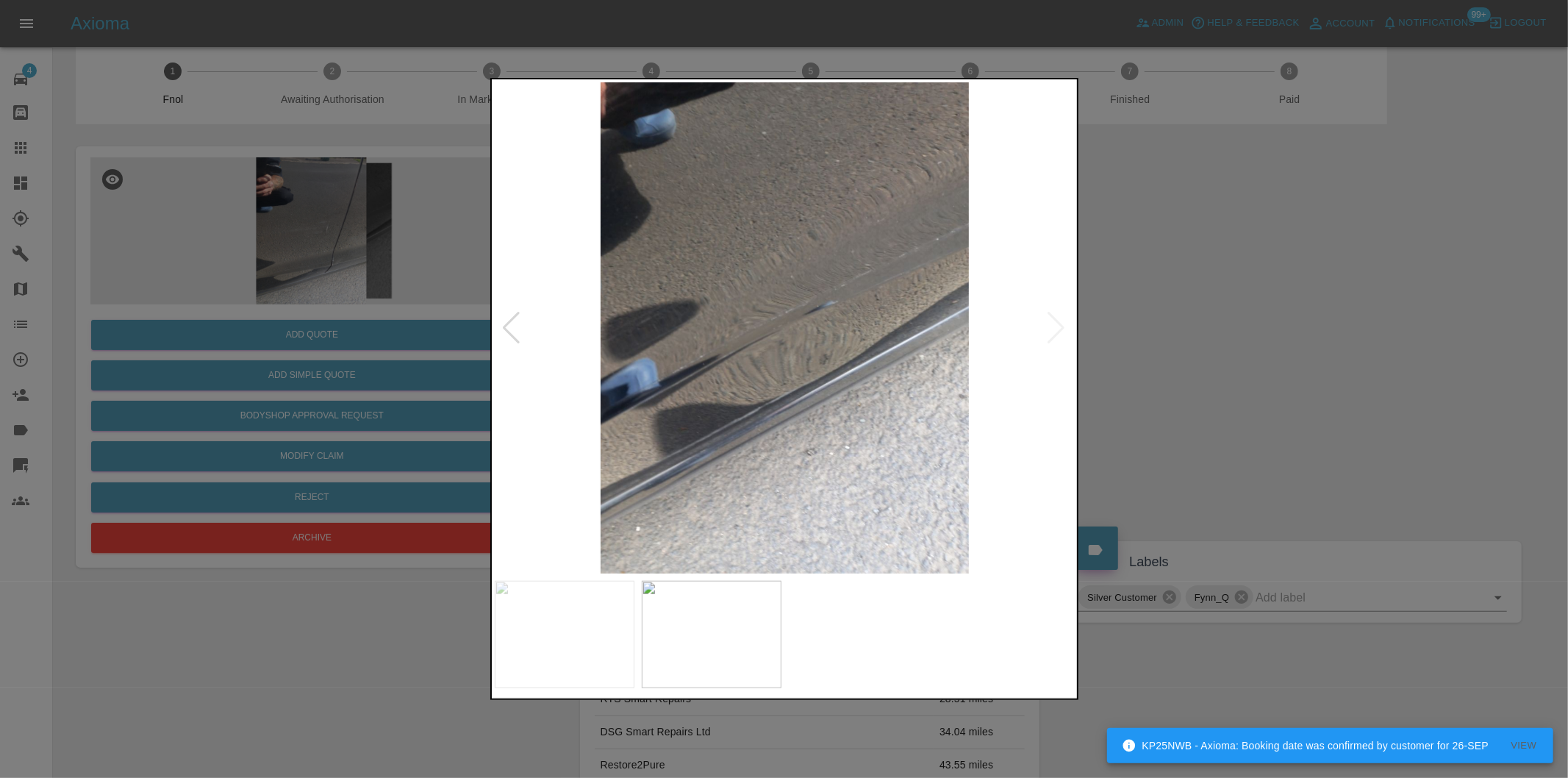
click at [1059, 325] on img at bounding box center [785, 328] width 581 height 491
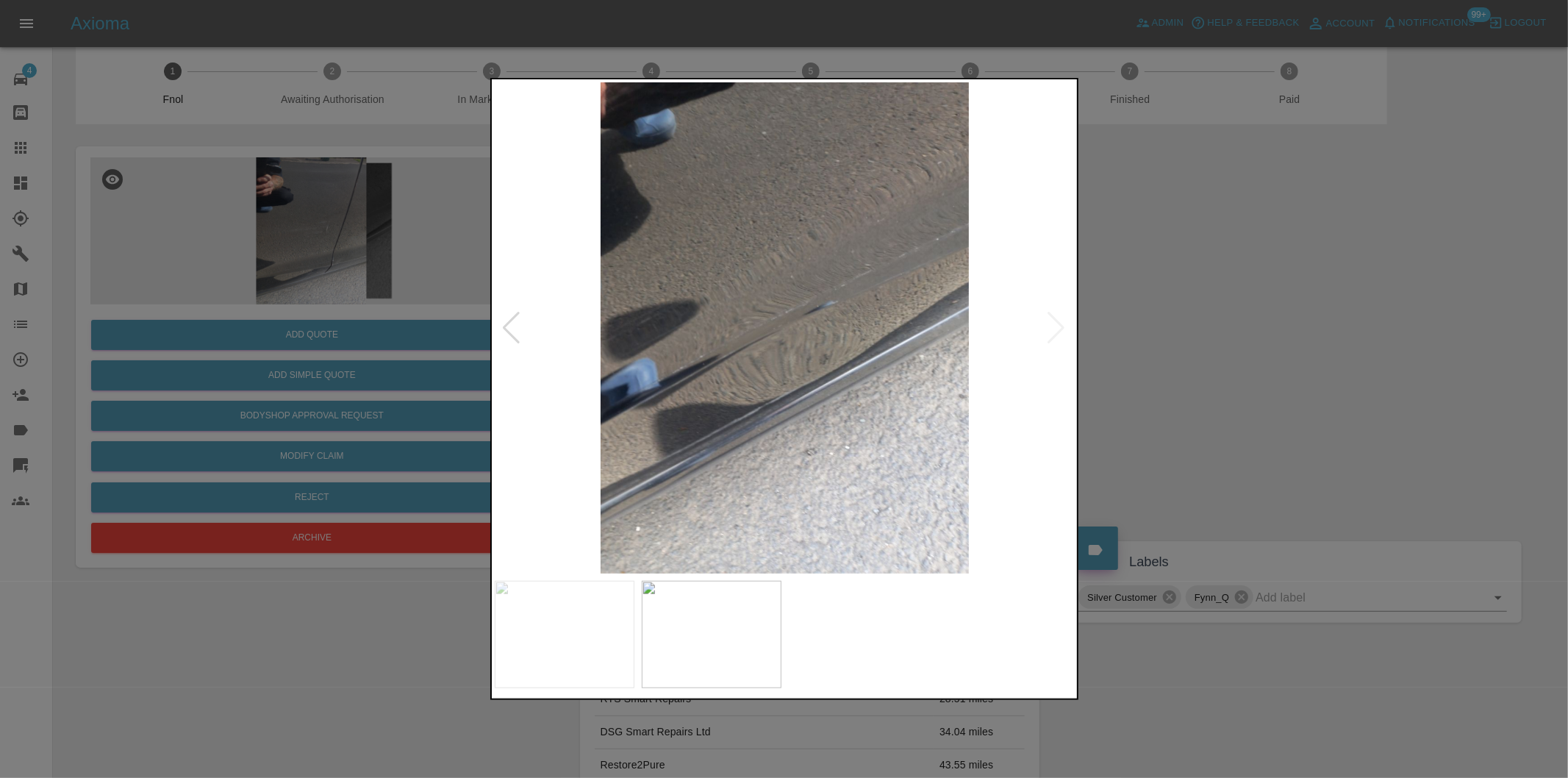
click at [500, 322] on img at bounding box center [785, 328] width 581 height 491
click at [509, 324] on div at bounding box center [512, 328] width 20 height 32
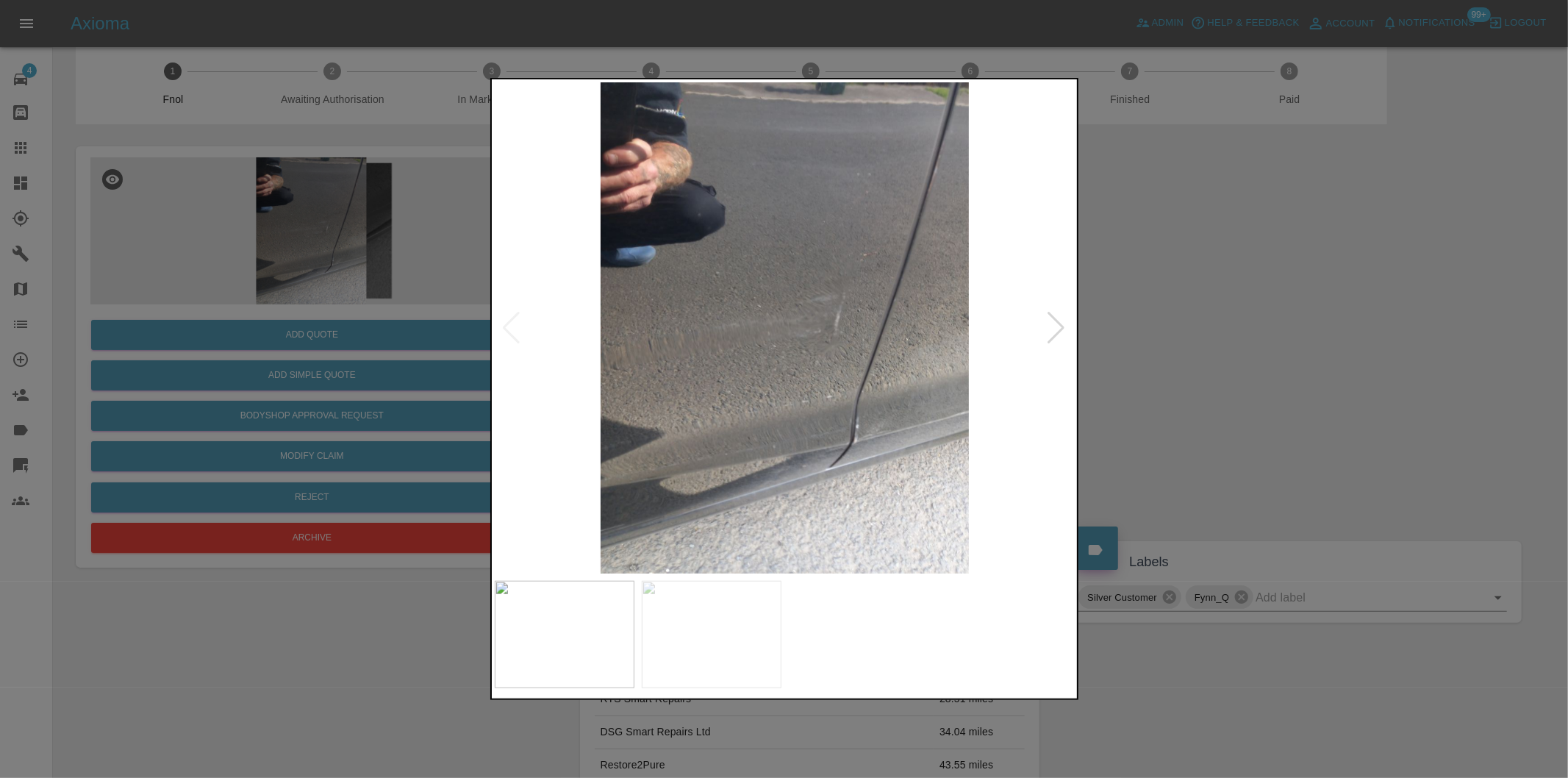
drag, startPoint x: 1240, startPoint y: 415, endPoint x: 886, endPoint y: 413, distance: 354.0
click at [1239, 415] on div at bounding box center [784, 389] width 1568 height 778
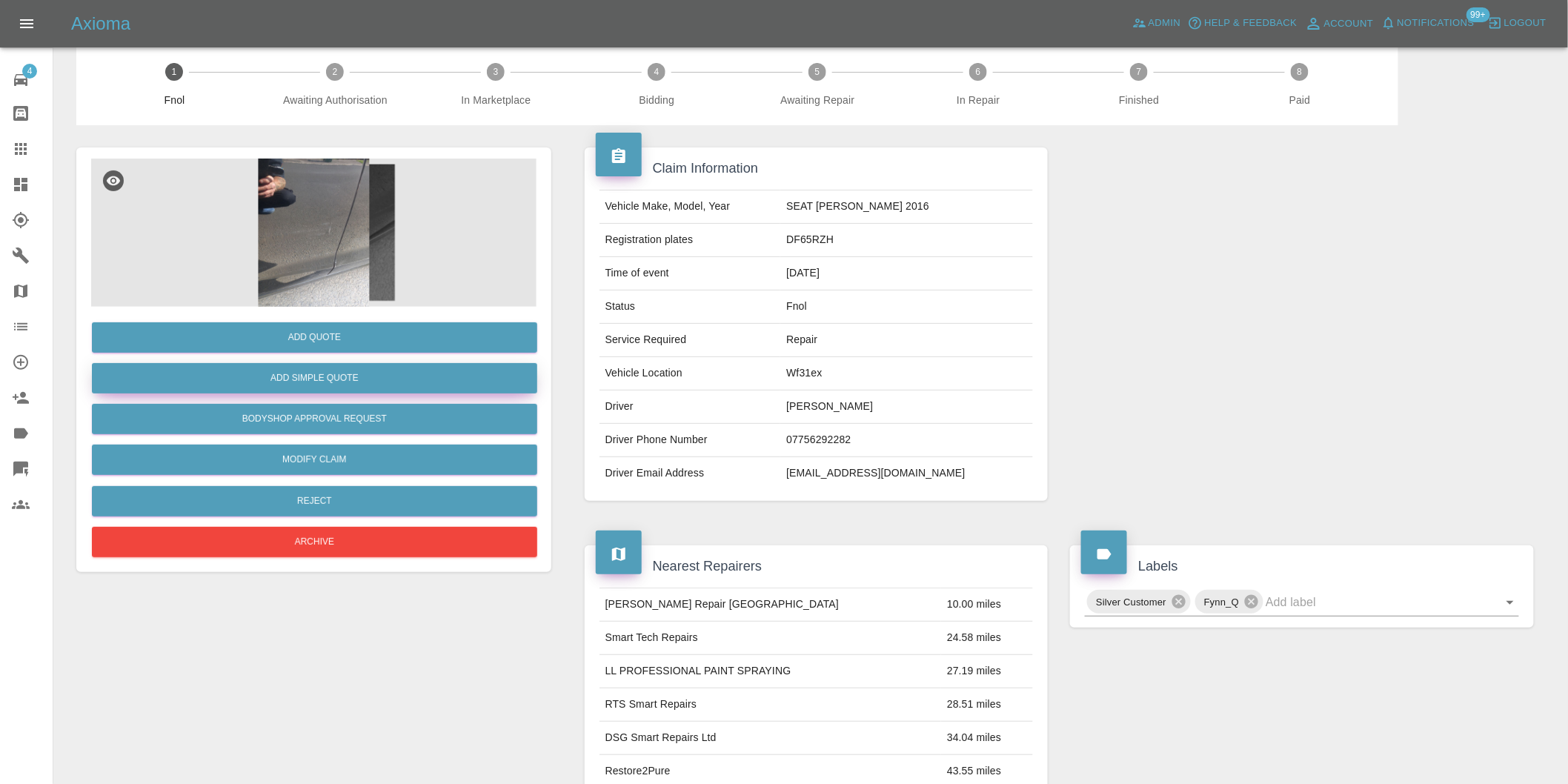
click at [364, 371] on button "Add Simple Quote" at bounding box center [315, 378] width 445 height 30
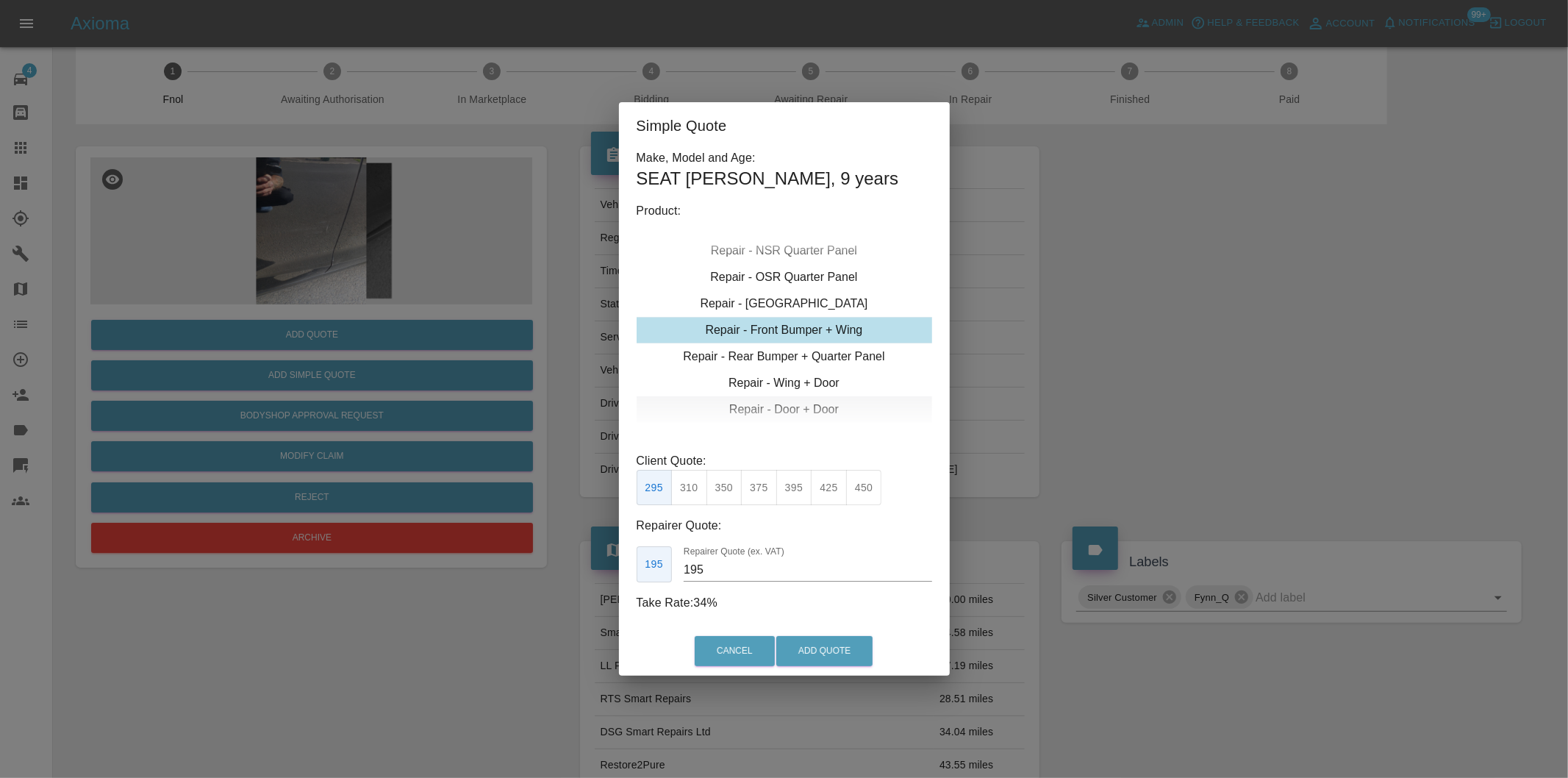
click at [809, 412] on div "Repair - Door + Door" at bounding box center [784, 409] width 295 height 26
click at [807, 408] on div "Repair - Door + Door" at bounding box center [784, 409] width 295 height 26
click at [810, 406] on div "Repair - Door + Door" at bounding box center [784, 409] width 295 height 26
click at [810, 409] on div "Repair - Door + Door" at bounding box center [784, 409] width 295 height 26
drag, startPoint x: 694, startPoint y: 489, endPoint x: 753, endPoint y: 533, distance: 73.6
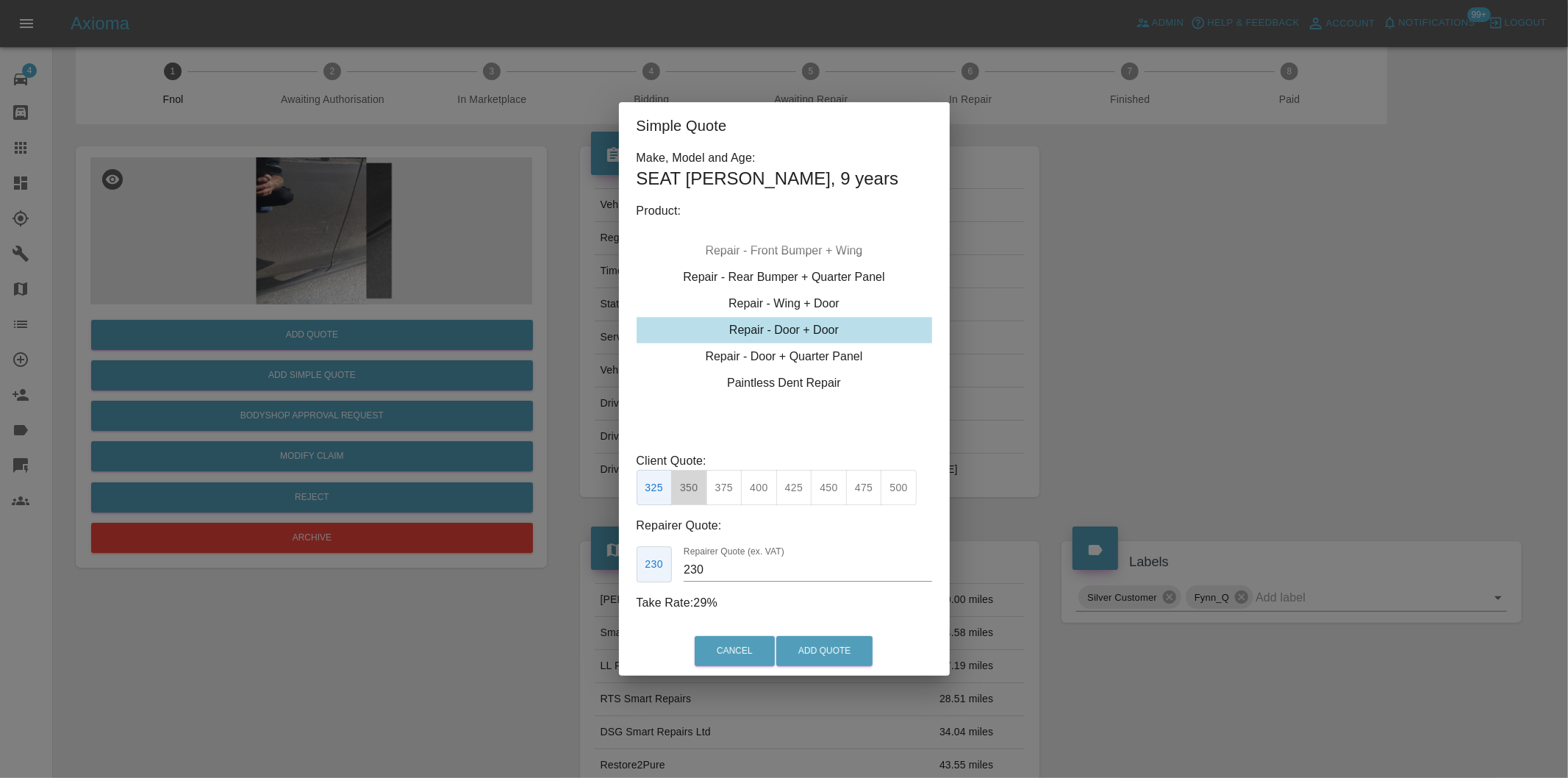
click at [695, 489] on button "350" at bounding box center [690, 488] width 36 height 36
type input "245"
click at [819, 647] on button "Add Quote" at bounding box center [825, 651] width 97 height 30
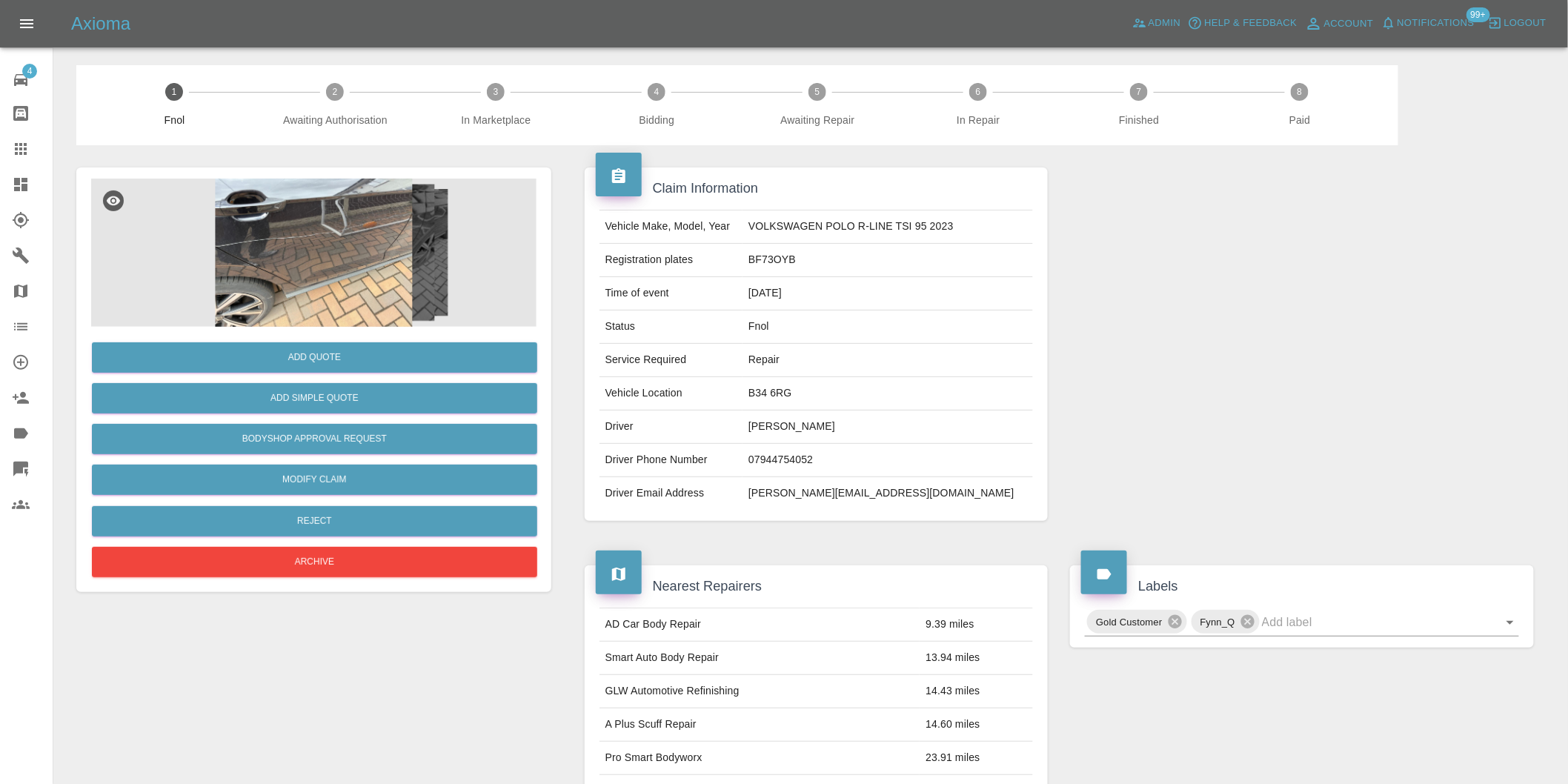
click at [331, 247] on img at bounding box center [314, 253] width 445 height 148
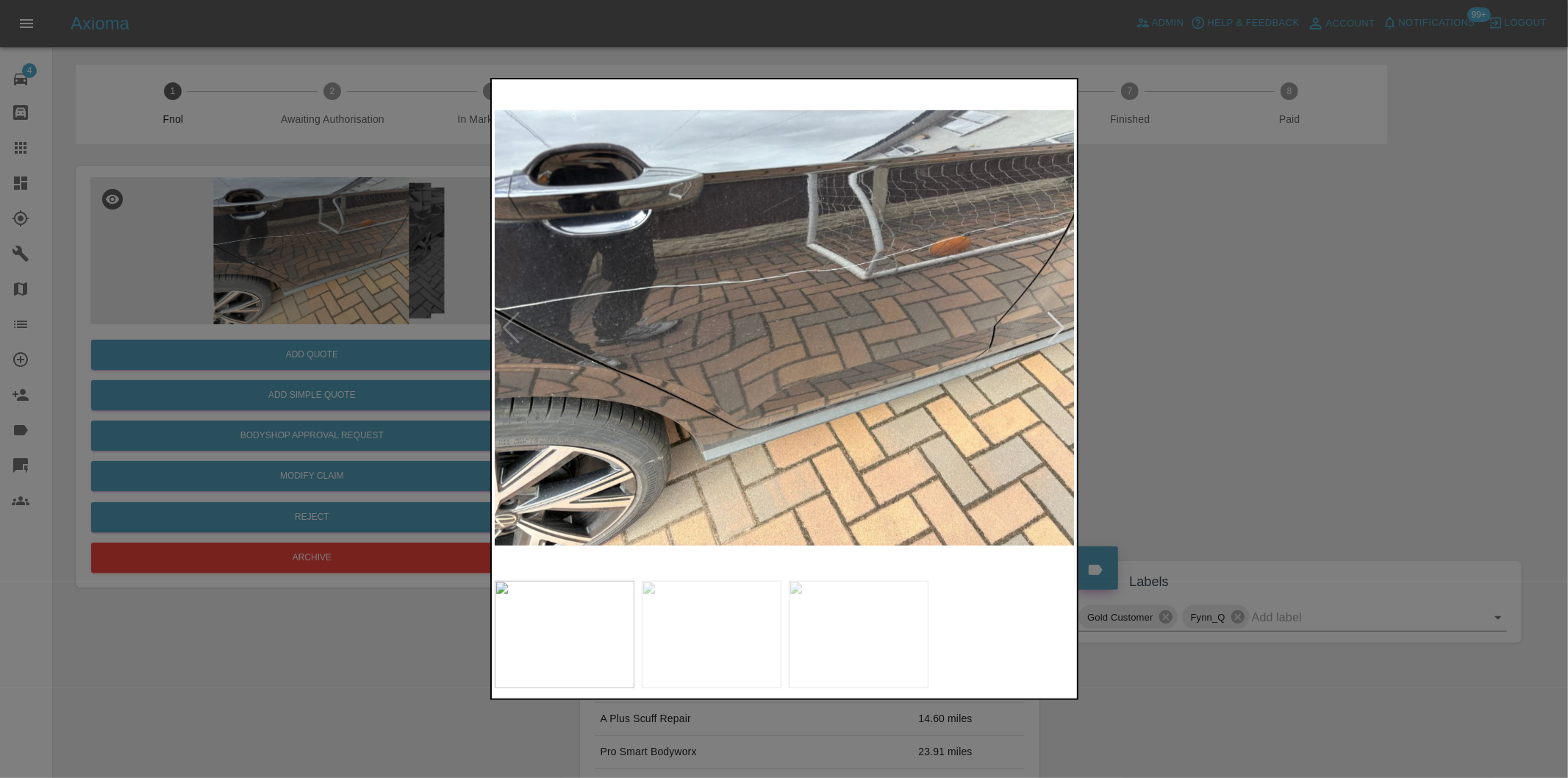
click at [1054, 316] on div at bounding box center [1057, 328] width 20 height 32
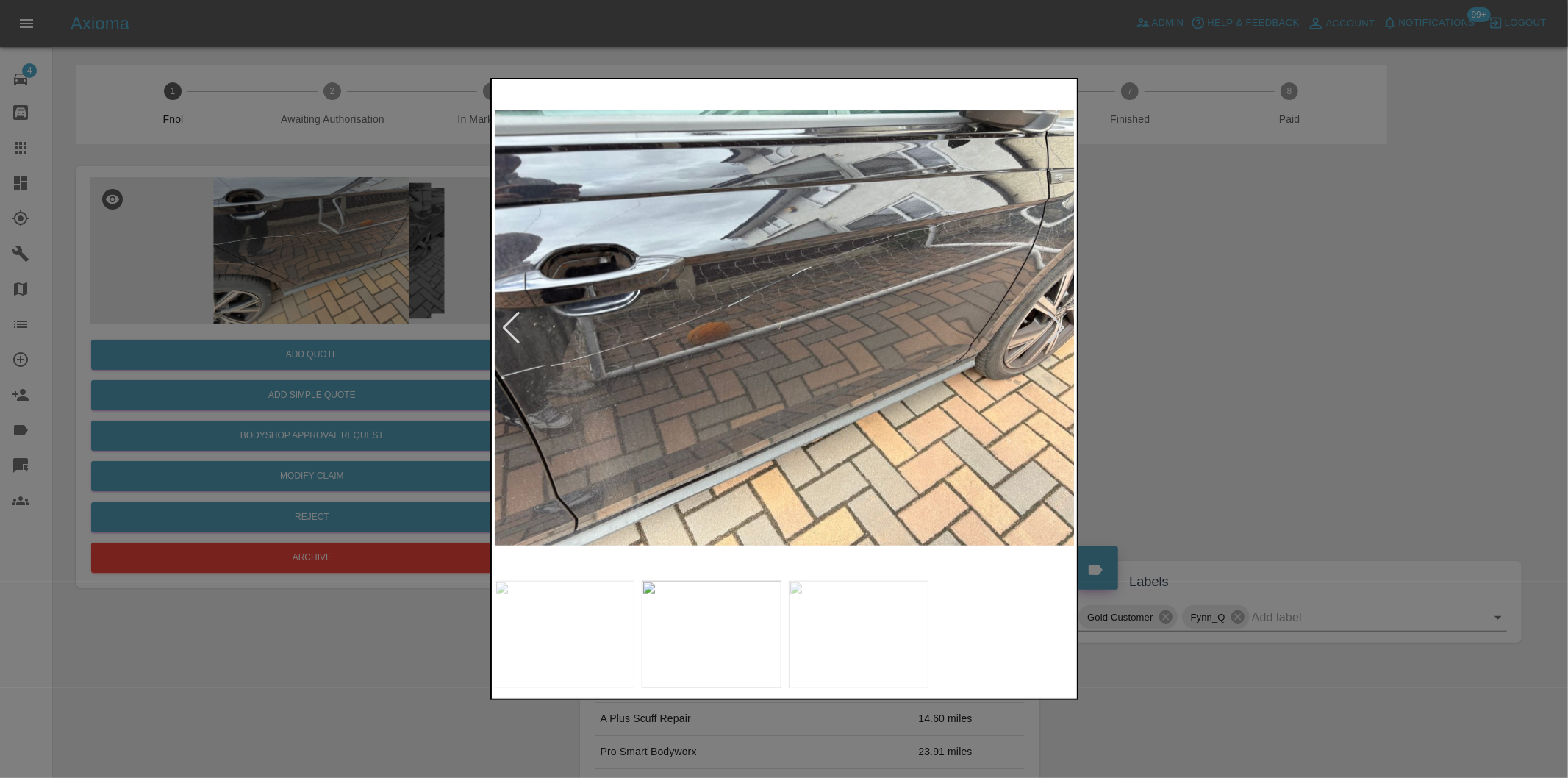
click at [1054, 316] on div at bounding box center [1057, 328] width 20 height 32
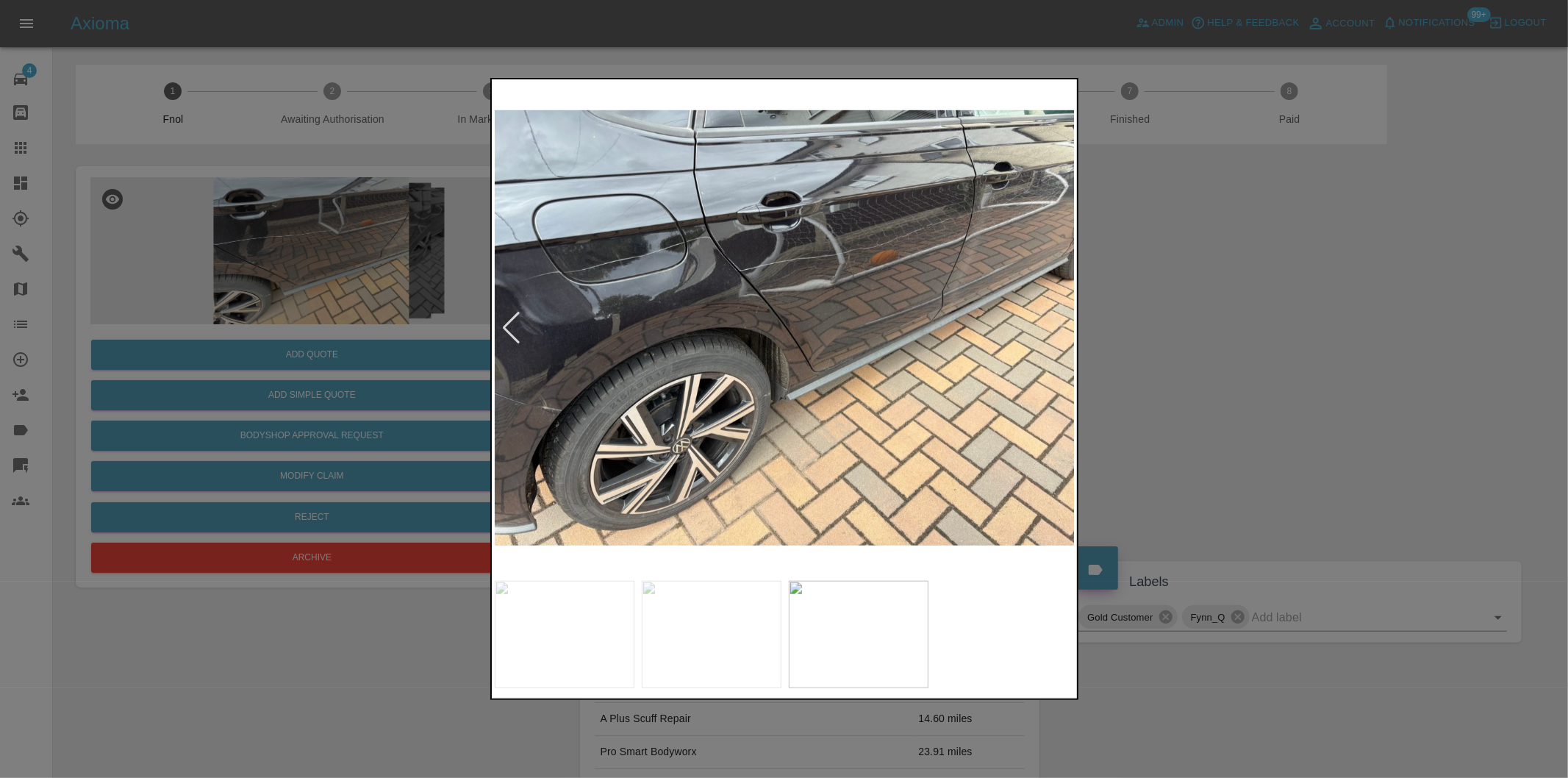
click at [1054, 316] on img at bounding box center [785, 328] width 581 height 491
drag, startPoint x: 1205, startPoint y: 320, endPoint x: 976, endPoint y: 181, distance: 267.9
click at [1203, 313] on div at bounding box center [784, 389] width 1568 height 778
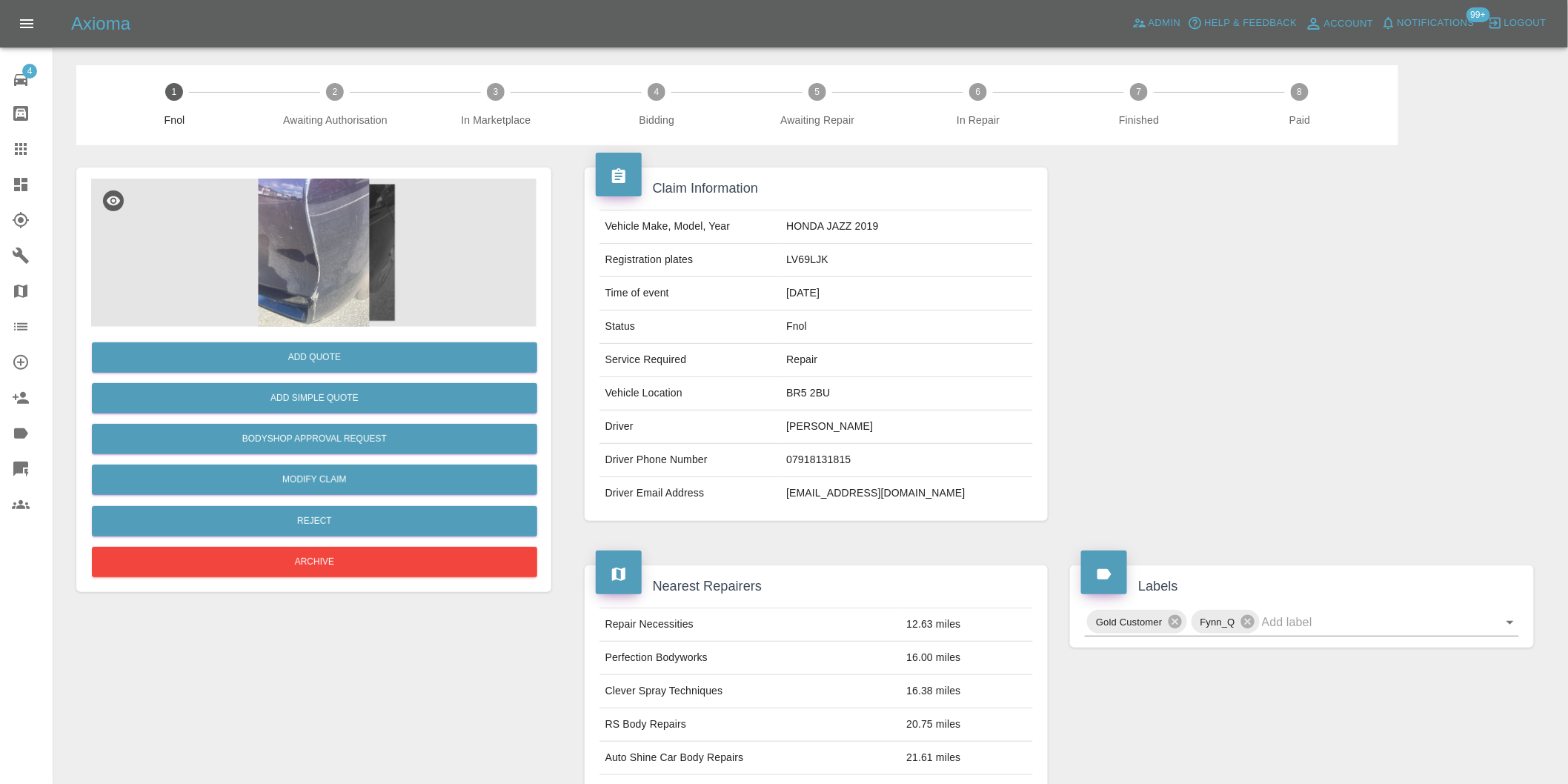
click at [334, 224] on img at bounding box center [314, 253] width 445 height 148
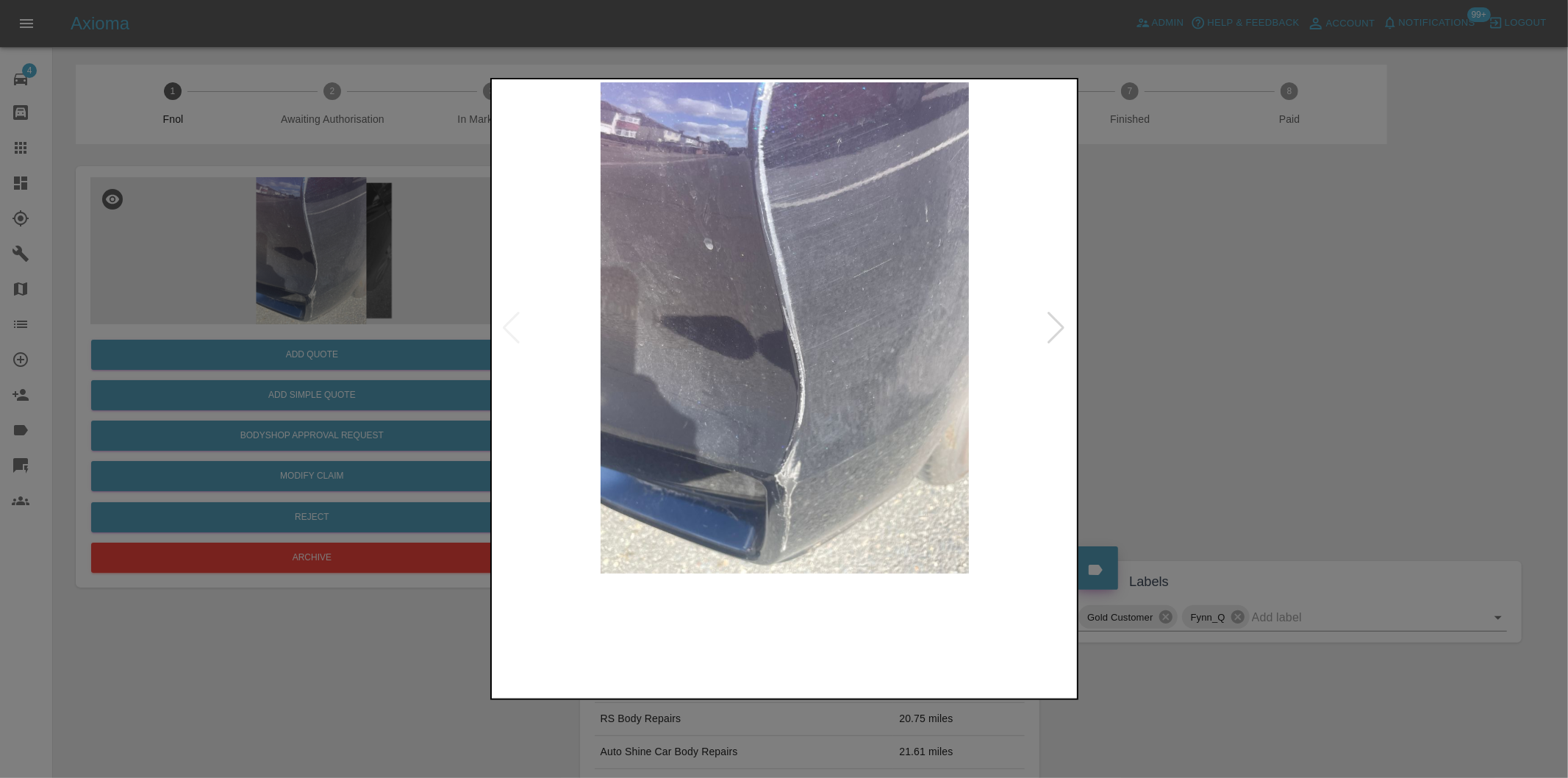
click at [1068, 320] on img at bounding box center [785, 328] width 581 height 491
click at [1056, 324] on div at bounding box center [1057, 328] width 20 height 32
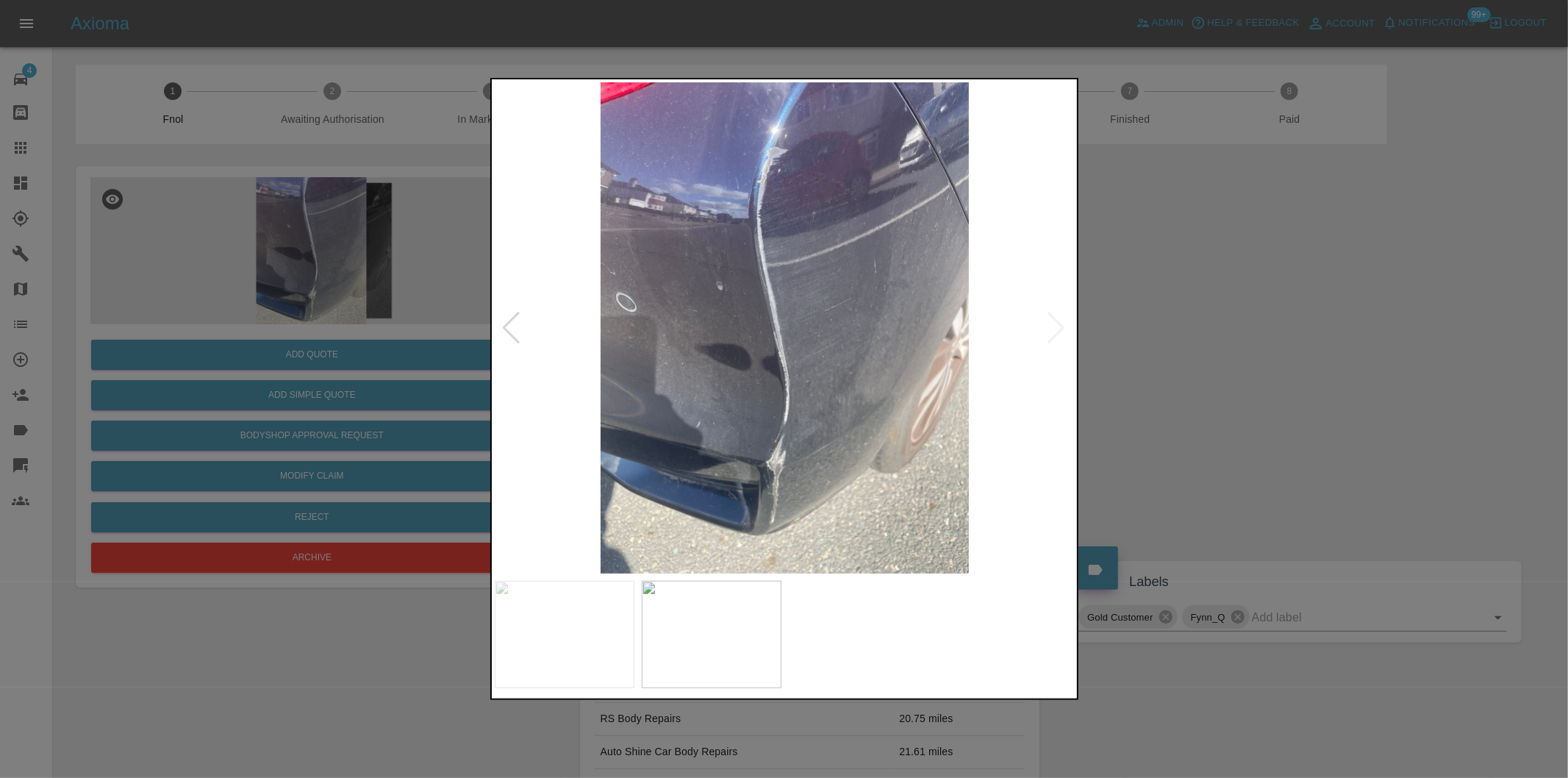
click at [1056, 324] on img at bounding box center [785, 328] width 581 height 491
drag, startPoint x: 1221, startPoint y: 335, endPoint x: 921, endPoint y: 409, distance: 309.0
click at [1221, 336] on div at bounding box center [784, 389] width 1568 height 778
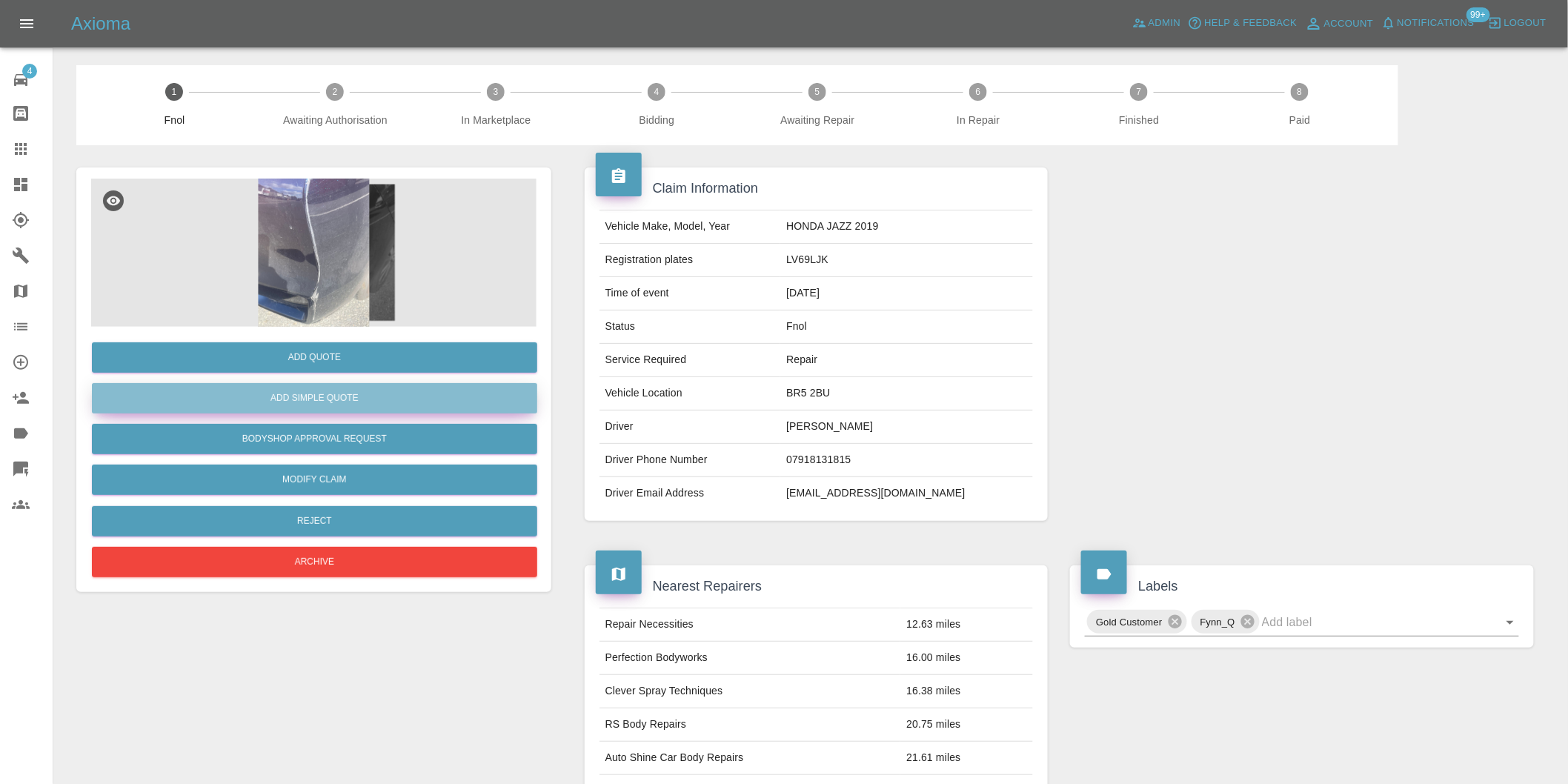
click at [349, 397] on button "Add Simple Quote" at bounding box center [315, 398] width 445 height 30
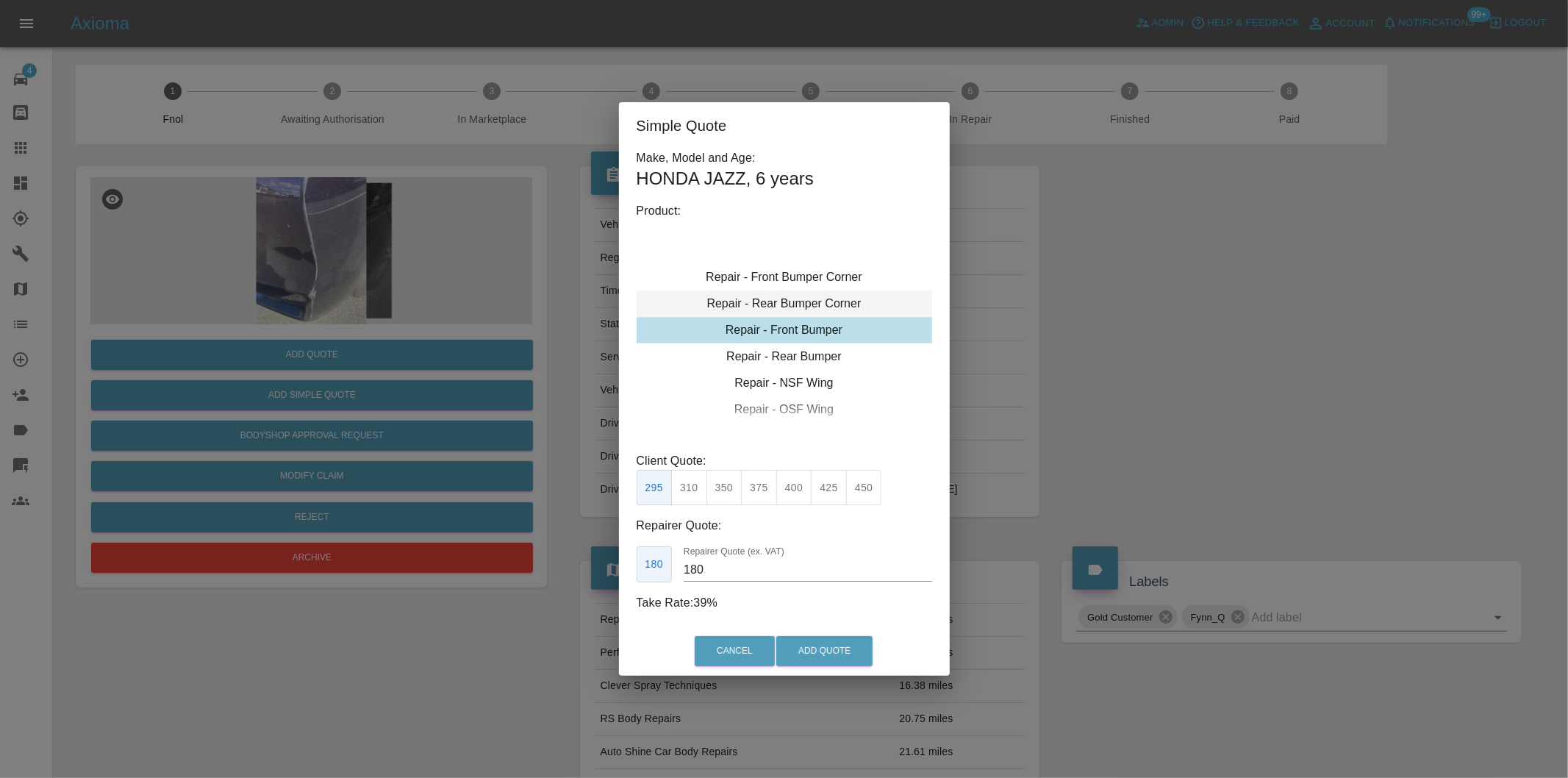
click at [807, 304] on div "Repair - Rear Bumper Corner" at bounding box center [784, 303] width 295 height 26
type input "120"
click at [823, 658] on button "Add Quote" at bounding box center [825, 651] width 97 height 30
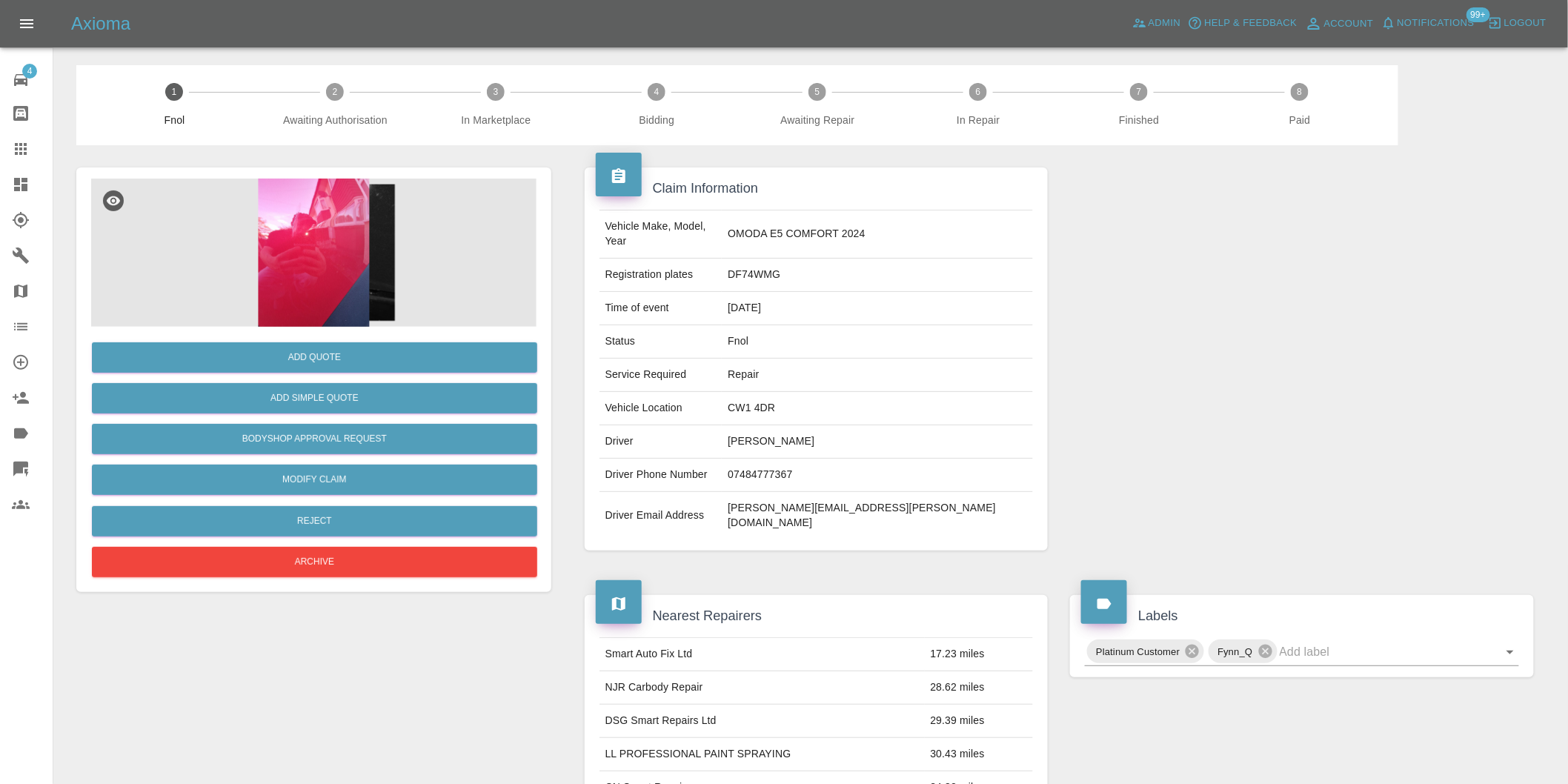
click at [345, 236] on img at bounding box center [314, 253] width 445 height 148
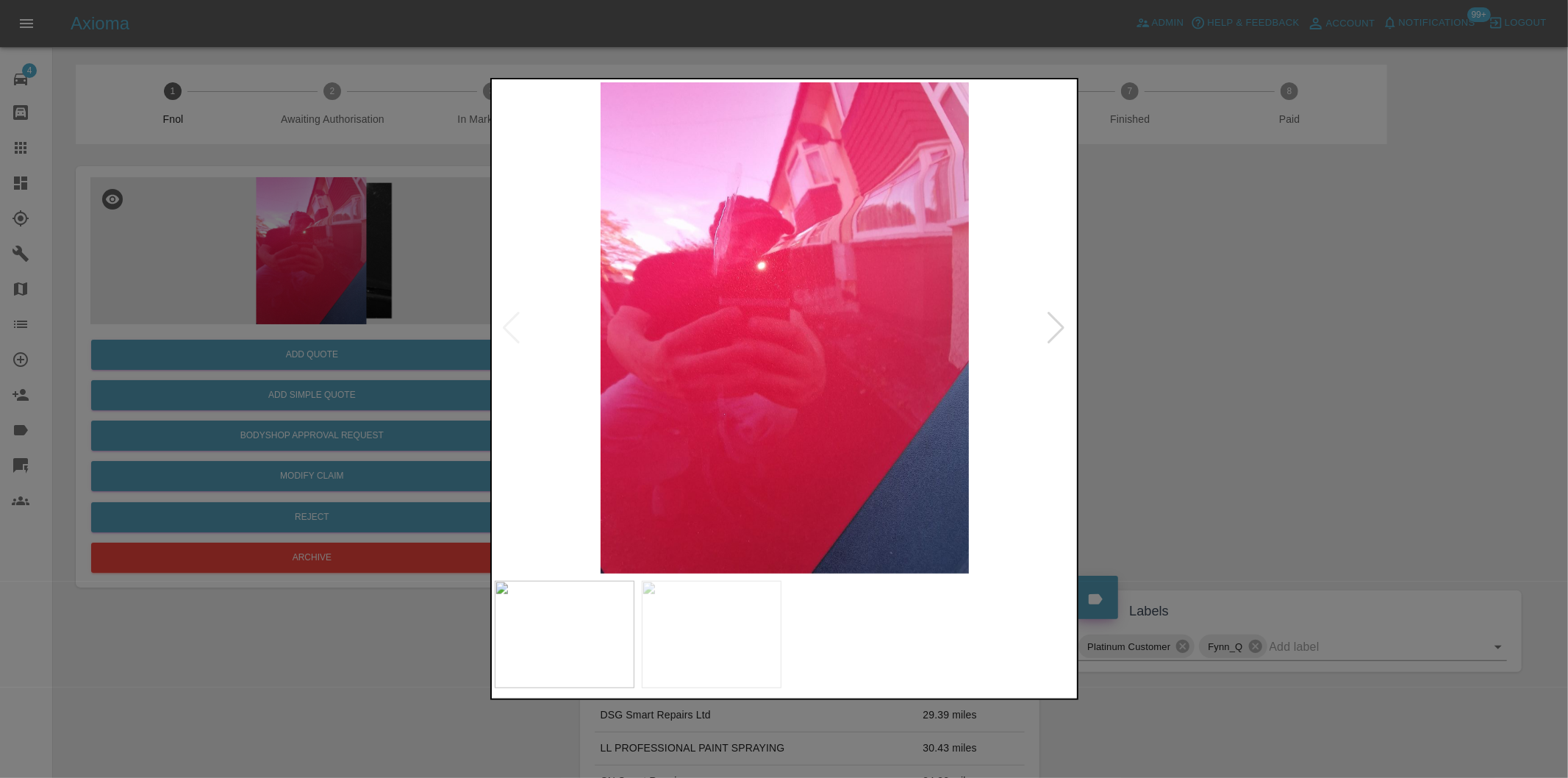
click at [1060, 323] on div at bounding box center [1057, 328] width 20 height 32
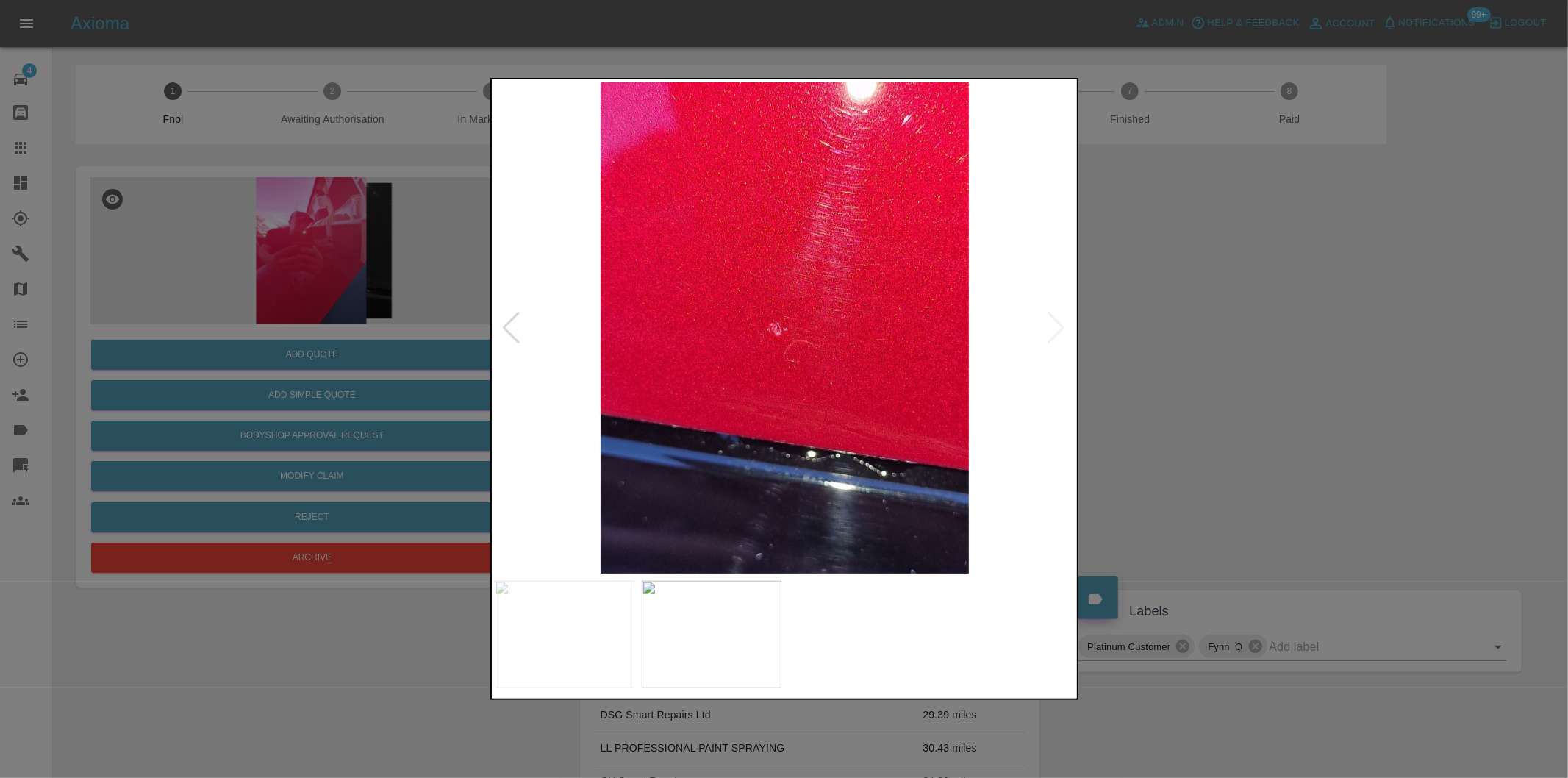
click at [1060, 322] on img at bounding box center [785, 328] width 581 height 491
click at [1213, 329] on div at bounding box center [784, 389] width 1568 height 778
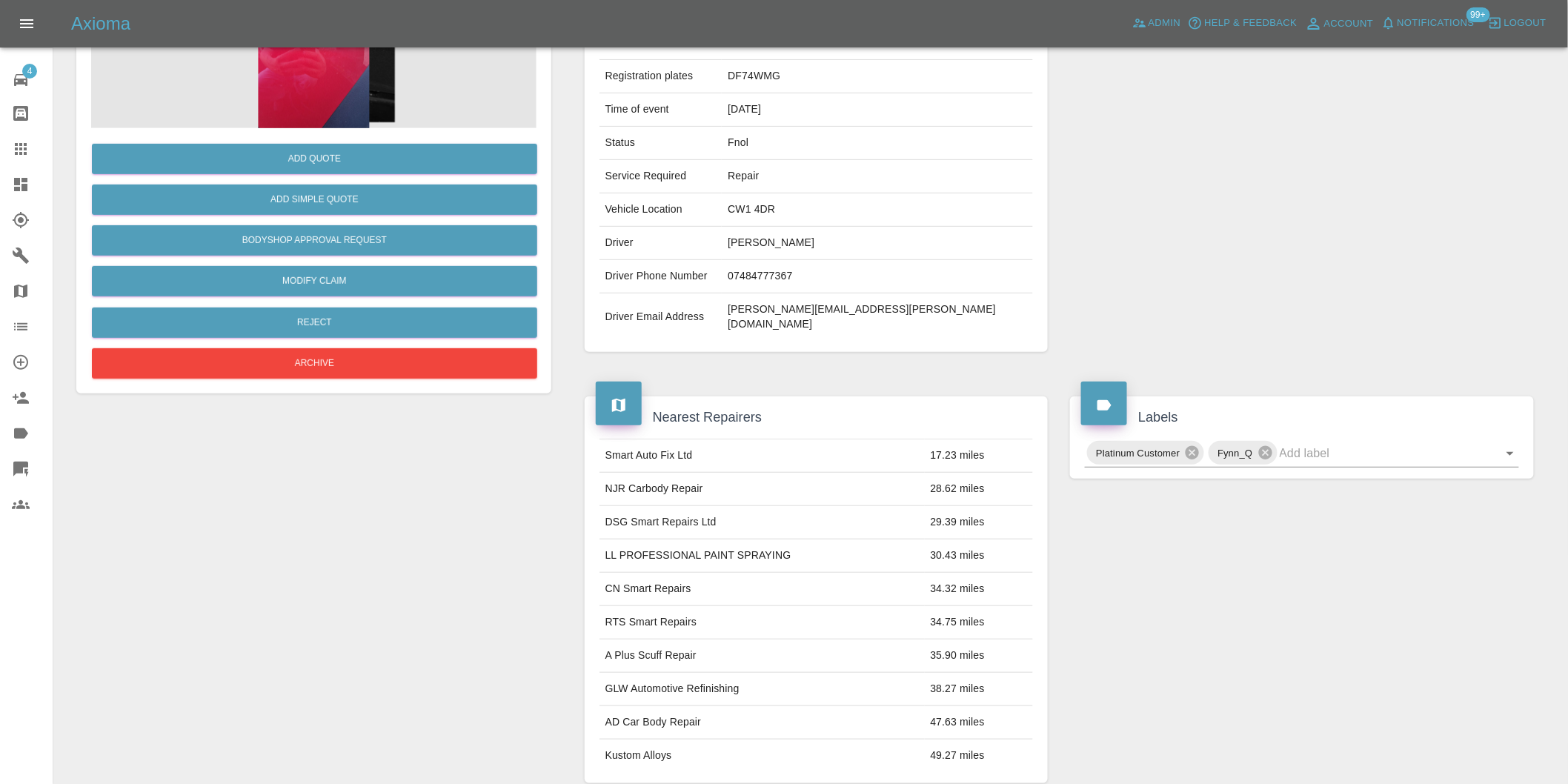
scroll to position [119, 0]
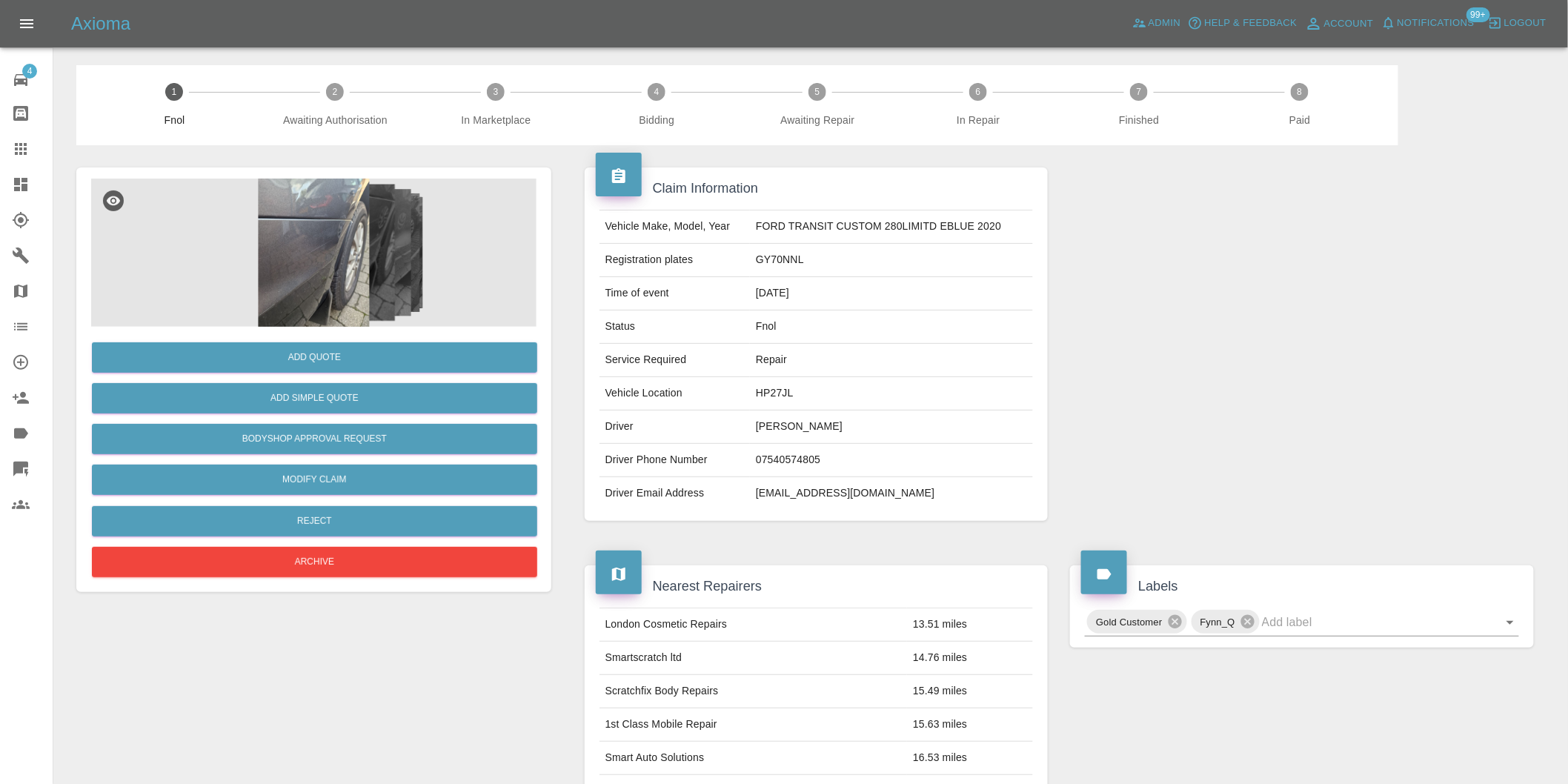
click at [324, 275] on img at bounding box center [314, 253] width 445 height 148
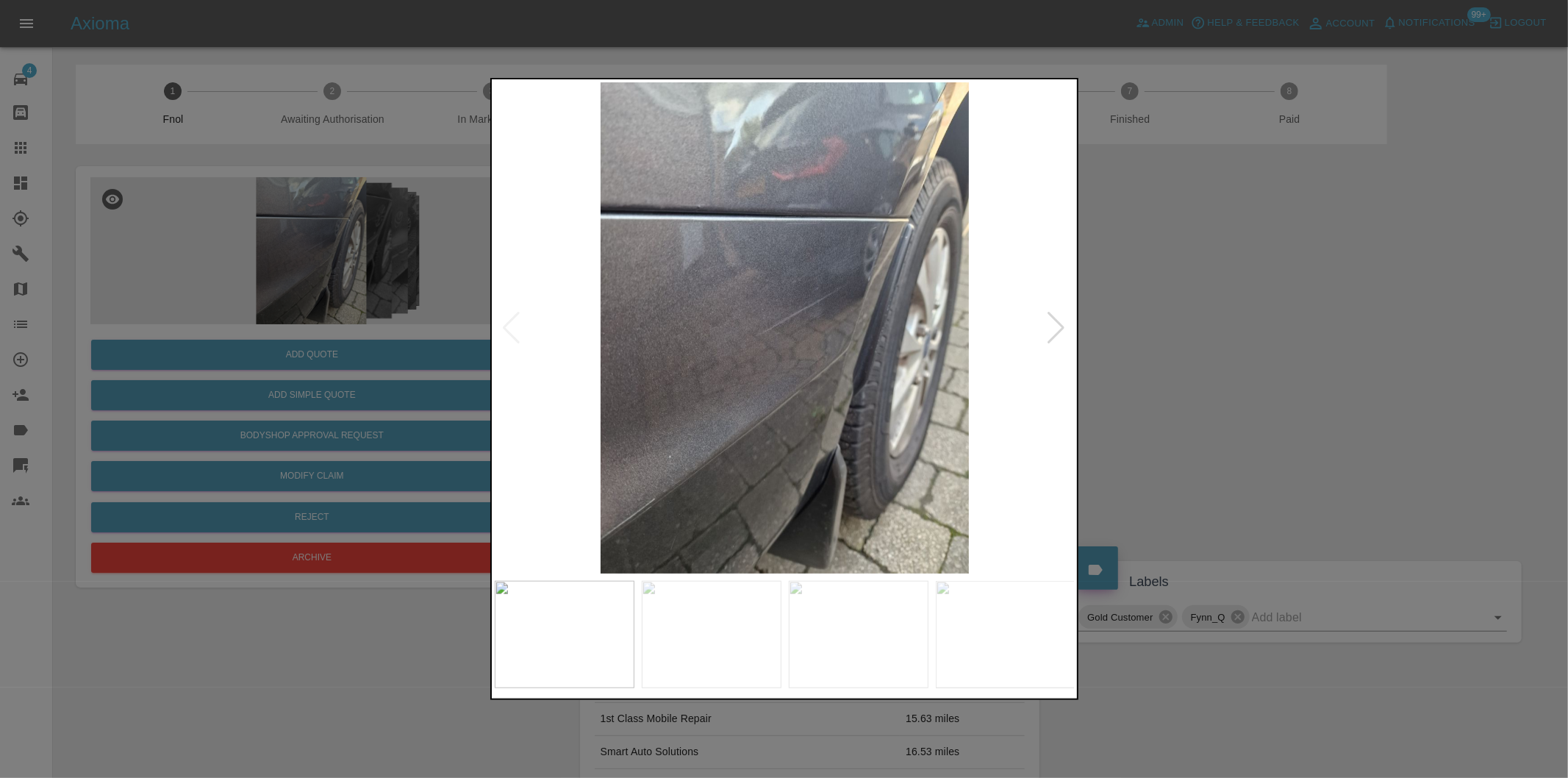
click at [1054, 328] on div at bounding box center [1057, 328] width 20 height 32
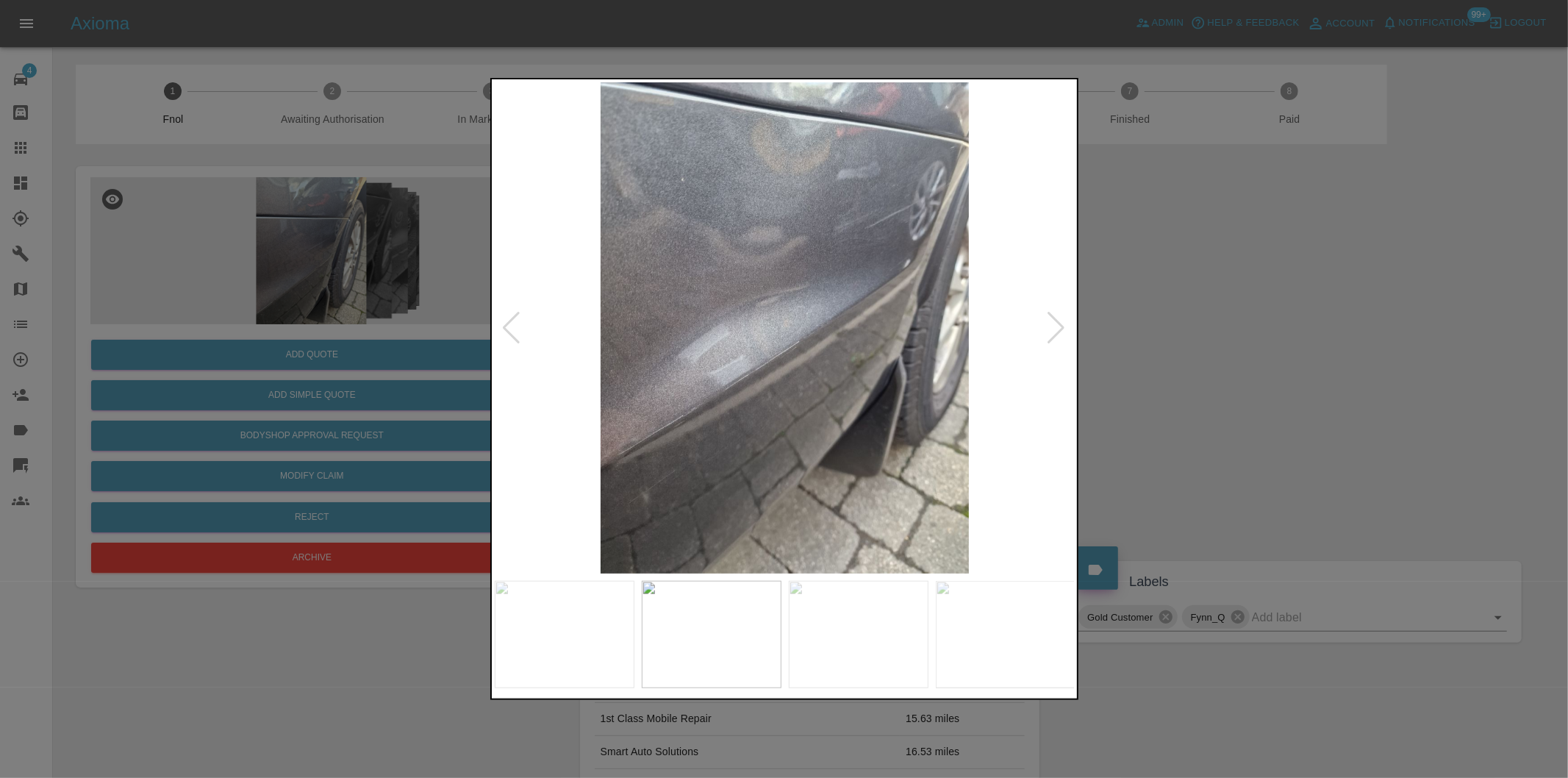
click at [1052, 328] on div at bounding box center [1057, 328] width 20 height 32
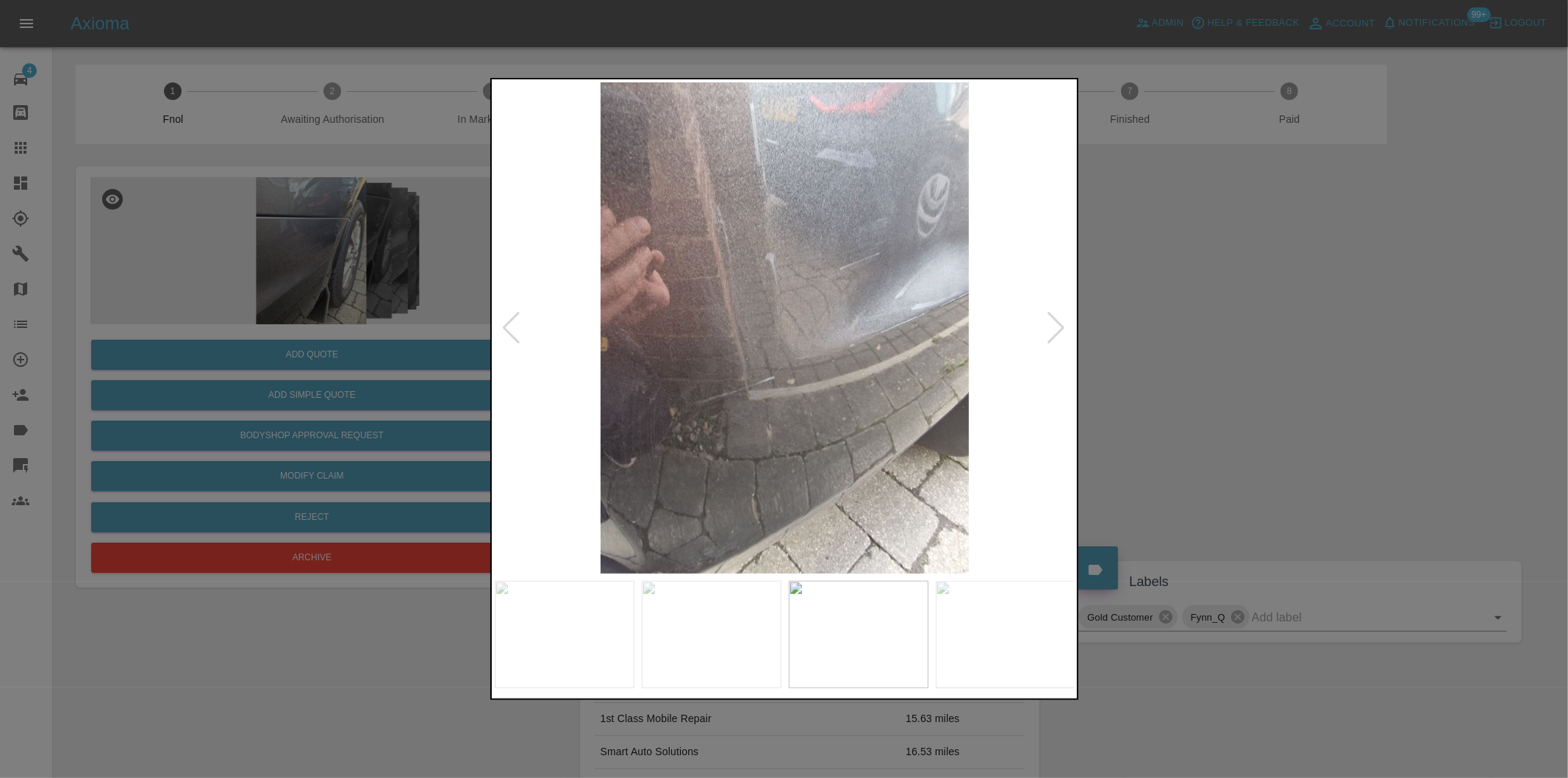
click at [1049, 328] on div at bounding box center [1057, 328] width 20 height 32
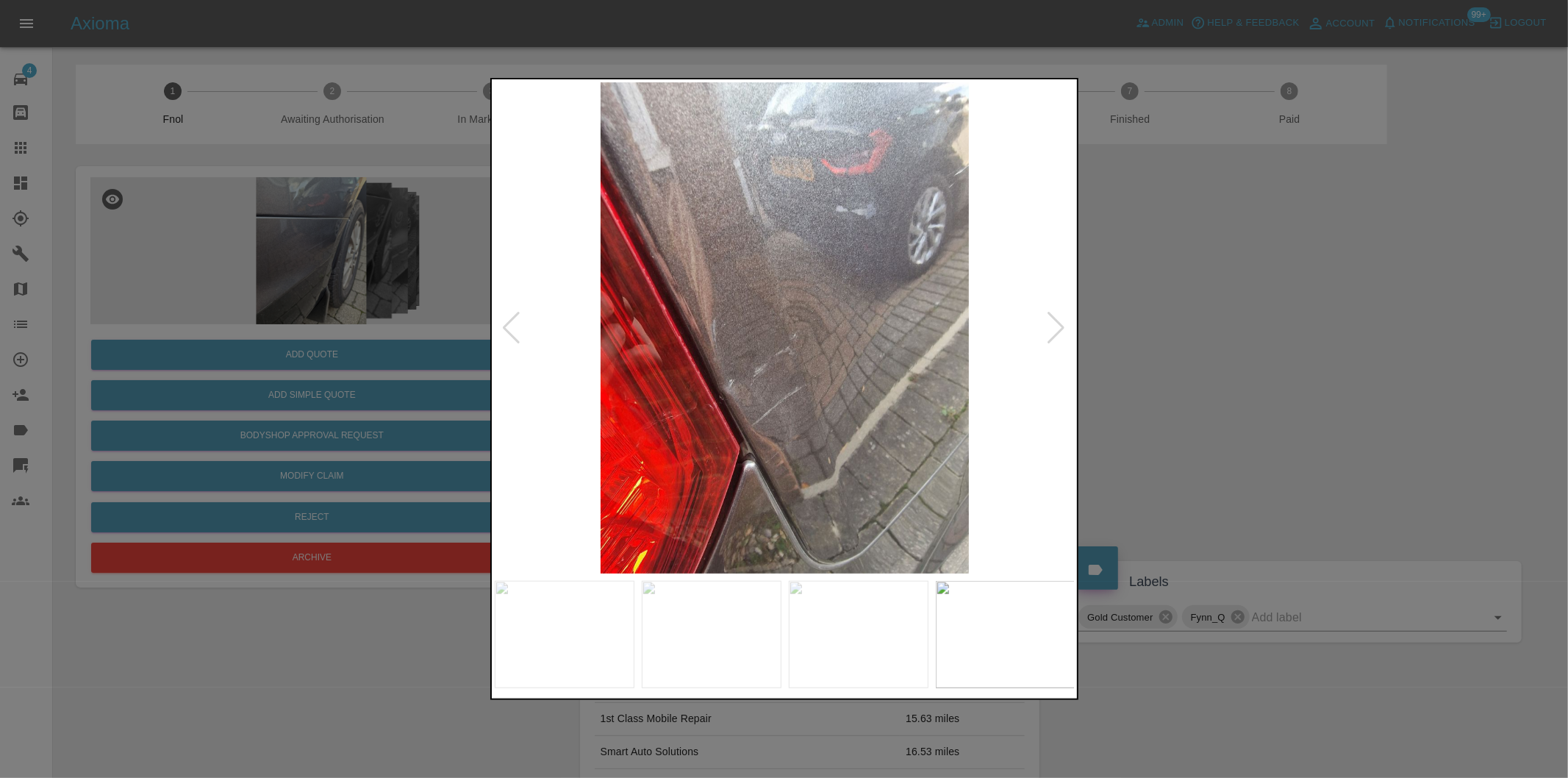
click at [1048, 328] on div at bounding box center [1057, 328] width 20 height 32
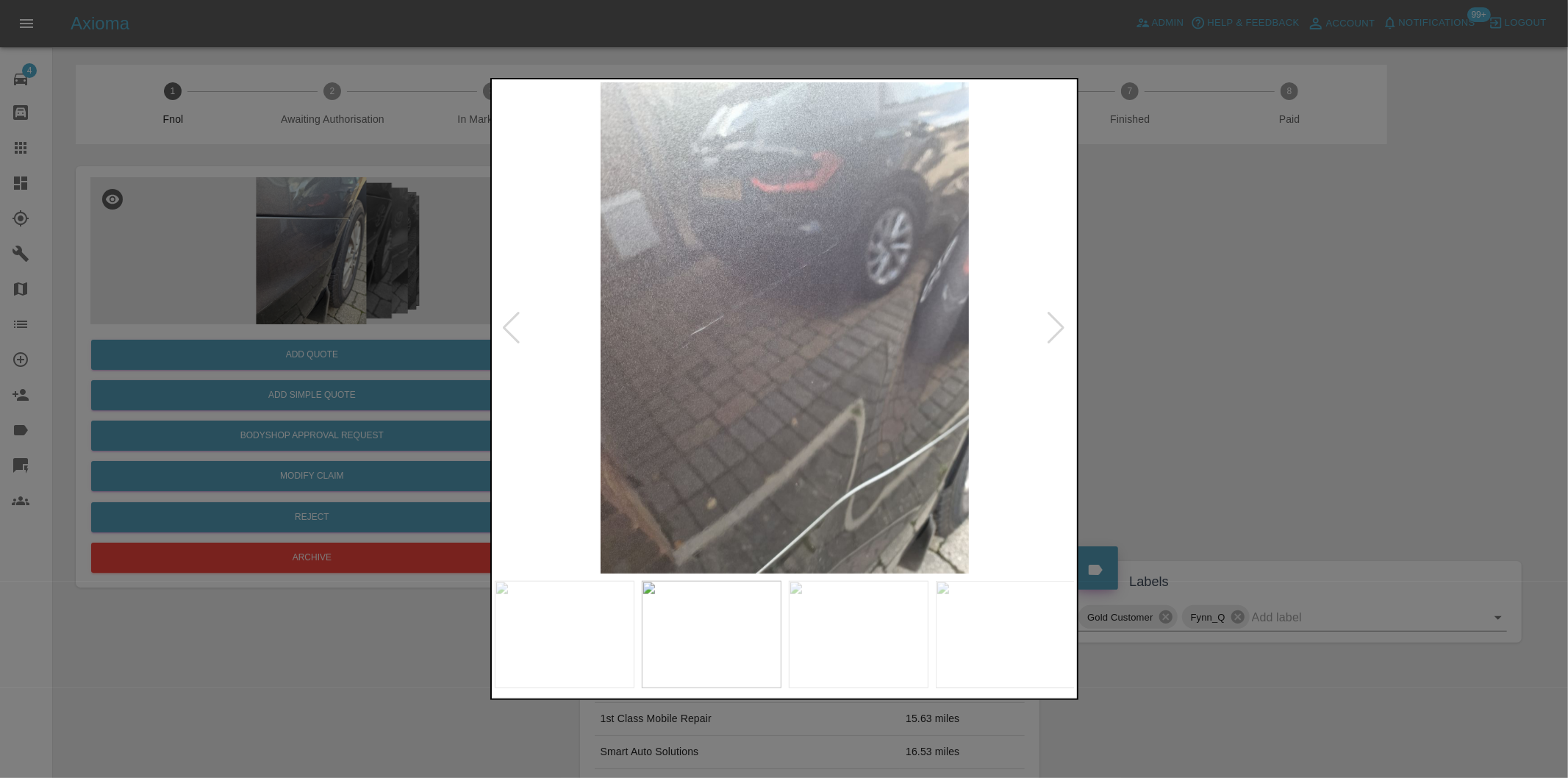
click at [1048, 328] on div at bounding box center [1057, 328] width 20 height 32
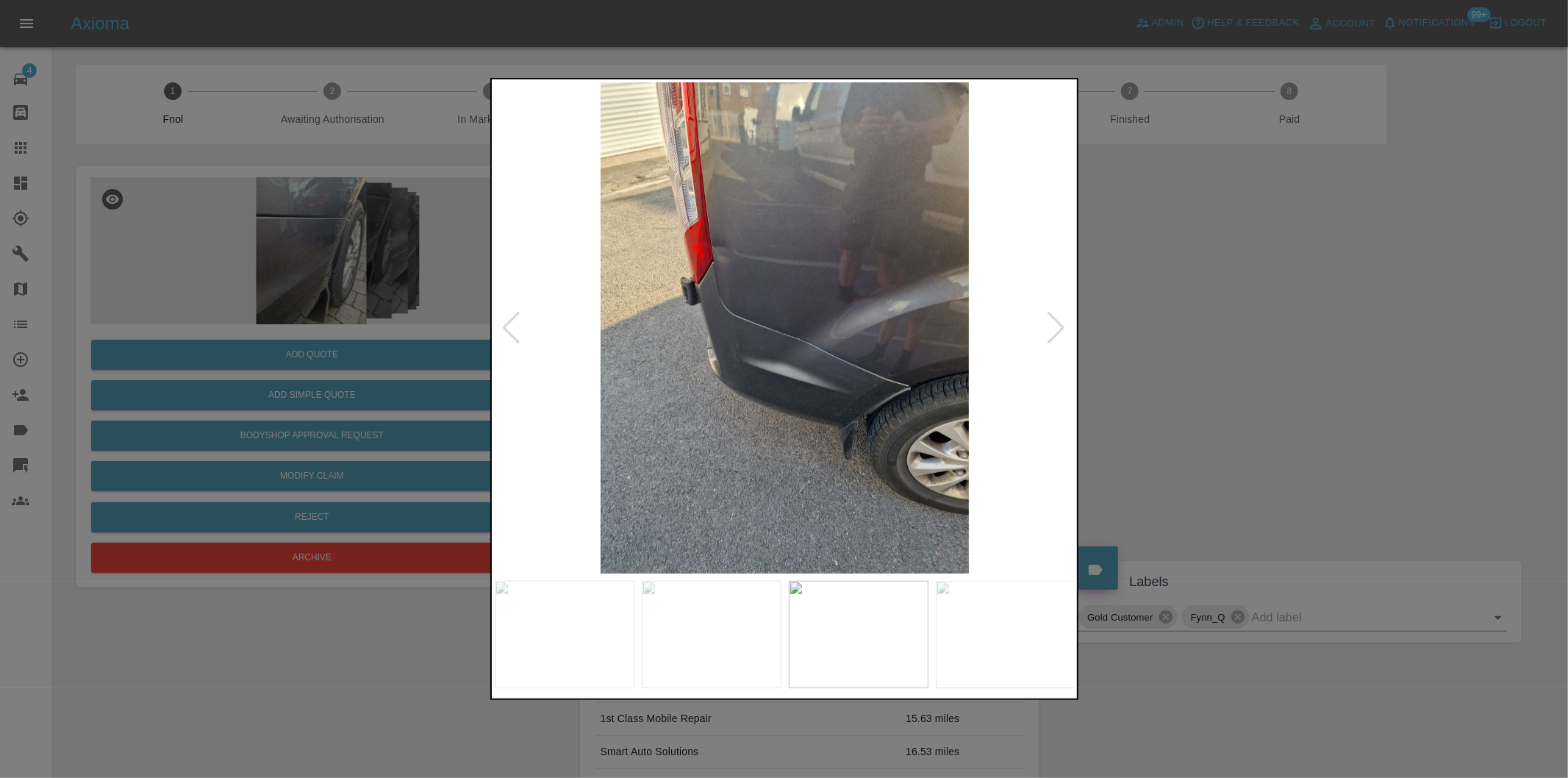
click at [1066, 320] on div at bounding box center [1057, 328] width 20 height 32
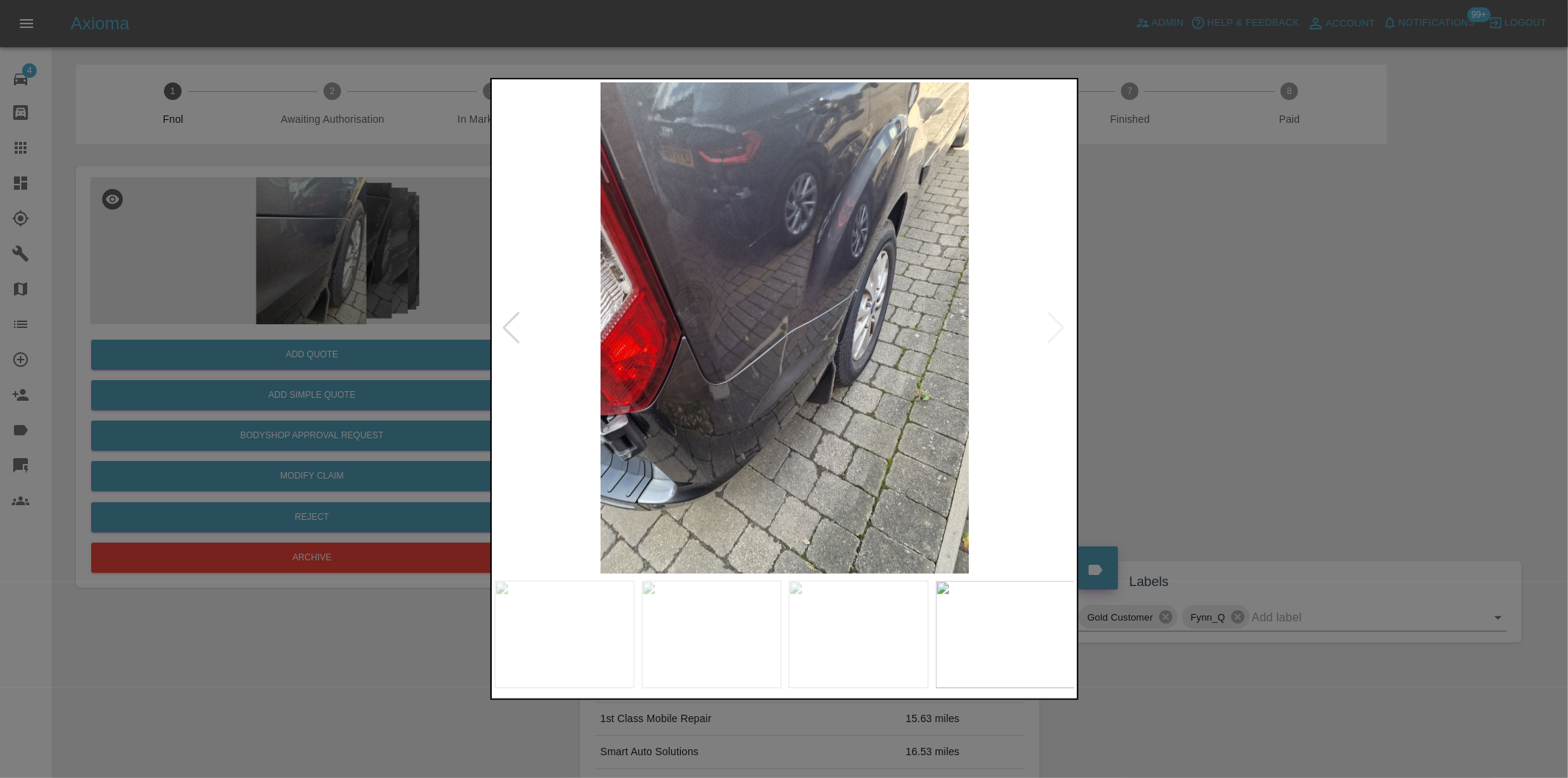
click at [1066, 320] on img at bounding box center [785, 328] width 581 height 491
drag, startPoint x: 1235, startPoint y: 267, endPoint x: 1054, endPoint y: 85, distance: 256.7
click at [1236, 267] on div at bounding box center [784, 389] width 1568 height 778
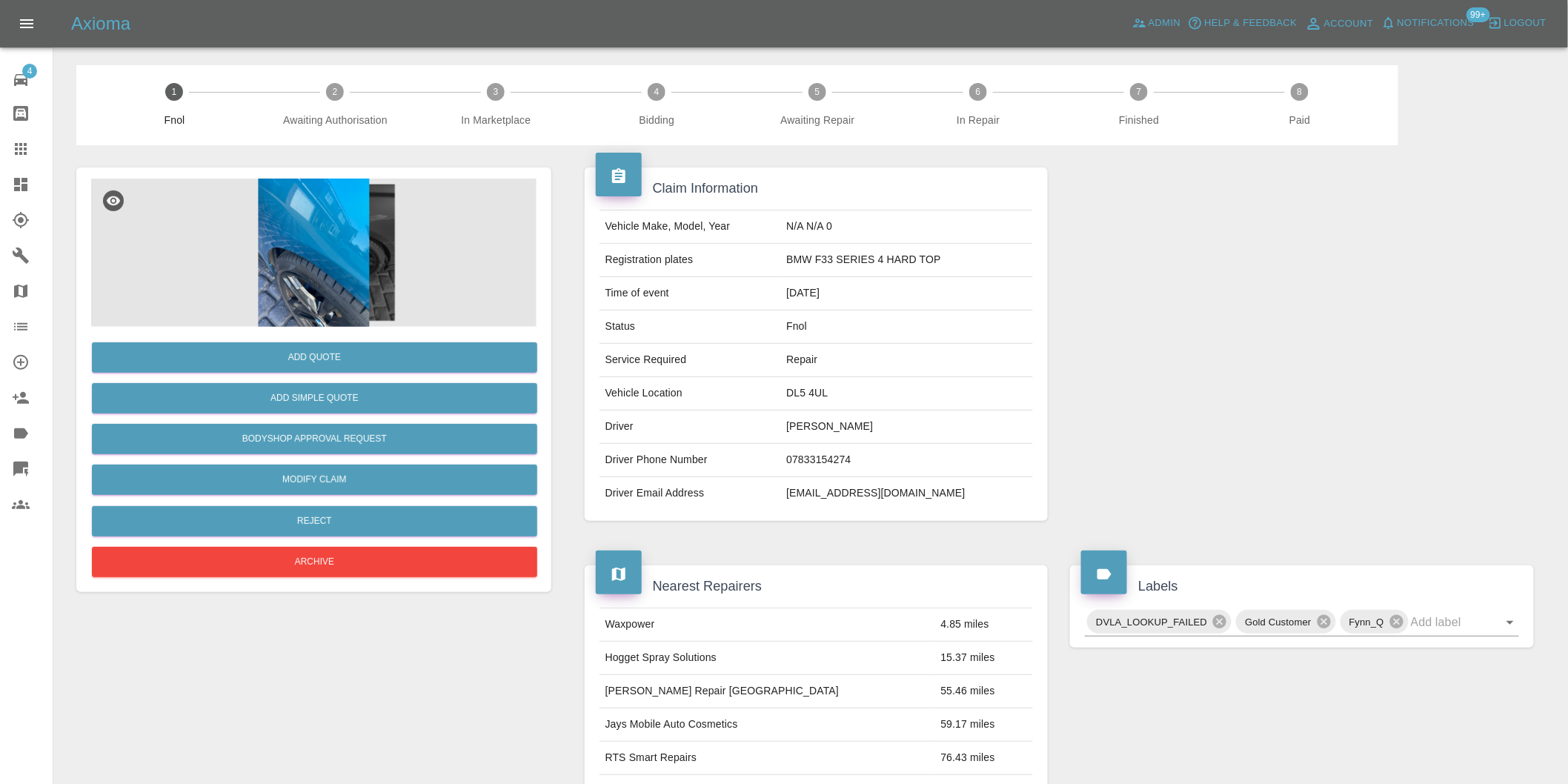
click at [352, 219] on img at bounding box center [314, 253] width 445 height 148
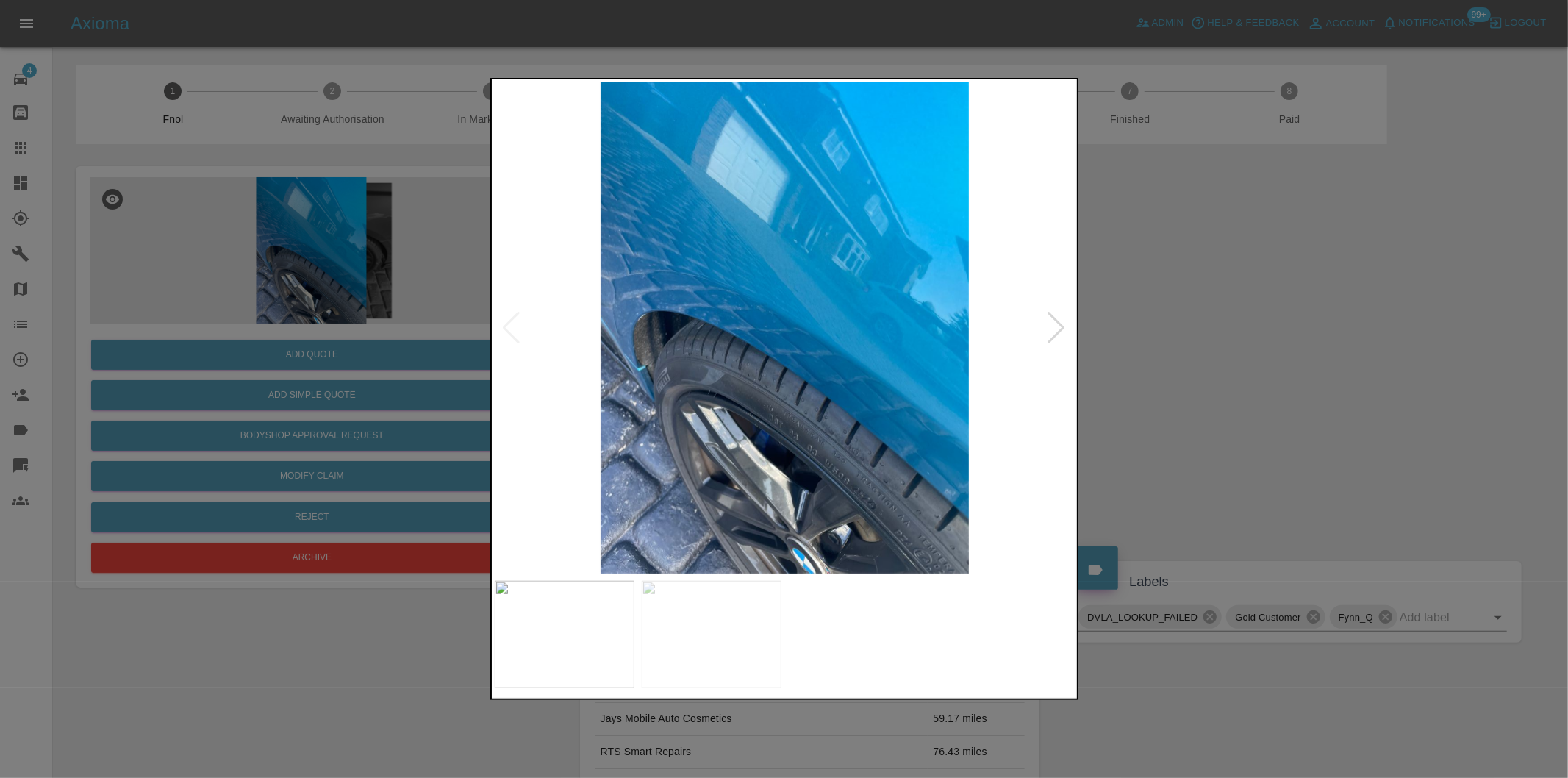
click at [1060, 327] on div at bounding box center [1057, 328] width 20 height 32
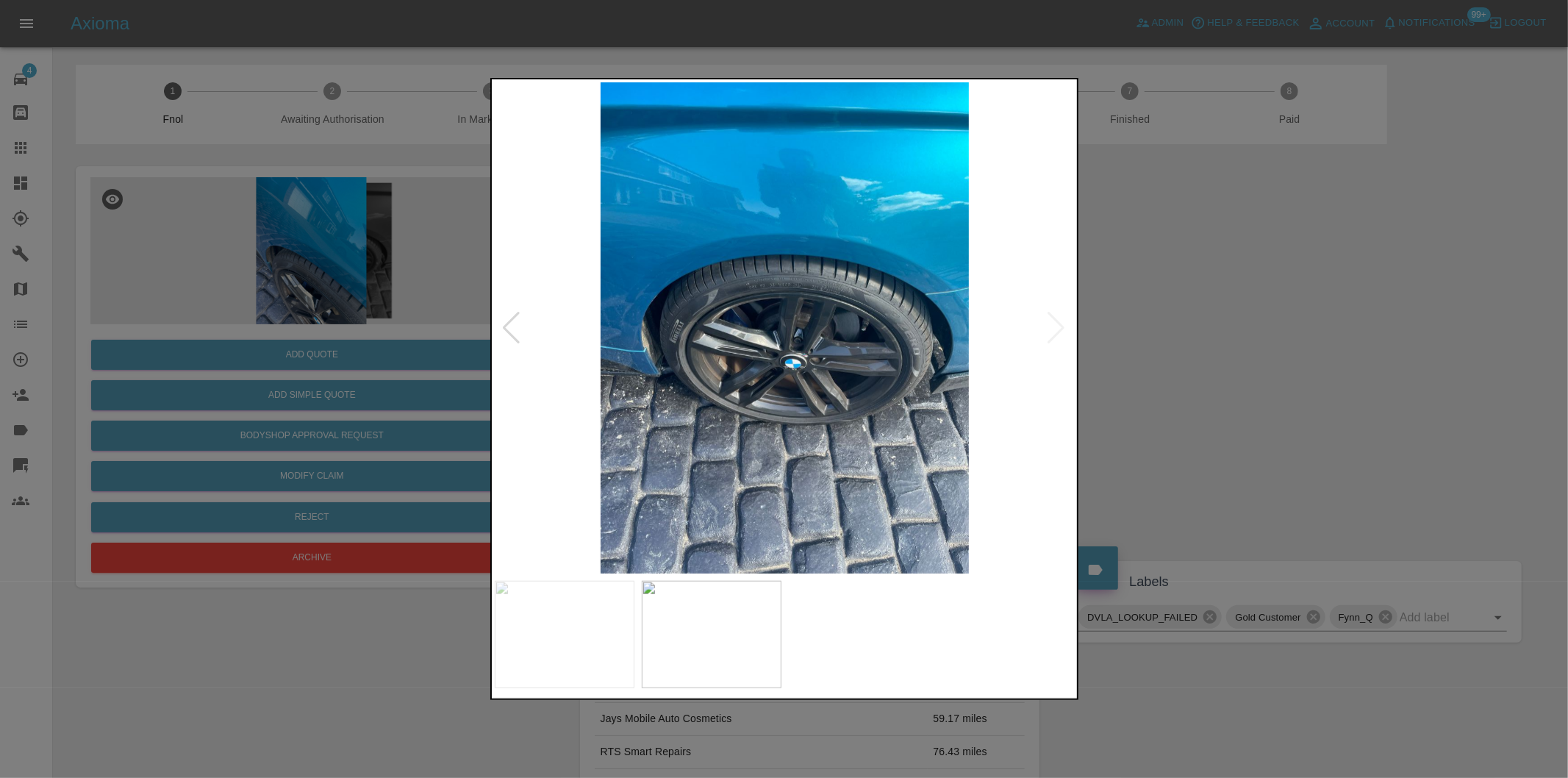
click at [1060, 327] on img at bounding box center [785, 328] width 581 height 491
click at [1060, 326] on img at bounding box center [785, 328] width 581 height 491
click at [1291, 321] on div at bounding box center [784, 389] width 1568 height 778
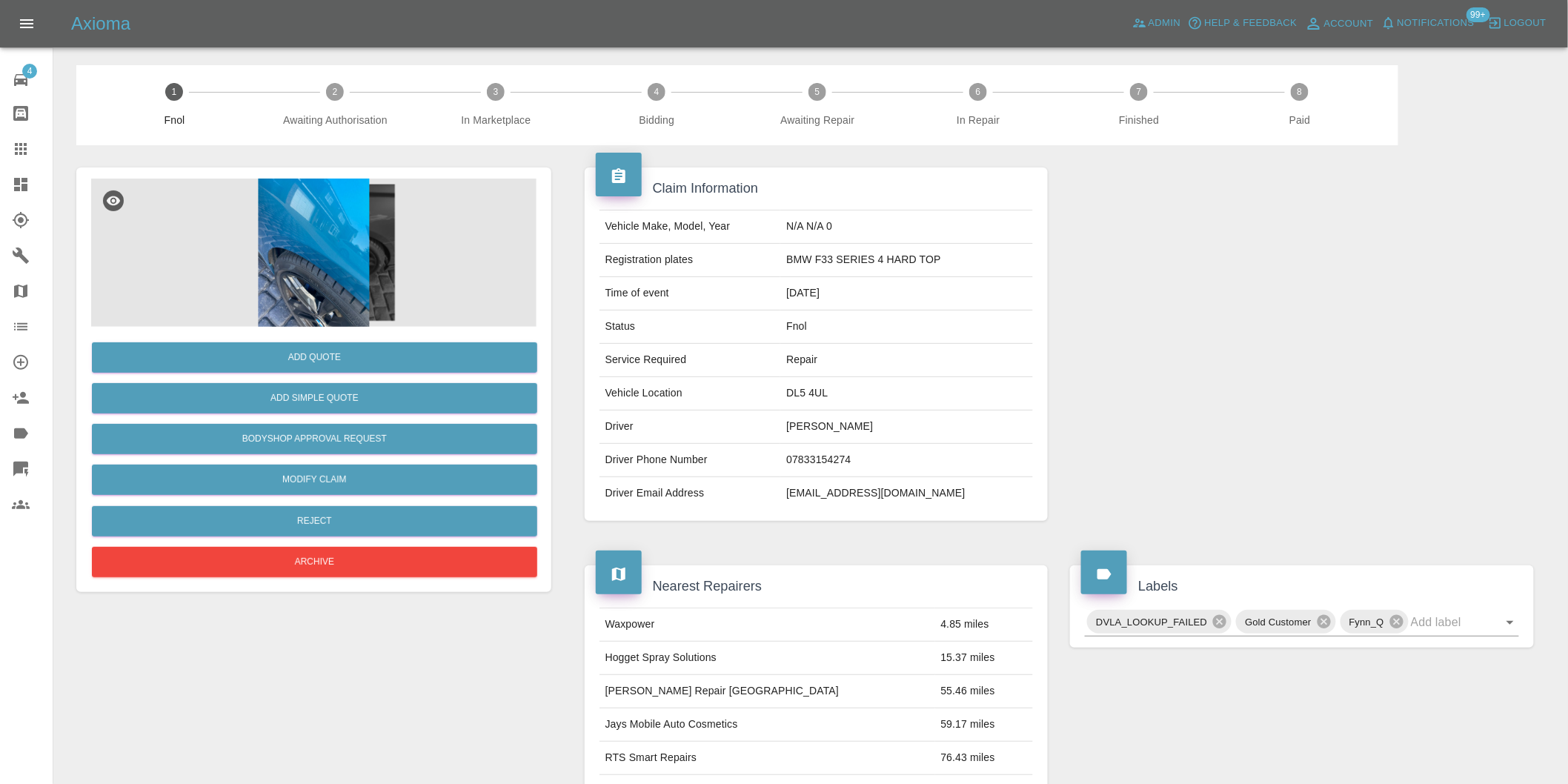
click at [320, 225] on img at bounding box center [314, 253] width 445 height 148
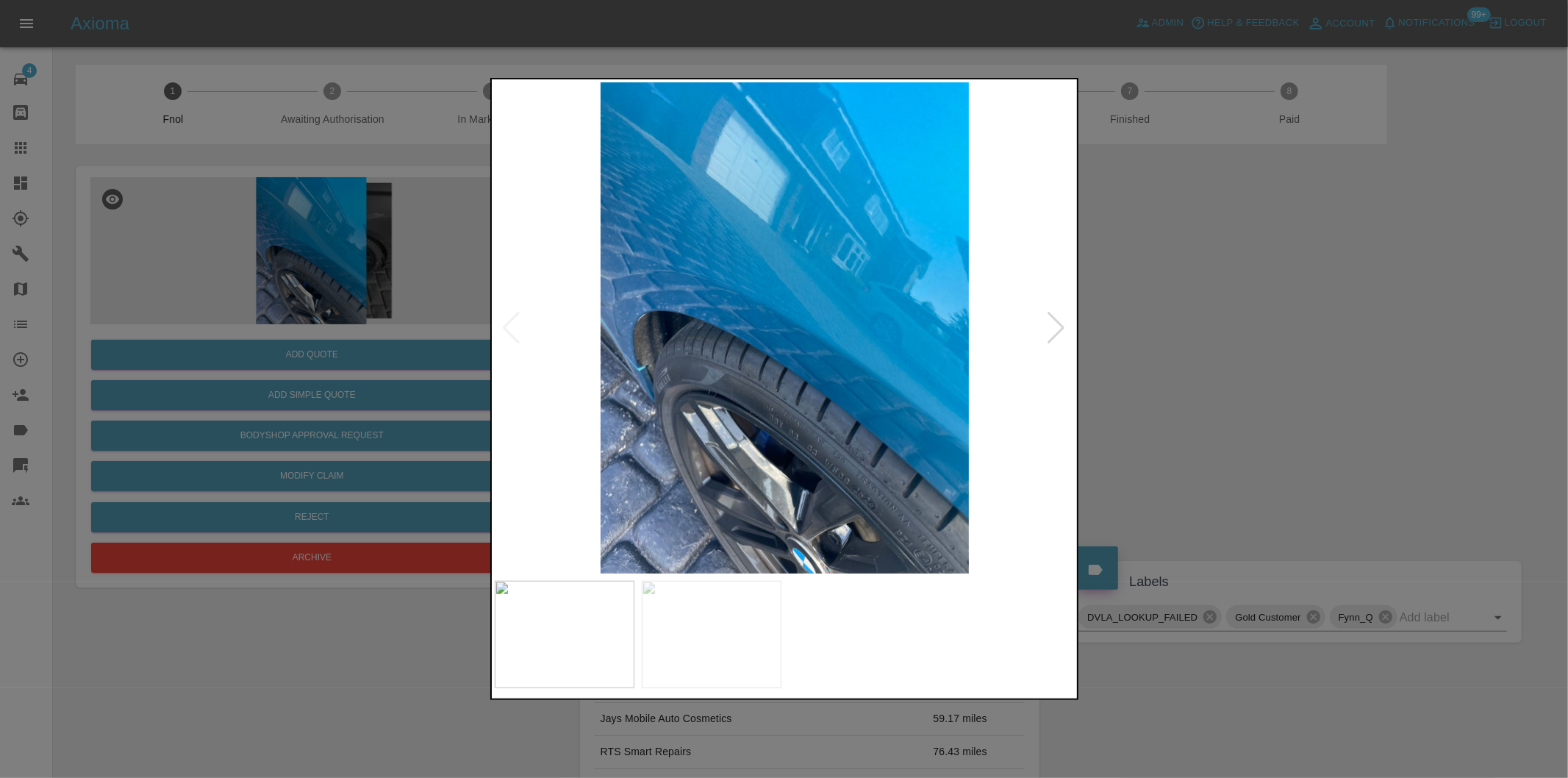
click at [1057, 325] on div at bounding box center [1057, 328] width 20 height 32
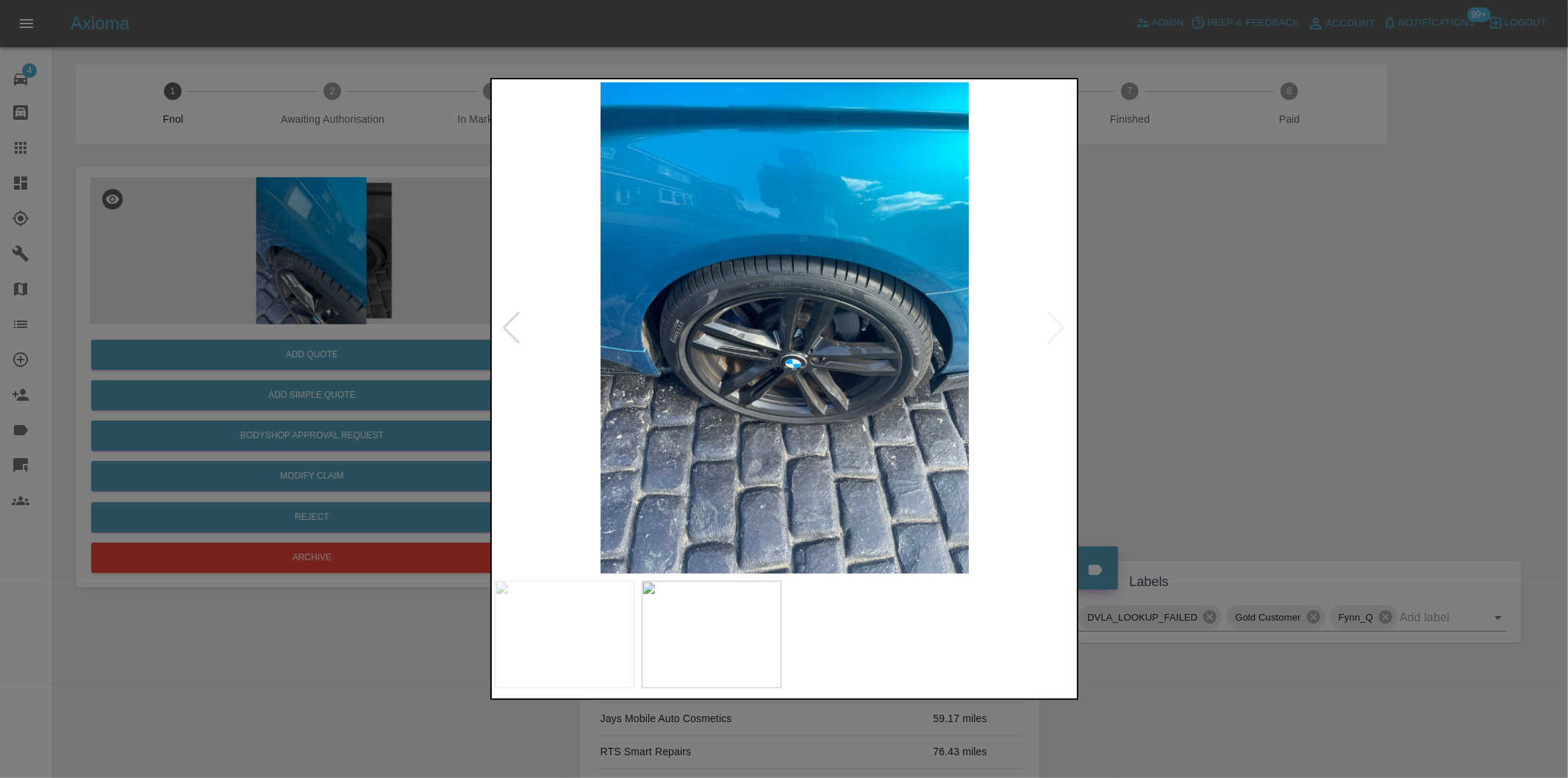
click at [1059, 325] on img at bounding box center [785, 328] width 581 height 491
click at [682, 206] on img at bounding box center [785, 328] width 581 height 491
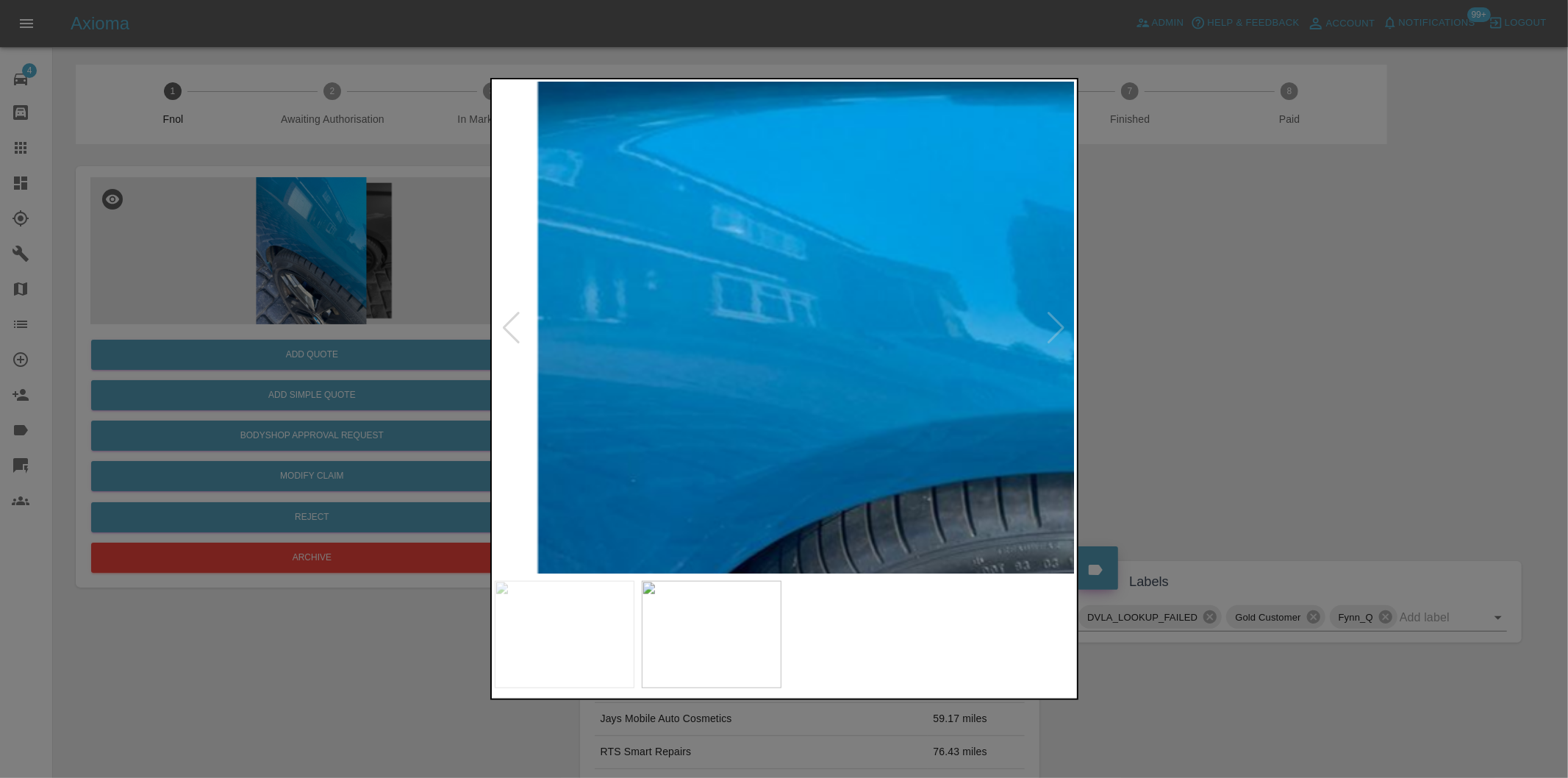
click at [893, 250] on img at bounding box center [1088, 692] width 1742 height 1473
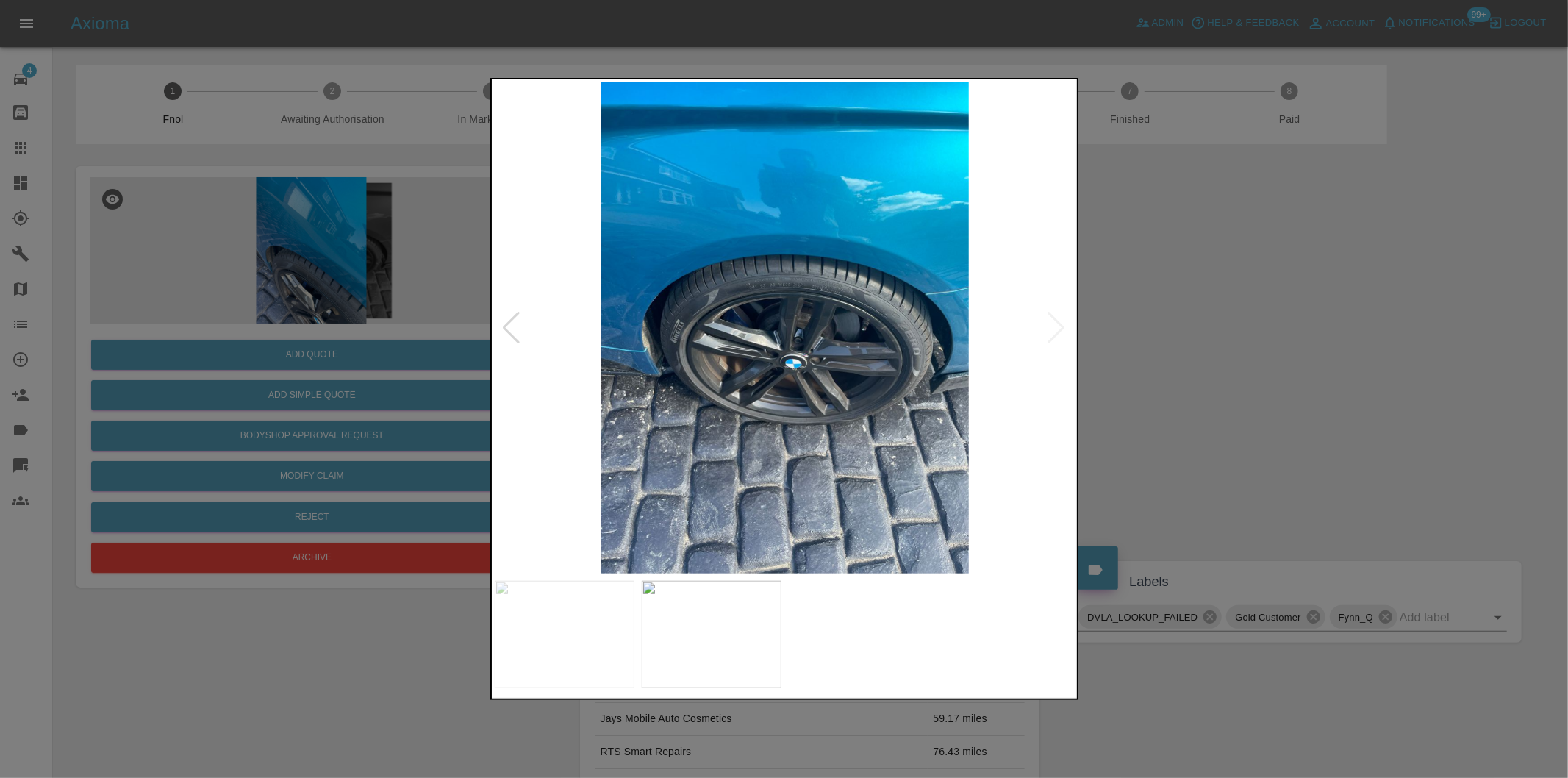
click at [1052, 326] on img at bounding box center [785, 328] width 581 height 491
click at [1187, 344] on div at bounding box center [784, 389] width 1568 height 778
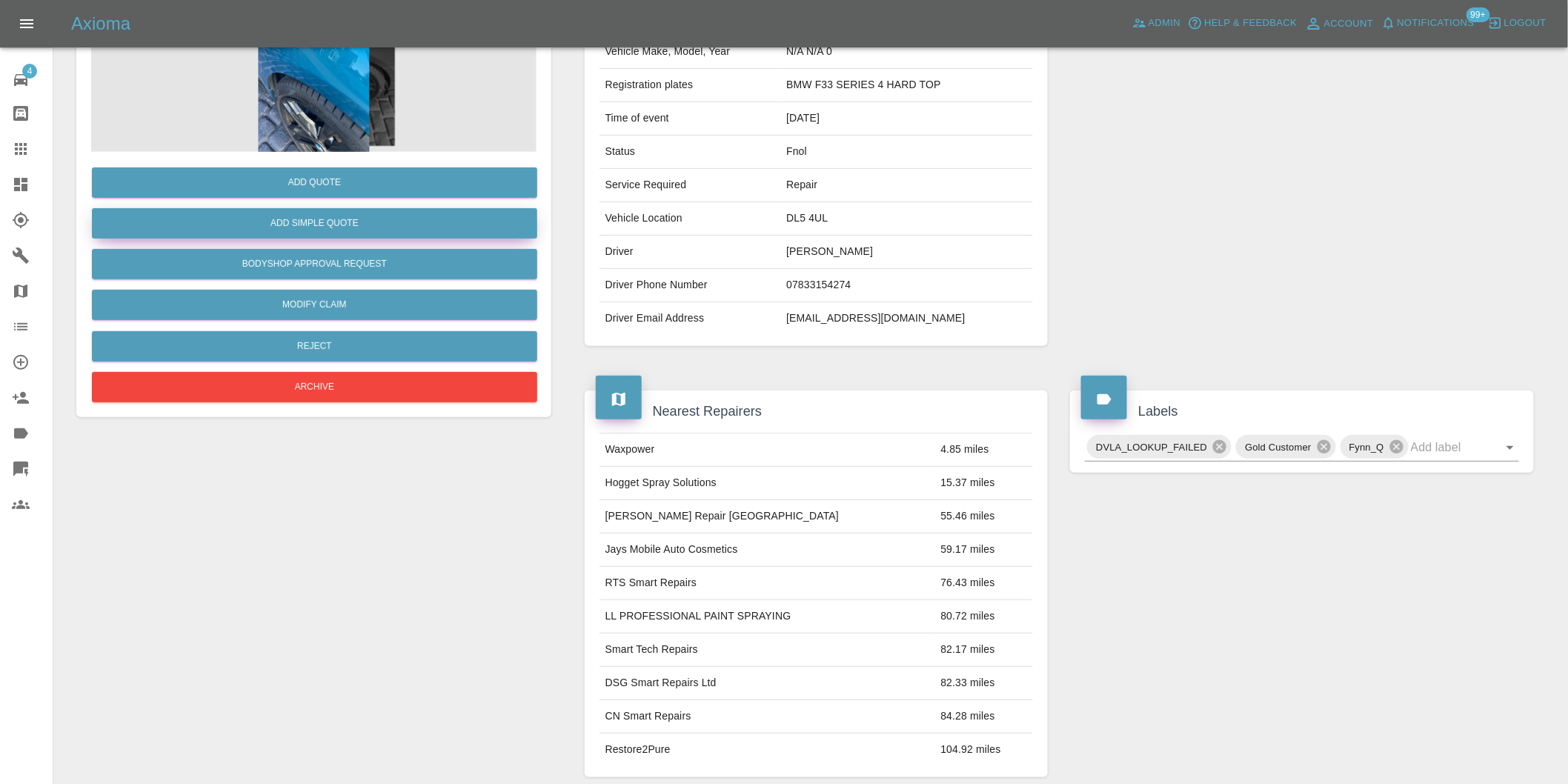
scroll to position [20, 0]
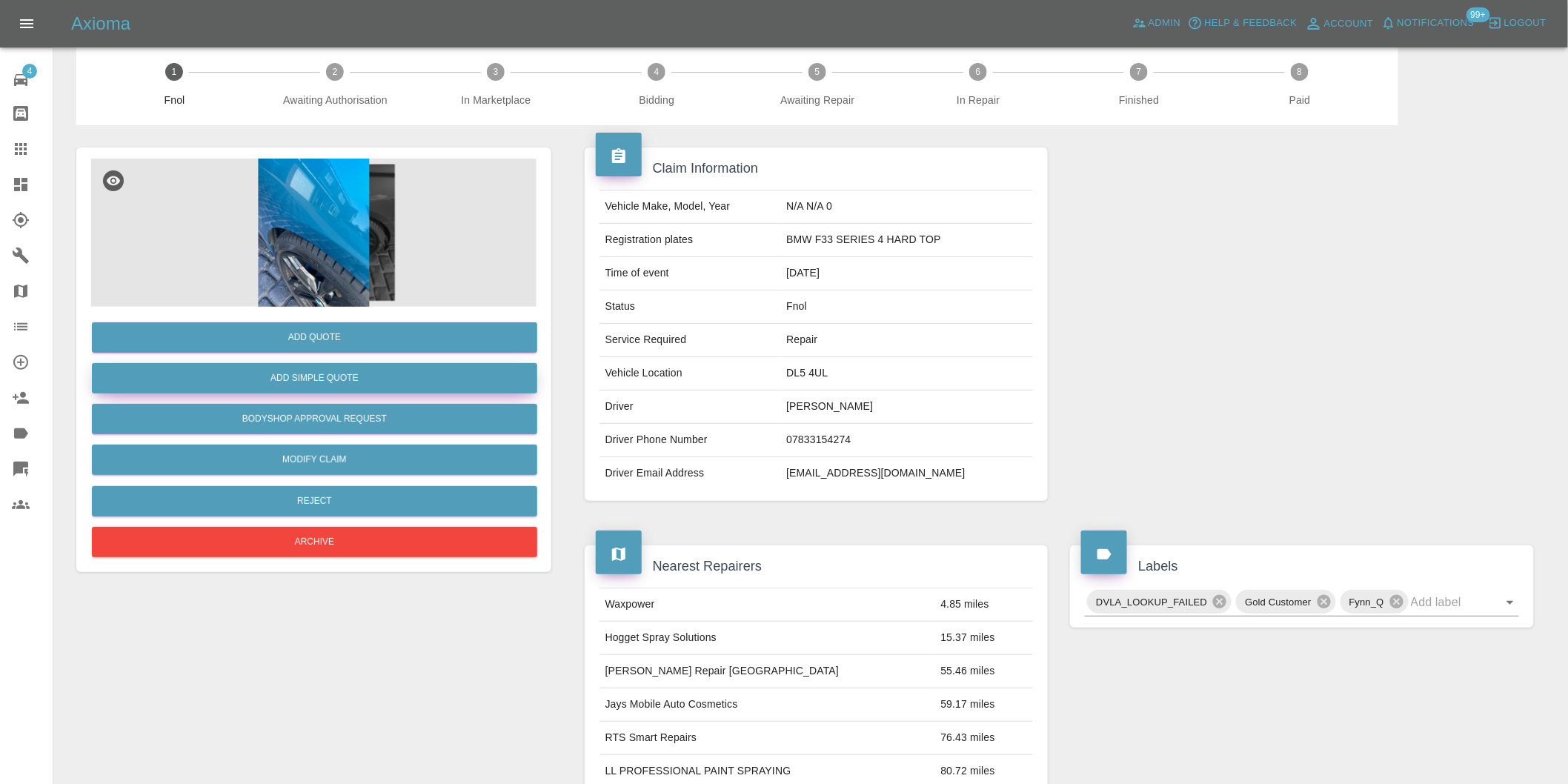
click at [366, 371] on button "Add Simple Quote" at bounding box center [315, 378] width 445 height 30
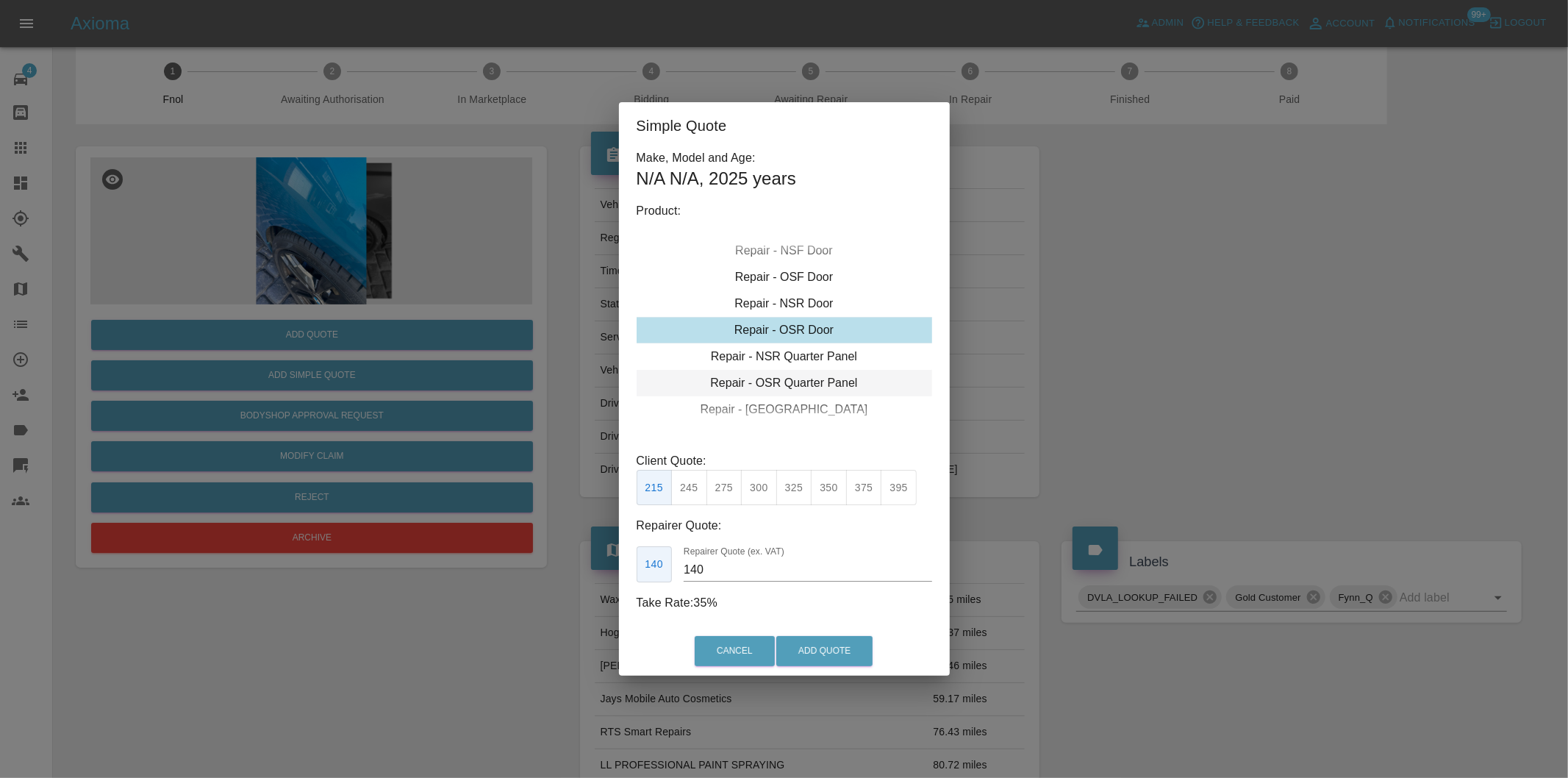
click at [810, 384] on div "Repair - OSR Quarter Panel" at bounding box center [784, 383] width 295 height 26
click at [809, 380] on div "Repair - OSR Quarter Panel" at bounding box center [784, 383] width 295 height 26
click at [795, 482] on button "325" at bounding box center [795, 488] width 36 height 36
type input "210"
click at [832, 647] on button "Add Quote" at bounding box center [825, 651] width 97 height 30
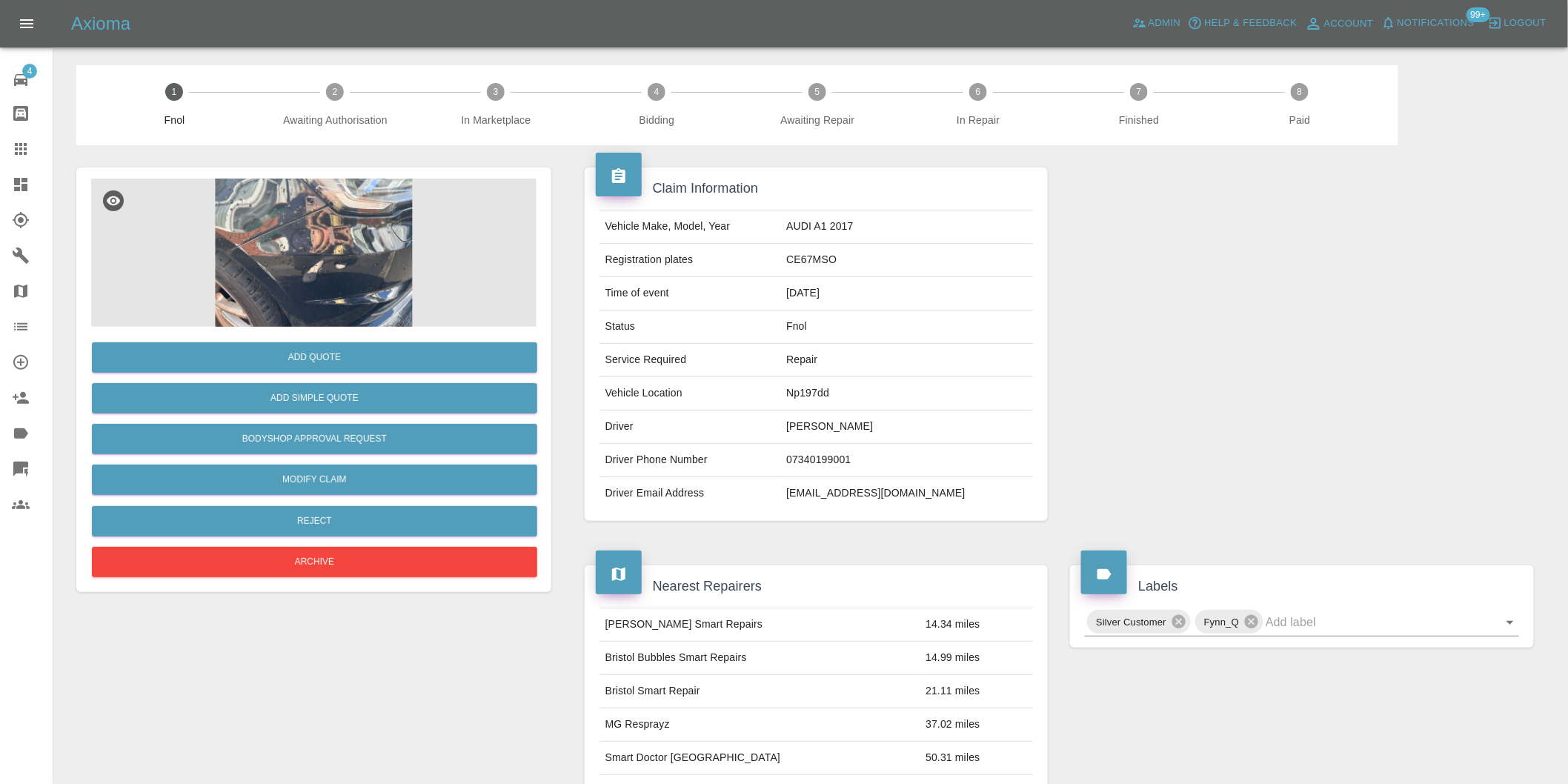
click at [330, 260] on img at bounding box center [314, 253] width 445 height 148
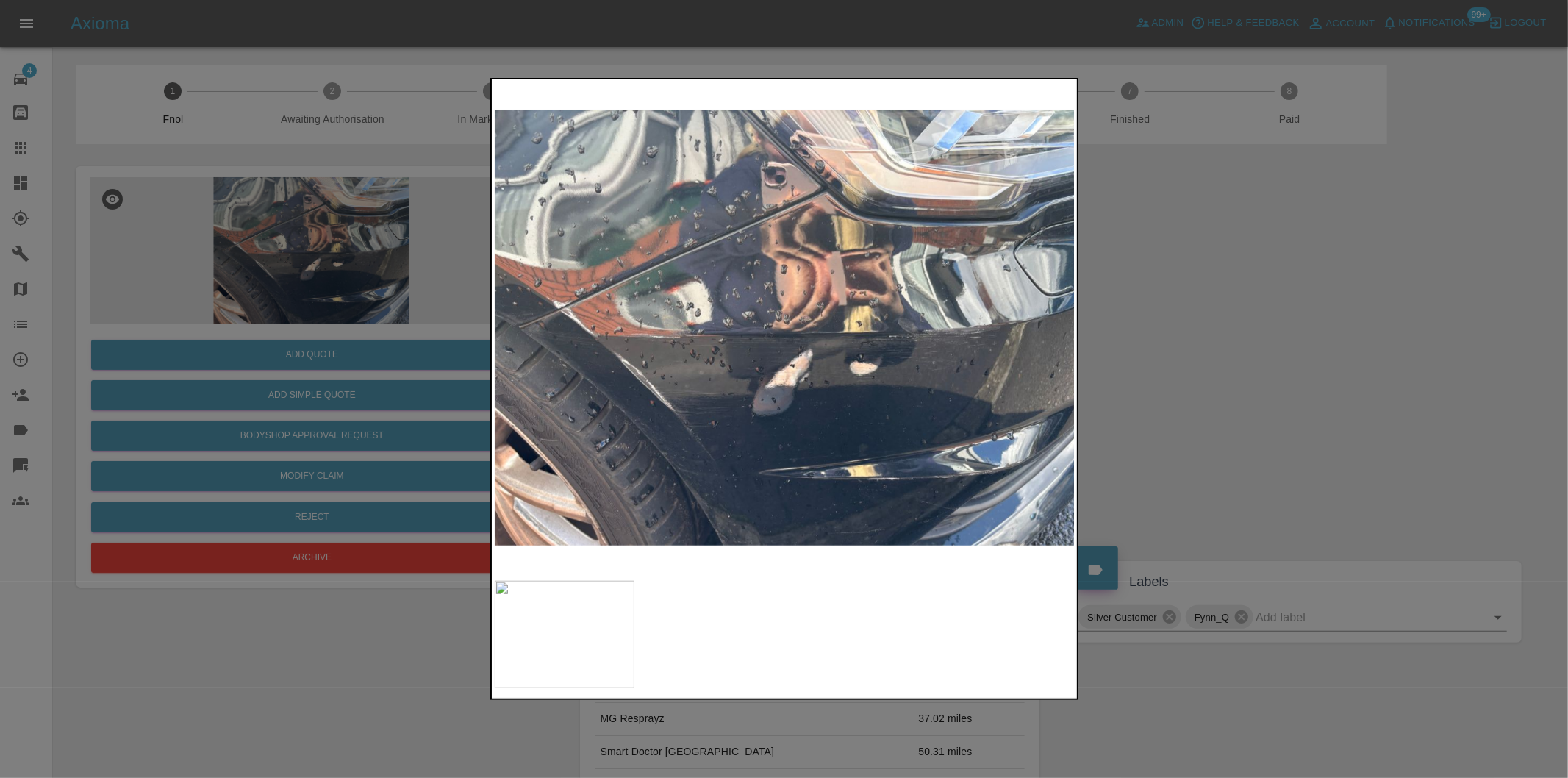
drag, startPoint x: 1225, startPoint y: 342, endPoint x: 1068, endPoint y: 350, distance: 157.2
click at [1224, 342] on div at bounding box center [784, 389] width 1568 height 778
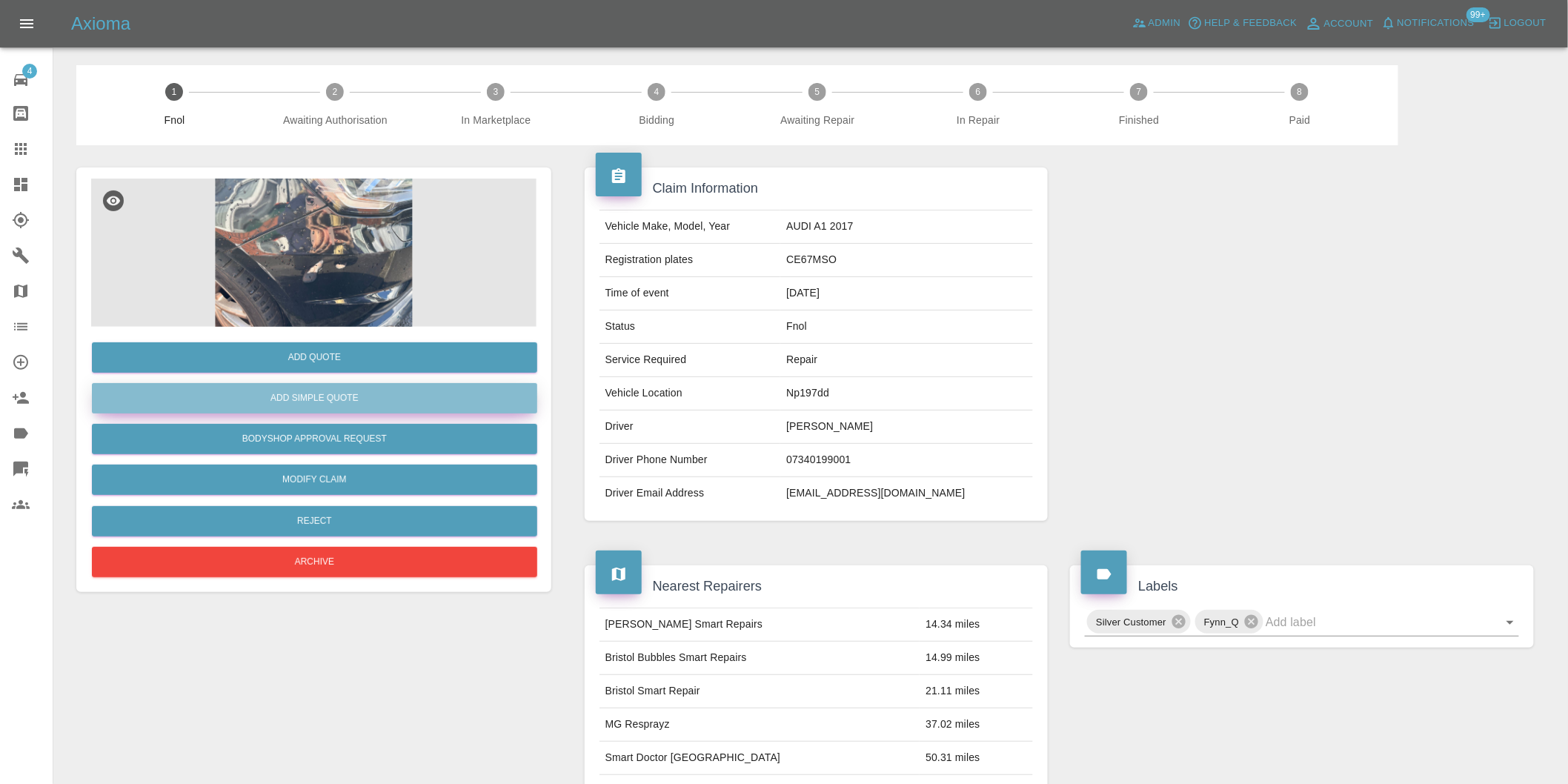
click at [374, 405] on button "Add Simple Quote" at bounding box center [315, 398] width 445 height 30
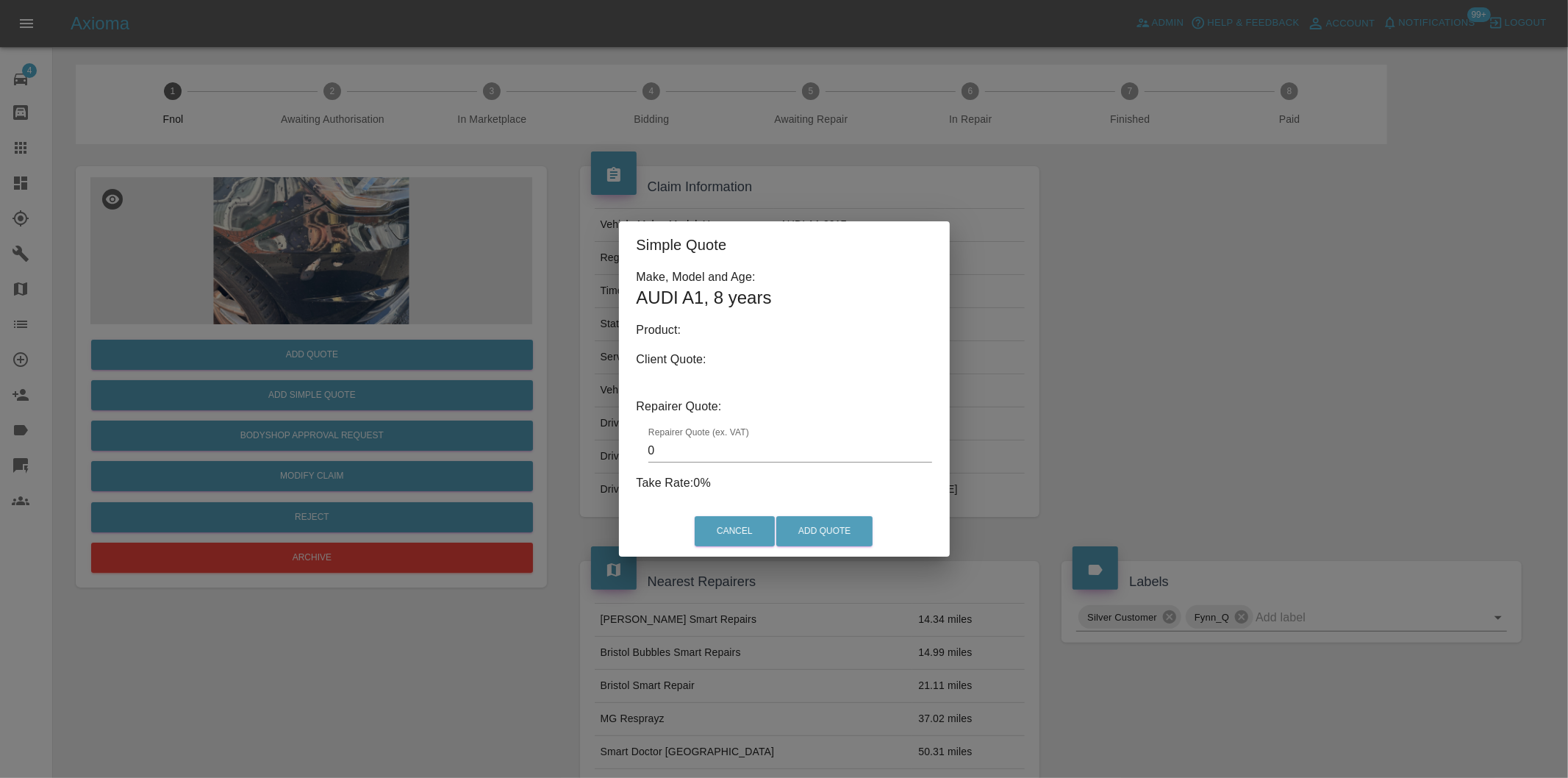
type input "140"
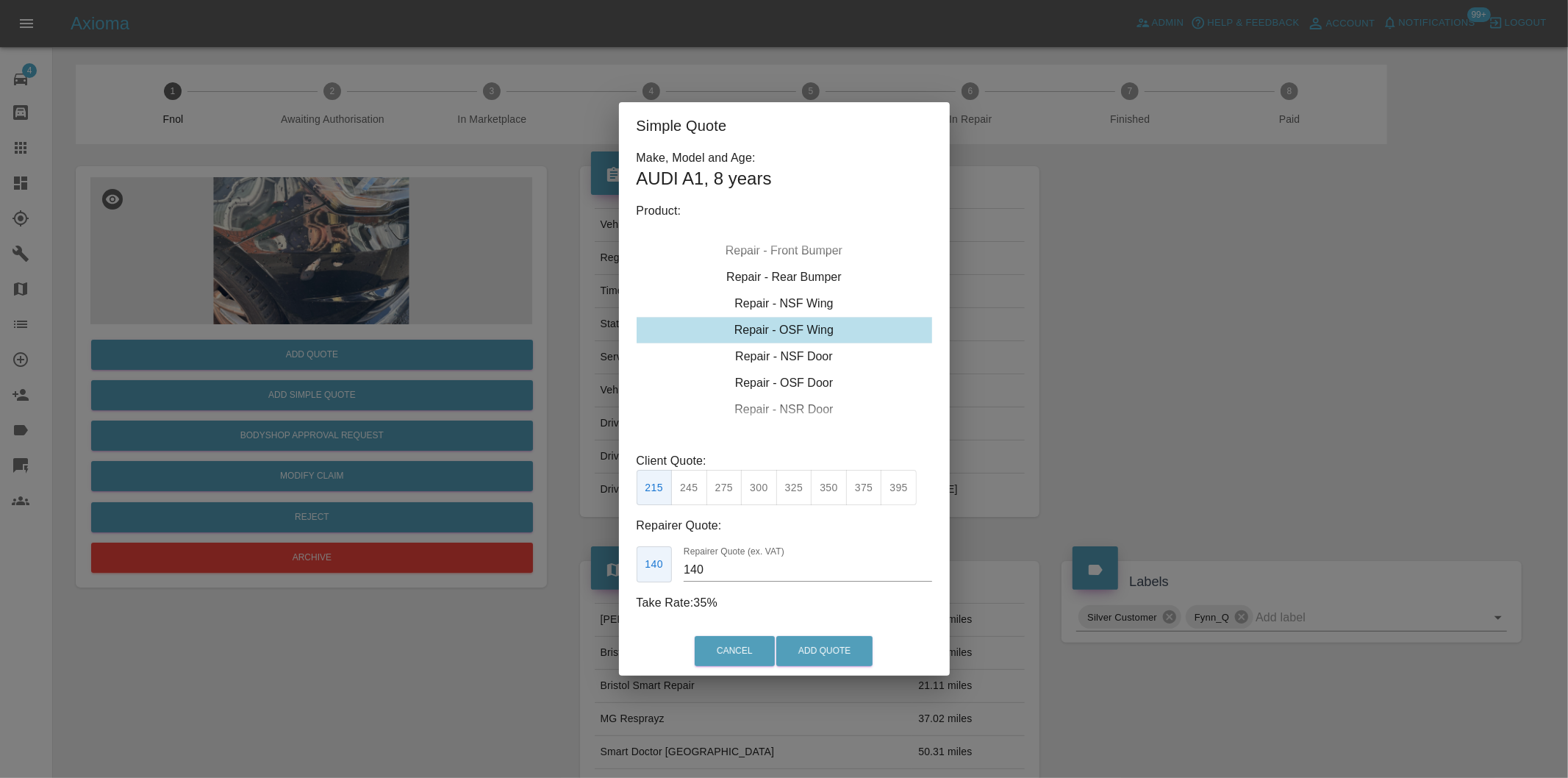
click at [1091, 304] on div "Simple Quote Make, Model and Age: AUDI A1 , 8 years Product: Repair - Front Bum…" at bounding box center [784, 389] width 1568 height 778
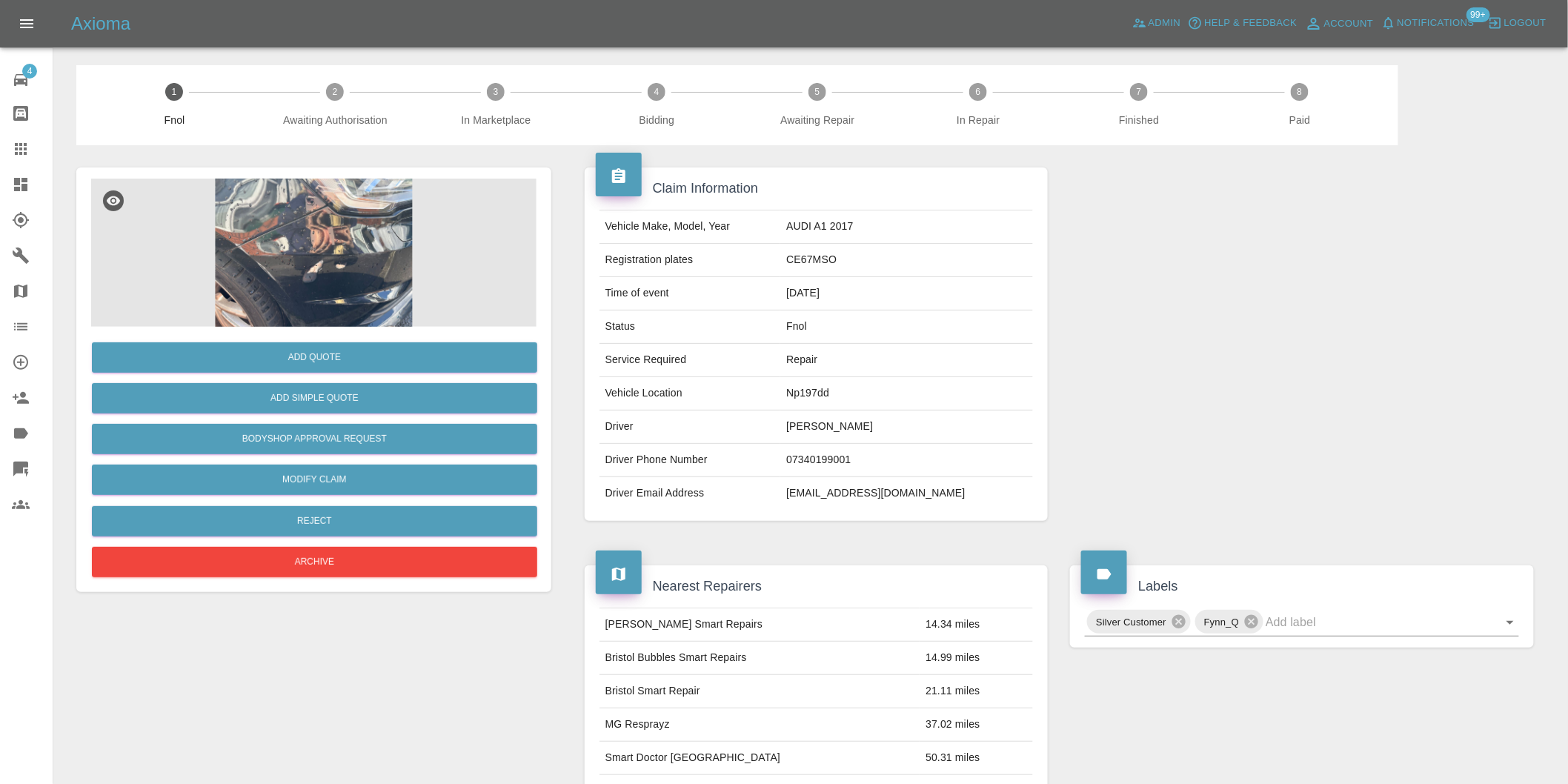
click at [240, 235] on img at bounding box center [314, 253] width 445 height 148
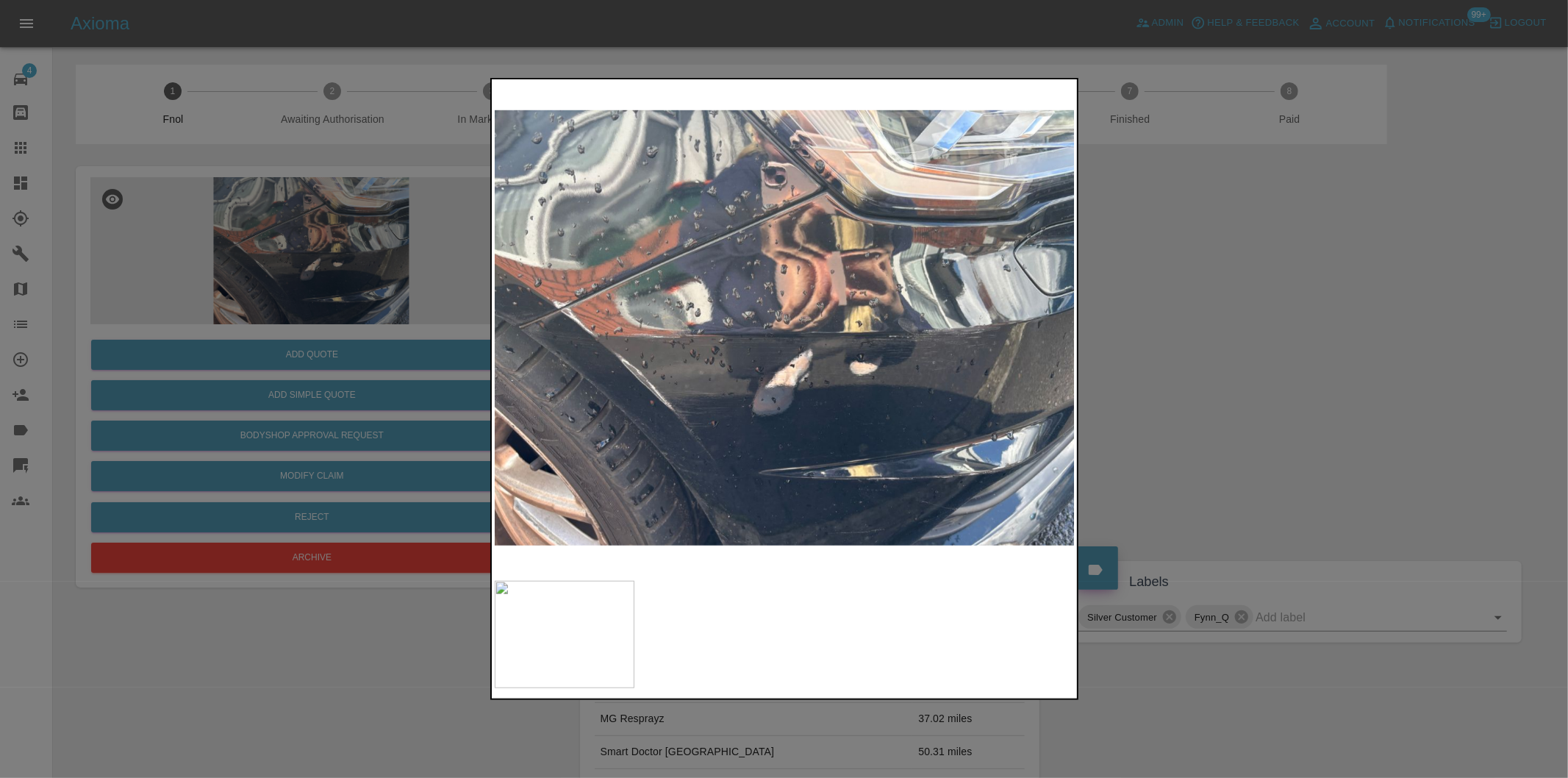
click at [1252, 358] on div at bounding box center [784, 389] width 1568 height 778
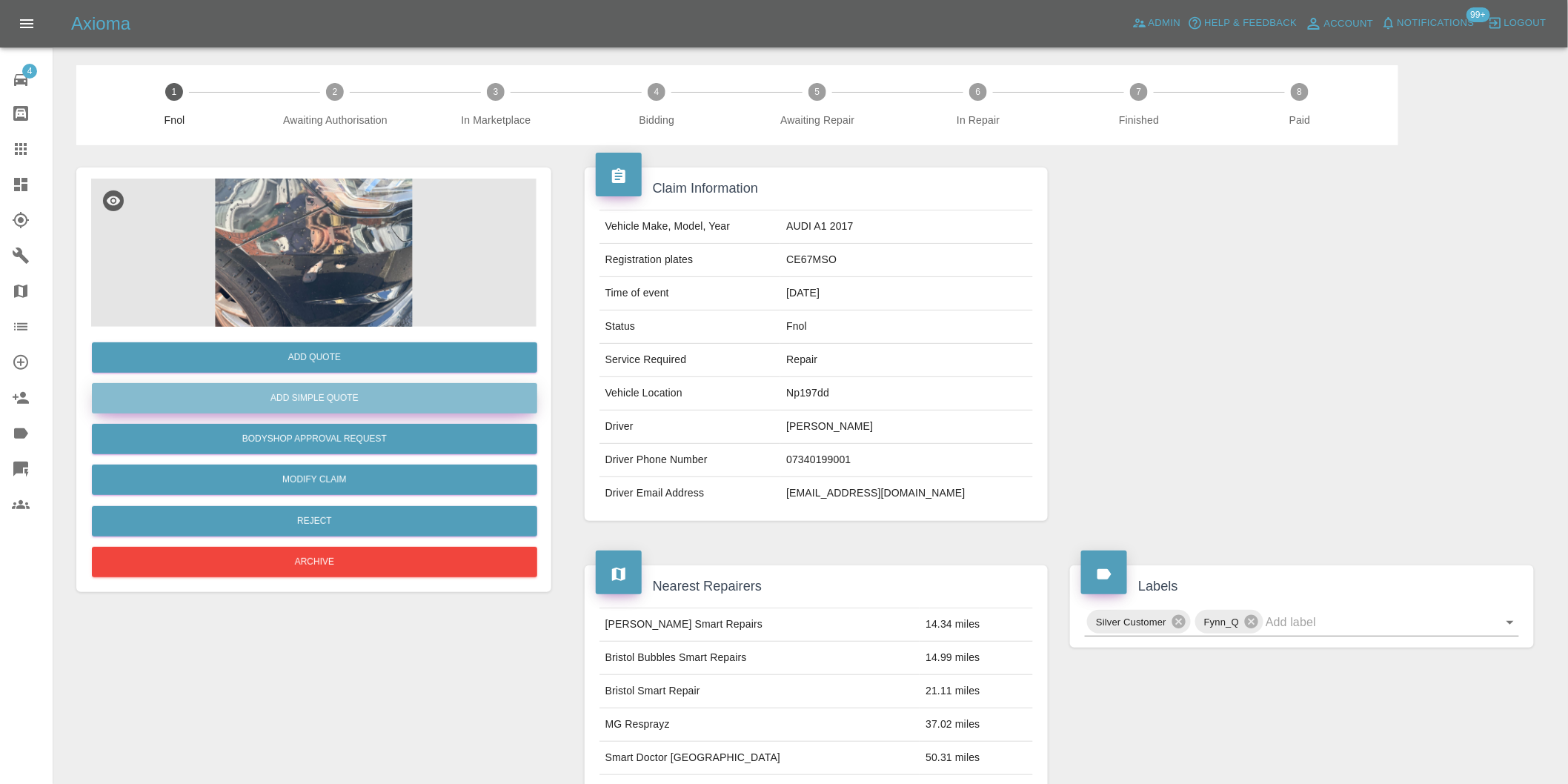
click at [391, 394] on button "Add Simple Quote" at bounding box center [315, 398] width 445 height 30
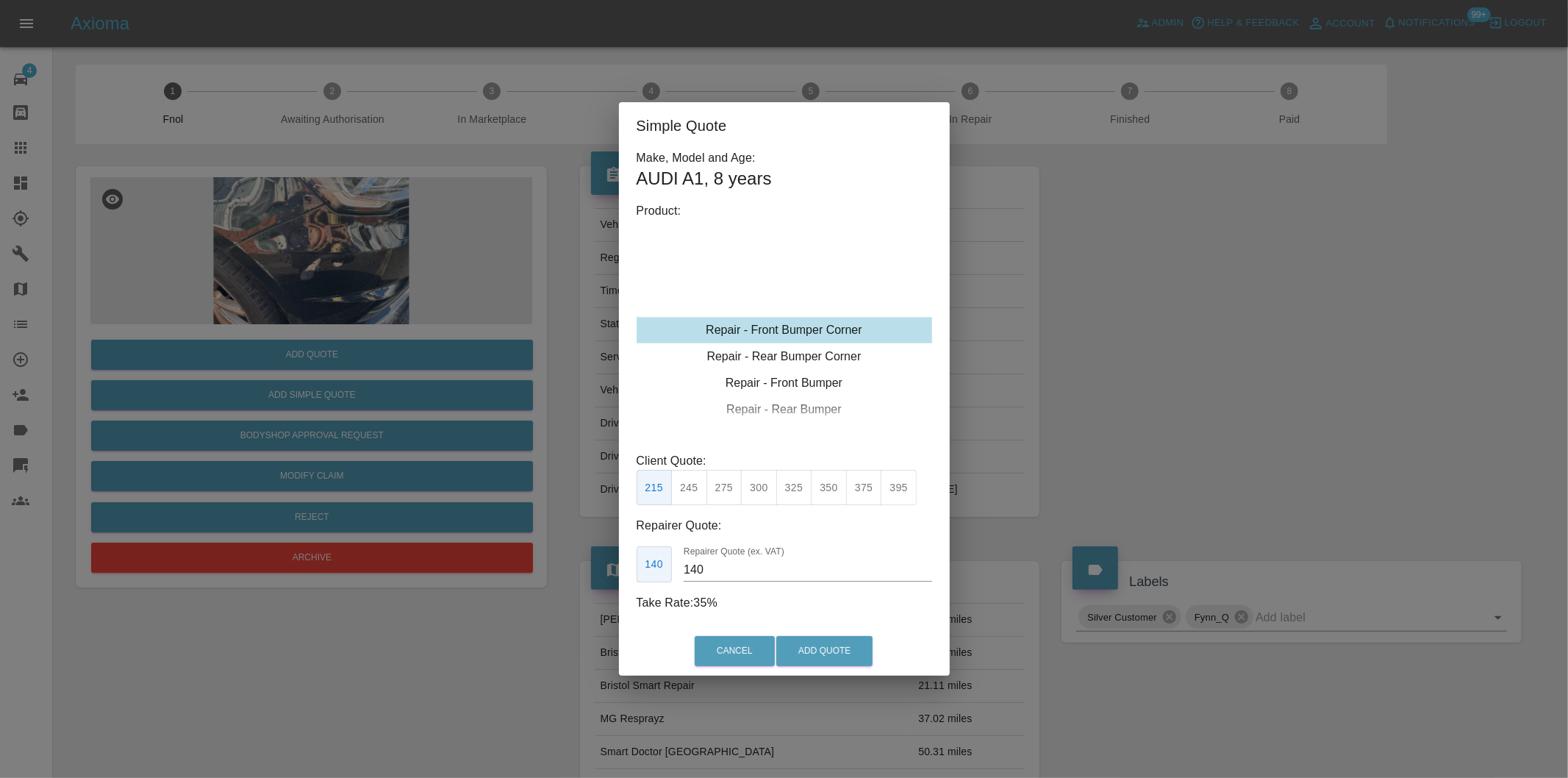
type input "120"
click at [810, 636] on button "Add Quote" at bounding box center [825, 651] width 97 height 30
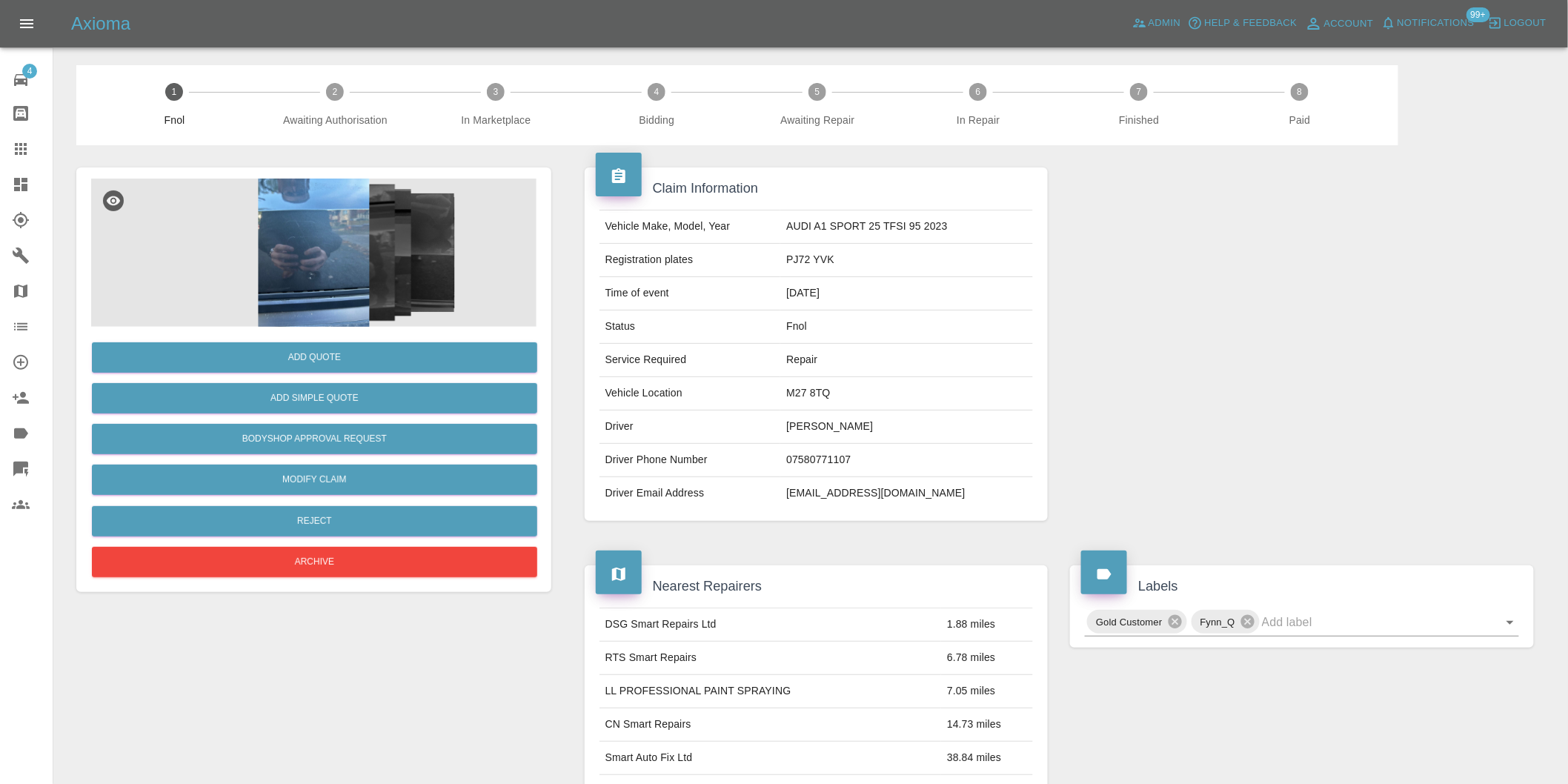
click at [305, 277] on img at bounding box center [314, 253] width 445 height 148
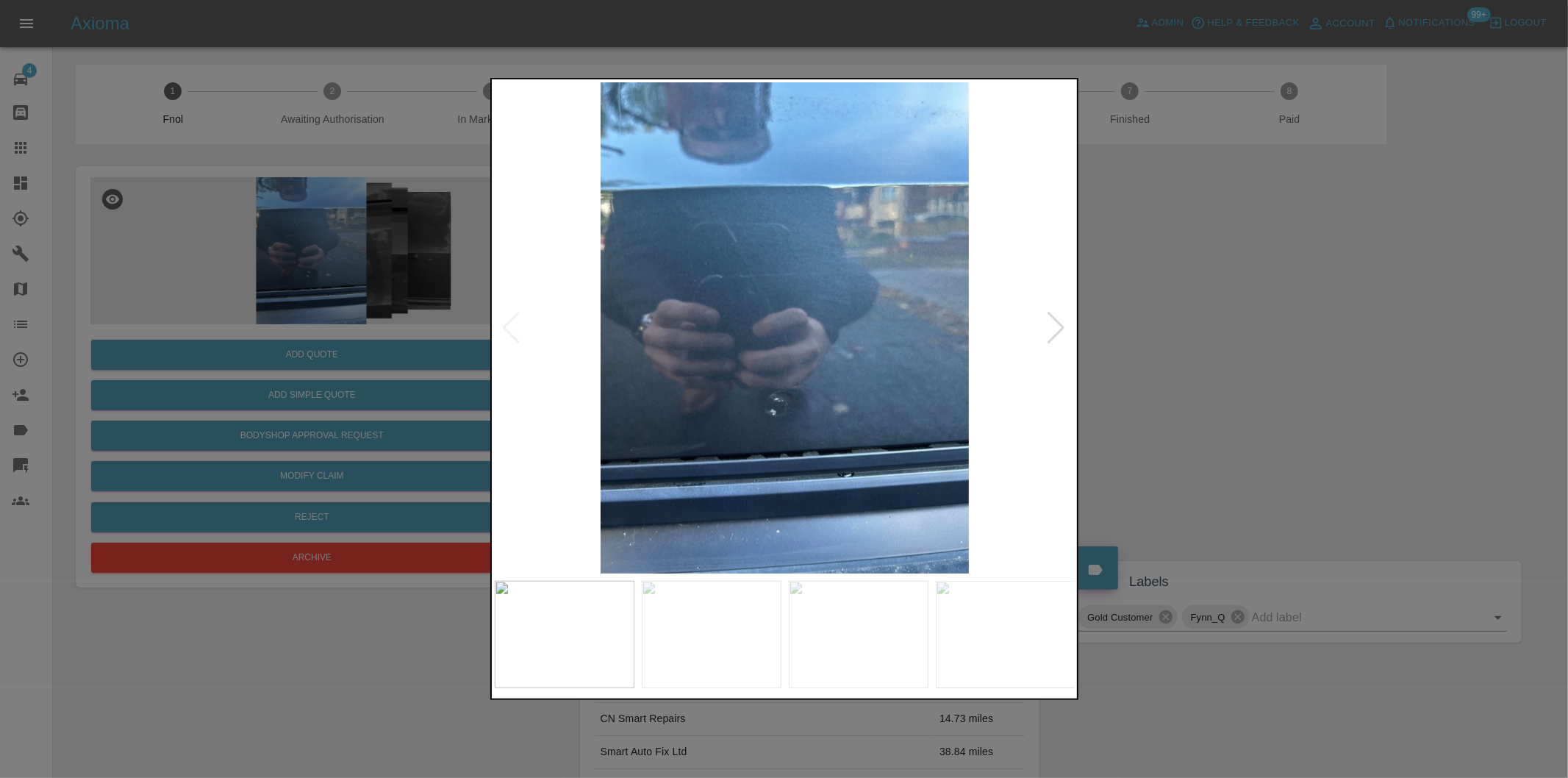
click at [1054, 335] on div at bounding box center [1057, 328] width 20 height 32
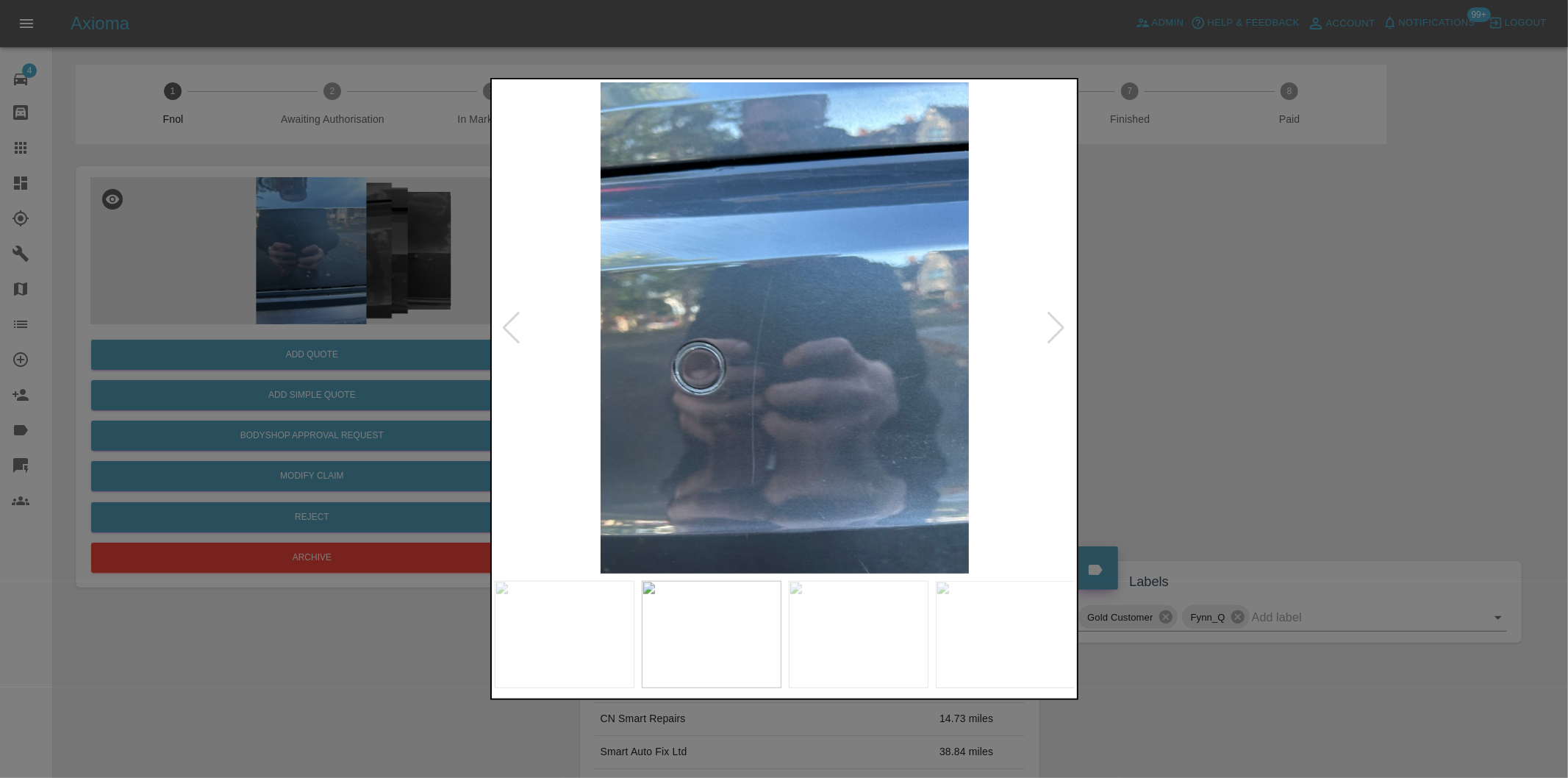
click at [1054, 335] on div at bounding box center [1057, 328] width 20 height 32
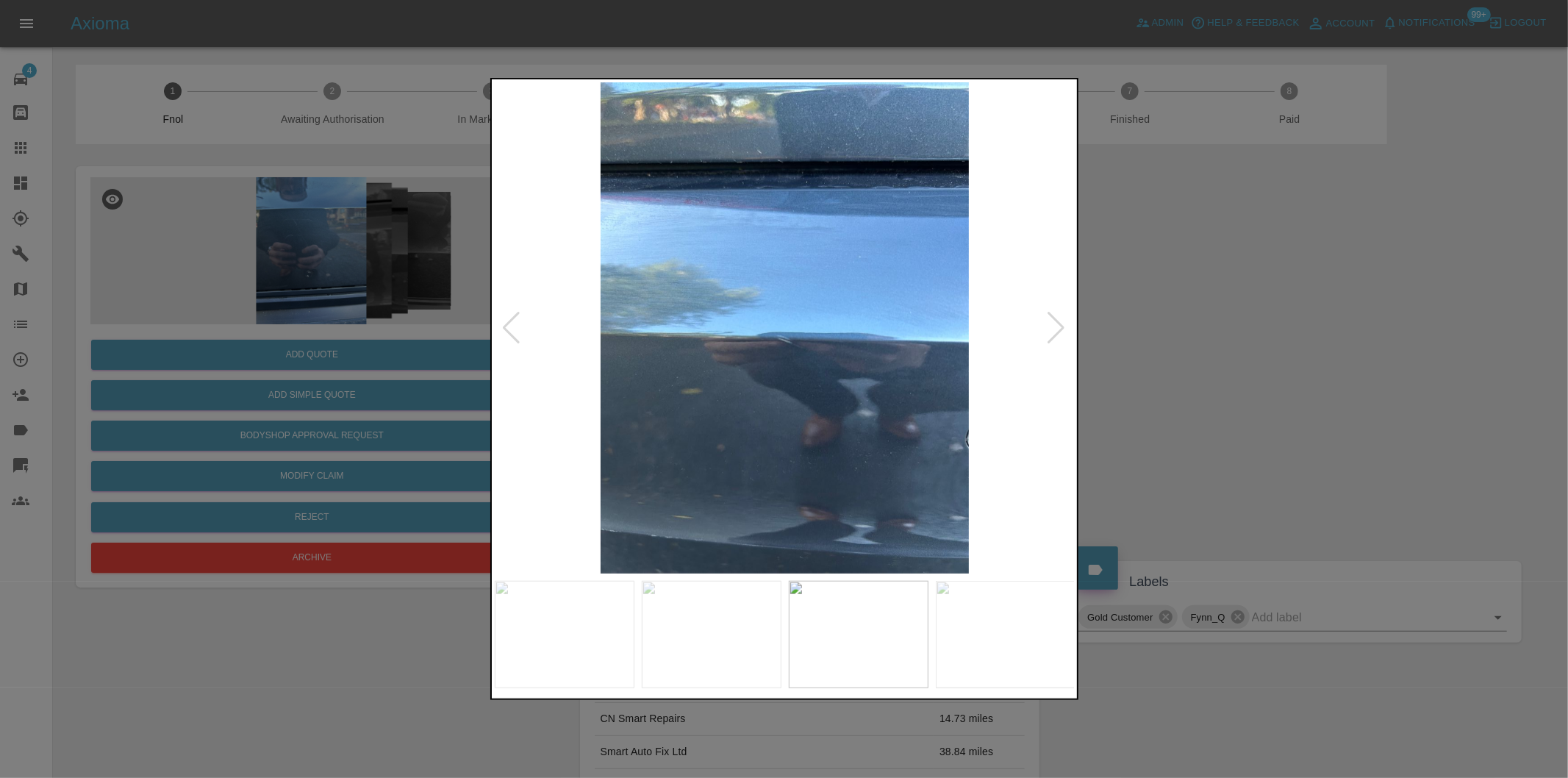
click at [1054, 335] on div at bounding box center [1057, 328] width 20 height 32
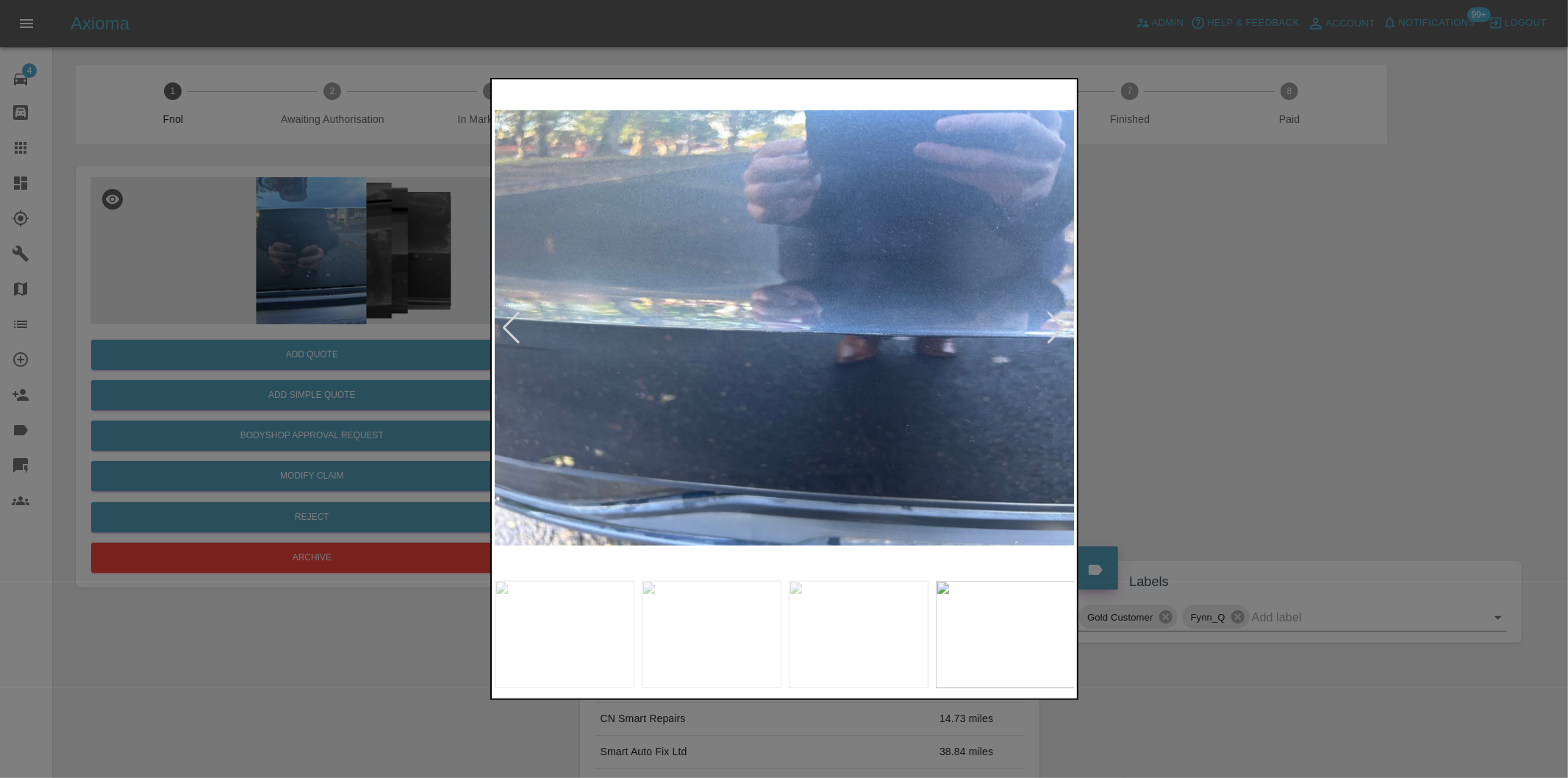
click at [1054, 335] on div at bounding box center [1057, 328] width 20 height 32
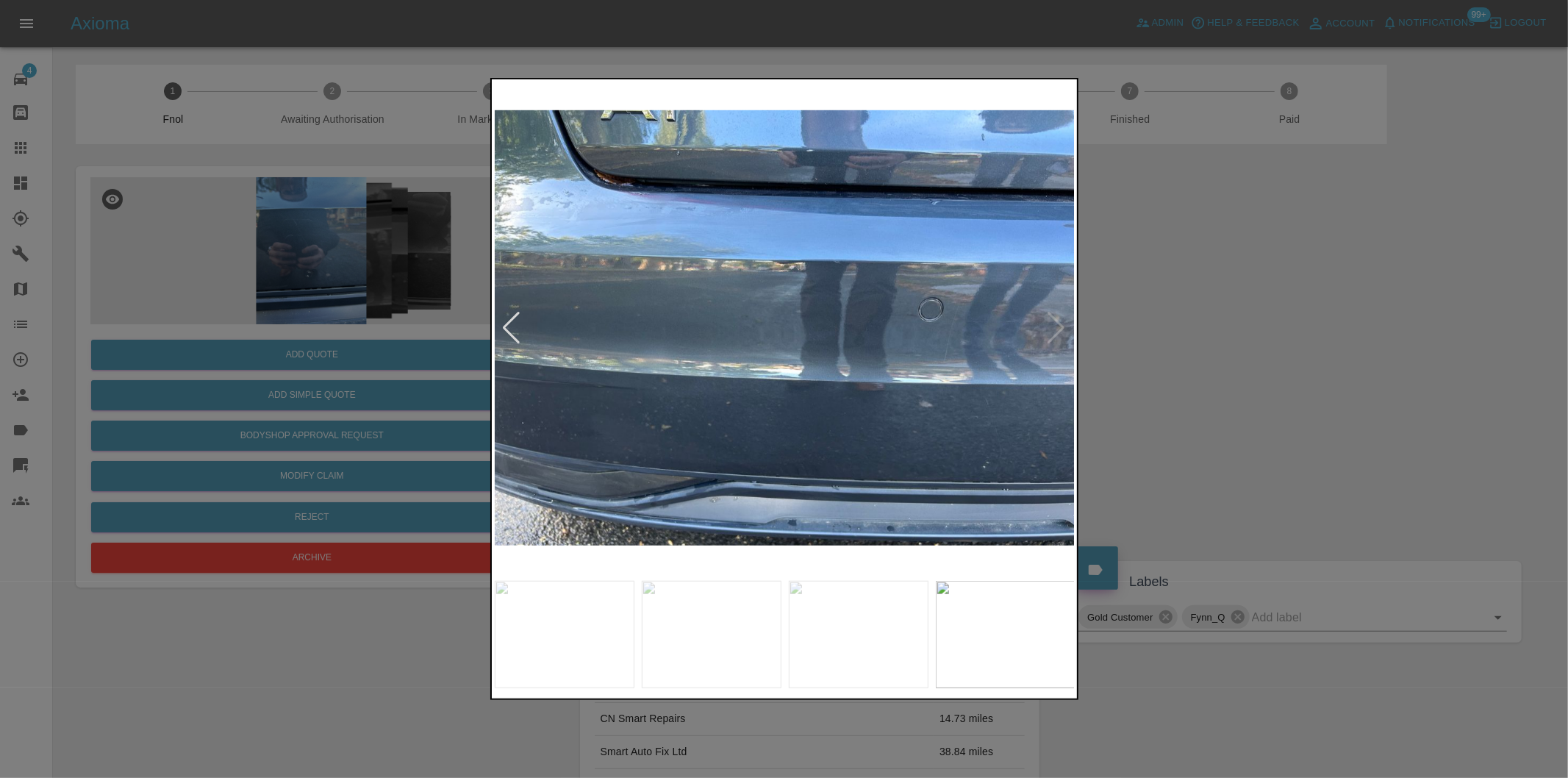
click at [1054, 335] on img at bounding box center [785, 328] width 581 height 491
drag, startPoint x: 1187, startPoint y: 351, endPoint x: 1089, endPoint y: 369, distance: 99.6
click at [1188, 353] on div at bounding box center [784, 389] width 1568 height 778
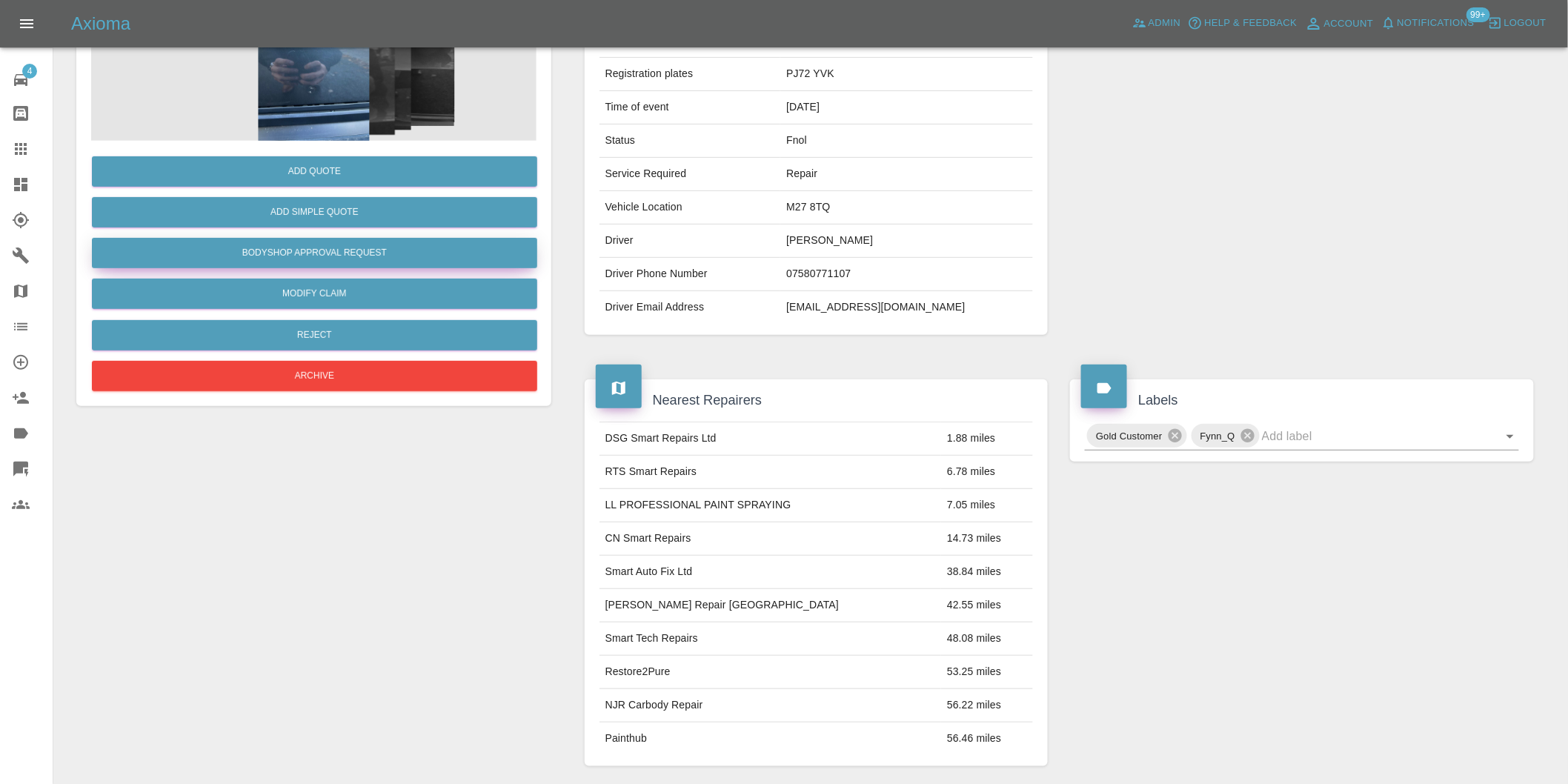
scroll to position [20, 0]
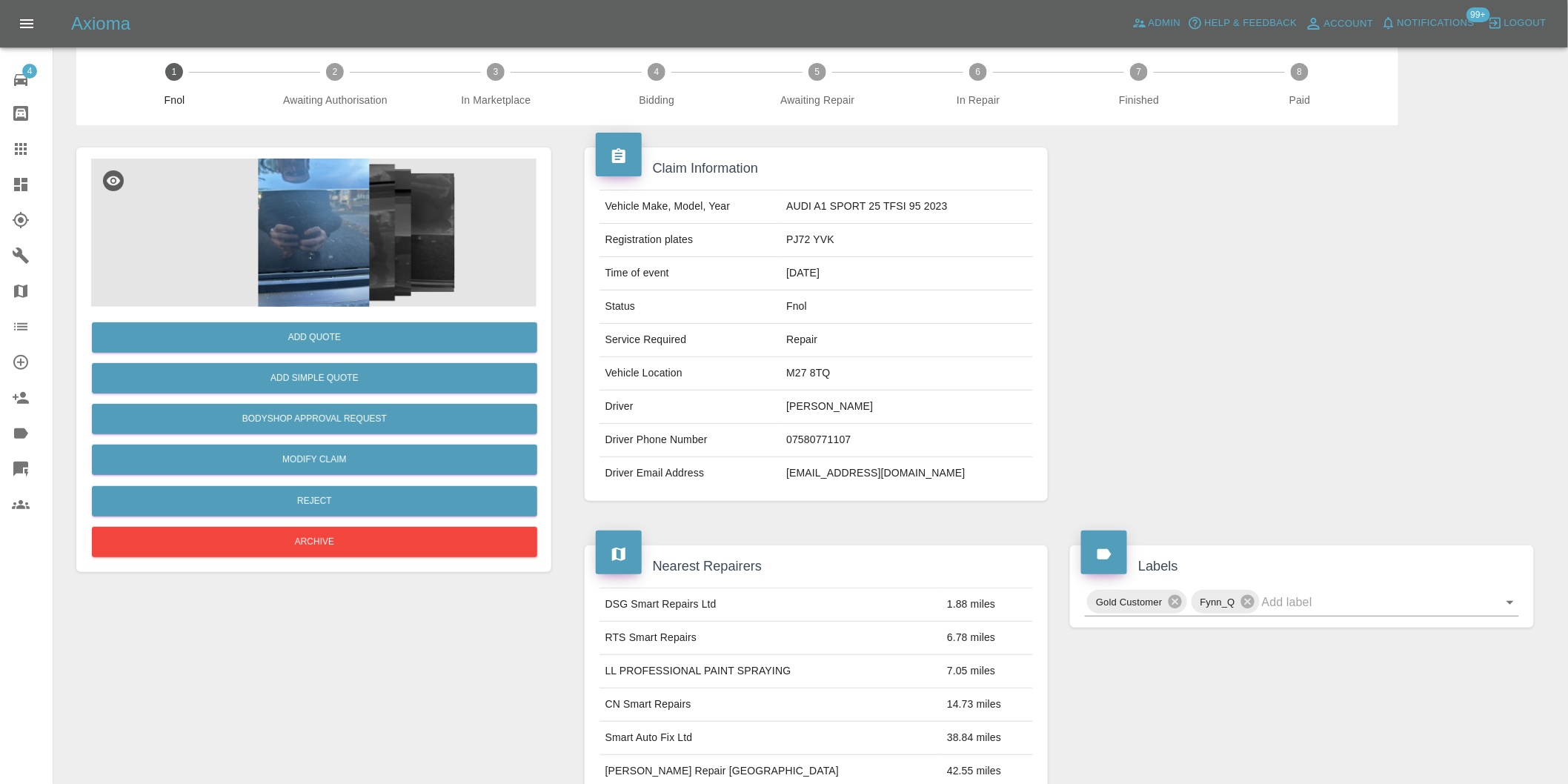
click at [349, 240] on img at bounding box center [314, 232] width 445 height 148
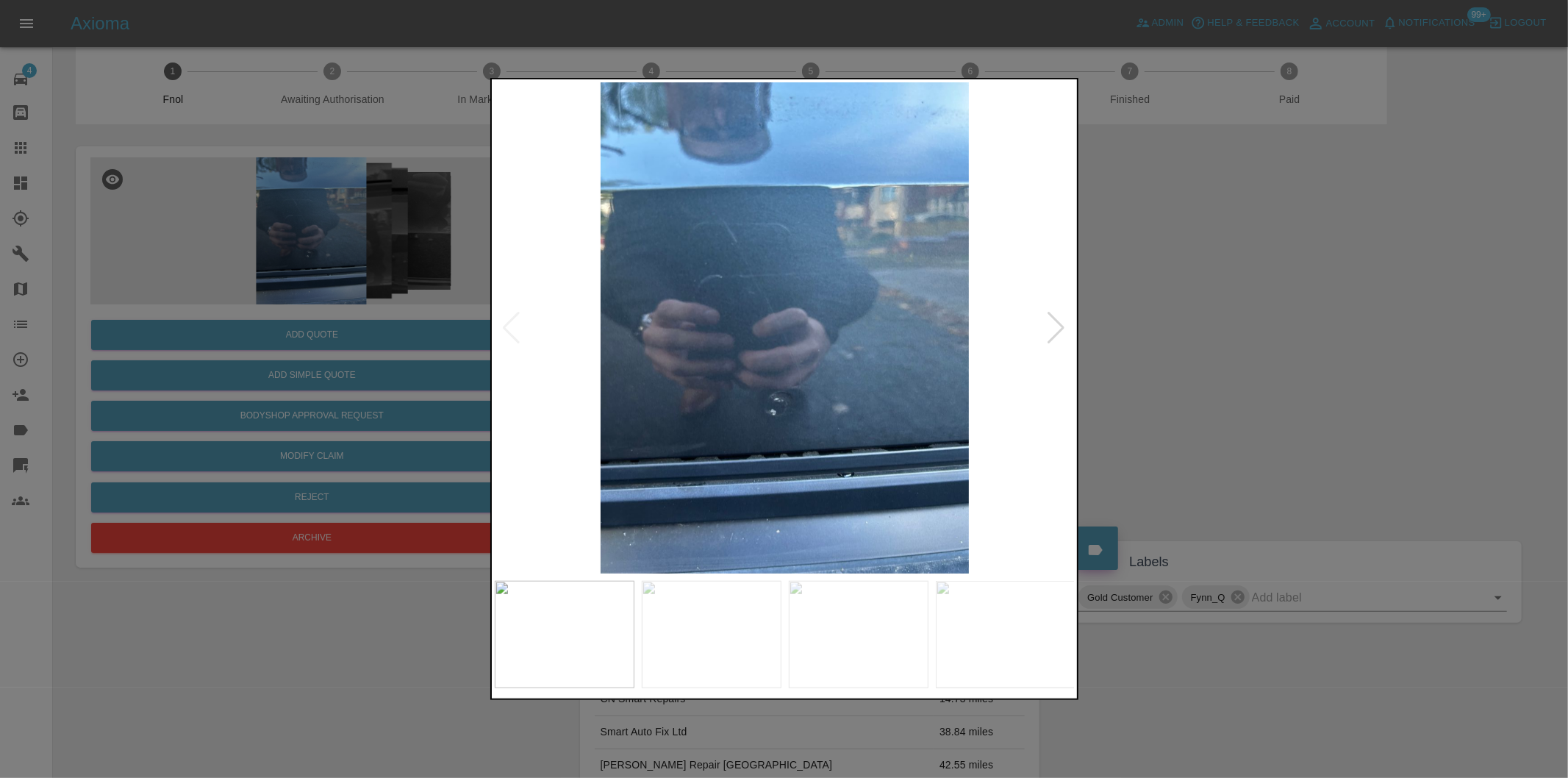
click at [784, 415] on img at bounding box center [785, 328] width 581 height 491
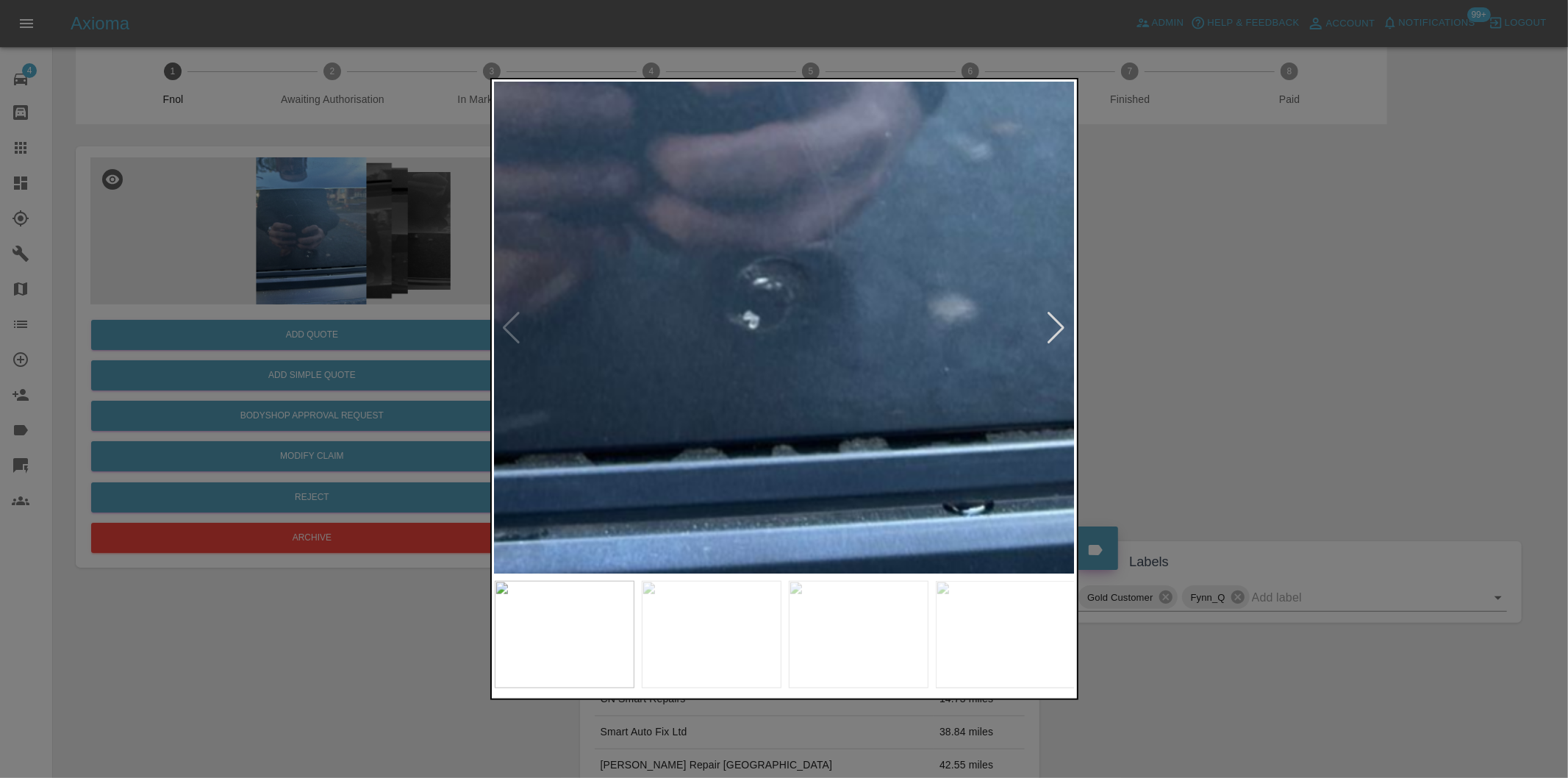
click at [784, 415] on img at bounding box center [785, 66] width 1742 height 1473
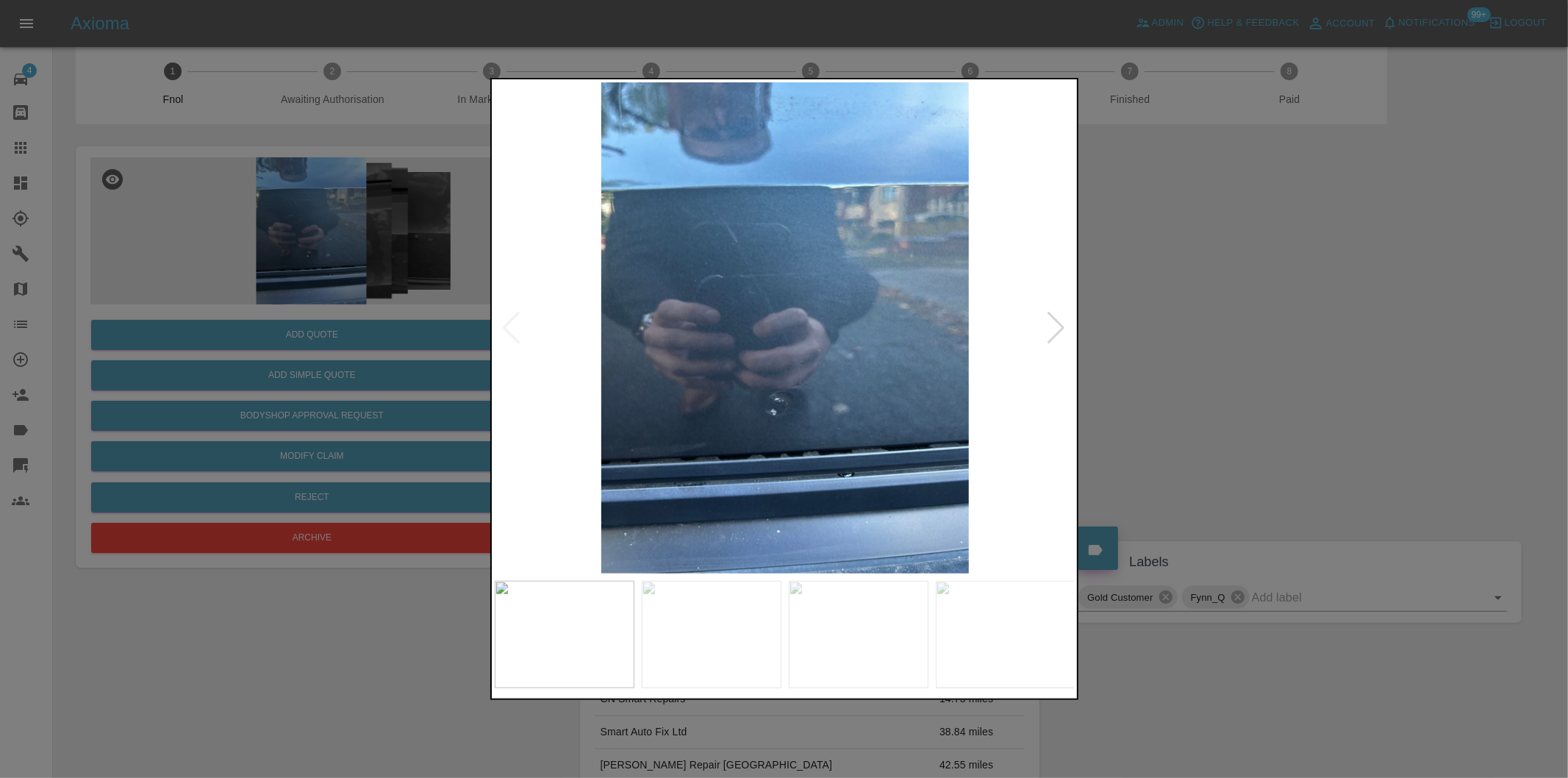
click at [1252, 382] on div at bounding box center [784, 389] width 1568 height 778
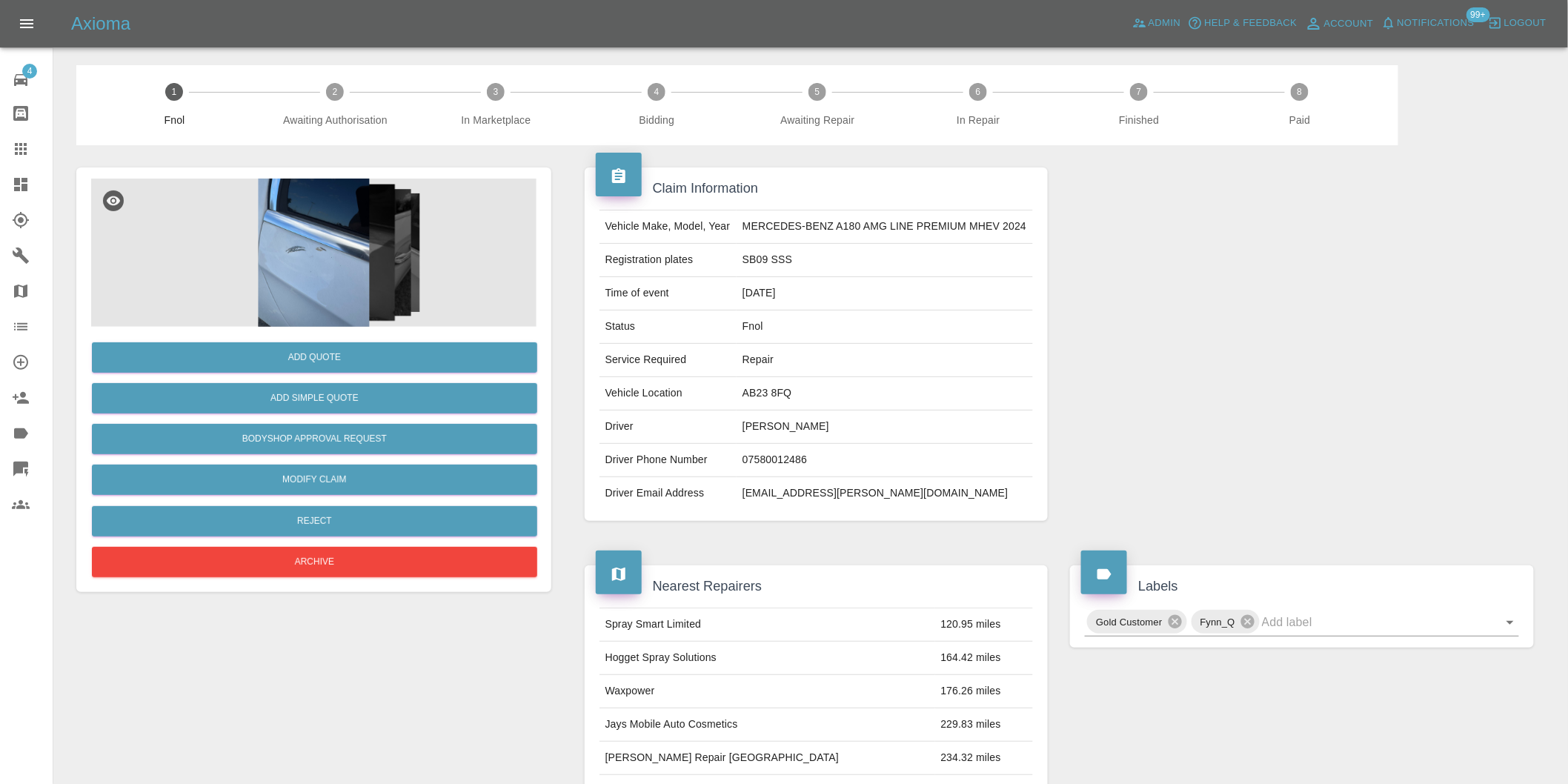
click at [342, 280] on img at bounding box center [314, 253] width 445 height 148
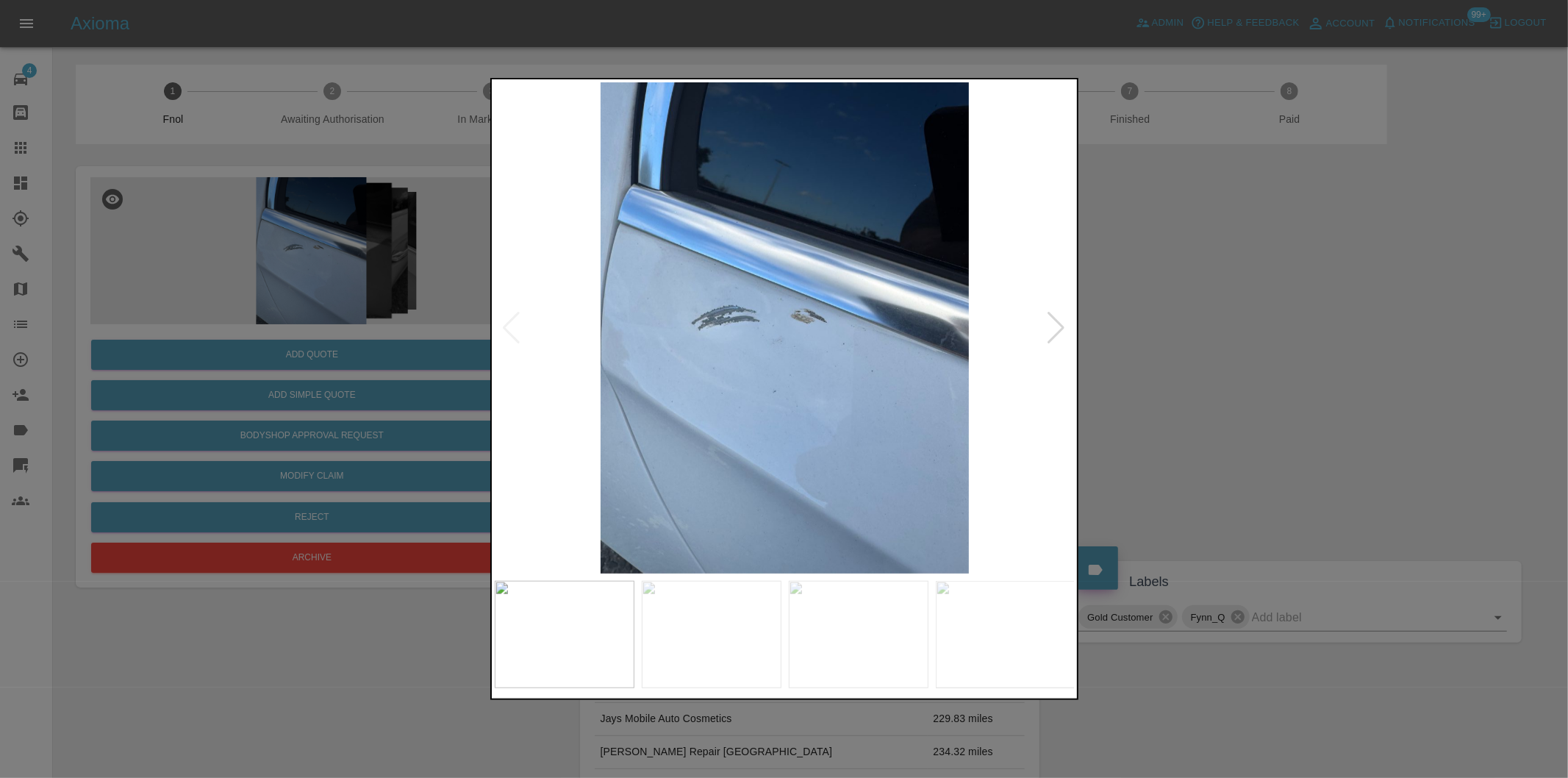
click at [1053, 326] on div at bounding box center [1057, 328] width 20 height 32
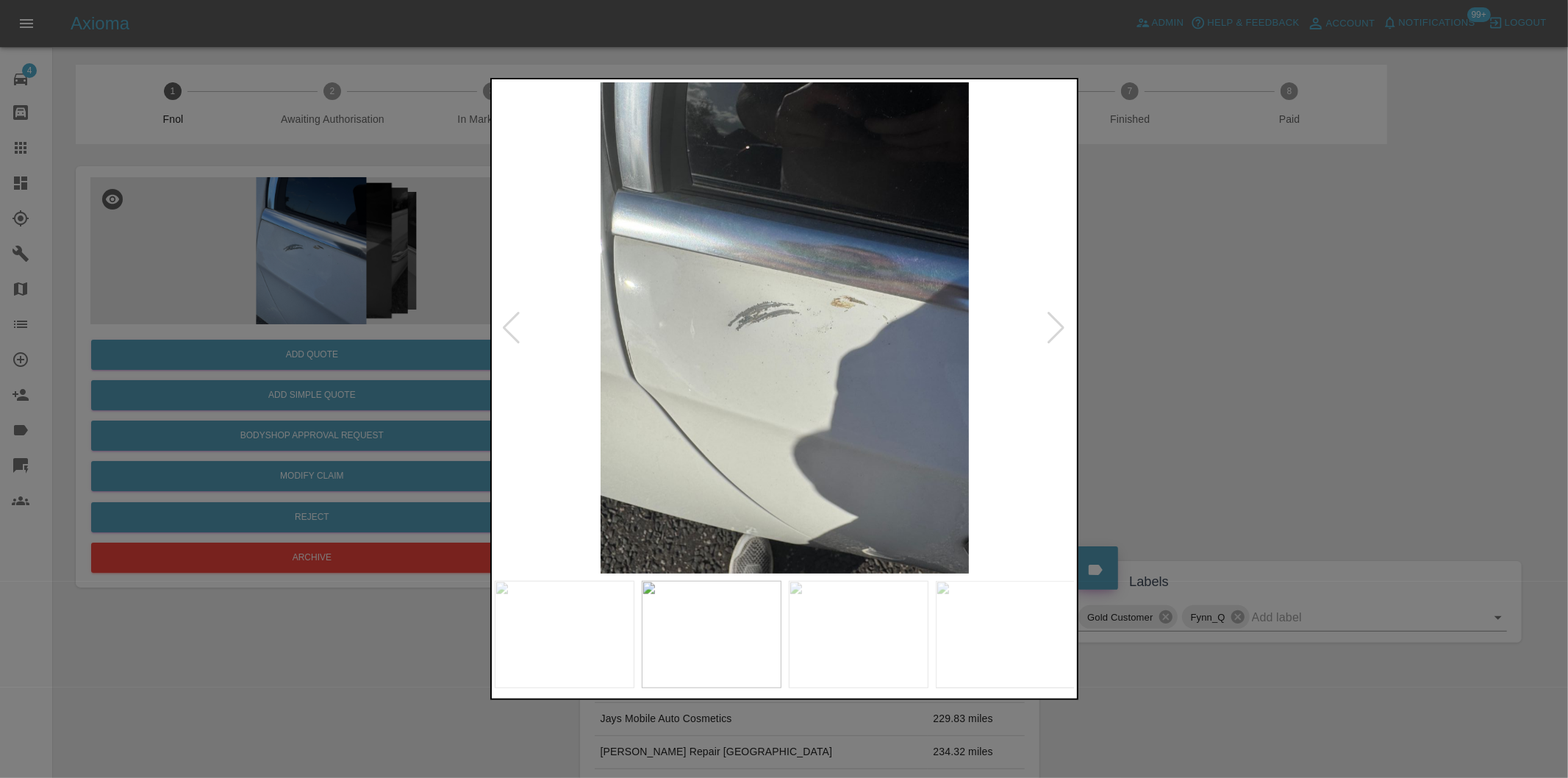
click at [1053, 326] on div at bounding box center [1057, 328] width 20 height 32
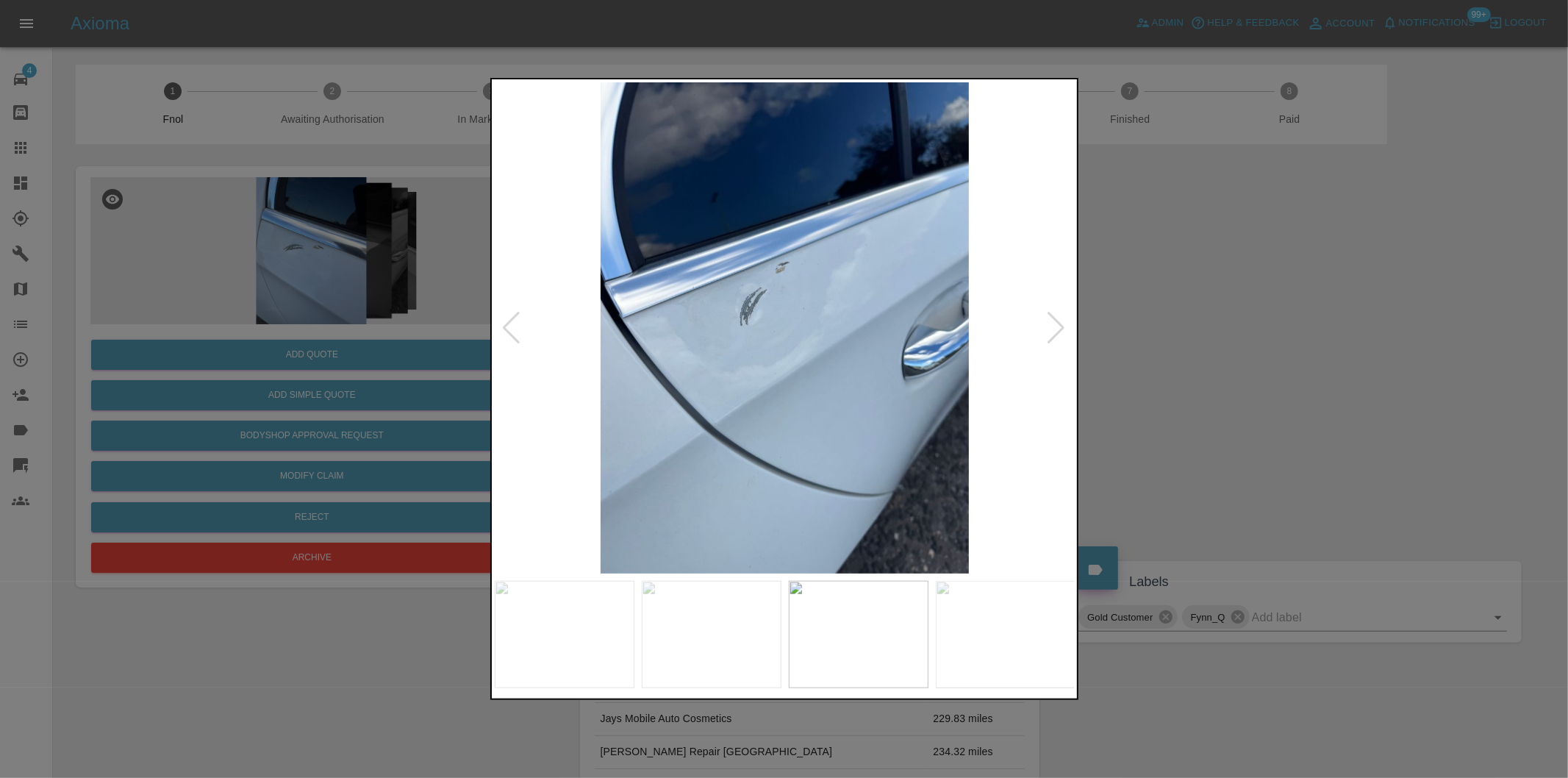
click at [1053, 326] on div at bounding box center [1057, 328] width 20 height 32
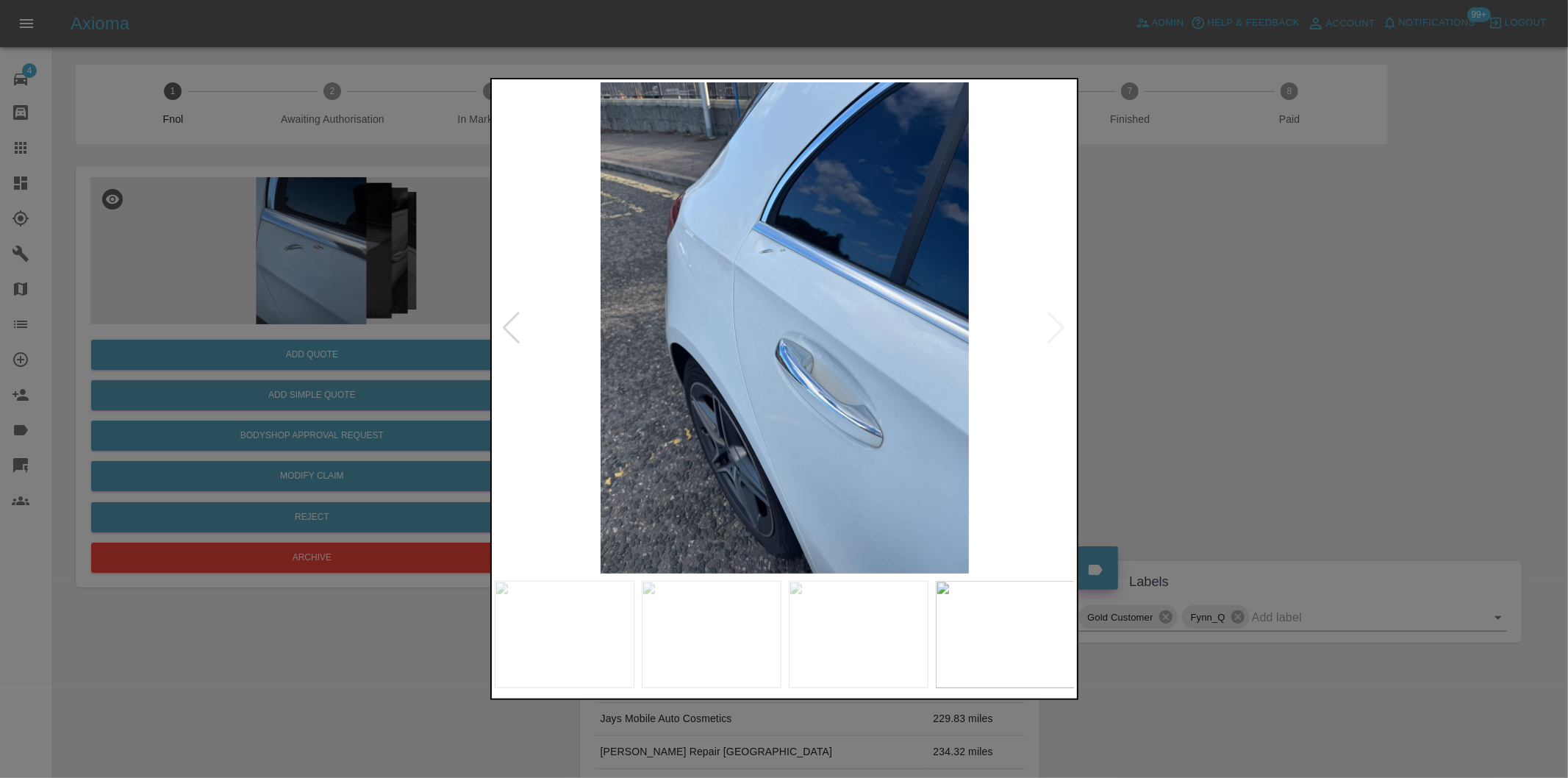
click at [1053, 326] on img at bounding box center [785, 328] width 581 height 491
drag, startPoint x: 1166, startPoint y: 332, endPoint x: 732, endPoint y: 386, distance: 437.3
click at [1164, 329] on div at bounding box center [784, 389] width 1568 height 778
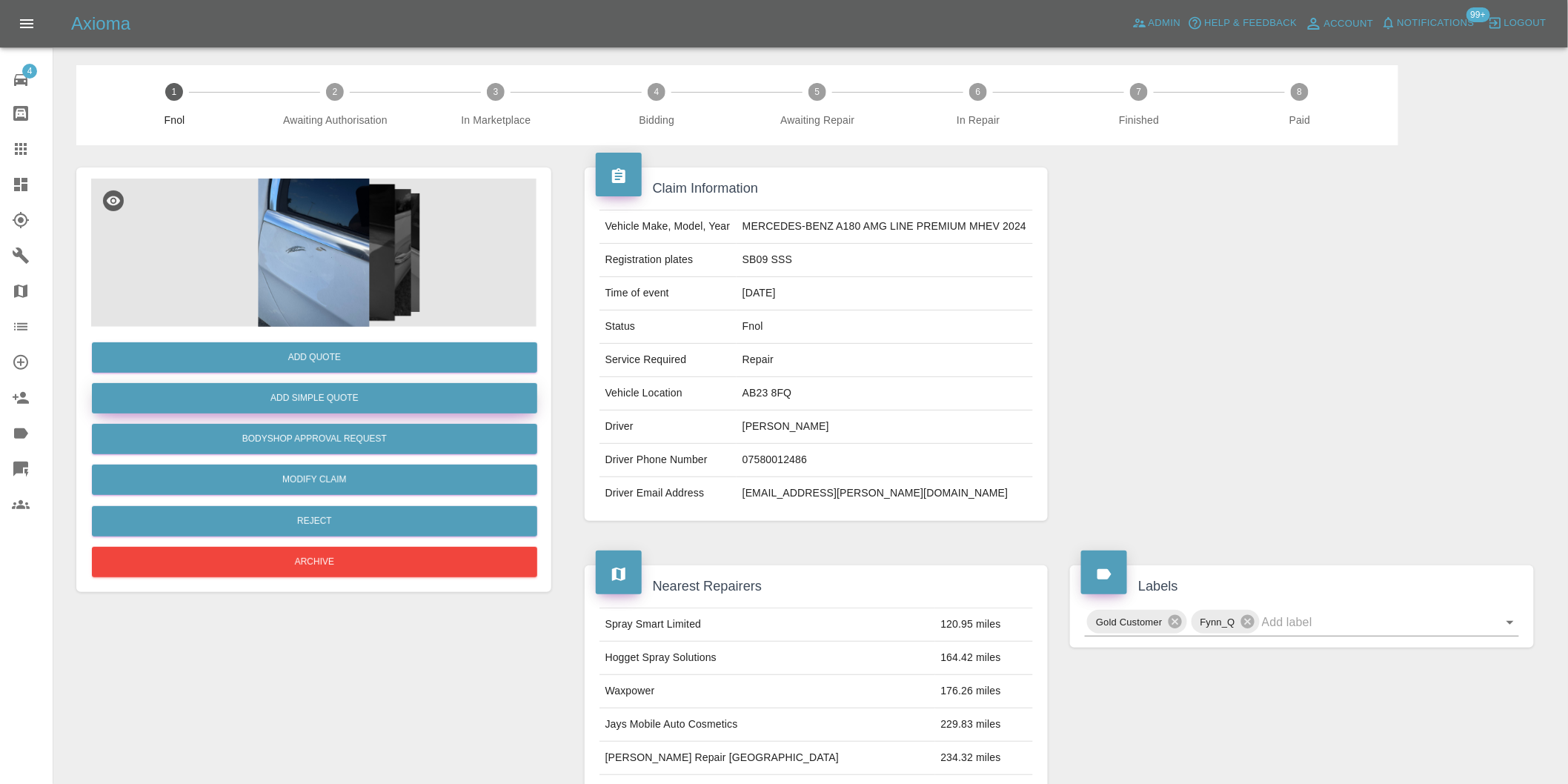
click at [386, 395] on button "Add Simple Quote" at bounding box center [315, 398] width 445 height 30
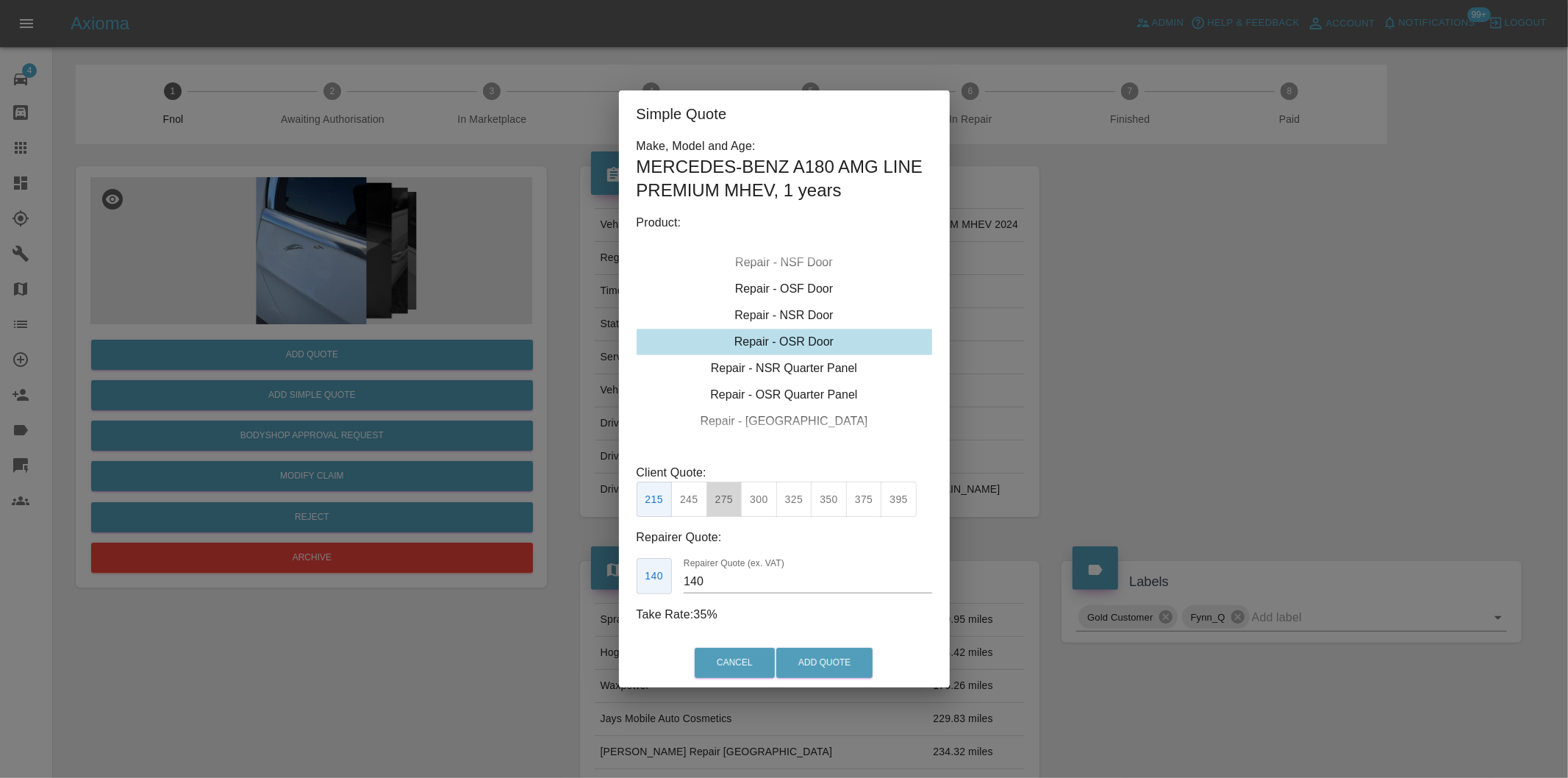
click at [733, 502] on button "275" at bounding box center [724, 500] width 36 height 36
drag, startPoint x: 754, startPoint y: 506, endPoint x: 758, endPoint y: 512, distance: 7.2
click at [755, 510] on button "300" at bounding box center [759, 500] width 36 height 36
drag, startPoint x: 729, startPoint y: 495, endPoint x: 785, endPoint y: 555, distance: 82.1
click at [728, 499] on button "275" at bounding box center [724, 500] width 36 height 36
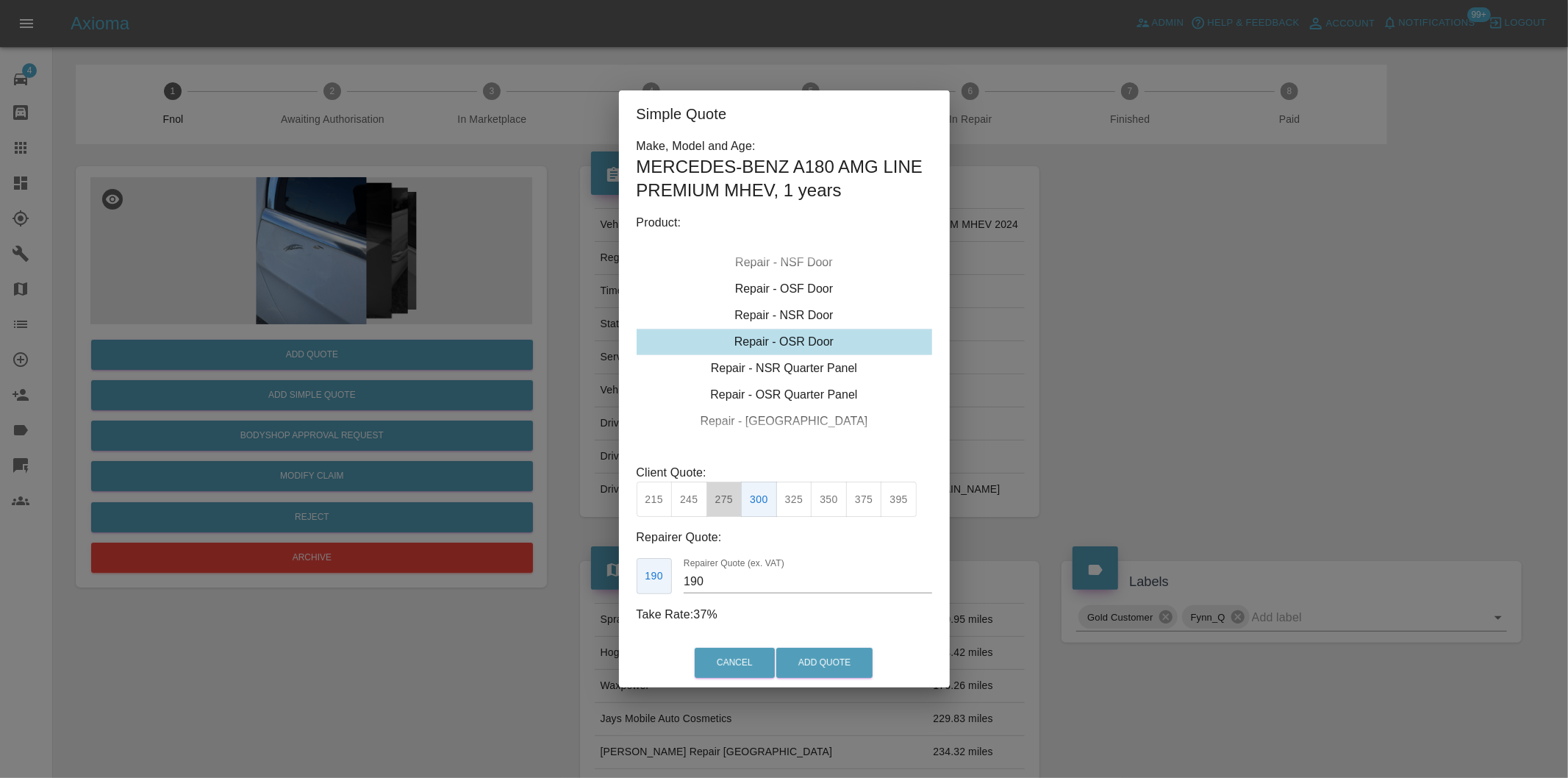
type input "180"
click at [845, 660] on button "Add Quote" at bounding box center [825, 662] width 97 height 30
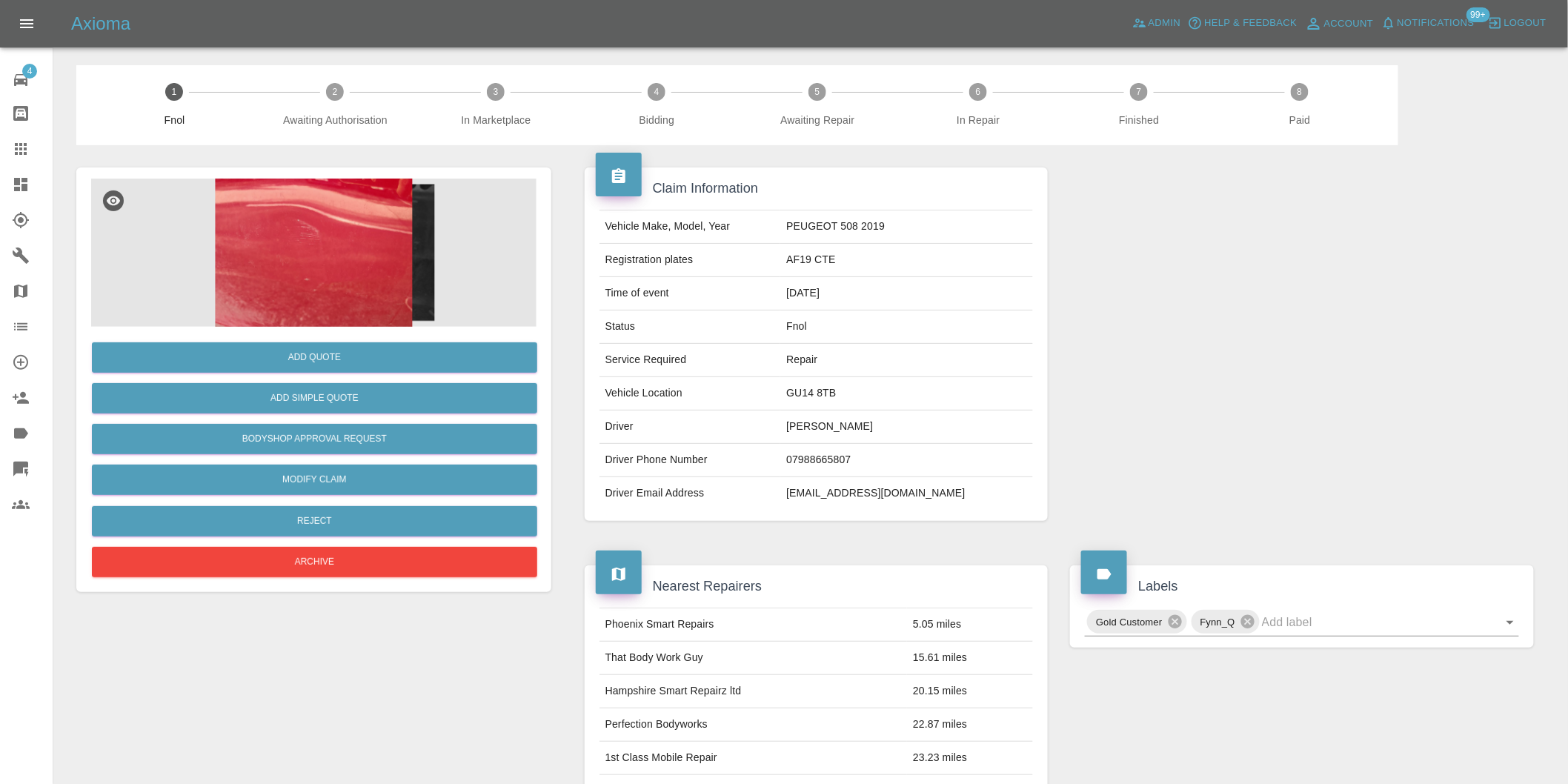
click at [382, 263] on img at bounding box center [314, 253] width 445 height 148
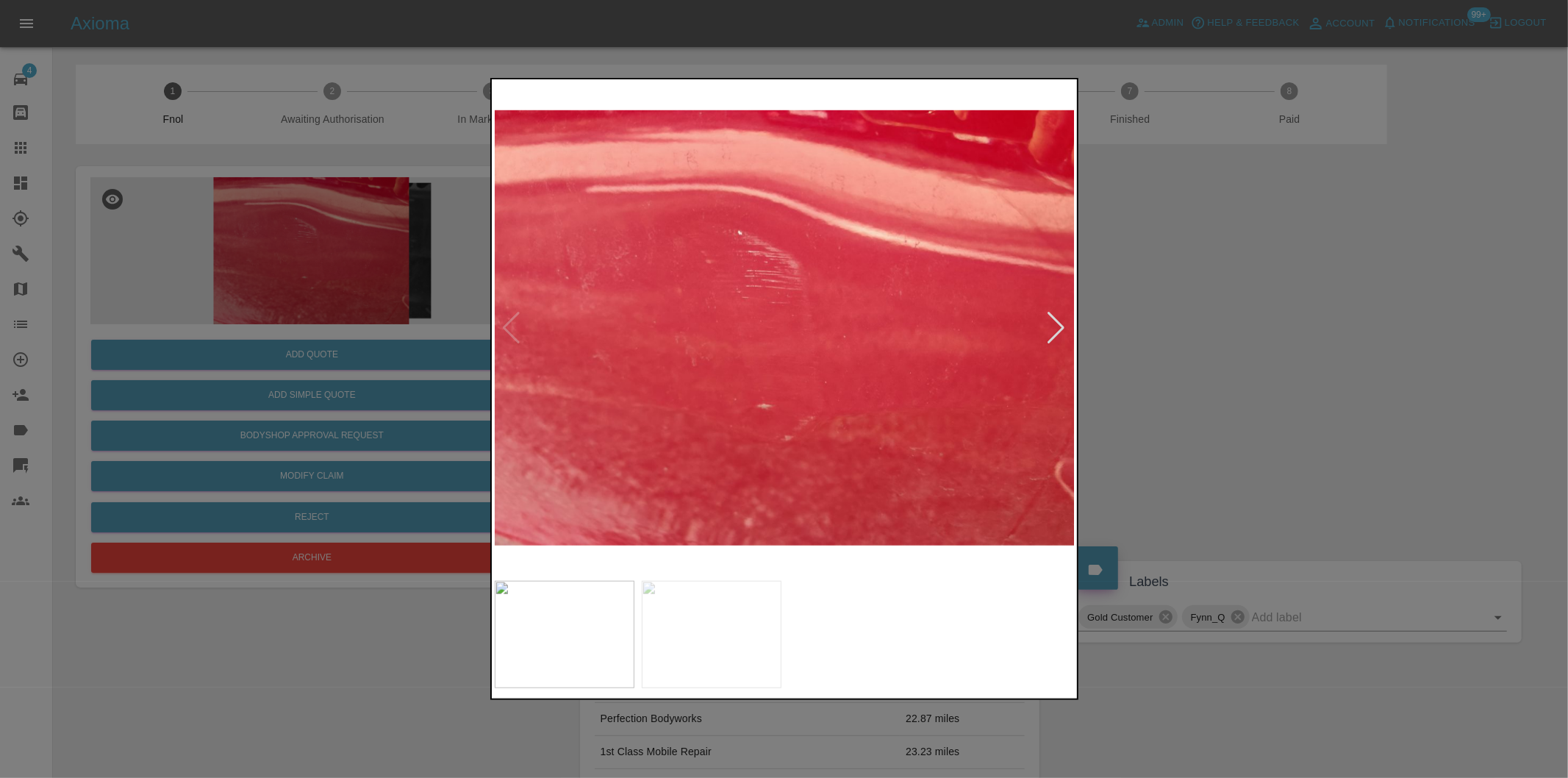
click at [1055, 320] on div at bounding box center [1057, 328] width 20 height 32
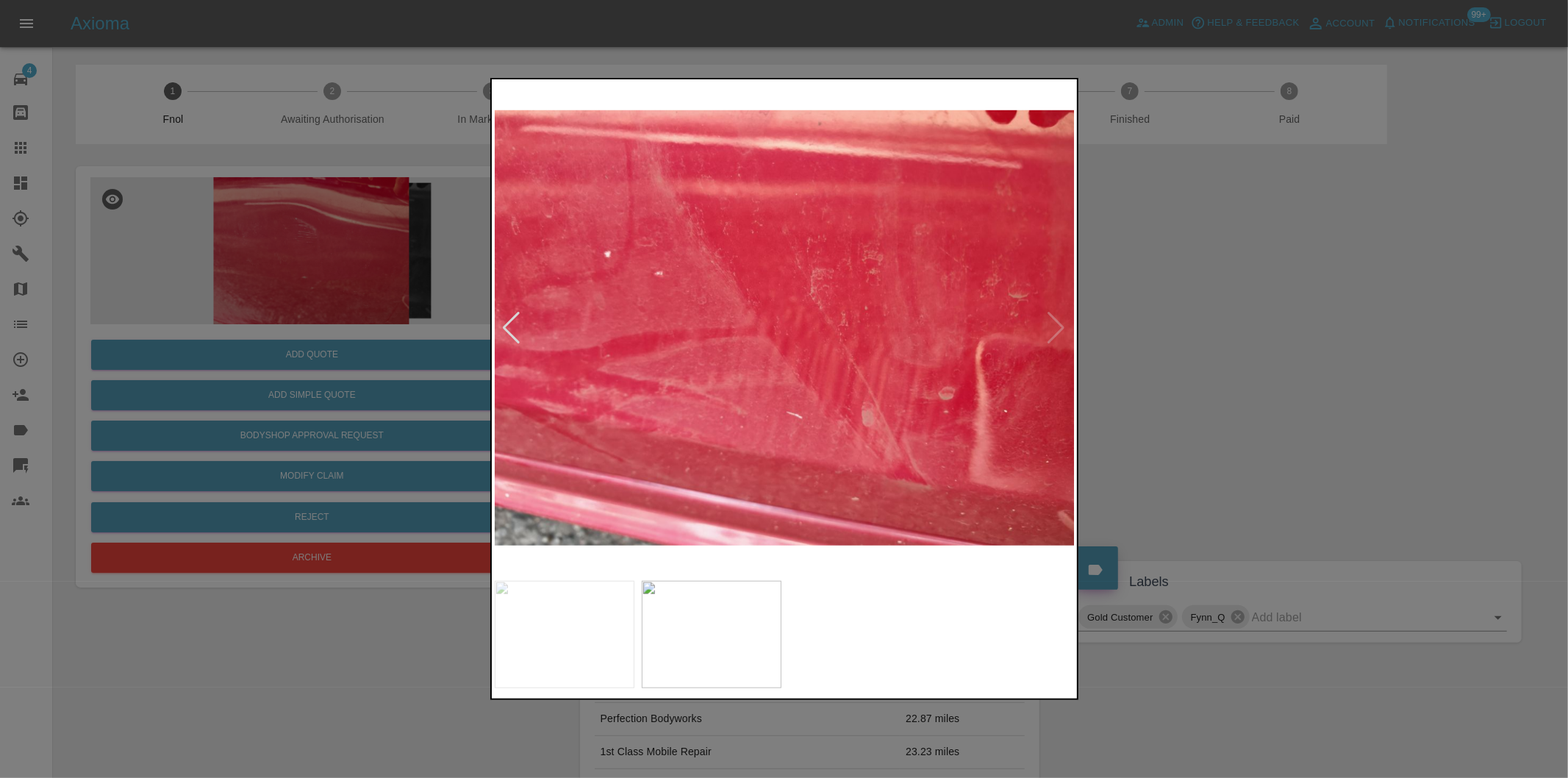
click at [1055, 320] on img at bounding box center [785, 328] width 581 height 491
click at [509, 329] on div at bounding box center [512, 328] width 20 height 32
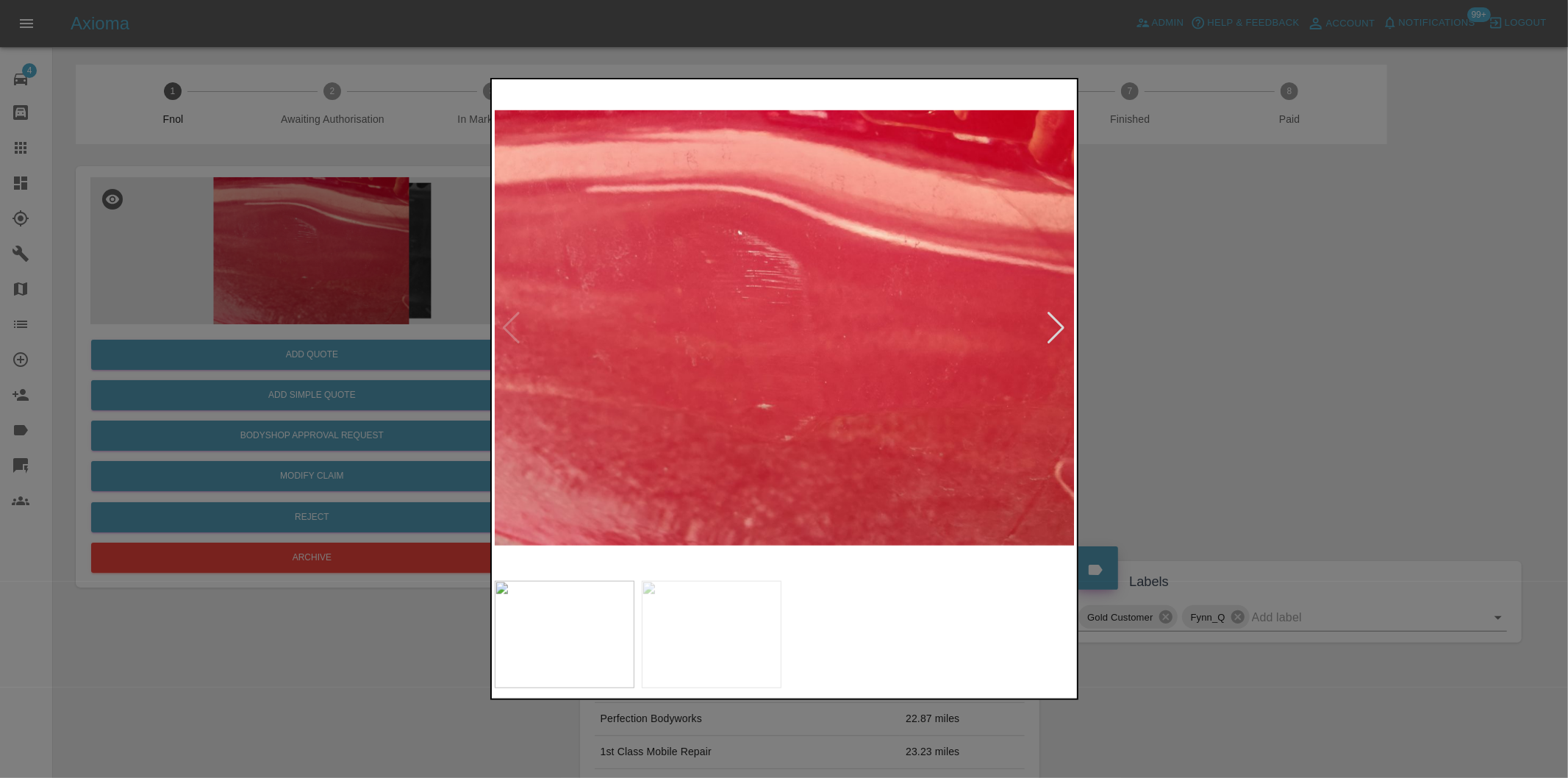
click at [1248, 339] on div at bounding box center [784, 389] width 1568 height 778
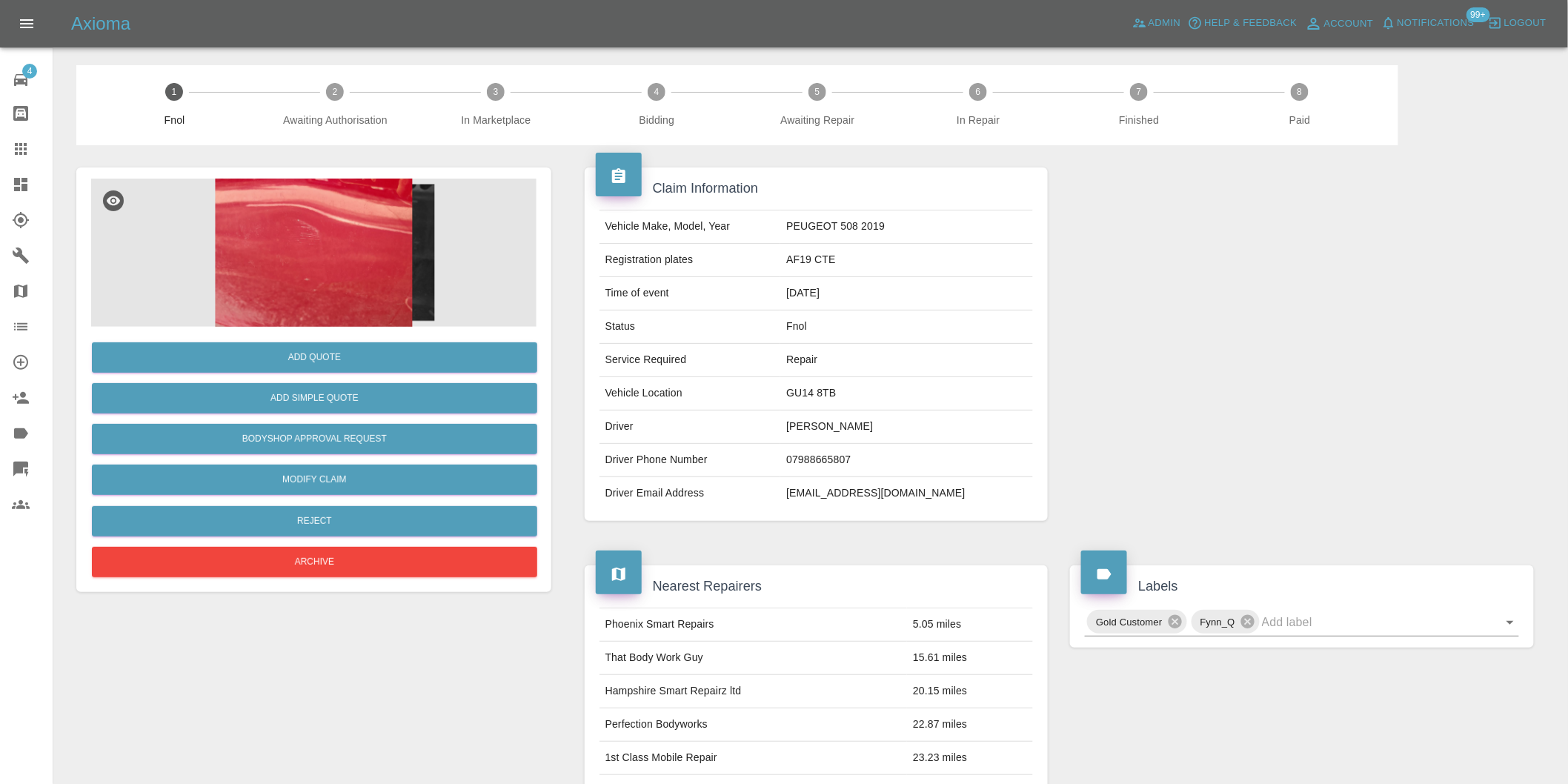
click at [350, 254] on img at bounding box center [314, 253] width 445 height 148
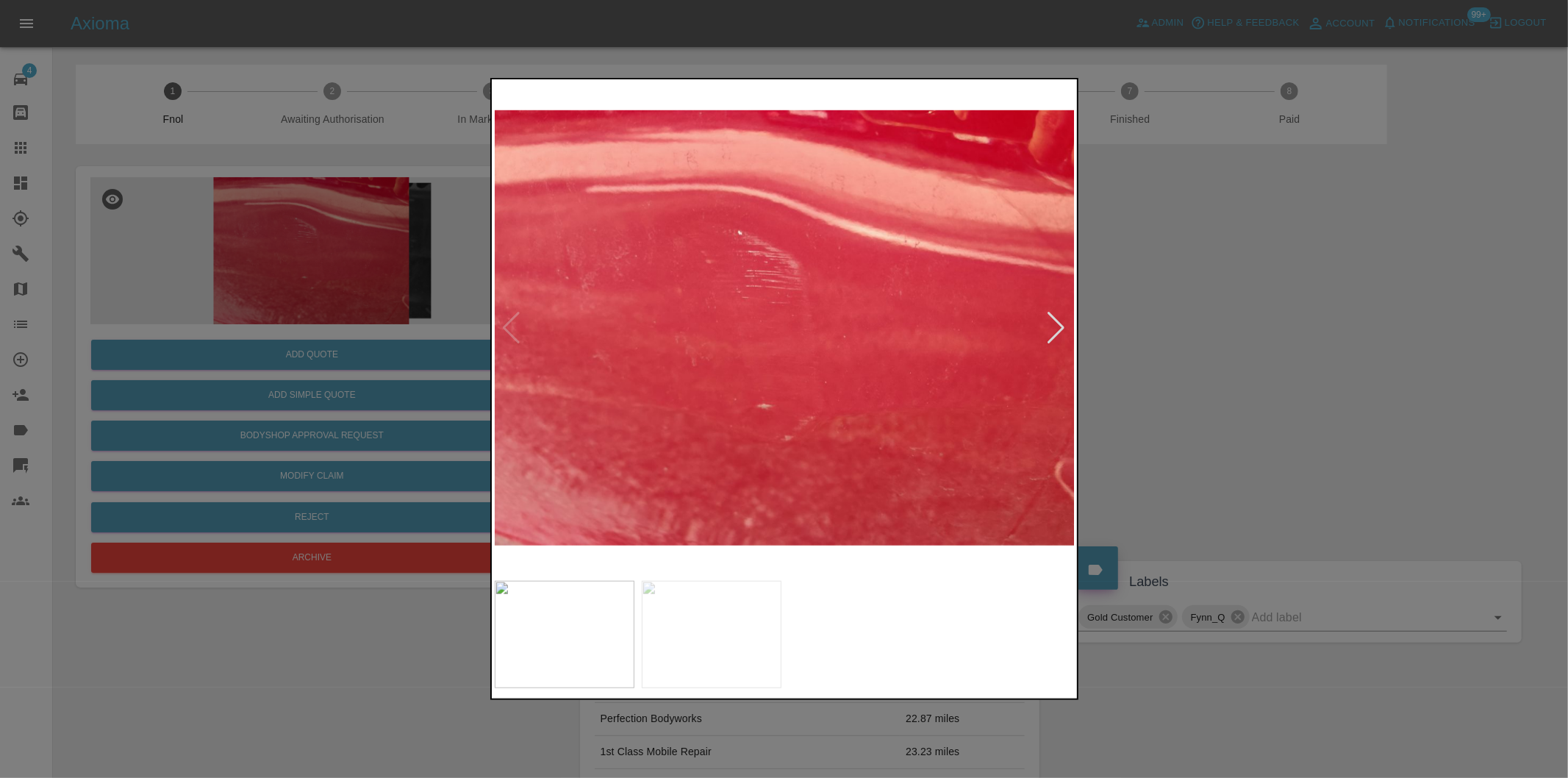
click at [1057, 329] on div at bounding box center [1057, 328] width 20 height 32
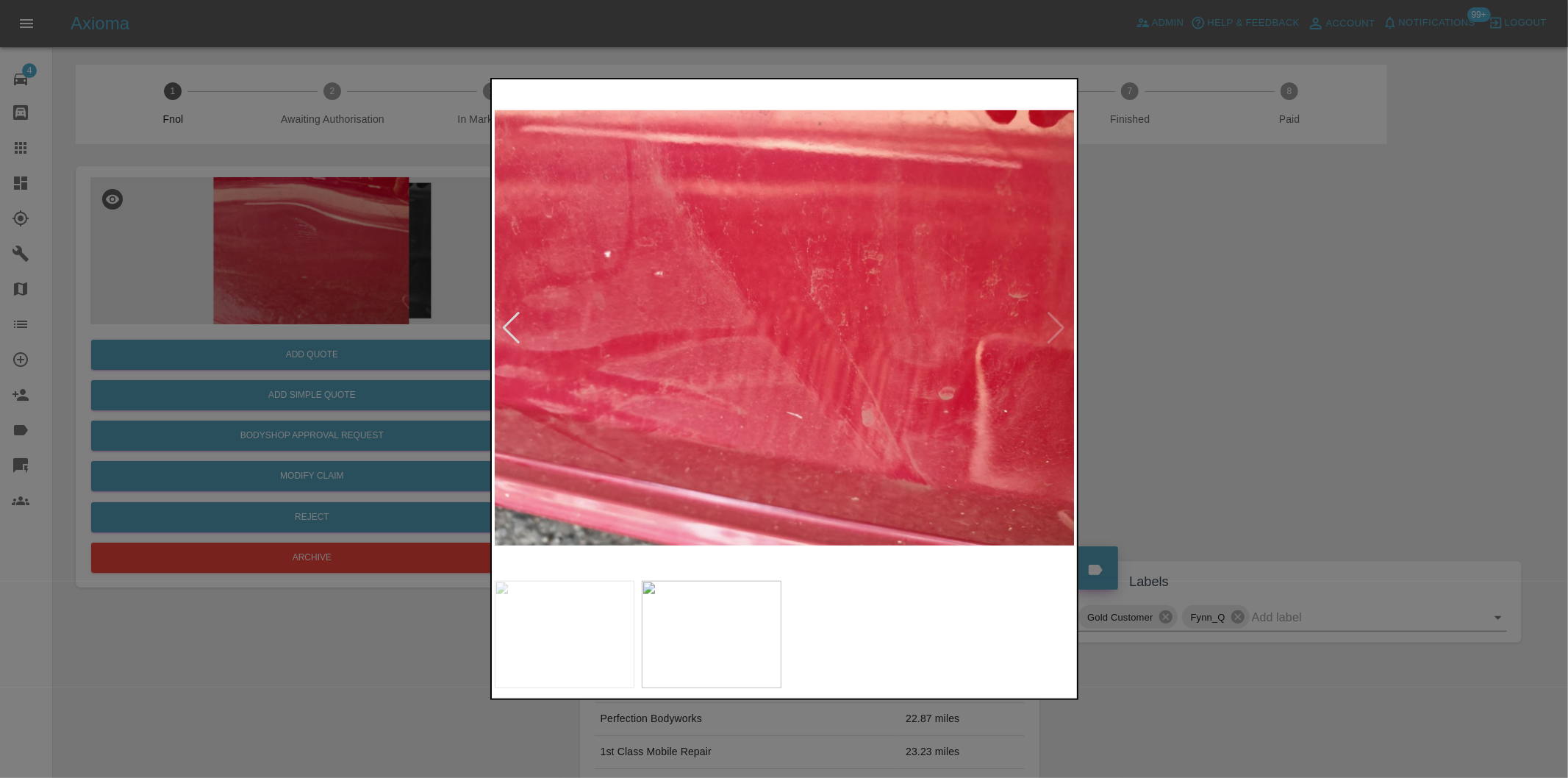
click at [1281, 343] on div at bounding box center [784, 389] width 1568 height 778
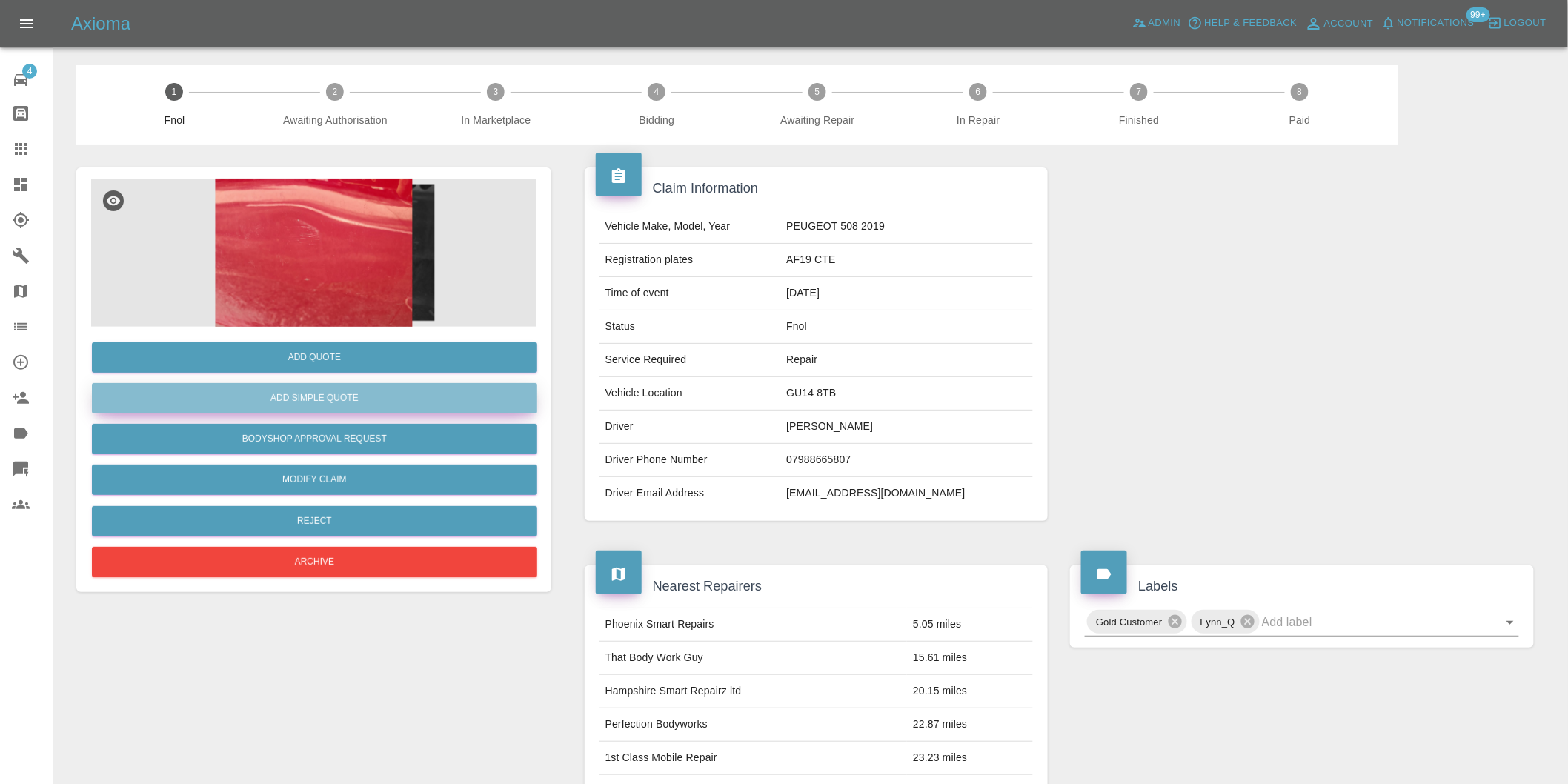
click at [402, 391] on button "Add Simple Quote" at bounding box center [315, 398] width 445 height 30
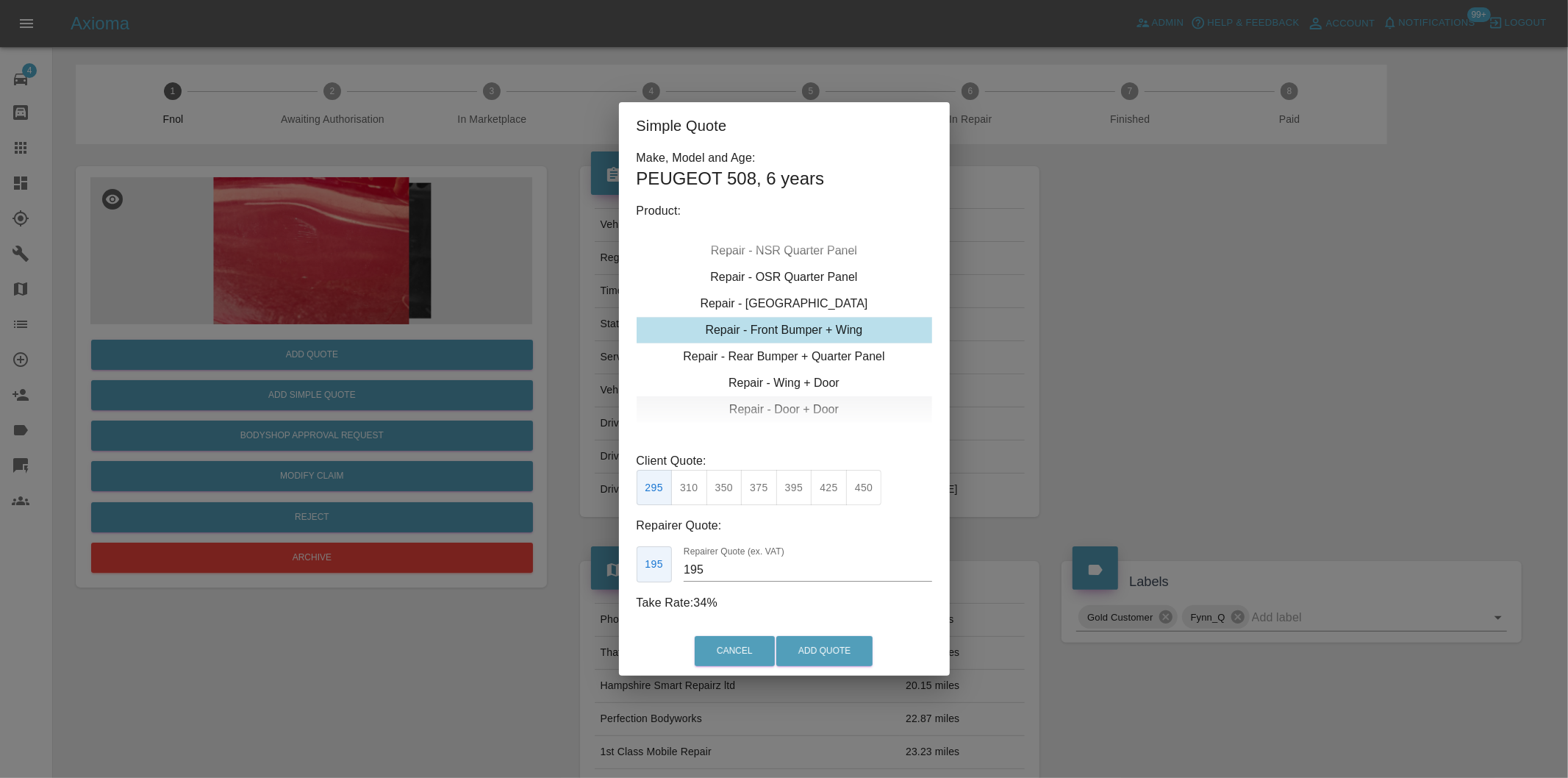
click at [812, 401] on div "Repair - Door + Door" at bounding box center [784, 409] width 295 height 26
click at [730, 496] on button "375" at bounding box center [724, 488] width 36 height 36
type input "260"
click at [789, 656] on button "Add Quote" at bounding box center [825, 651] width 97 height 30
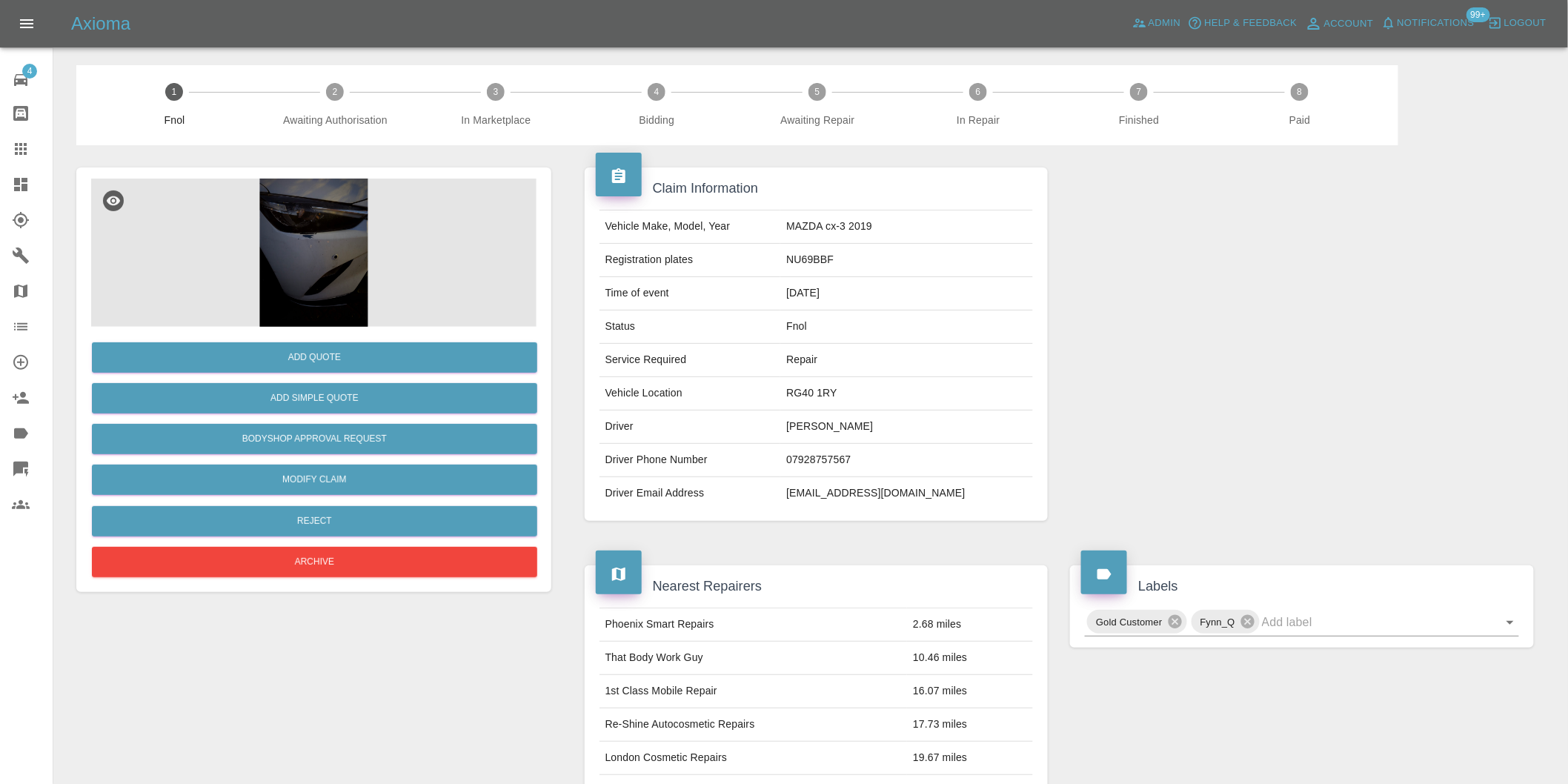
click at [287, 235] on img at bounding box center [314, 253] width 445 height 148
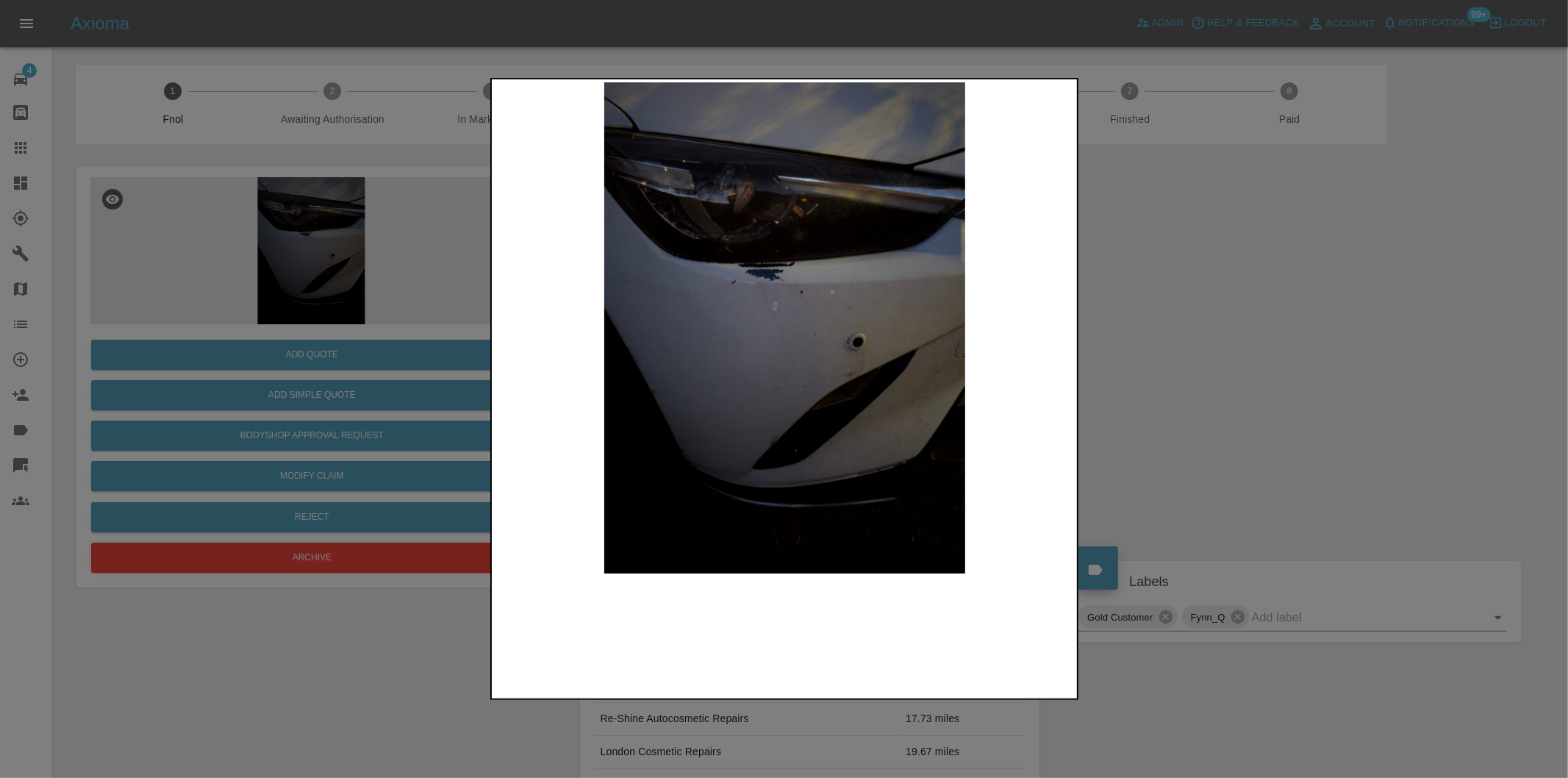
click at [773, 273] on img at bounding box center [785, 328] width 581 height 491
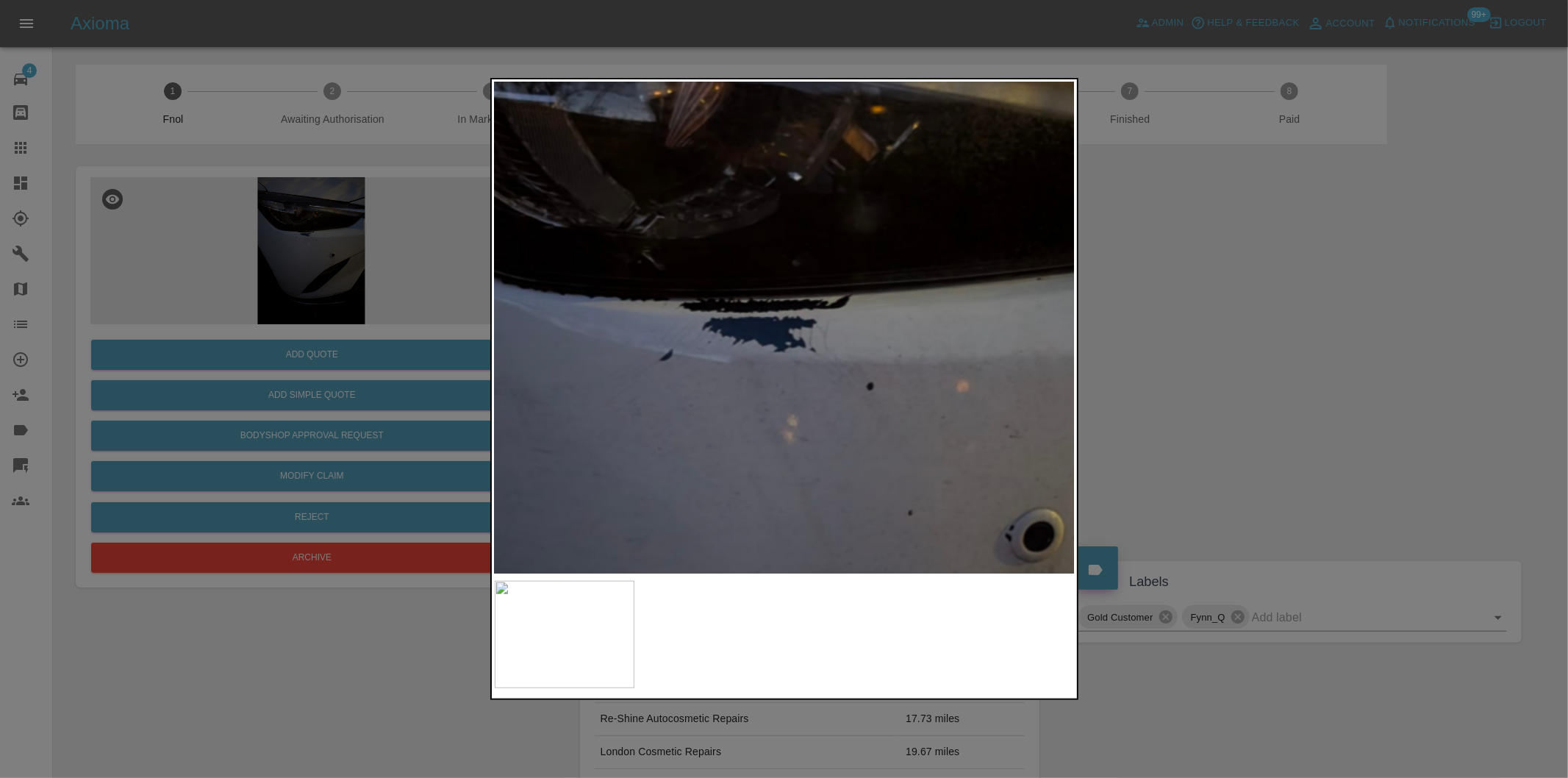
click at [773, 273] on img at bounding box center [819, 493] width 1742 height 1473
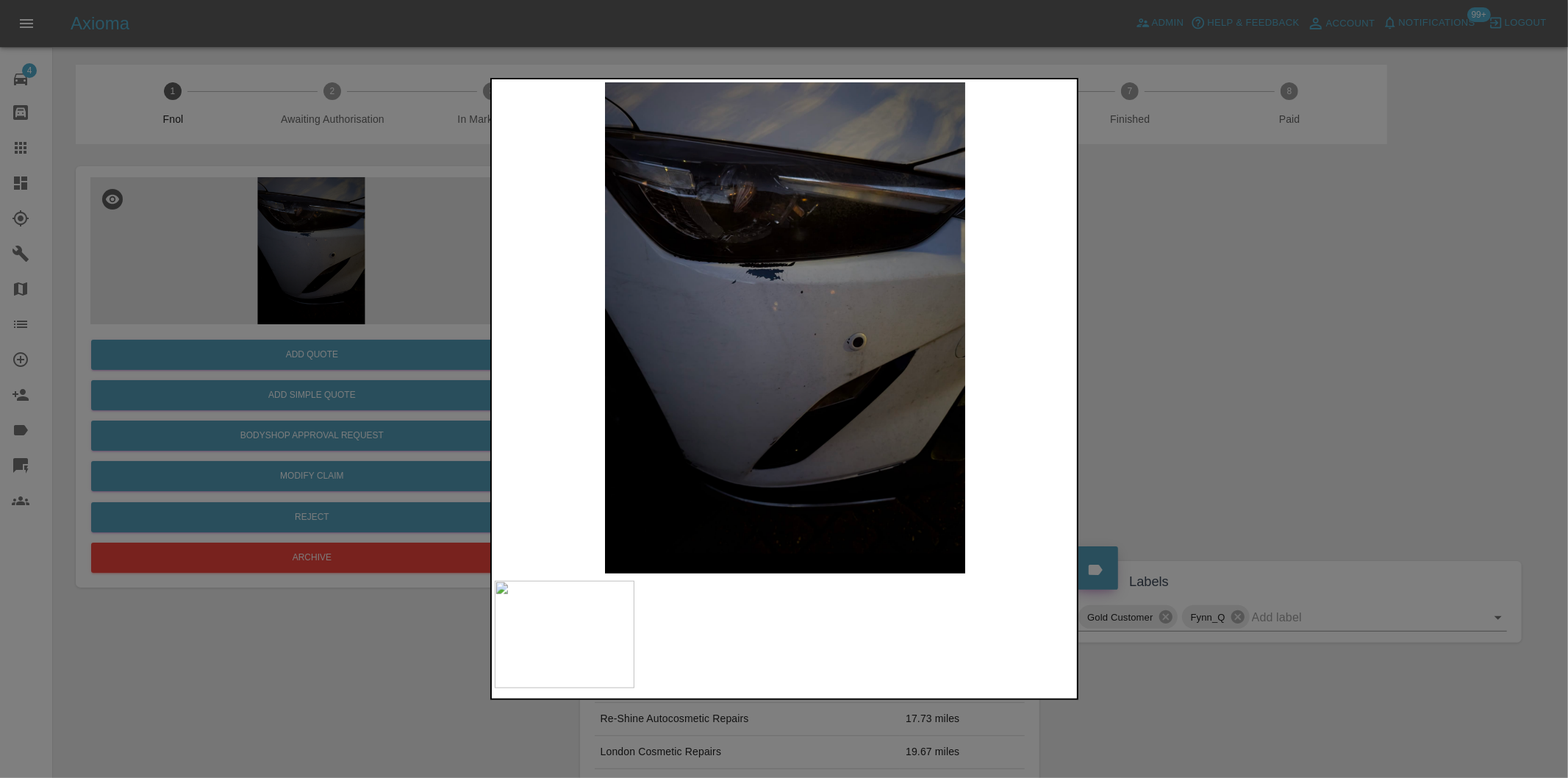
click at [1191, 326] on div at bounding box center [784, 389] width 1568 height 778
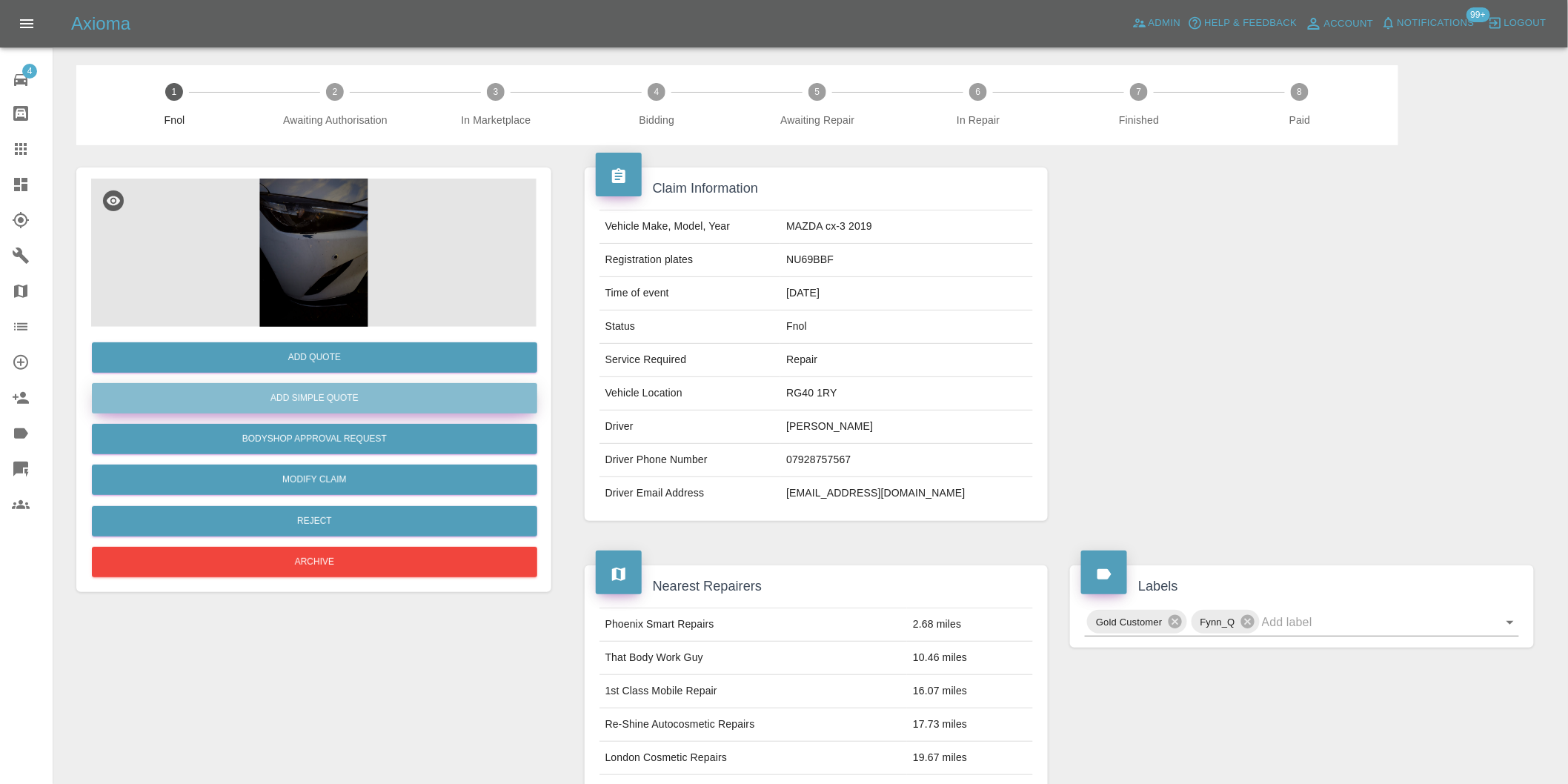
click at [343, 401] on button "Add Simple Quote" at bounding box center [315, 398] width 445 height 30
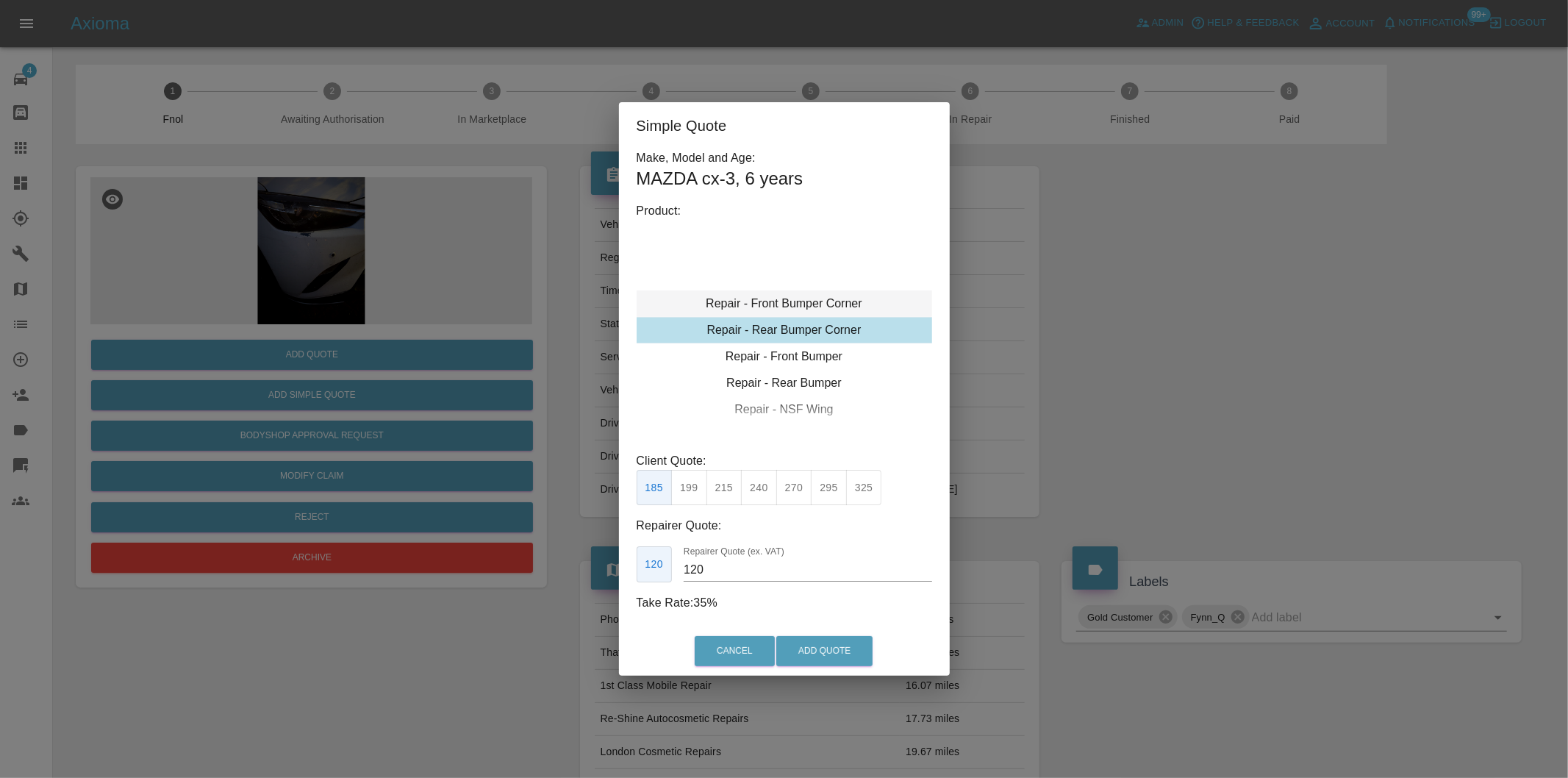
click at [825, 301] on div "Repair - Front Bumper Corner" at bounding box center [784, 303] width 295 height 26
click at [730, 492] on button "215" at bounding box center [724, 488] width 36 height 36
type input "135"
click at [837, 652] on button "Add Quote" at bounding box center [825, 651] width 97 height 30
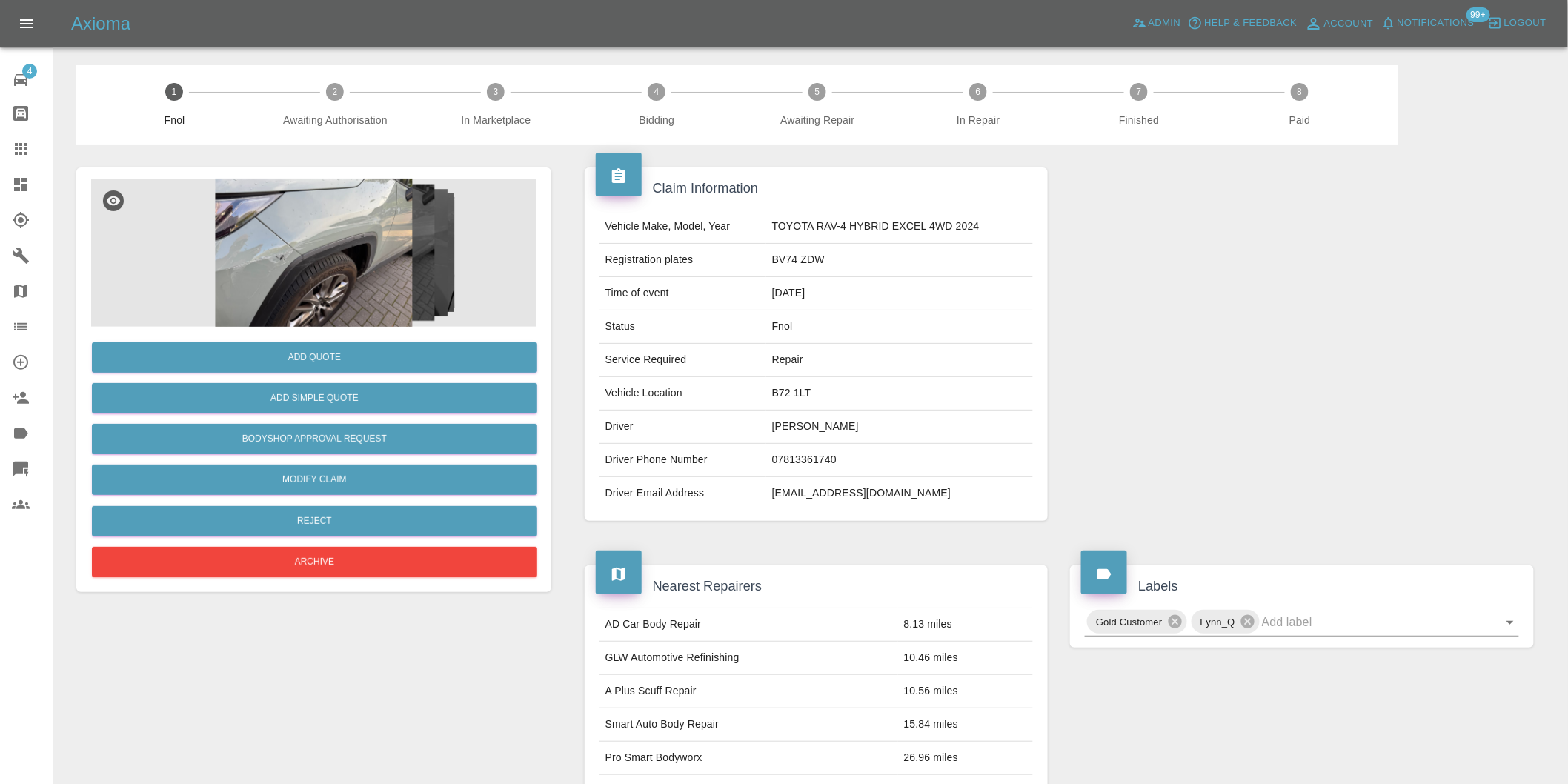
click at [352, 225] on img at bounding box center [314, 253] width 445 height 148
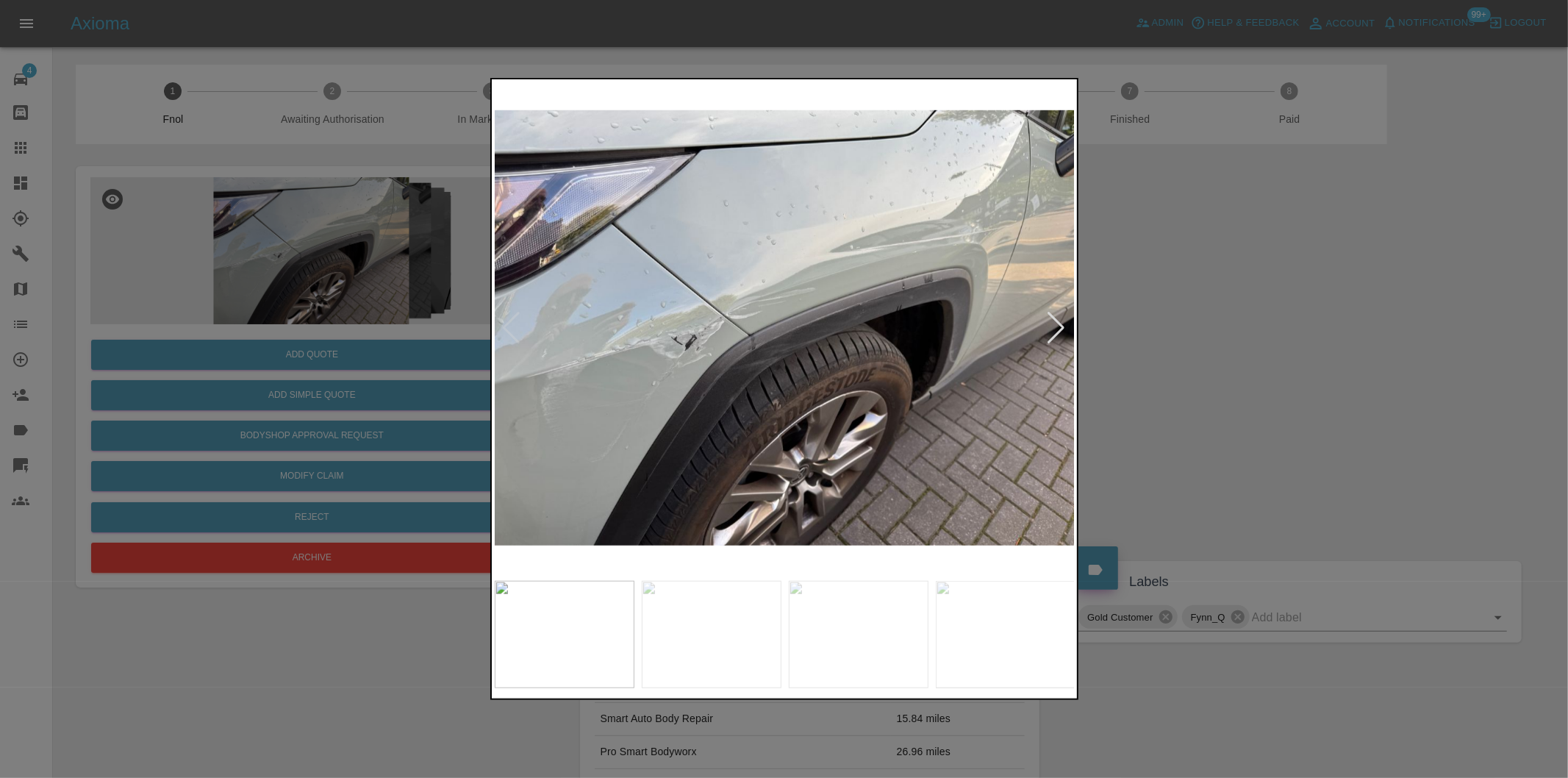
click at [751, 334] on img at bounding box center [785, 328] width 581 height 491
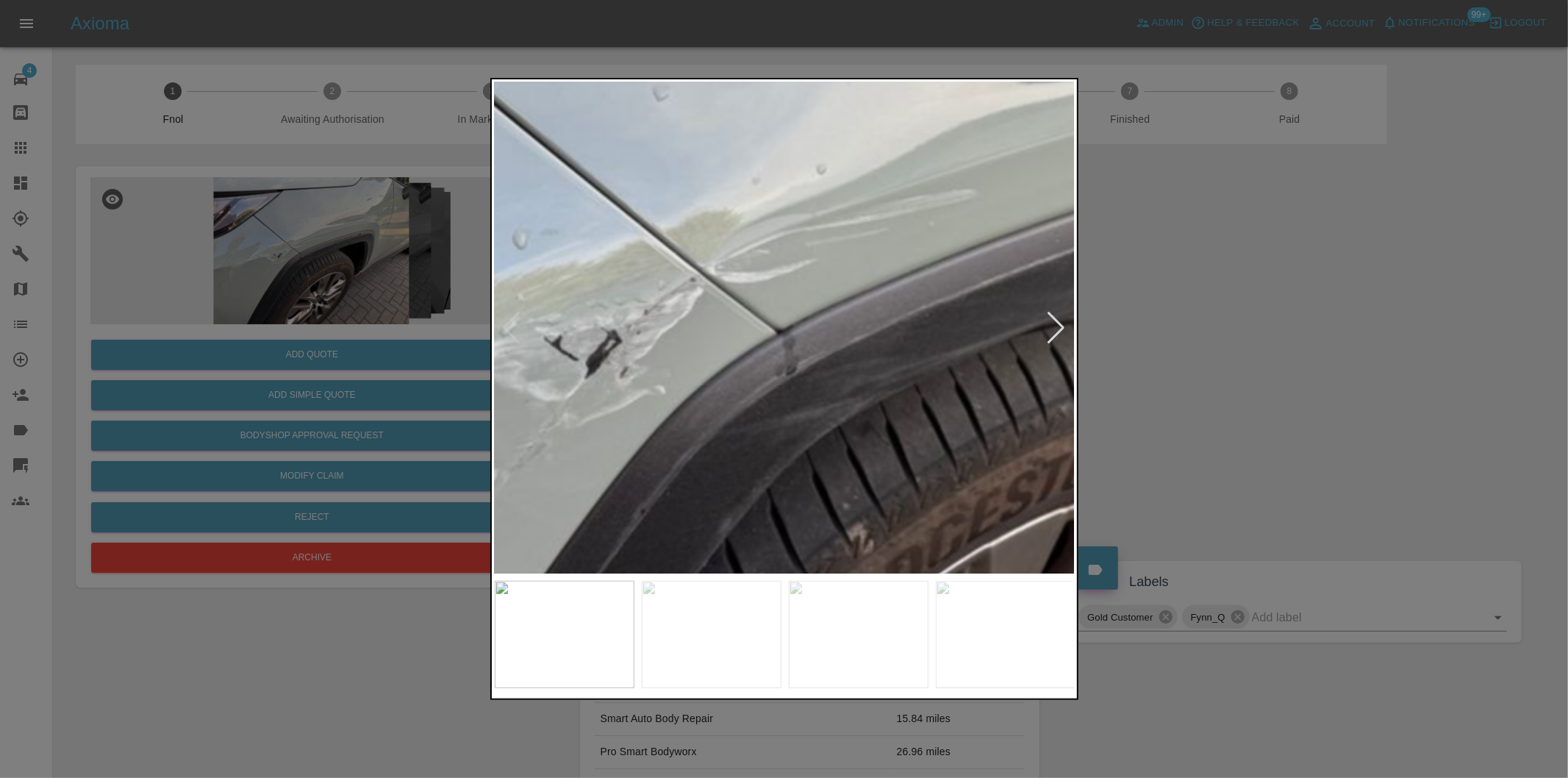
drag, startPoint x: 1251, startPoint y: 328, endPoint x: 1167, endPoint y: 132, distance: 213.2
click at [1252, 326] on div at bounding box center [784, 389] width 1568 height 778
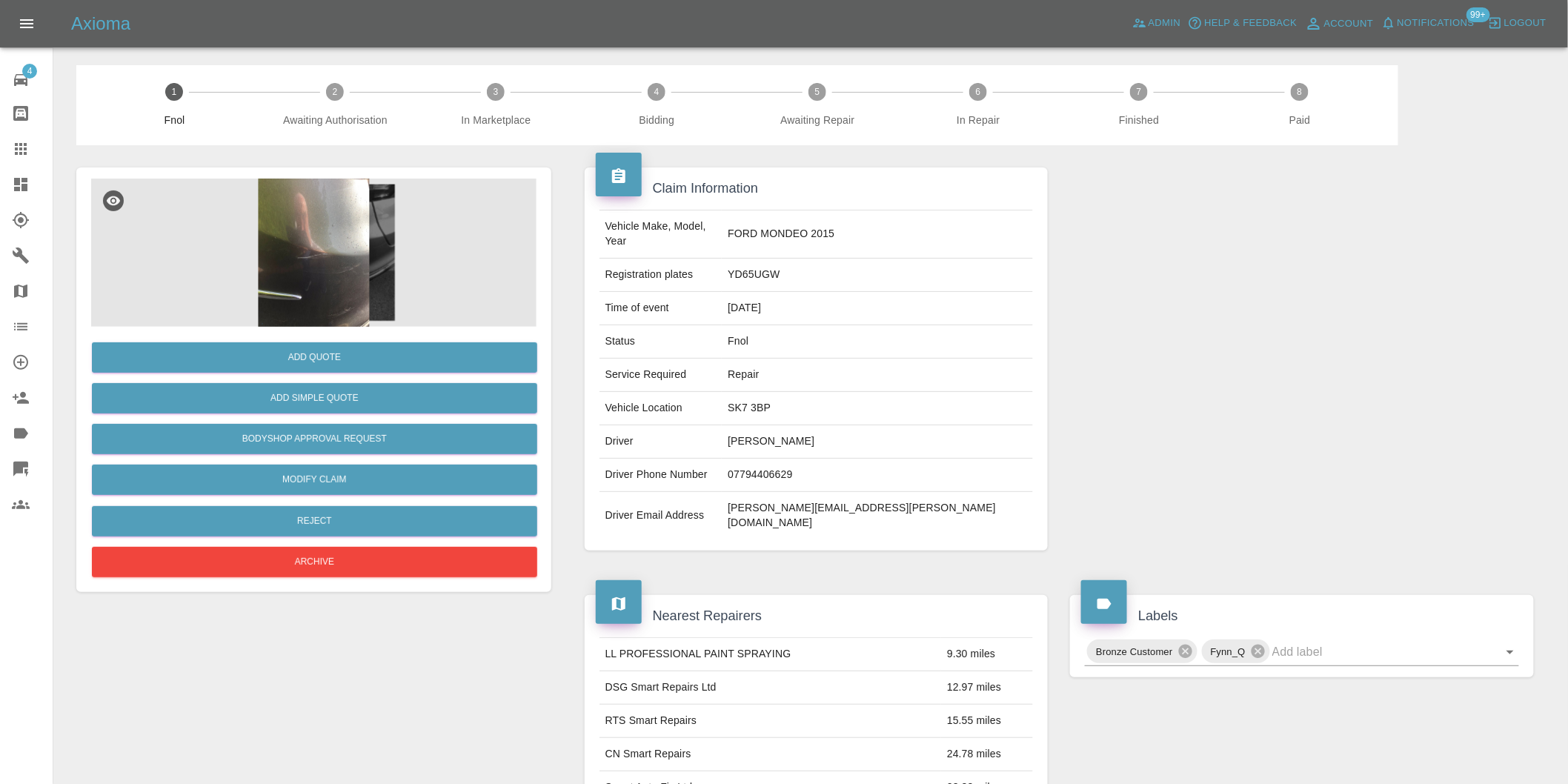
click at [312, 215] on img at bounding box center [314, 253] width 445 height 148
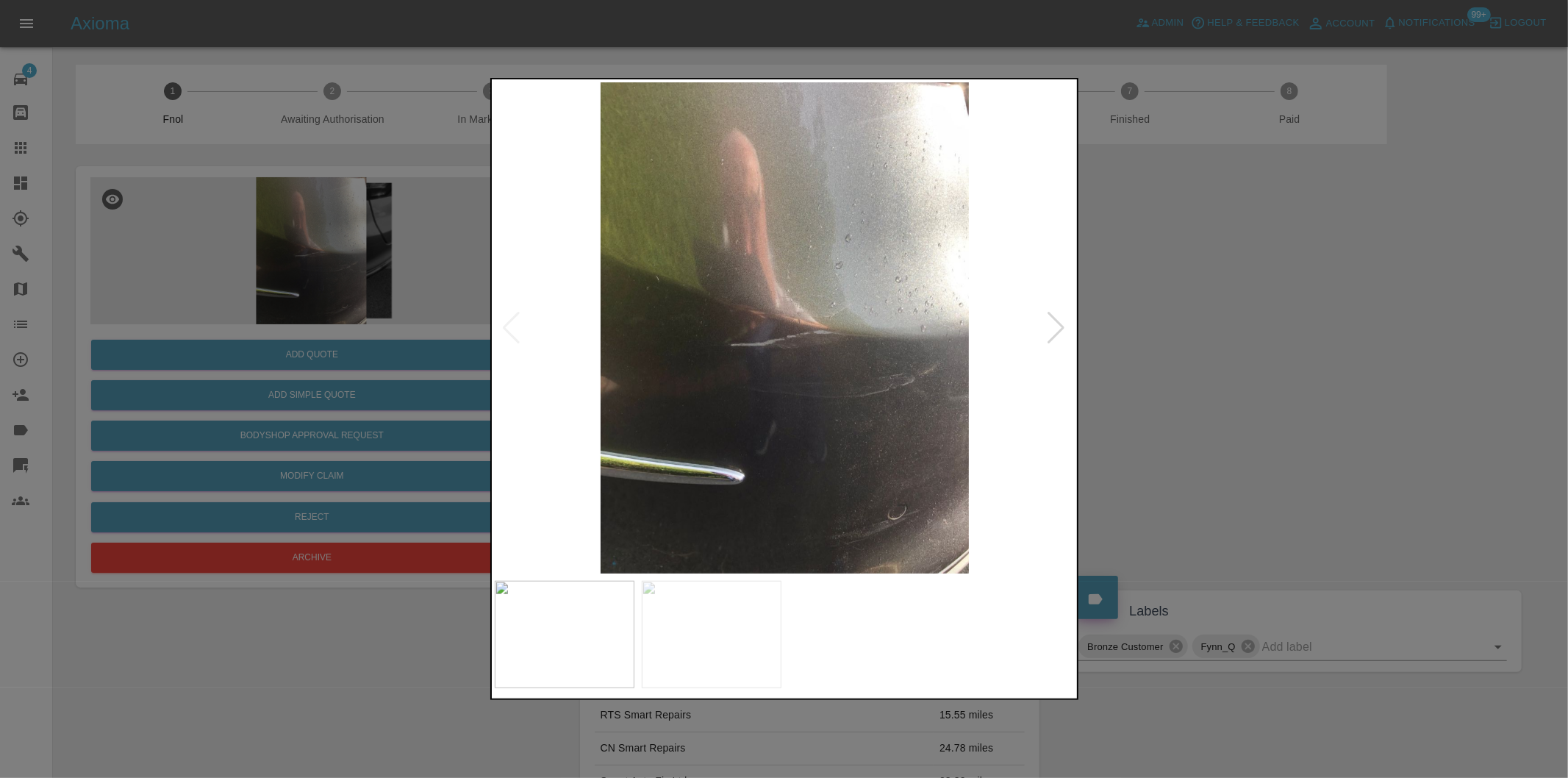
click at [1057, 329] on div at bounding box center [1057, 328] width 20 height 32
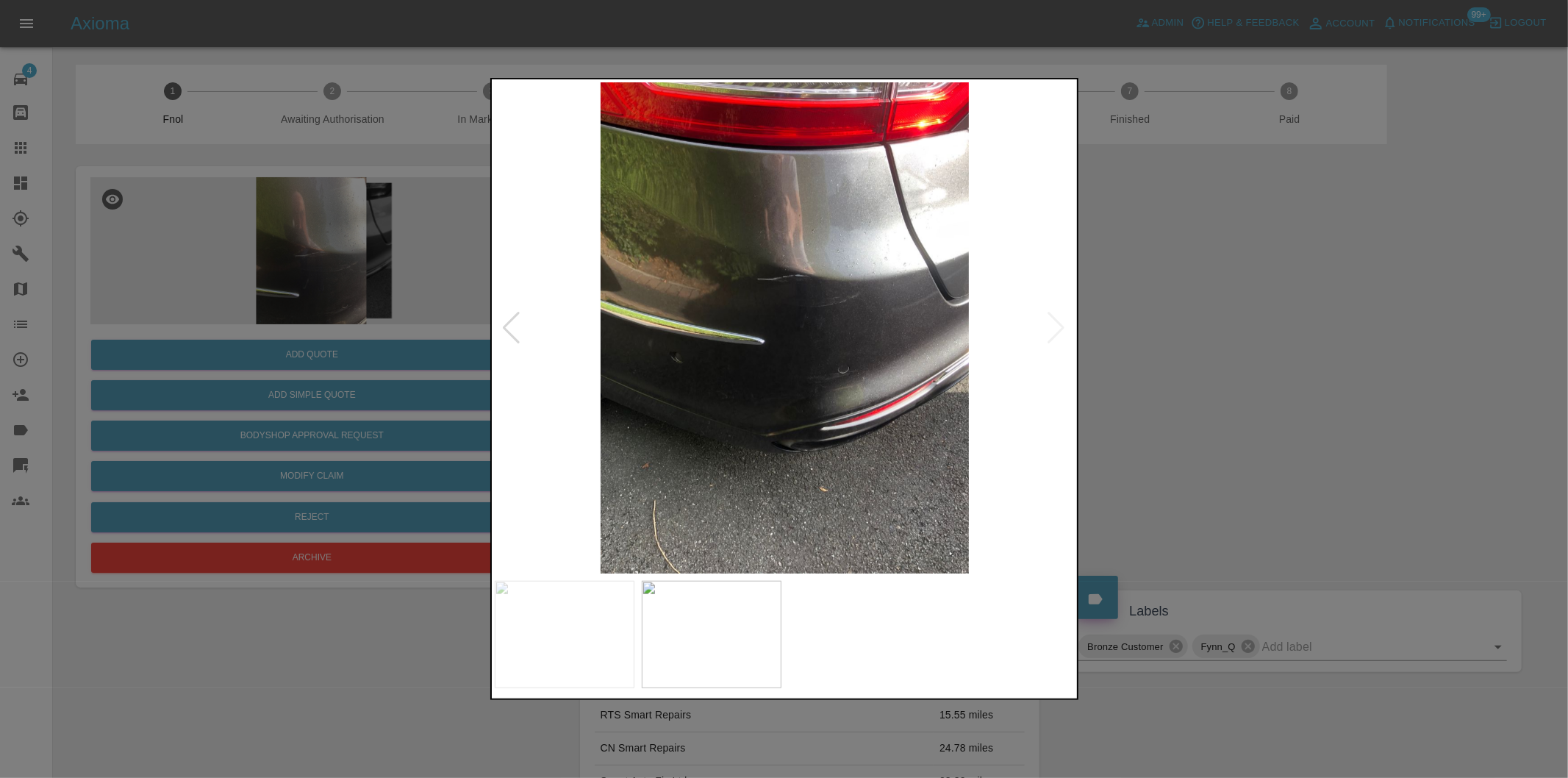
click at [1057, 329] on img at bounding box center [785, 328] width 581 height 491
click at [1205, 337] on div at bounding box center [784, 389] width 1568 height 778
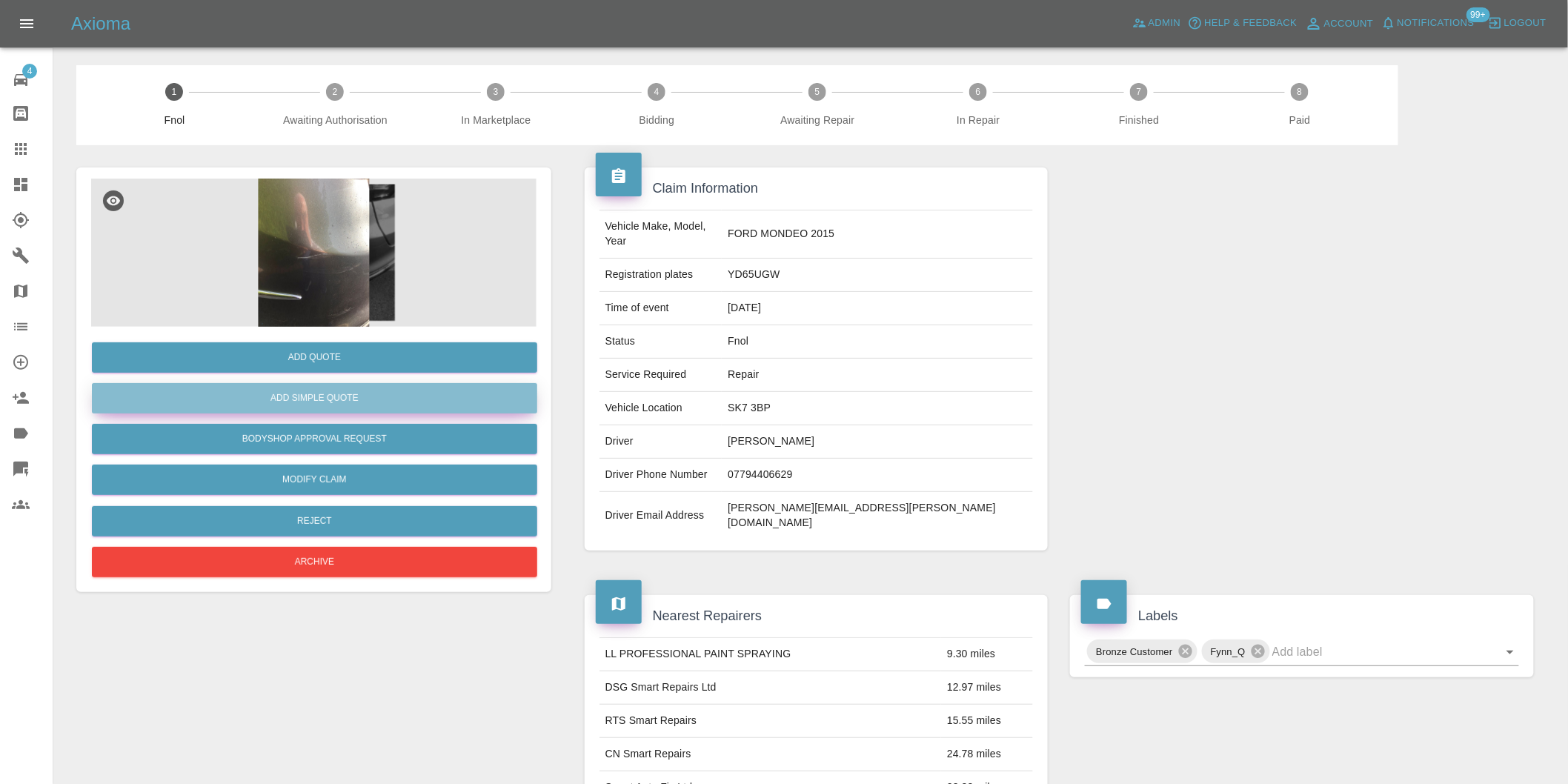
click at [353, 394] on button "Add Simple Quote" at bounding box center [315, 398] width 445 height 30
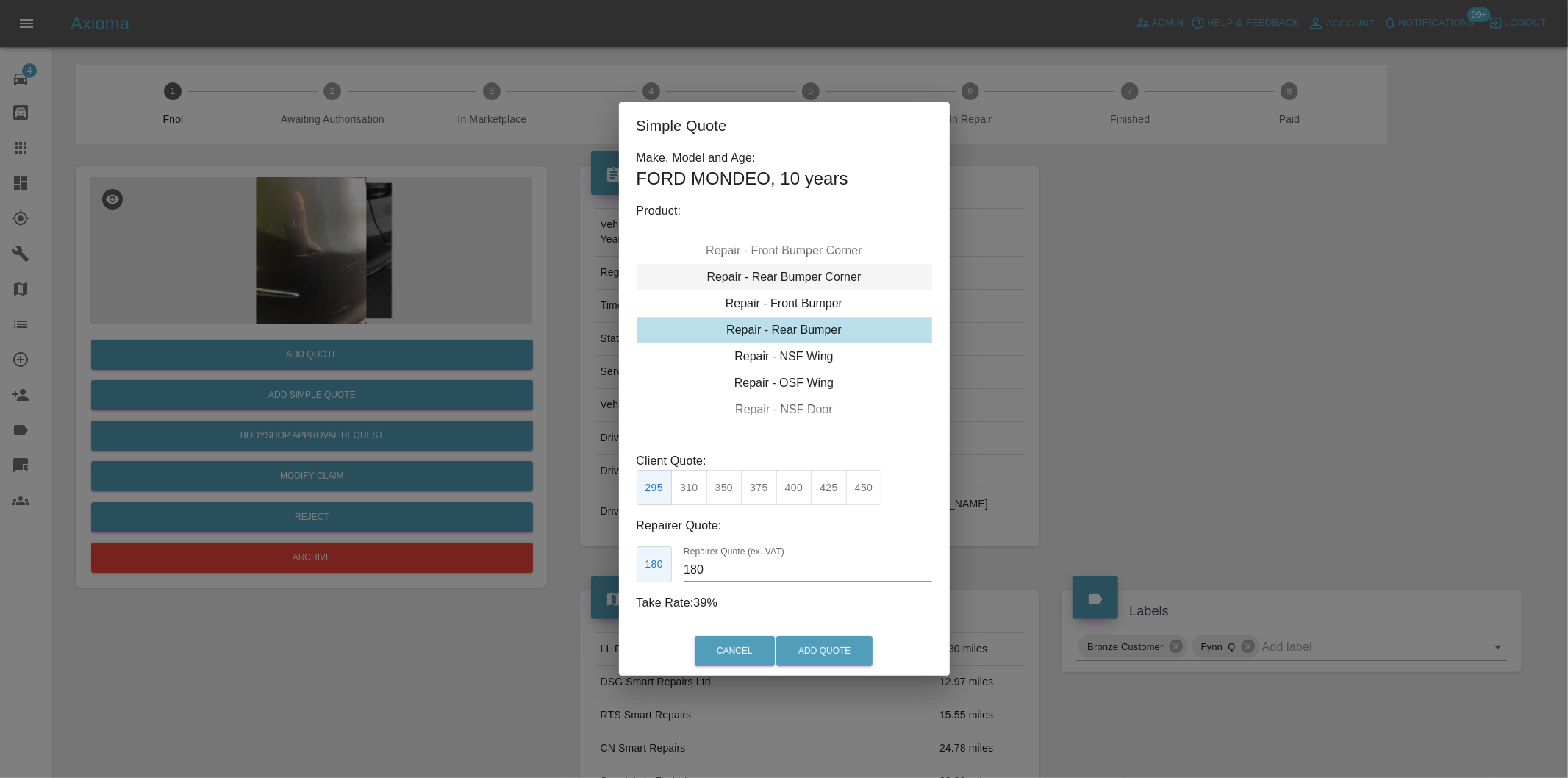
click at [819, 272] on div "Repair - Rear Bumper Corner" at bounding box center [784, 276] width 295 height 26
click at [718, 490] on button "215" at bounding box center [724, 488] width 36 height 36
type input "135"
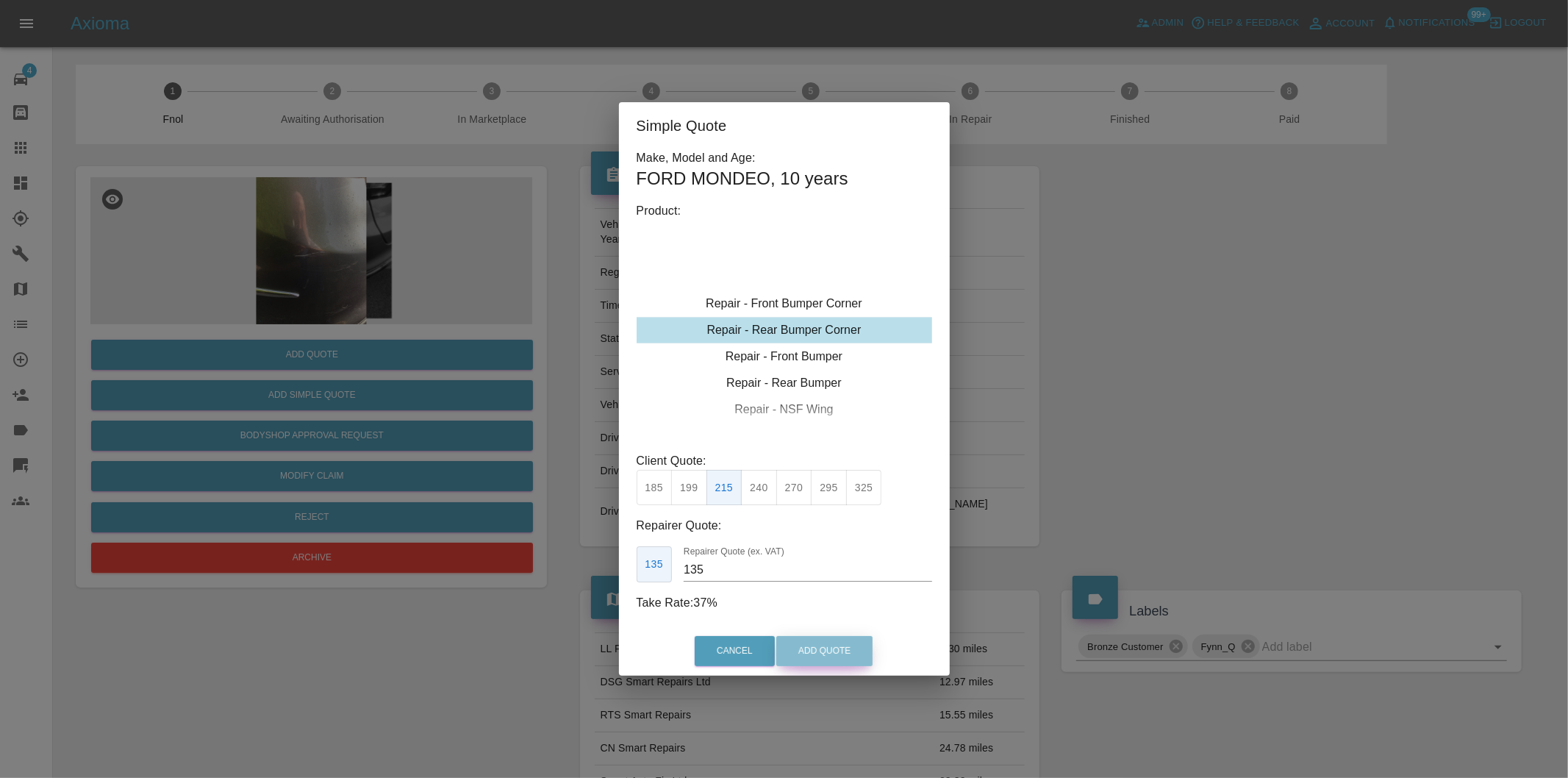
click at [814, 645] on button "Add Quote" at bounding box center [825, 651] width 97 height 30
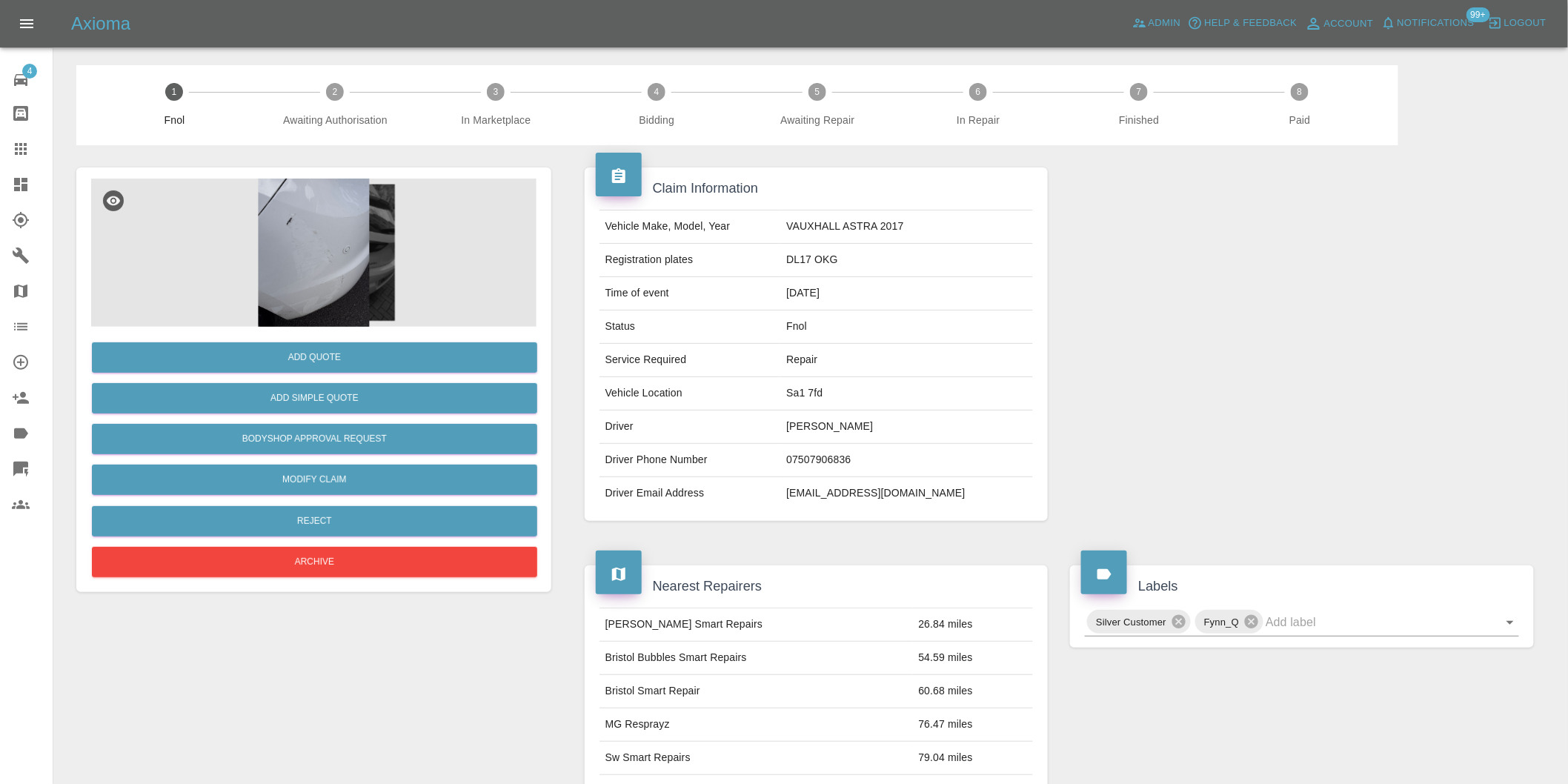
click at [353, 260] on img at bounding box center [314, 253] width 445 height 148
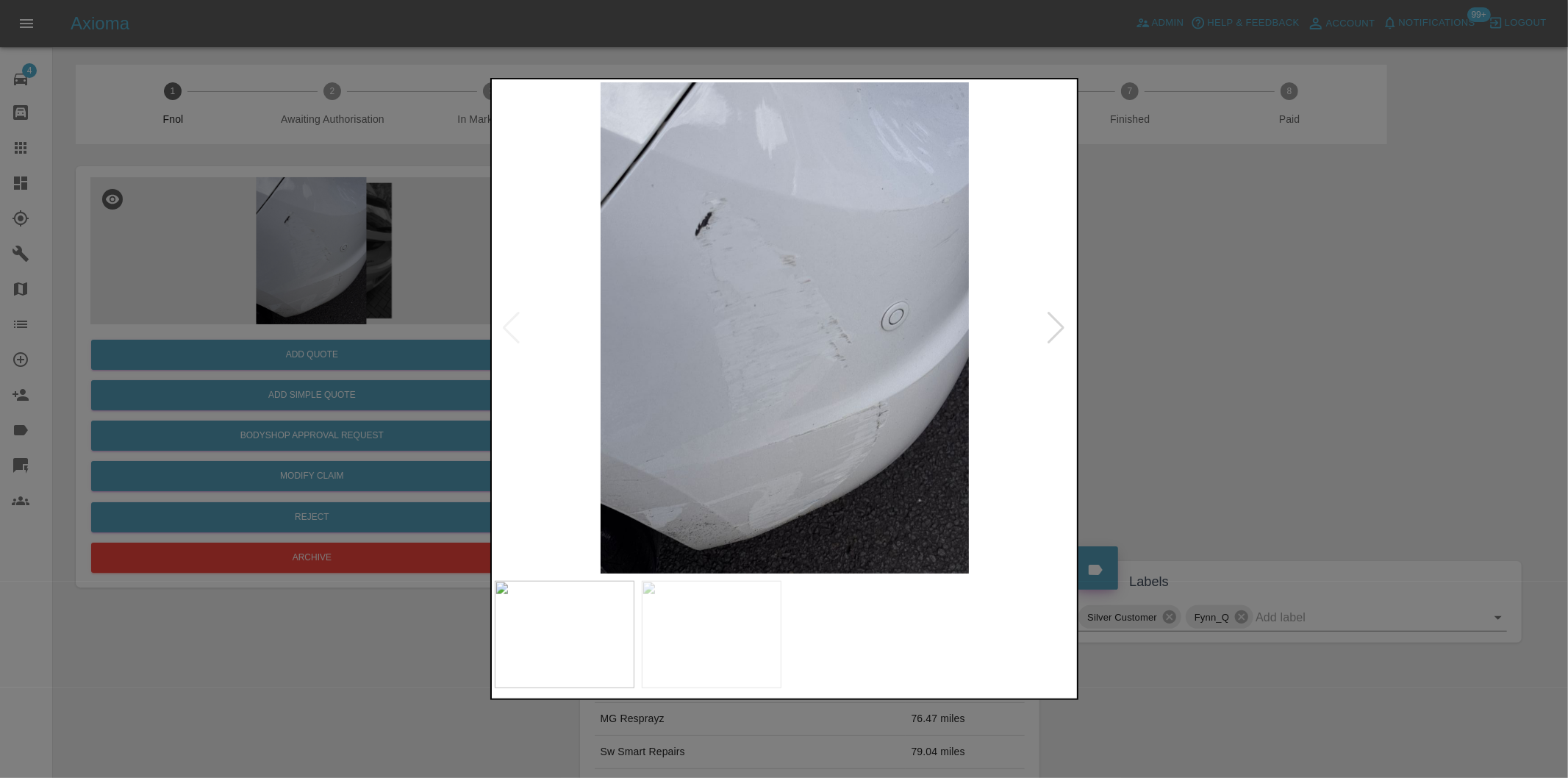
click at [1061, 326] on div at bounding box center [1057, 328] width 20 height 32
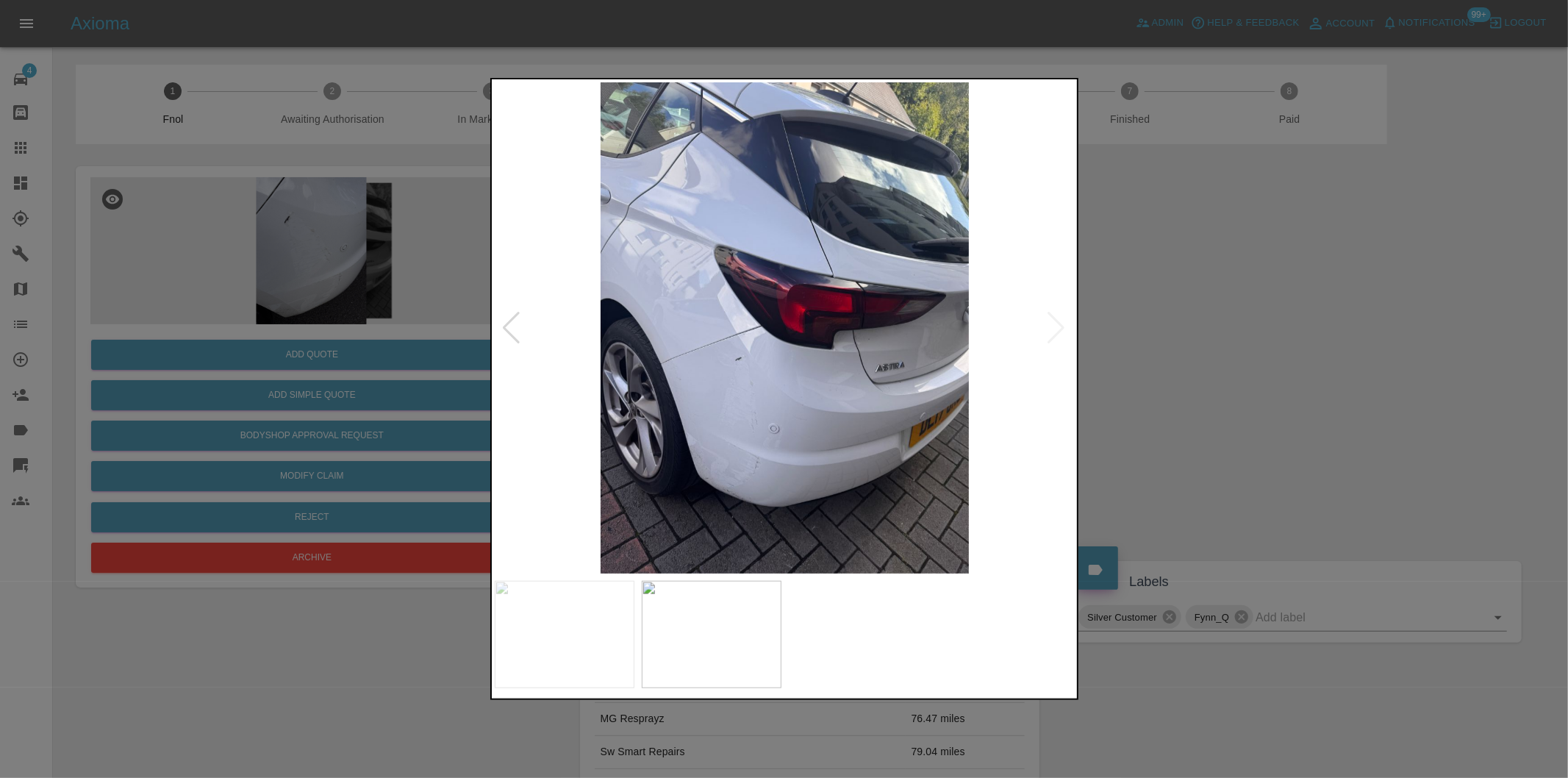
click at [1061, 326] on img at bounding box center [785, 328] width 581 height 491
drag, startPoint x: 1159, startPoint y: 353, endPoint x: 1145, endPoint y: 353, distance: 14.0
click at [1154, 353] on div at bounding box center [784, 389] width 1568 height 778
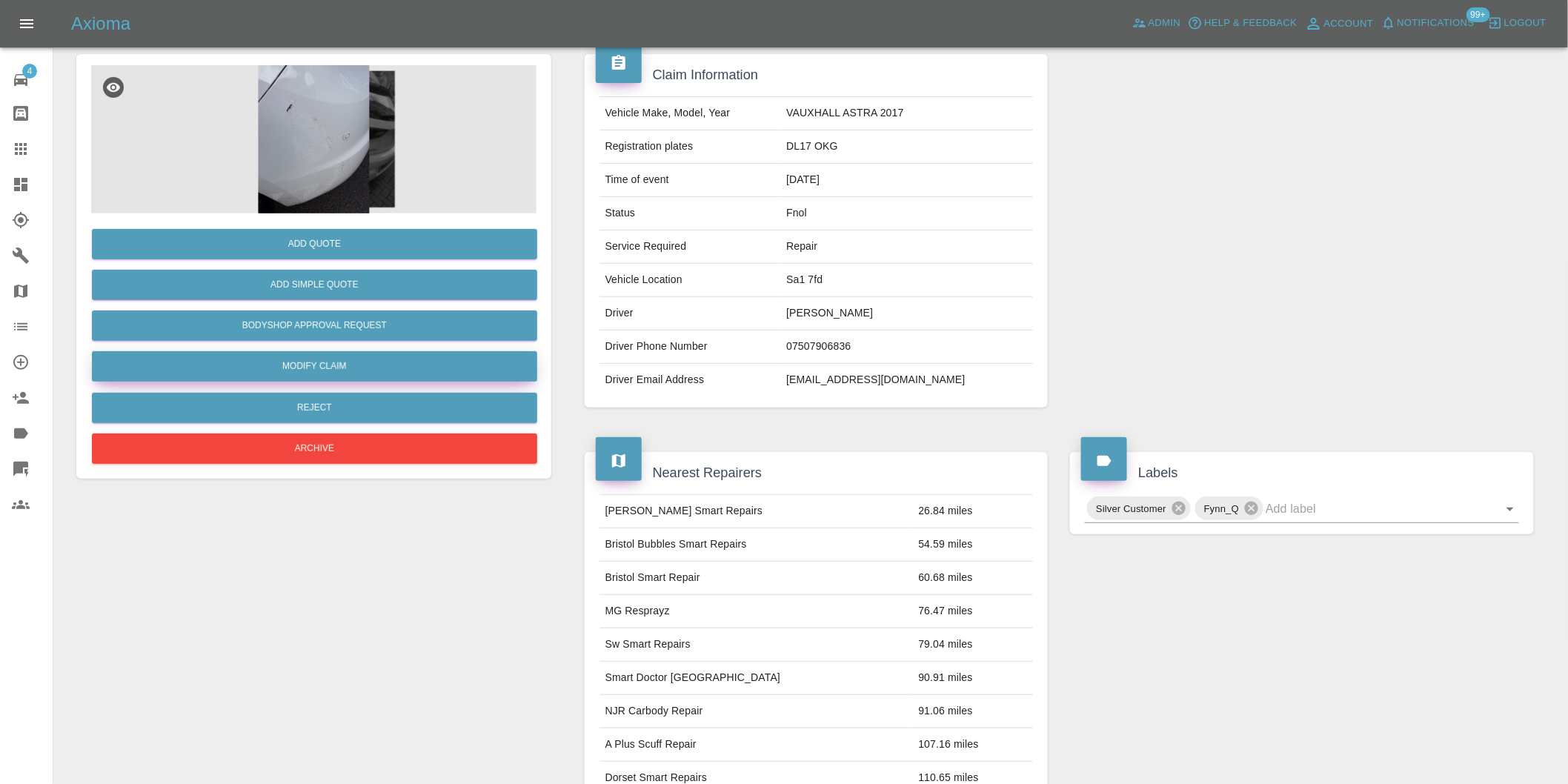
scroll to position [20, 0]
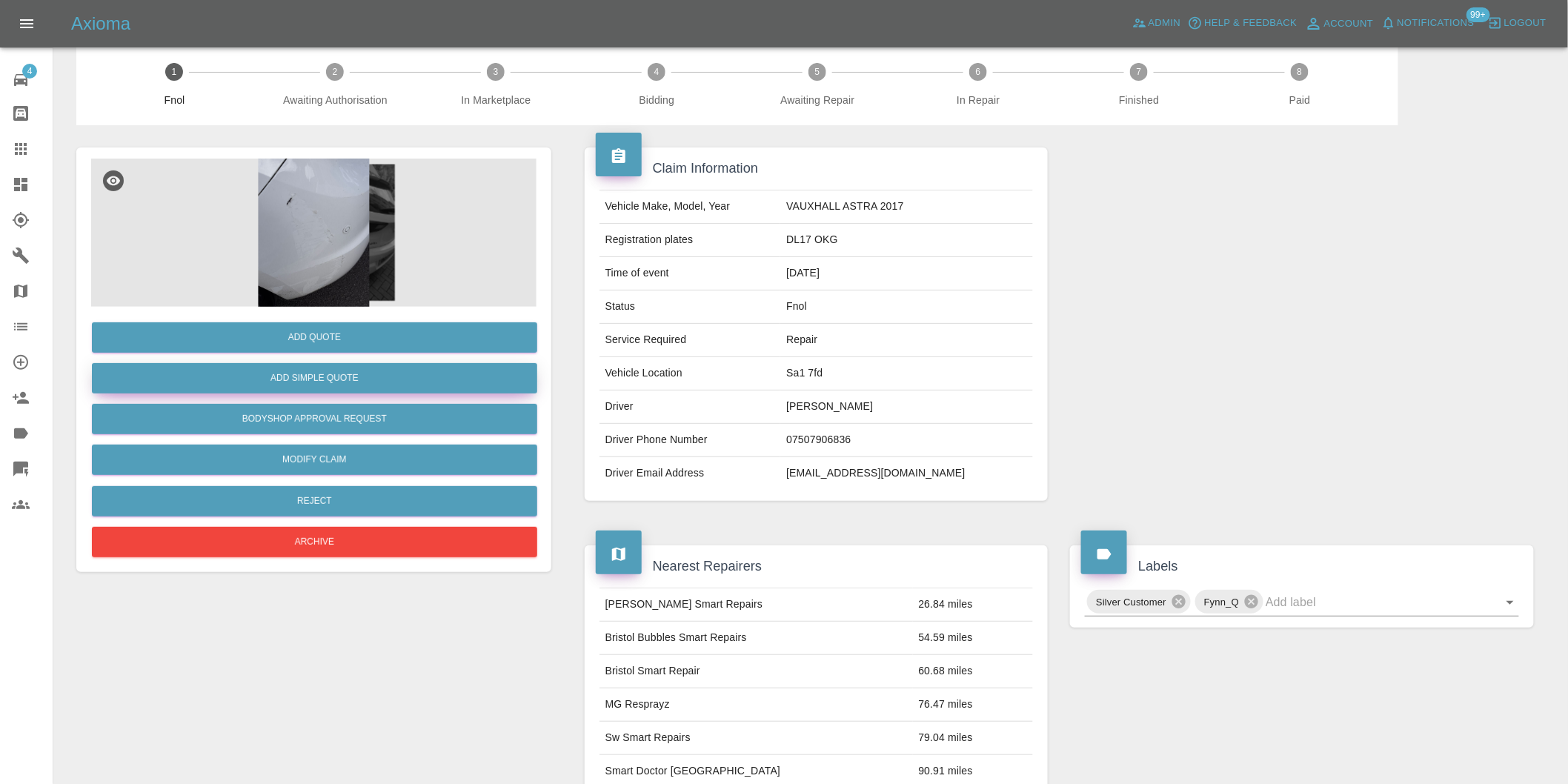
click at [336, 382] on button "Add Simple Quote" at bounding box center [315, 378] width 445 height 30
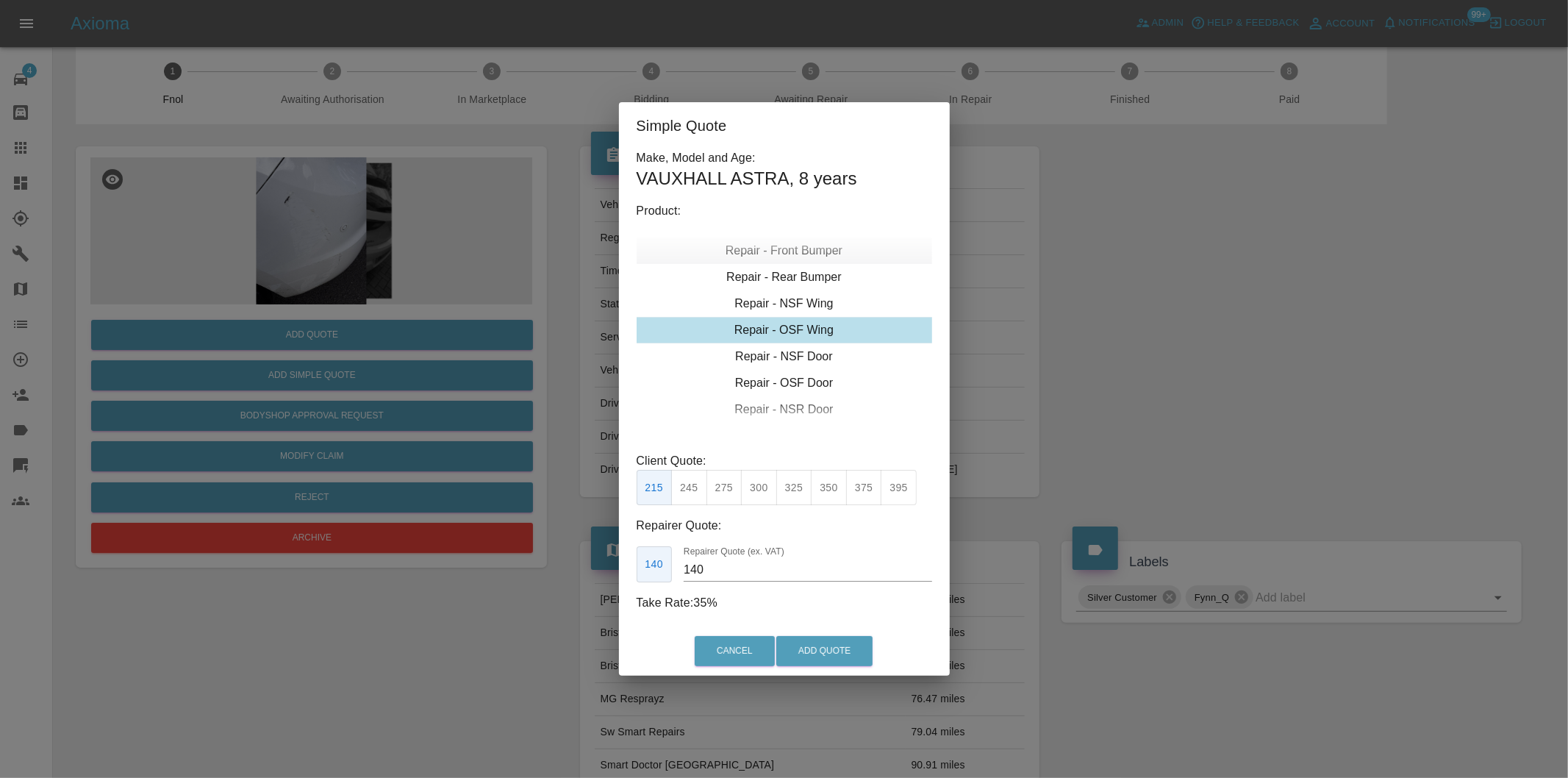
drag, startPoint x: 819, startPoint y: 250, endPoint x: 825, endPoint y: 258, distance: 10.0
click at [819, 249] on div "Repair - Front Bumper" at bounding box center [784, 250] width 295 height 26
click at [829, 252] on div "Repair - Front Bumper" at bounding box center [784, 250] width 295 height 26
click at [831, 300] on div "Repair - Rear Bumper Corner" at bounding box center [784, 303] width 295 height 26
type input "120"
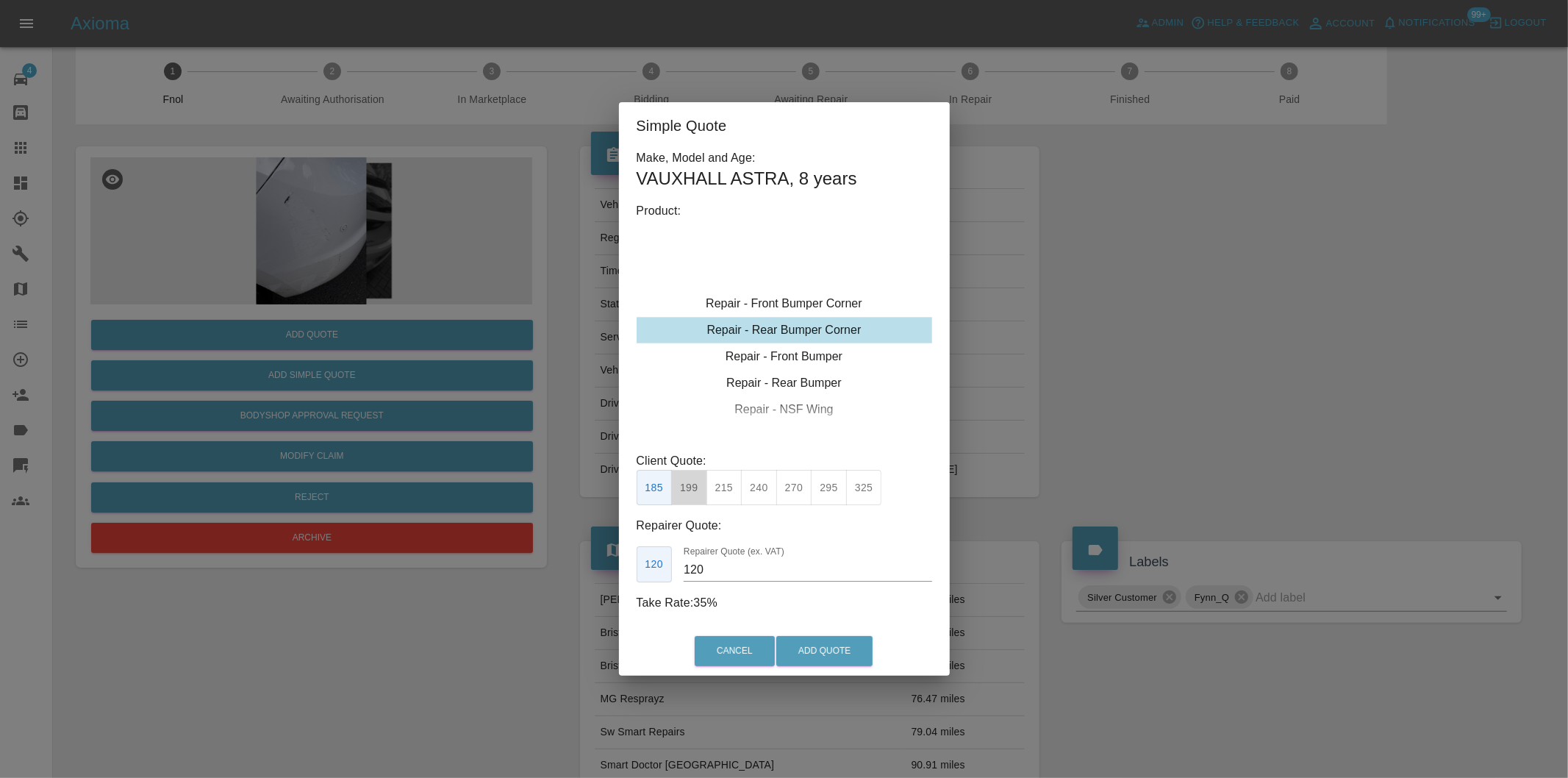
click at [691, 490] on button "199" at bounding box center [690, 488] width 36 height 36
click at [816, 643] on button "Add Quote" at bounding box center [825, 651] width 97 height 30
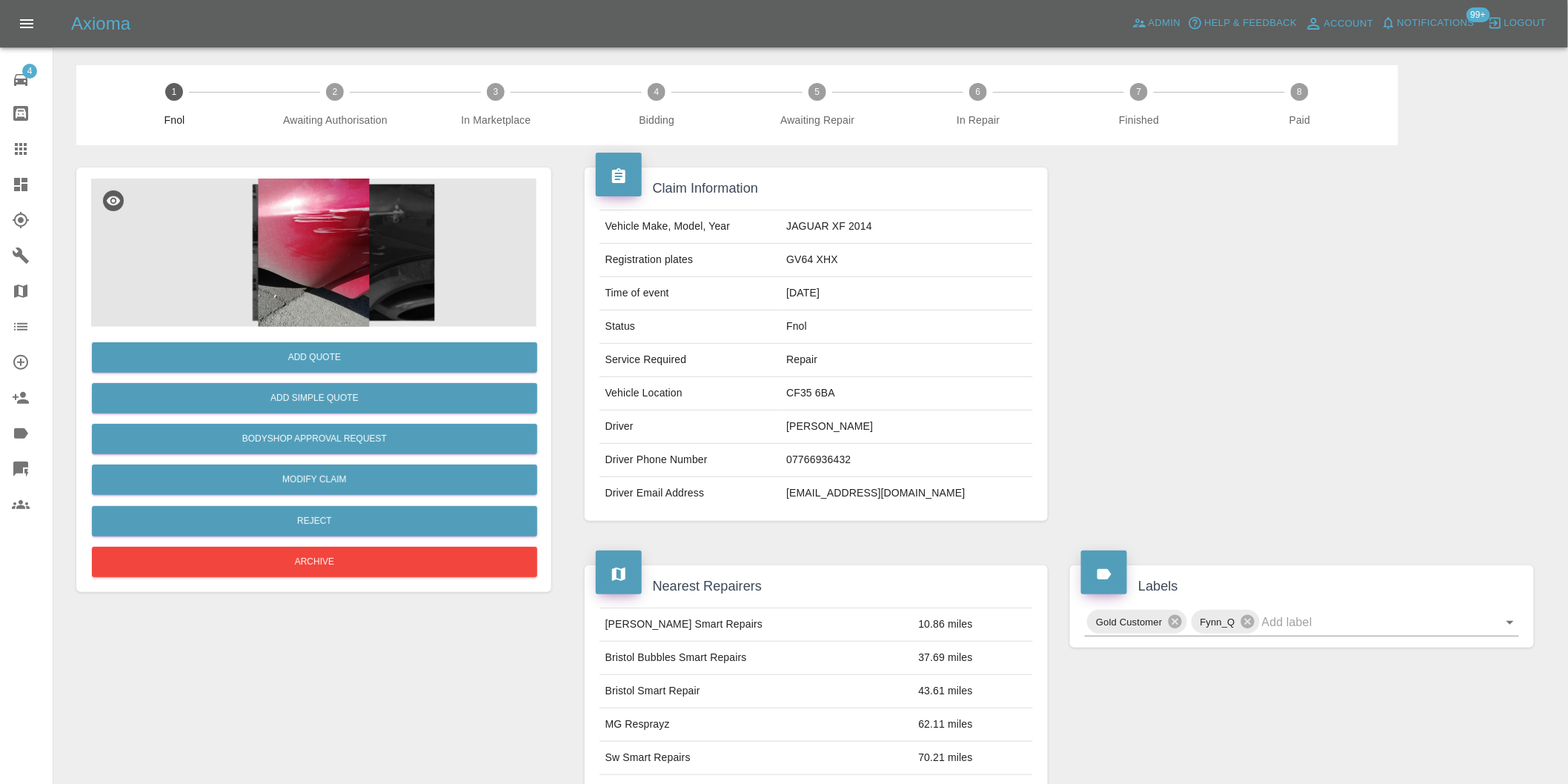
click at [305, 267] on img at bounding box center [314, 253] width 445 height 148
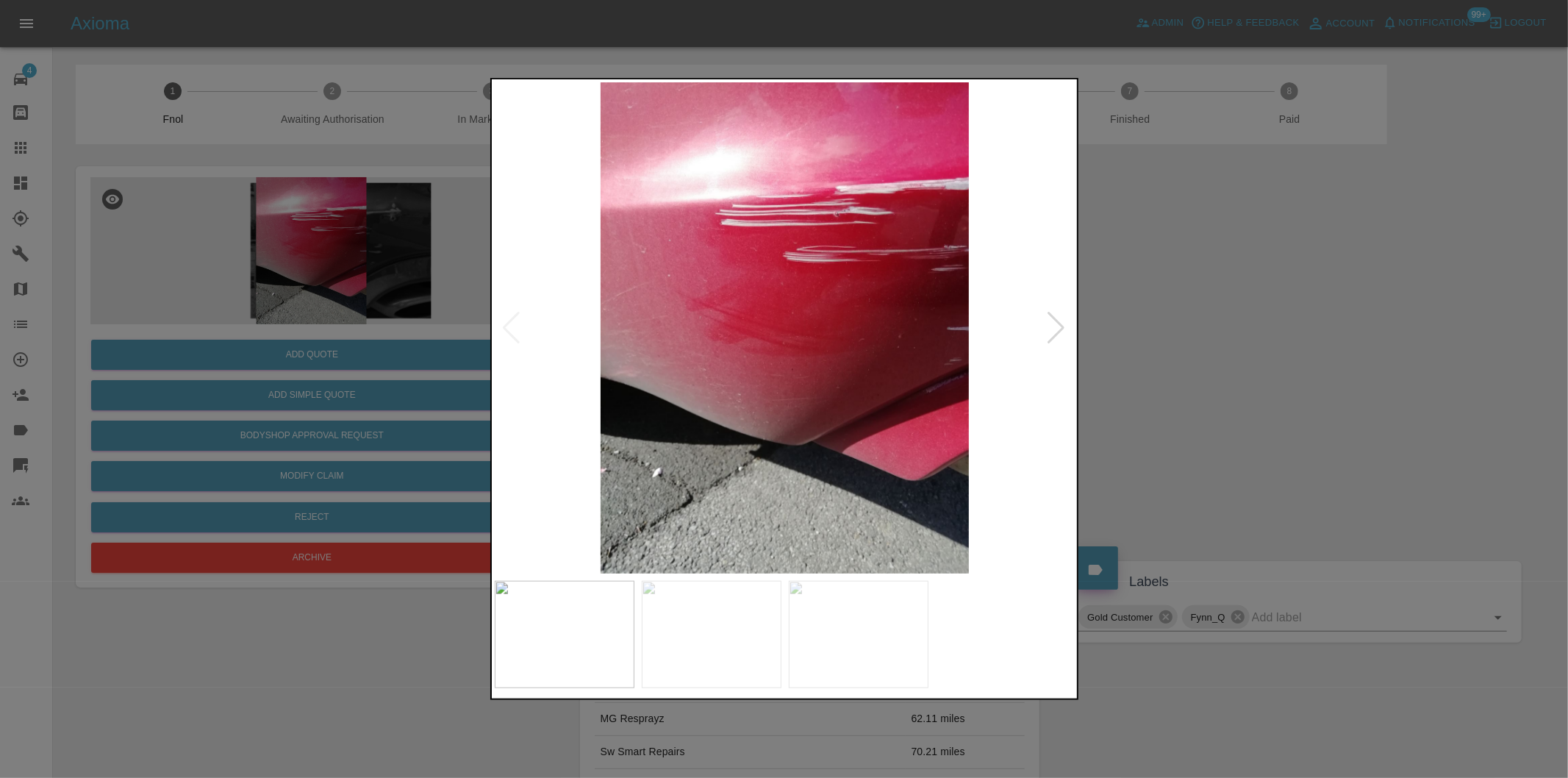
click at [1054, 332] on div at bounding box center [1057, 328] width 20 height 32
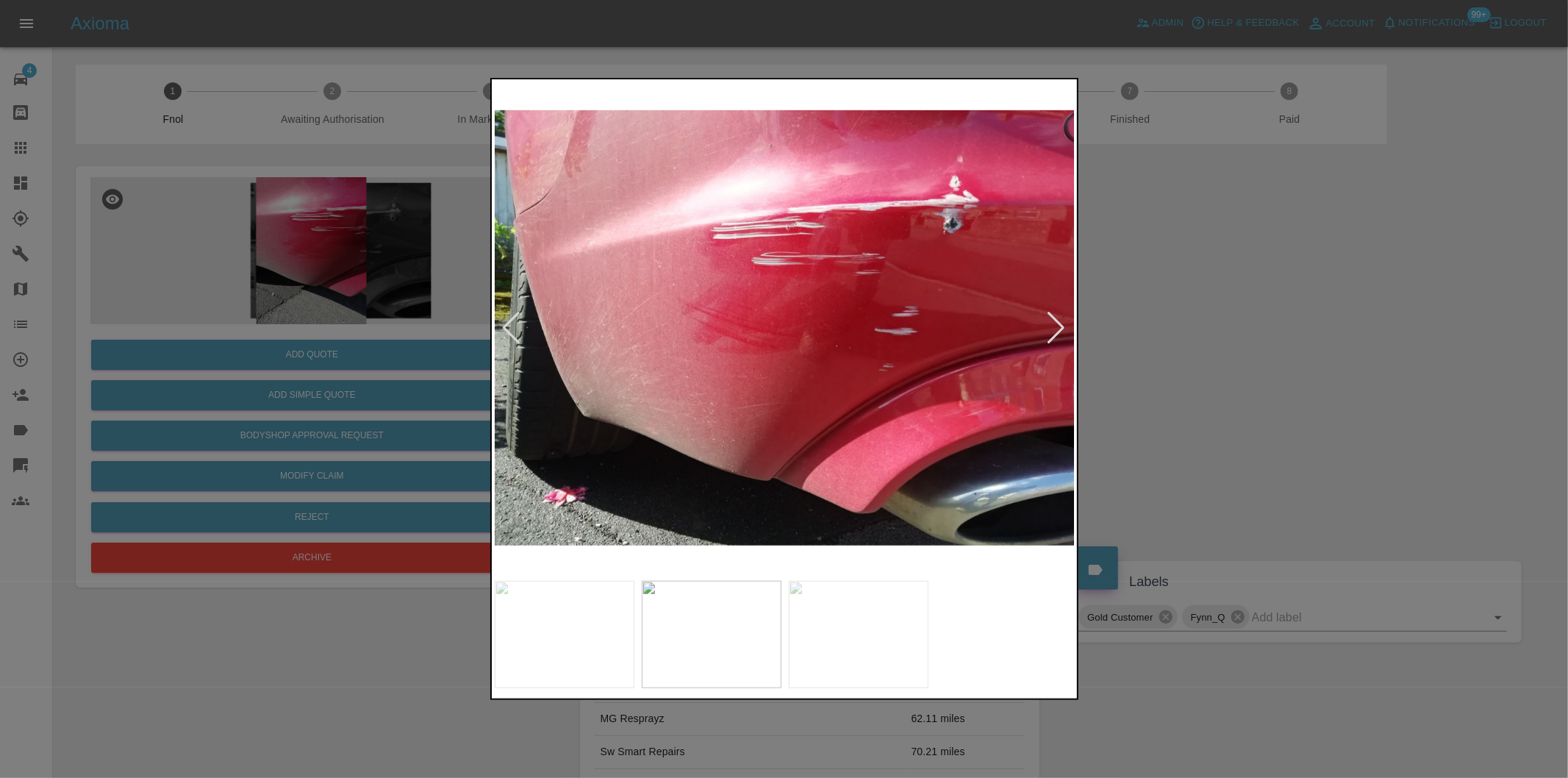
click at [1054, 332] on div at bounding box center [1057, 328] width 20 height 32
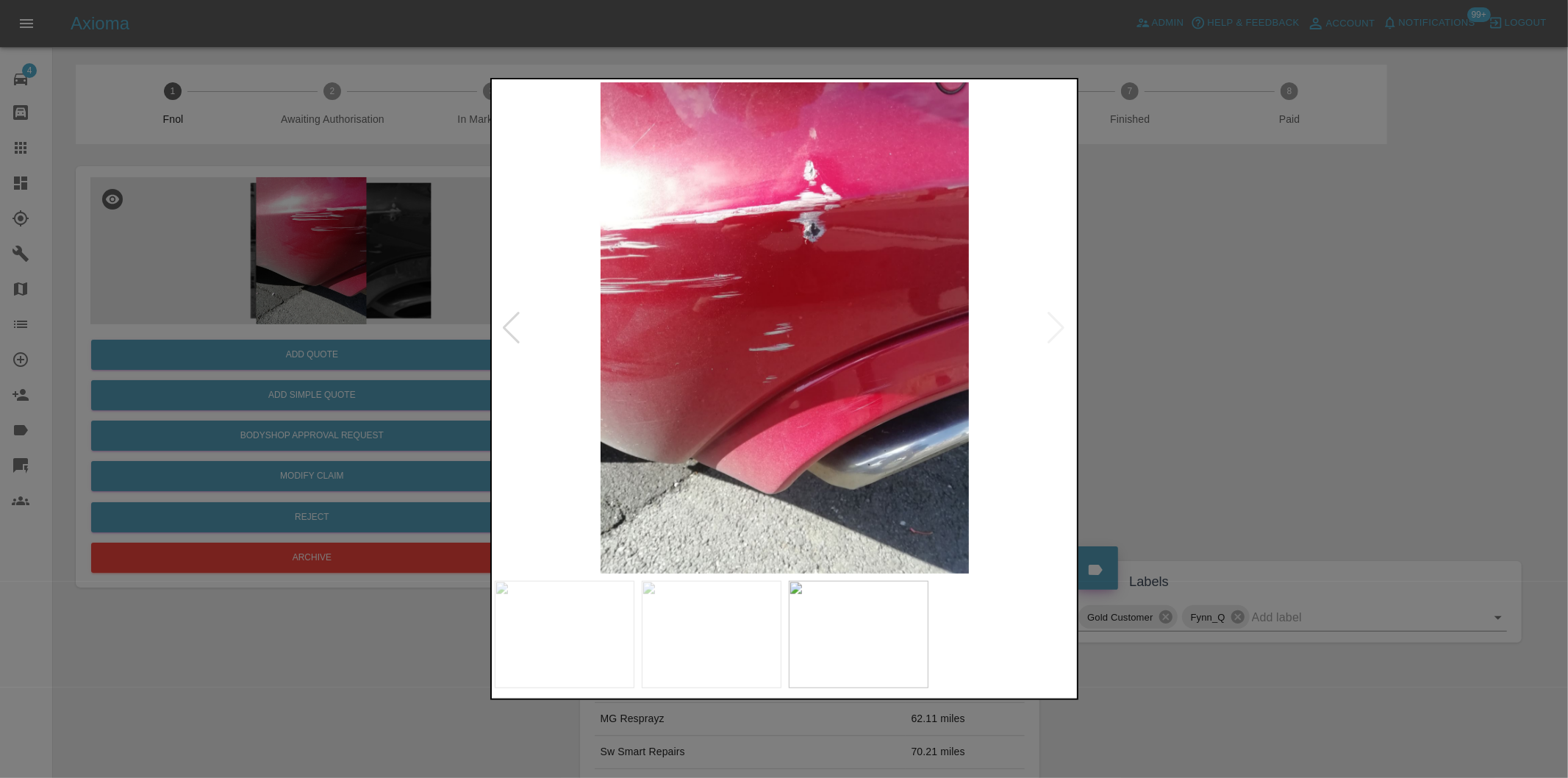
click at [1054, 332] on img at bounding box center [785, 328] width 581 height 491
drag, startPoint x: 1253, startPoint y: 332, endPoint x: 841, endPoint y: 391, distance: 416.2
click at [1251, 332] on div at bounding box center [784, 389] width 1568 height 778
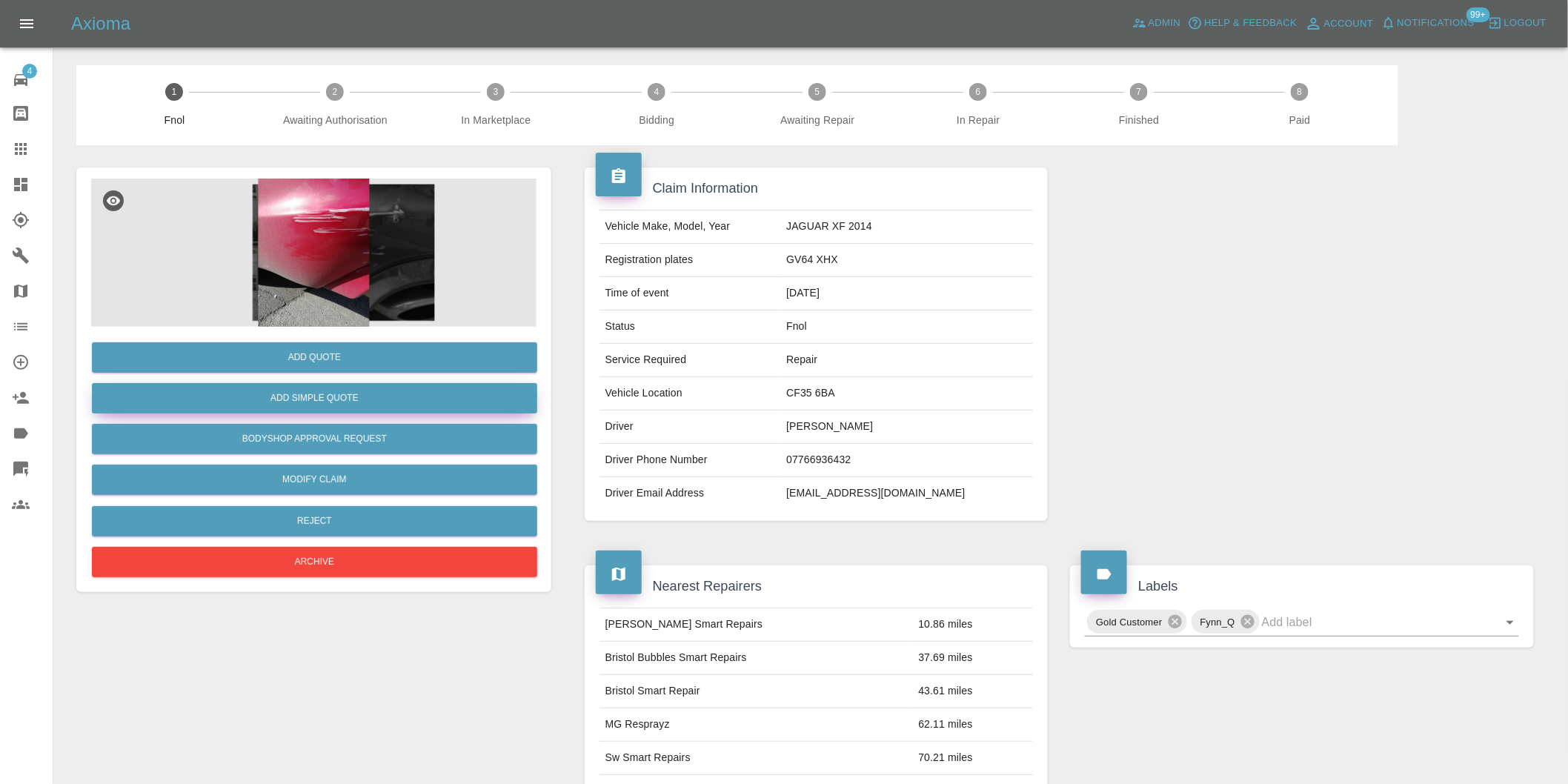
click at [326, 396] on button "Add Simple Quote" at bounding box center [315, 398] width 445 height 30
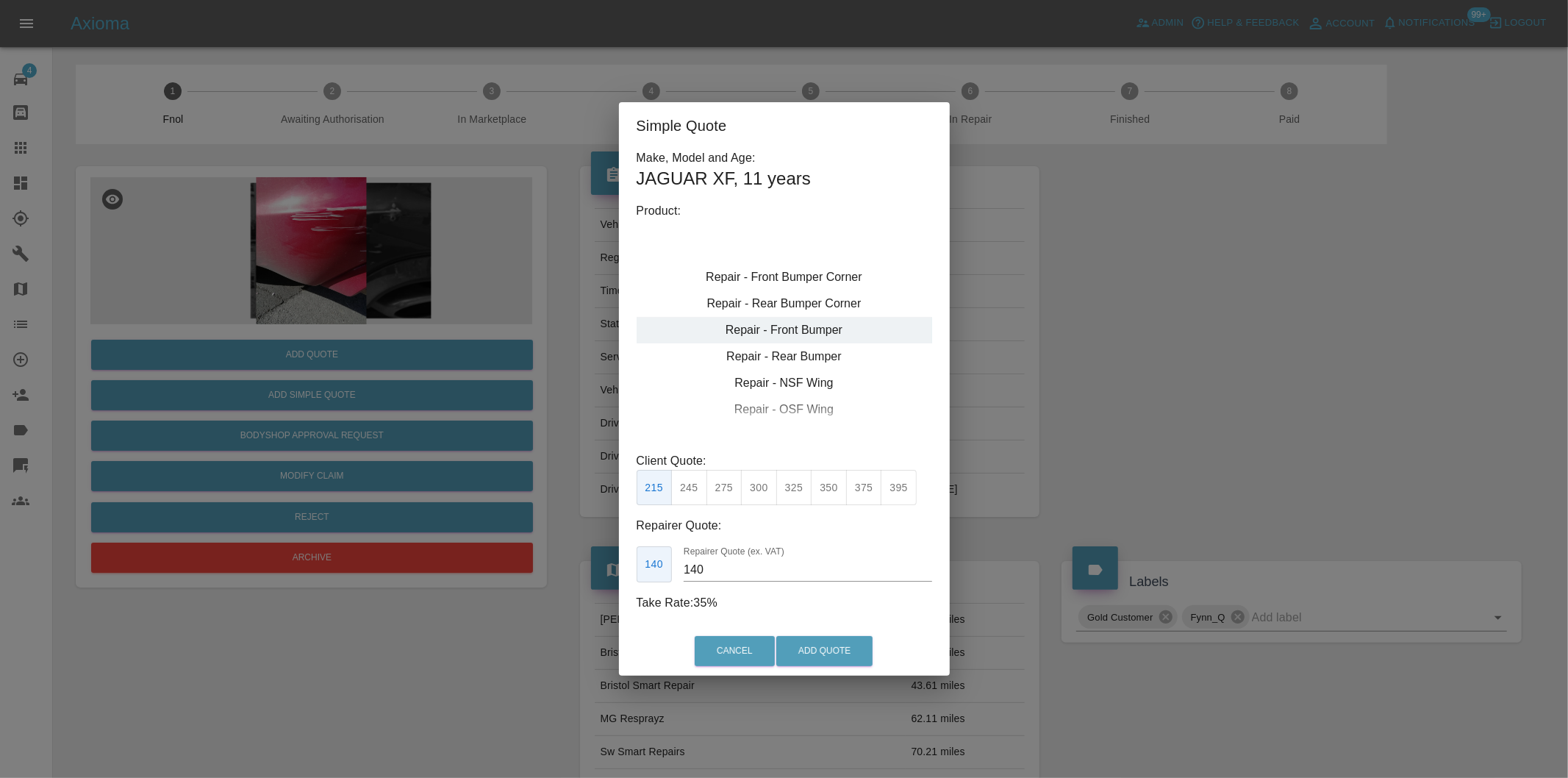
type input "120"
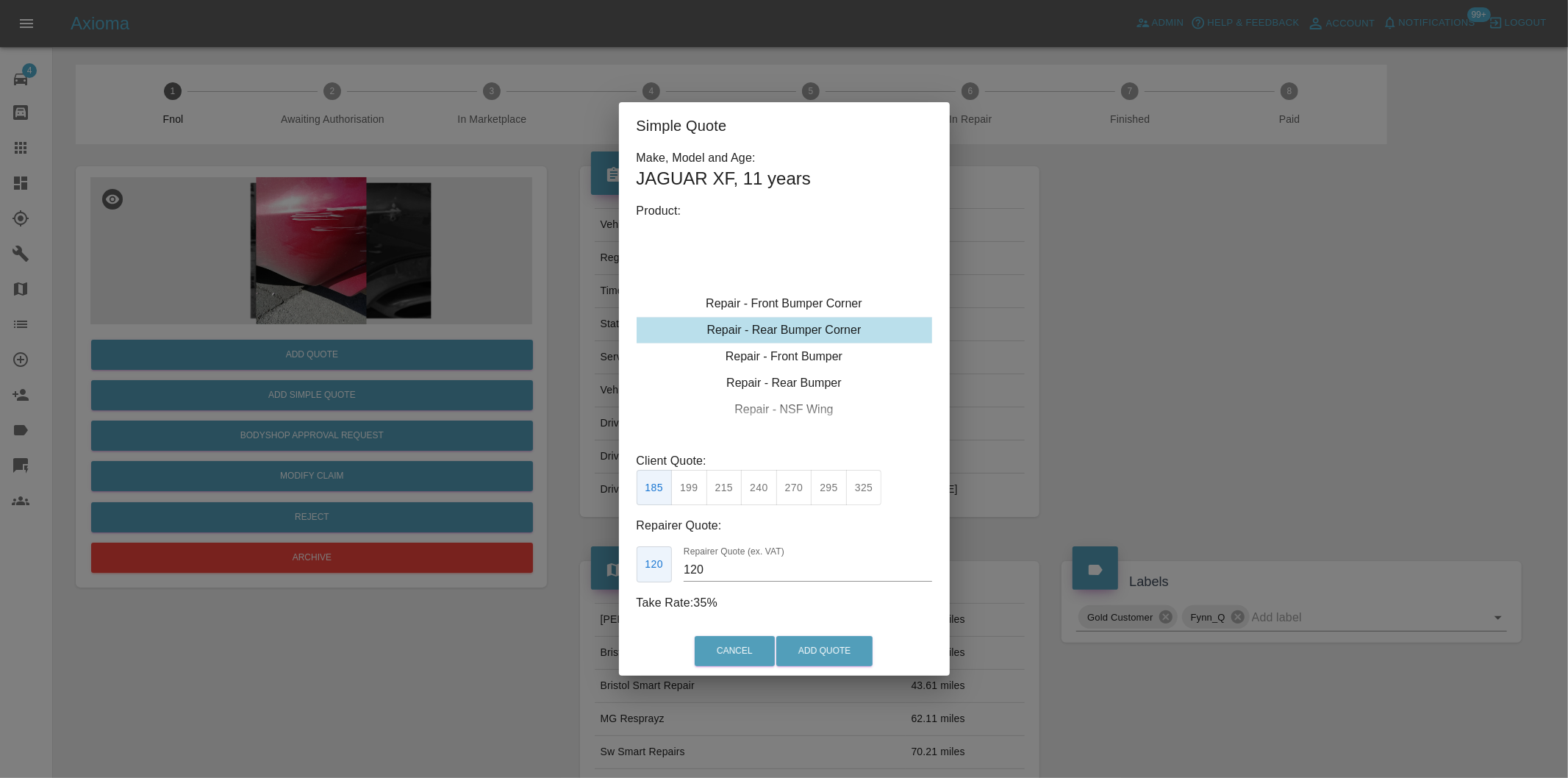
drag, startPoint x: 699, startPoint y: 492, endPoint x: 701, endPoint y: 500, distance: 8.2
click at [697, 495] on button "199" at bounding box center [690, 488] width 36 height 36
click at [812, 641] on button "Add Quote" at bounding box center [825, 651] width 97 height 30
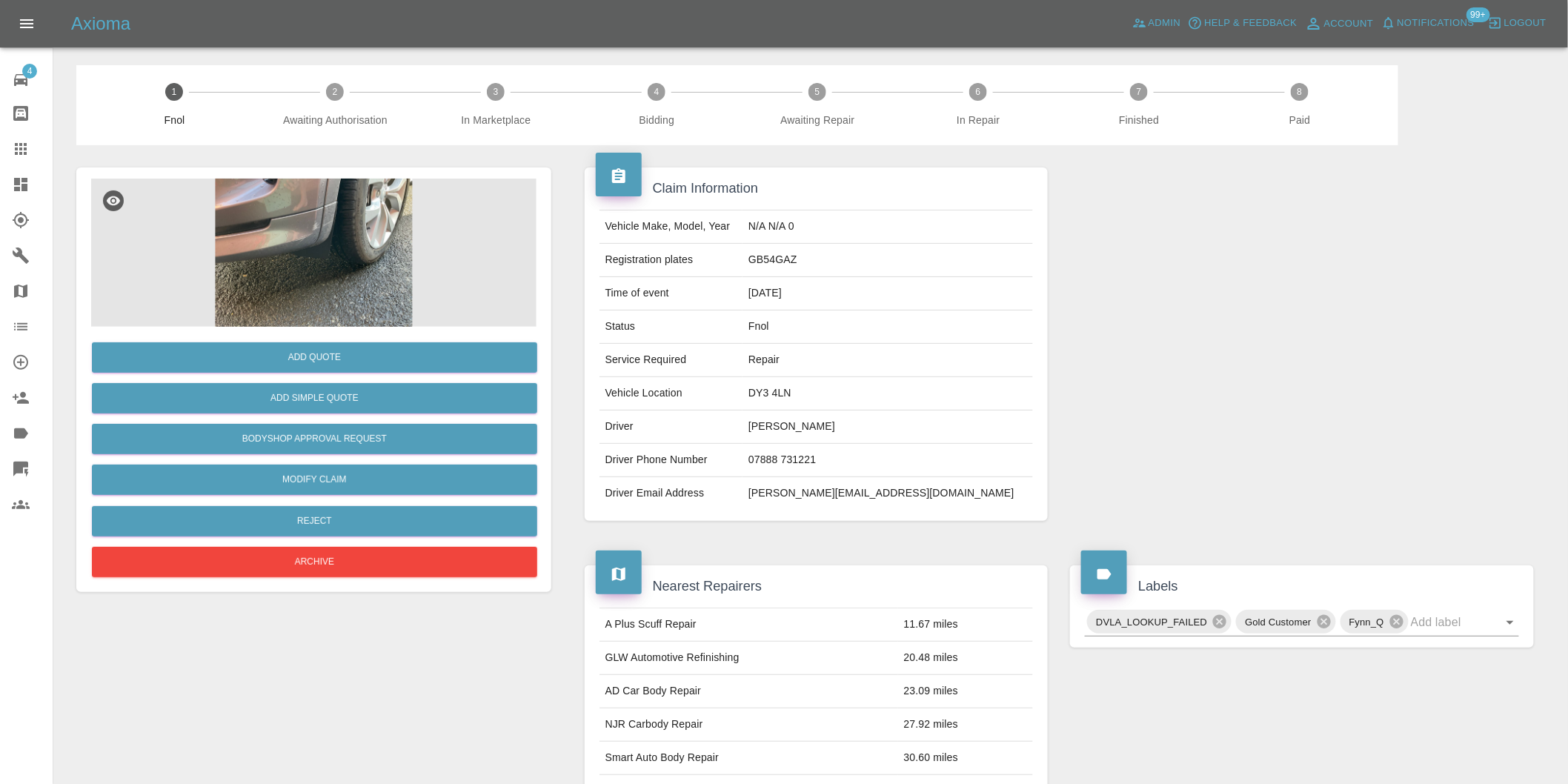
click at [319, 263] on img at bounding box center [314, 253] width 445 height 148
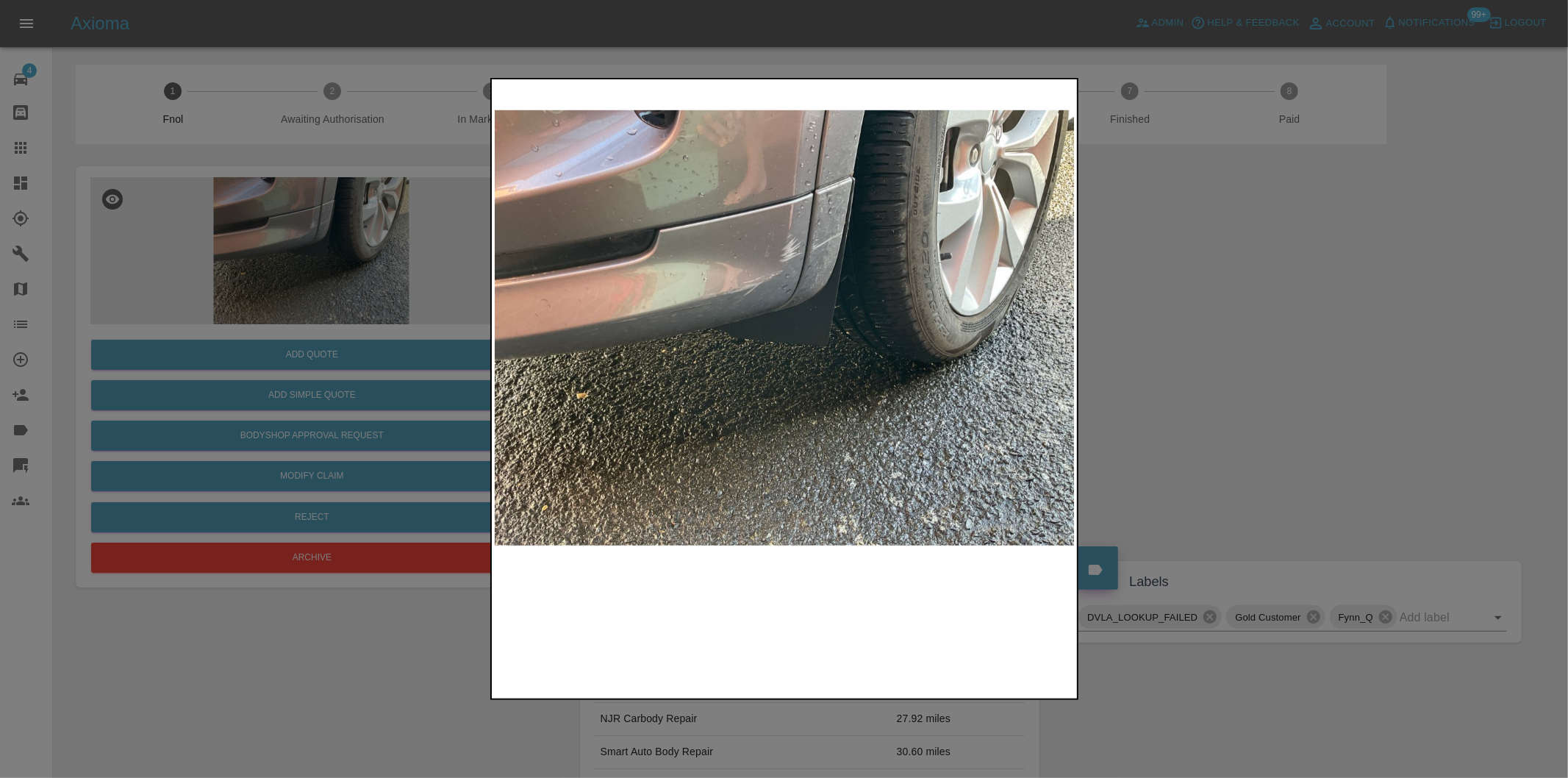
click at [827, 243] on img at bounding box center [785, 328] width 581 height 491
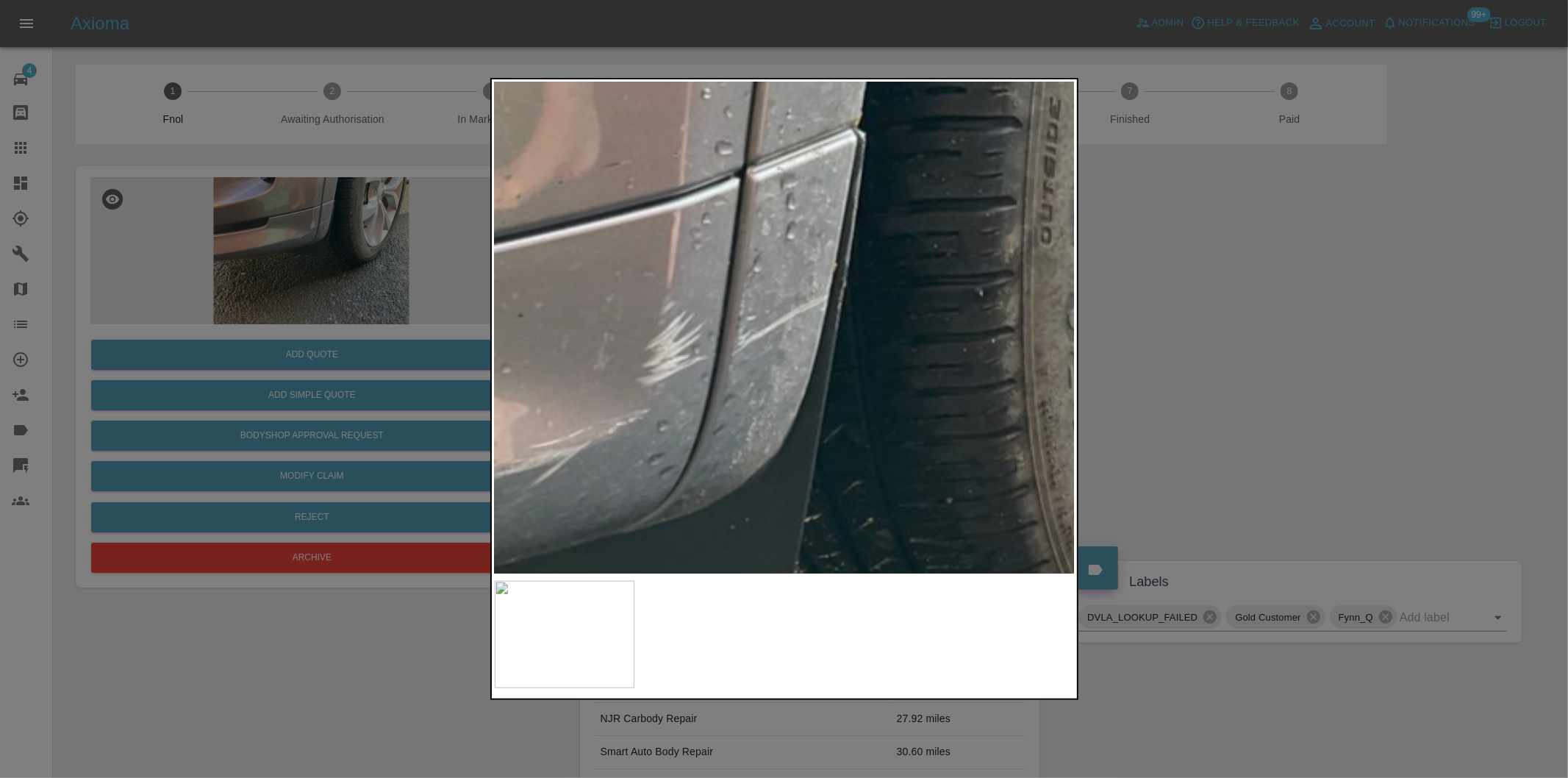
click at [827, 243] on img at bounding box center [655, 582] width 1742 height 1473
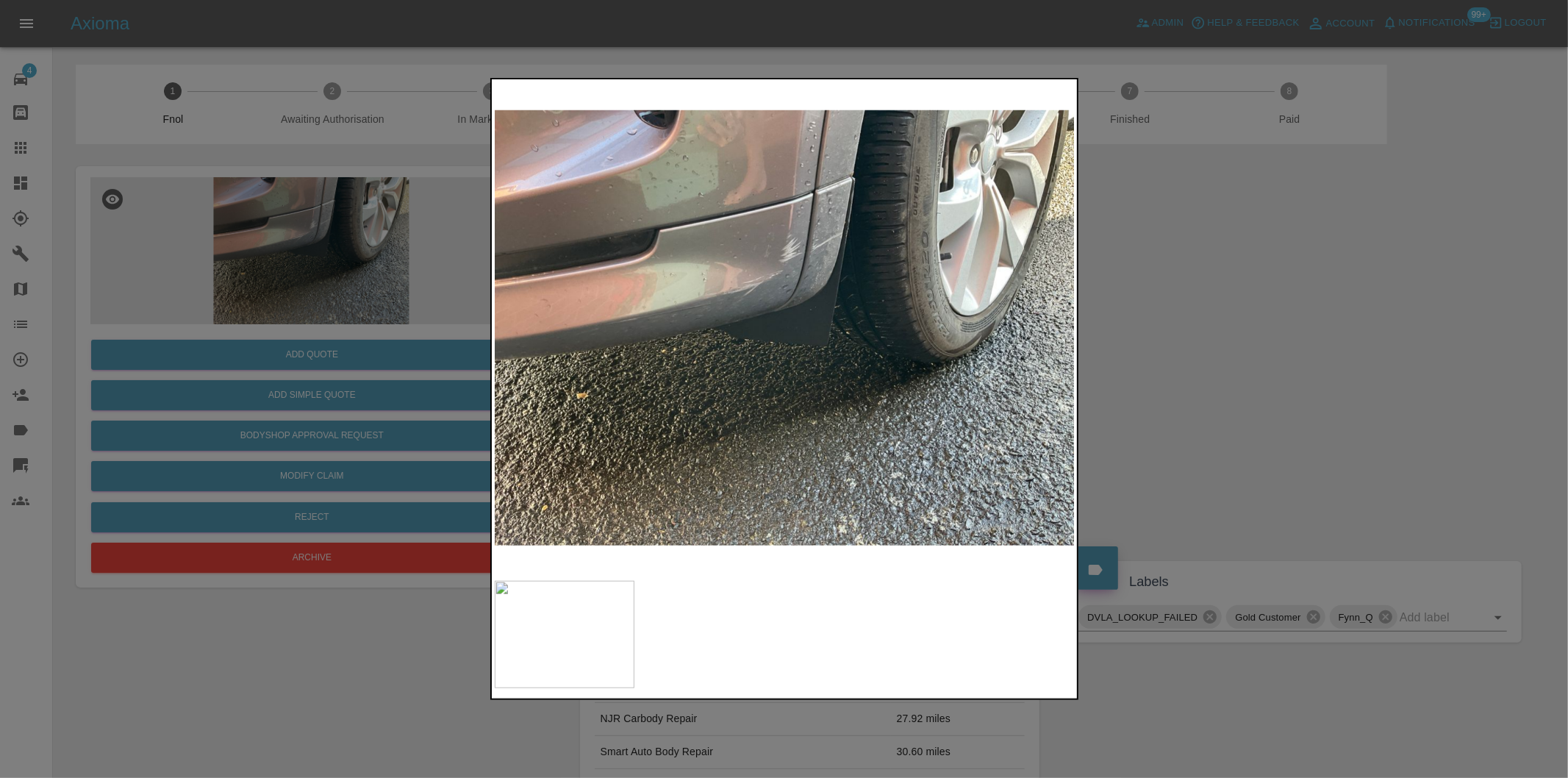
drag, startPoint x: 1299, startPoint y: 345, endPoint x: 770, endPoint y: 429, distance: 535.6
click at [1297, 345] on div at bounding box center [784, 389] width 1568 height 778
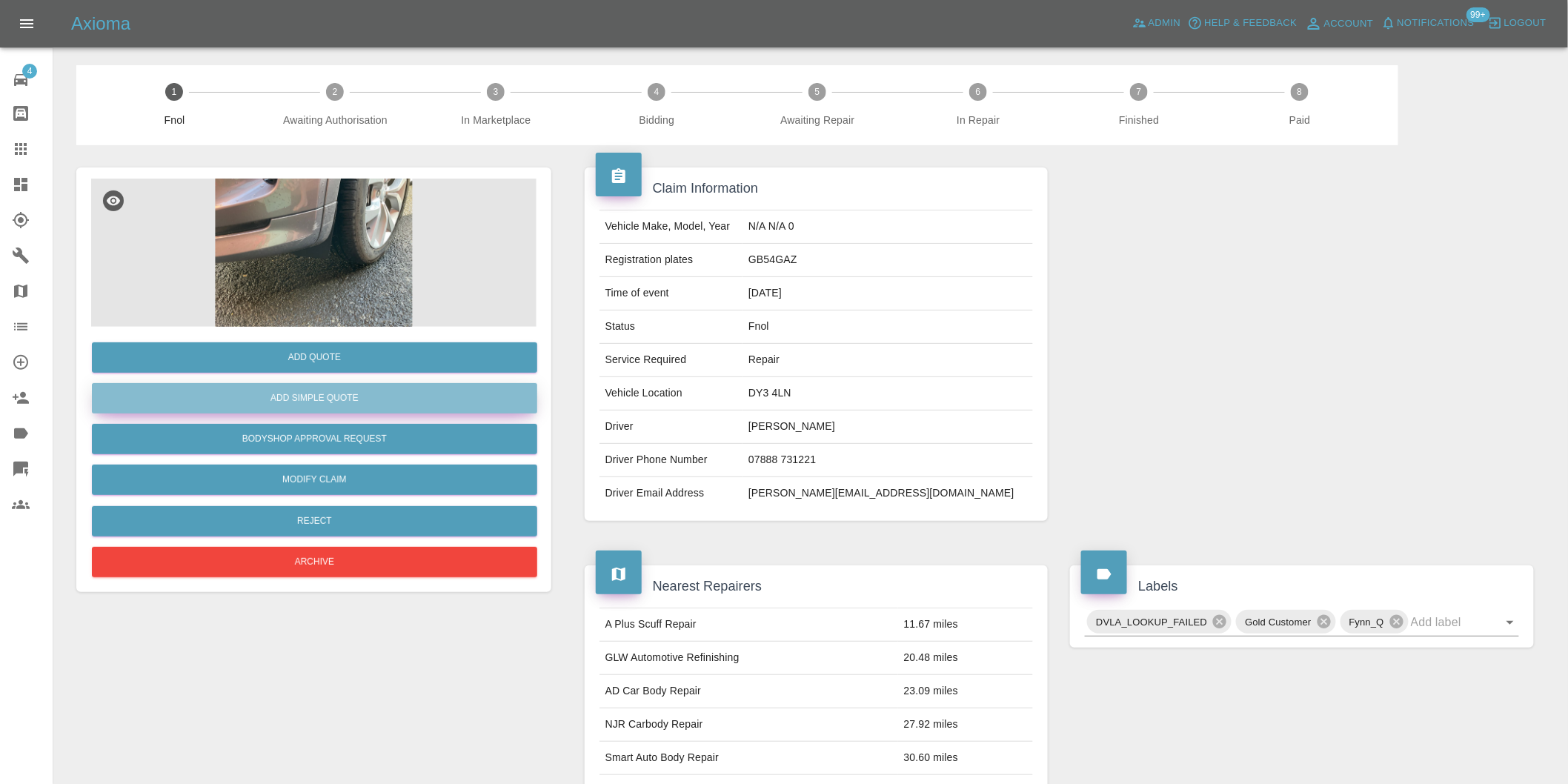
click at [350, 397] on button "Add Simple Quote" at bounding box center [315, 398] width 445 height 30
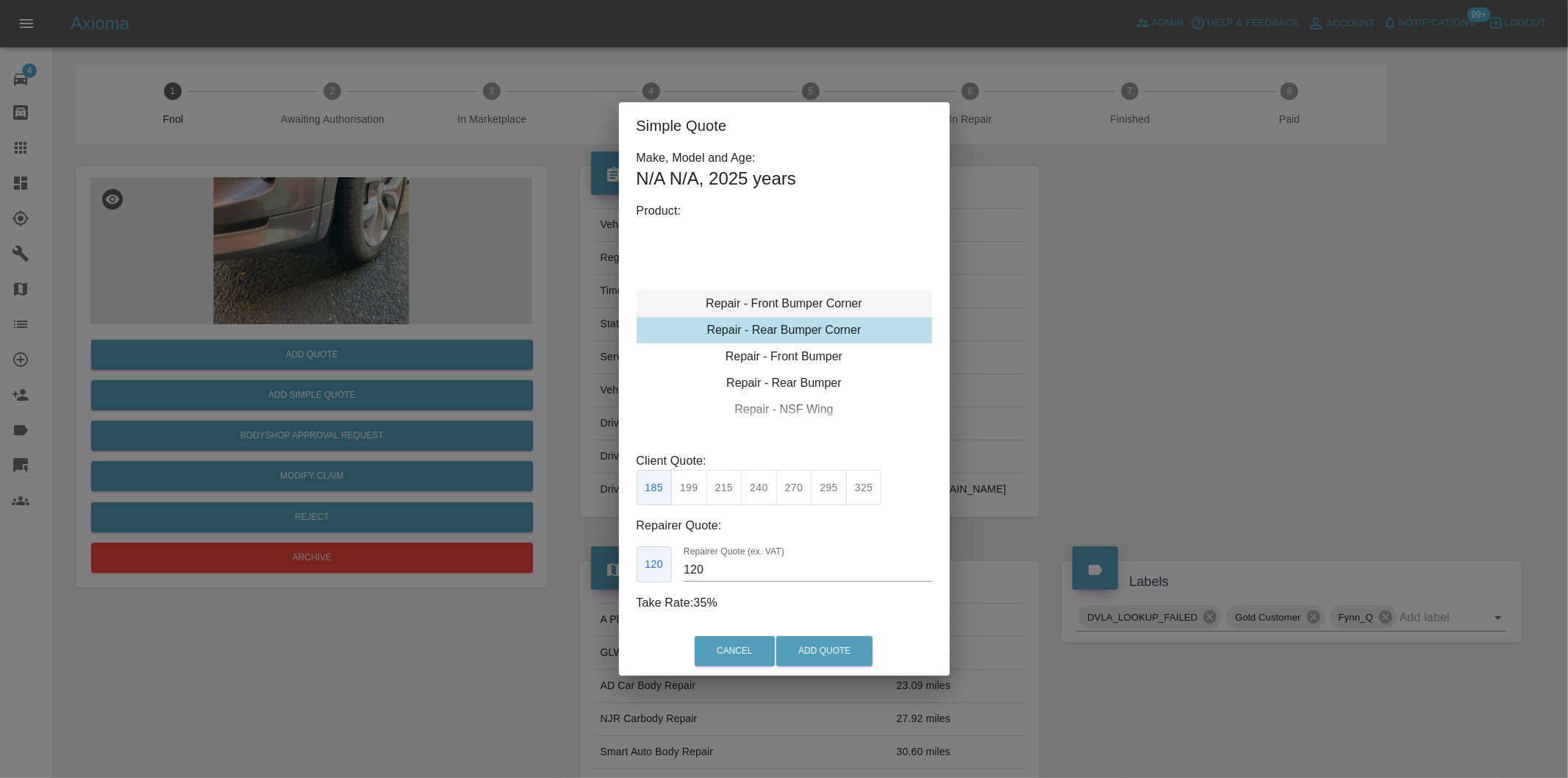
click at [834, 301] on div "Repair - Front Bumper Corner" at bounding box center [784, 303] width 295 height 26
click at [714, 491] on button "215" at bounding box center [724, 488] width 36 height 36
type input "135"
click at [804, 647] on button "Add Quote" at bounding box center [825, 651] width 97 height 30
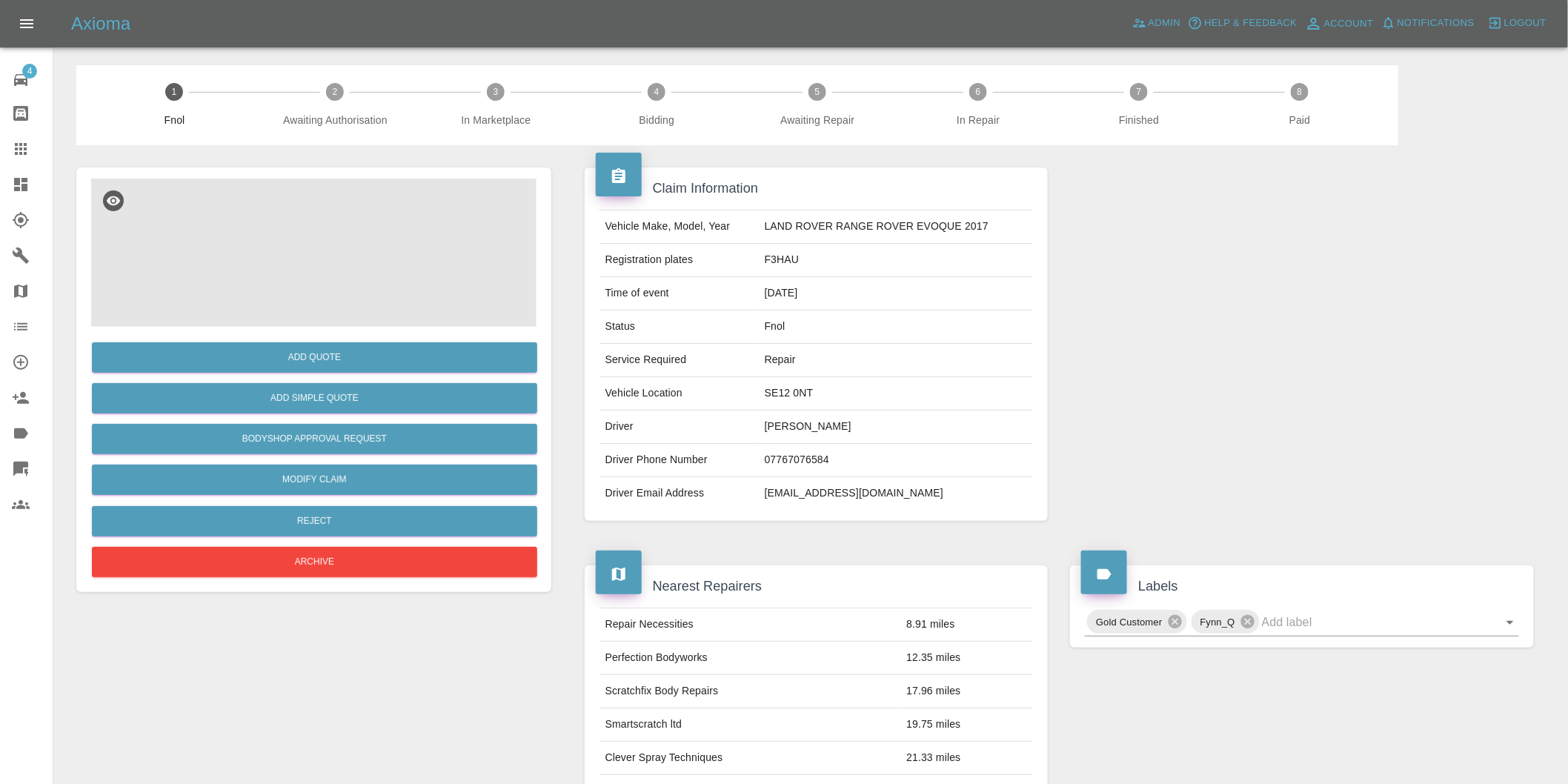
click at [309, 225] on img at bounding box center [314, 253] width 445 height 148
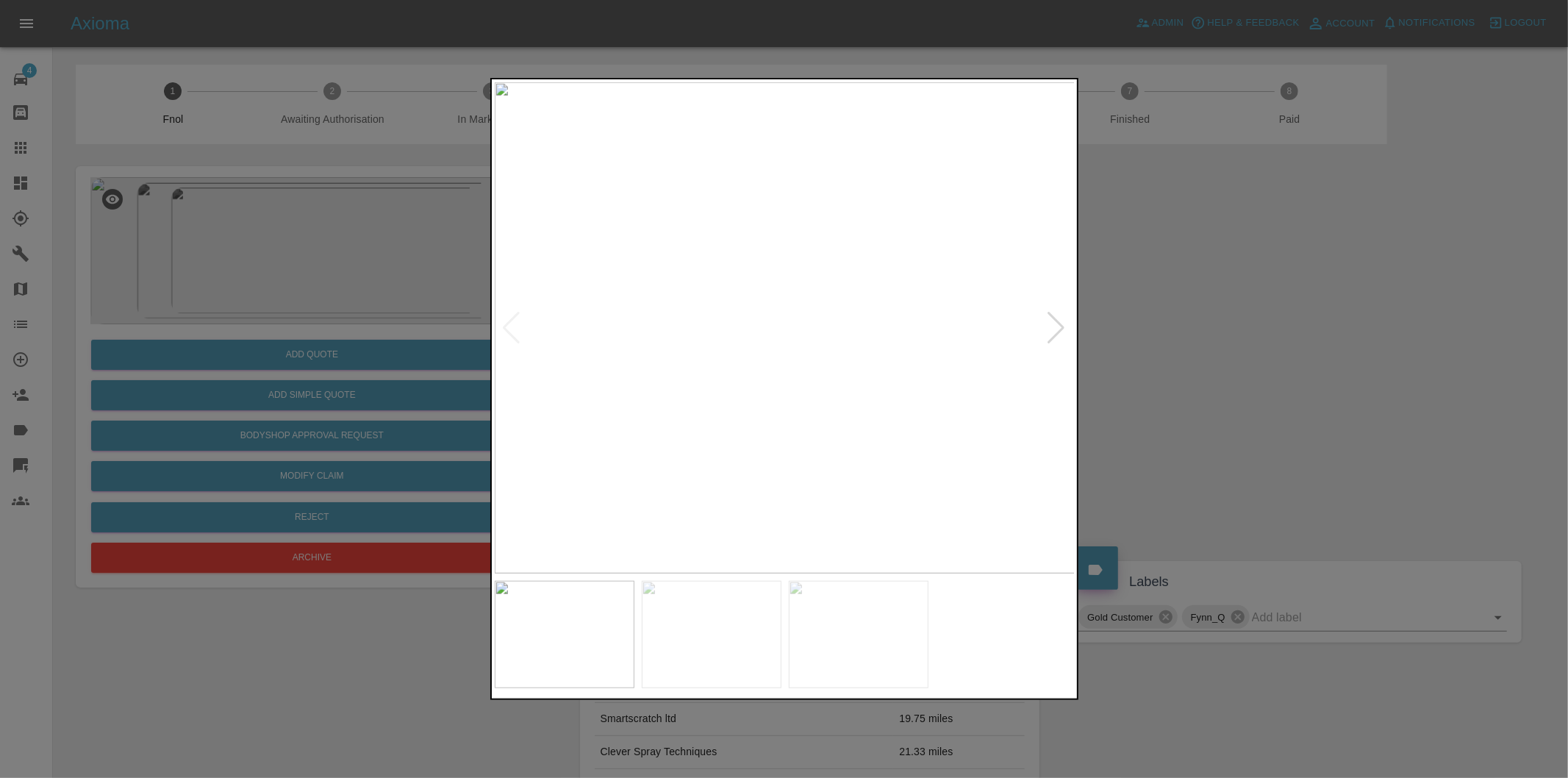
click at [1054, 331] on div at bounding box center [1057, 328] width 20 height 32
click at [1054, 331] on img at bounding box center [785, 328] width 581 height 491
click at [1171, 344] on div at bounding box center [784, 389] width 1568 height 778
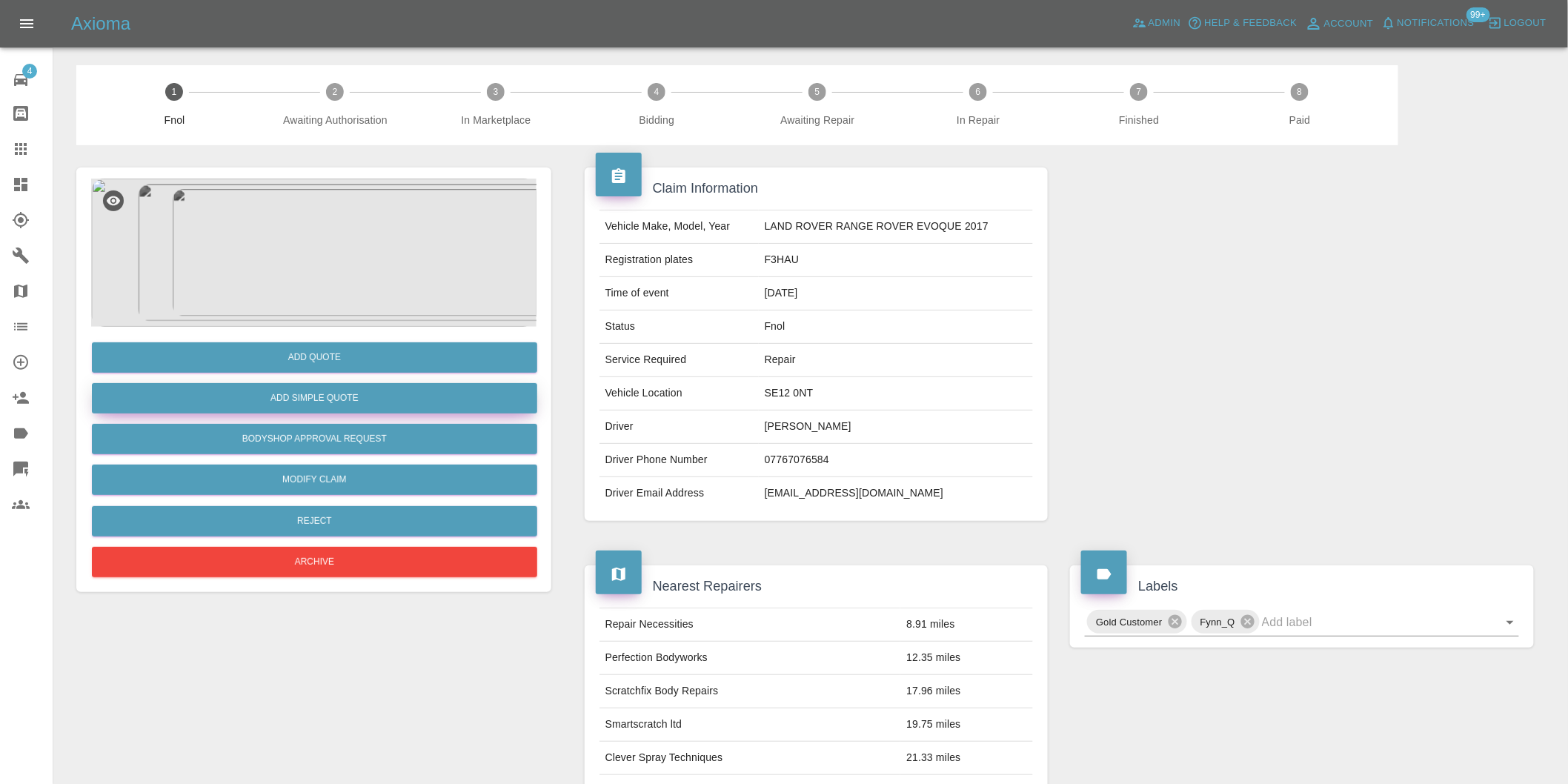
click at [350, 404] on button "Add Simple Quote" at bounding box center [315, 398] width 445 height 30
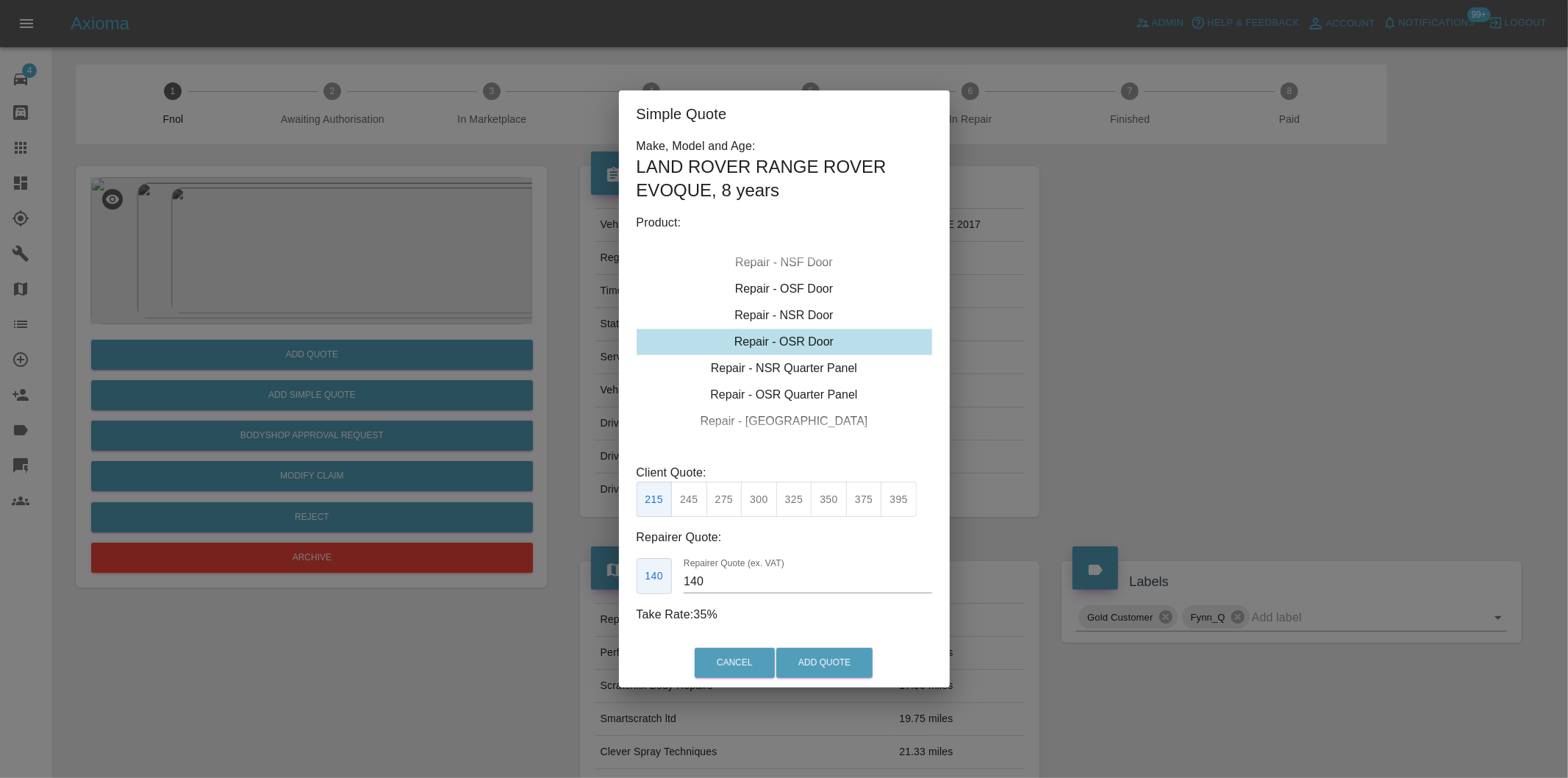
click at [728, 496] on button "275" at bounding box center [724, 500] width 36 height 36
type input "180"
click at [810, 652] on button "Add Quote" at bounding box center [825, 662] width 97 height 30
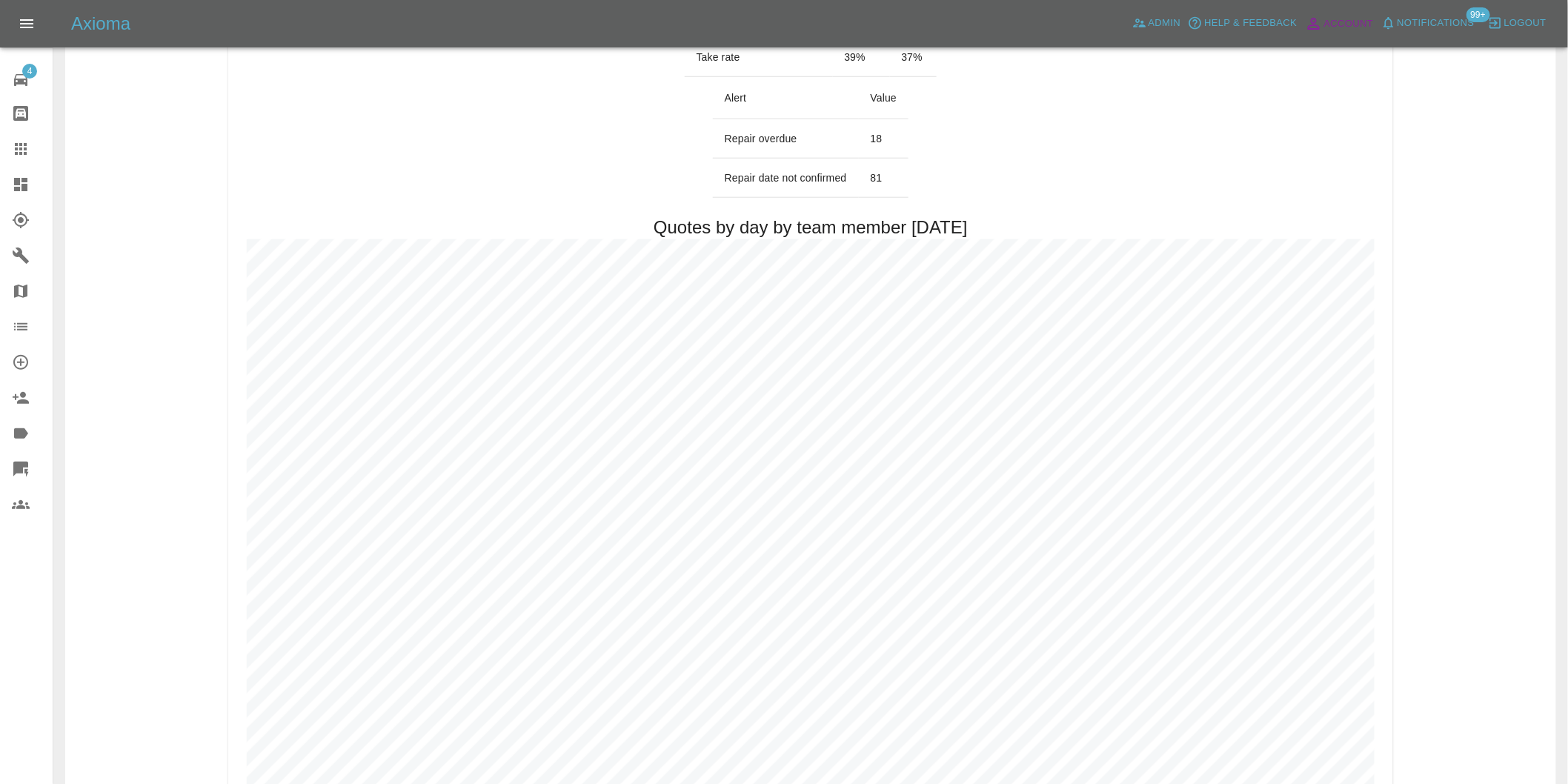
scroll to position [658, 0]
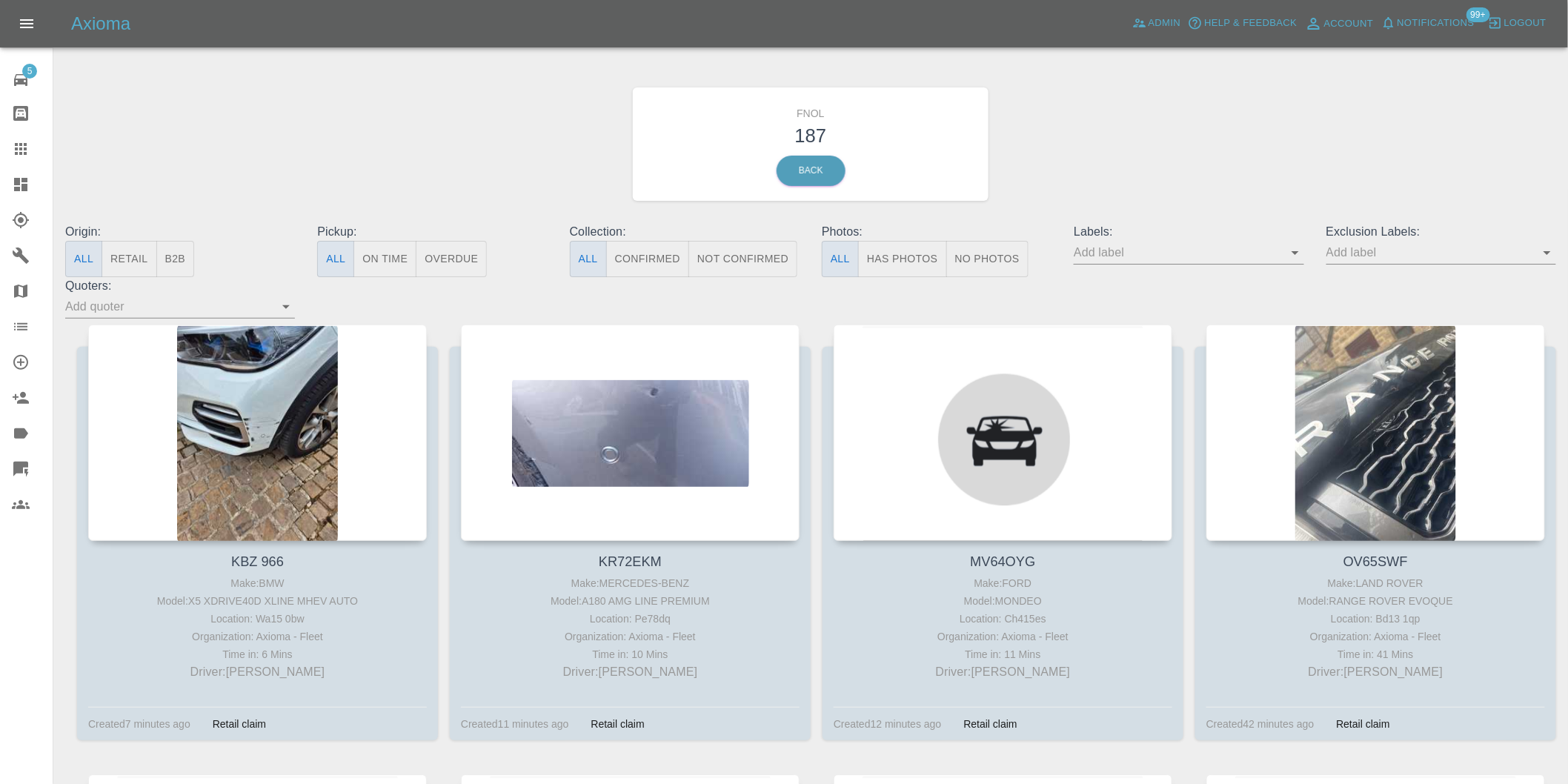
click at [893, 257] on button "Has Photos" at bounding box center [902, 259] width 89 height 37
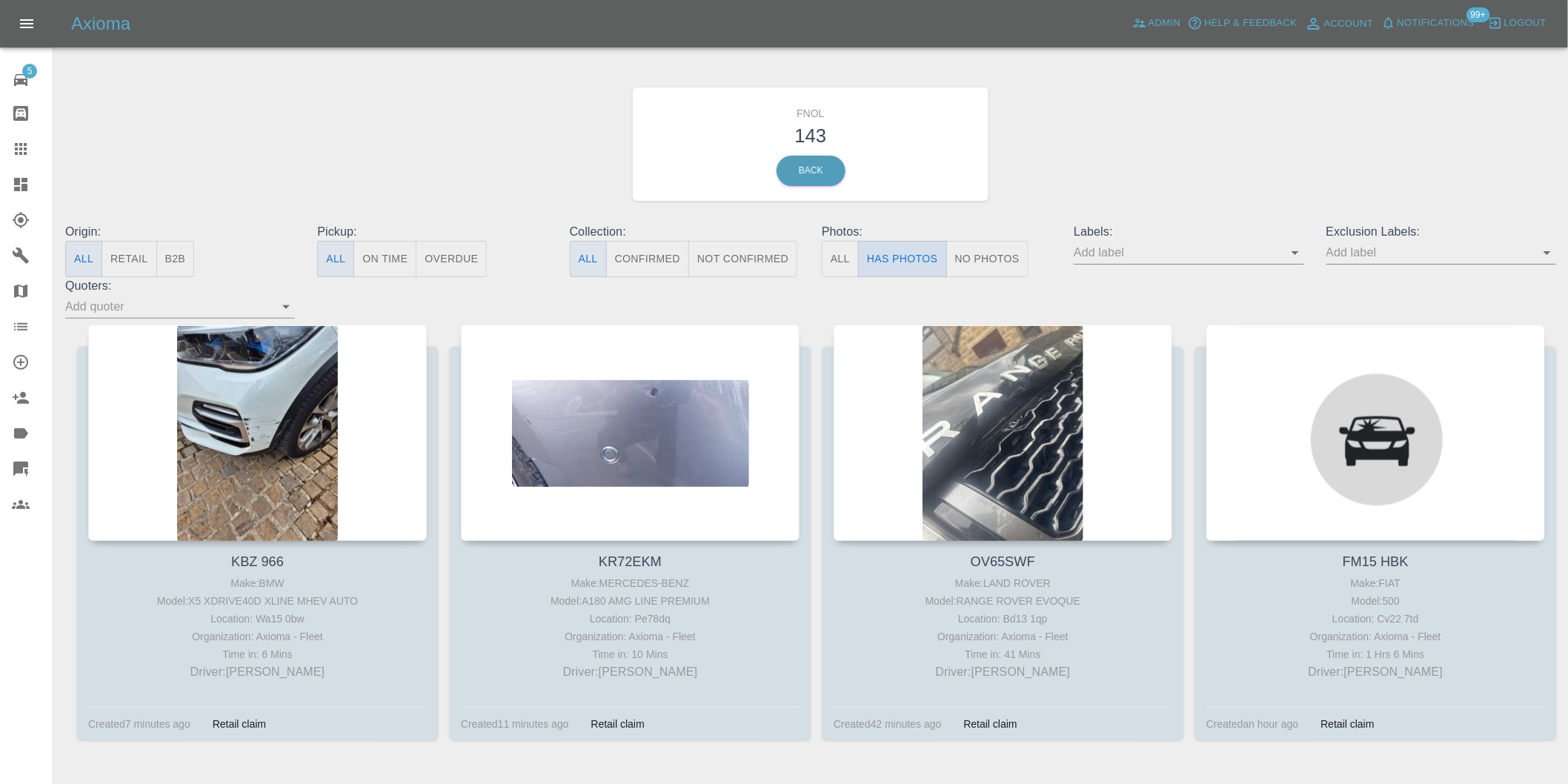
click at [913, 260] on button "Has Photos" at bounding box center [902, 259] width 89 height 37
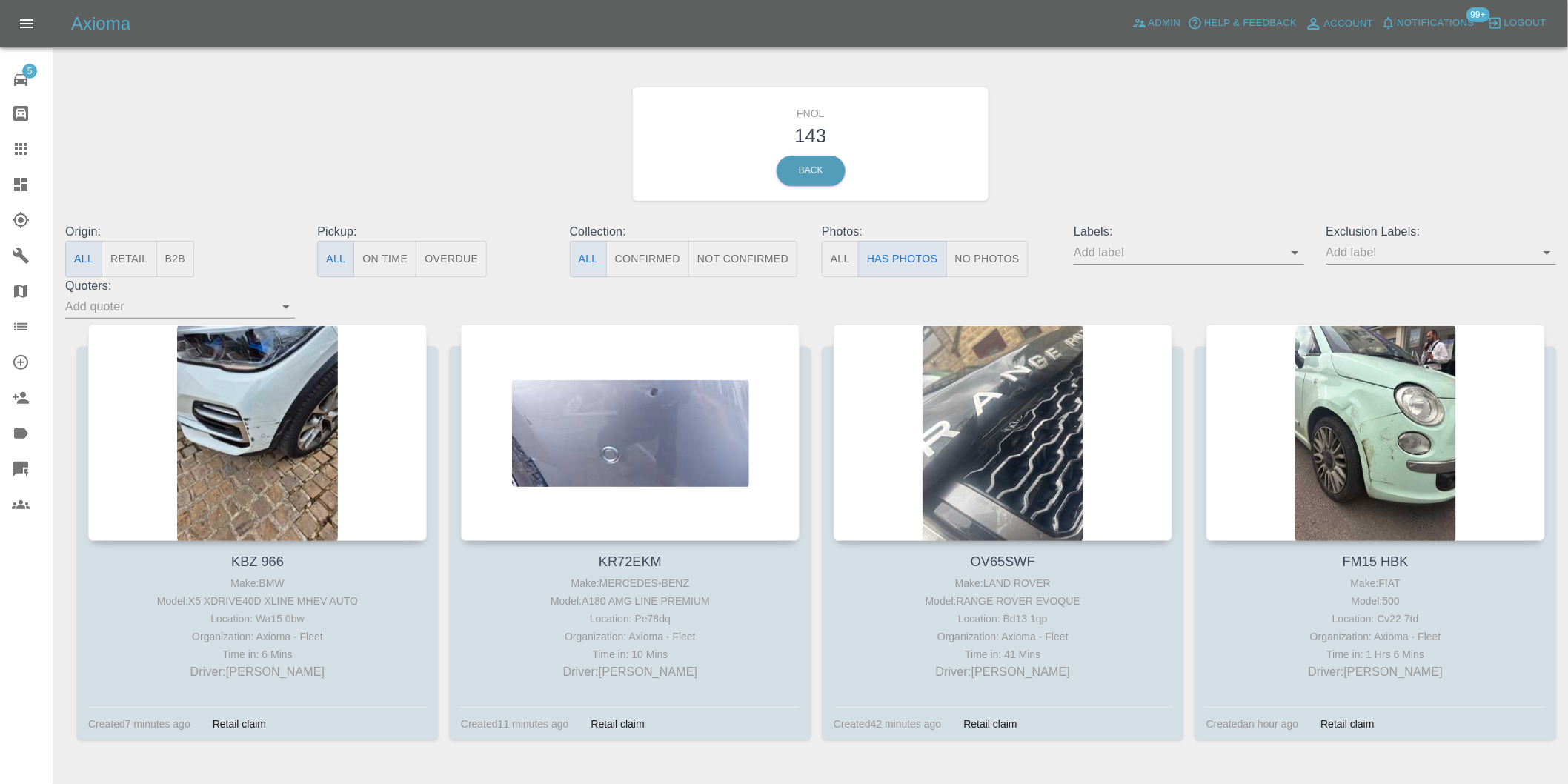
click at [1543, 258] on icon "Open" at bounding box center [1547, 252] width 18 height 18
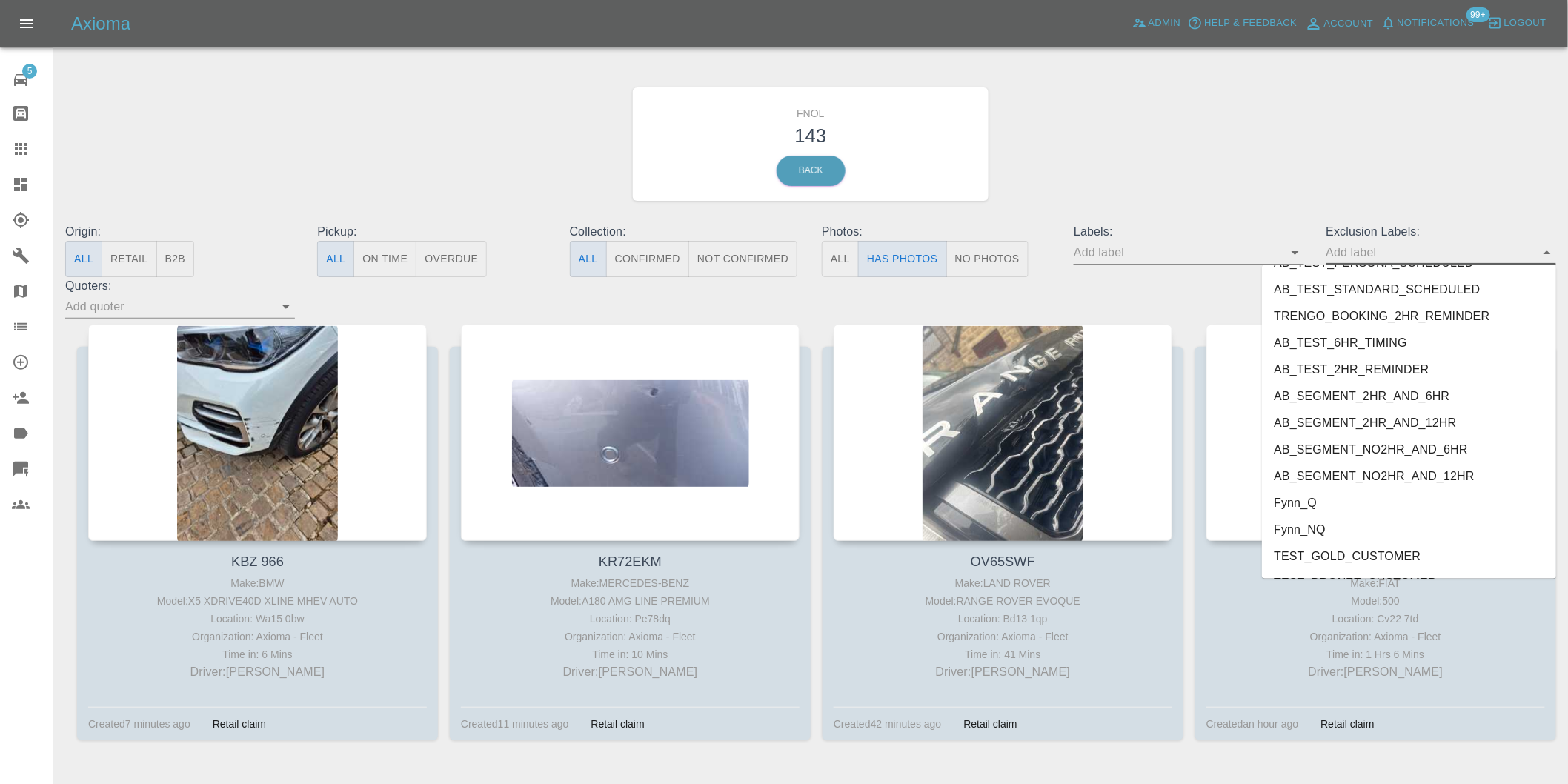
scroll to position [3164, 0]
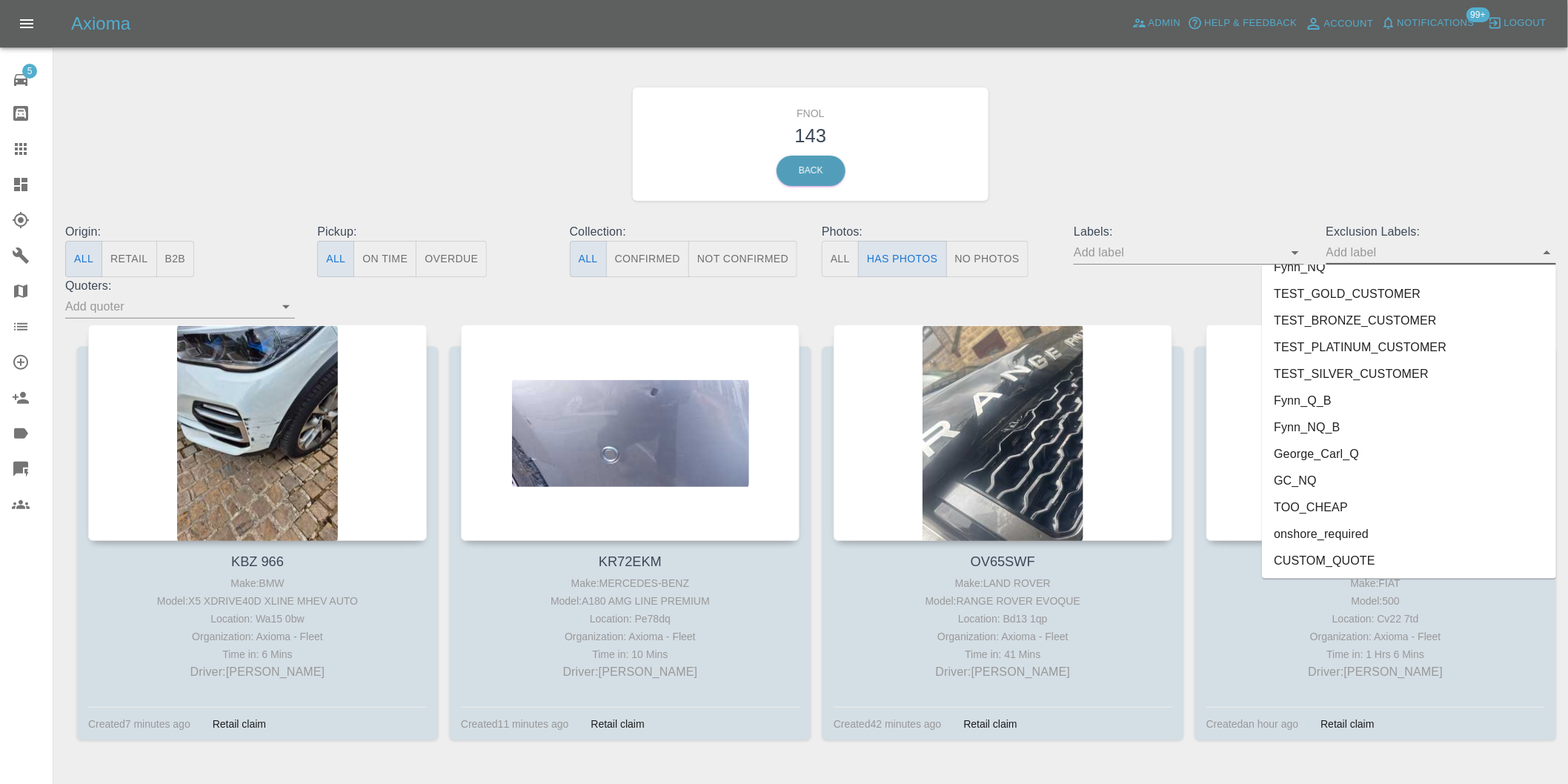
click at [1353, 527] on li "onshore_required" at bounding box center [1410, 534] width 294 height 27
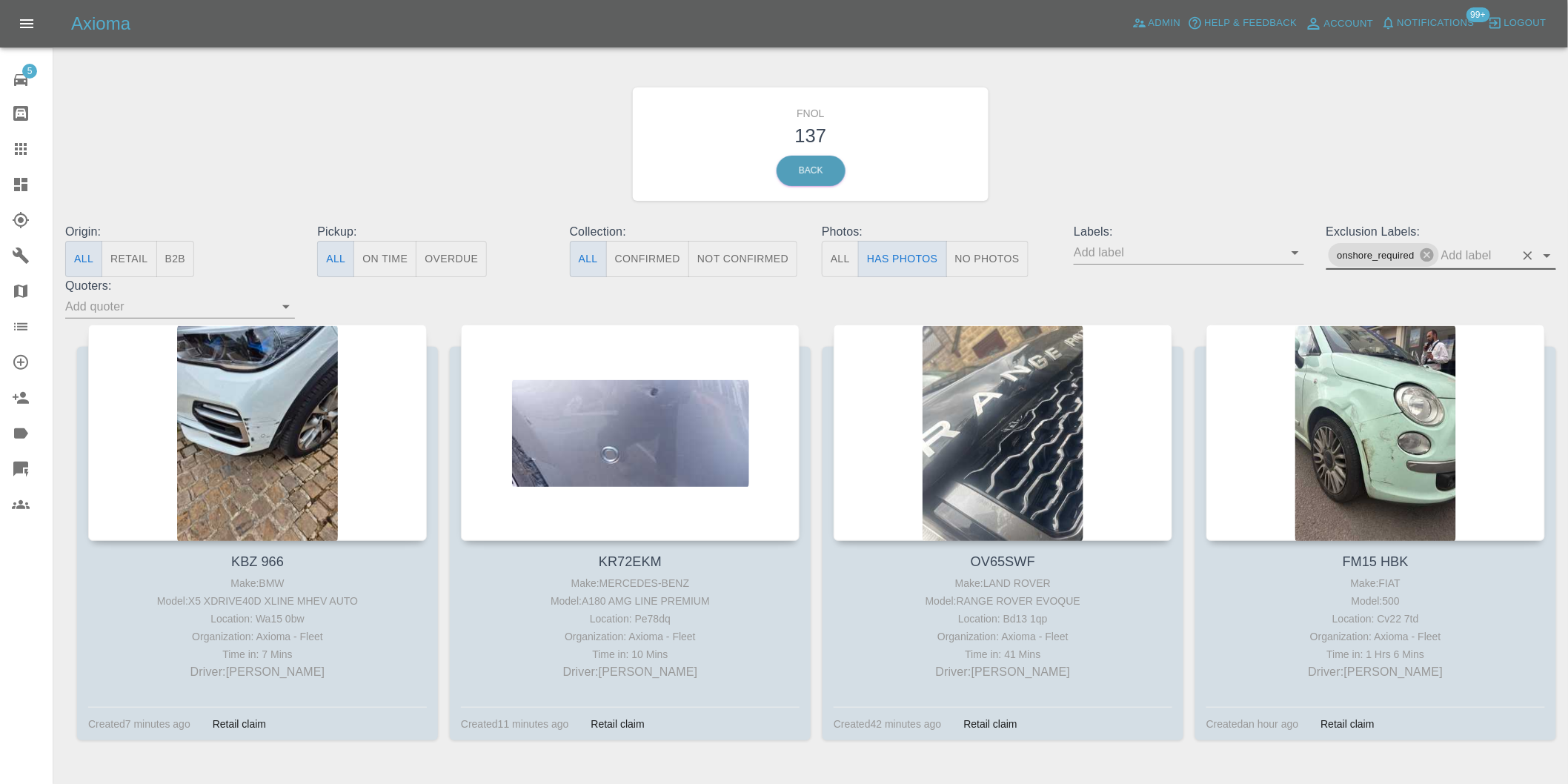
click at [1550, 258] on icon "Open" at bounding box center [1547, 255] width 18 height 18
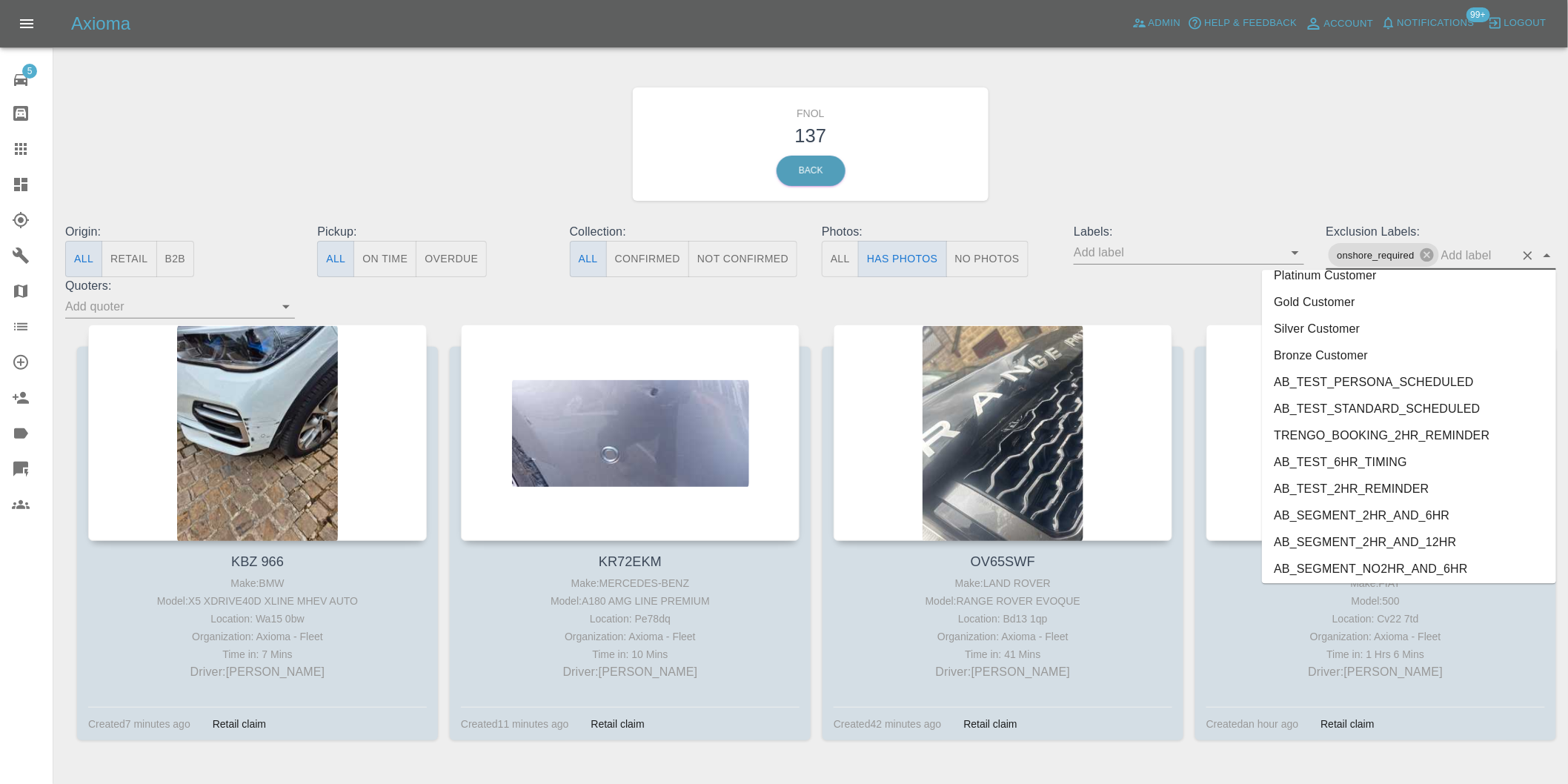
scroll to position [3138, 0]
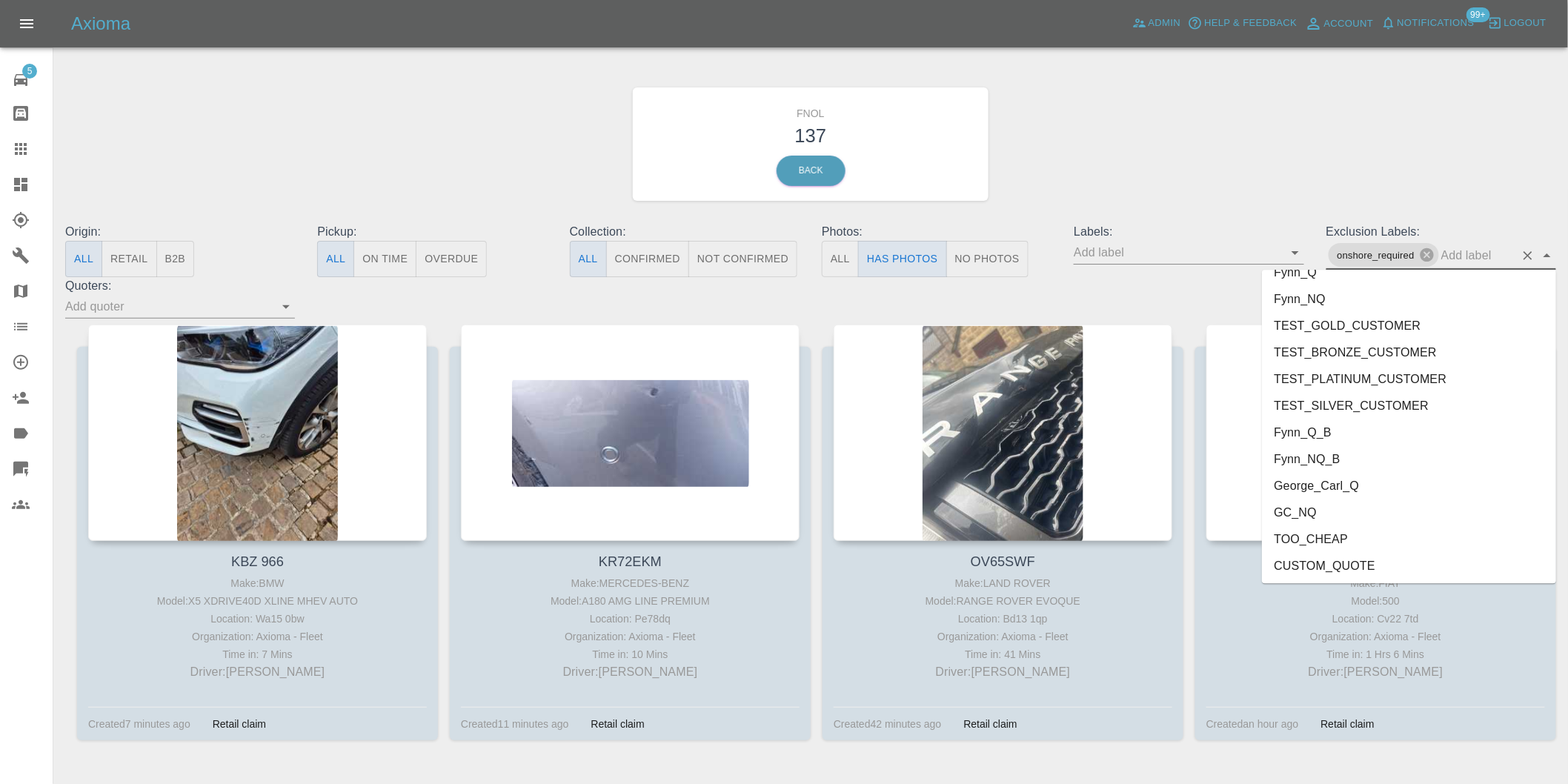
click at [1342, 483] on li "George_Carl_Q" at bounding box center [1410, 485] width 294 height 27
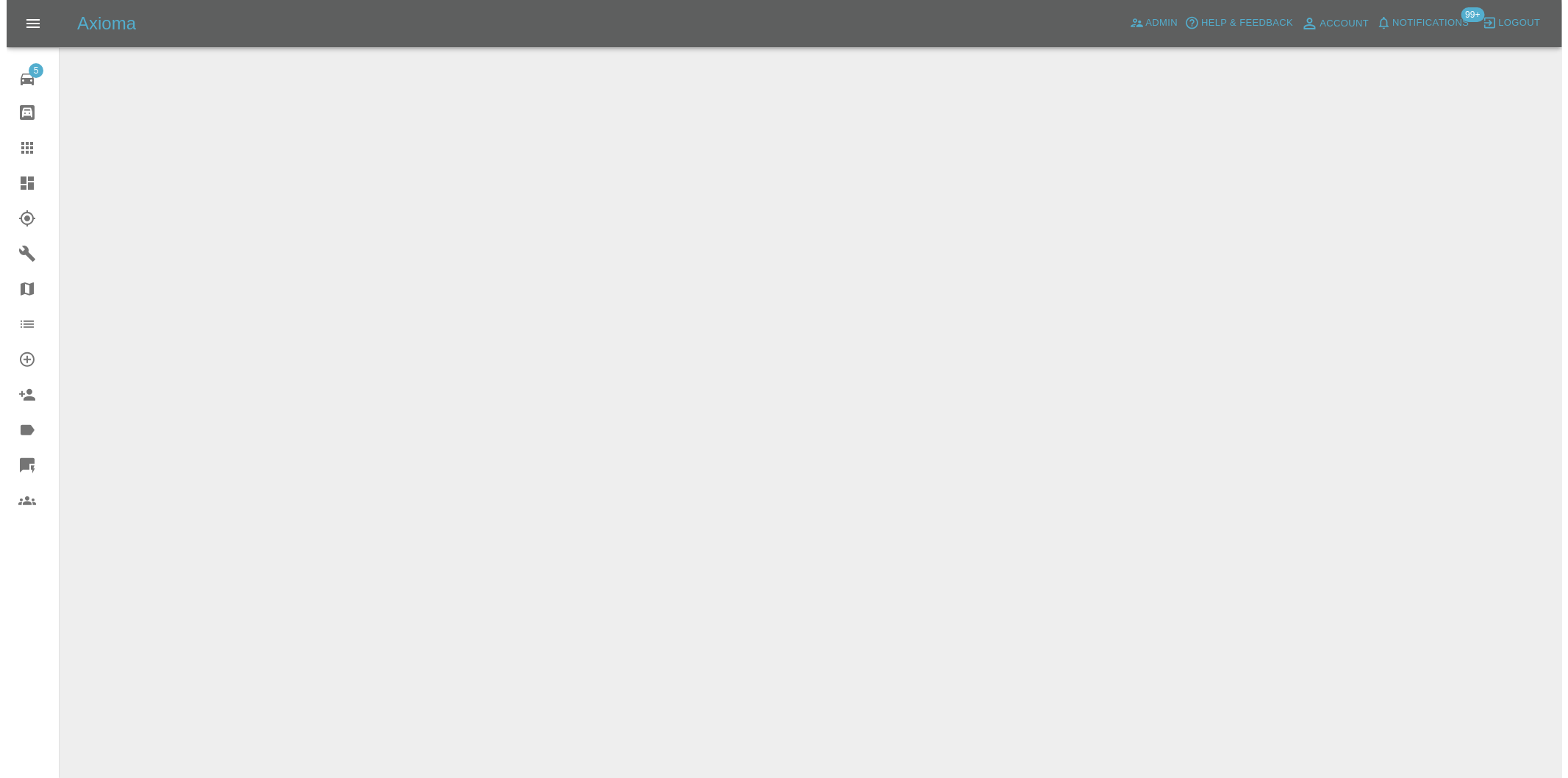
scroll to position [0, 0]
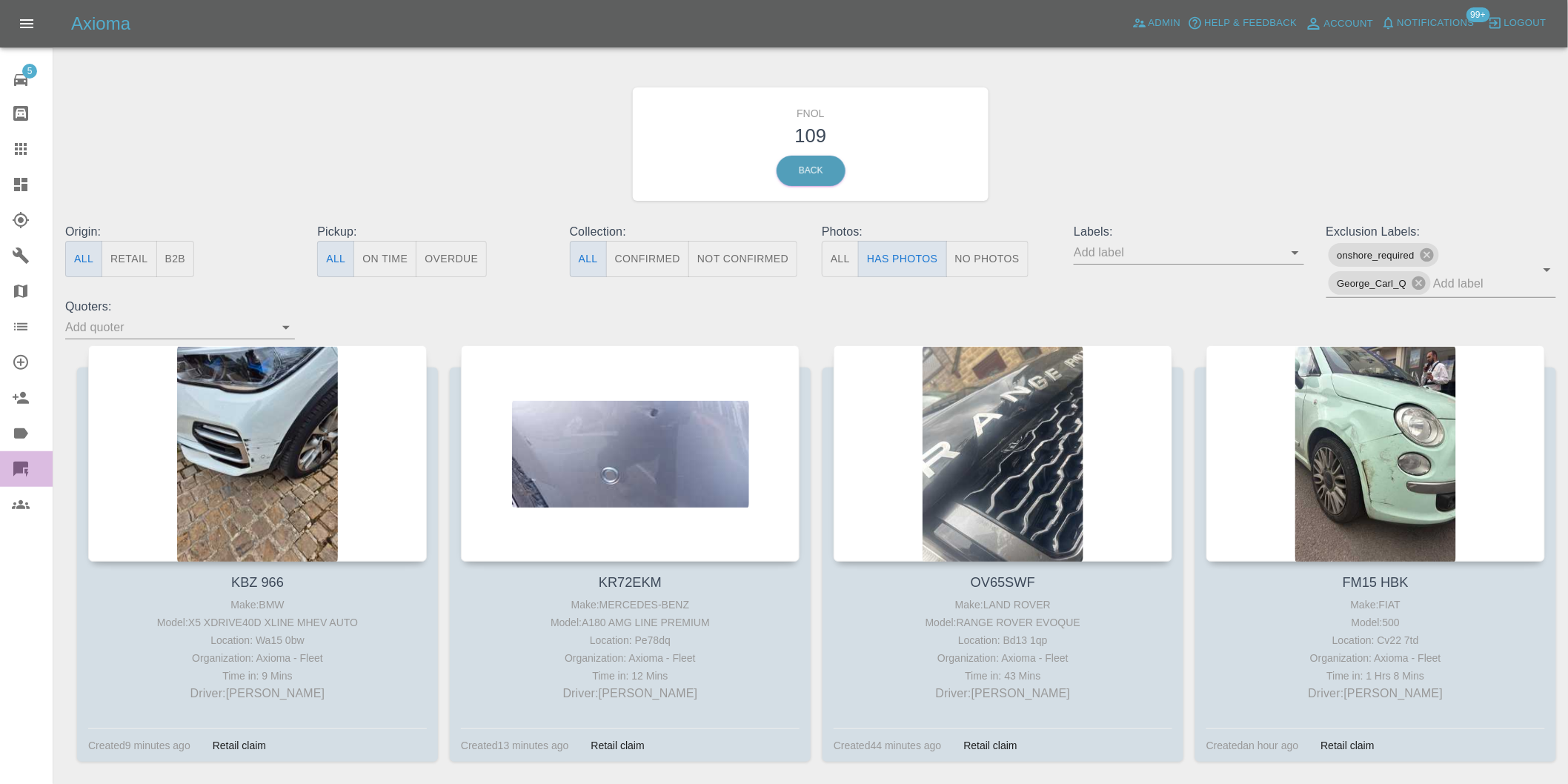
click at [21, 473] on icon at bounding box center [21, 468] width 18 height 18
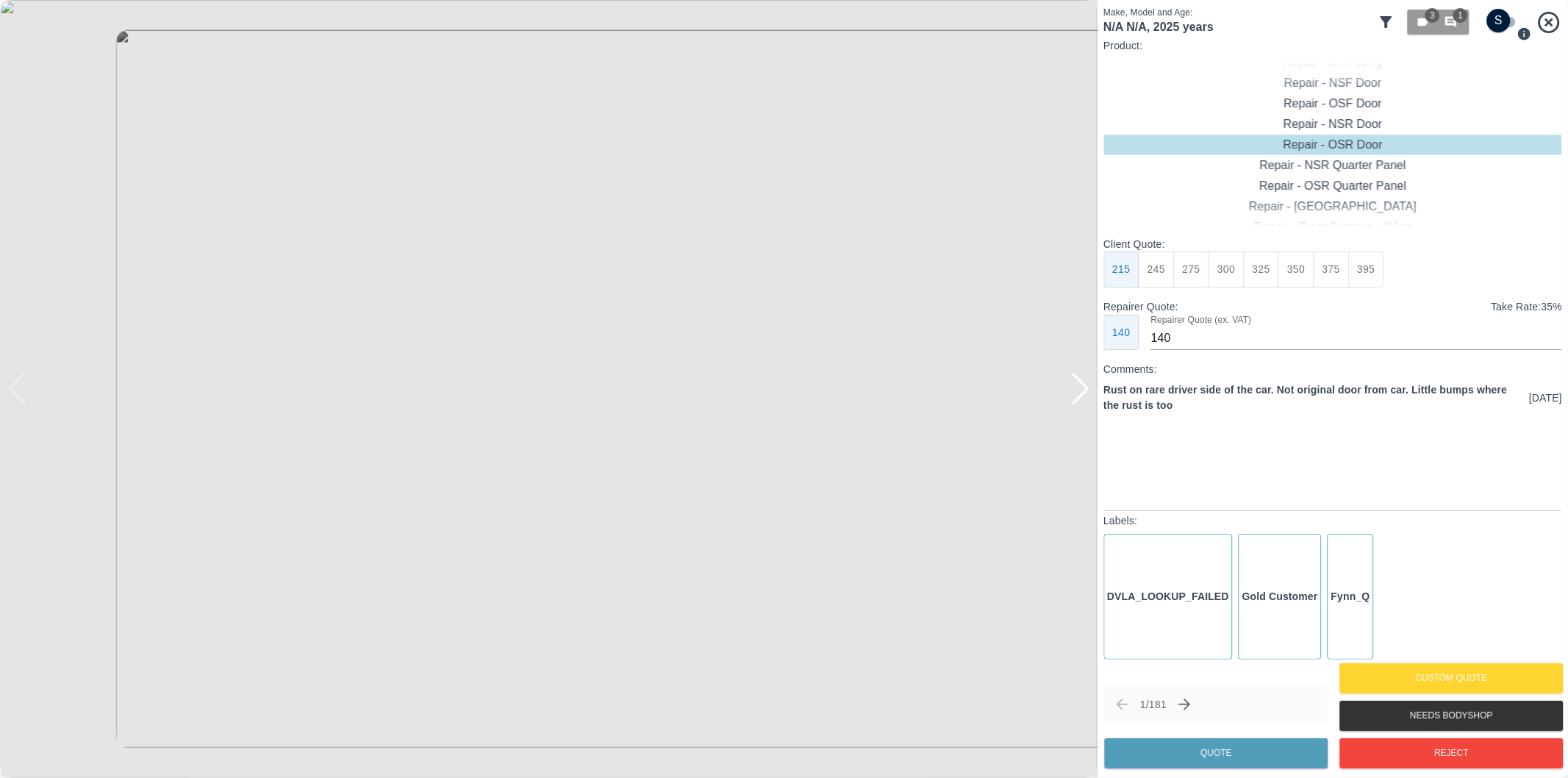
click at [1384, 29] on icon at bounding box center [1386, 22] width 17 height 17
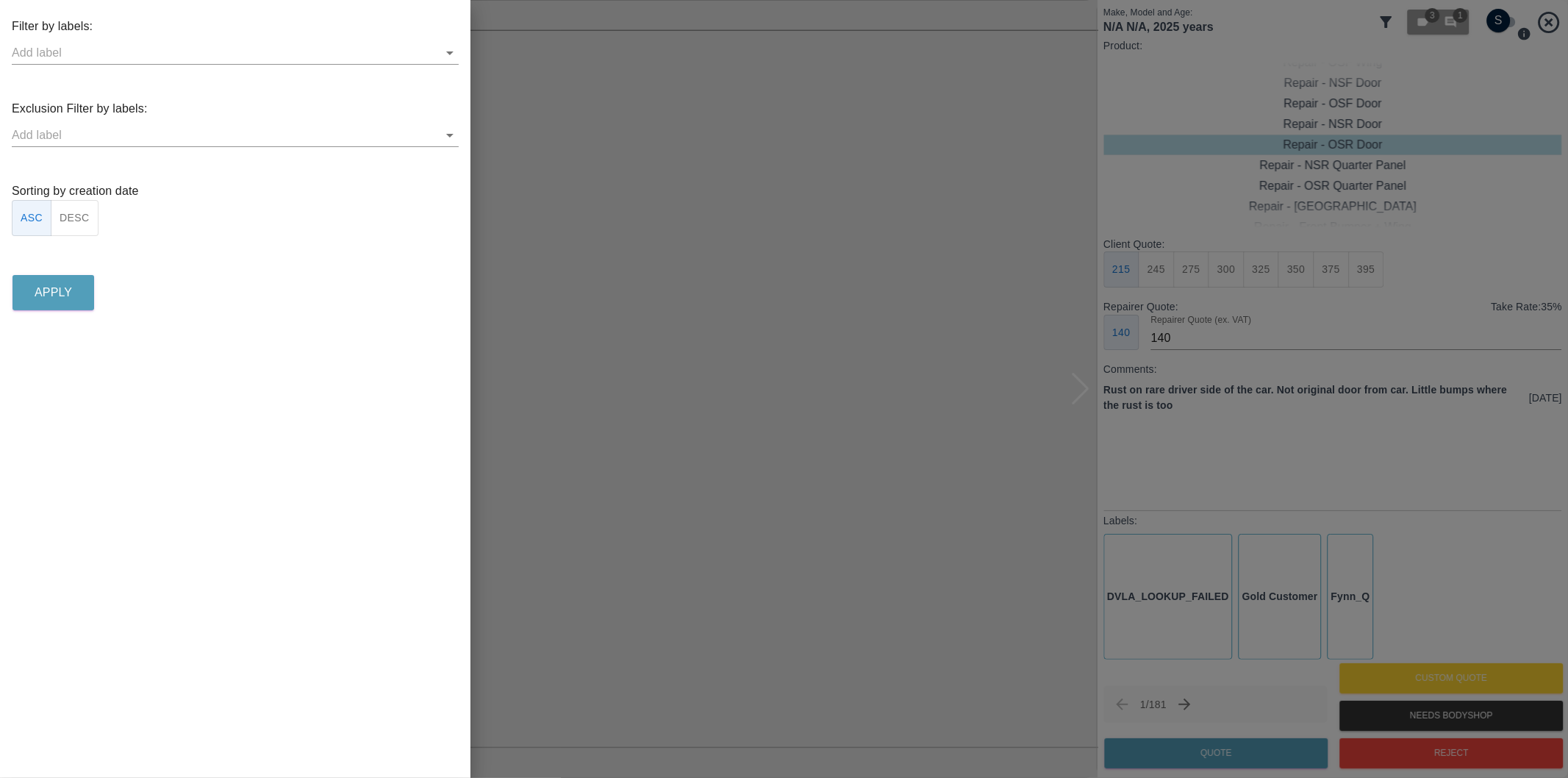
click at [452, 137] on icon "Open" at bounding box center [449, 134] width 17 height 17
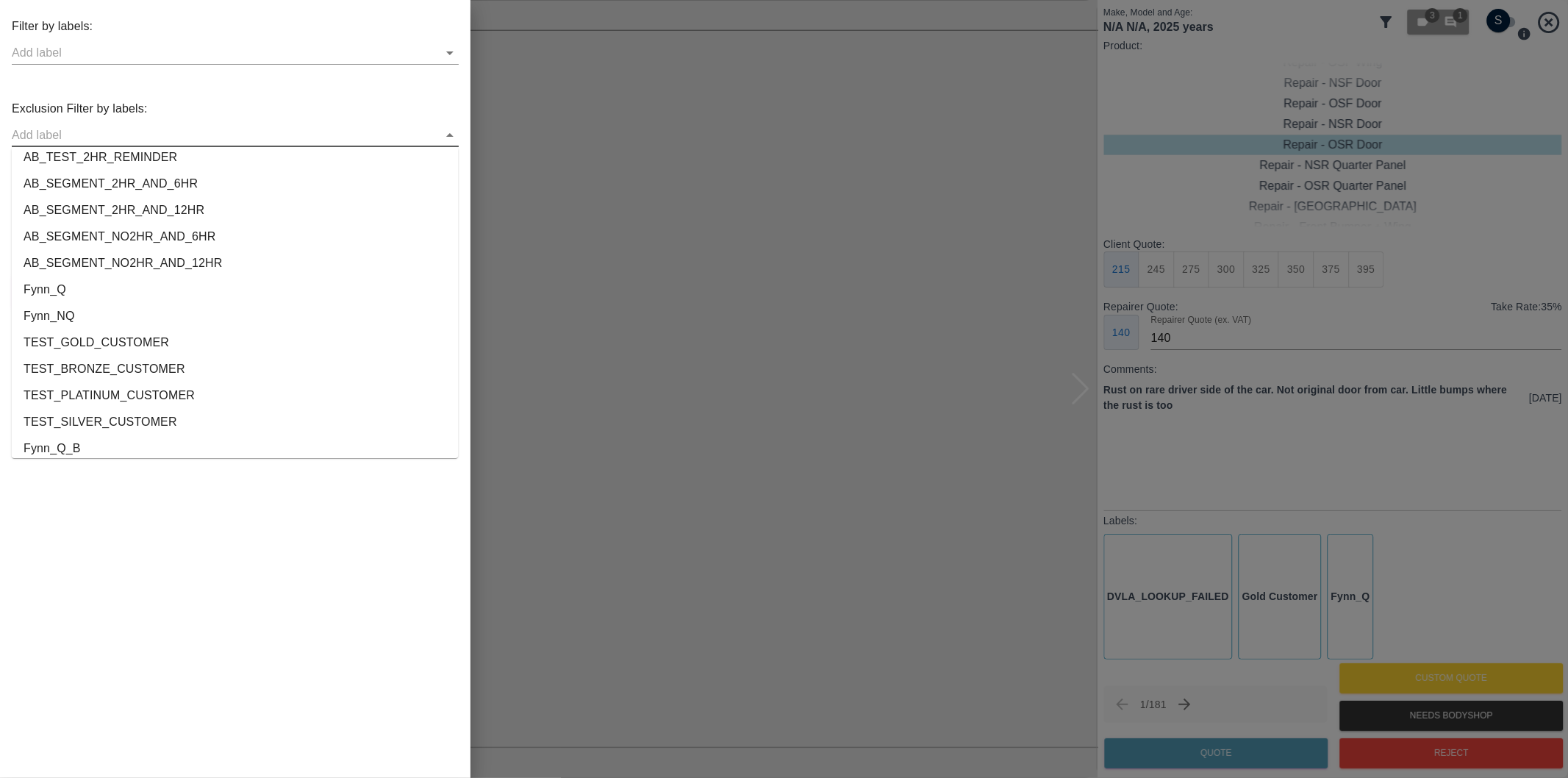
scroll to position [2716, 0]
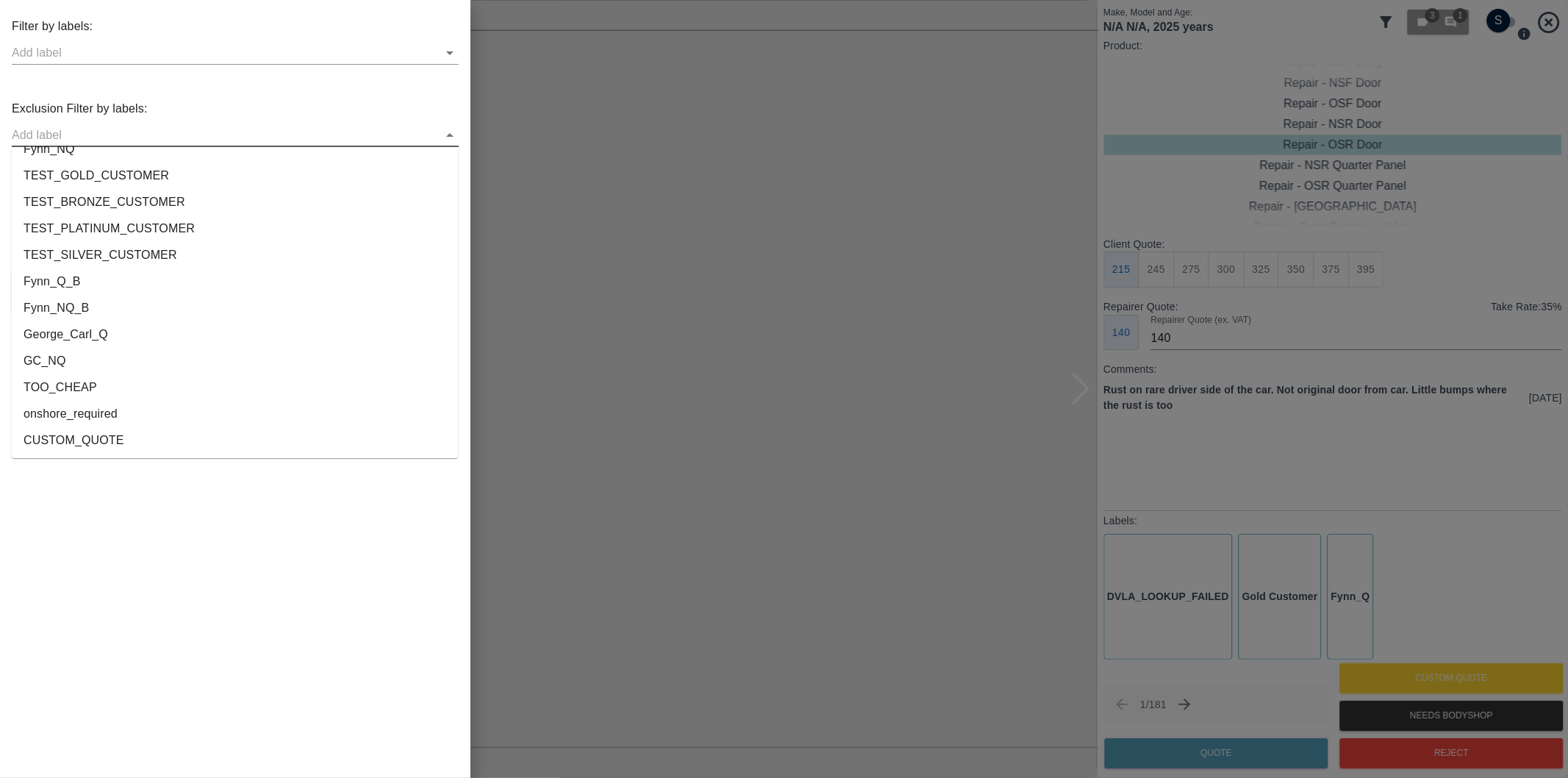
click at [133, 409] on li "onshore_required" at bounding box center [236, 413] width 447 height 26
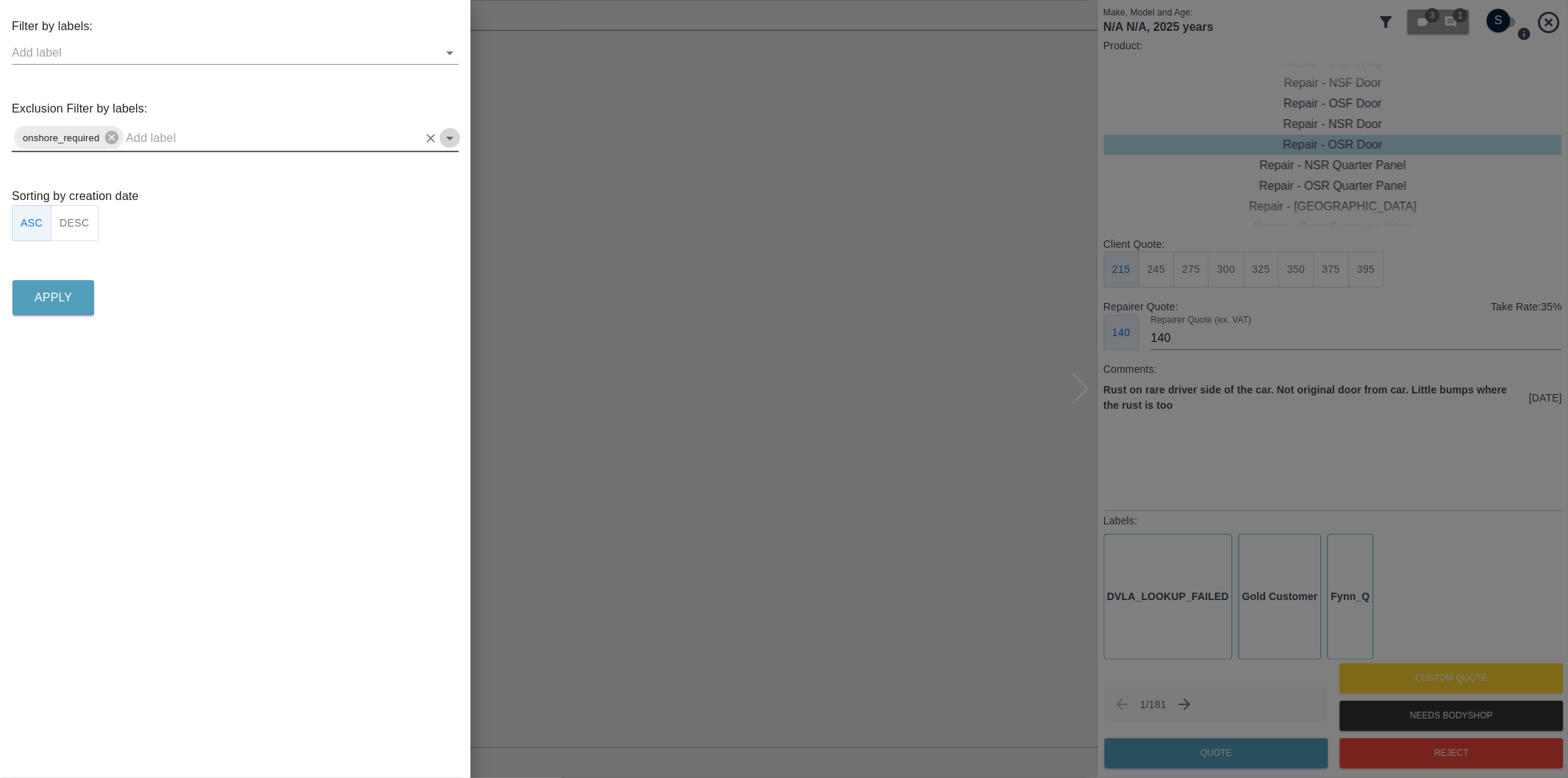
click at [449, 138] on icon "Open" at bounding box center [449, 137] width 17 height 17
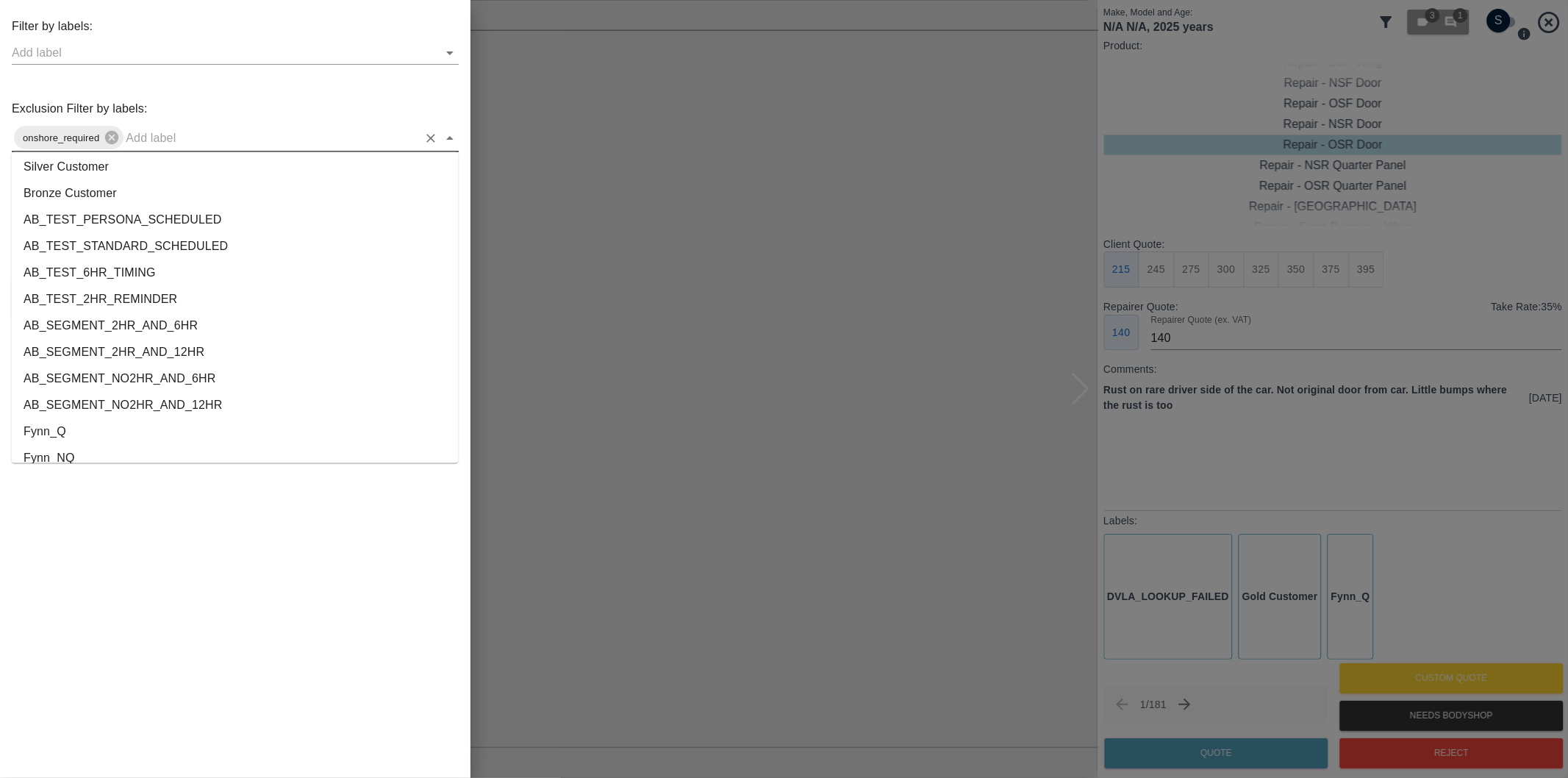
scroll to position [2691, 0]
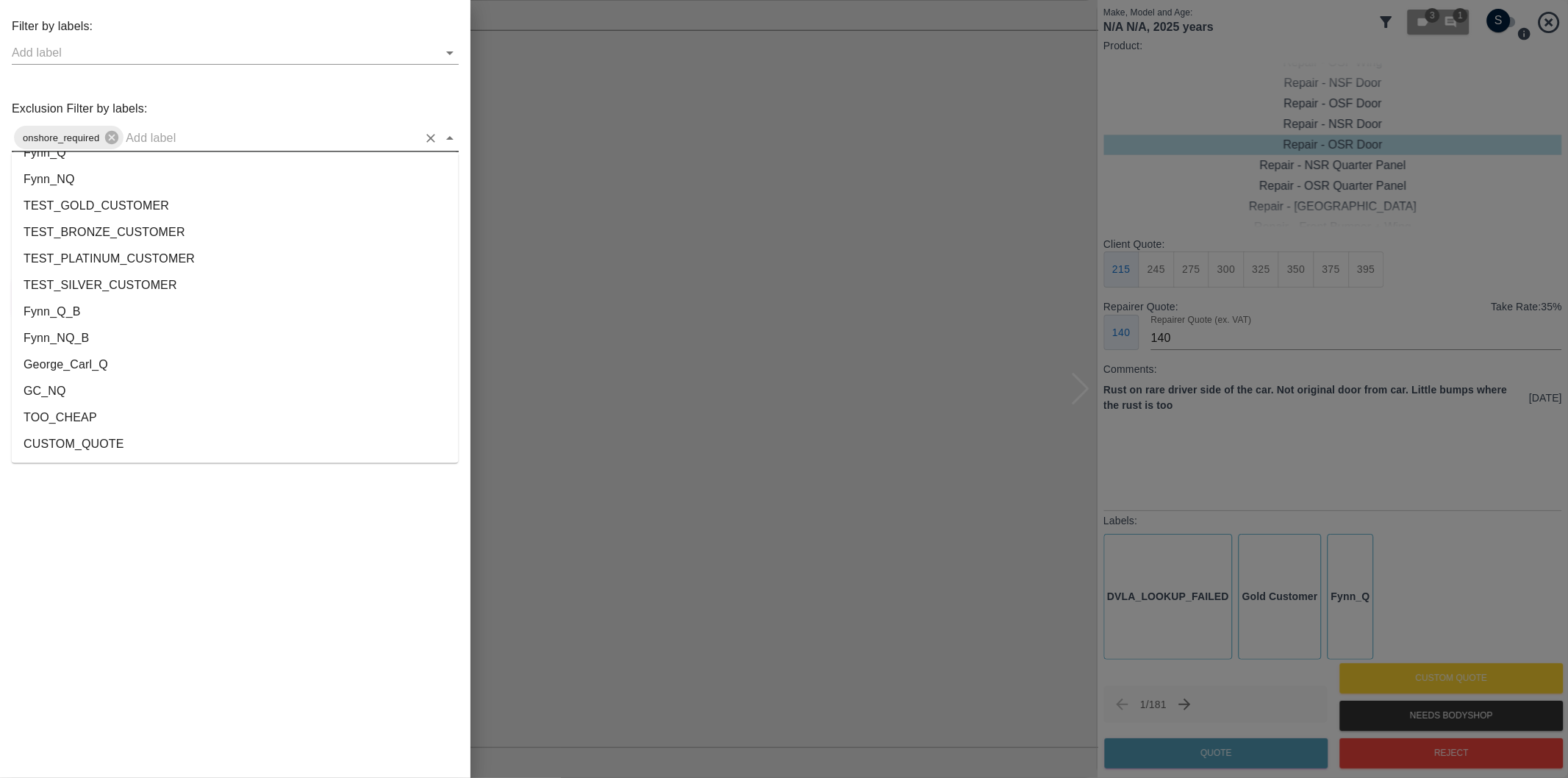
click at [85, 363] on li "George_Carl_Q" at bounding box center [236, 365] width 447 height 26
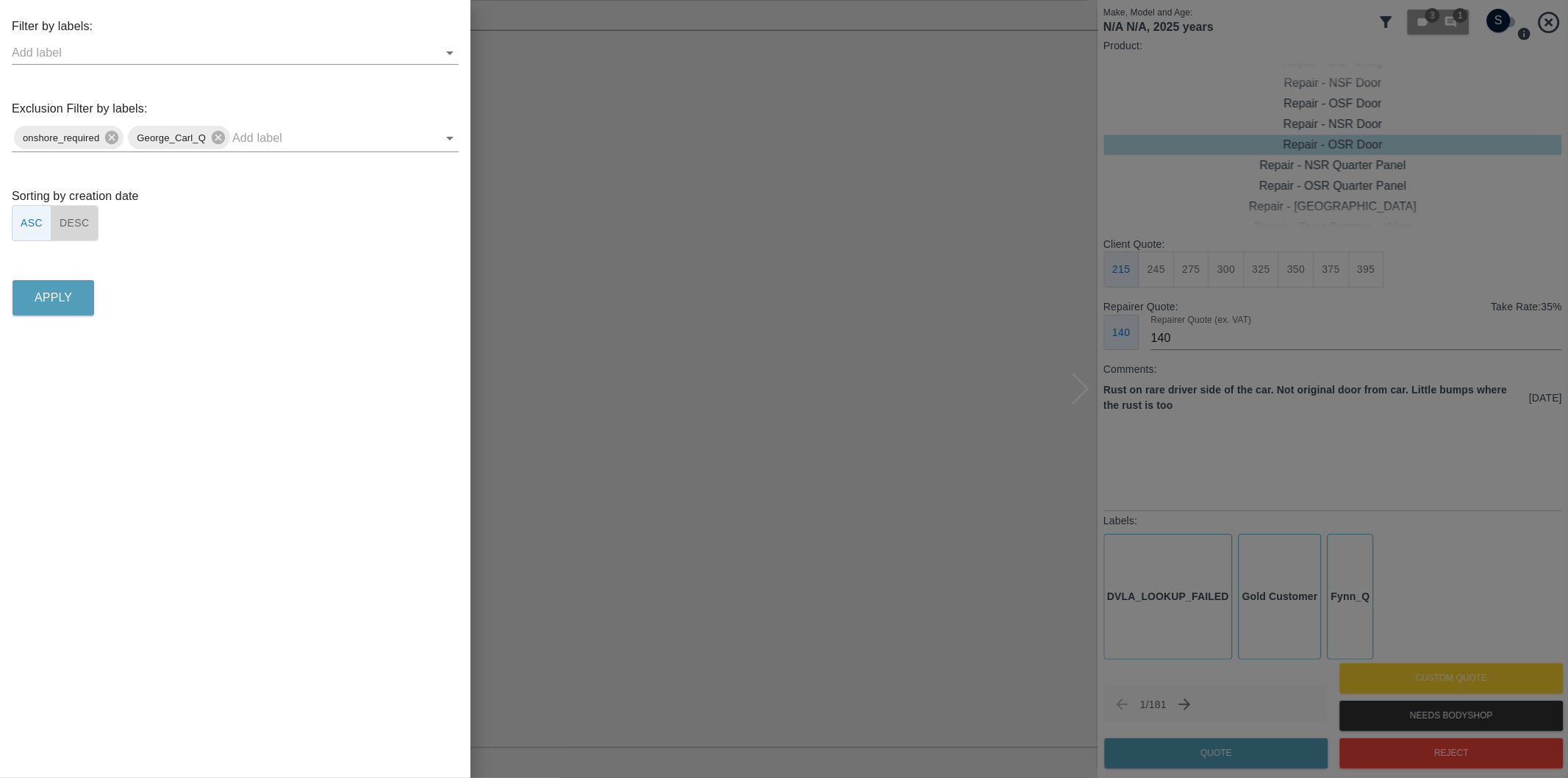
click at [75, 225] on button "DESC" at bounding box center [74, 224] width 48 height 36
click at [72, 307] on button "Apply" at bounding box center [54, 298] width 82 height 36
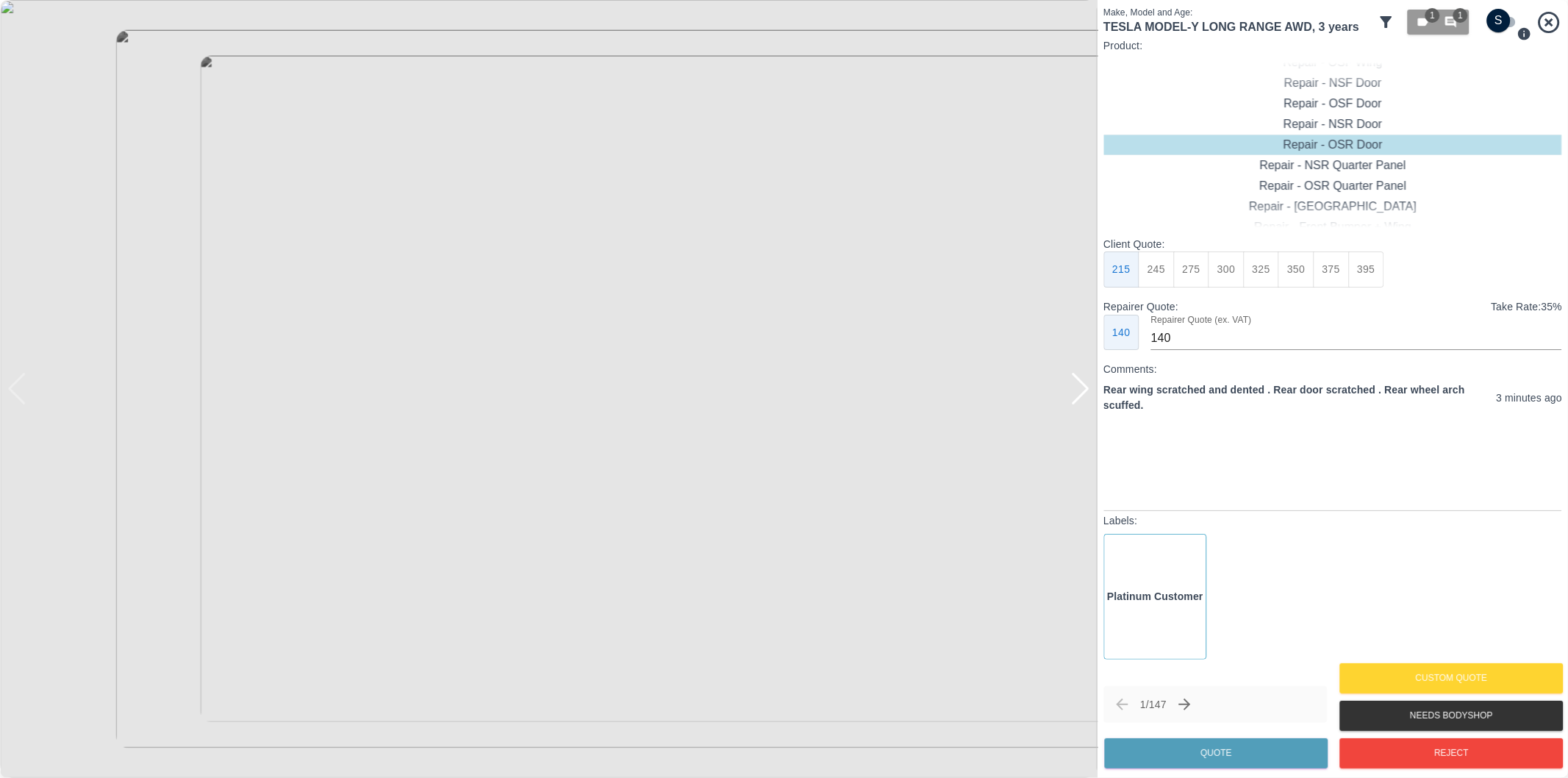
click at [1192, 697] on icon "Next claim" at bounding box center [1184, 704] width 17 height 17
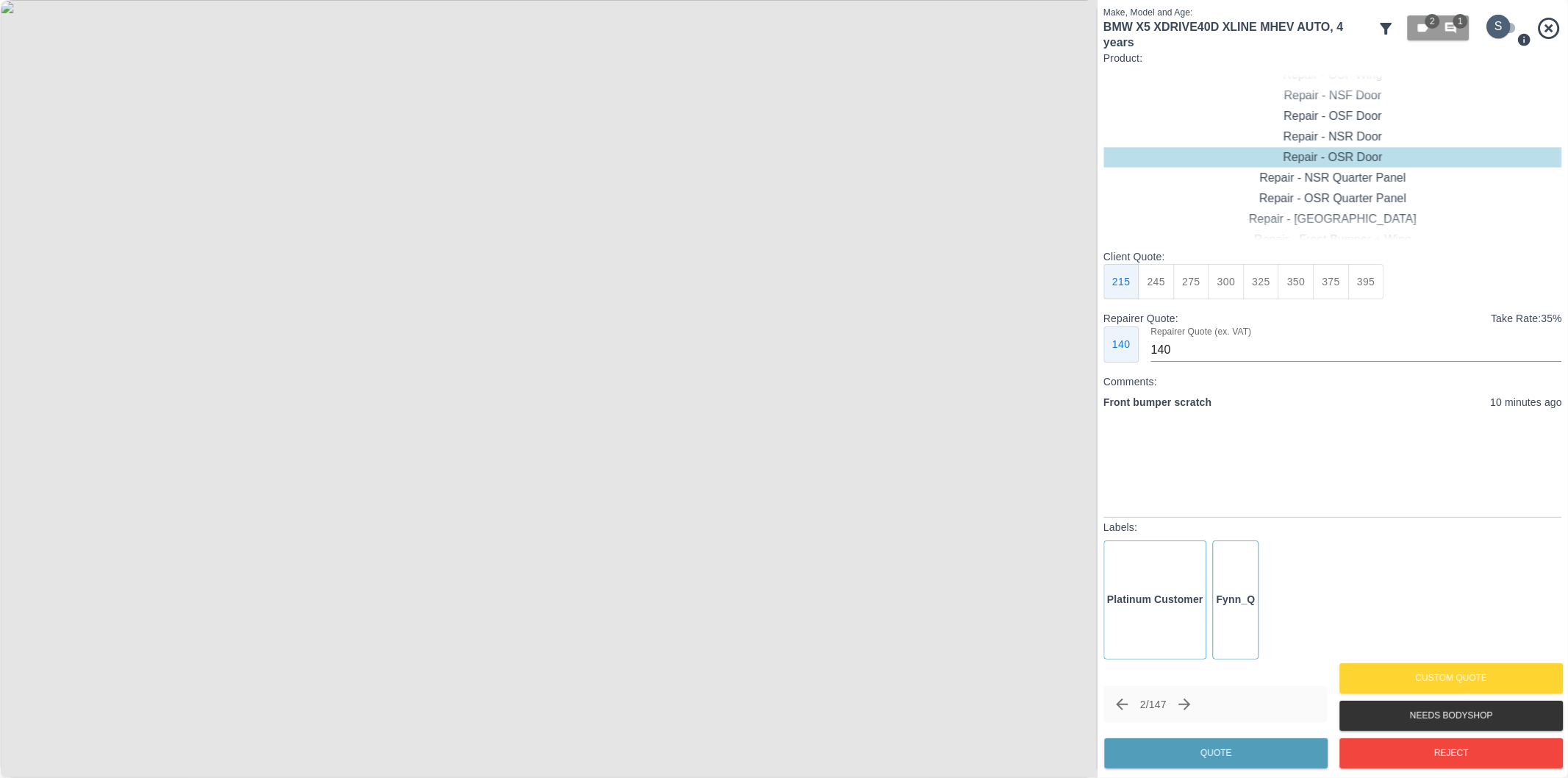
click at [1501, 24] on input "checkbox" at bounding box center [1499, 26] width 70 height 23
checkbox input "true"
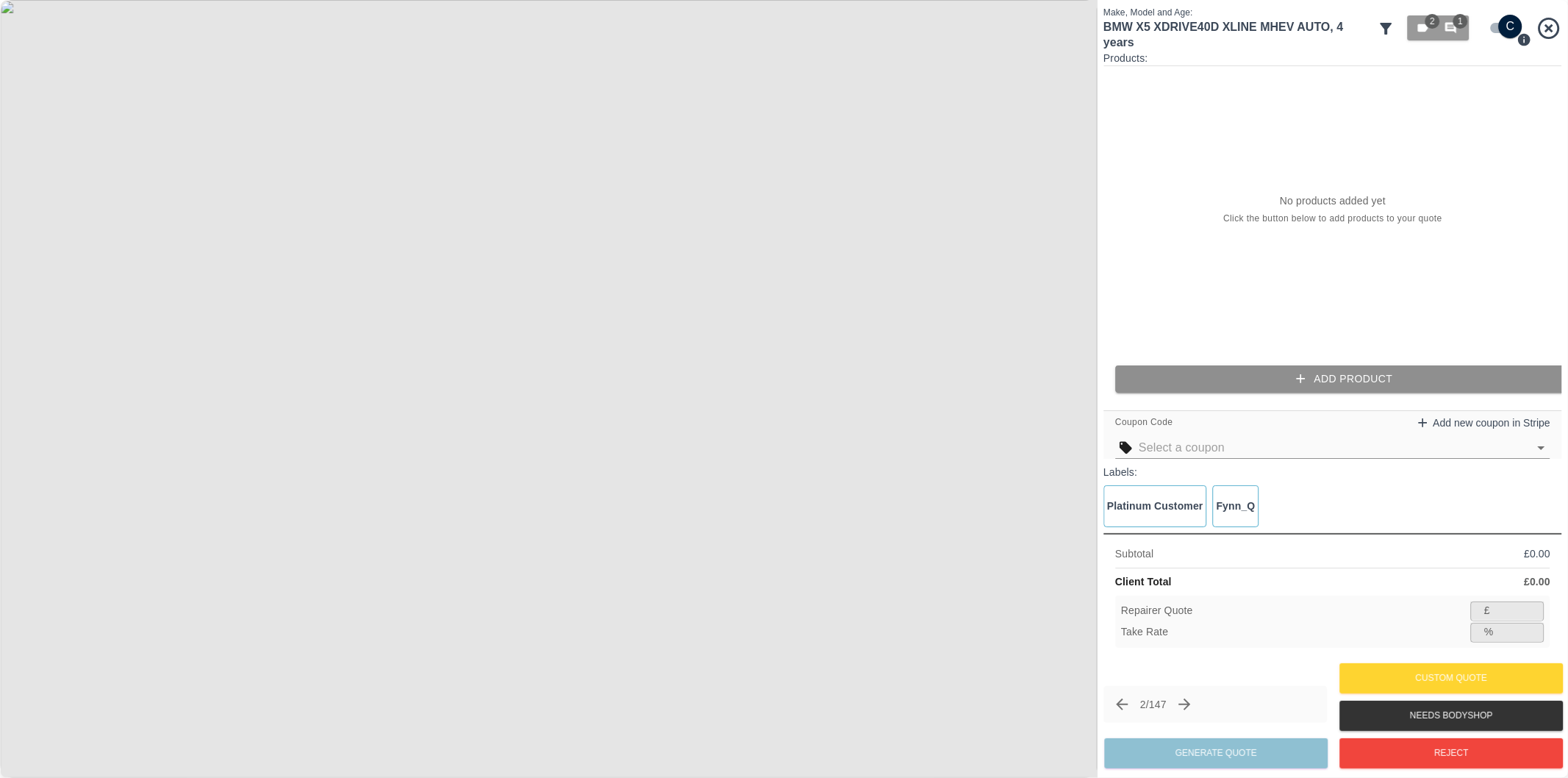
click at [1289, 380] on button "Add Product" at bounding box center [1344, 379] width 458 height 27
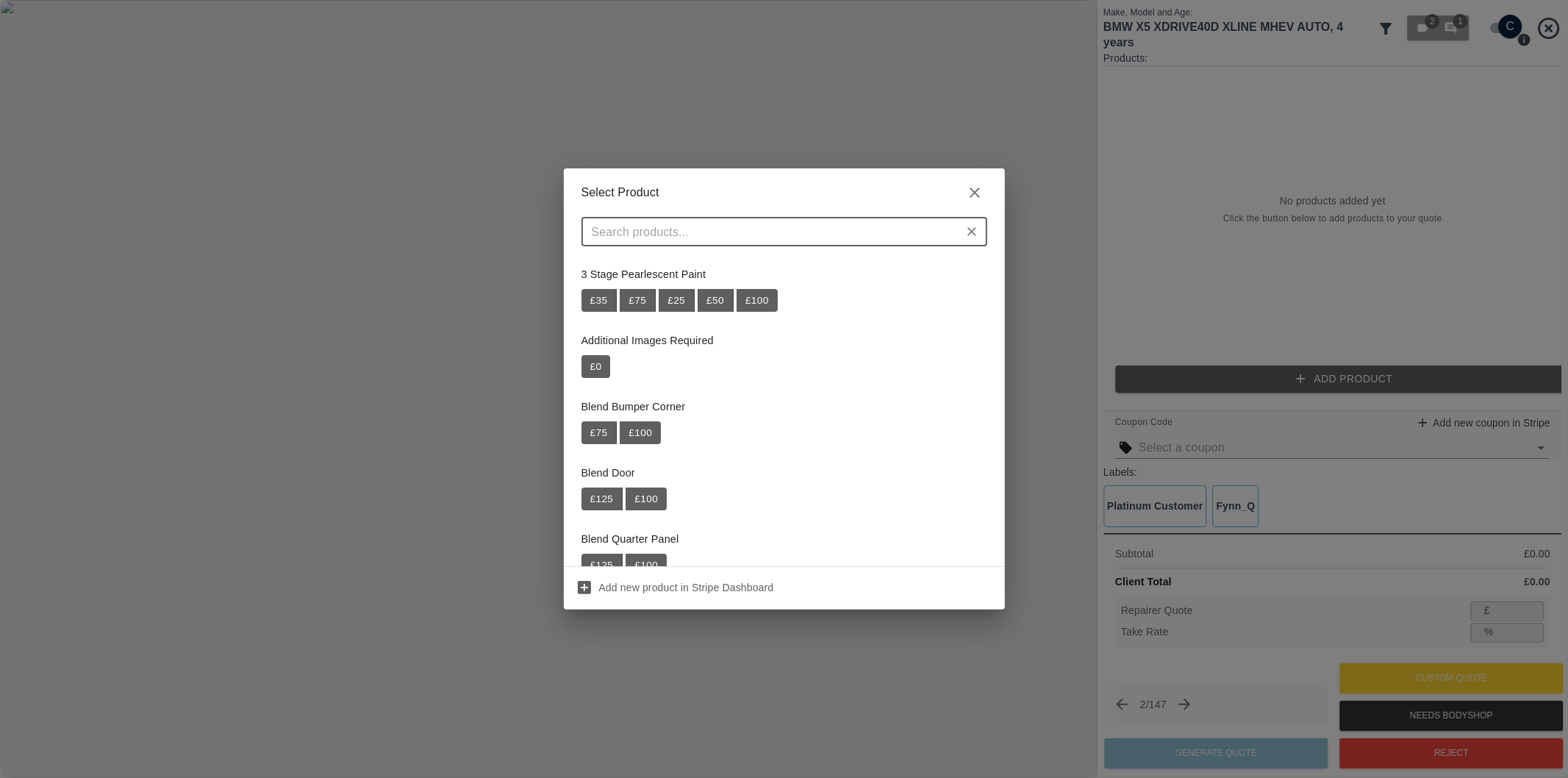
click at [818, 234] on input "text" at bounding box center [772, 231] width 372 height 20
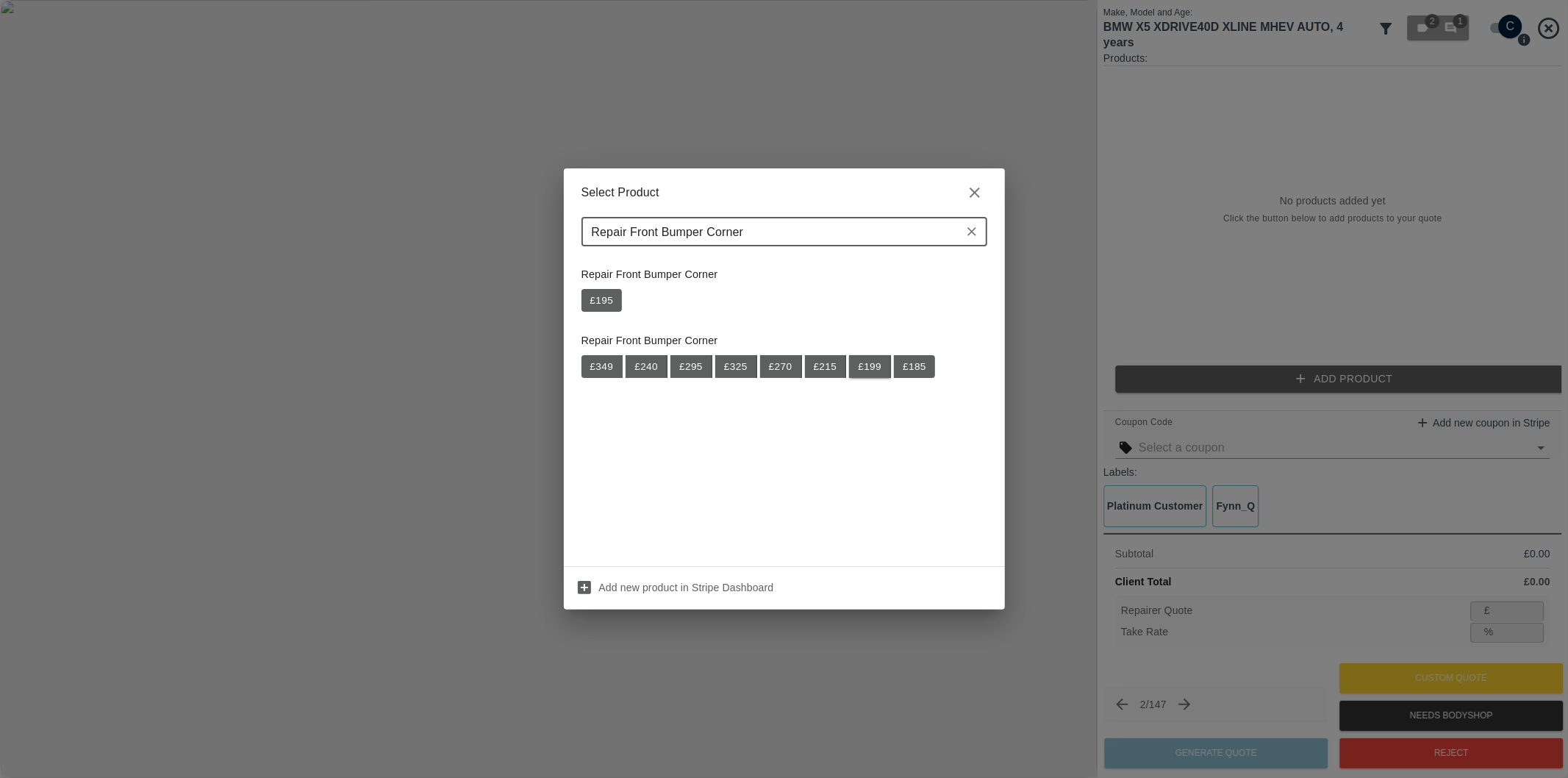
type input "Repair Front Bumper Corner"
click at [866, 368] on button "£ 199" at bounding box center [869, 366] width 42 height 23
type input "129"
type input "35.2"
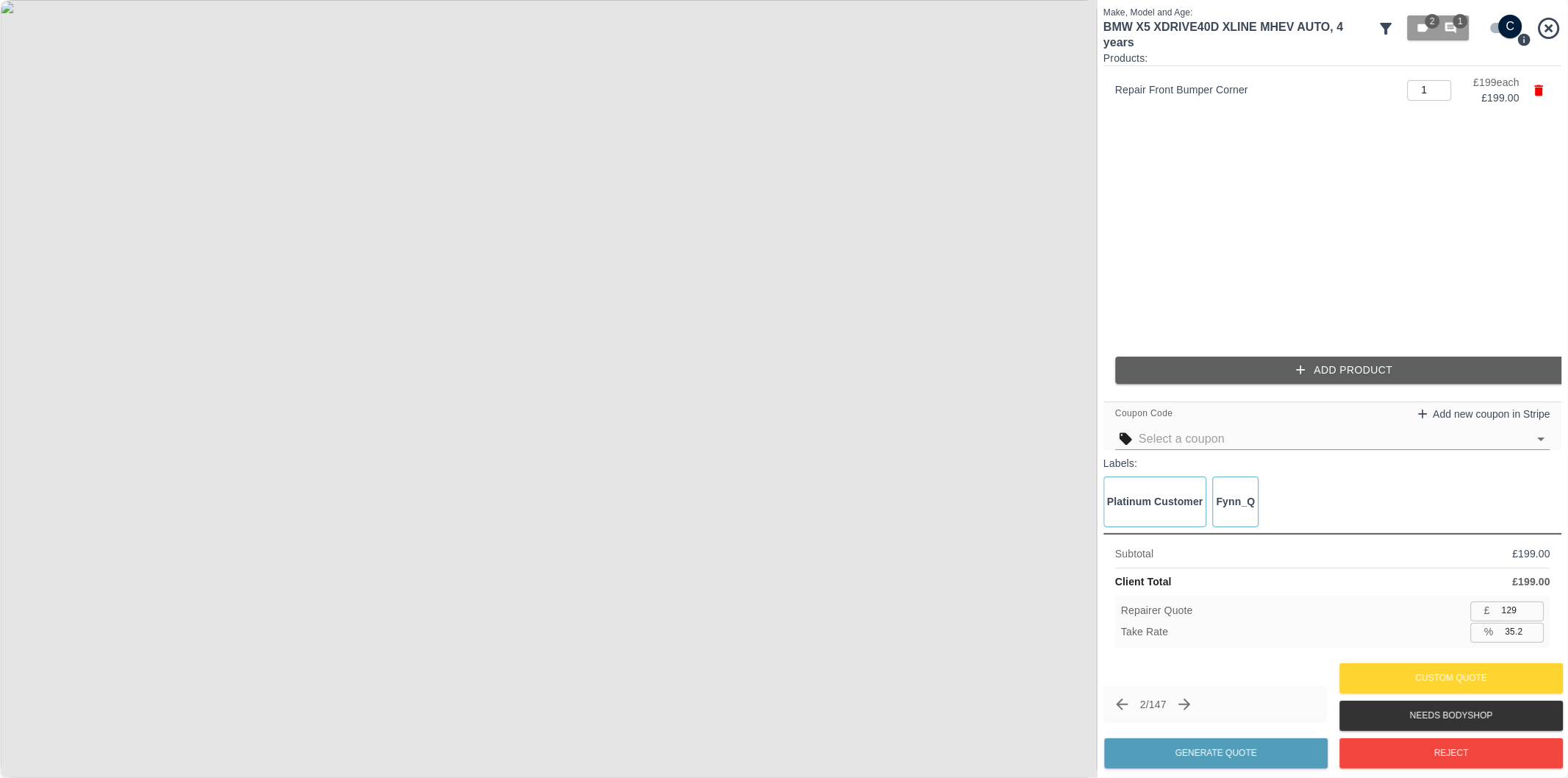
click at [1320, 373] on button "Add Product" at bounding box center [1344, 370] width 458 height 27
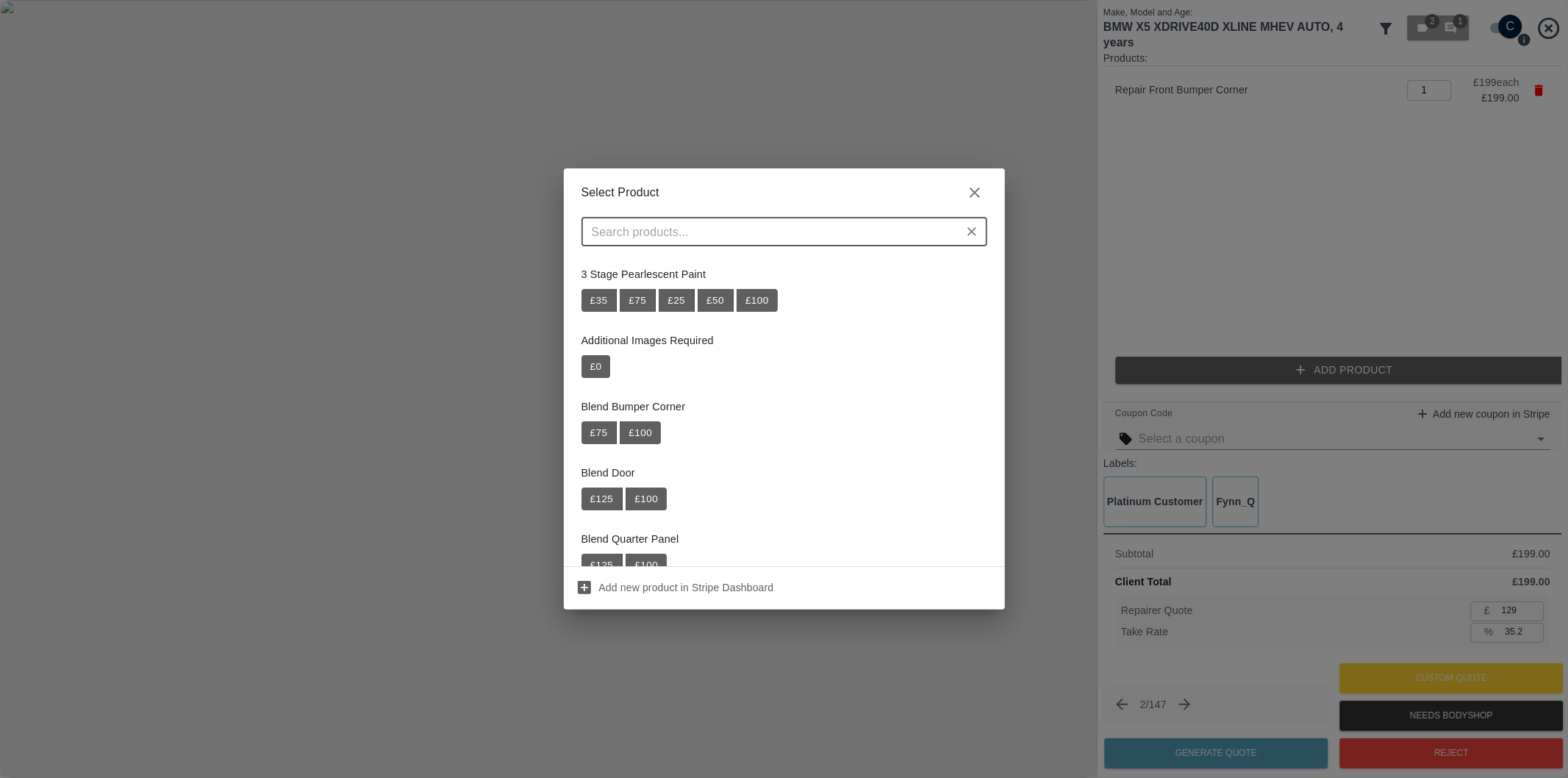
click at [832, 233] on input "text" at bounding box center [772, 231] width 372 height 20
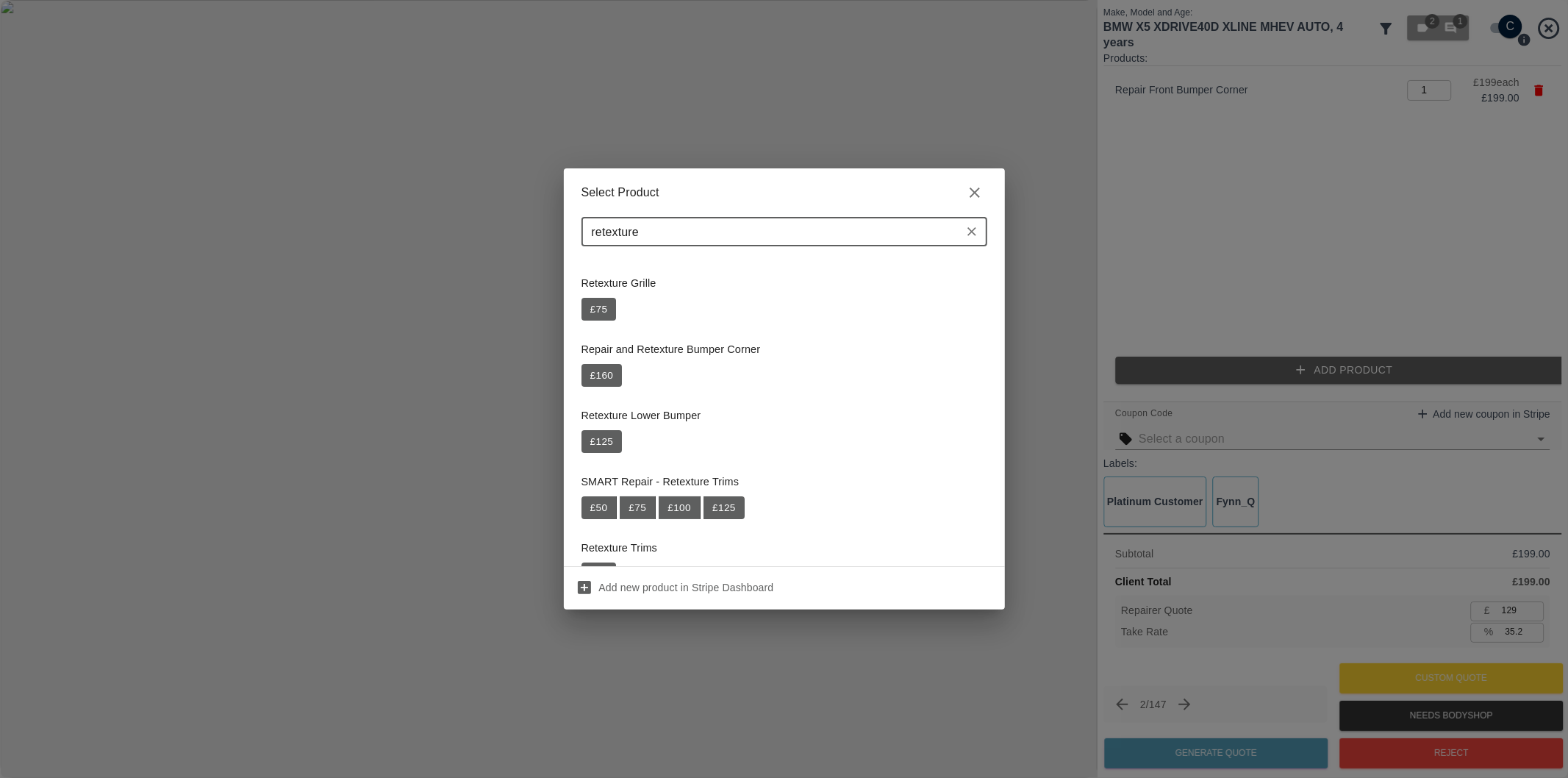
scroll to position [163, 0]
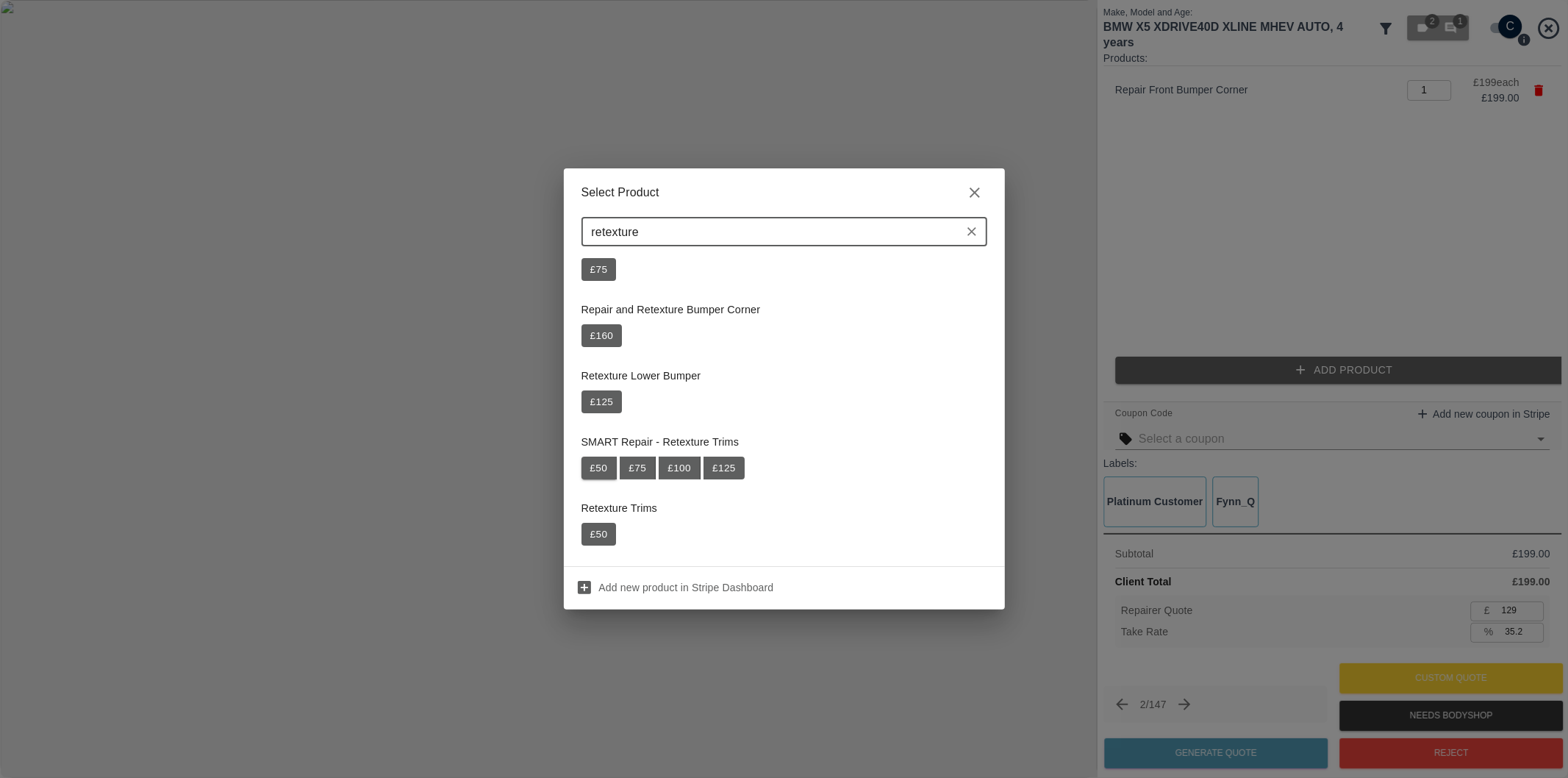
type input "retexture"
click at [598, 469] on button "£ 50" at bounding box center [600, 468] width 36 height 23
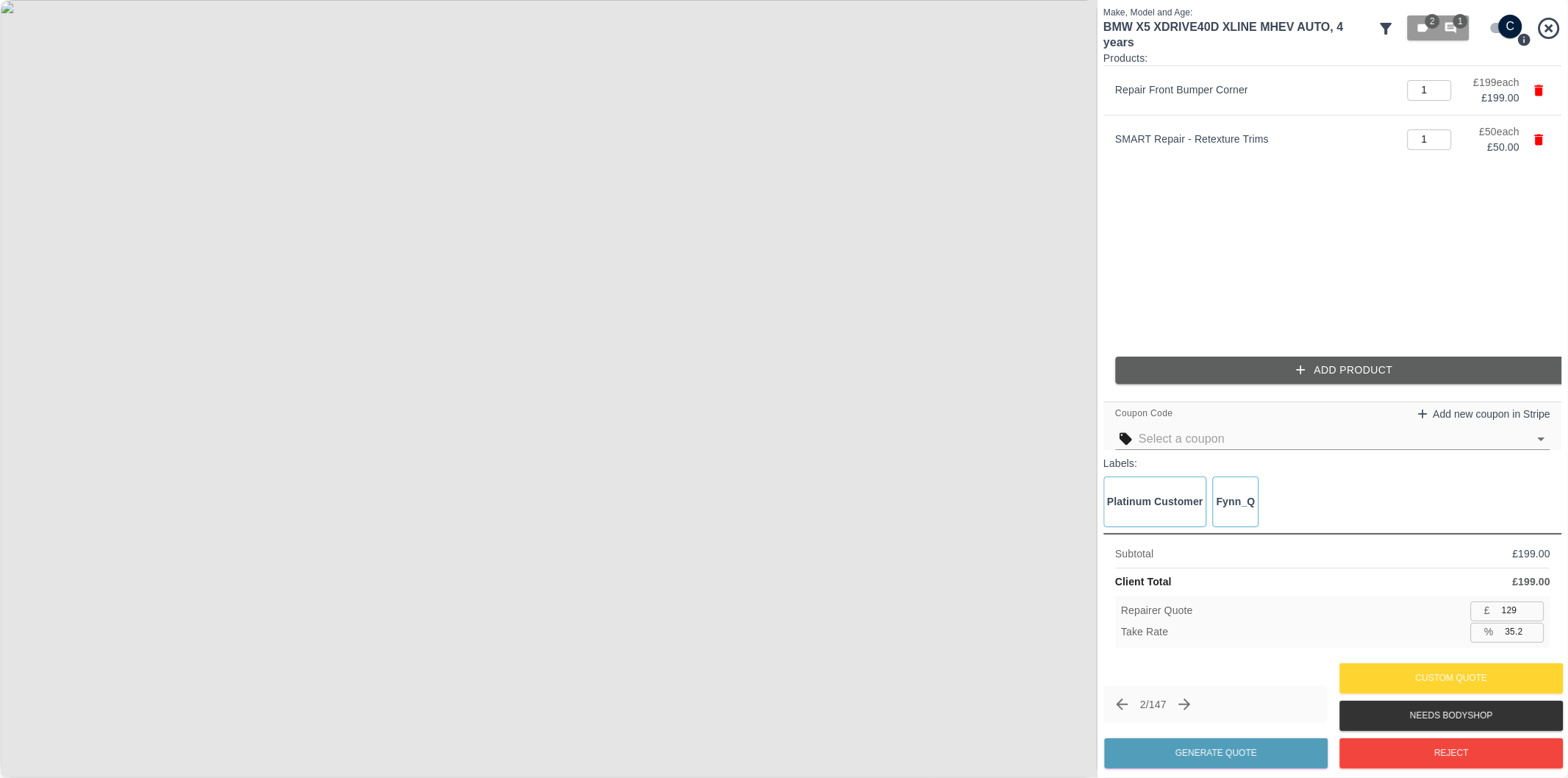
type input "161"
click at [1536, 628] on input "35.4" at bounding box center [1522, 631] width 45 height 18
click at [1536, 628] on input "35.5" at bounding box center [1522, 631] width 45 height 18
click at [1536, 628] on input "35.6" at bounding box center [1522, 631] width 45 height 18
click at [1536, 628] on input "35.7" at bounding box center [1522, 631] width 45 height 18
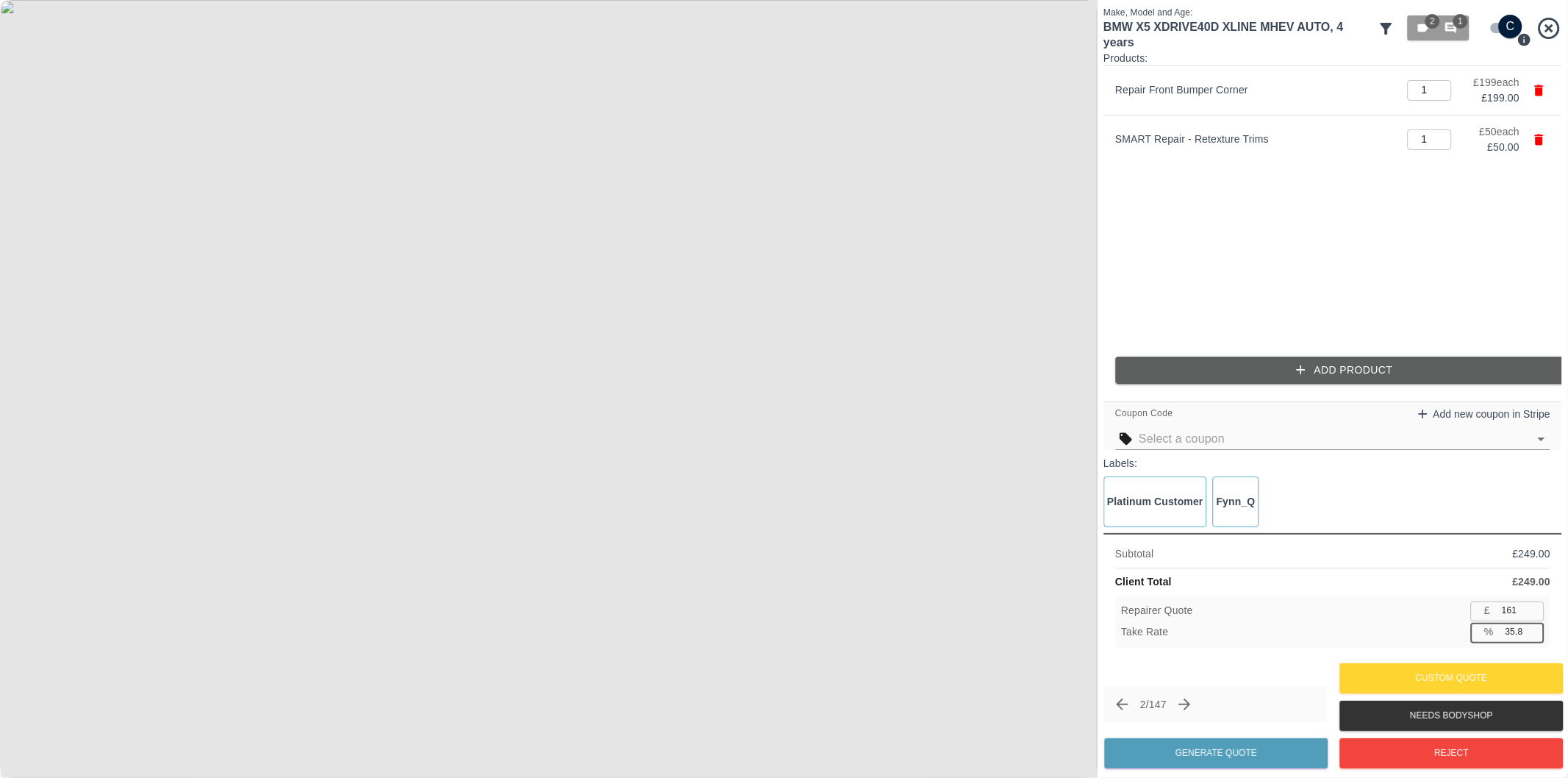
click at [1536, 628] on input "35.8" at bounding box center [1522, 631] width 45 height 18
click at [1536, 628] on input "35.9" at bounding box center [1522, 631] width 45 height 18
click at [1536, 628] on input "36" at bounding box center [1522, 631] width 45 height 18
click at [1536, 628] on input "36.1" at bounding box center [1522, 631] width 45 height 18
click at [1535, 628] on input "36.2" at bounding box center [1522, 631] width 45 height 18
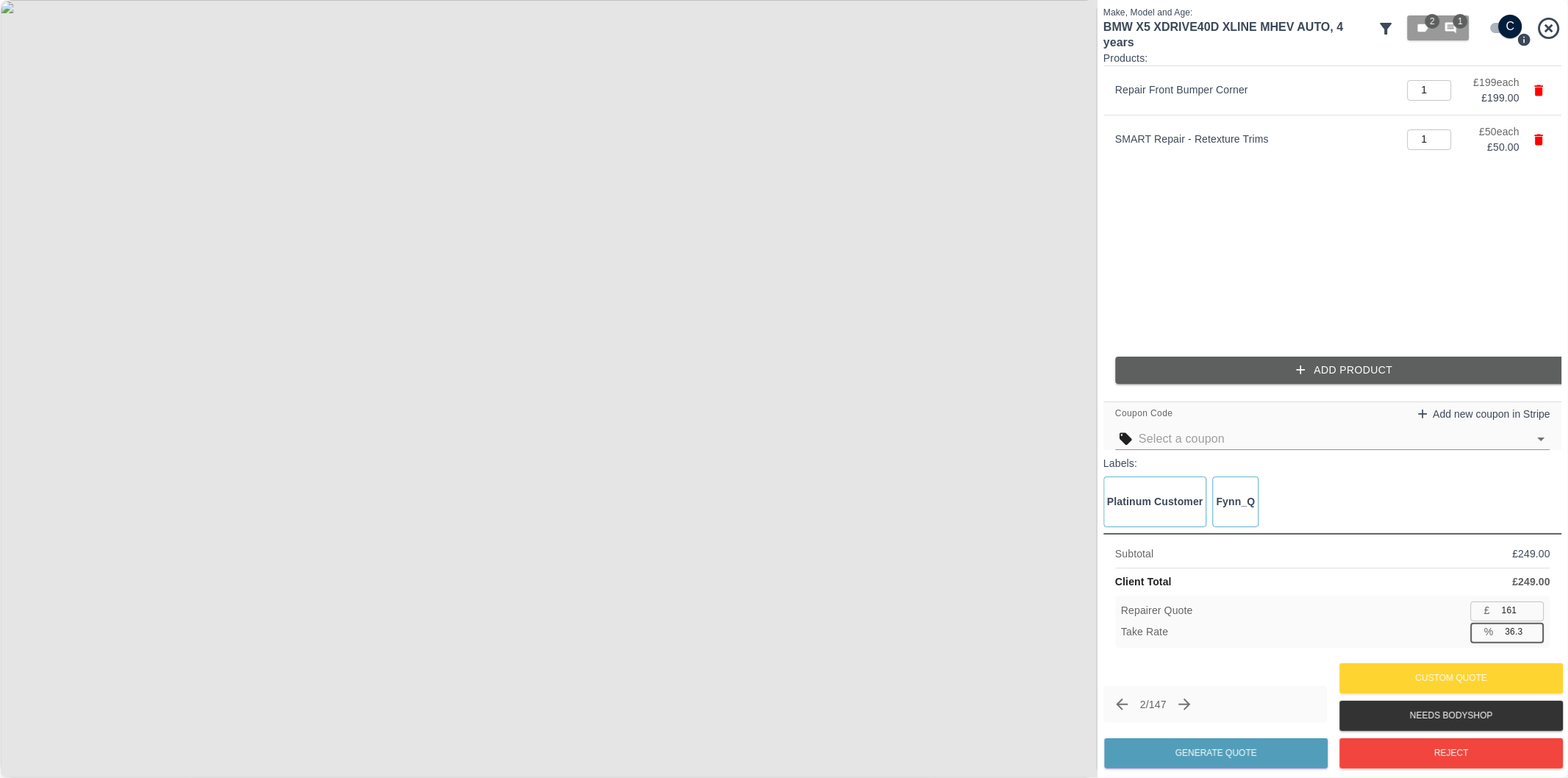
click at [1535, 628] on input "36.3" at bounding box center [1522, 631] width 45 height 18
click at [1535, 628] on input "36.4" at bounding box center [1522, 631] width 45 height 18
click at [1535, 628] on input "36.5" at bounding box center [1522, 631] width 45 height 18
click at [1534, 628] on input "36.6" at bounding box center [1522, 631] width 45 height 18
click at [1533, 628] on input "36.7" at bounding box center [1522, 631] width 45 height 18
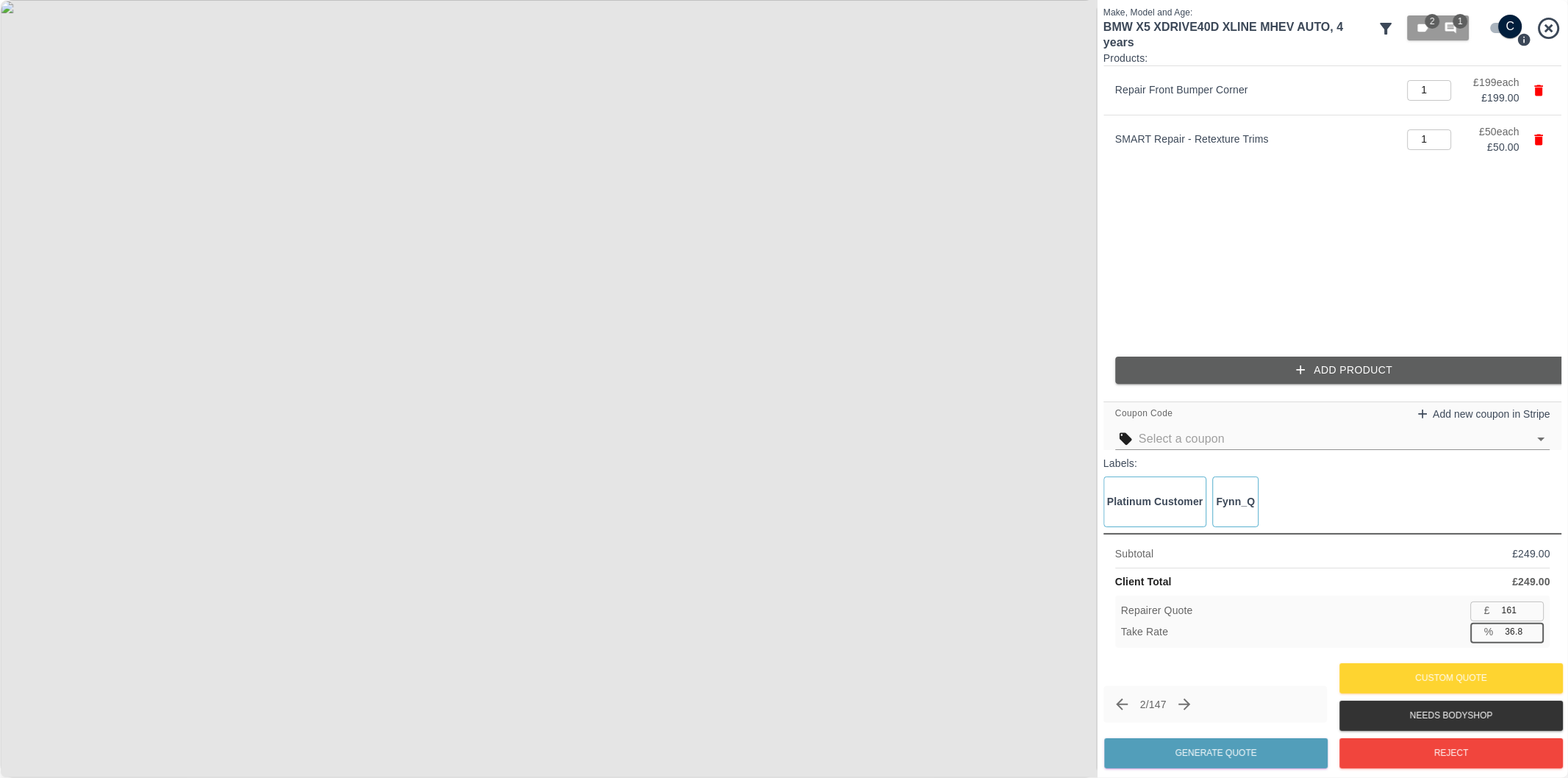
click at [1533, 628] on input "36.8" at bounding box center [1522, 631] width 45 height 18
click at [1533, 628] on input "36.9" at bounding box center [1522, 631] width 45 height 18
type input "37"
click at [1533, 628] on input "37" at bounding box center [1522, 631] width 45 height 18
type input "156"
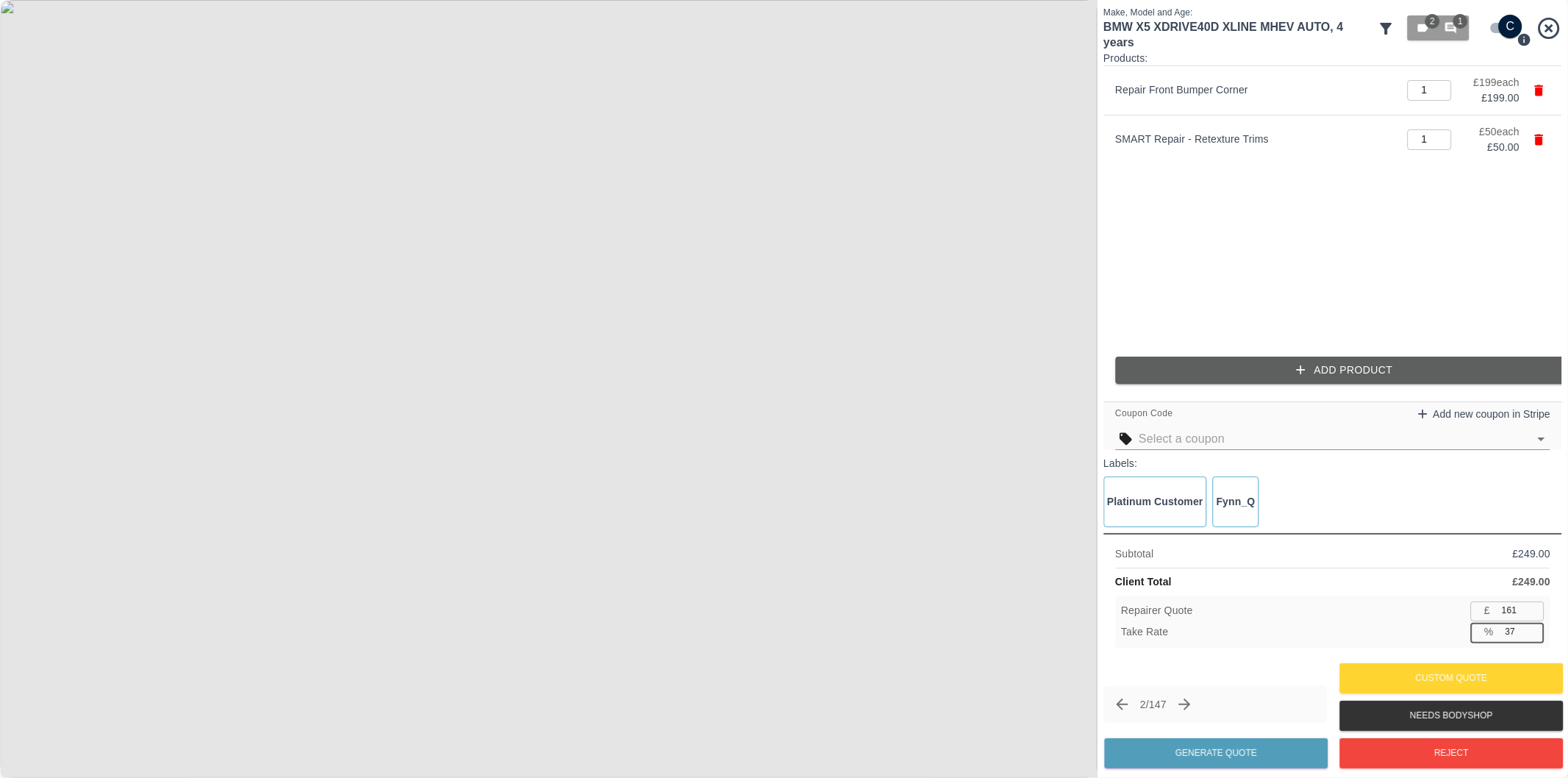
type input "37.3"
click at [1245, 751] on button "Generate Quote" at bounding box center [1216, 753] width 224 height 30
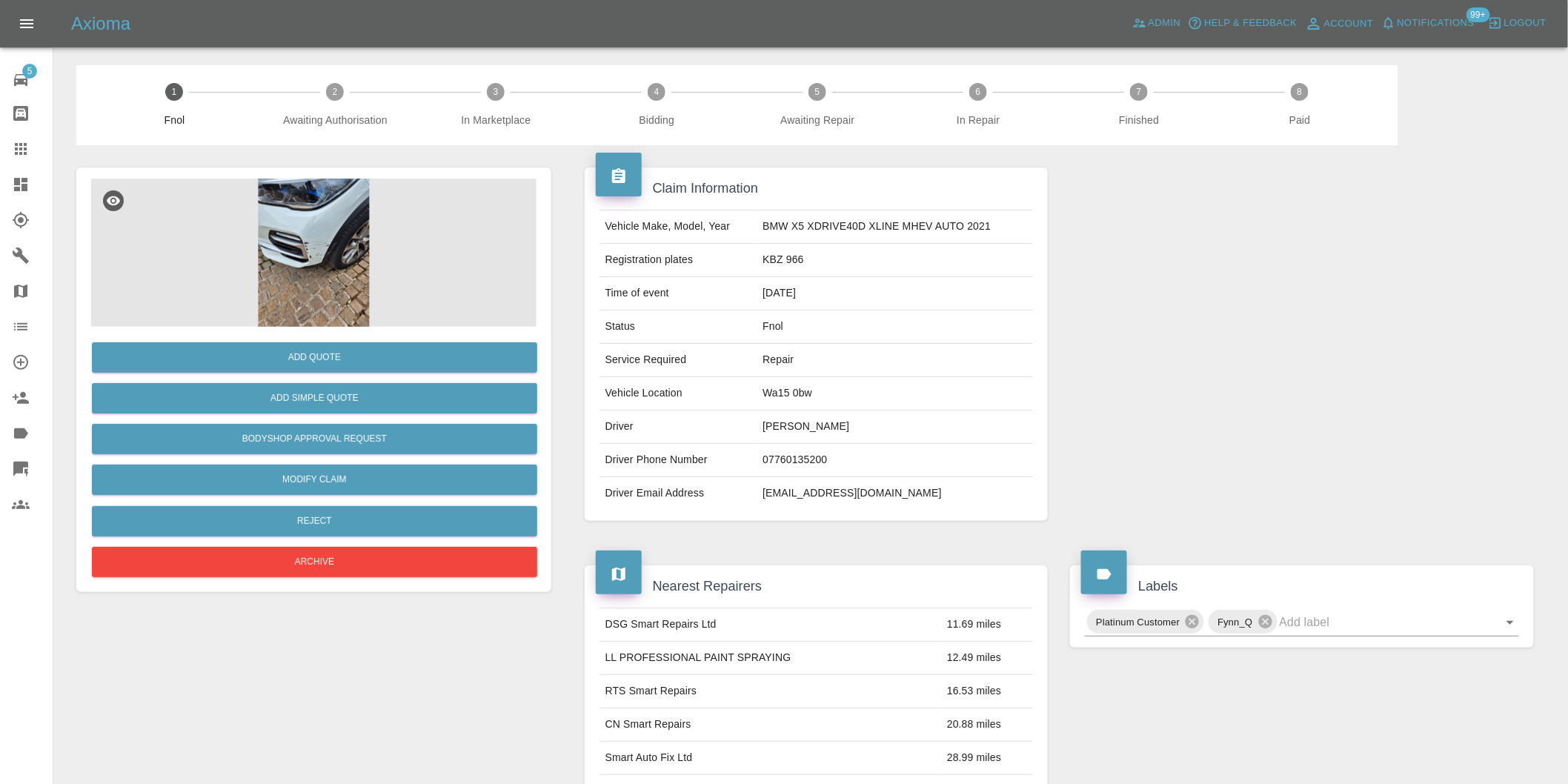
click at [322, 240] on img at bounding box center [314, 253] width 445 height 148
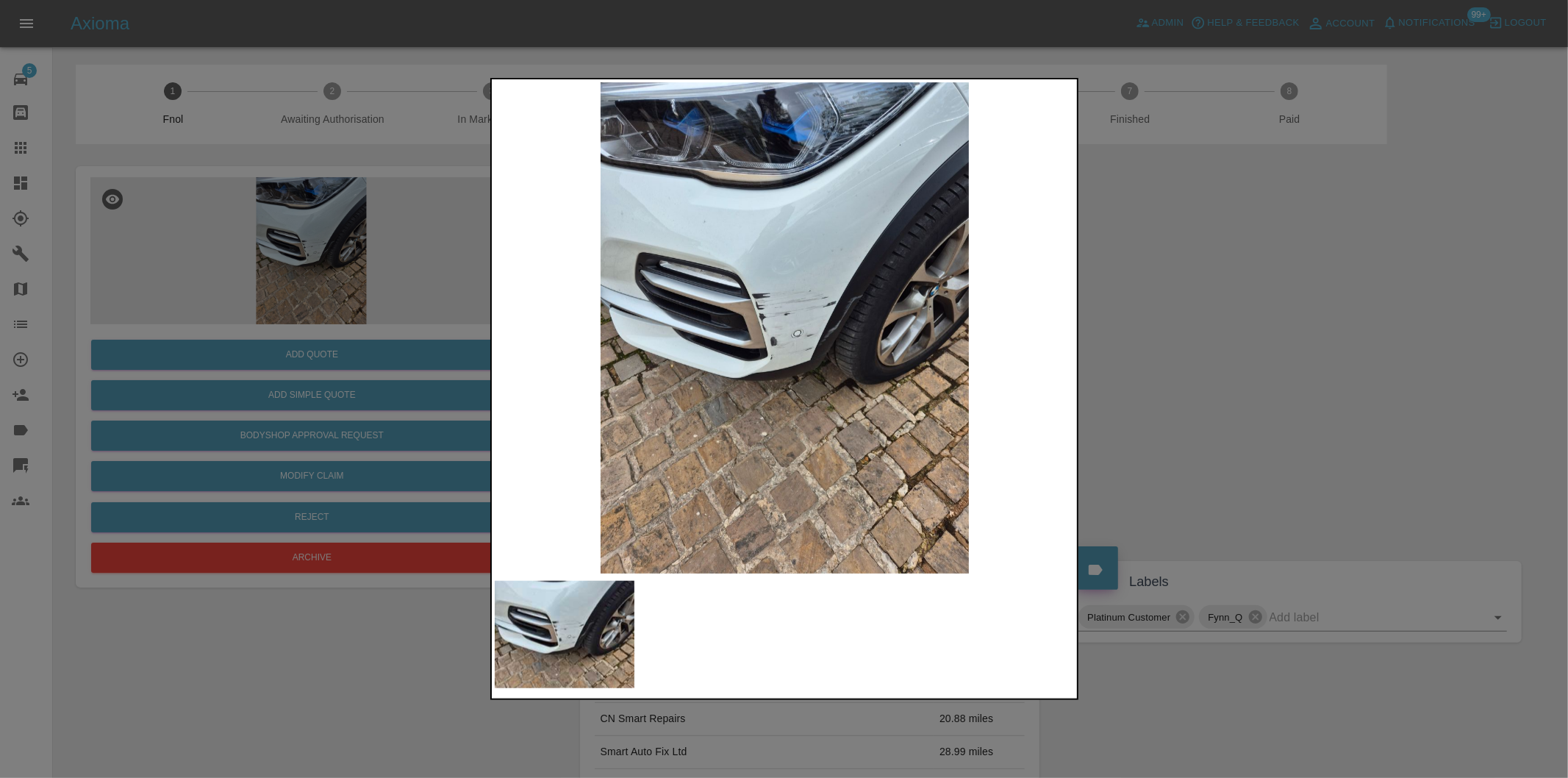
click at [787, 359] on img at bounding box center [785, 328] width 581 height 491
click at [787, 358] on img at bounding box center [785, 328] width 581 height 491
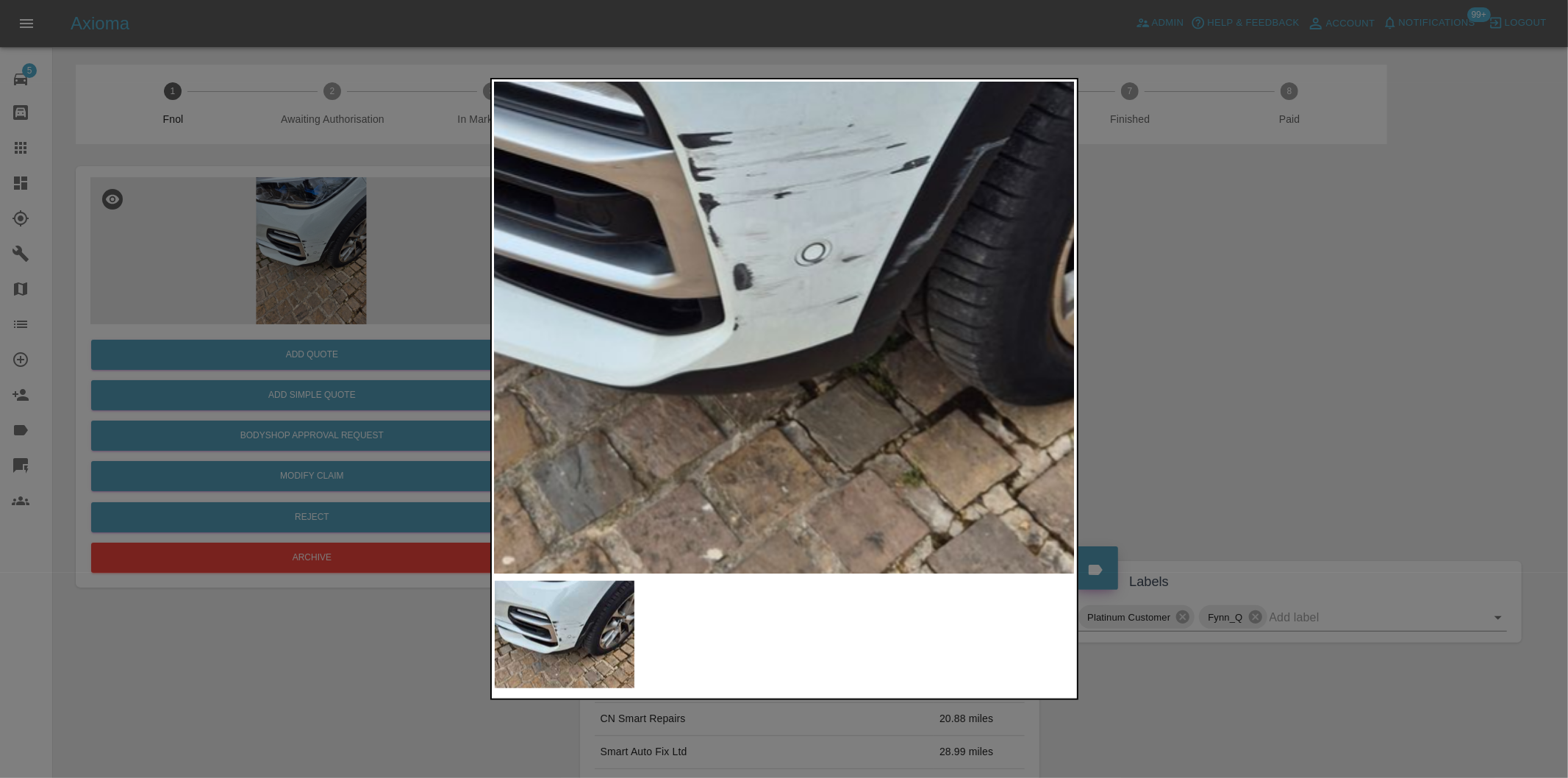
click at [789, 357] on img at bounding box center [774, 236] width 1742 height 1473
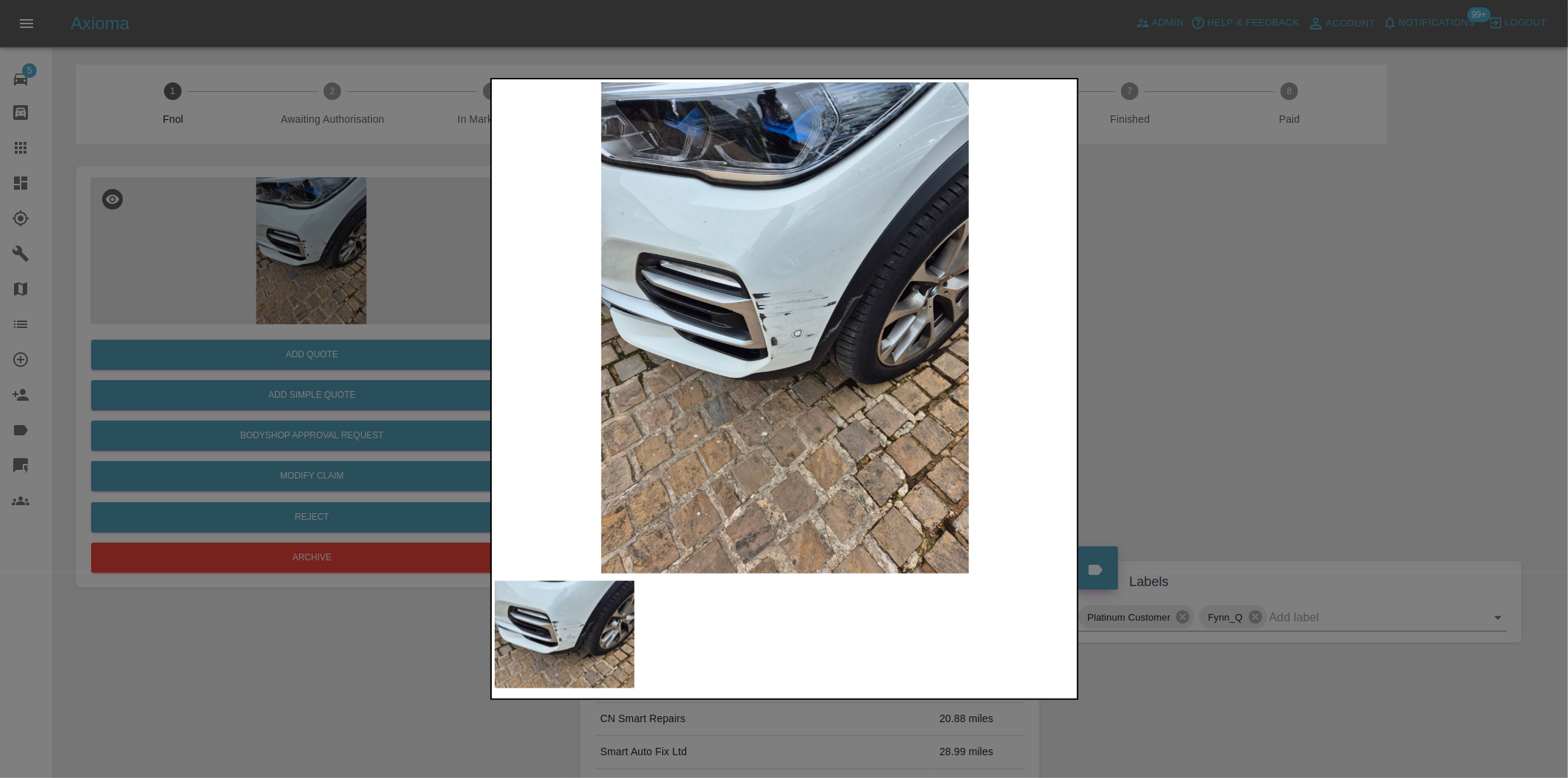
drag, startPoint x: 1264, startPoint y: 360, endPoint x: 1224, endPoint y: 314, distance: 61.0
click at [1263, 362] on div at bounding box center [784, 389] width 1568 height 778
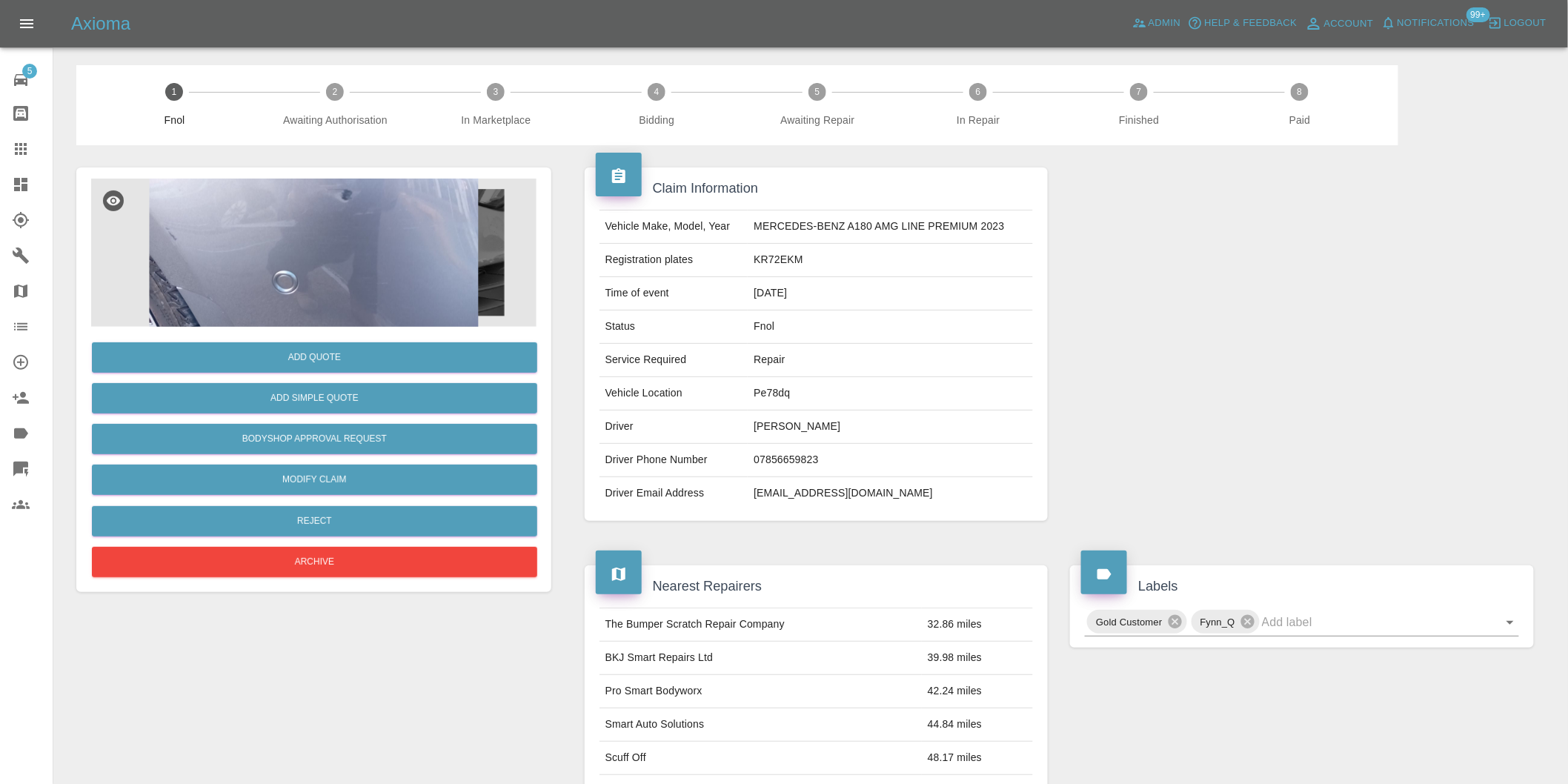
click at [398, 224] on img at bounding box center [314, 253] width 445 height 148
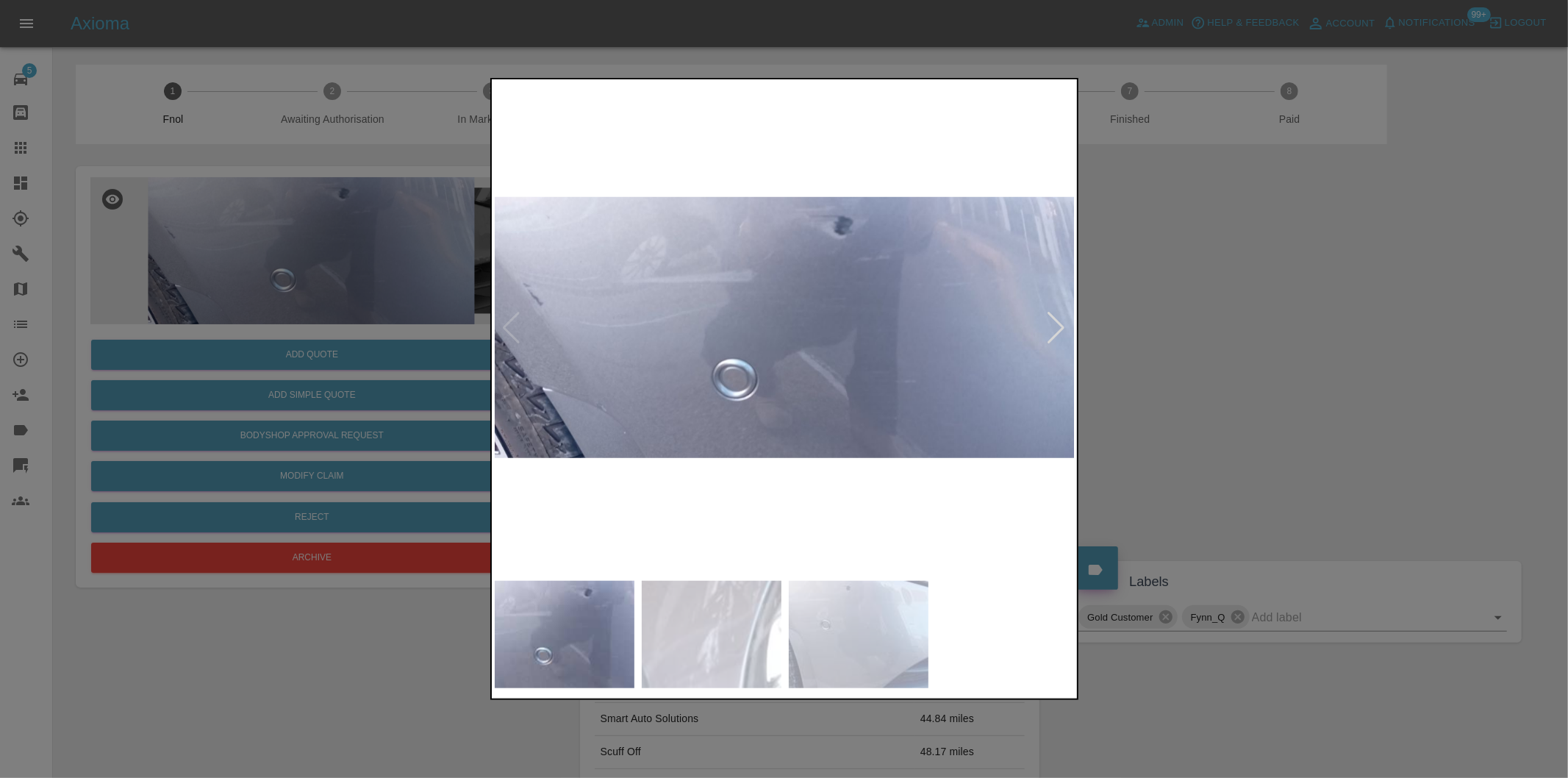
click at [1064, 321] on div at bounding box center [1057, 328] width 20 height 32
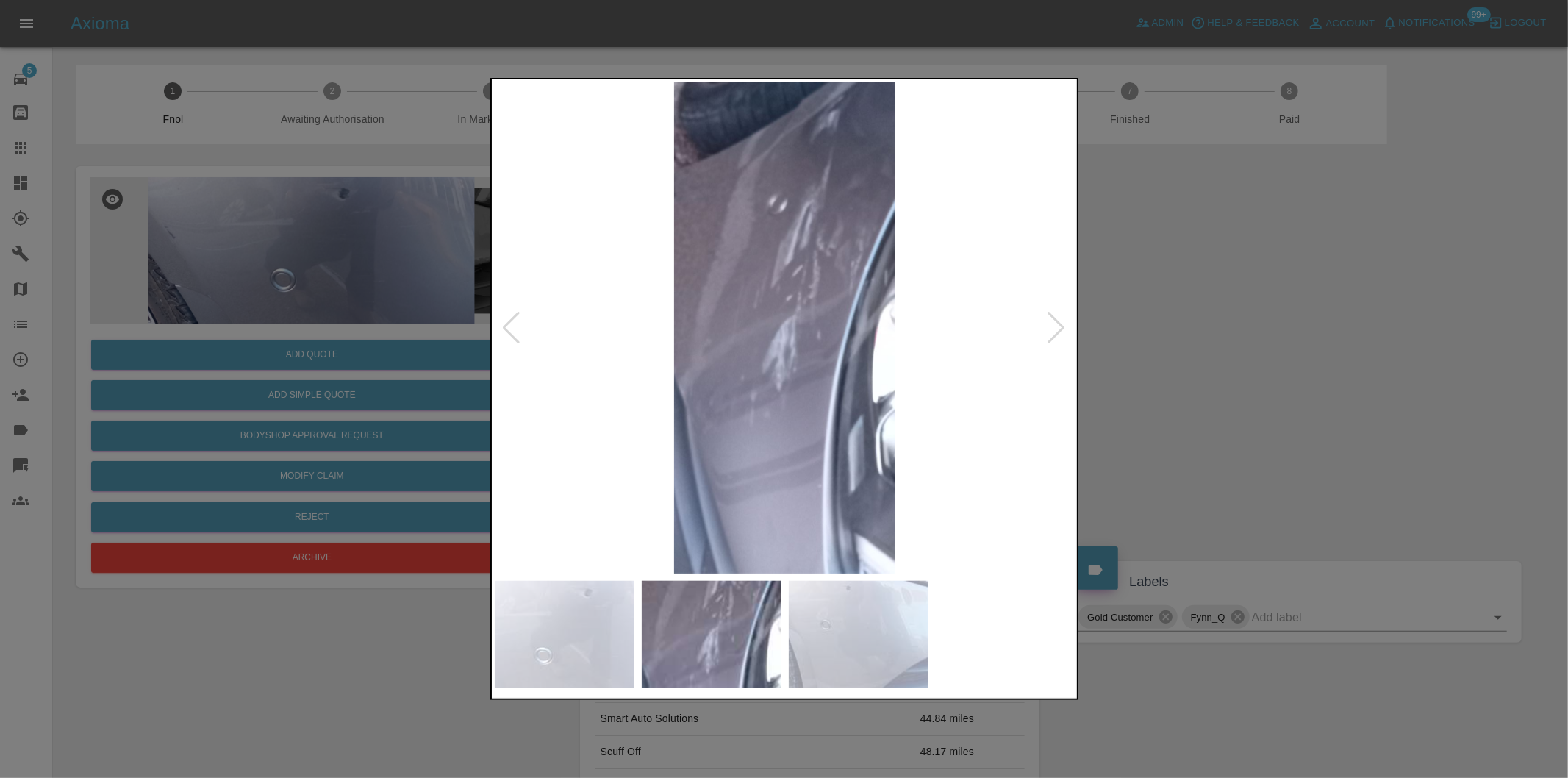
click at [1064, 321] on div at bounding box center [1057, 328] width 20 height 32
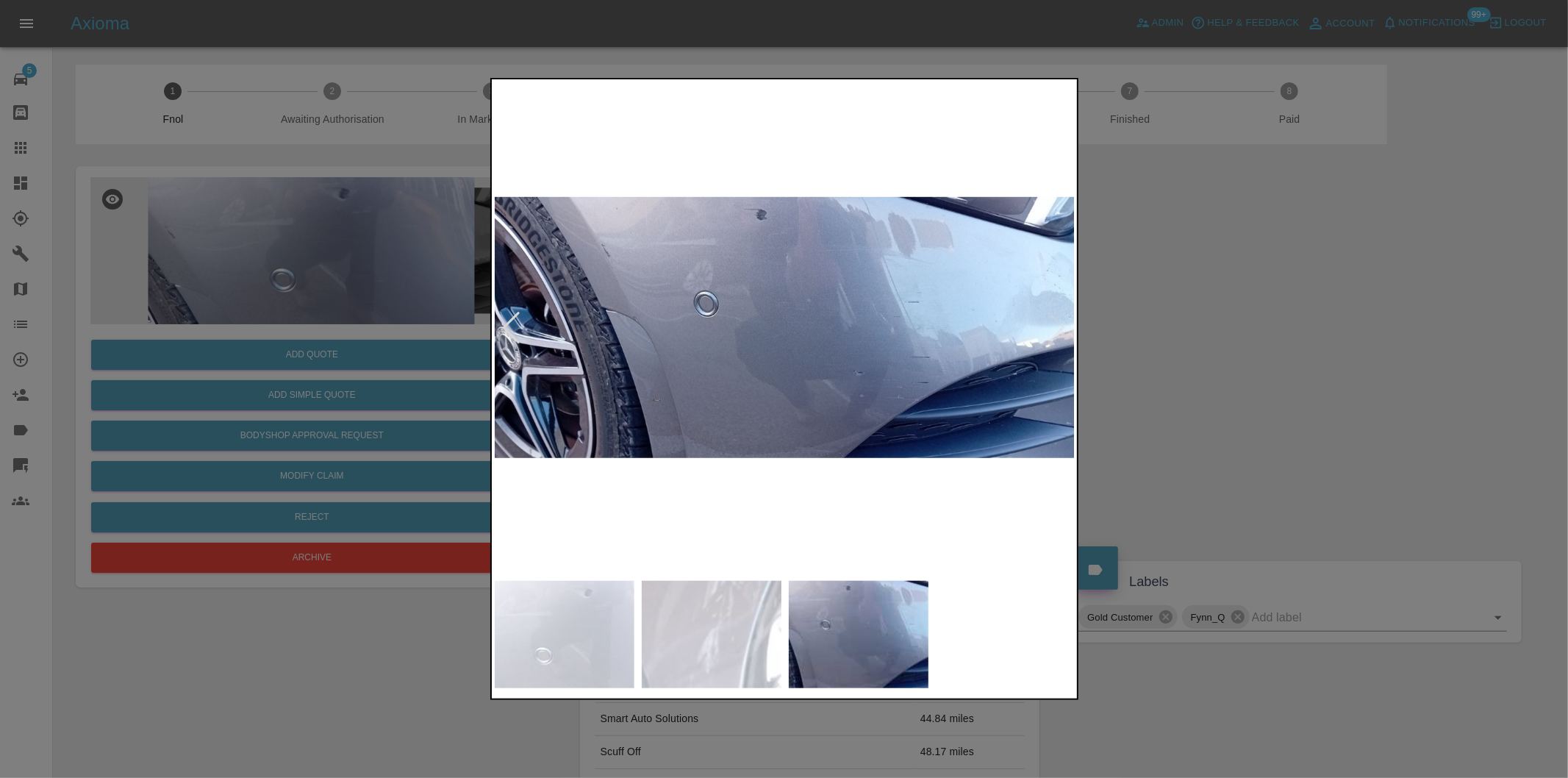
click at [1064, 321] on img at bounding box center [785, 328] width 581 height 491
drag, startPoint x: 1263, startPoint y: 357, endPoint x: 853, endPoint y: 511, distance: 438.0
click at [1262, 358] on div at bounding box center [784, 389] width 1568 height 778
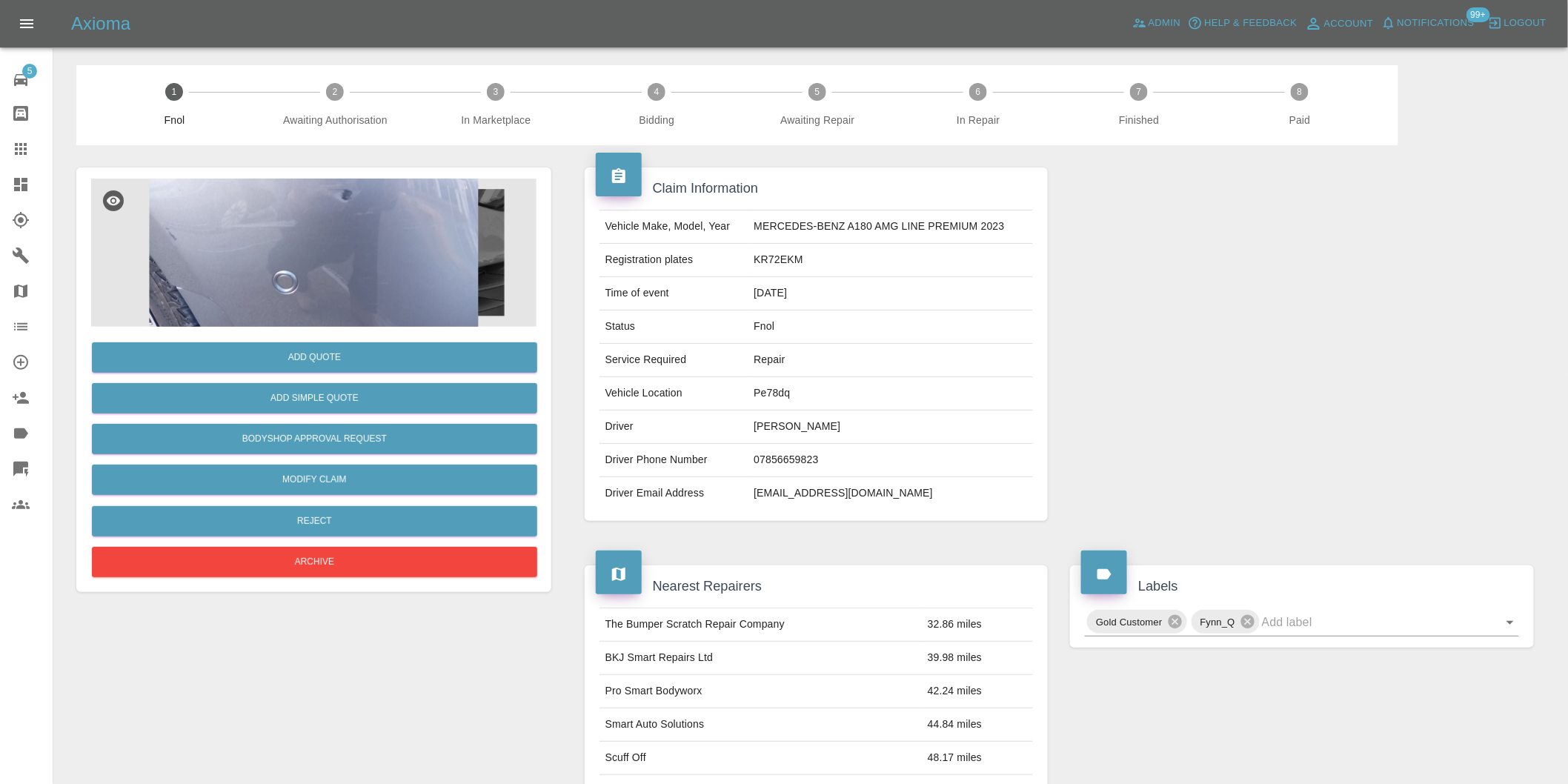
click at [349, 260] on img at bounding box center [314, 253] width 445 height 148
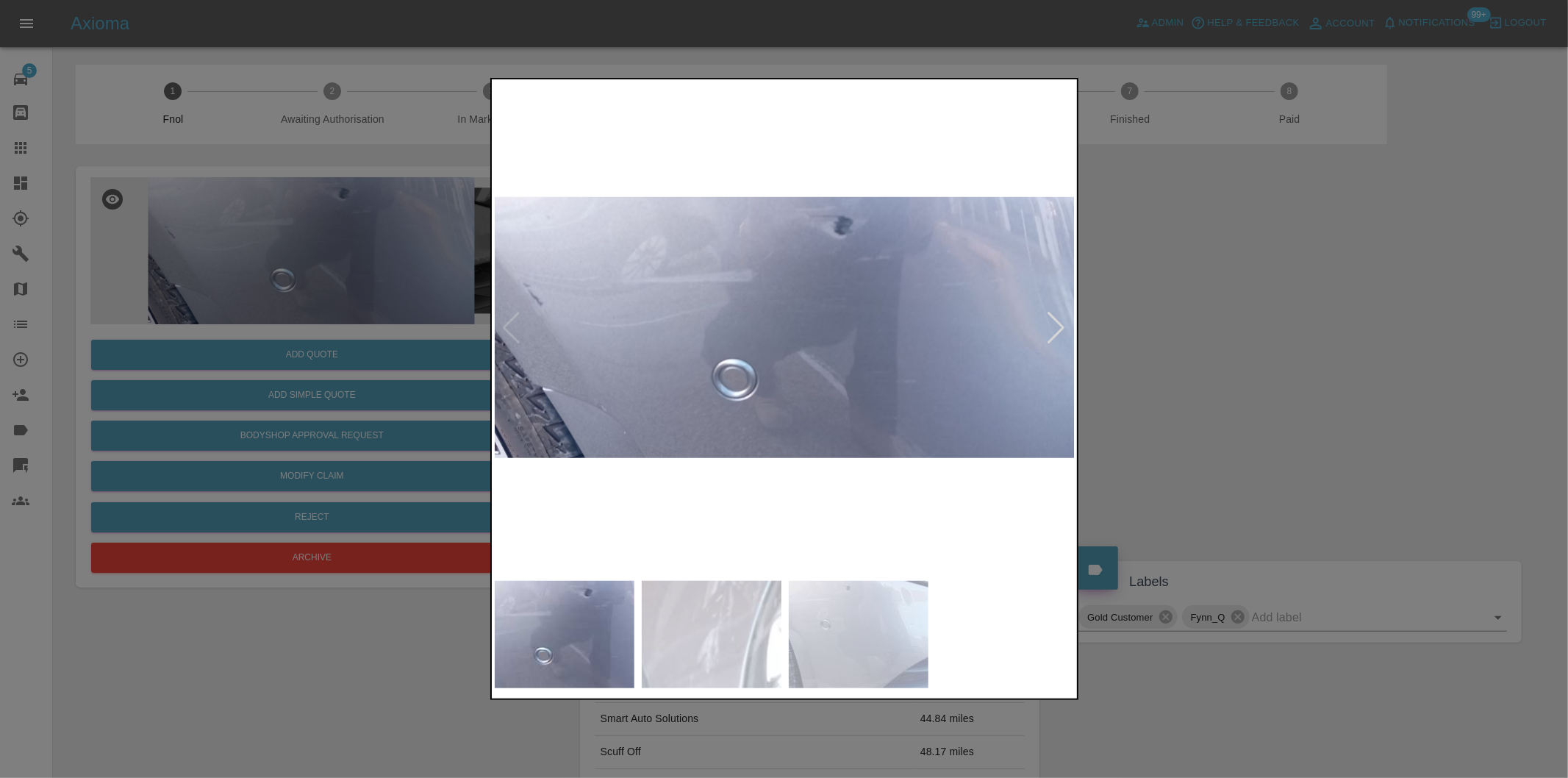
click at [1066, 324] on div at bounding box center [1057, 328] width 20 height 32
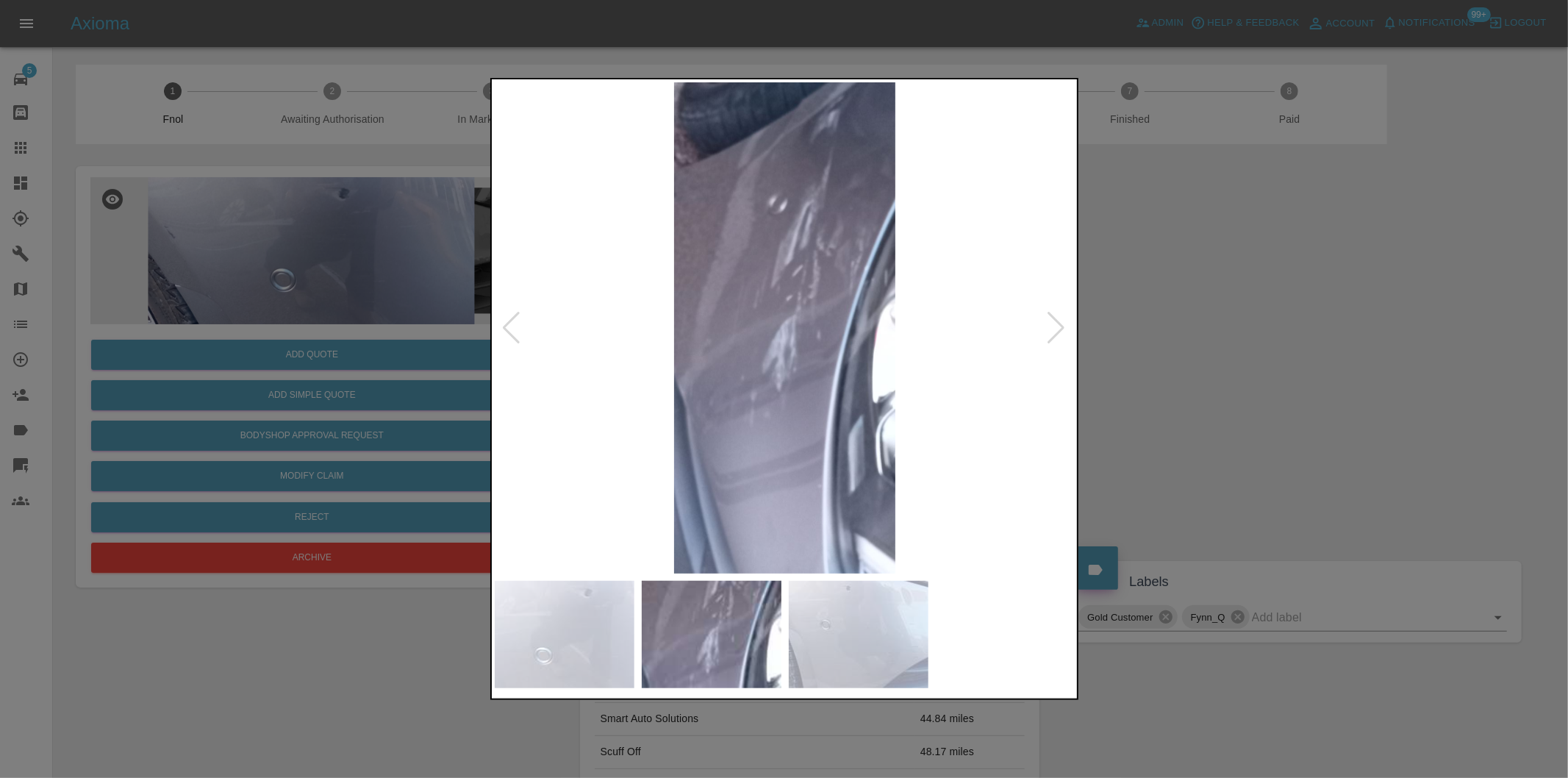
click at [1066, 324] on div at bounding box center [1057, 328] width 20 height 32
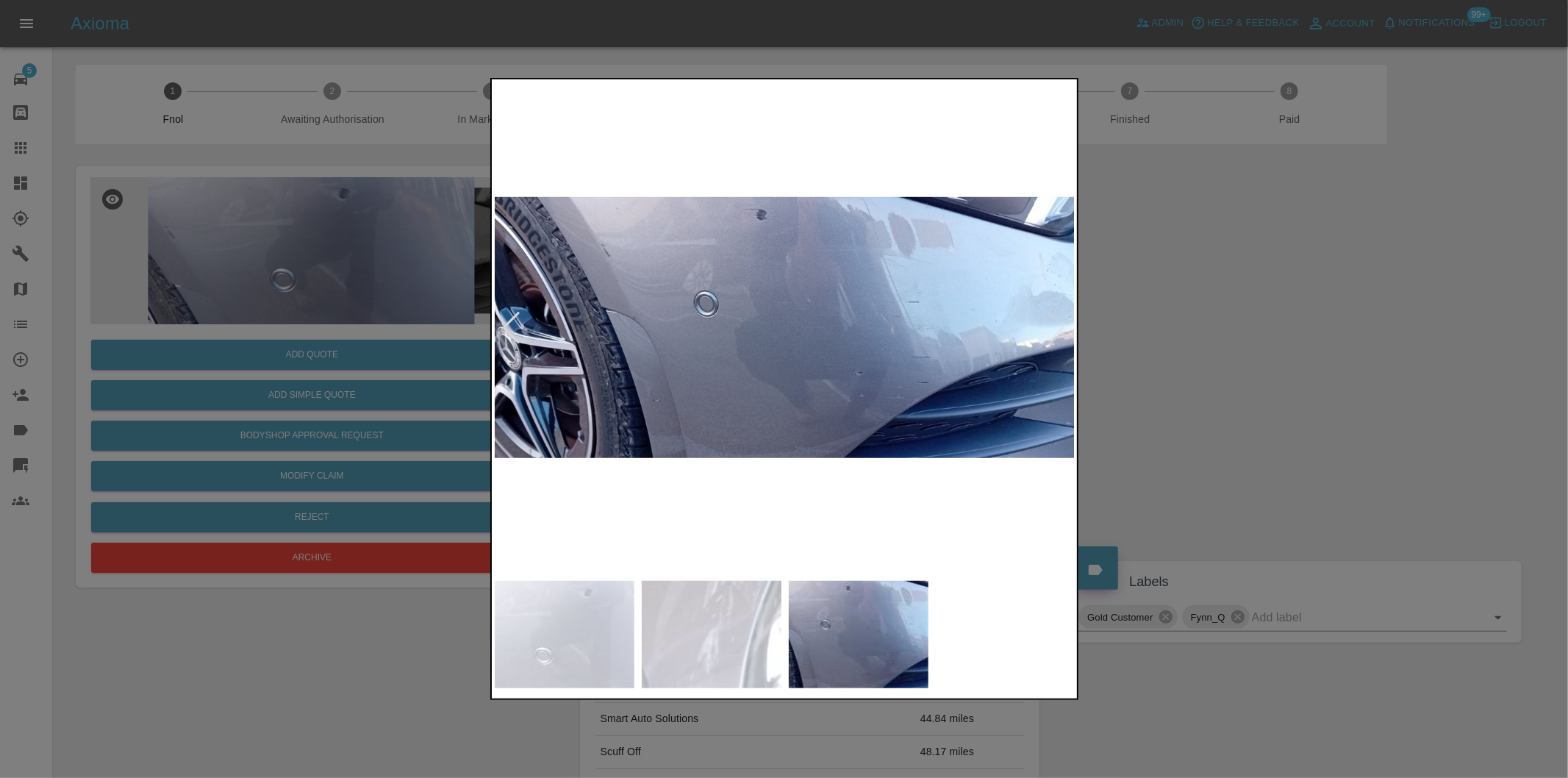
click at [1064, 324] on img at bounding box center [785, 328] width 581 height 491
drag, startPoint x: 1242, startPoint y: 354, endPoint x: 832, endPoint y: 409, distance: 413.7
click at [1241, 354] on div at bounding box center [784, 389] width 1568 height 778
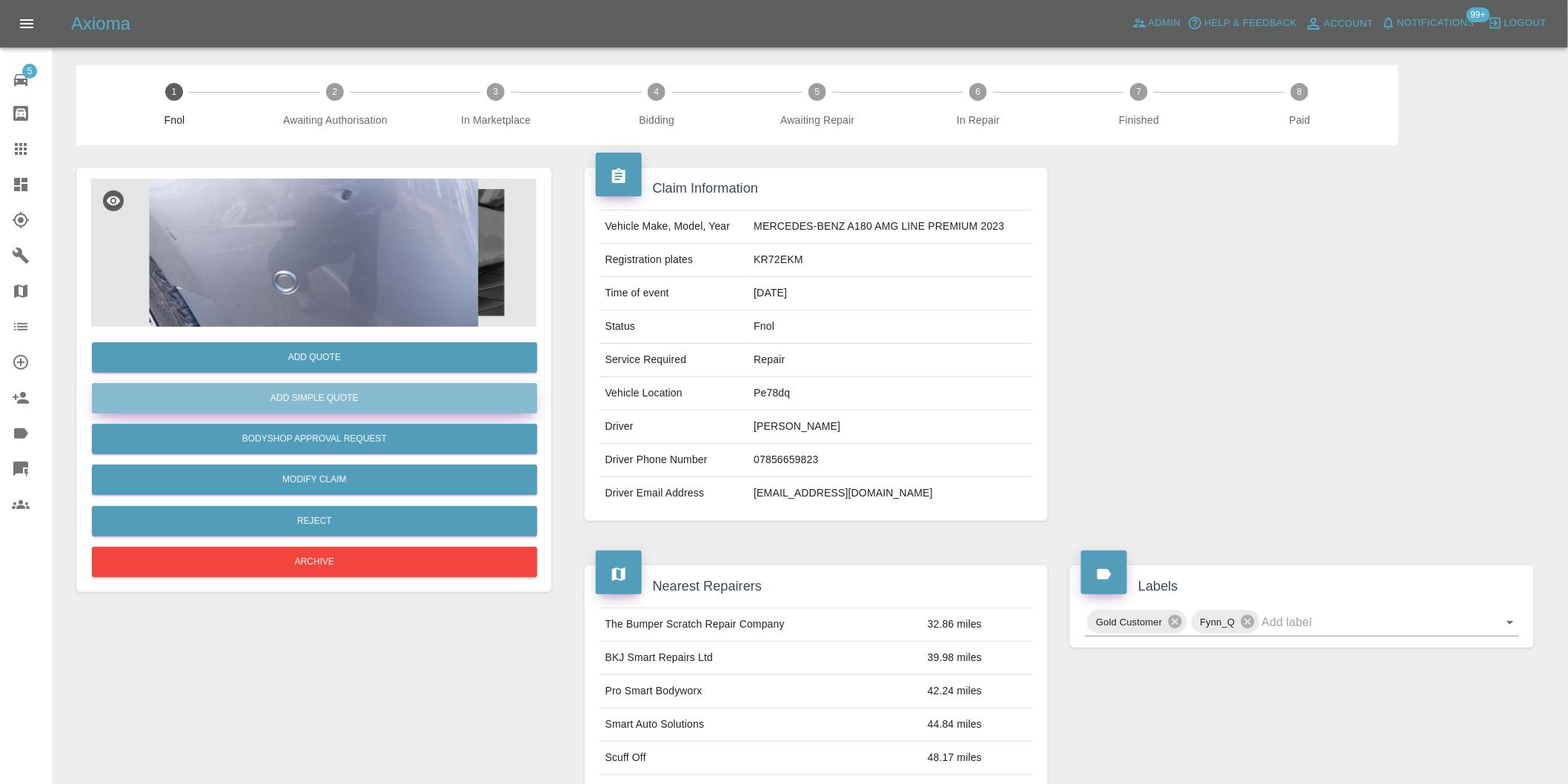
click at [423, 410] on button "Add Simple Quote" at bounding box center [315, 398] width 445 height 30
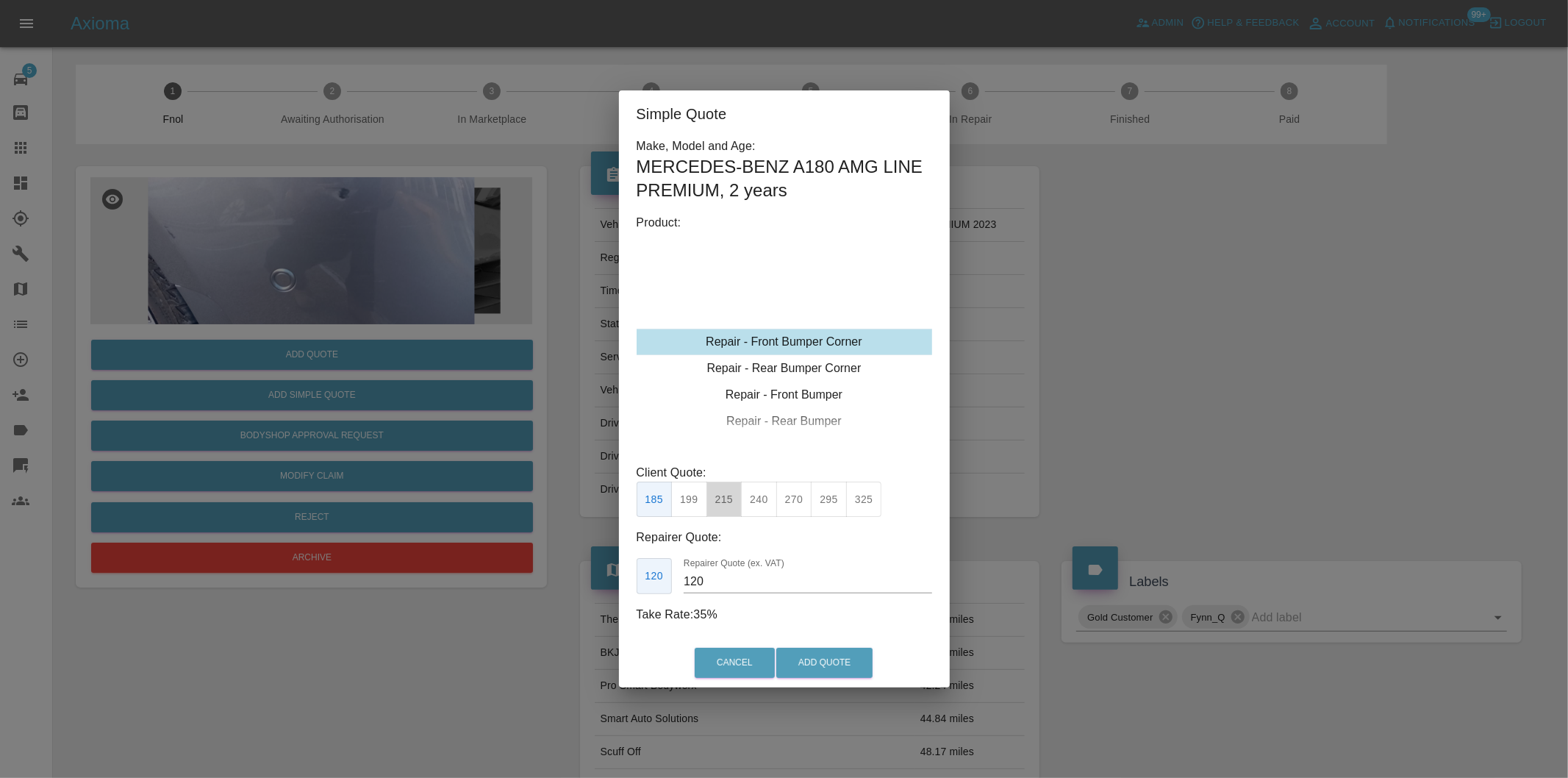
drag, startPoint x: 728, startPoint y: 498, endPoint x: 758, endPoint y: 592, distance: 98.7
click at [730, 500] on button "215" at bounding box center [724, 500] width 36 height 36
type input "135"
click at [814, 662] on button "Add Quote" at bounding box center [825, 662] width 97 height 30
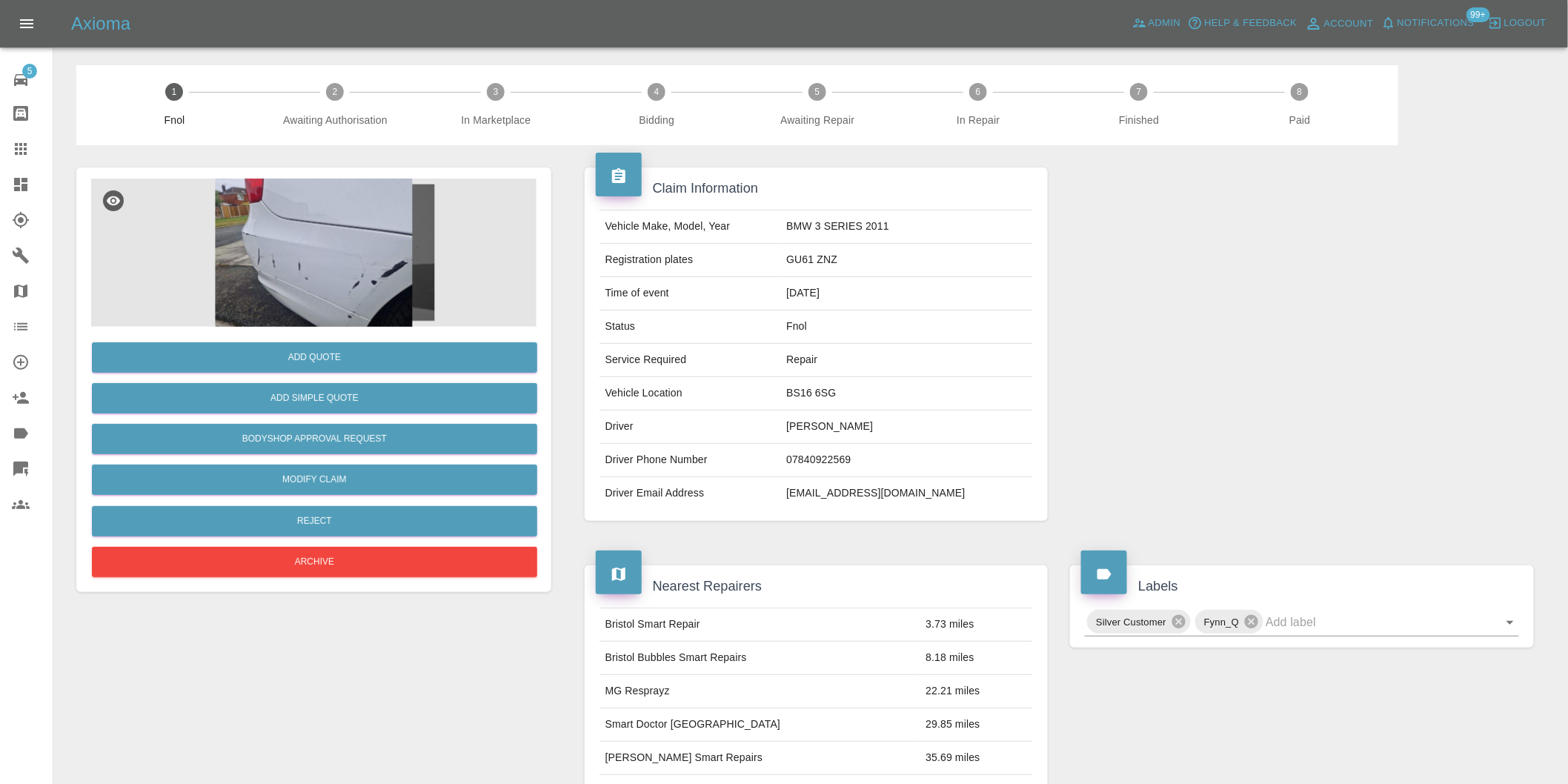
click at [309, 257] on img at bounding box center [314, 253] width 445 height 148
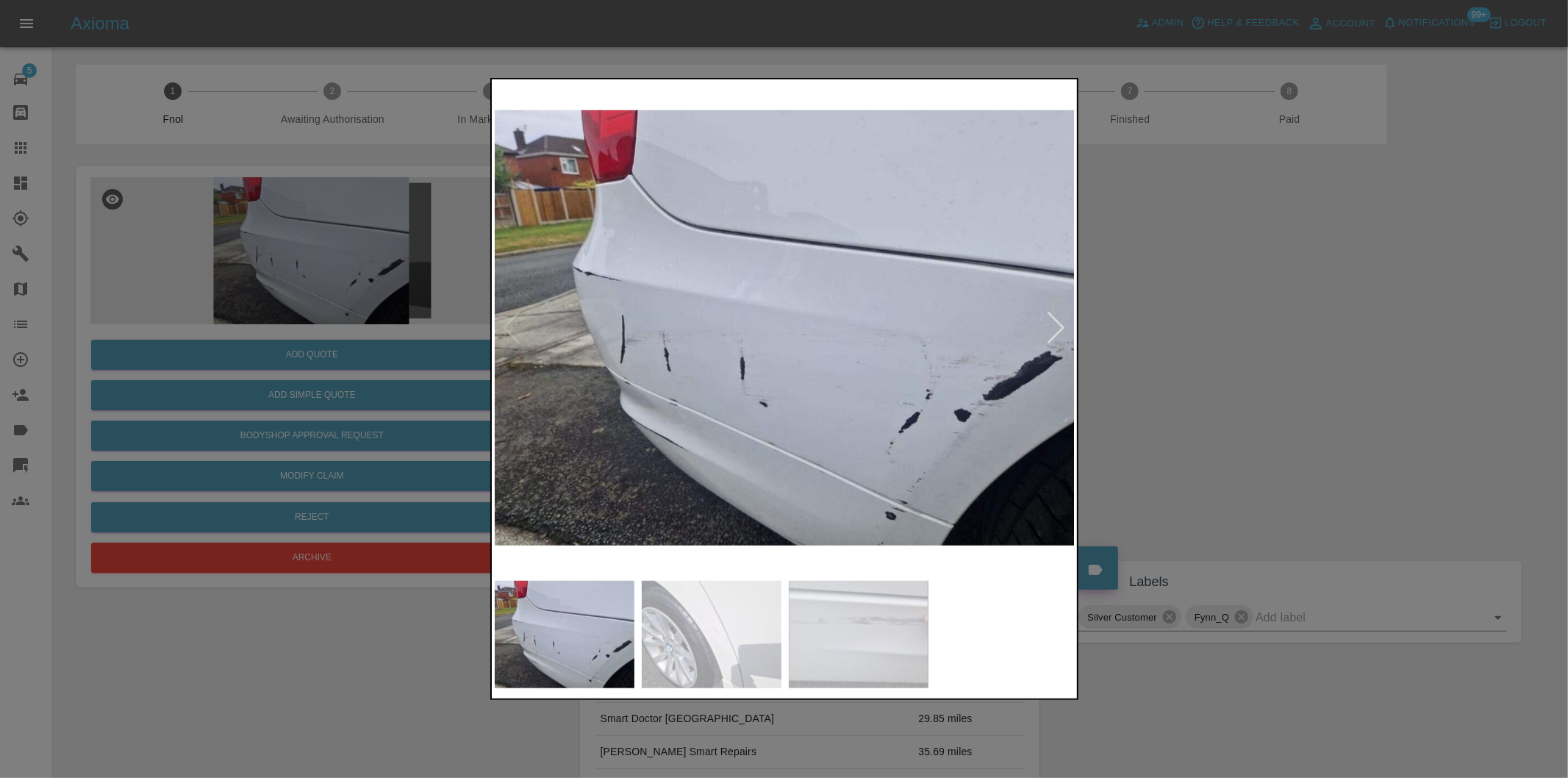
click at [1059, 331] on div at bounding box center [1057, 328] width 20 height 32
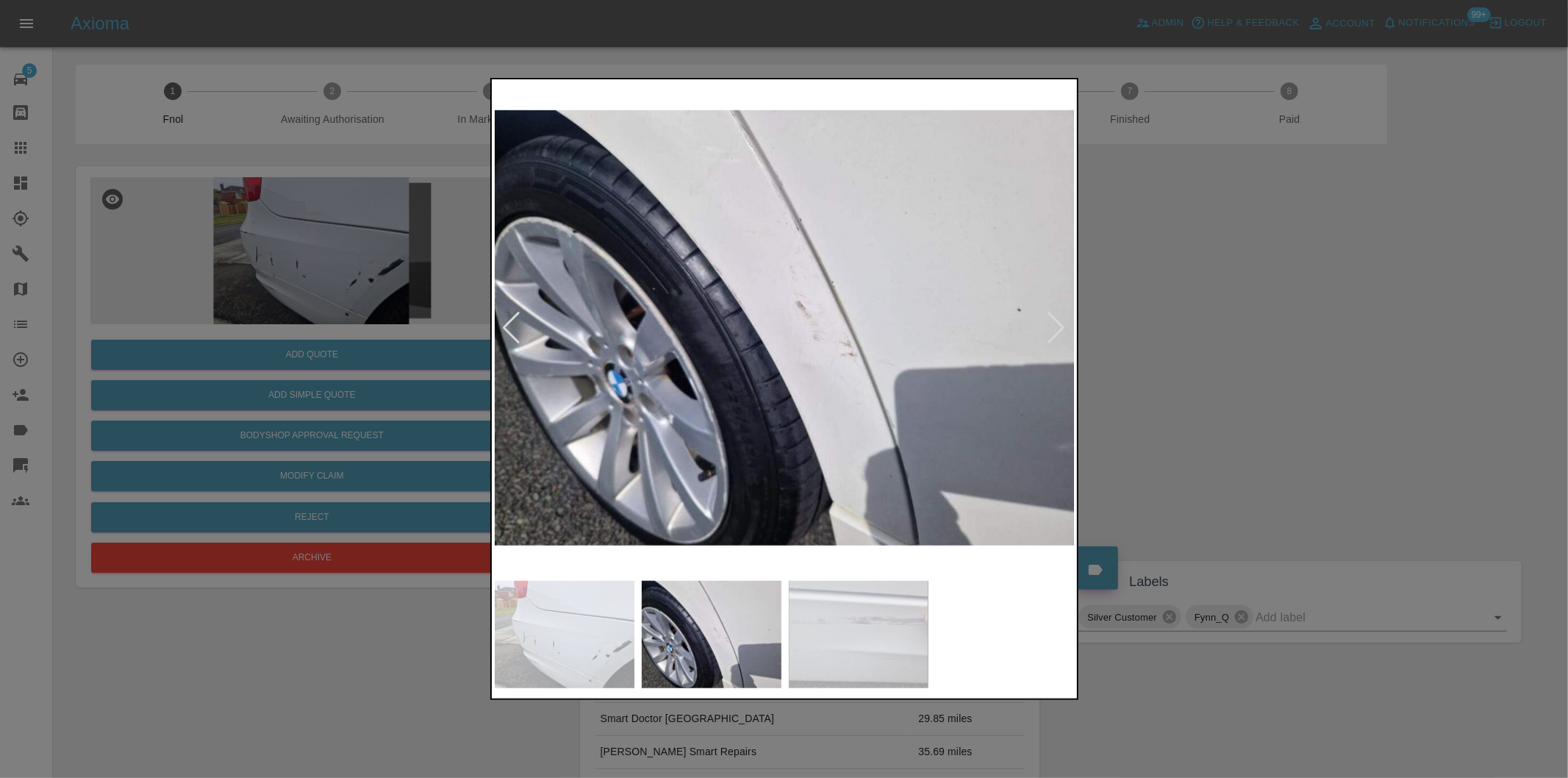
drag, startPoint x: 1184, startPoint y: 332, endPoint x: 870, endPoint y: 46, distance: 424.7
click at [1181, 327] on div at bounding box center [784, 389] width 1568 height 778
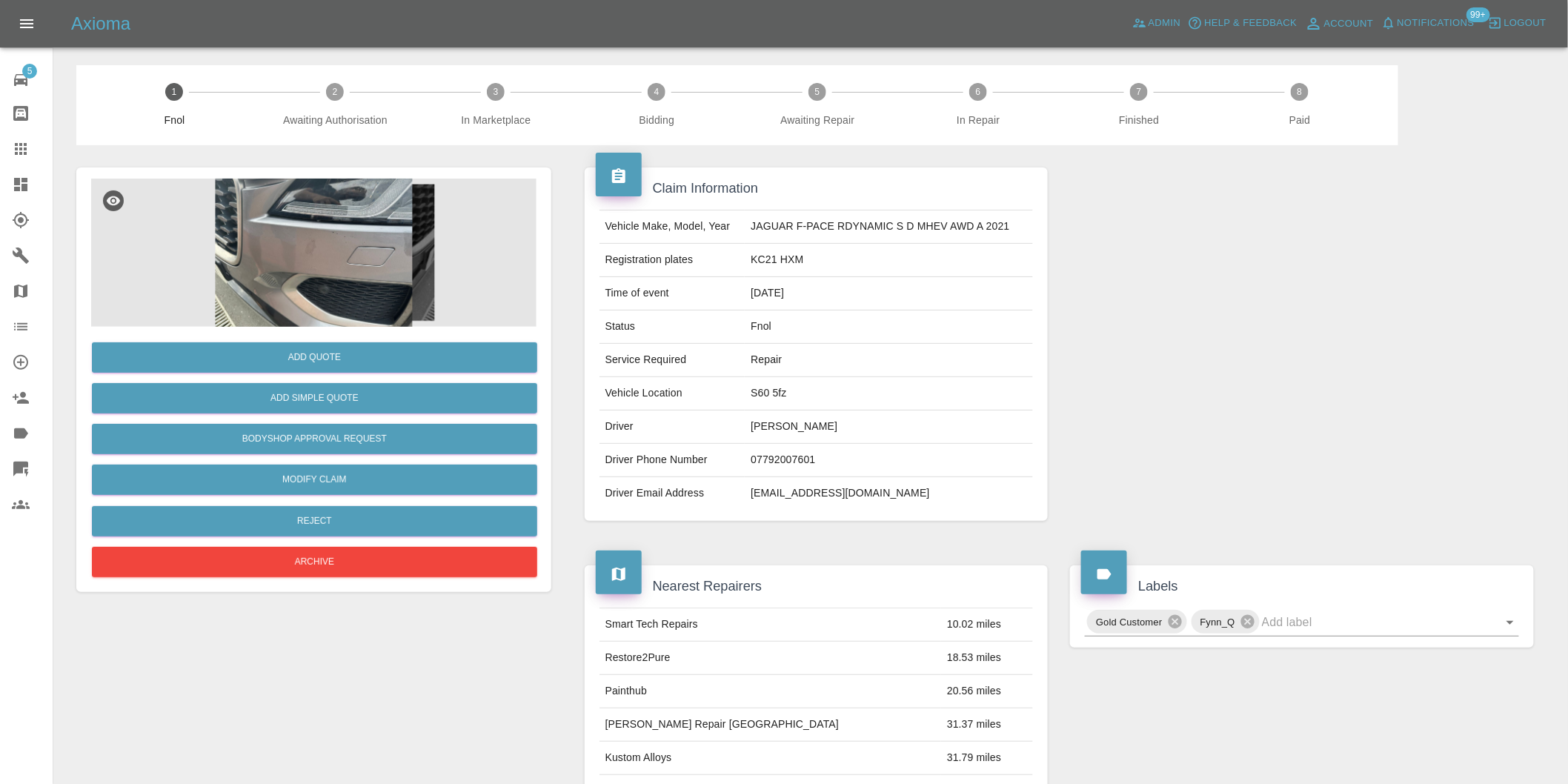
click at [294, 234] on img at bounding box center [314, 253] width 445 height 148
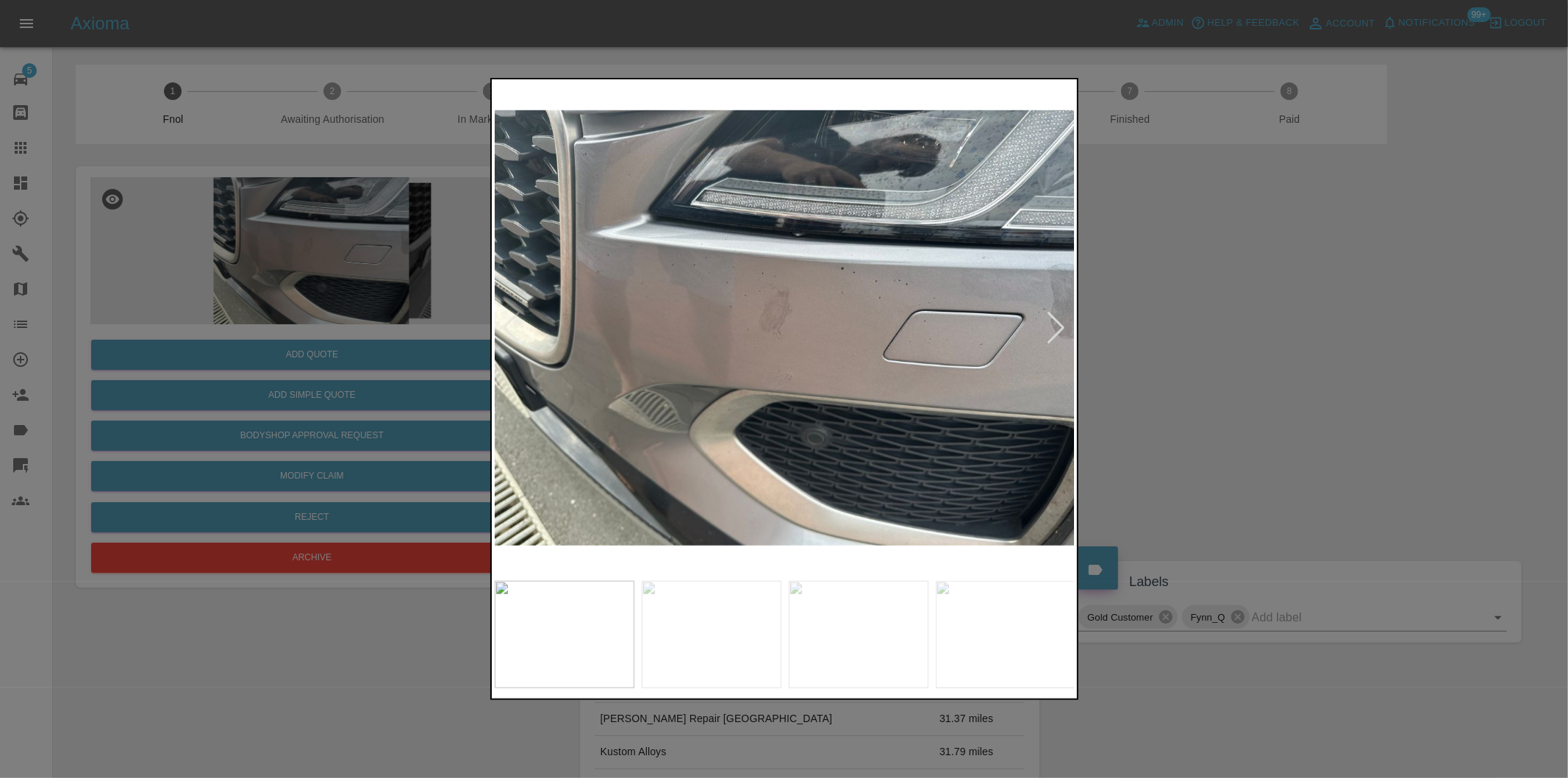
click at [1059, 329] on div at bounding box center [1057, 328] width 20 height 32
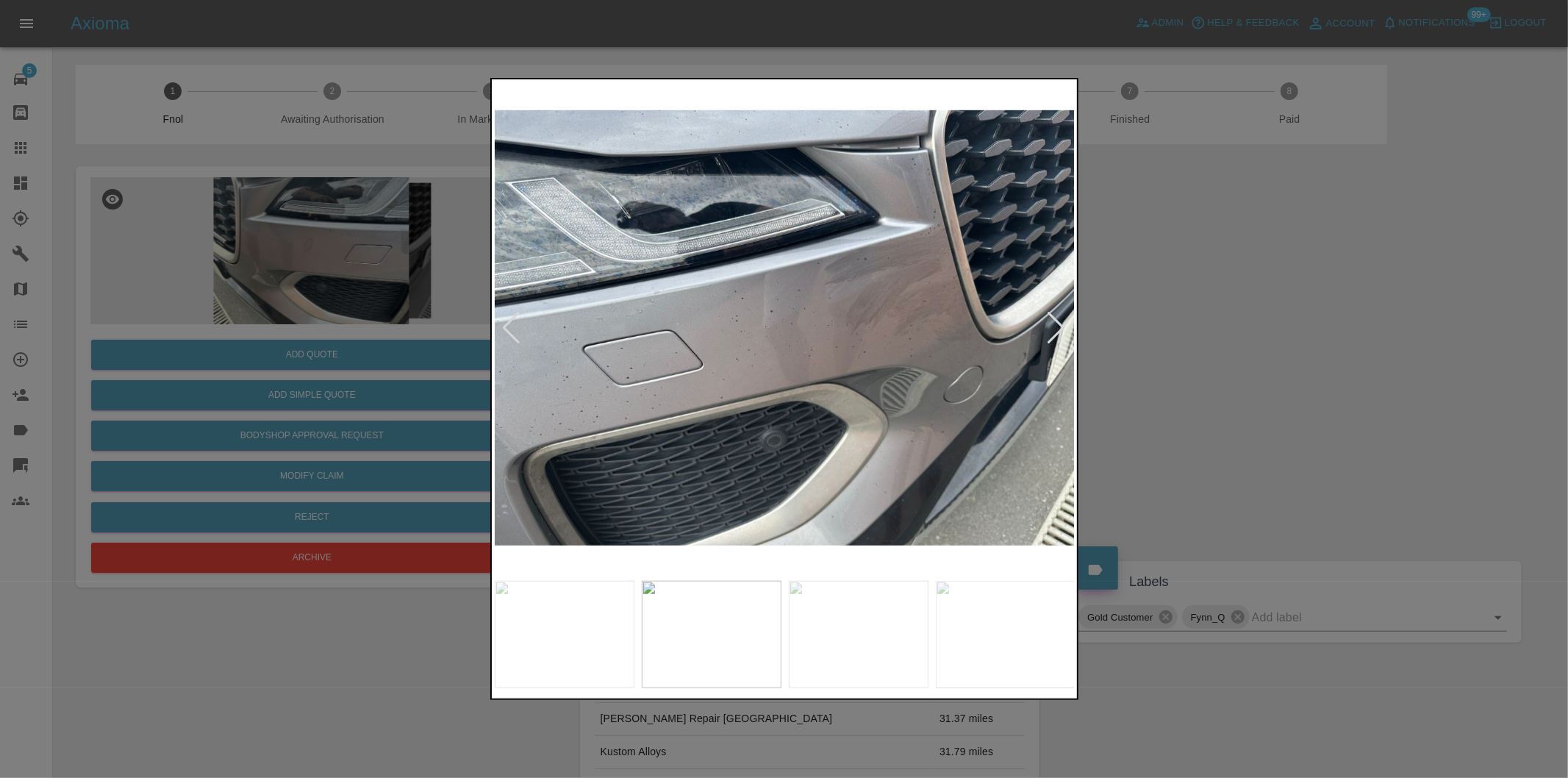
drag, startPoint x: 1250, startPoint y: 338, endPoint x: 863, endPoint y: 113, distance: 447.7
click at [1239, 329] on div at bounding box center [784, 389] width 1568 height 778
